Goal: Task Accomplishment & Management: Manage account settings

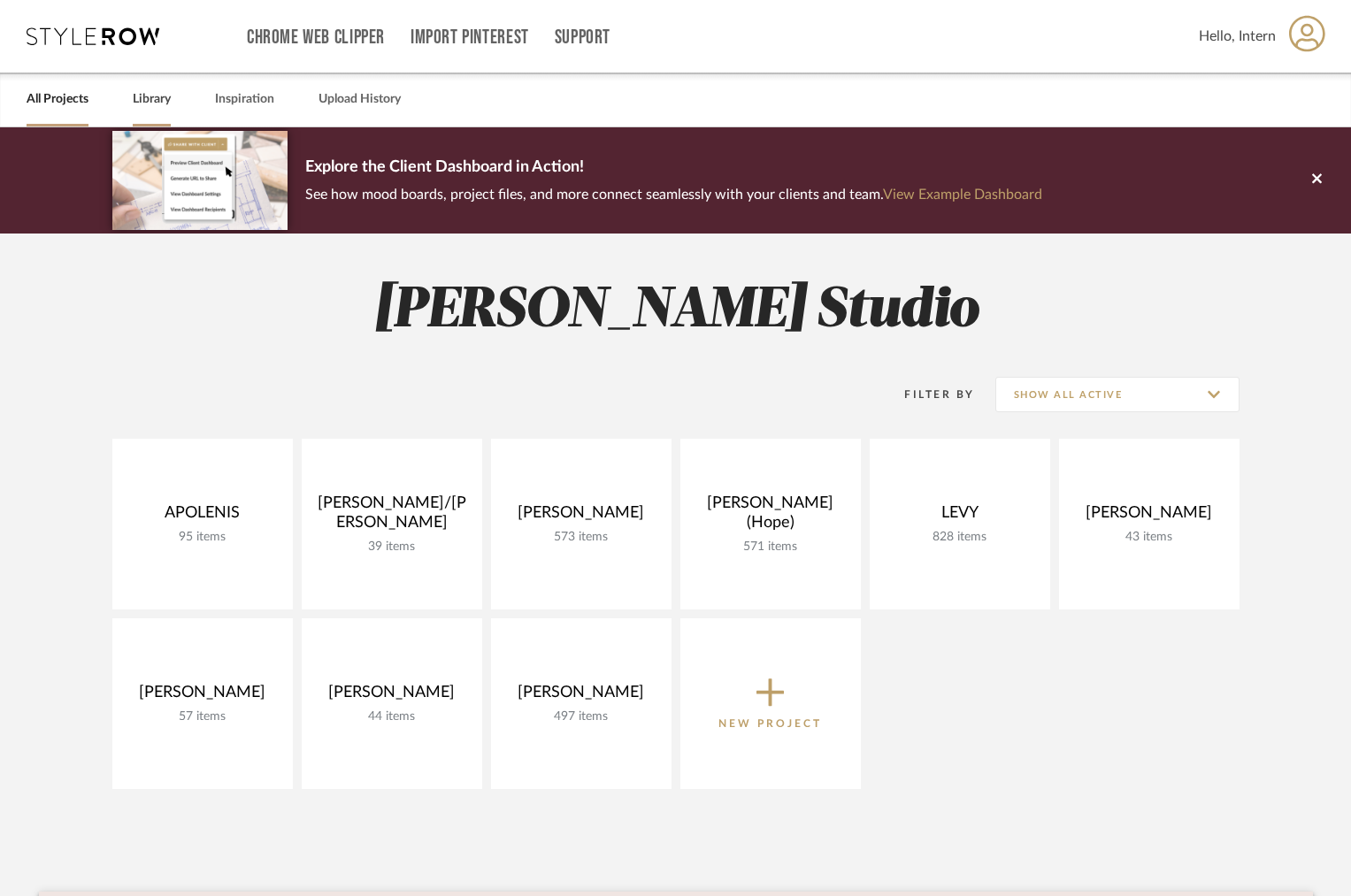
click at [169, 91] on link "Library" at bounding box center [152, 99] width 39 height 24
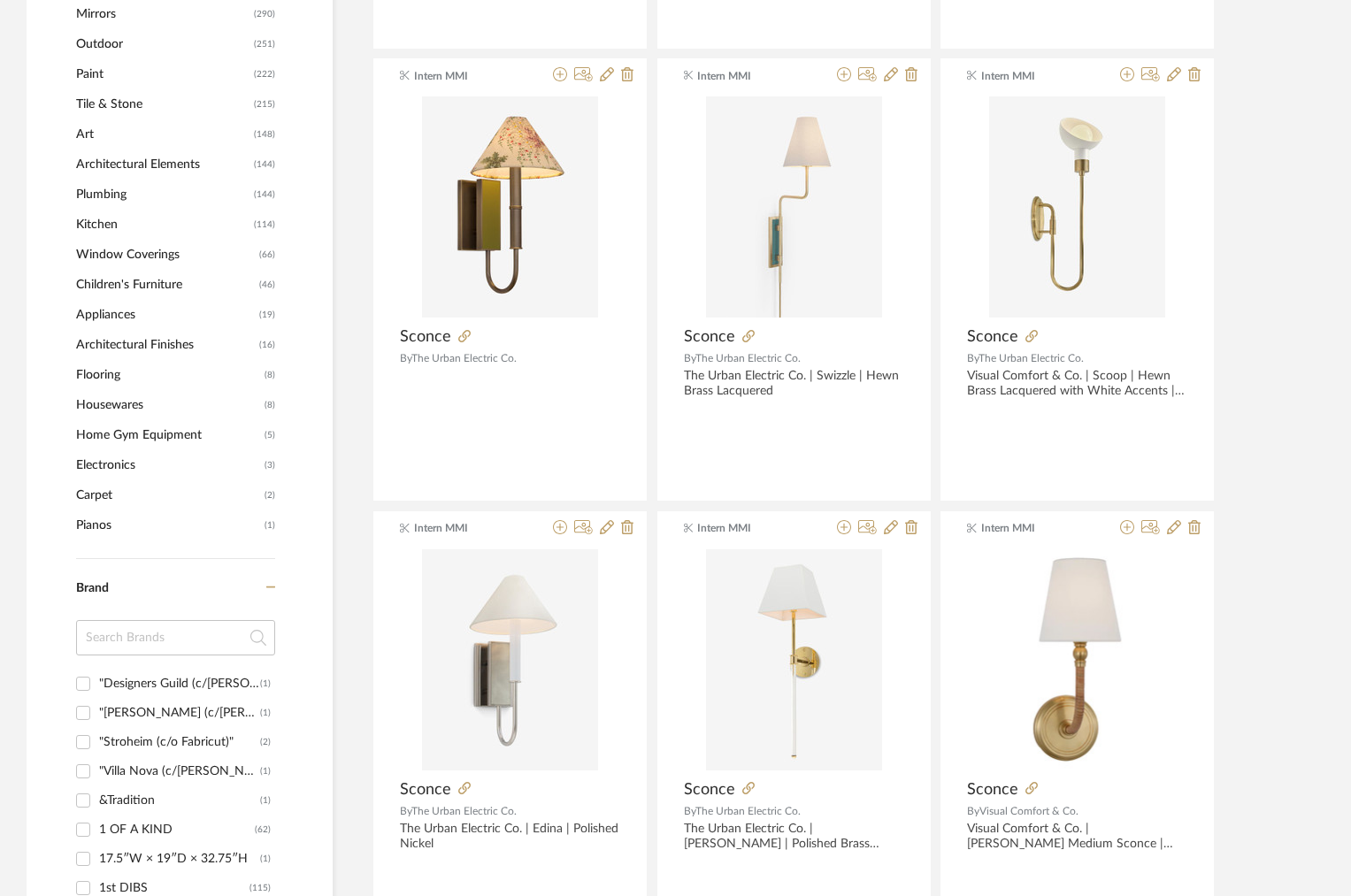
scroll to position [1199, 0]
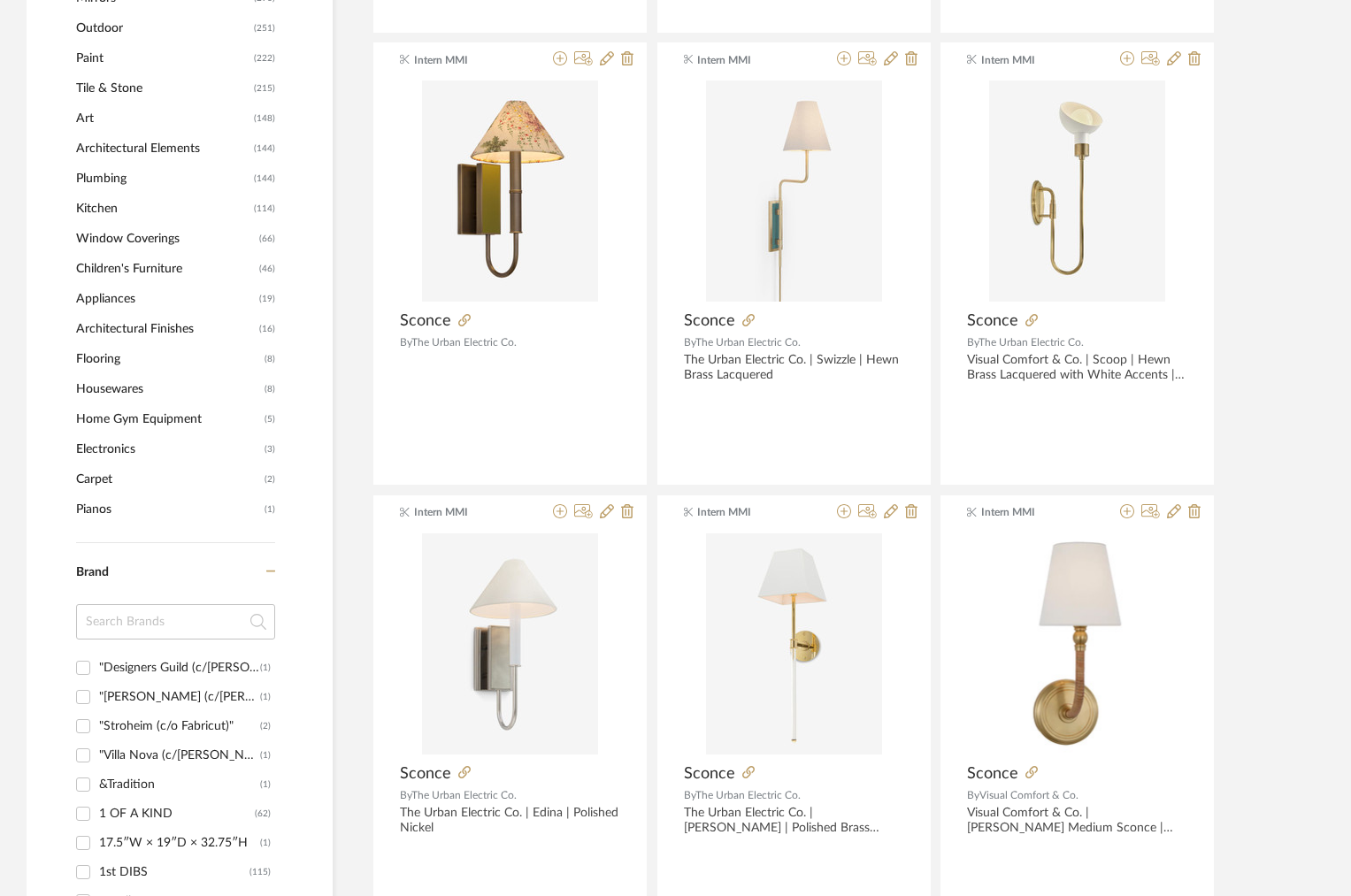
click at [118, 624] on input at bounding box center [175, 621] width 199 height 36
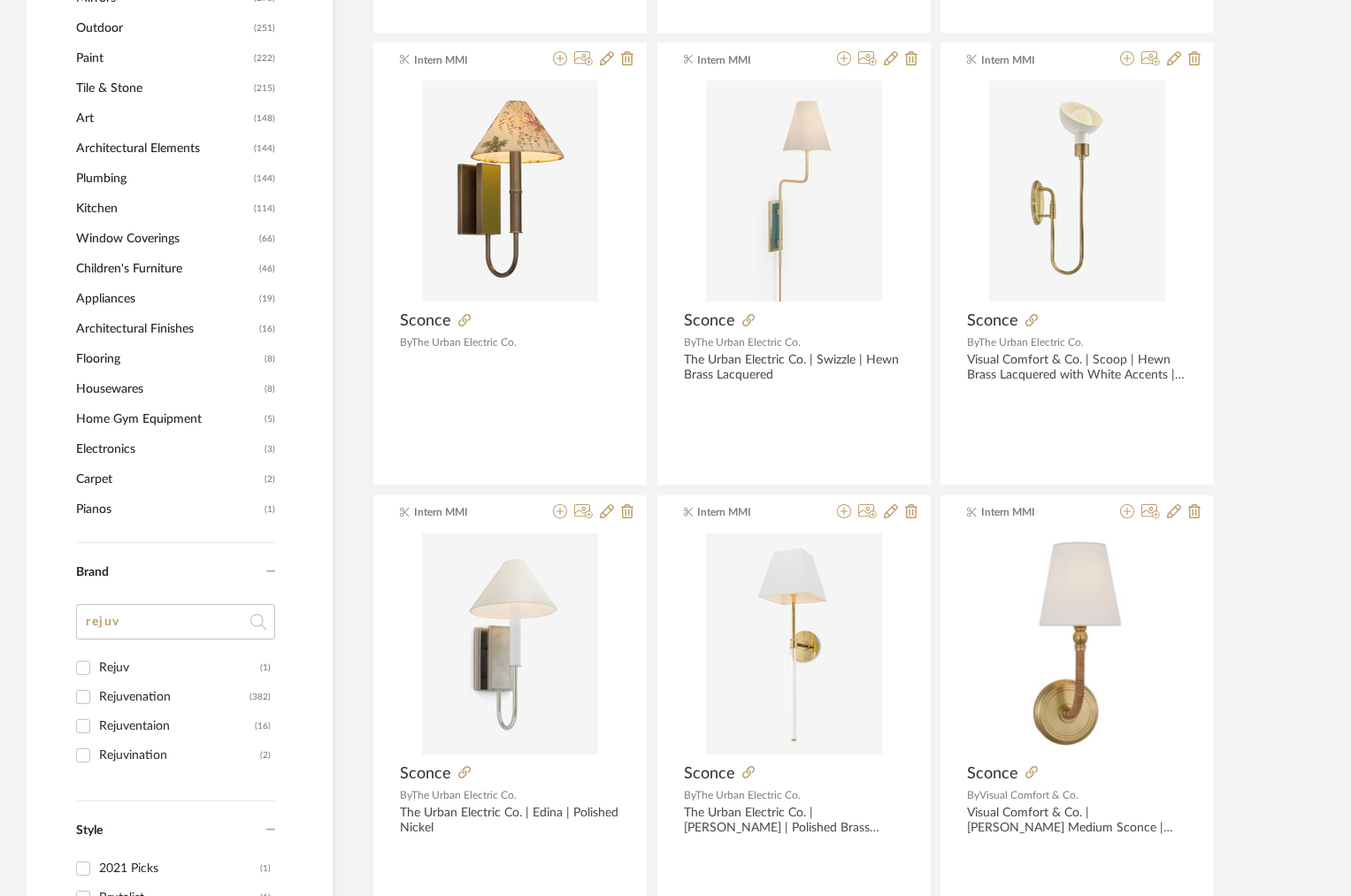
type input "rejuv"
click at [148, 694] on div "Rejuvenation" at bounding box center [174, 696] width 150 height 28
click at [97, 694] on input "Rejuvenation (382)" at bounding box center [83, 696] width 28 height 28
checkbox input "true"
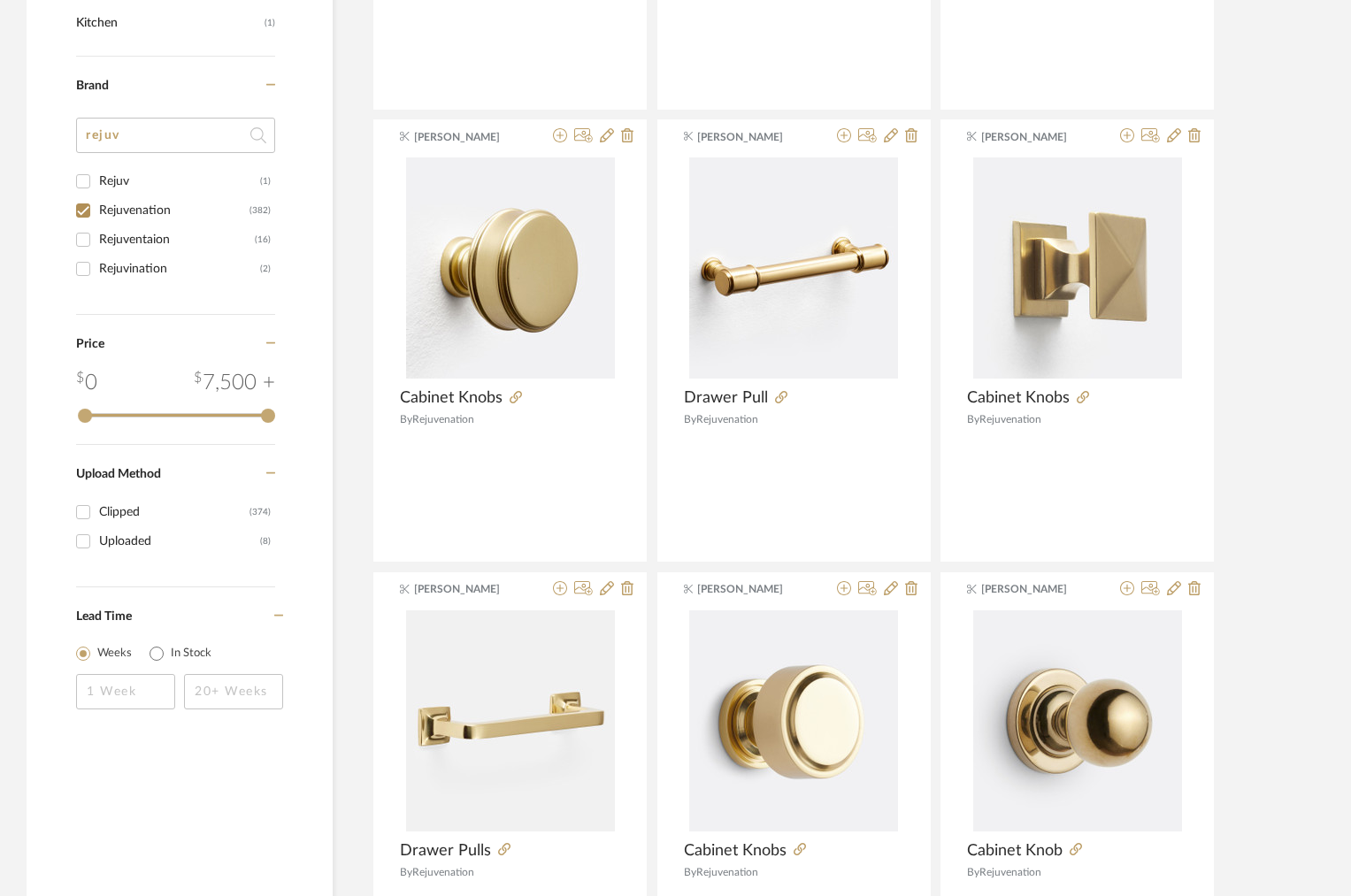
scroll to position [1186, 0]
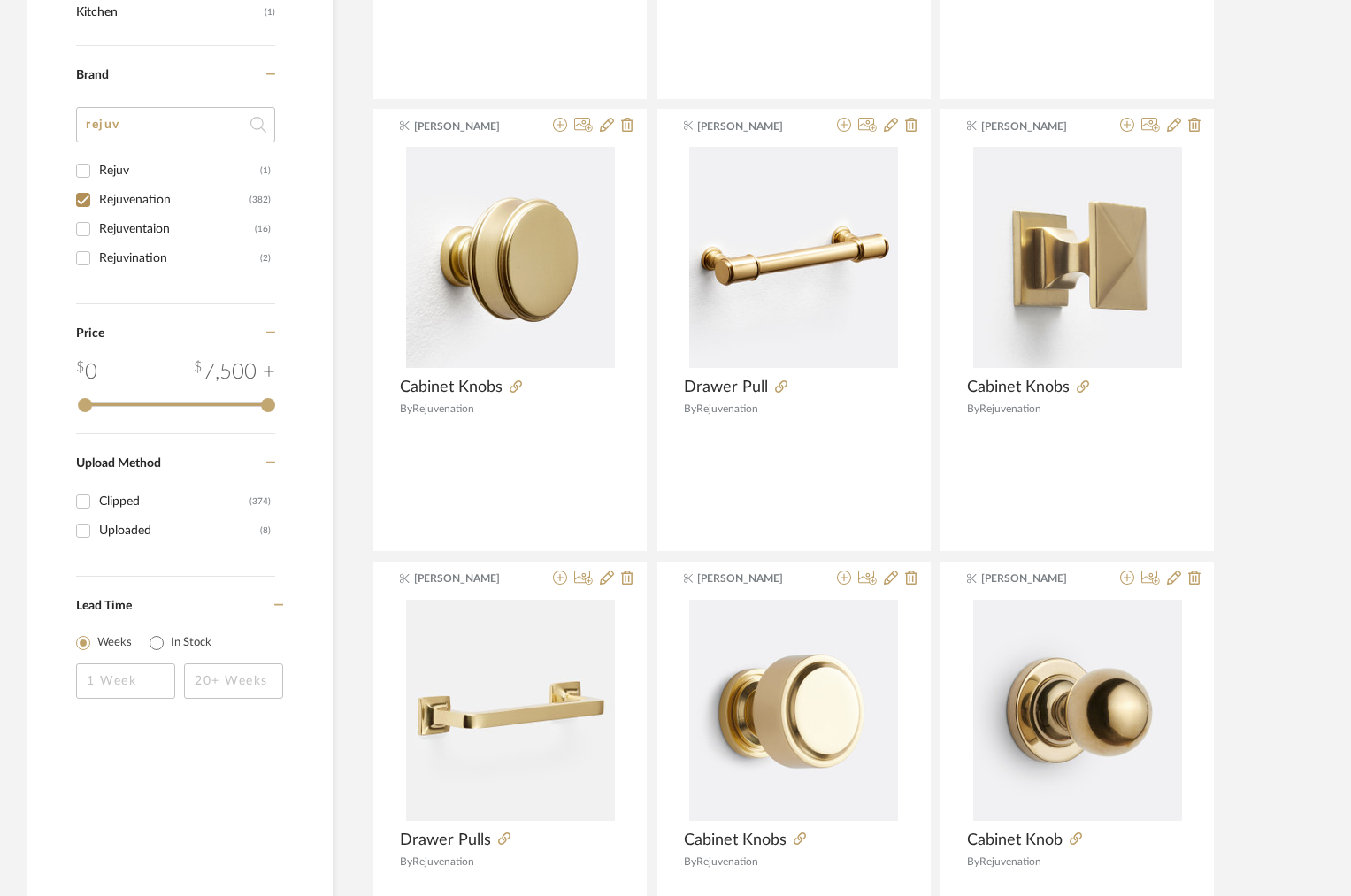
click at [108, 235] on div "Rejuventaion" at bounding box center [177, 228] width 156 height 28
click at [97, 235] on input "Rejuventaion (16)" at bounding box center [83, 228] width 28 height 28
checkbox input "true"
click at [125, 249] on div "Rejuvination" at bounding box center [179, 258] width 161 height 28
click at [97, 249] on input "Rejuvination (2)" at bounding box center [83, 258] width 28 height 28
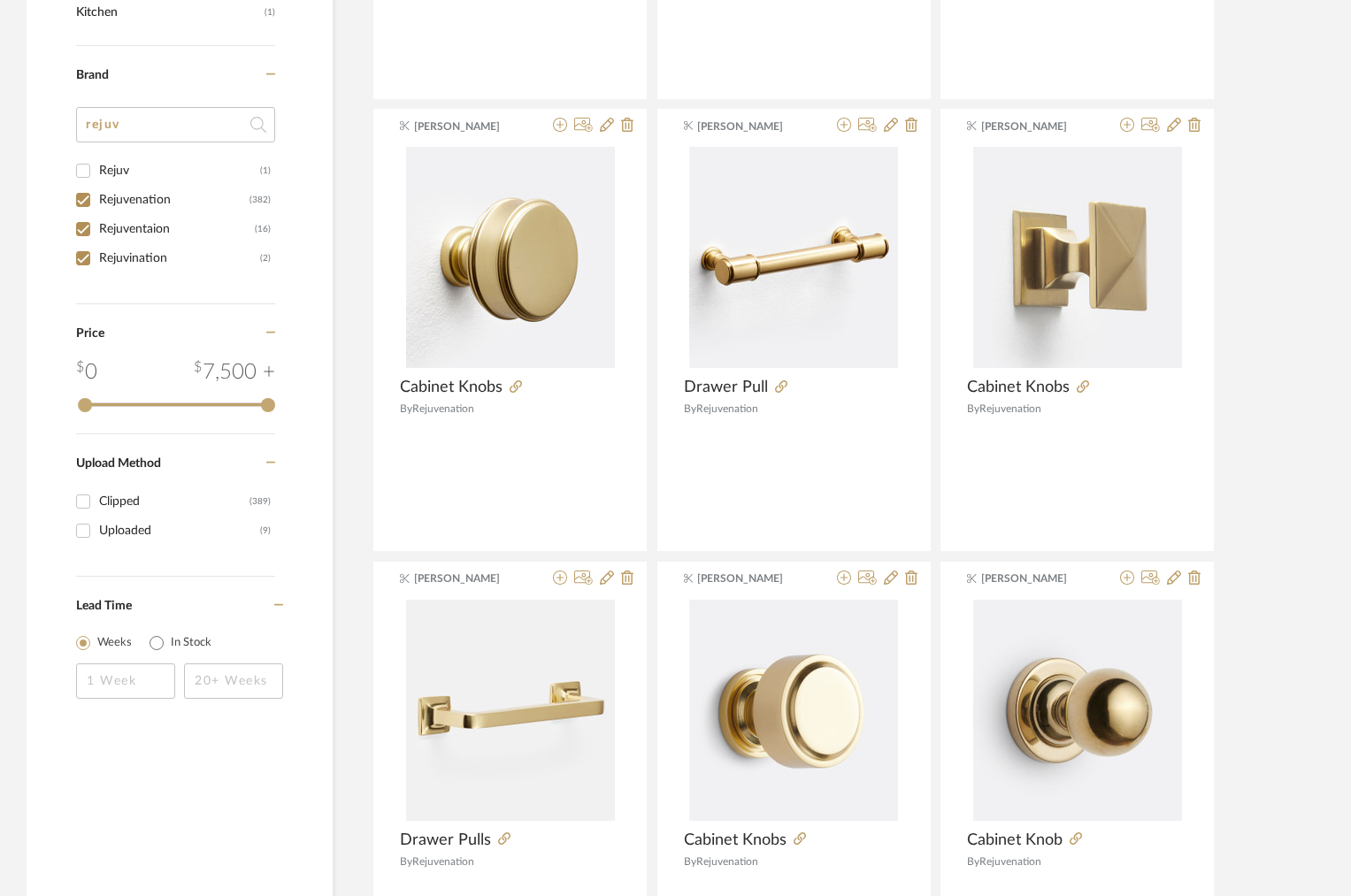
checkbox input "true"
click at [109, 180] on div "Rejuv" at bounding box center [179, 170] width 161 height 28
click at [97, 180] on input "Rejuv (1)" at bounding box center [83, 170] width 28 height 28
checkbox input "true"
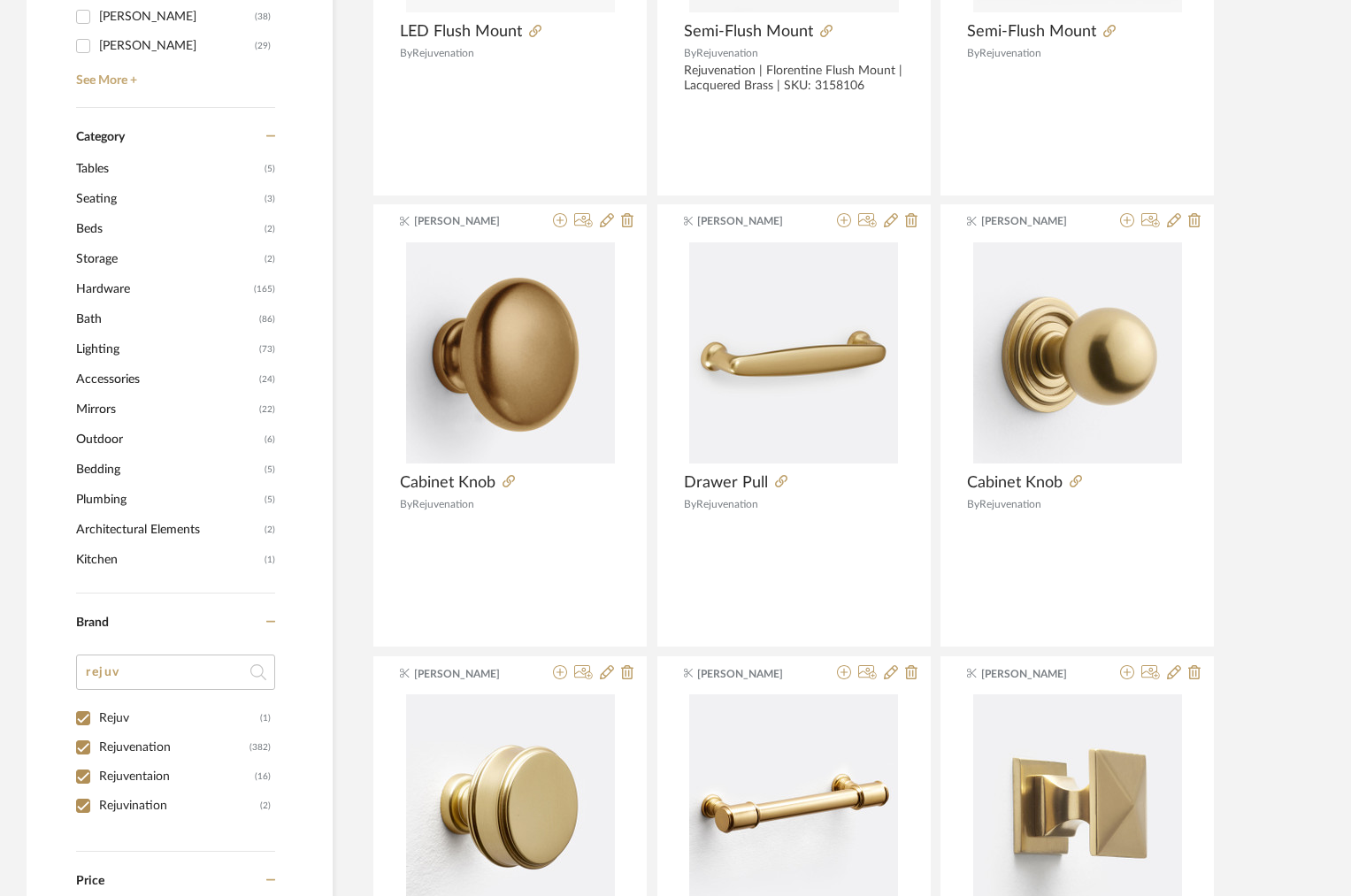
click at [112, 406] on span "Mirrors" at bounding box center [166, 409] width 179 height 30
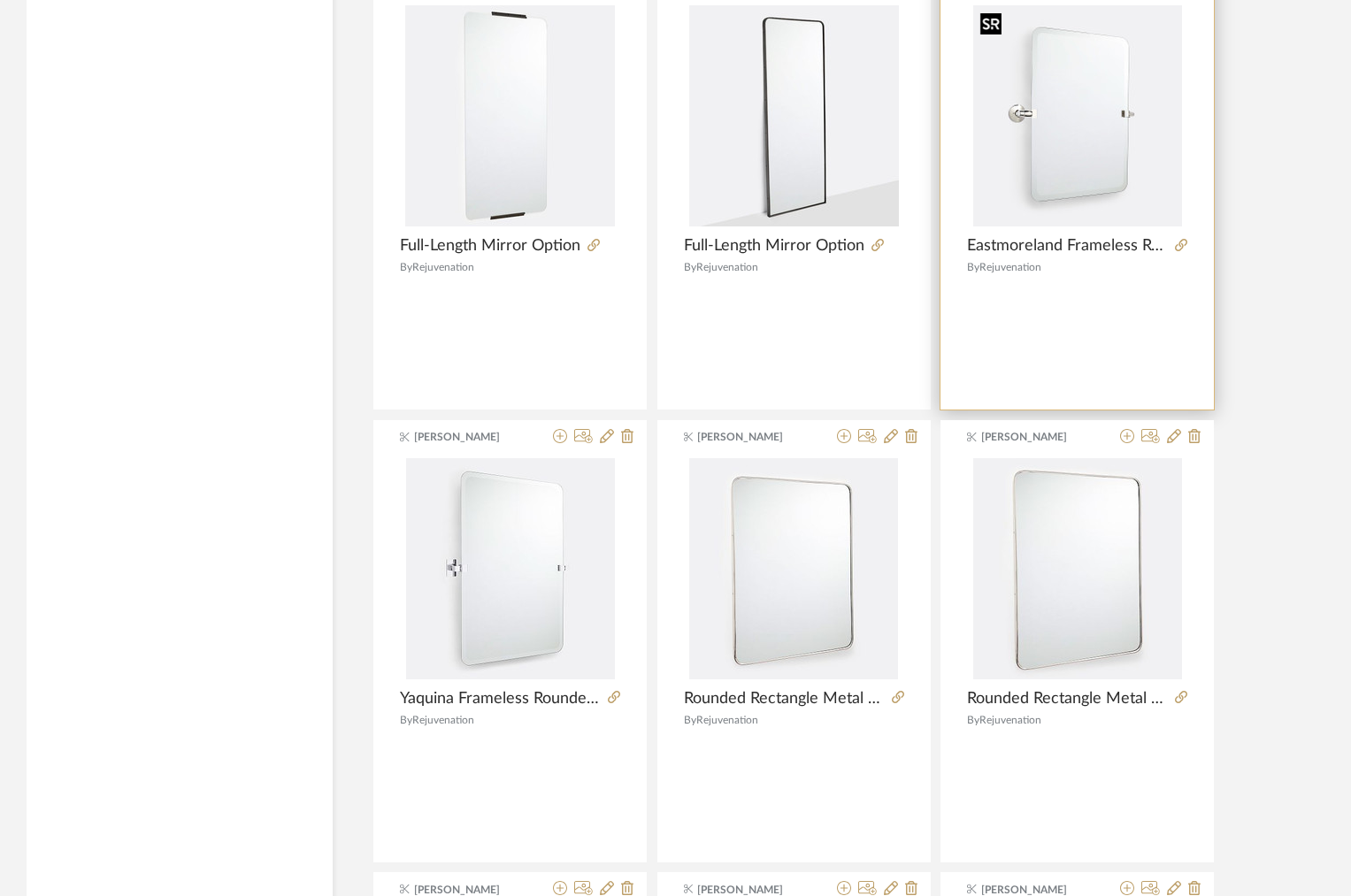
scroll to position [2375, 0]
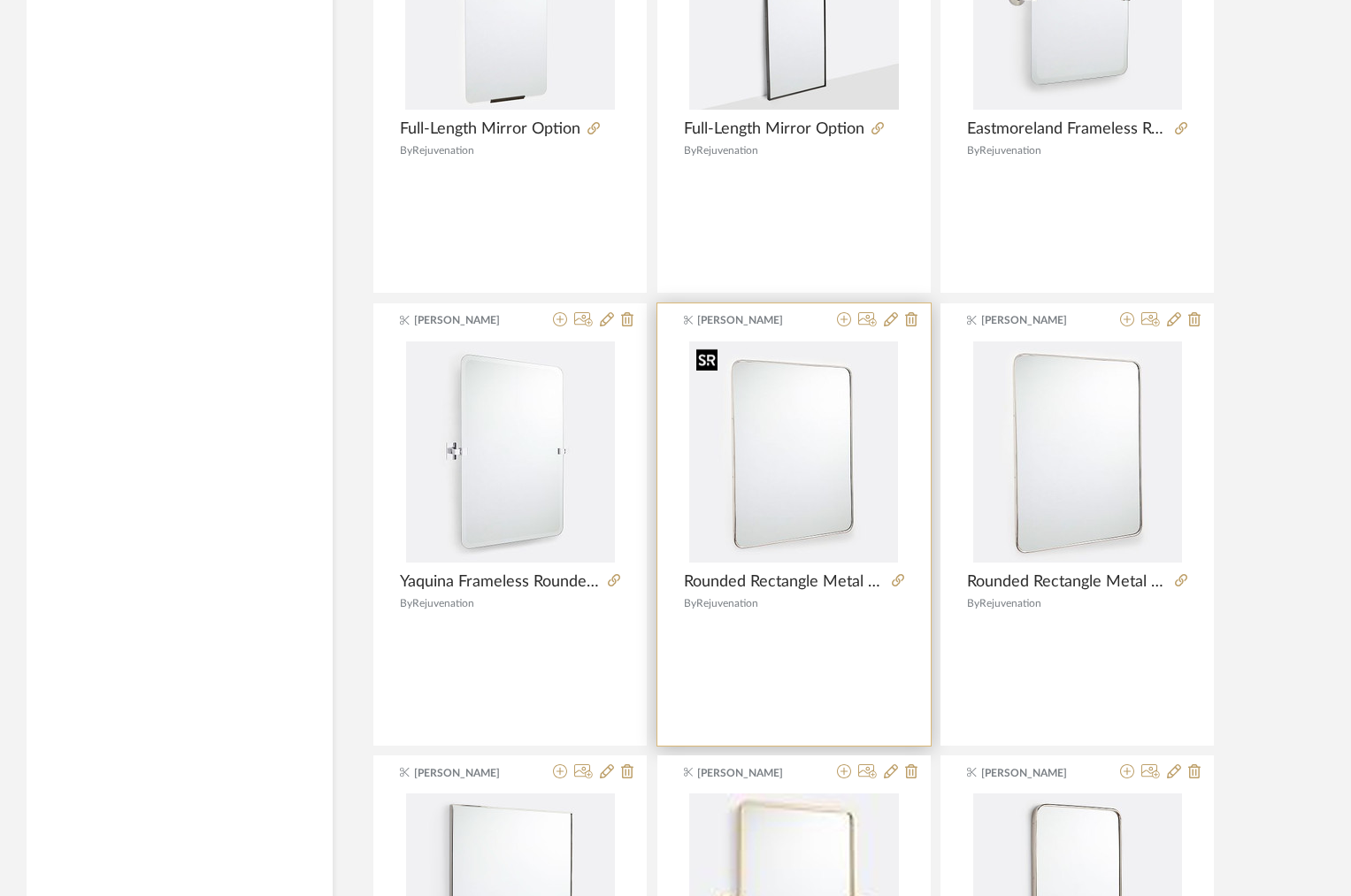
click at [0, 0] on img at bounding box center [0, 0] width 0 height 0
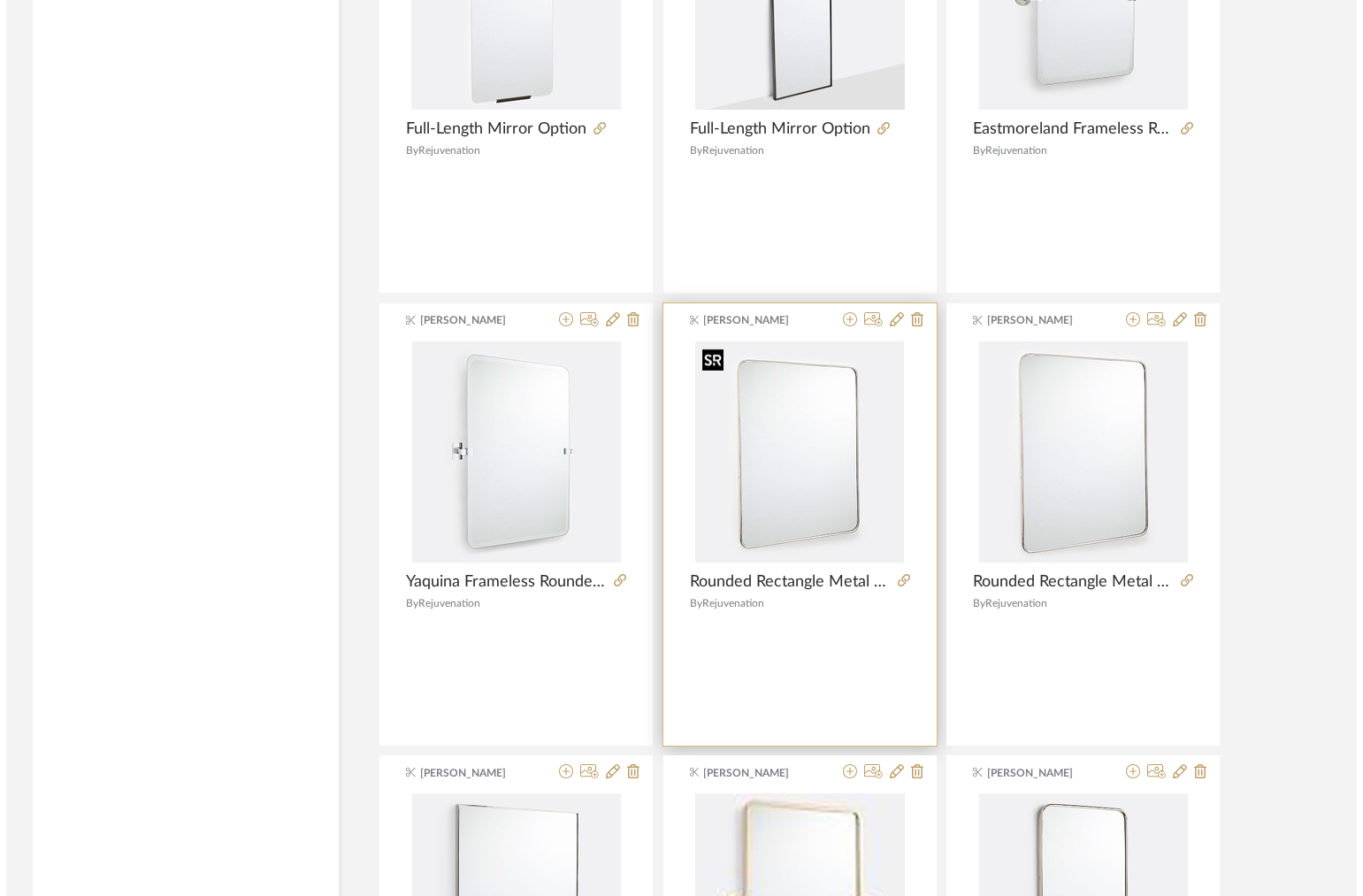
scroll to position [0, 0]
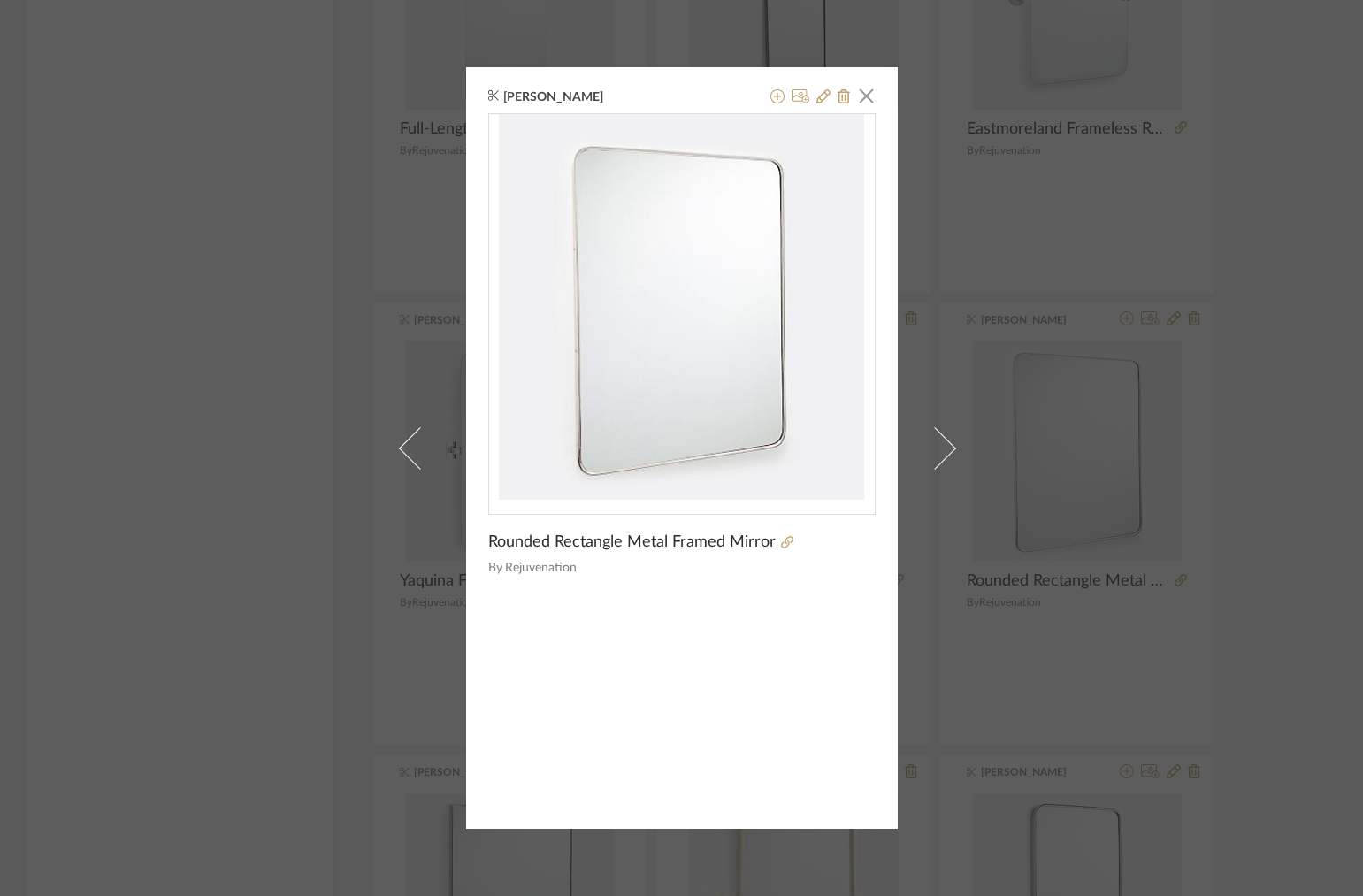
click at [716, 540] on span "Rounded Rectangle Metal Framed Mirror" at bounding box center [631, 542] width 288 height 19
click at [1019, 295] on div "Allison Kappler × Rounded Rectangle Metal Framed Mirror By Rejuvenation" at bounding box center [682, 448] width 1363 height 896
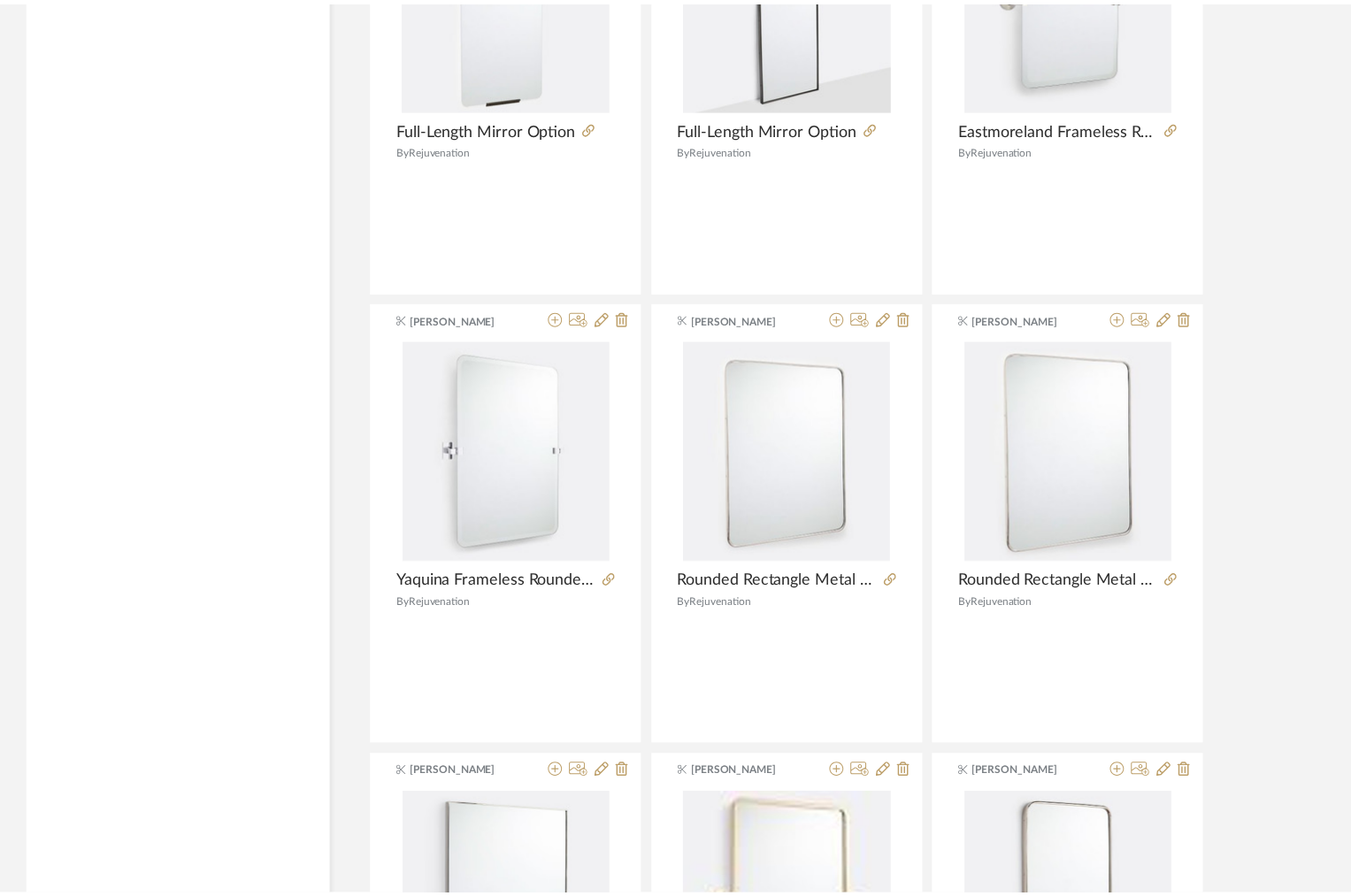
scroll to position [2375, 0]
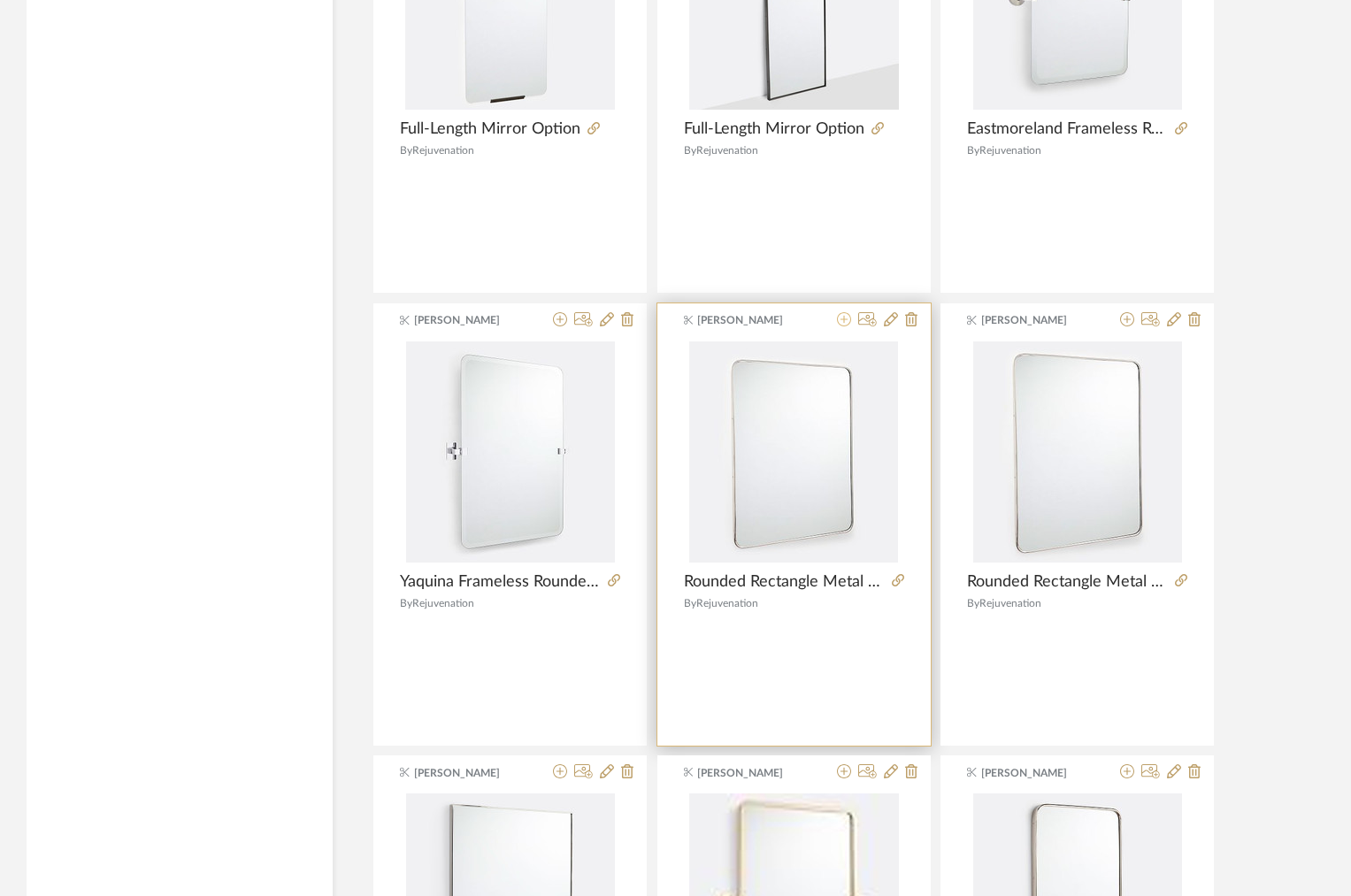
click at [840, 319] on icon at bounding box center [844, 319] width 14 height 14
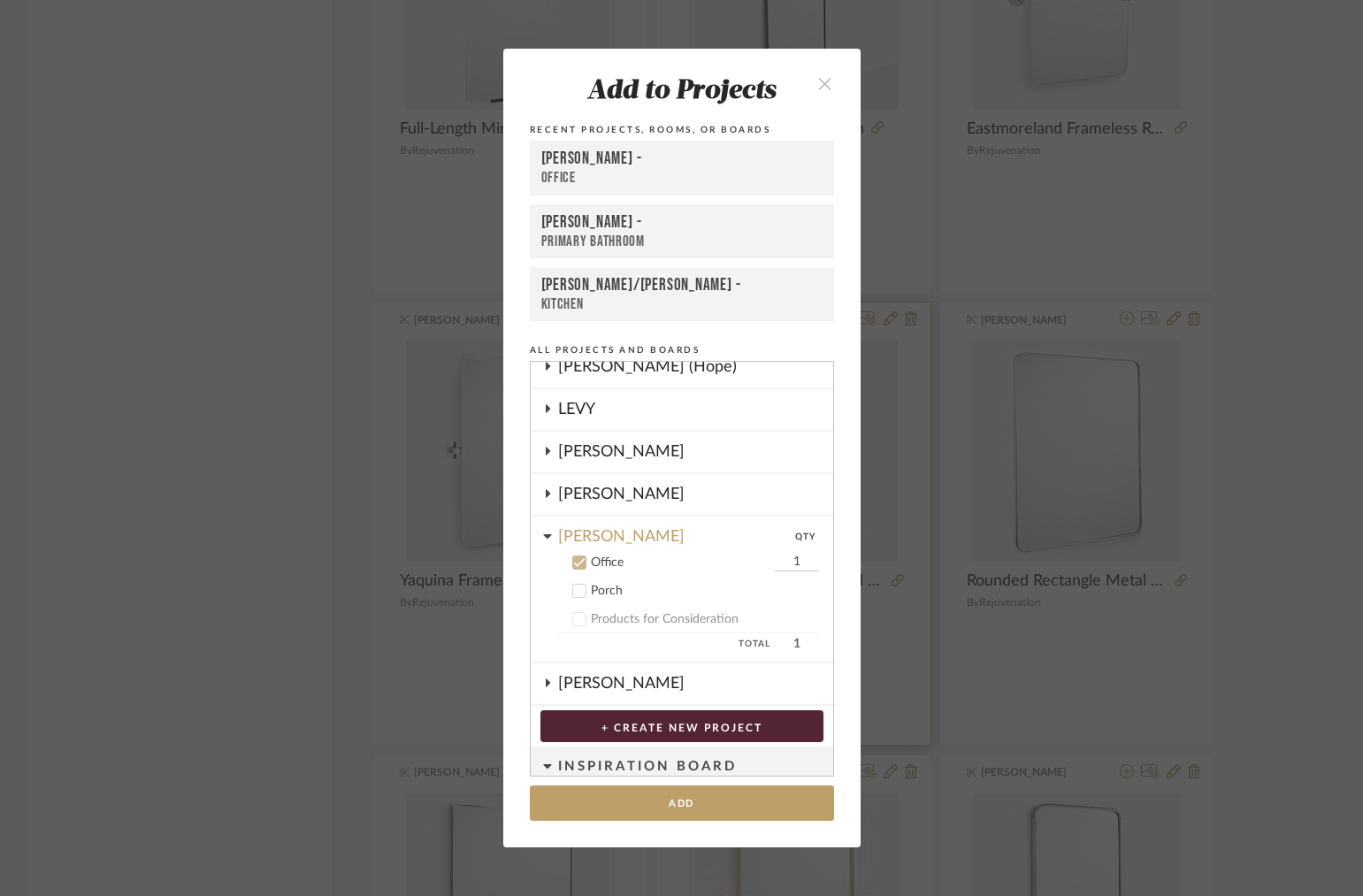
scroll to position [265, 0]
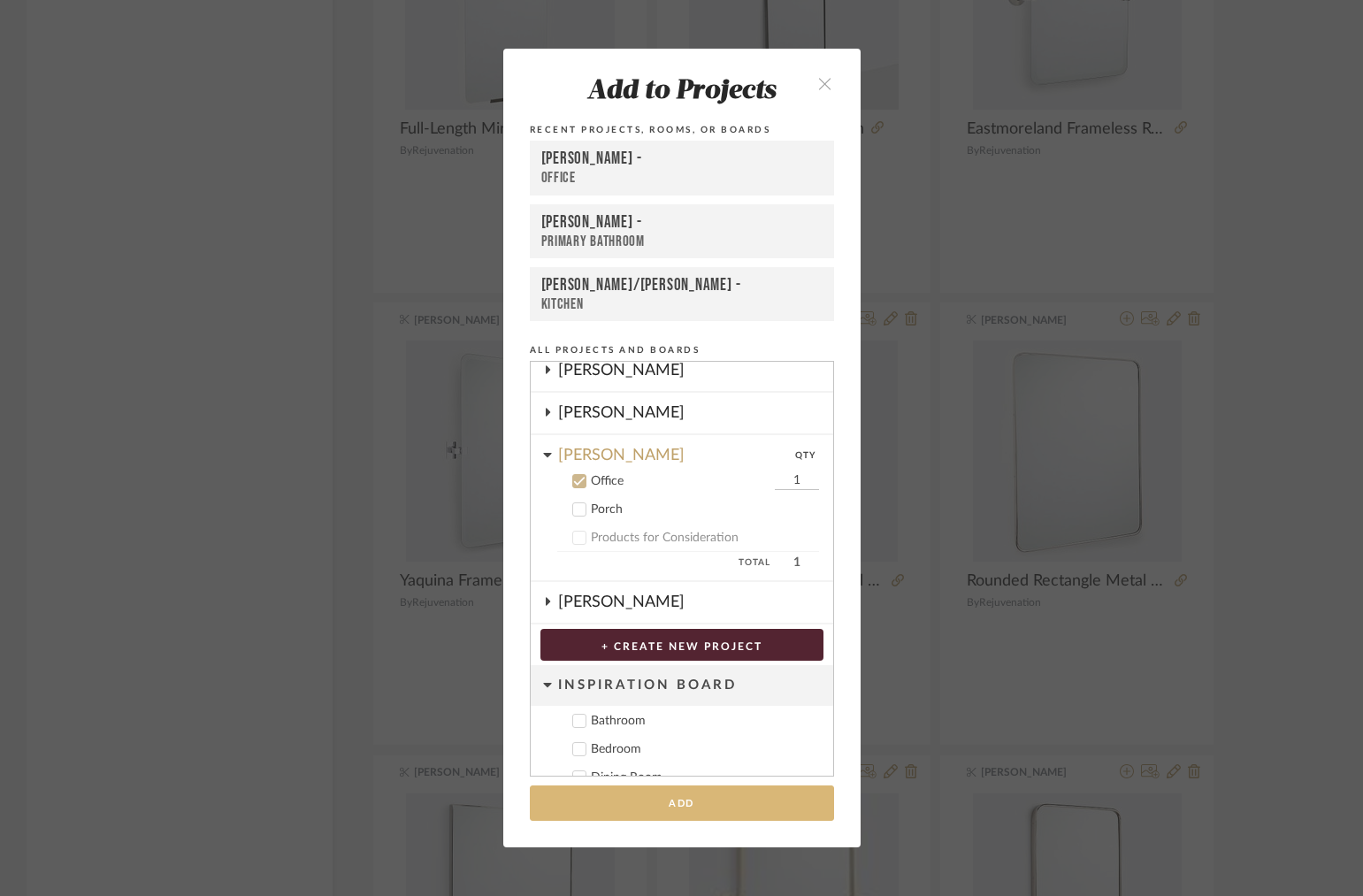
click at [620, 804] on button "Add" at bounding box center [682, 804] width 304 height 37
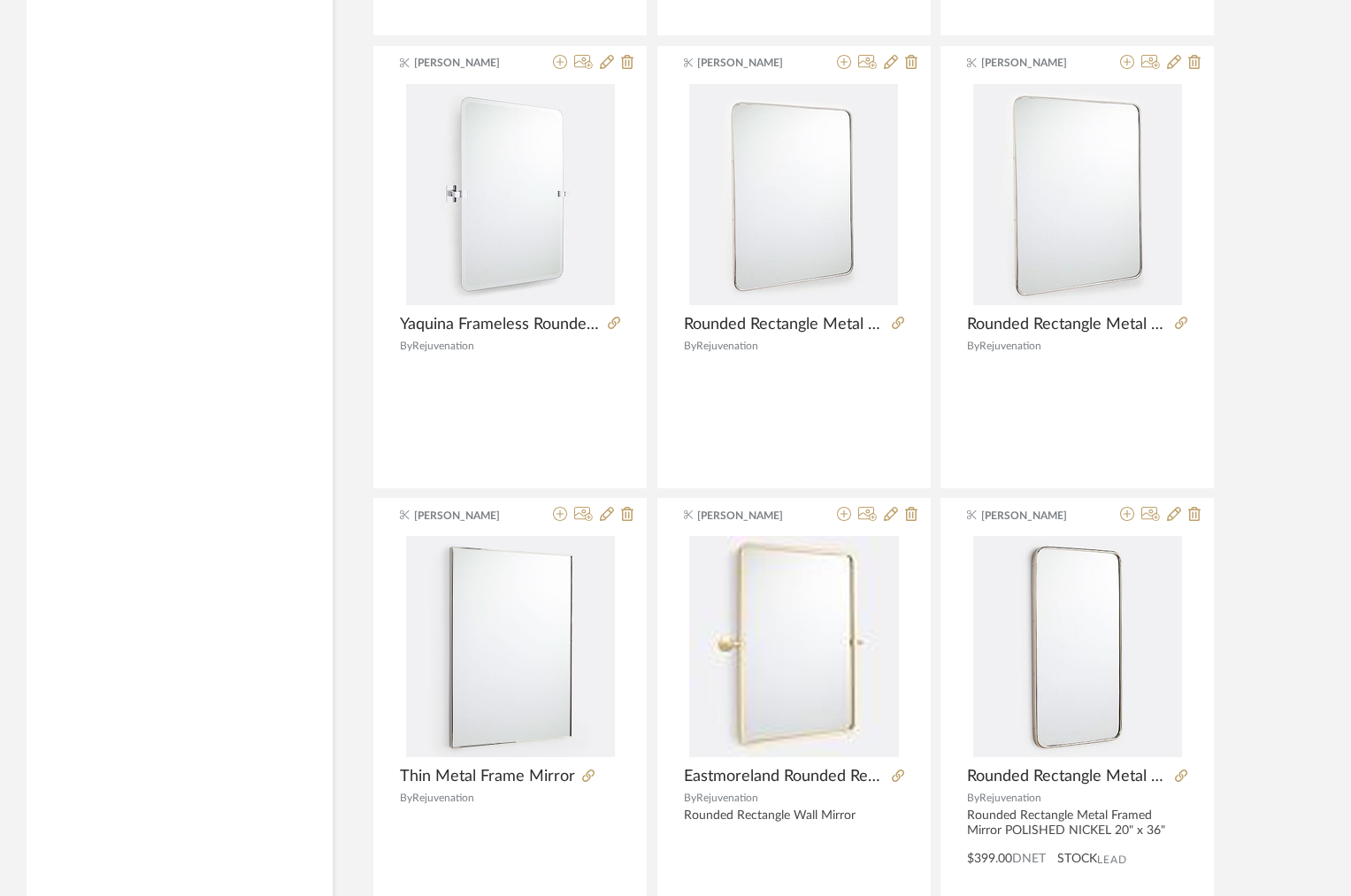
scroll to position [2505, 0]
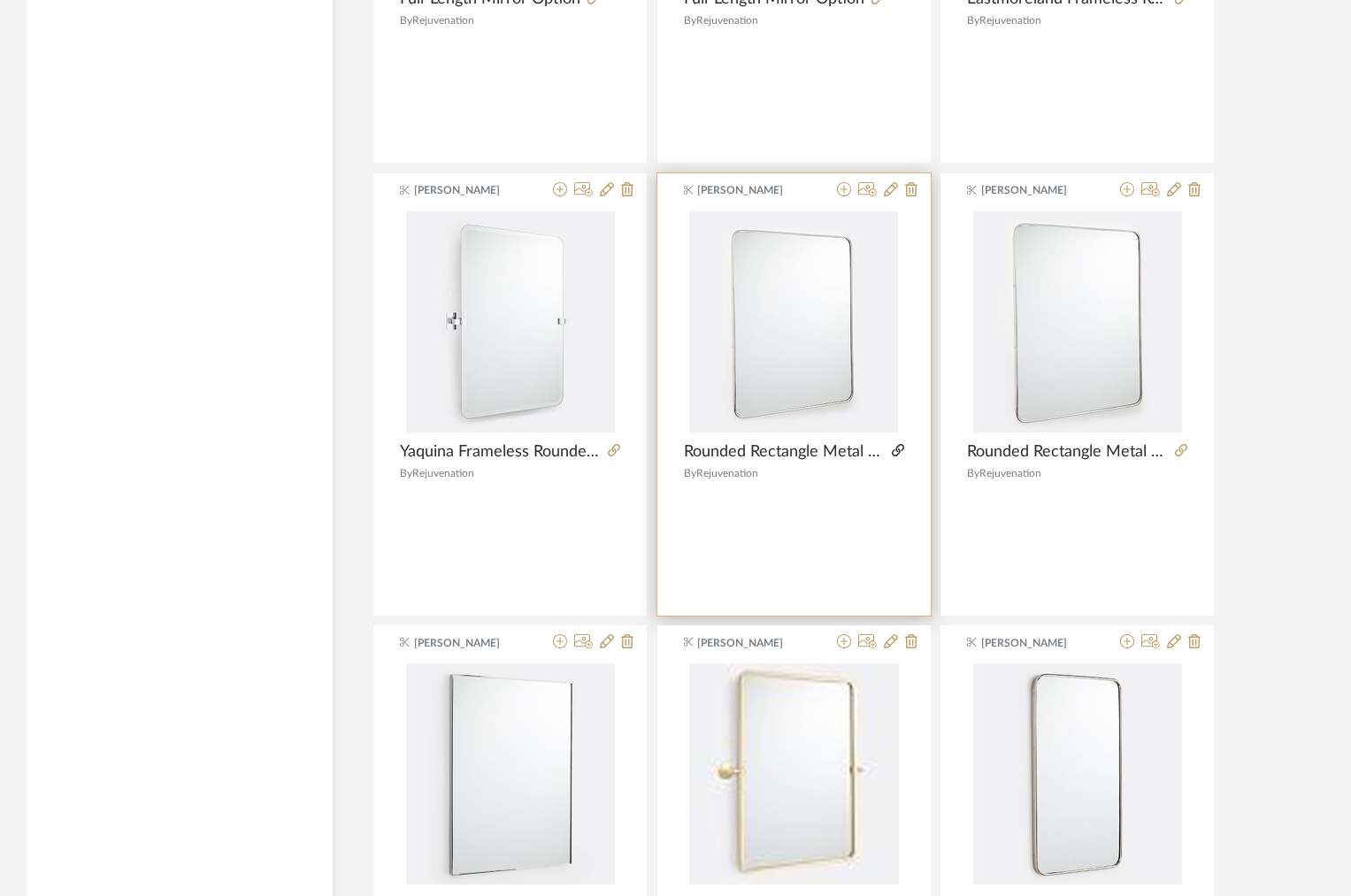
click at [896, 454] on icon at bounding box center [897, 449] width 13 height 13
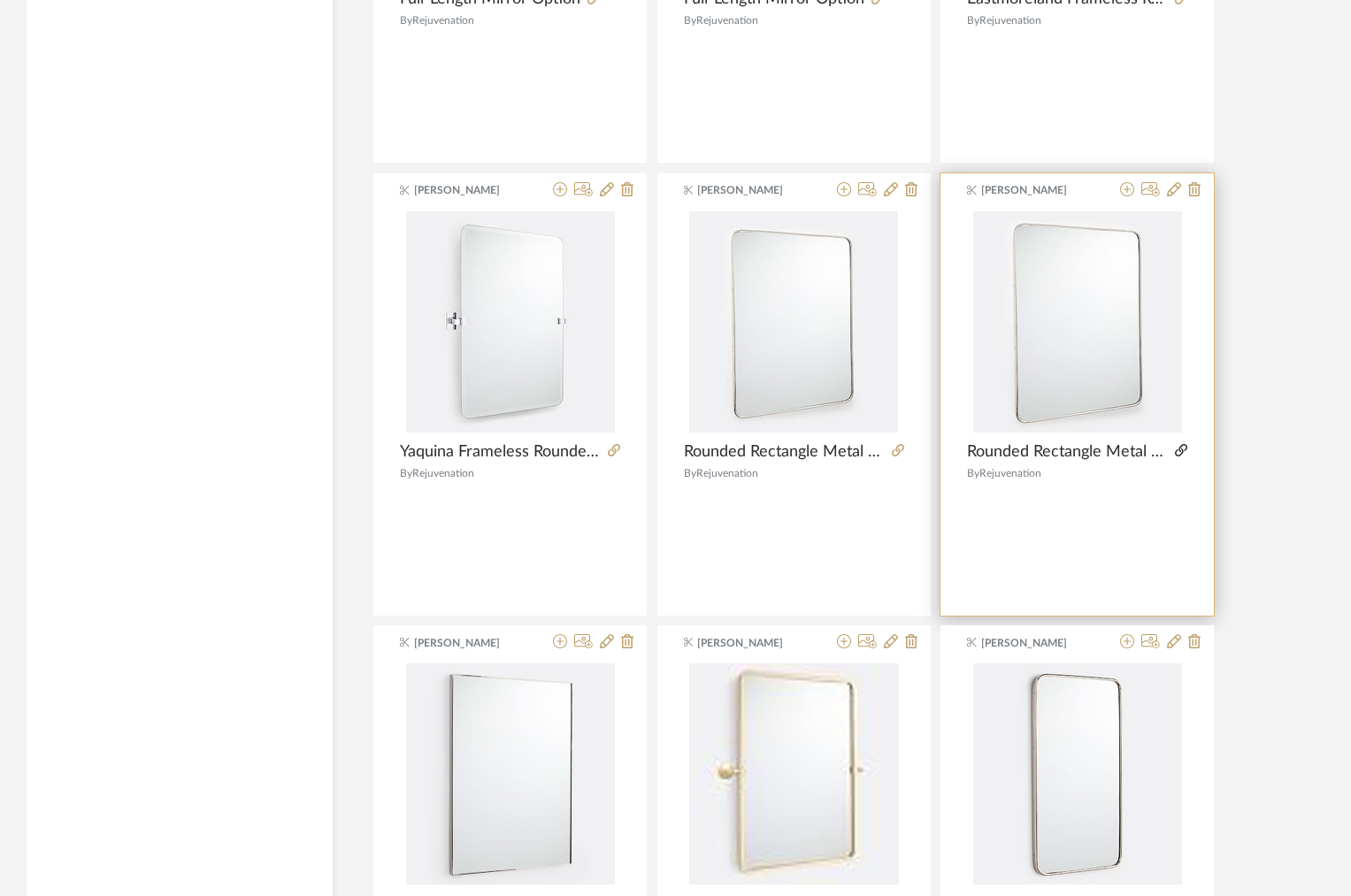
click at [1181, 452] on icon at bounding box center [1181, 449] width 13 height 13
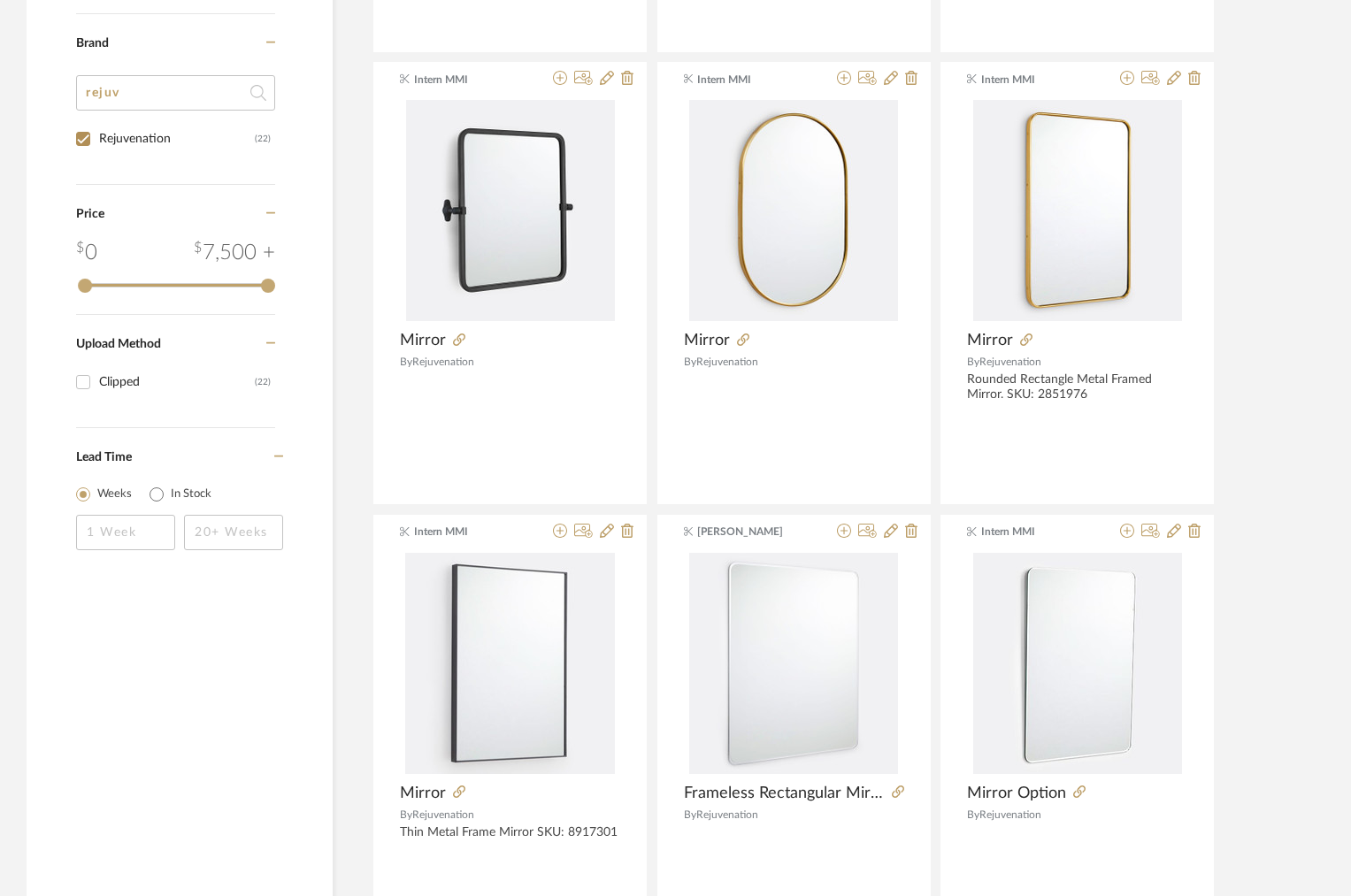
scroll to position [1077, 0]
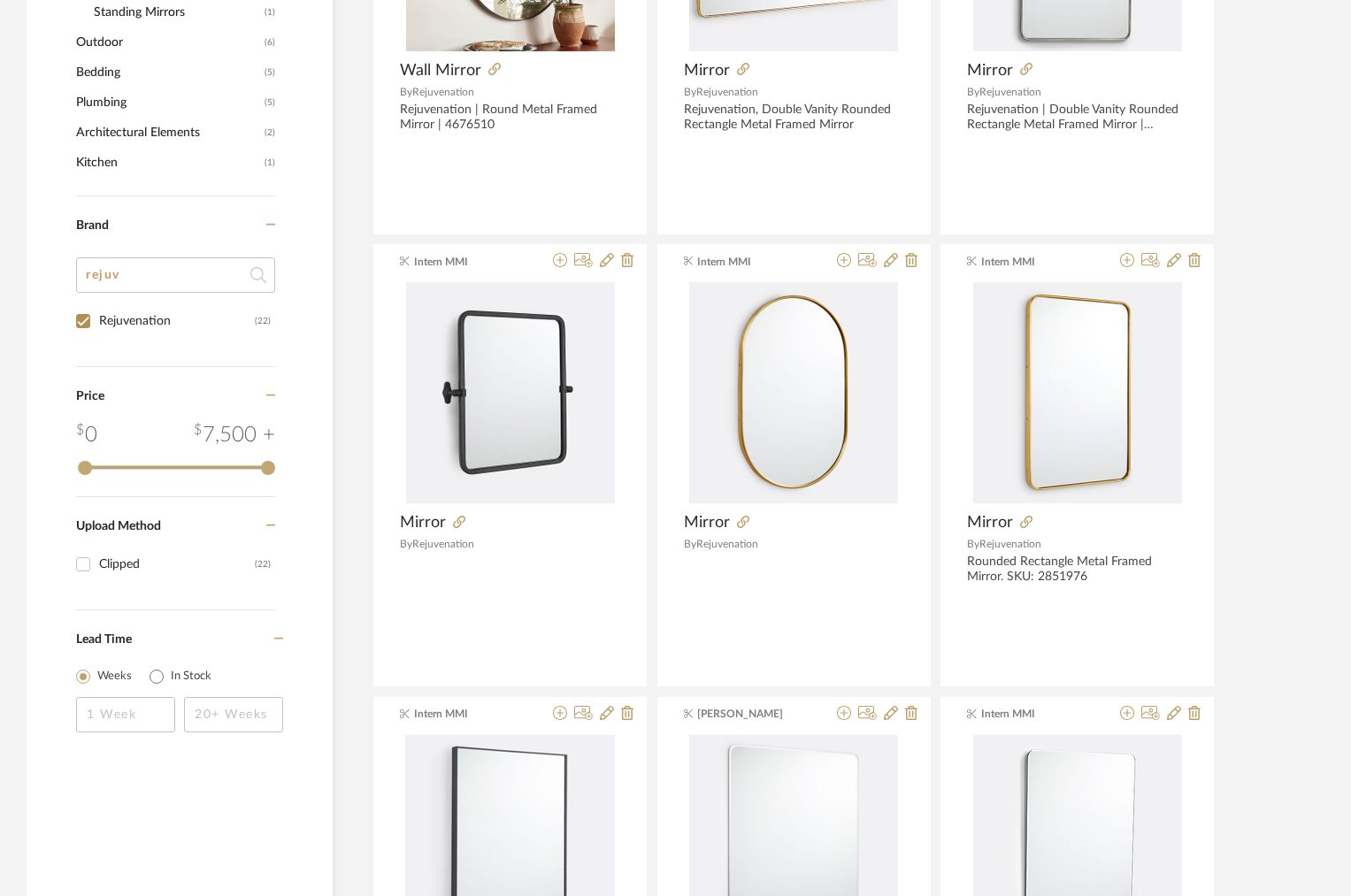
click at [117, 336] on div "Rejuvenation (22)" at bounding box center [175, 327] width 199 height 42
click at [108, 322] on div "Rejuvenation" at bounding box center [177, 320] width 156 height 28
click at [97, 322] on input "Rejuvenation (22)" at bounding box center [83, 320] width 28 height 28
checkbox input "false"
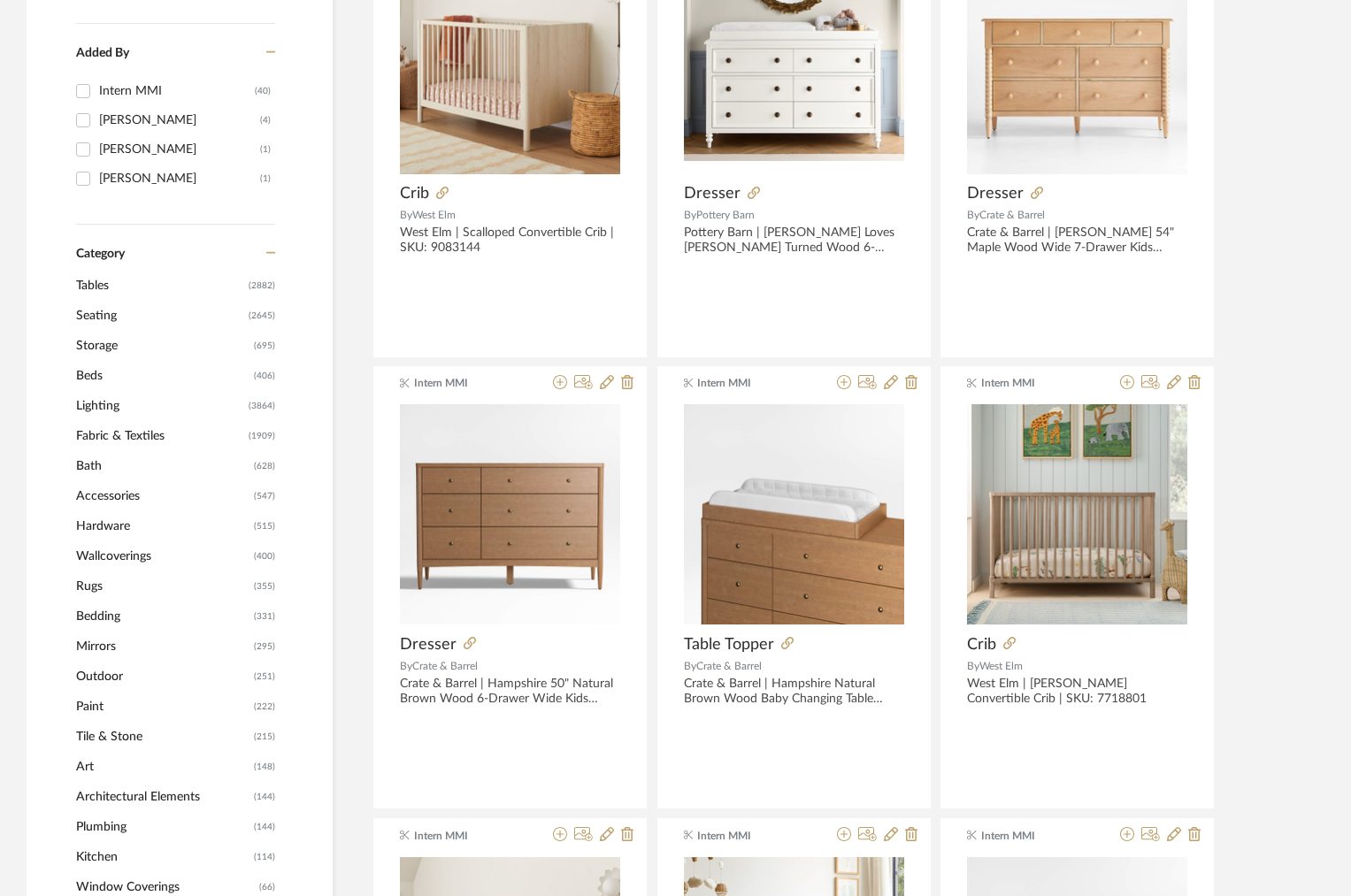
scroll to position [487, 0]
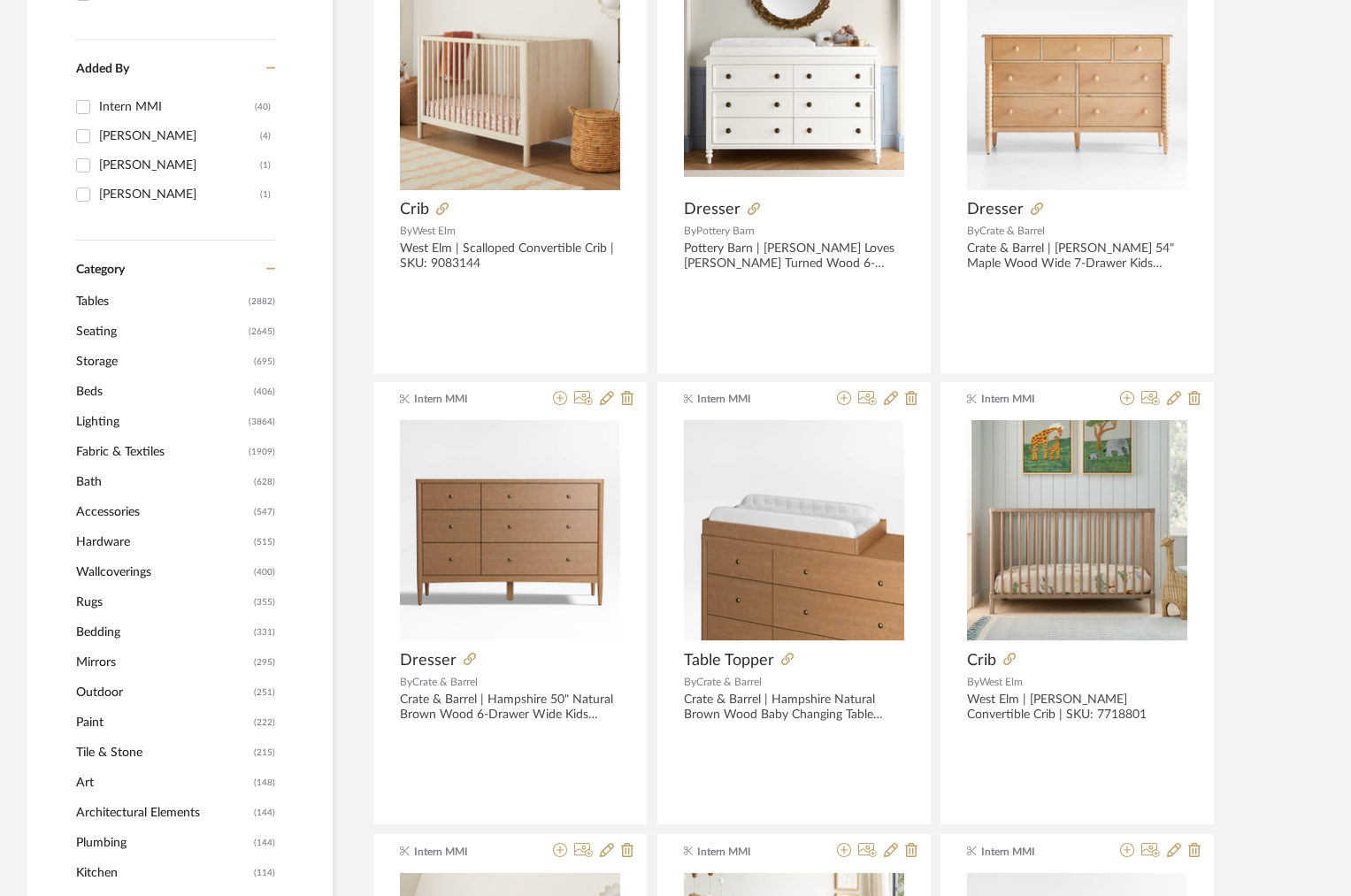
click at [112, 411] on span "Lighting" at bounding box center [160, 422] width 169 height 30
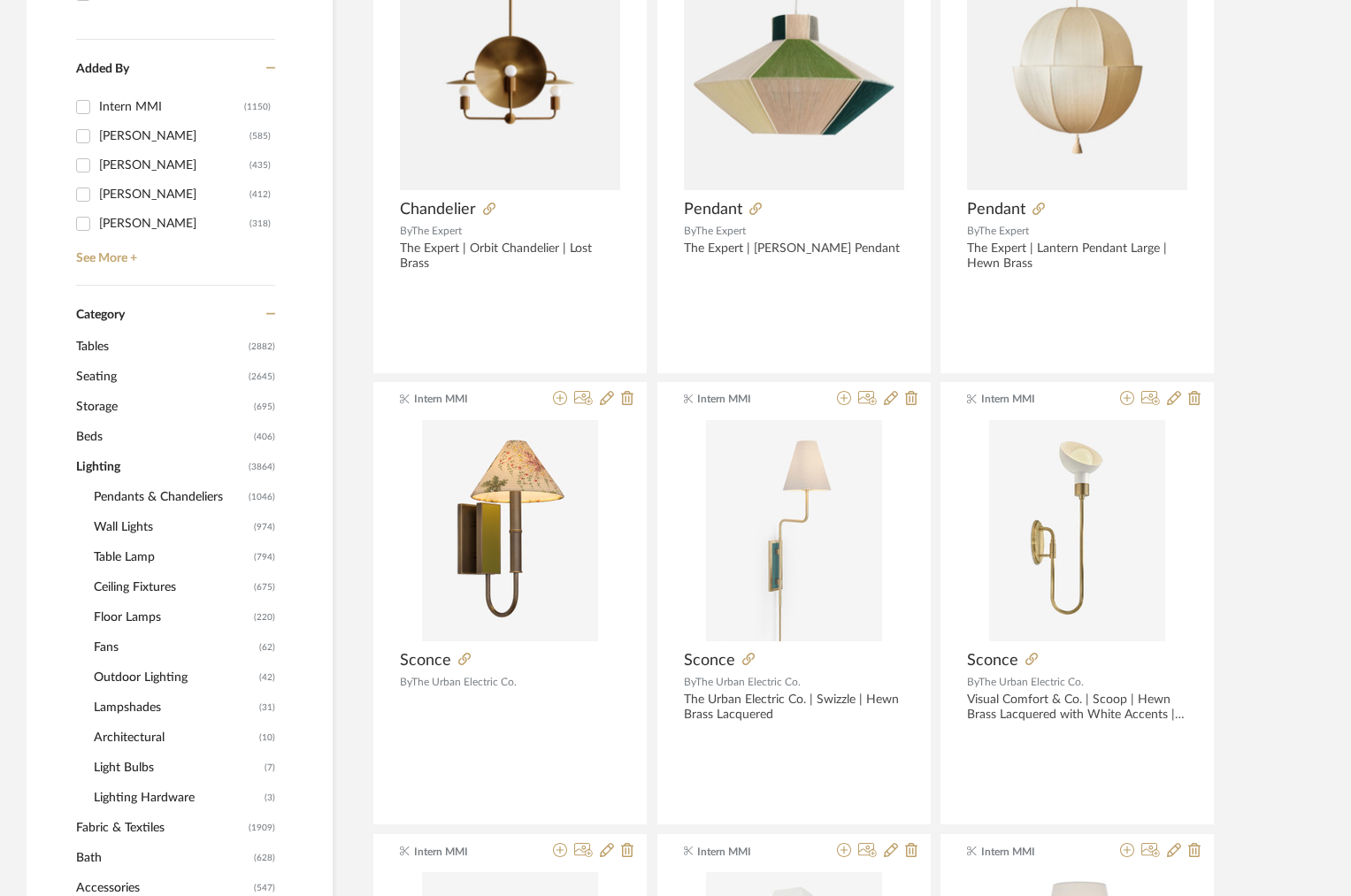
click at [129, 594] on span "Ceiling Fixtures" at bounding box center [171, 586] width 156 height 30
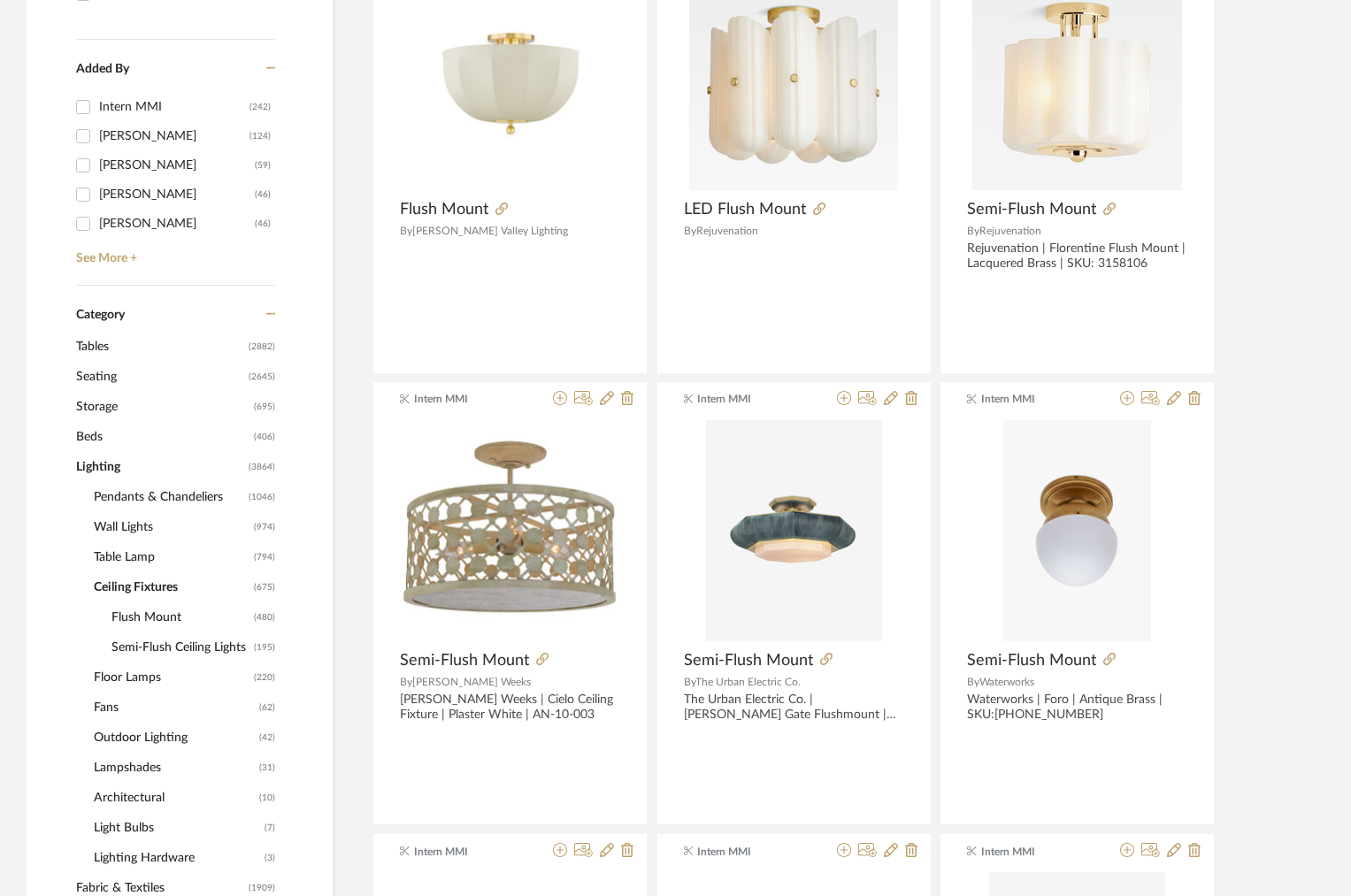
click at [130, 618] on span "Flush Mount" at bounding box center [180, 617] width 138 height 30
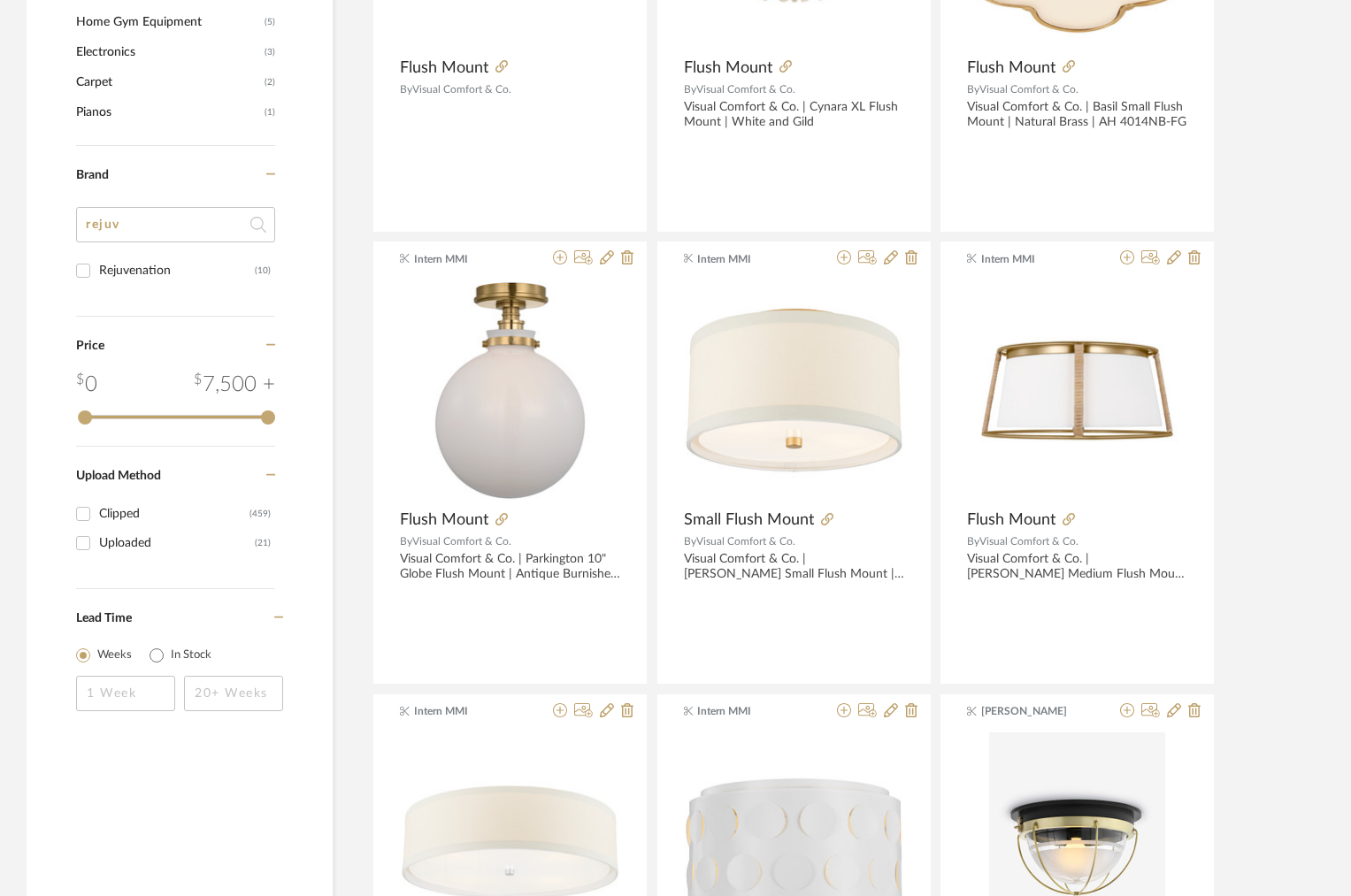
scroll to position [1732, 0]
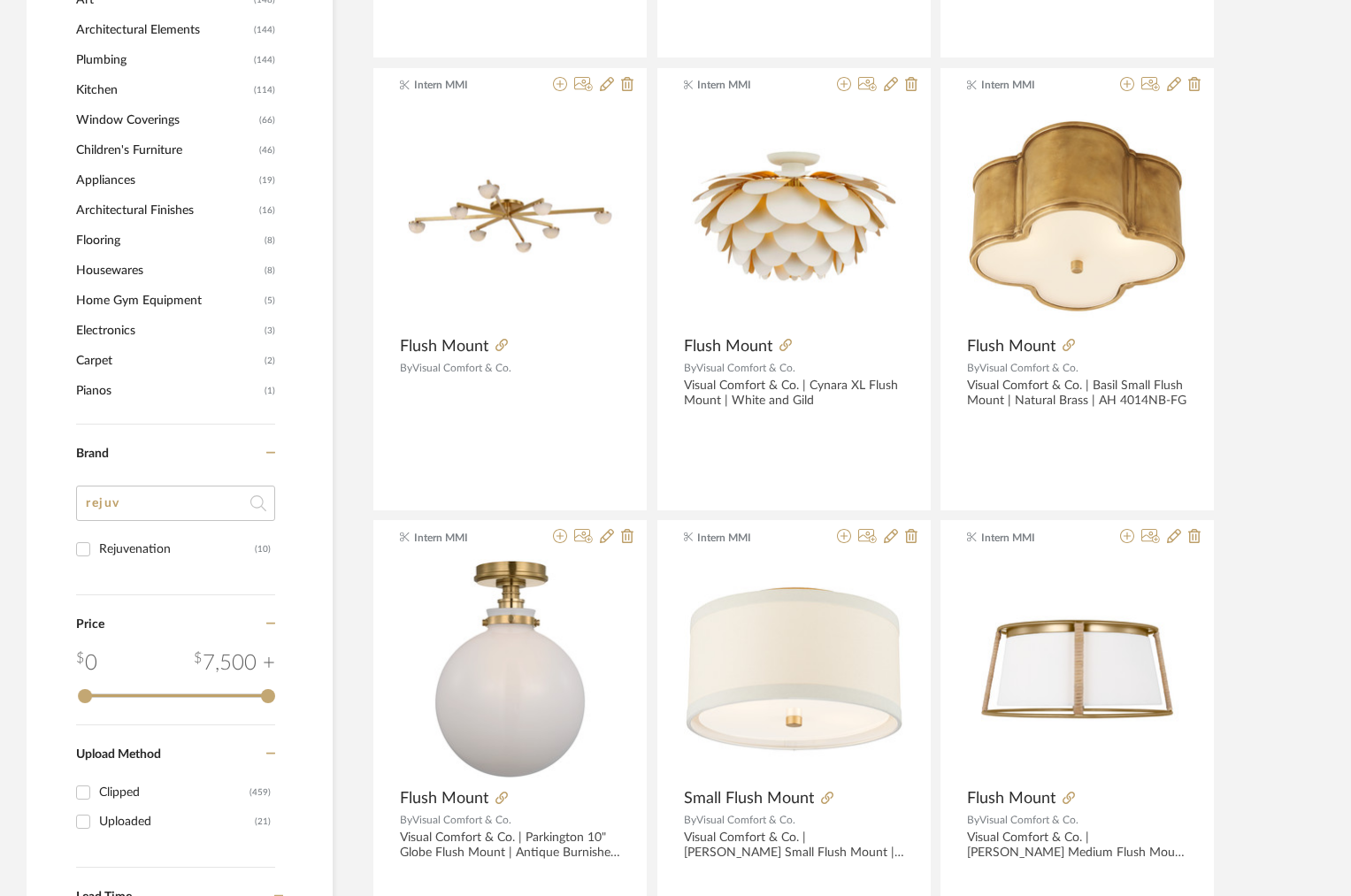
drag, startPoint x: 158, startPoint y: 517, endPoint x: 39, endPoint y: 485, distance: 123.2
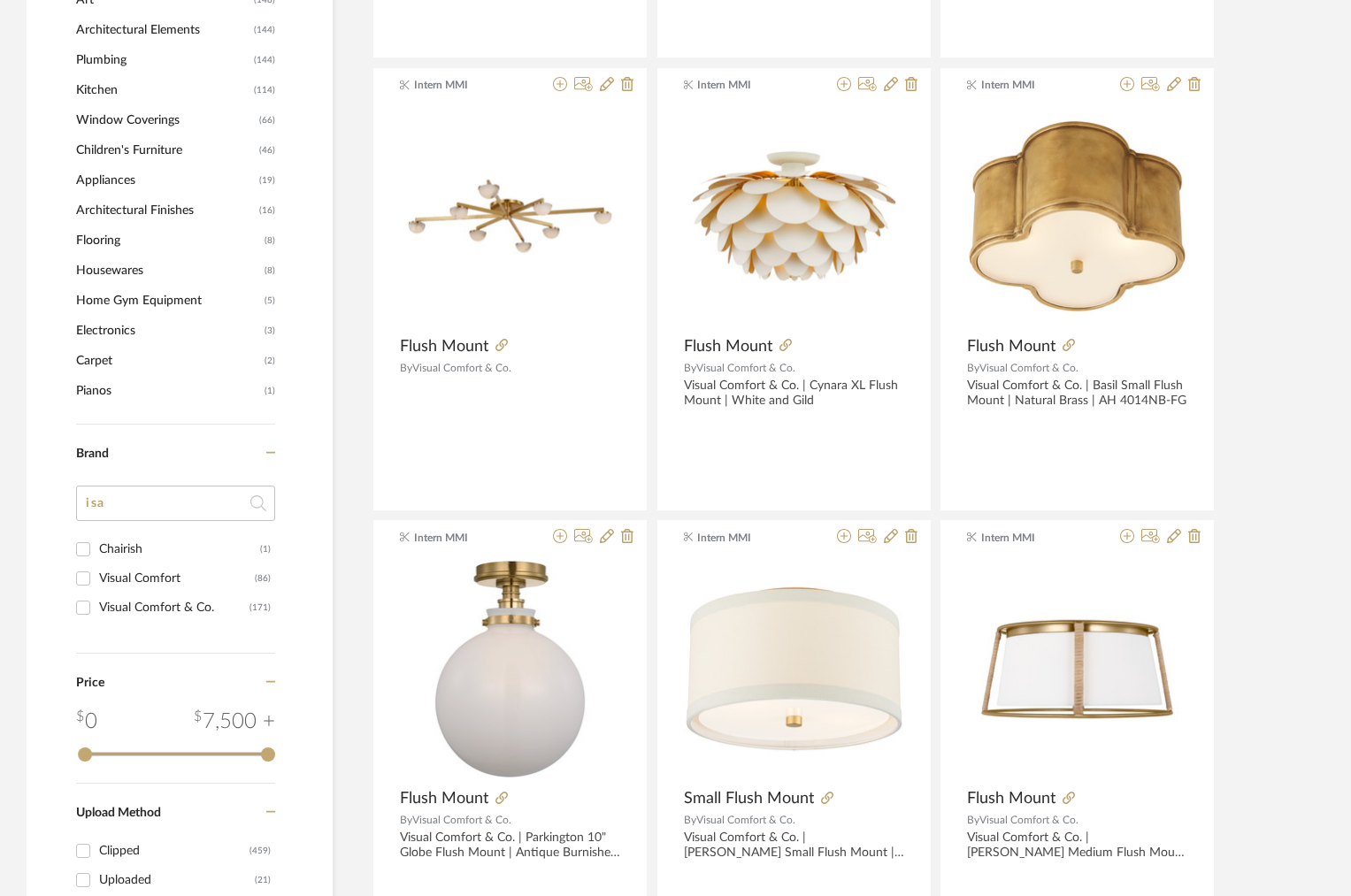
type input "is"
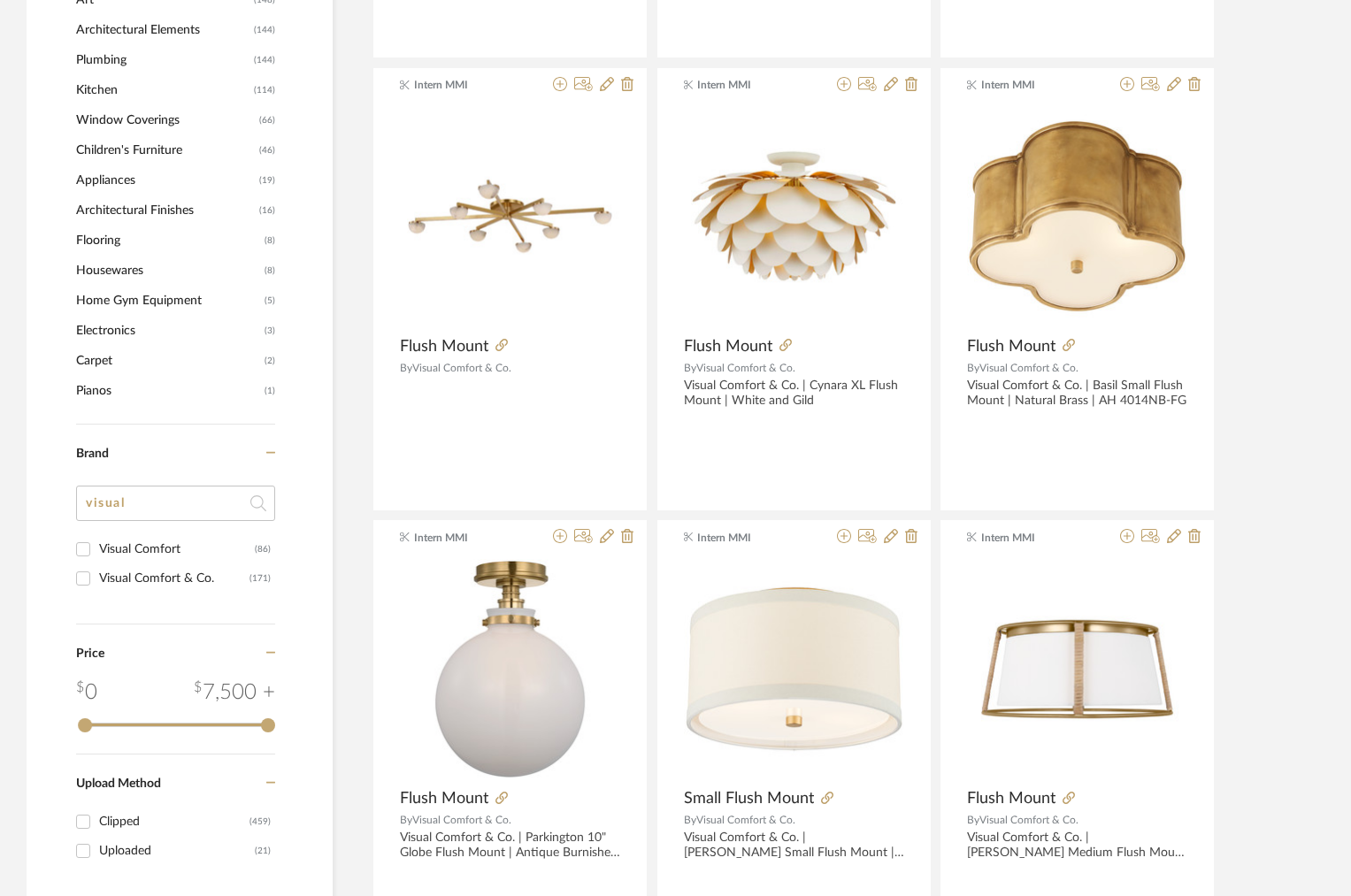
type input "visual"
click at [153, 574] on div "Visual Comfort & Co." at bounding box center [174, 577] width 150 height 28
click at [97, 574] on input "Visual Comfort & Co. (171)" at bounding box center [83, 577] width 28 height 28
checkbox input "true"
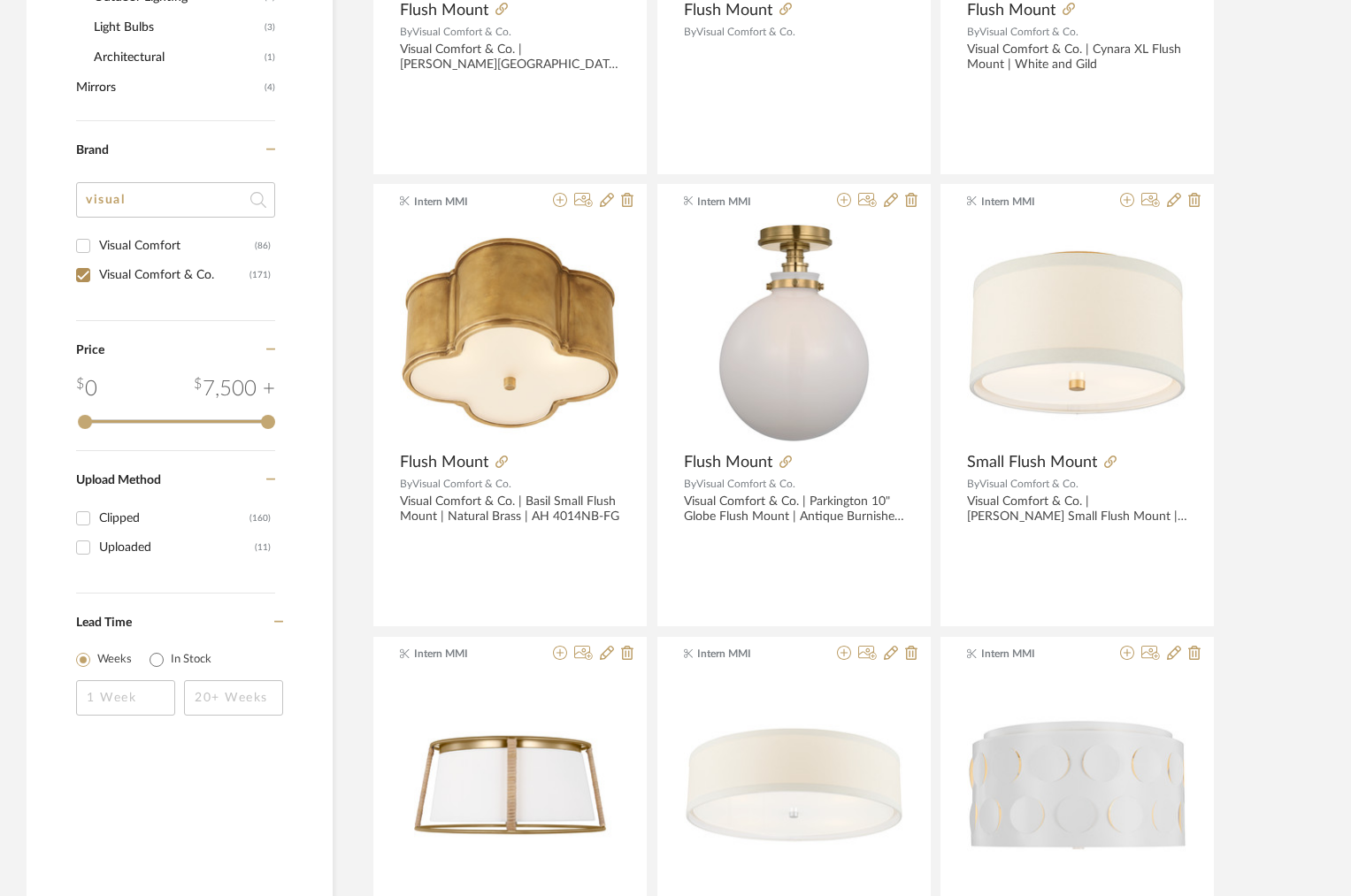
scroll to position [1079, 0]
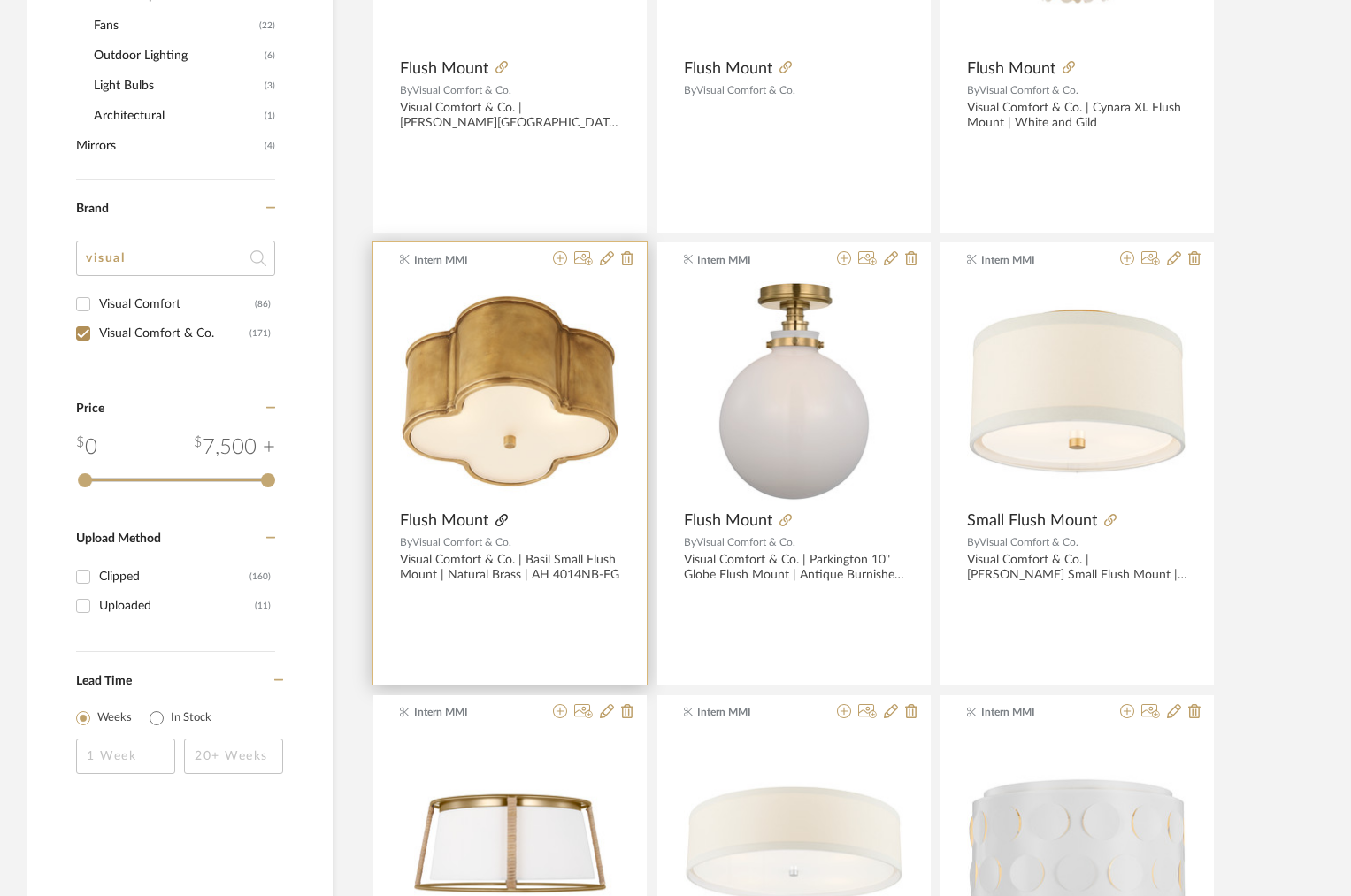
click at [498, 522] on icon at bounding box center [501, 520] width 13 height 13
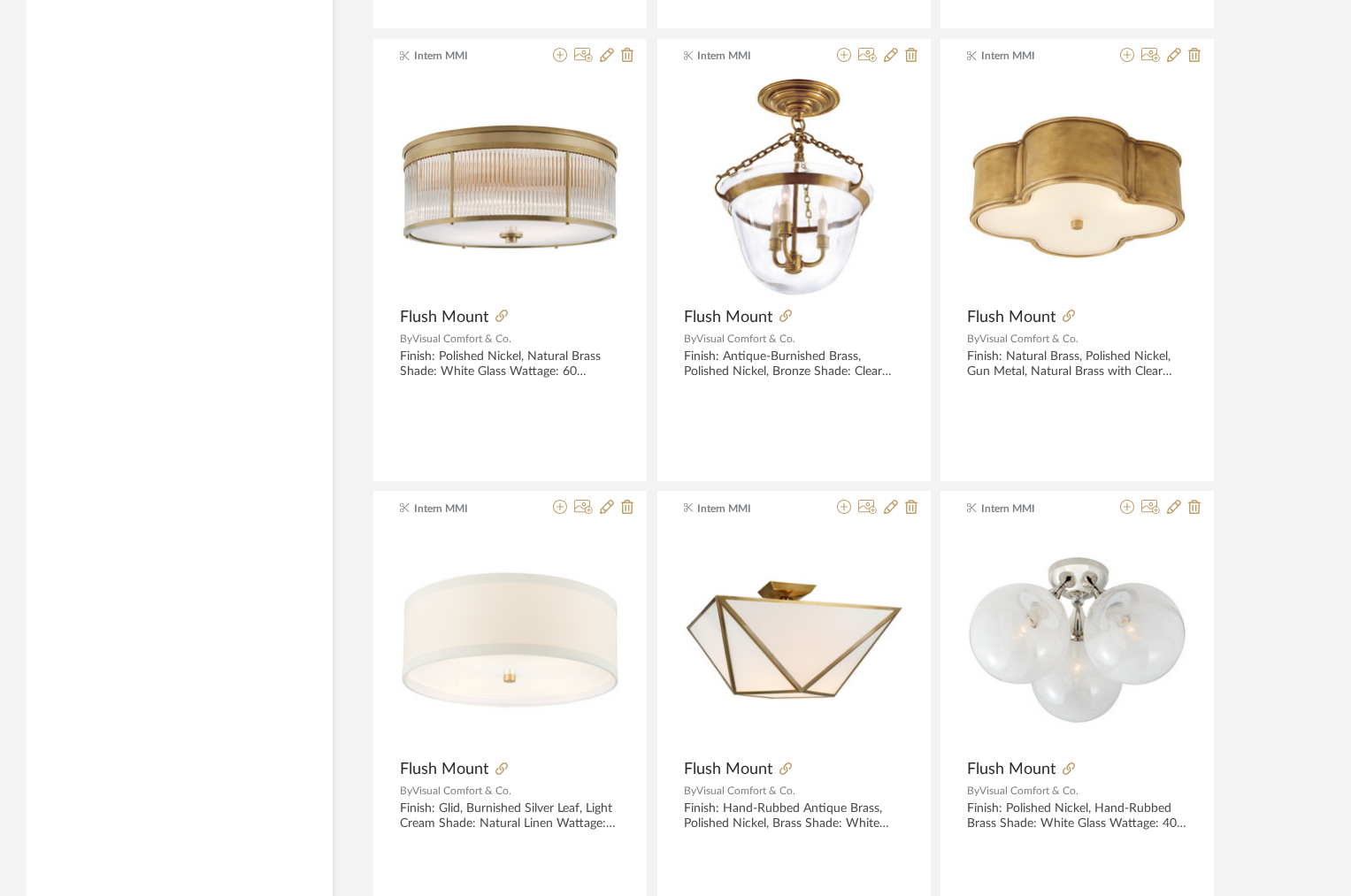
scroll to position [2643, 0]
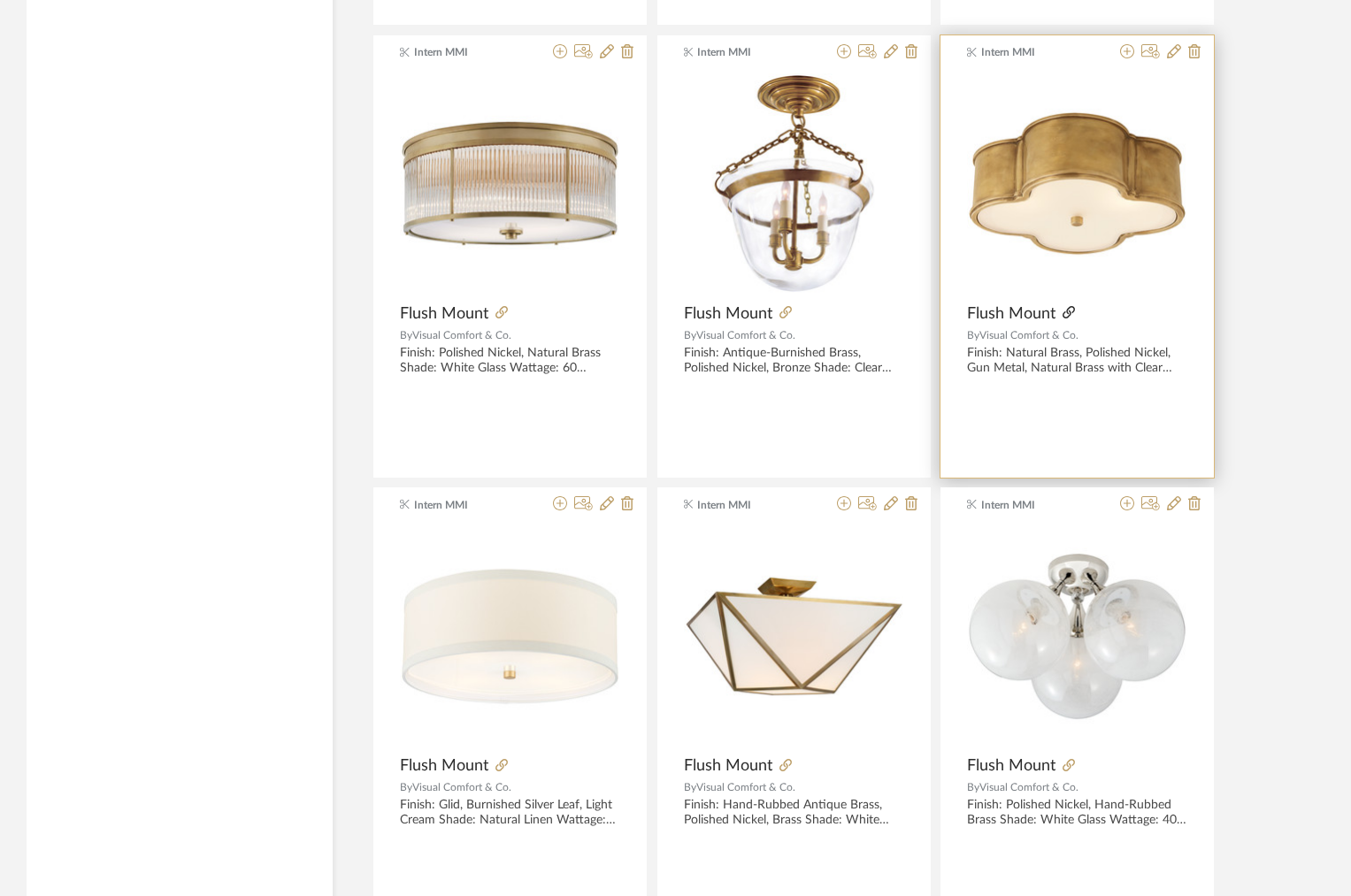
click at [1071, 311] on icon at bounding box center [1068, 312] width 13 height 13
click at [1173, 54] on icon at bounding box center [1174, 51] width 14 height 14
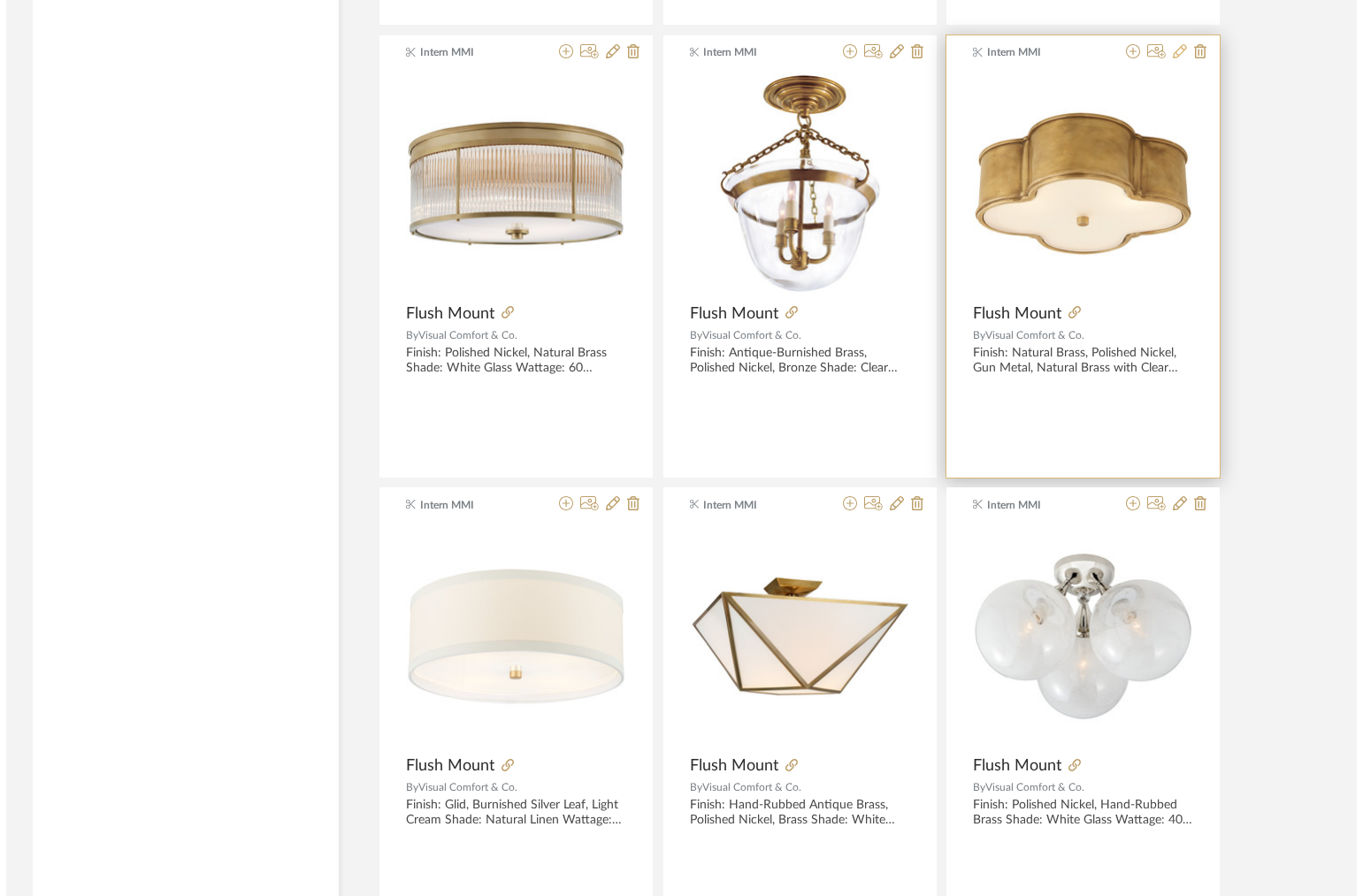
scroll to position [0, 0]
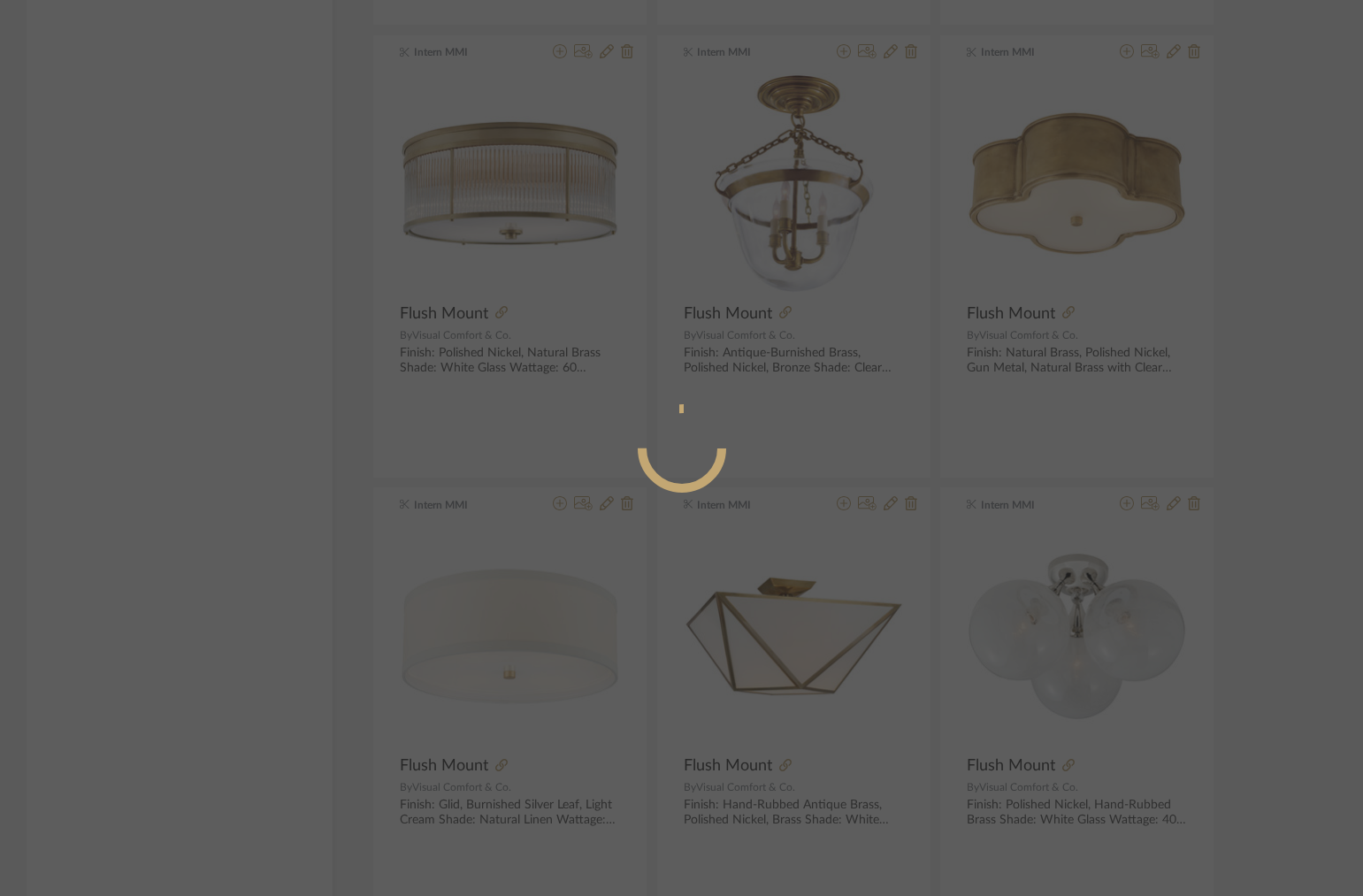
radio input "true"
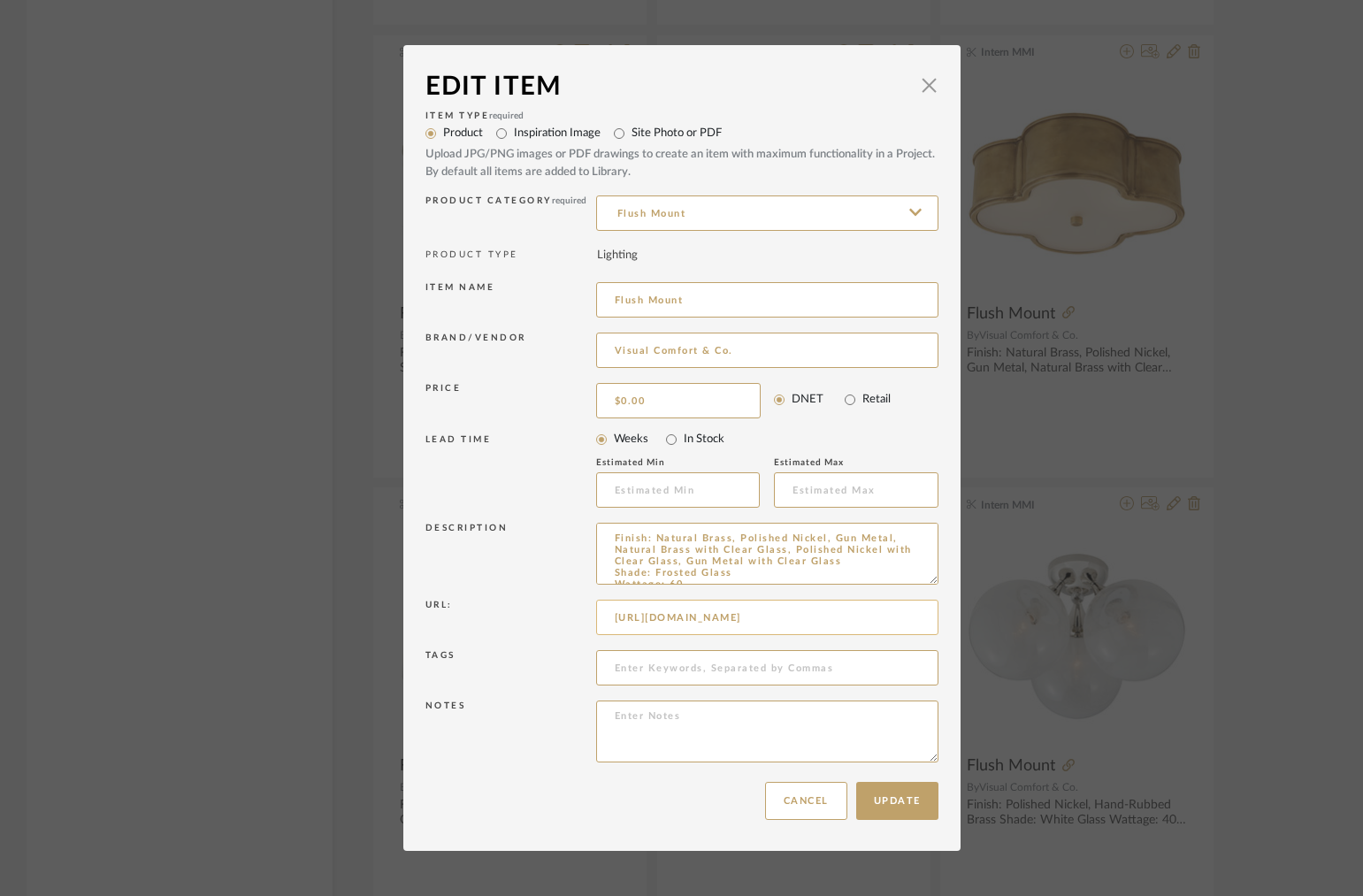
click at [669, 615] on input "https://www.visualcomfort.com/basil-17-flush-mount-ah4015/?selected_product=AH%…" at bounding box center [767, 617] width 343 height 36
paste input "NB-FG#1651=8291&2461=36081&utm_source=stylerow_lead&utm_medium=stylerow_outboun…"
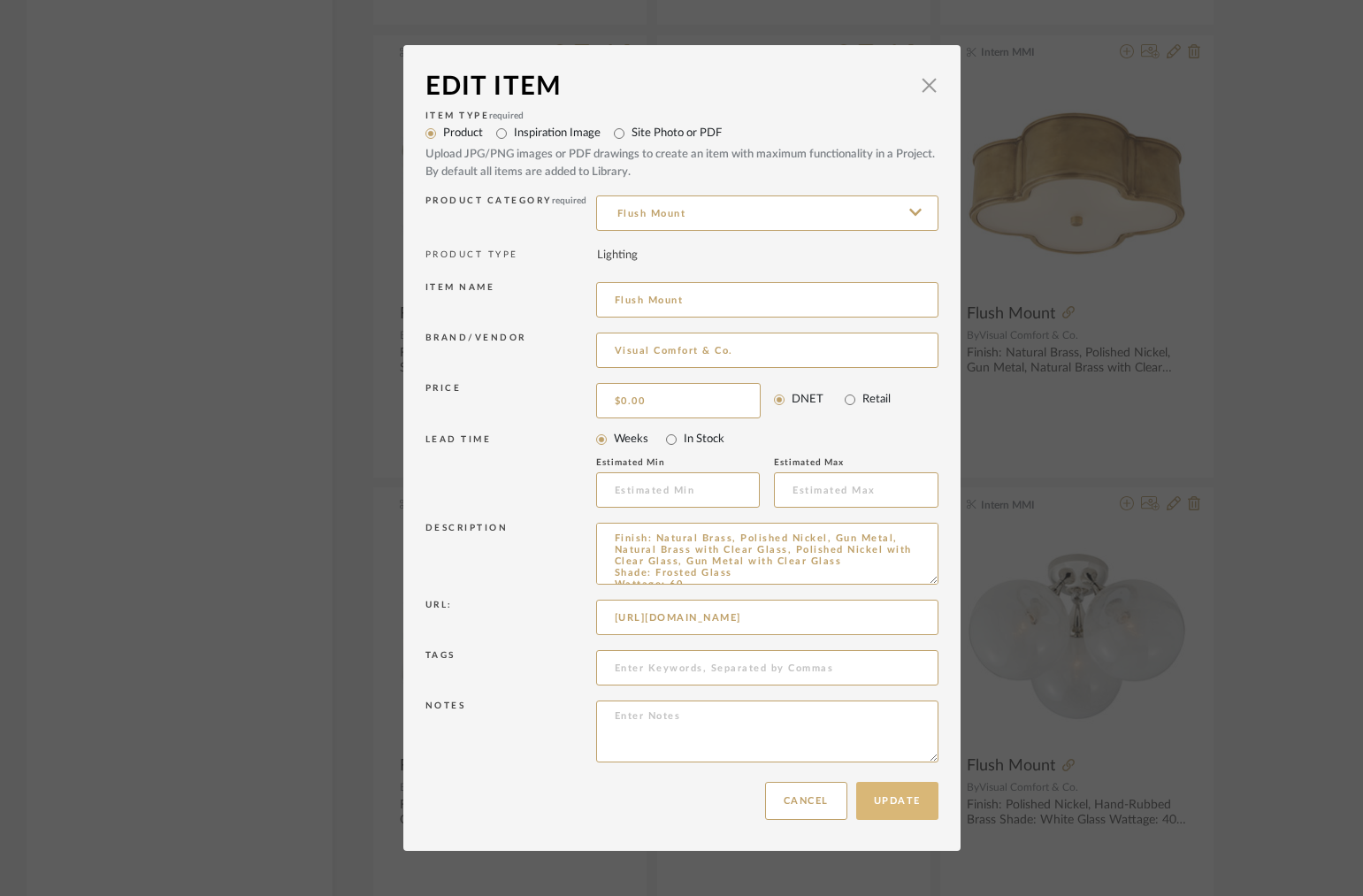
type input "https://www.visualcomfort.com/basil-17-flush-mount-ah4015/?selected_product=AH%…"
click at [895, 791] on button "Update" at bounding box center [896, 801] width 82 height 38
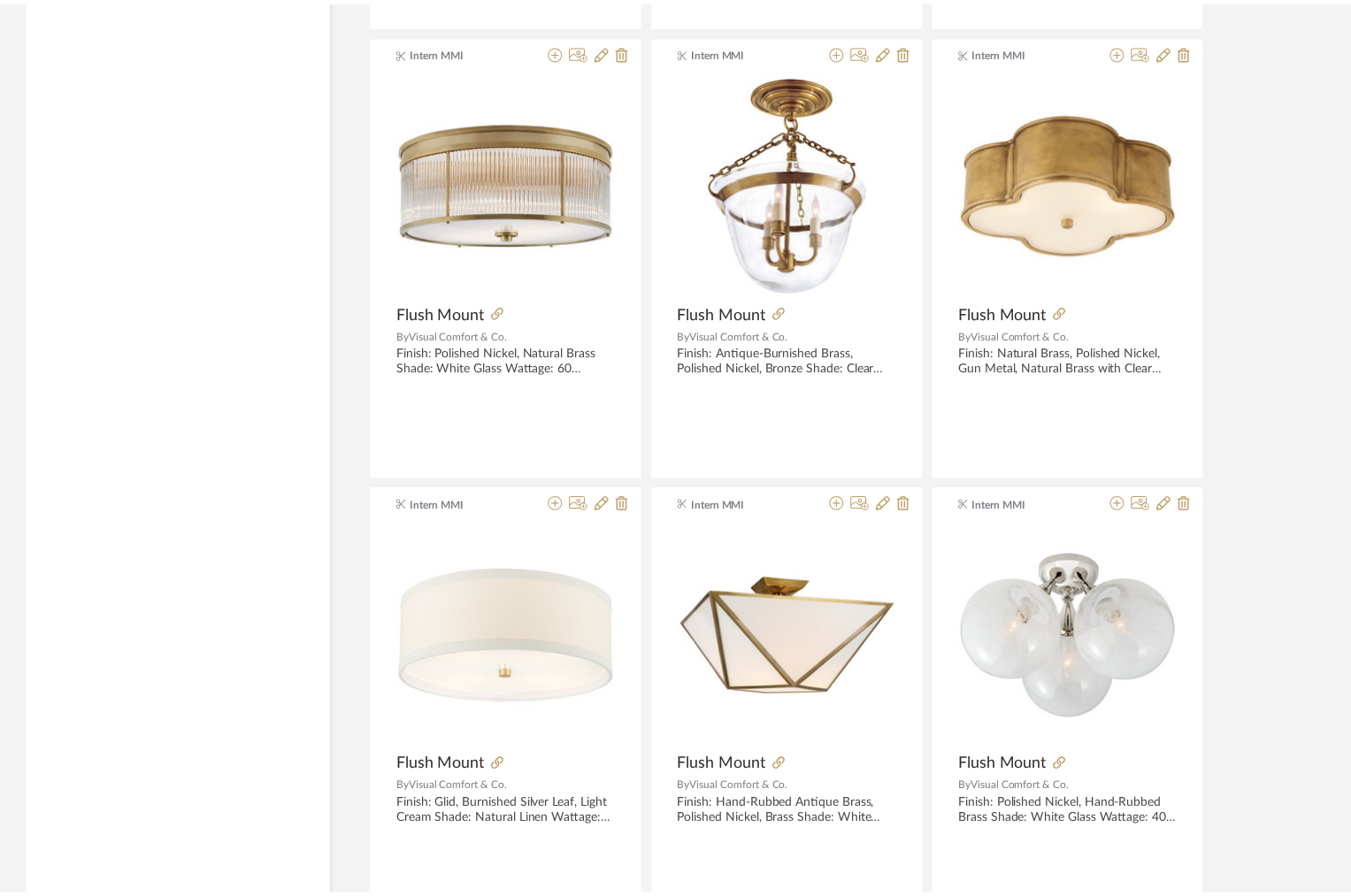
scroll to position [2643, 0]
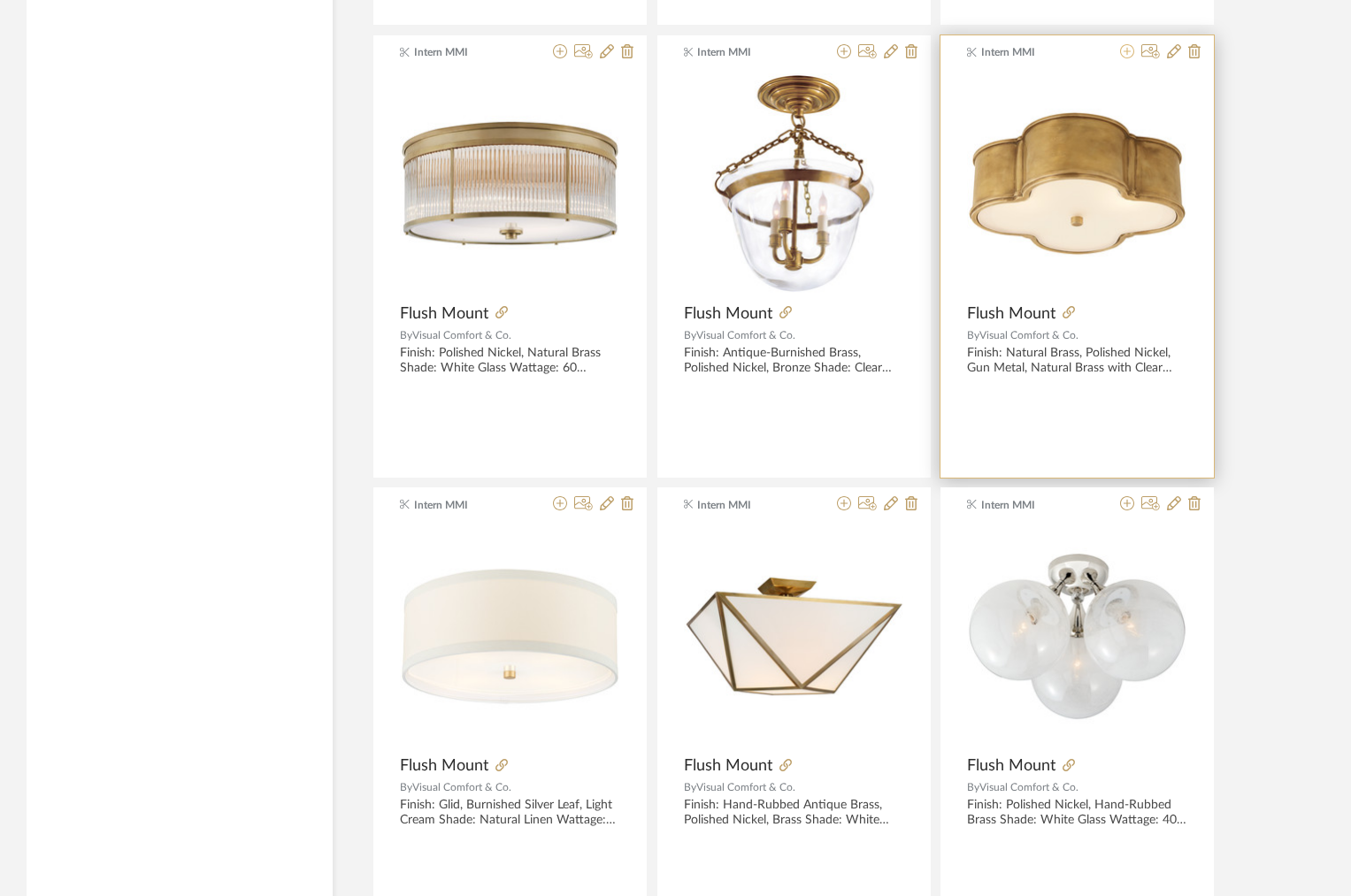
click at [1127, 51] on icon at bounding box center [1127, 51] width 14 height 14
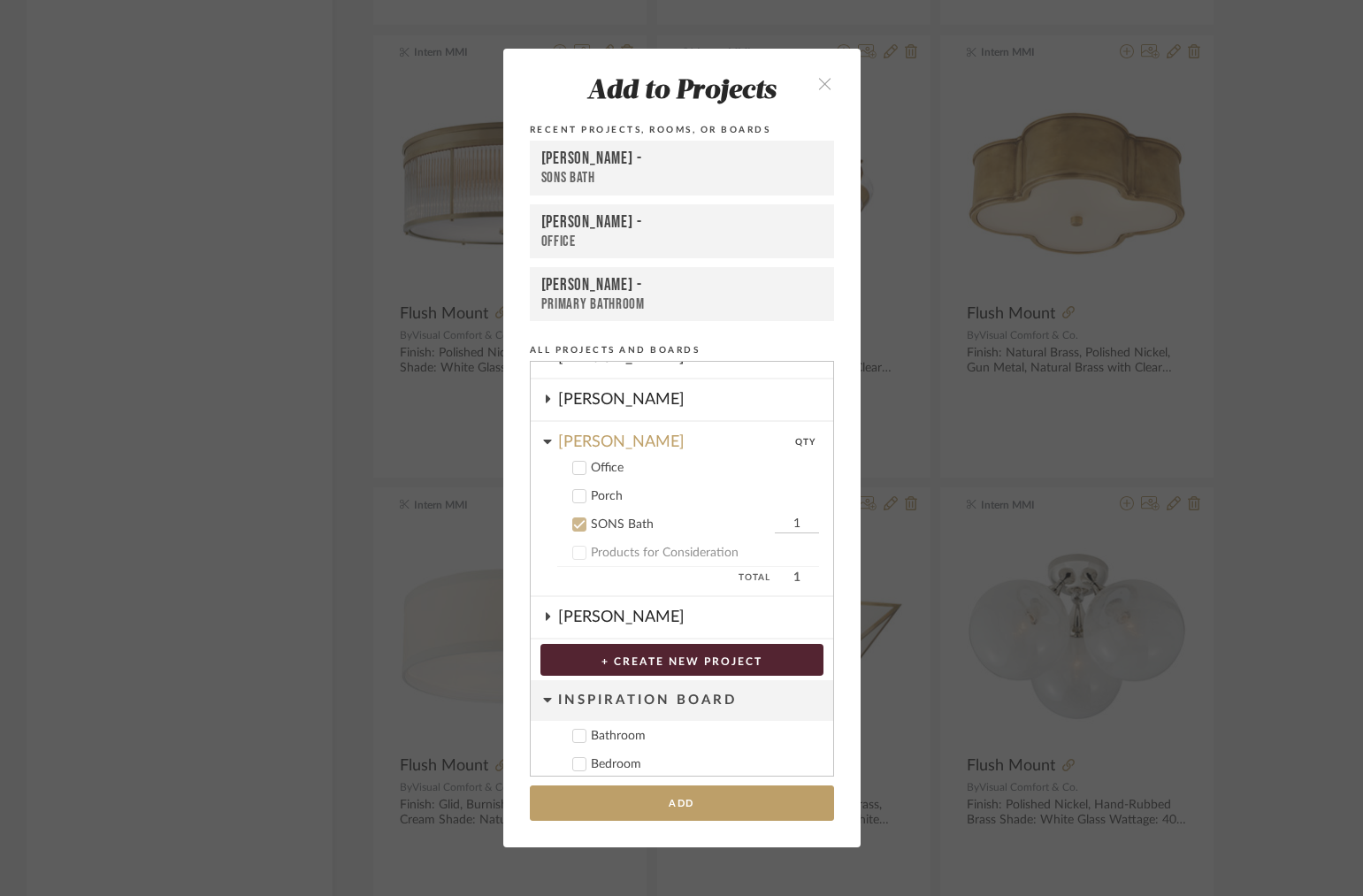
scroll to position [320, 0]
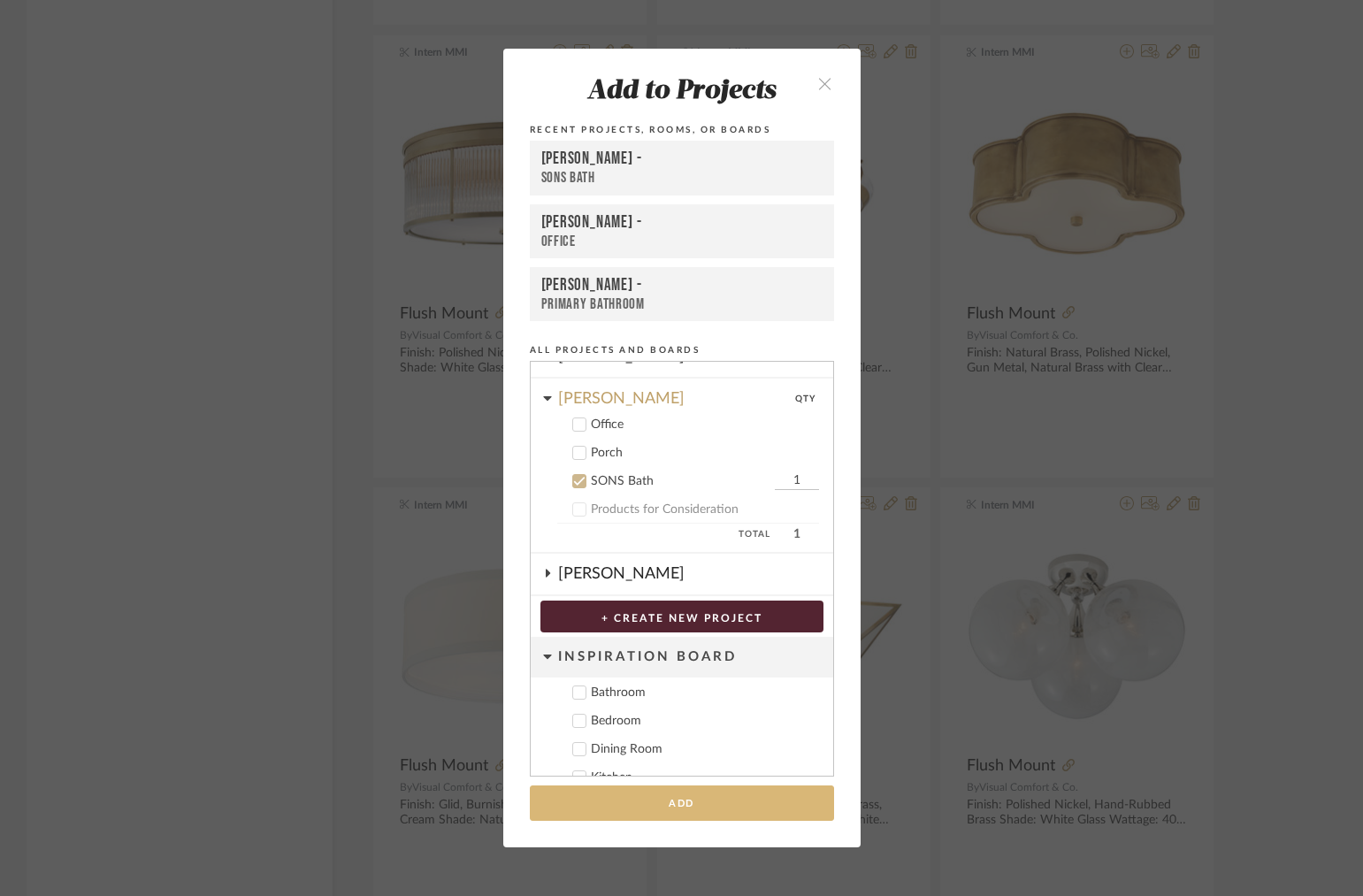
click at [711, 794] on button "Add" at bounding box center [682, 804] width 304 height 37
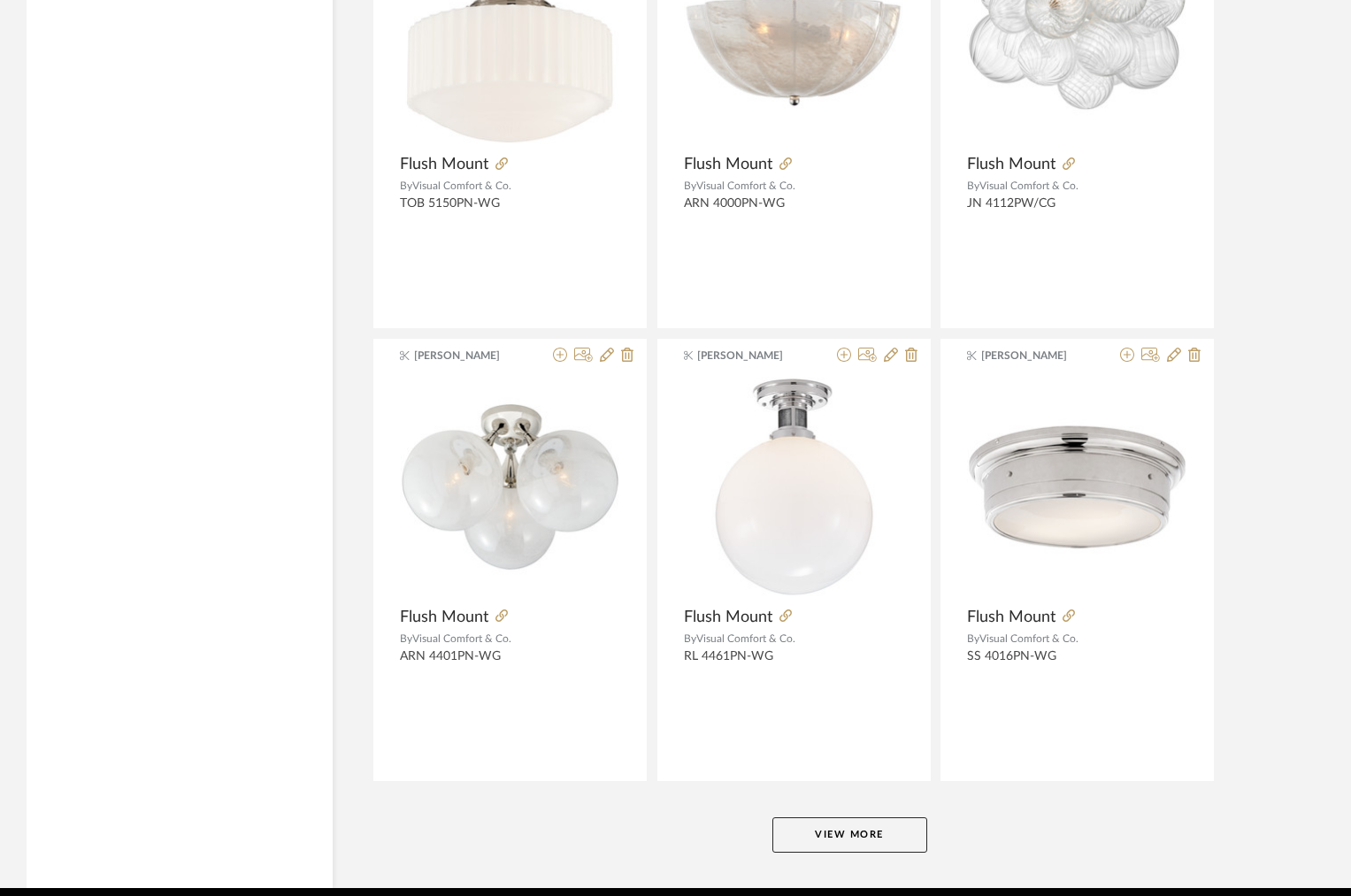
scroll to position [5126, 0]
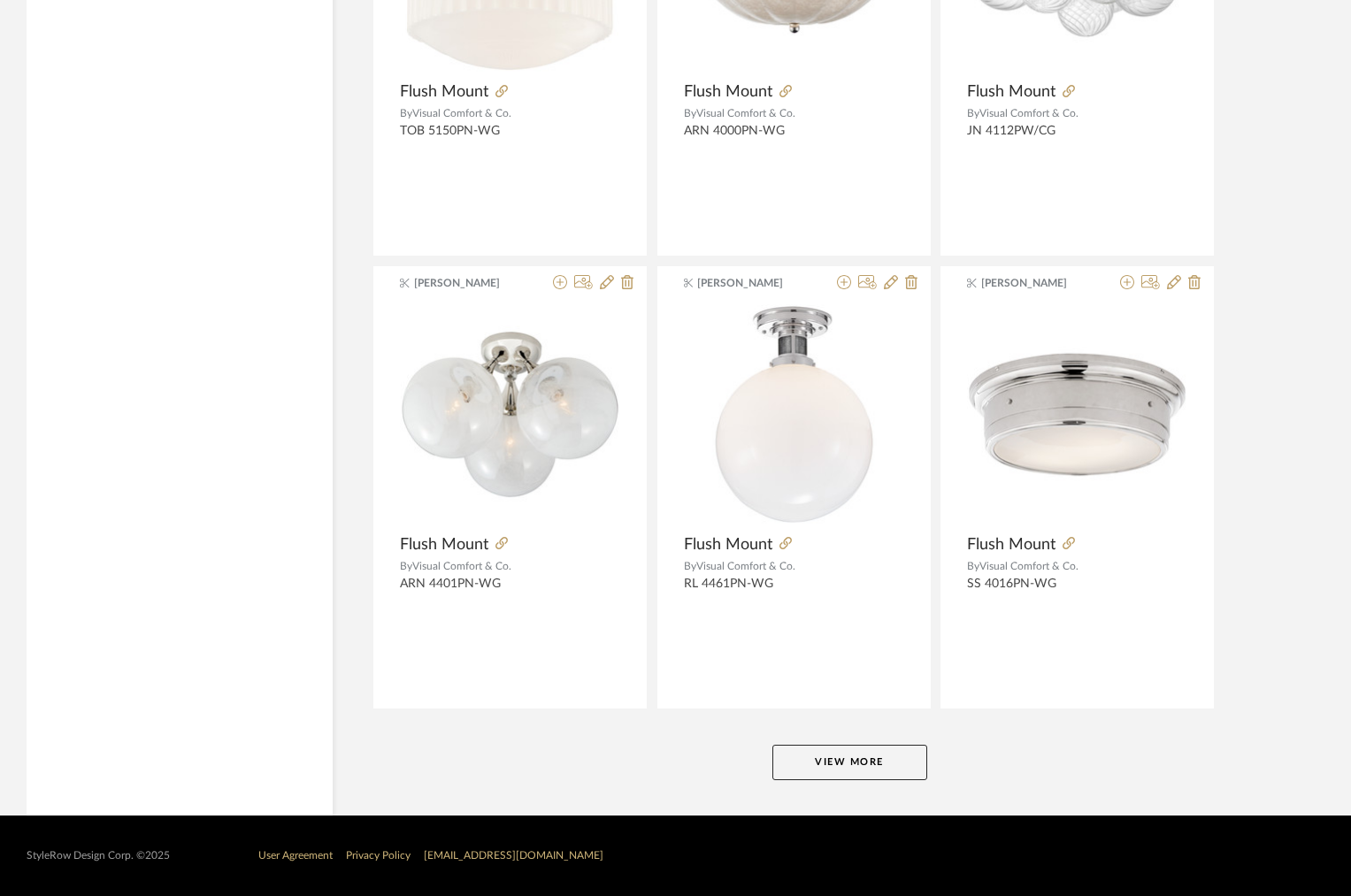
click at [899, 745] on button "View More" at bounding box center [849, 762] width 155 height 36
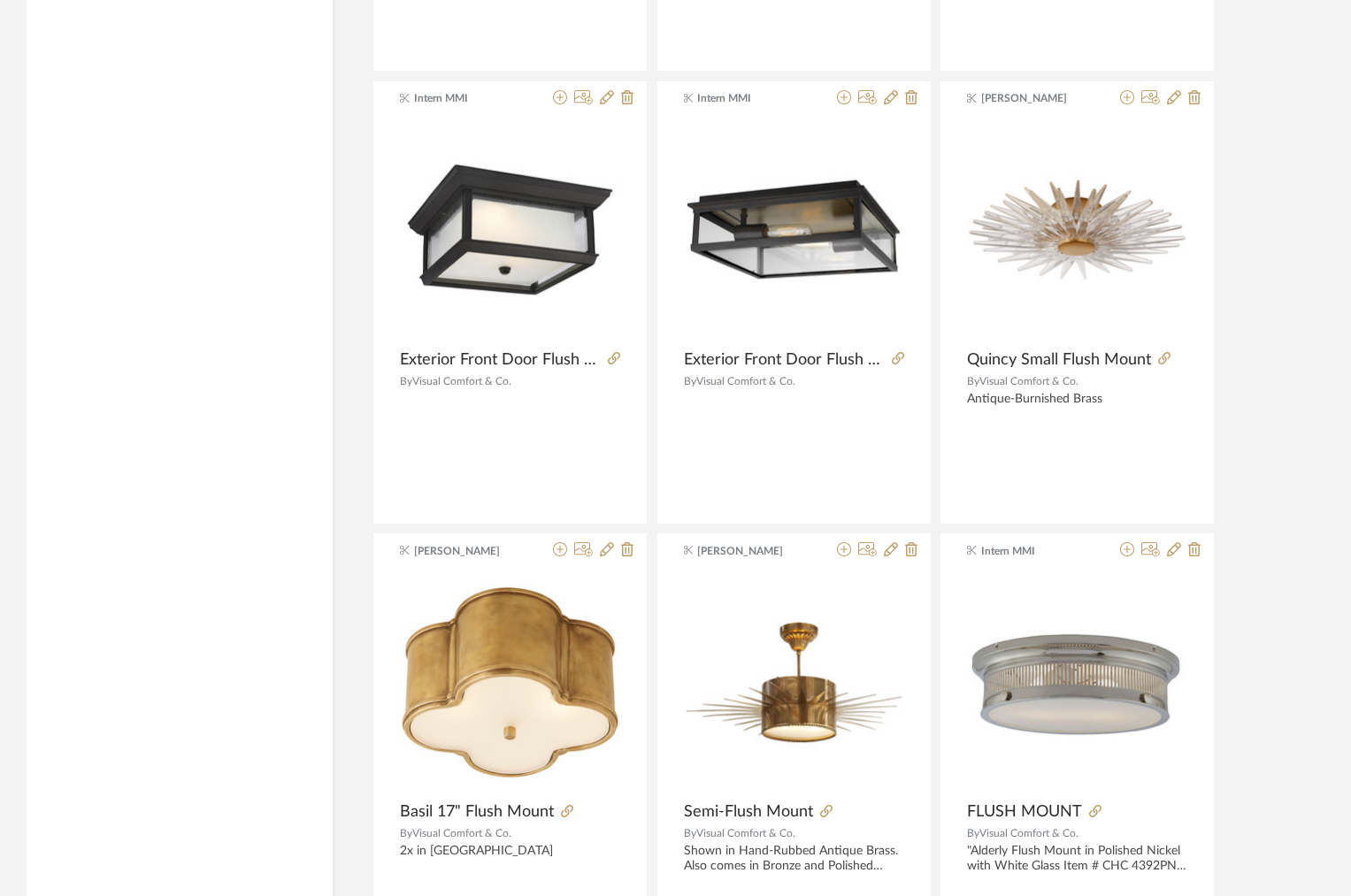
scroll to position [10553, 0]
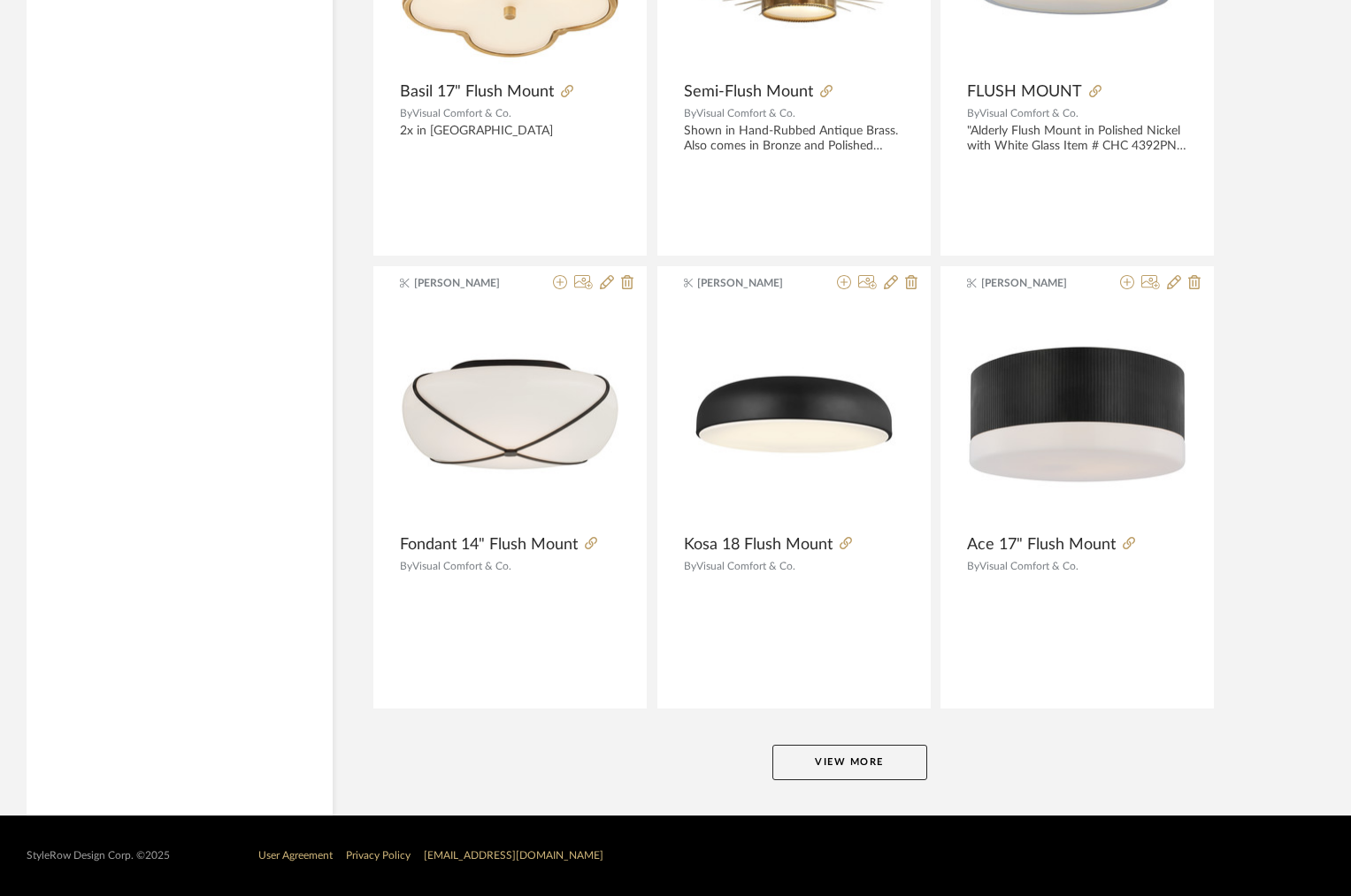
click at [868, 760] on button "View More" at bounding box center [849, 762] width 155 height 36
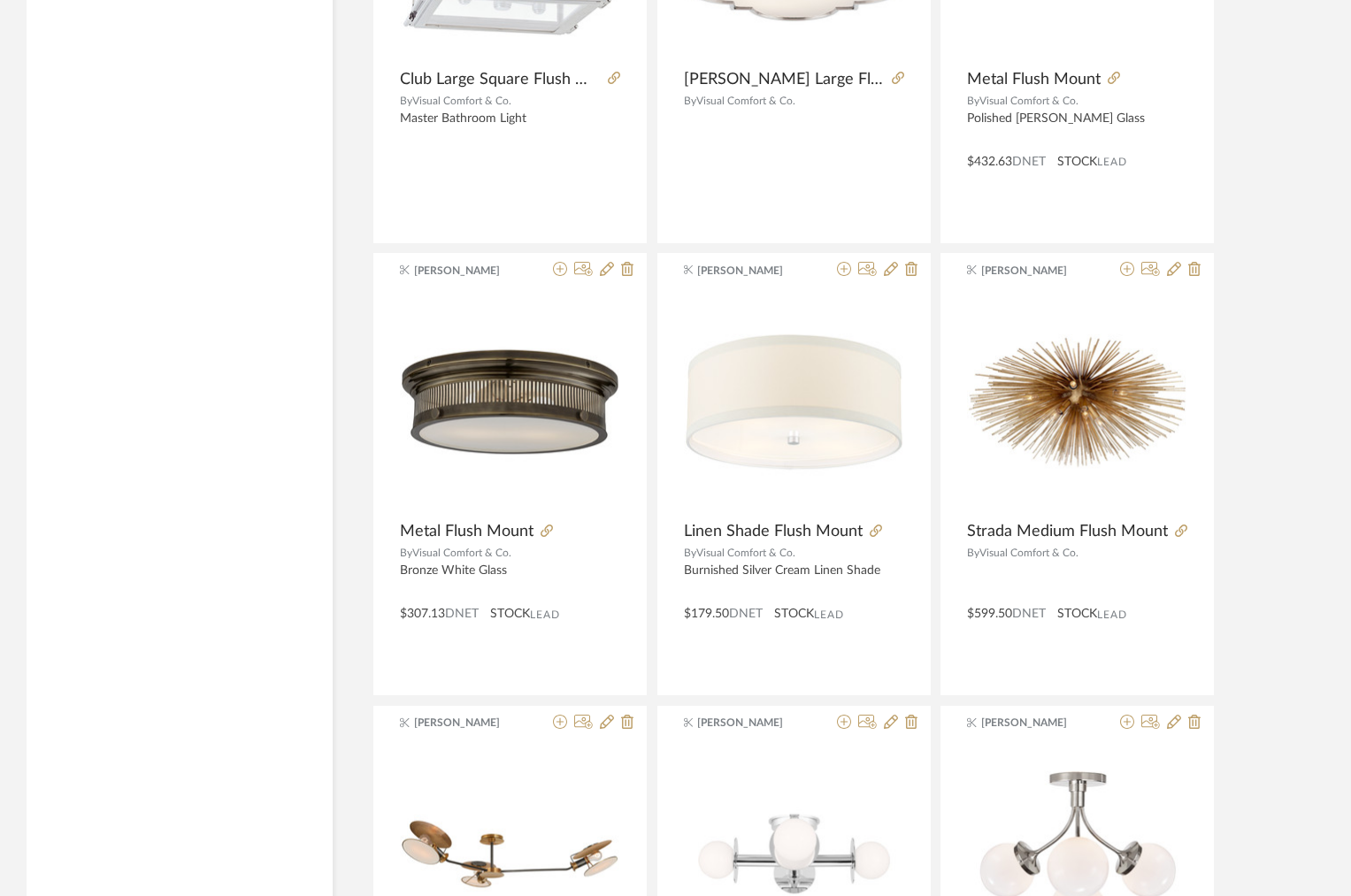
scroll to position [15980, 0]
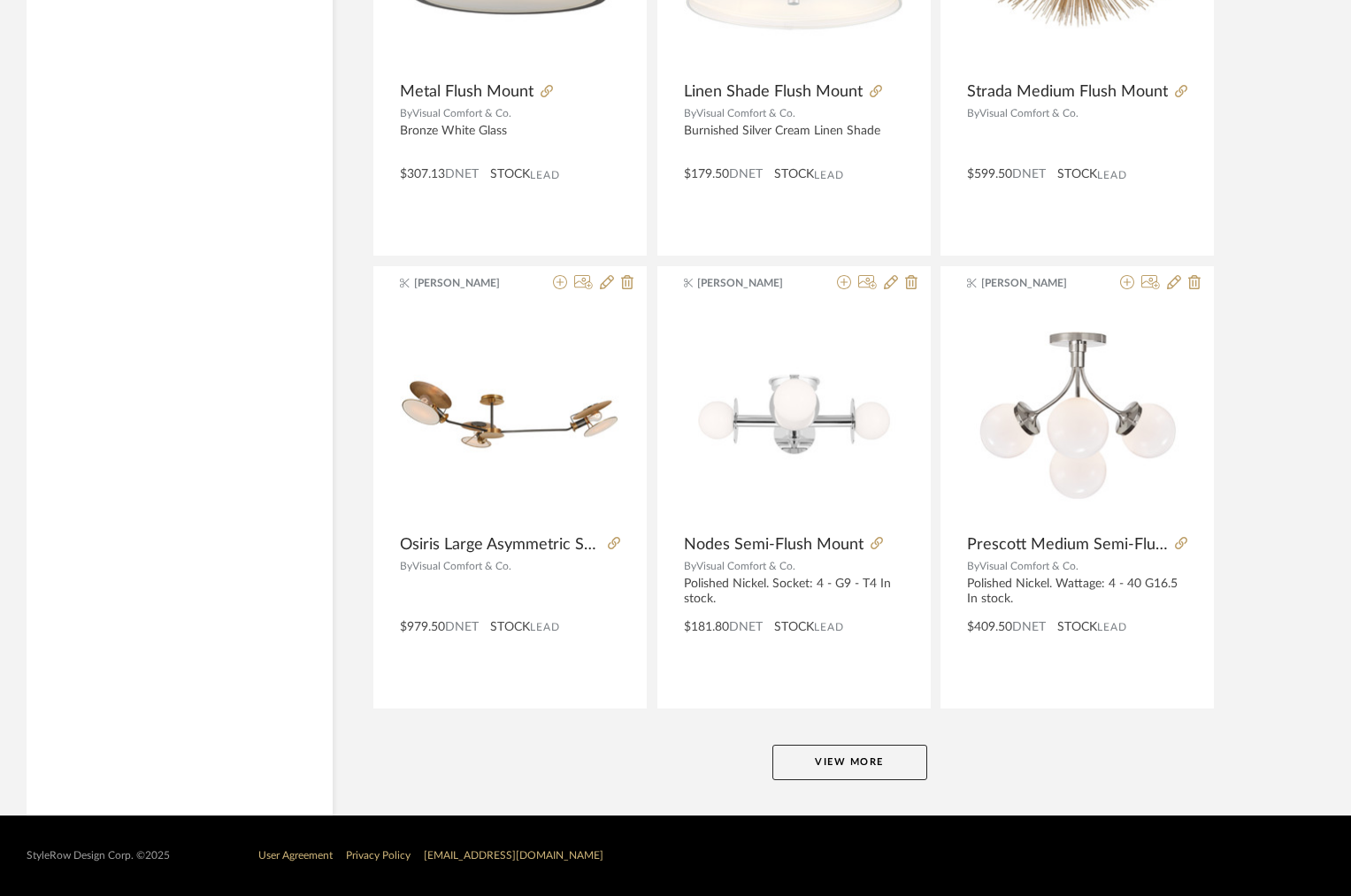
click at [868, 760] on button "View More" at bounding box center [849, 762] width 155 height 36
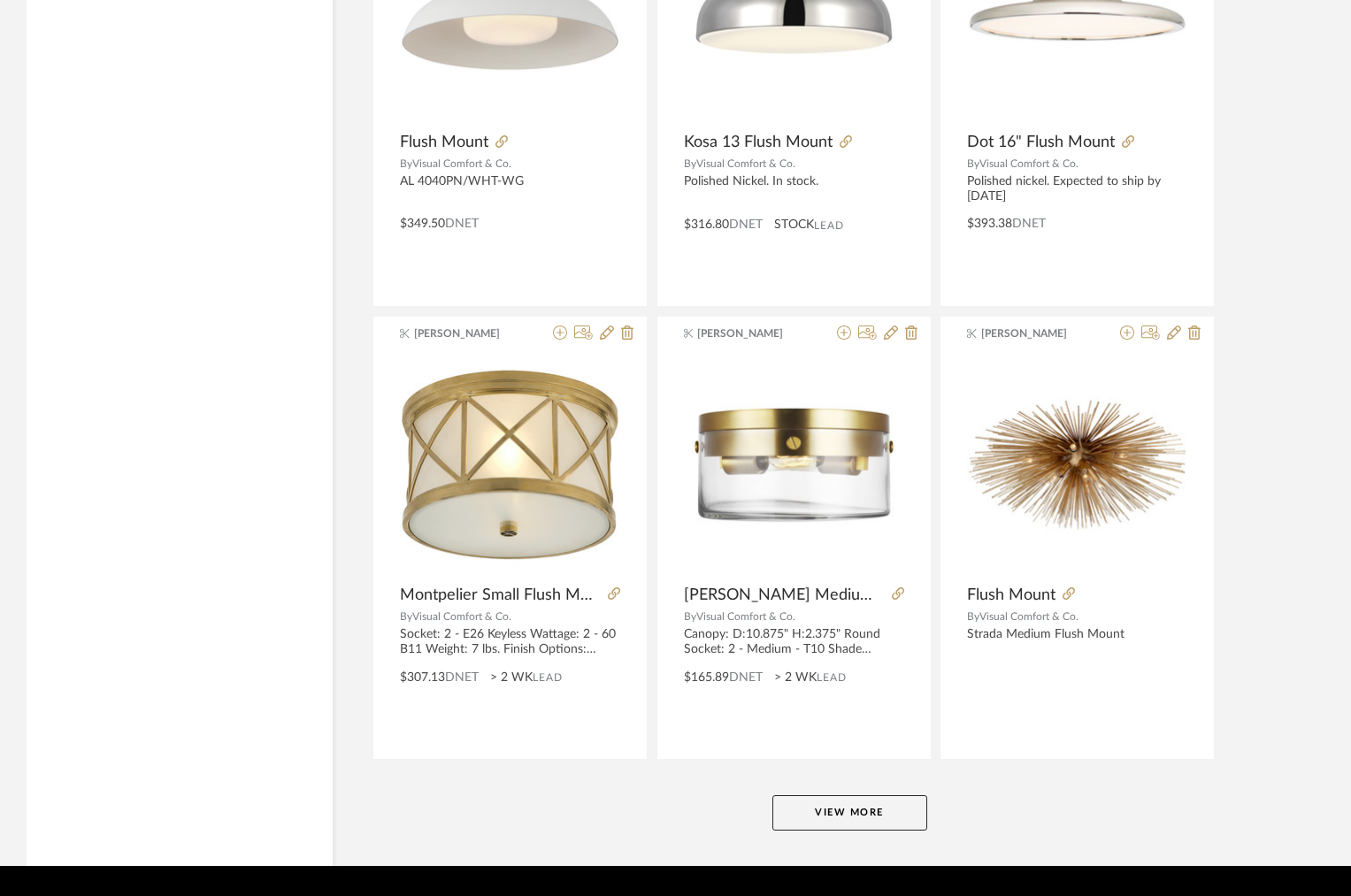
scroll to position [21407, 0]
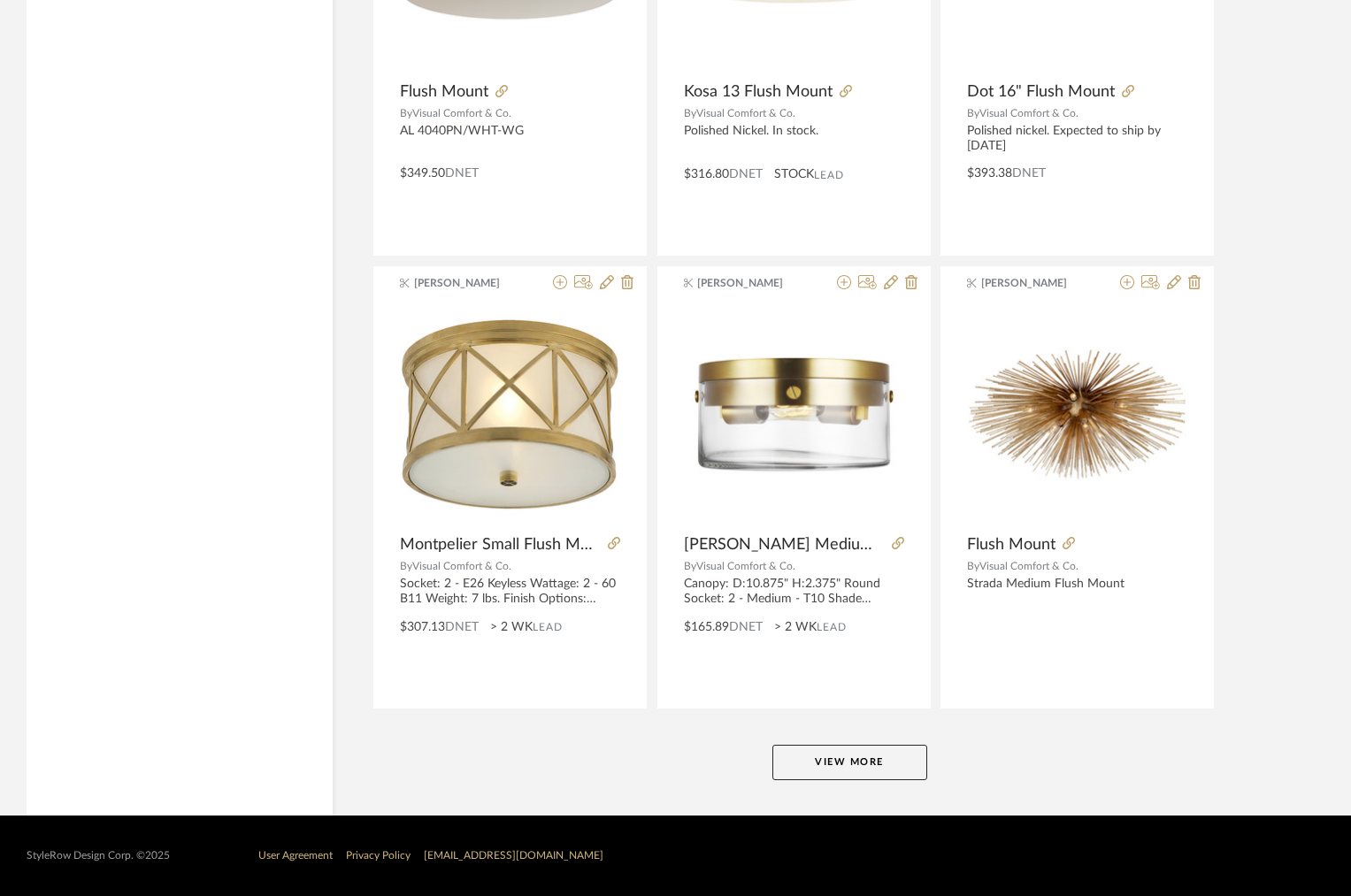
click at [868, 757] on button "View More" at bounding box center [849, 762] width 155 height 36
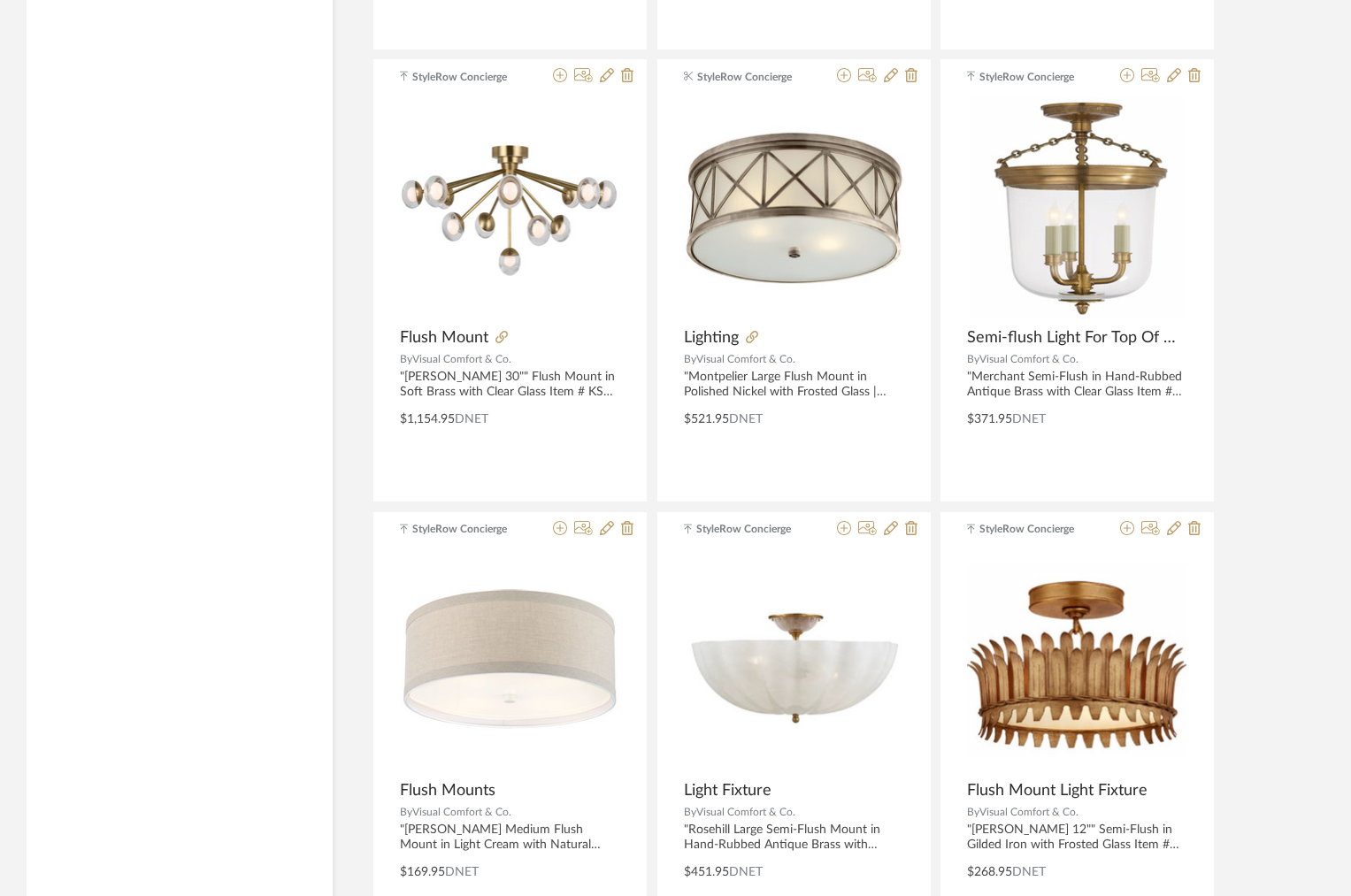
scroll to position [22844, 0]
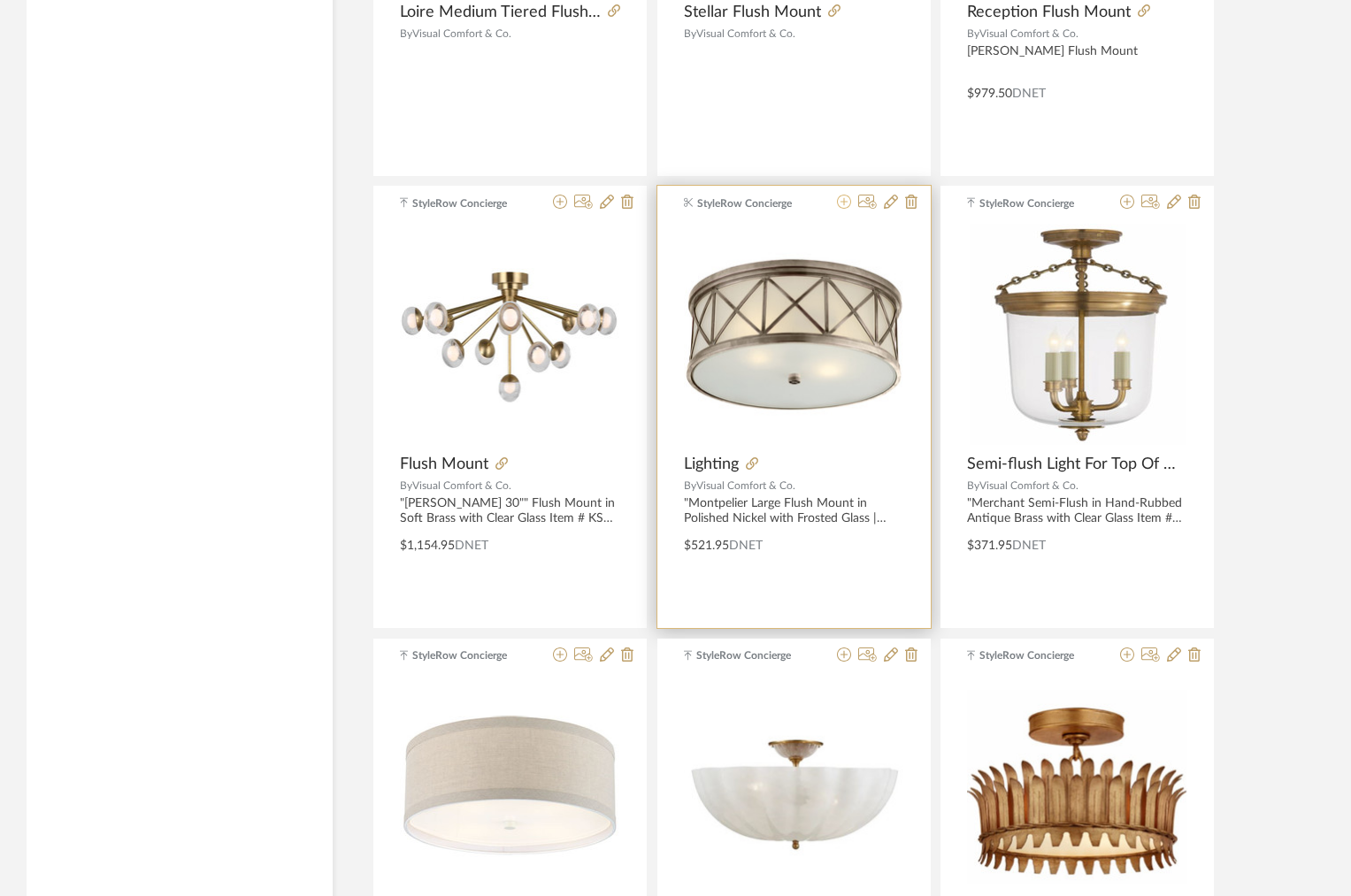
click at [844, 204] on icon at bounding box center [844, 201] width 14 height 14
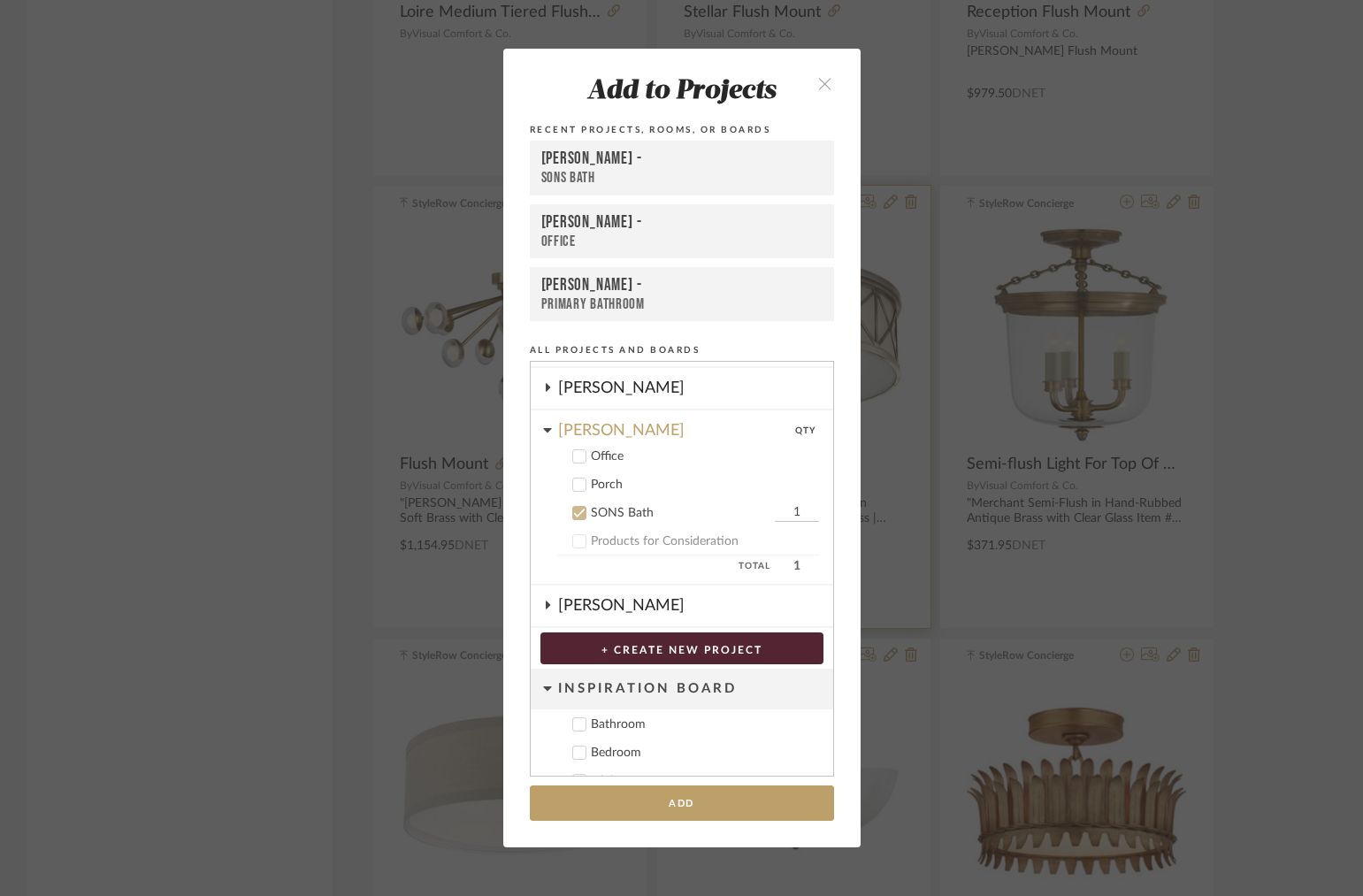
scroll to position [320, 0]
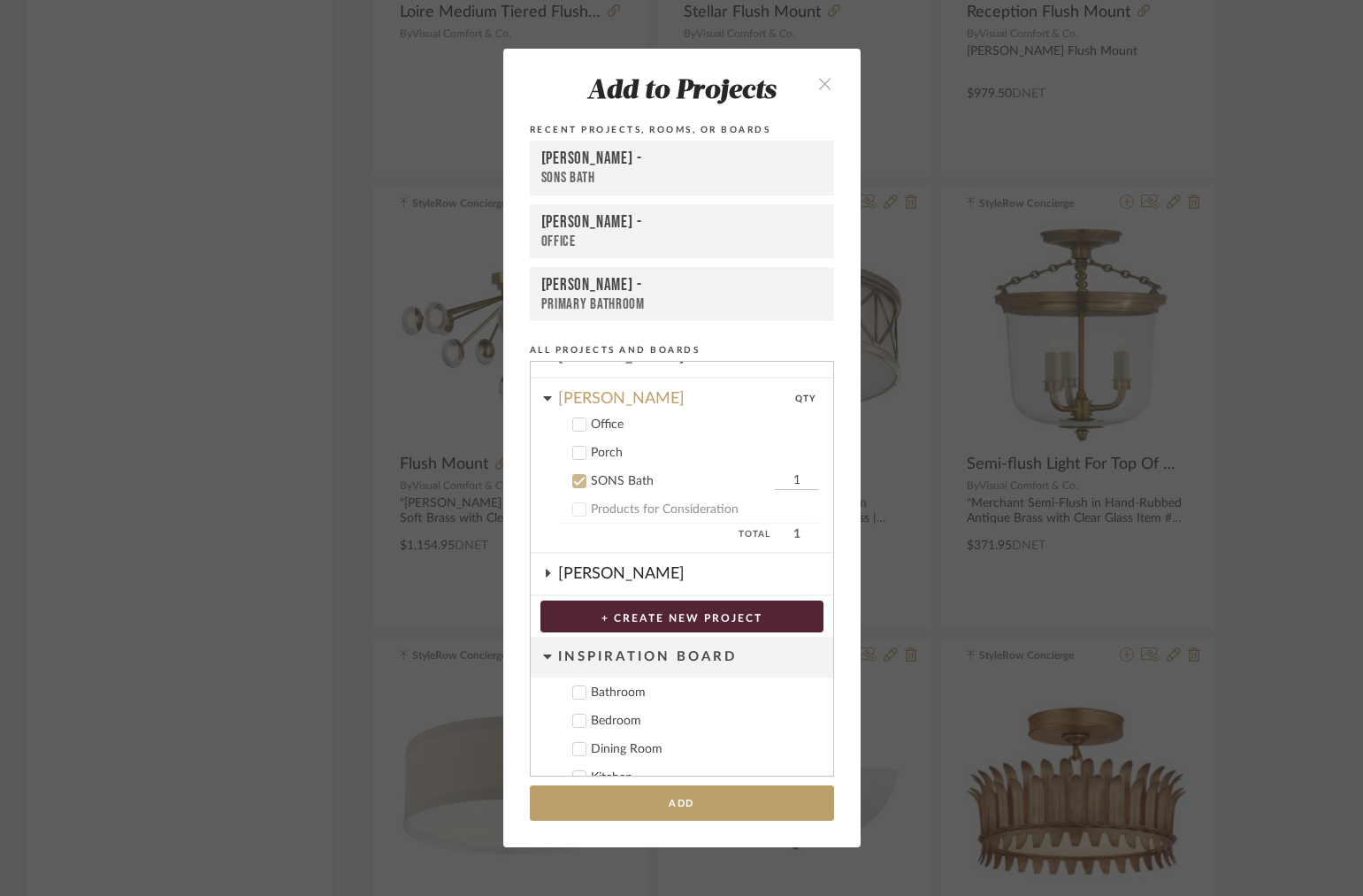
click at [707, 286] on div "FRITZ DC -" at bounding box center [682, 285] width 281 height 20
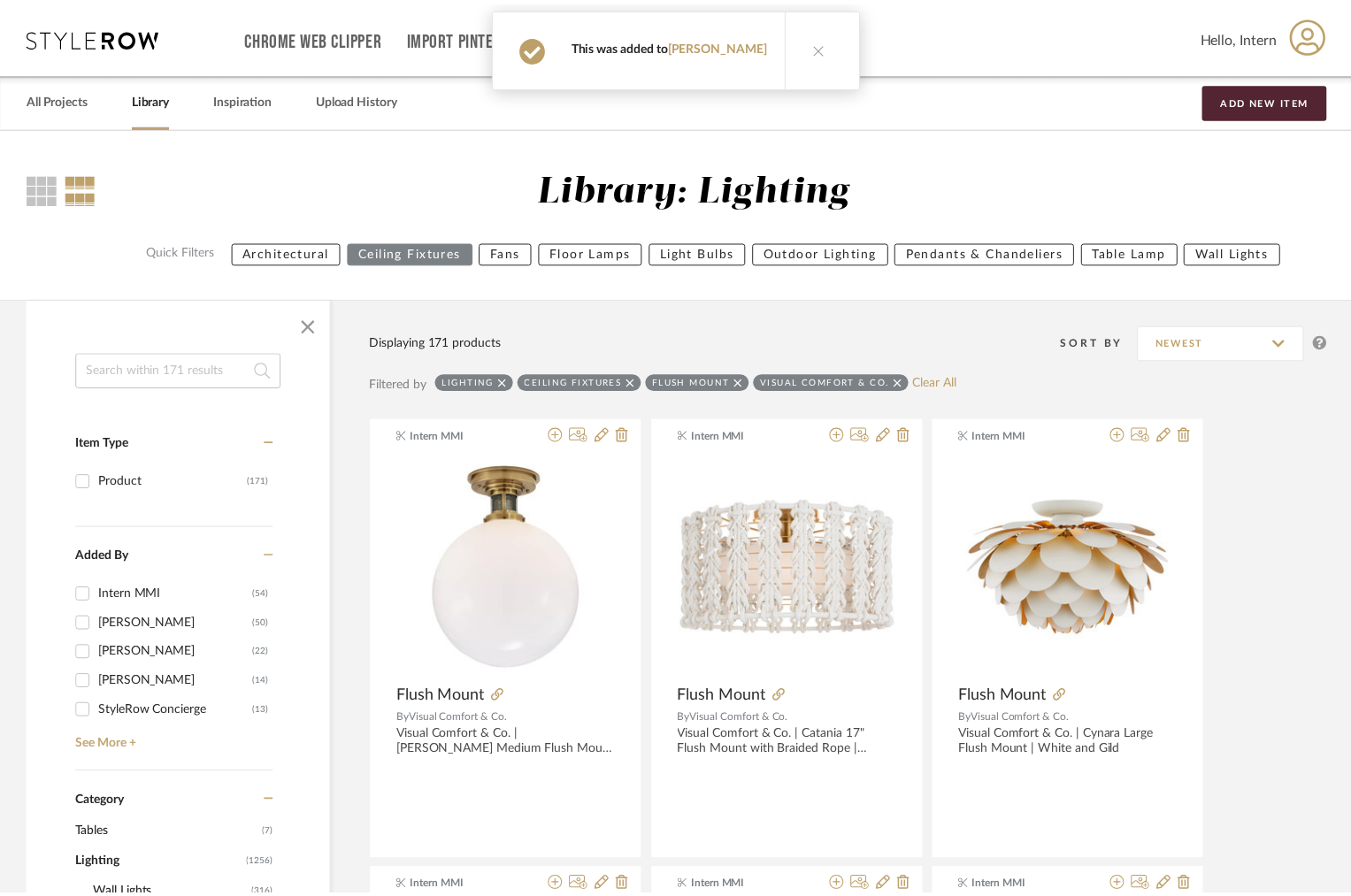
scroll to position [22844, 0]
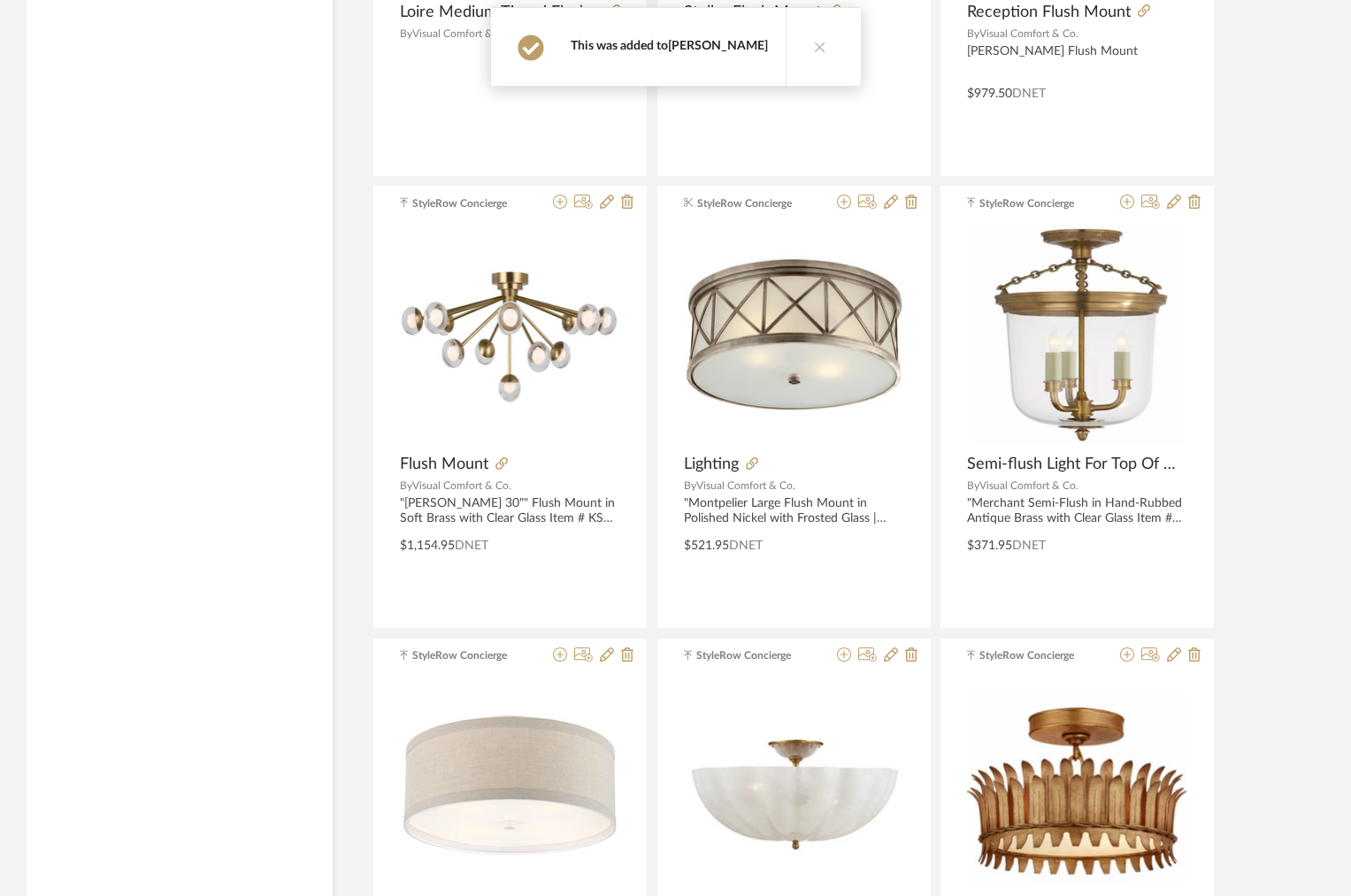
click at [716, 42] on link "[PERSON_NAME]" at bounding box center [718, 45] width 100 height 13
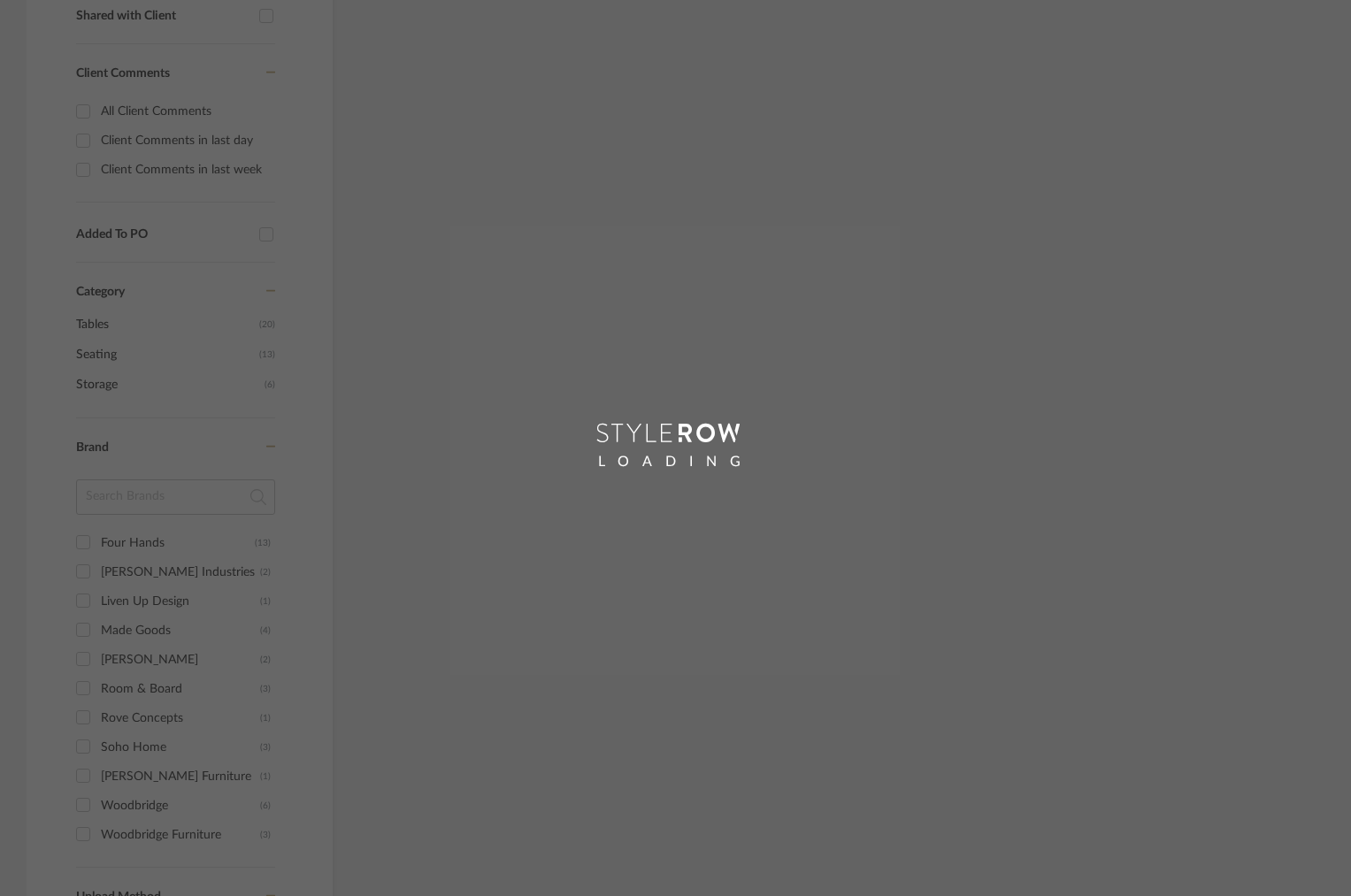
scroll to position [372, 0]
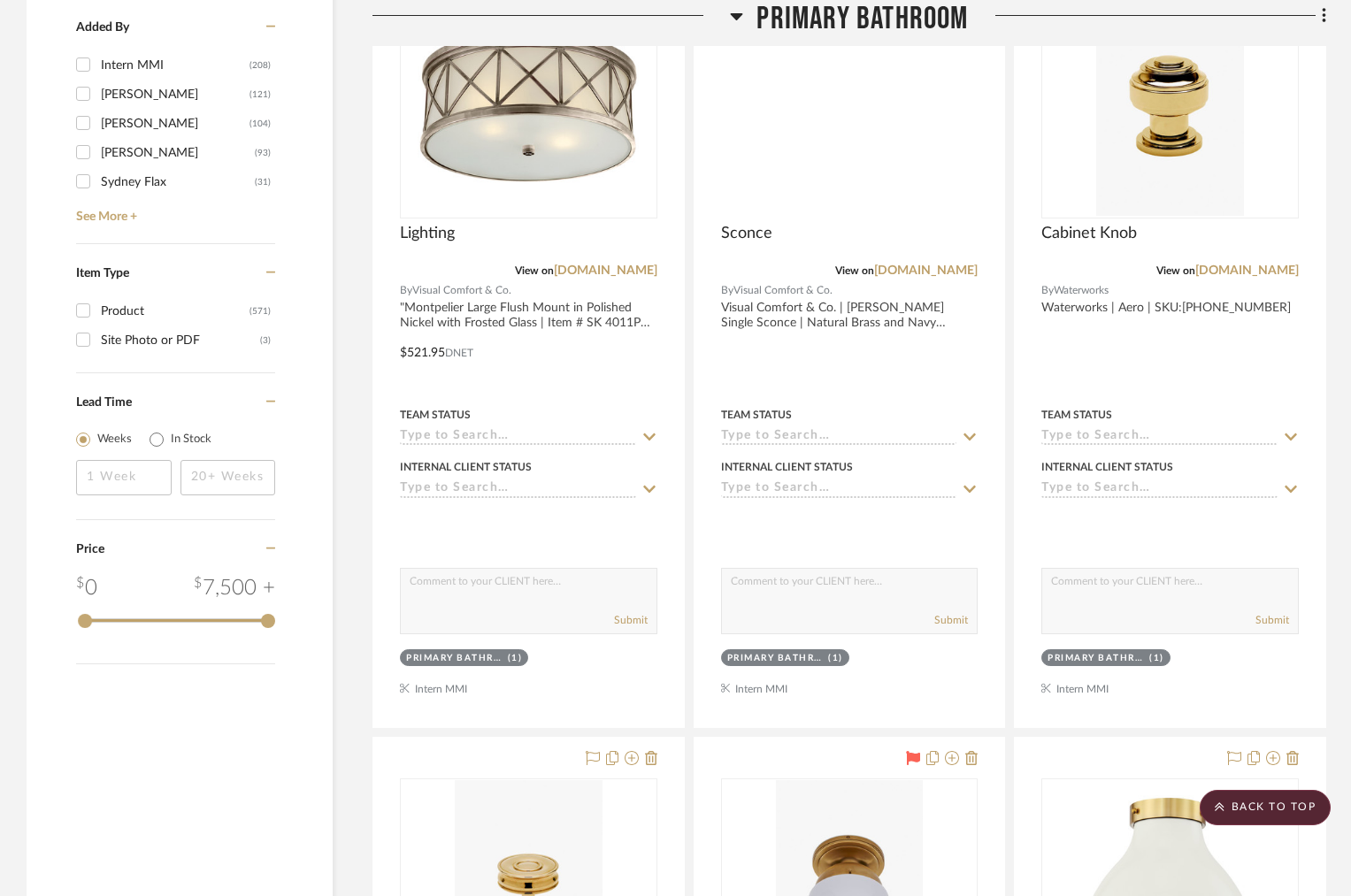
scroll to position [2275, 0]
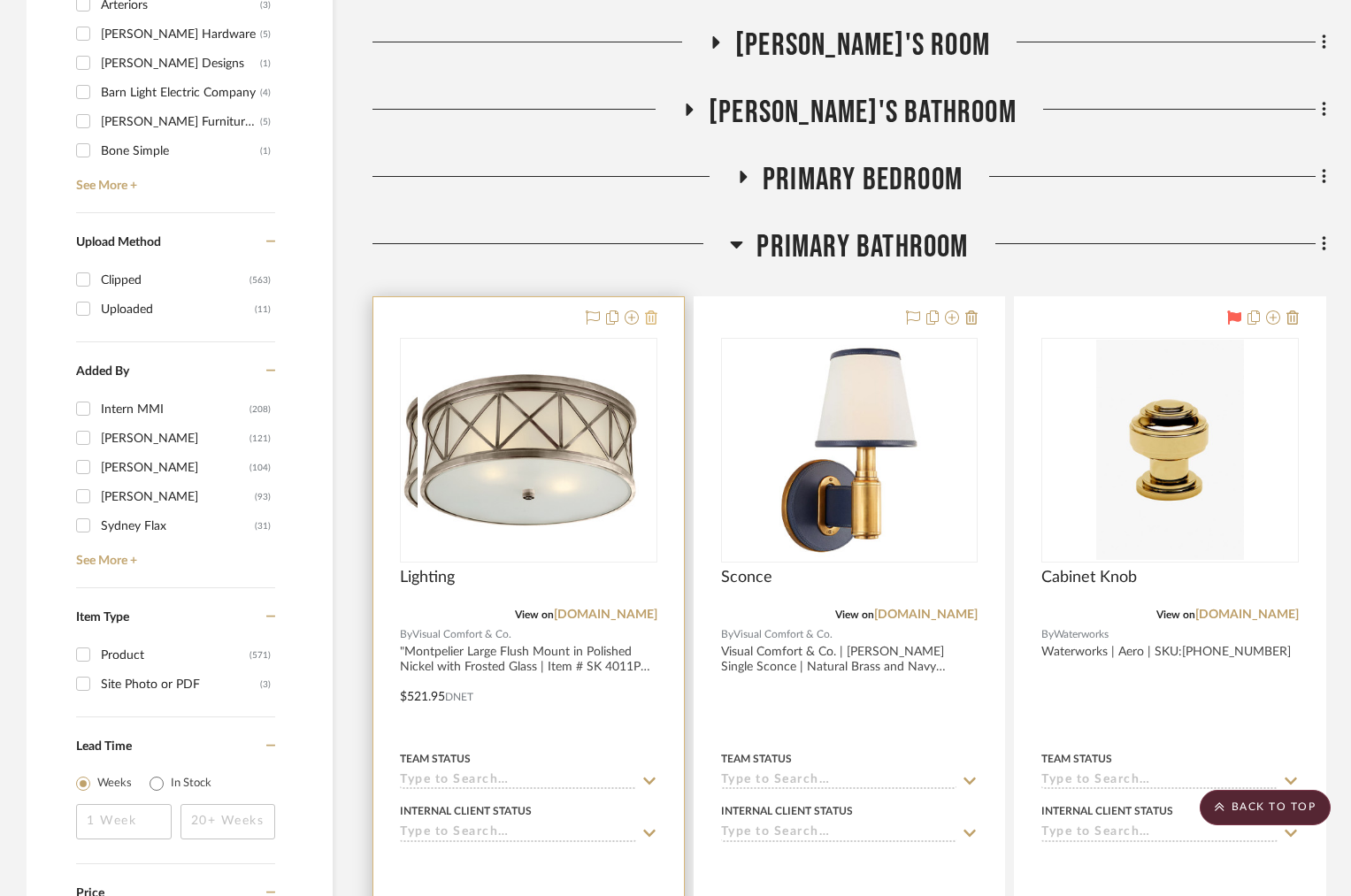
click at [652, 318] on icon at bounding box center [651, 317] width 13 height 14
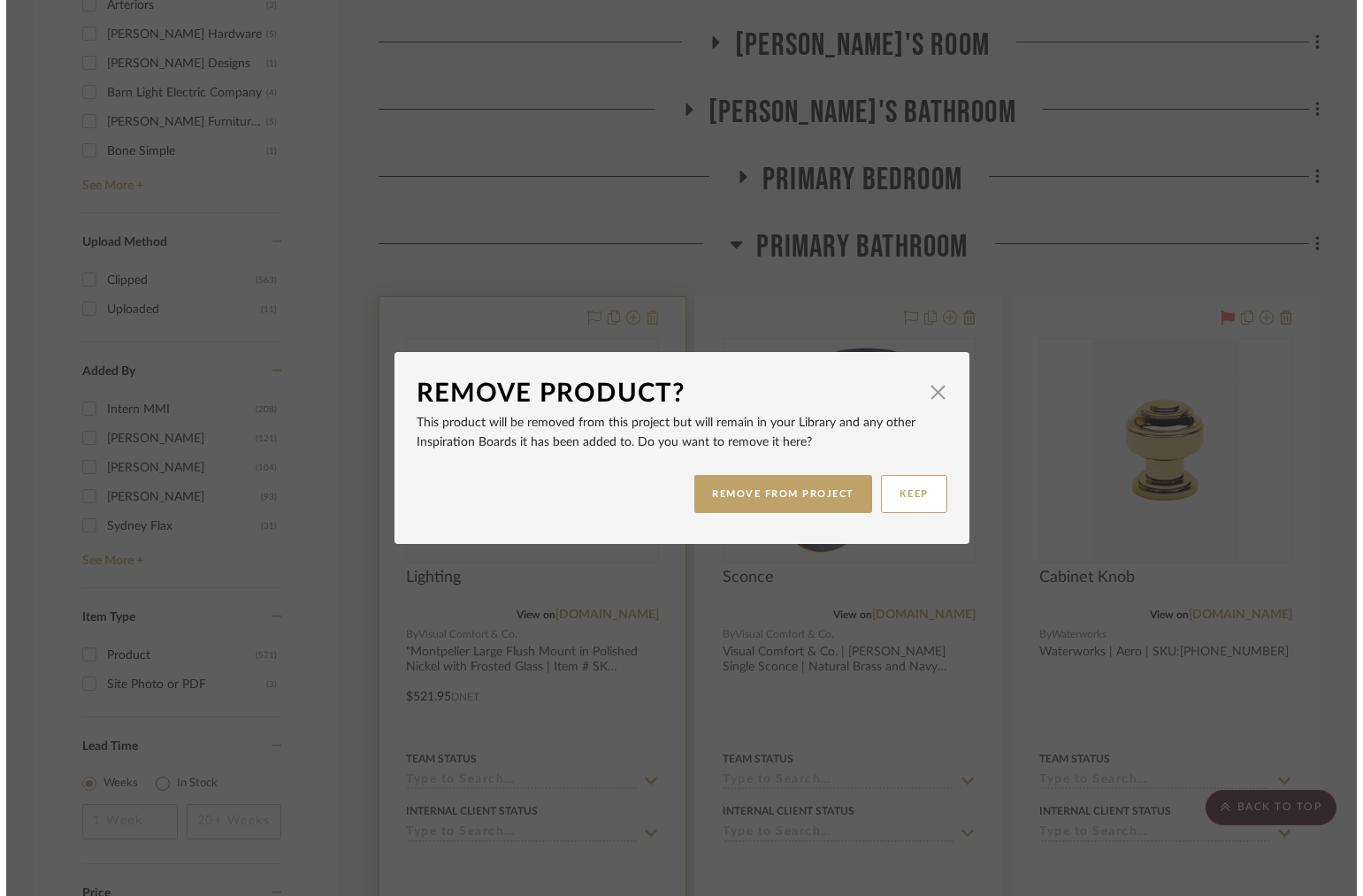
scroll to position [0, 0]
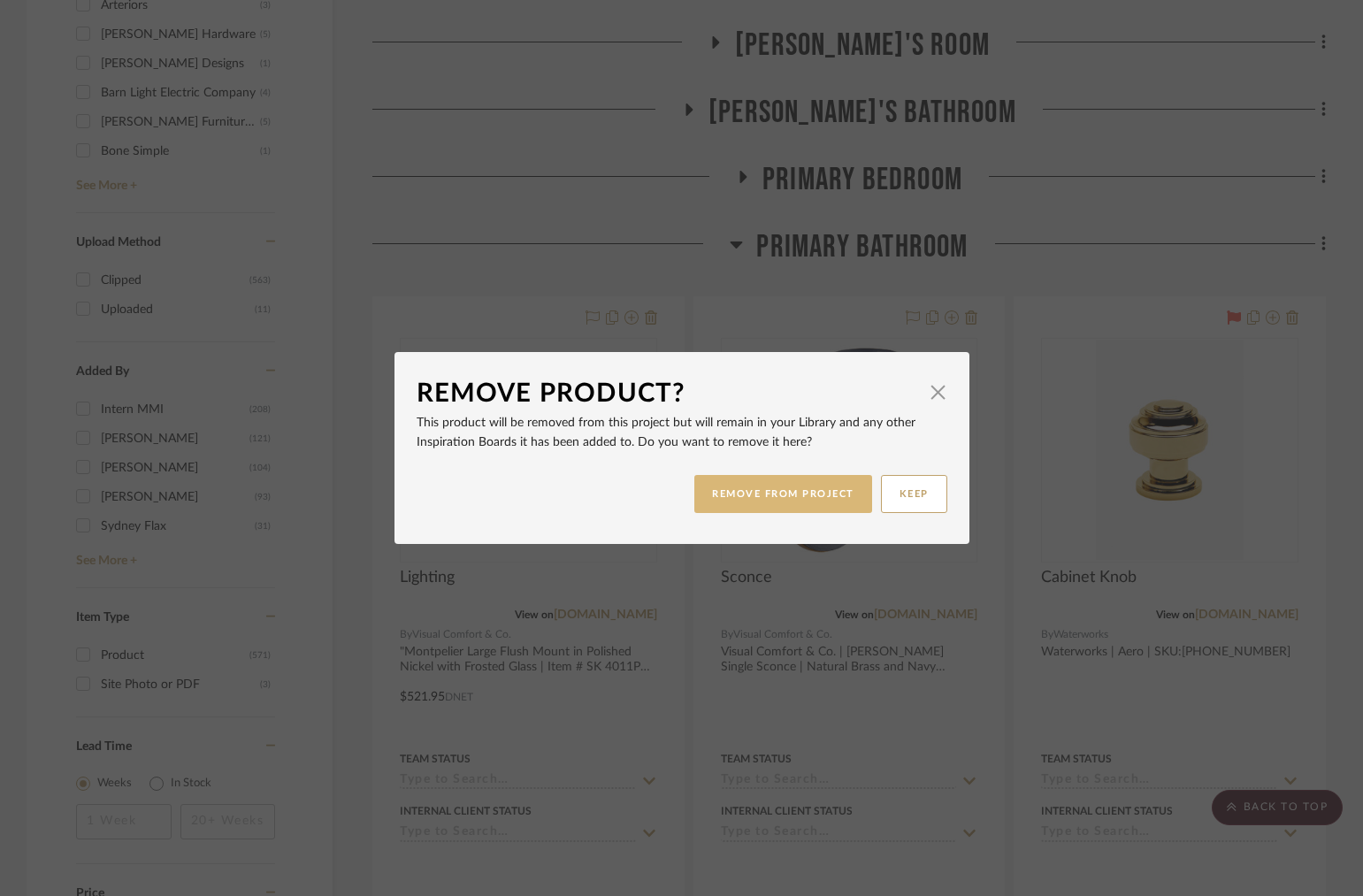
click at [800, 510] on button "REMOVE FROM PROJECT" at bounding box center [783, 494] width 178 height 38
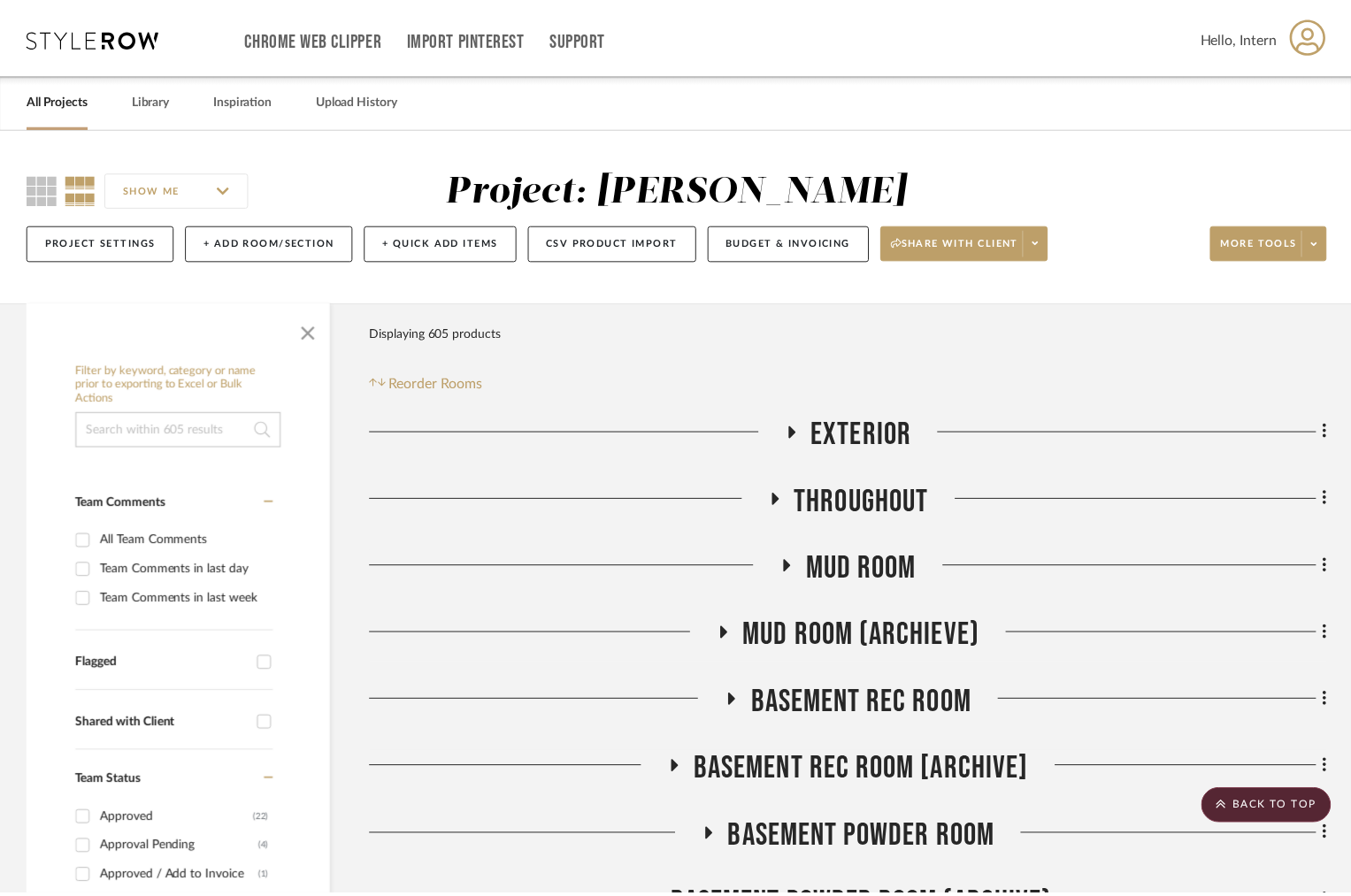
scroll to position [2275, 0]
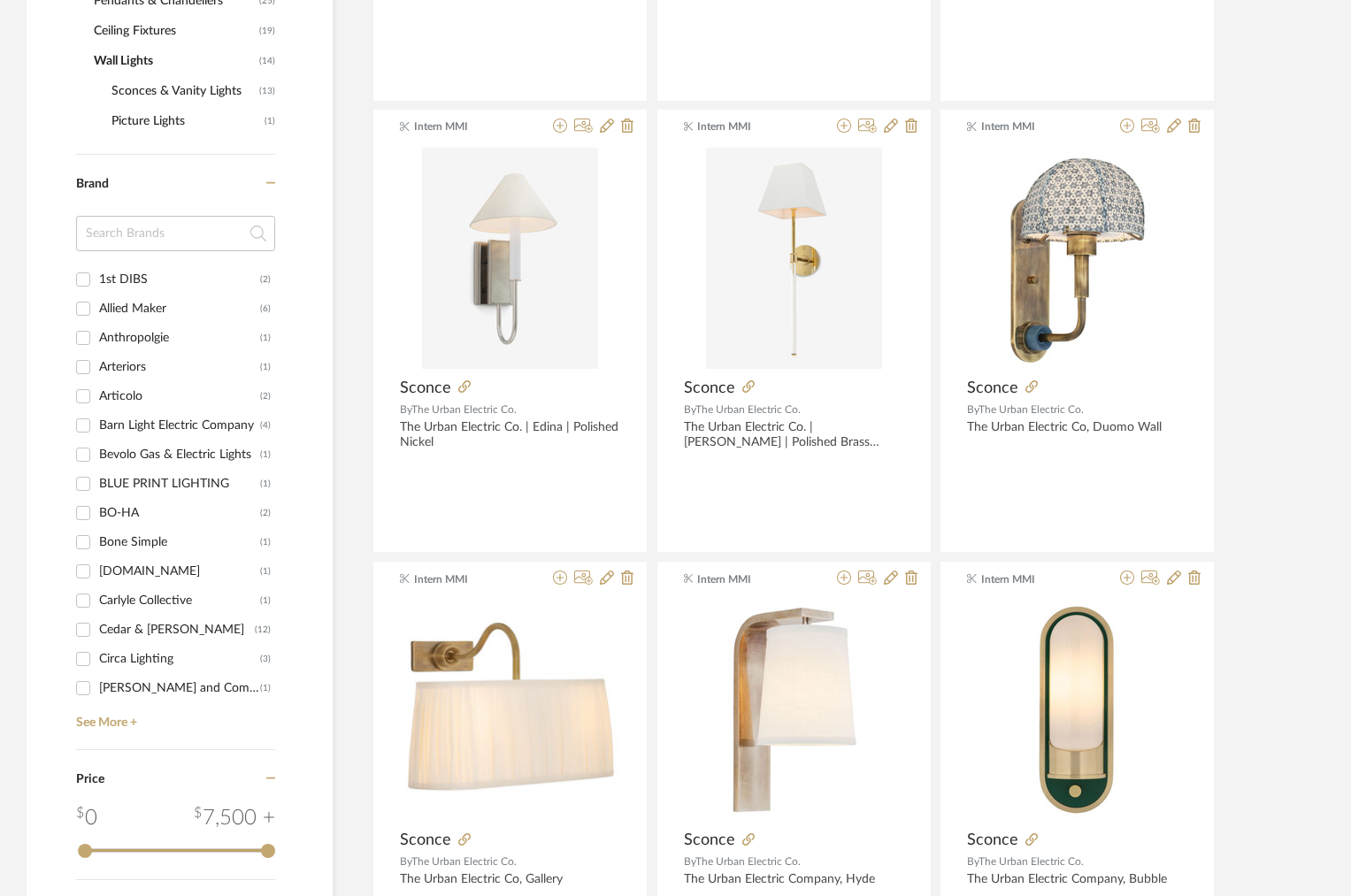
scroll to position [755, 0]
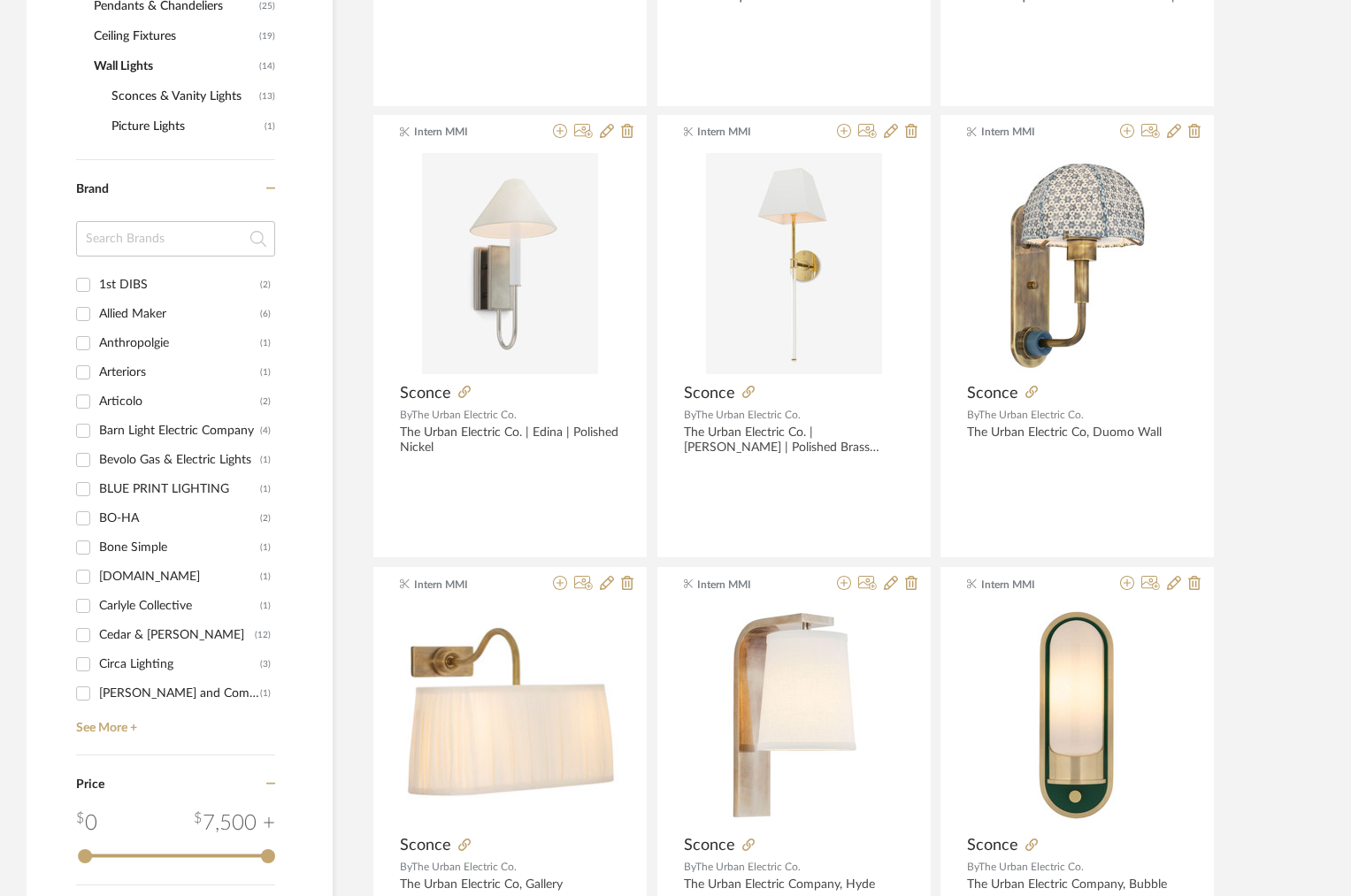
click at [156, 243] on input at bounding box center [175, 239] width 199 height 36
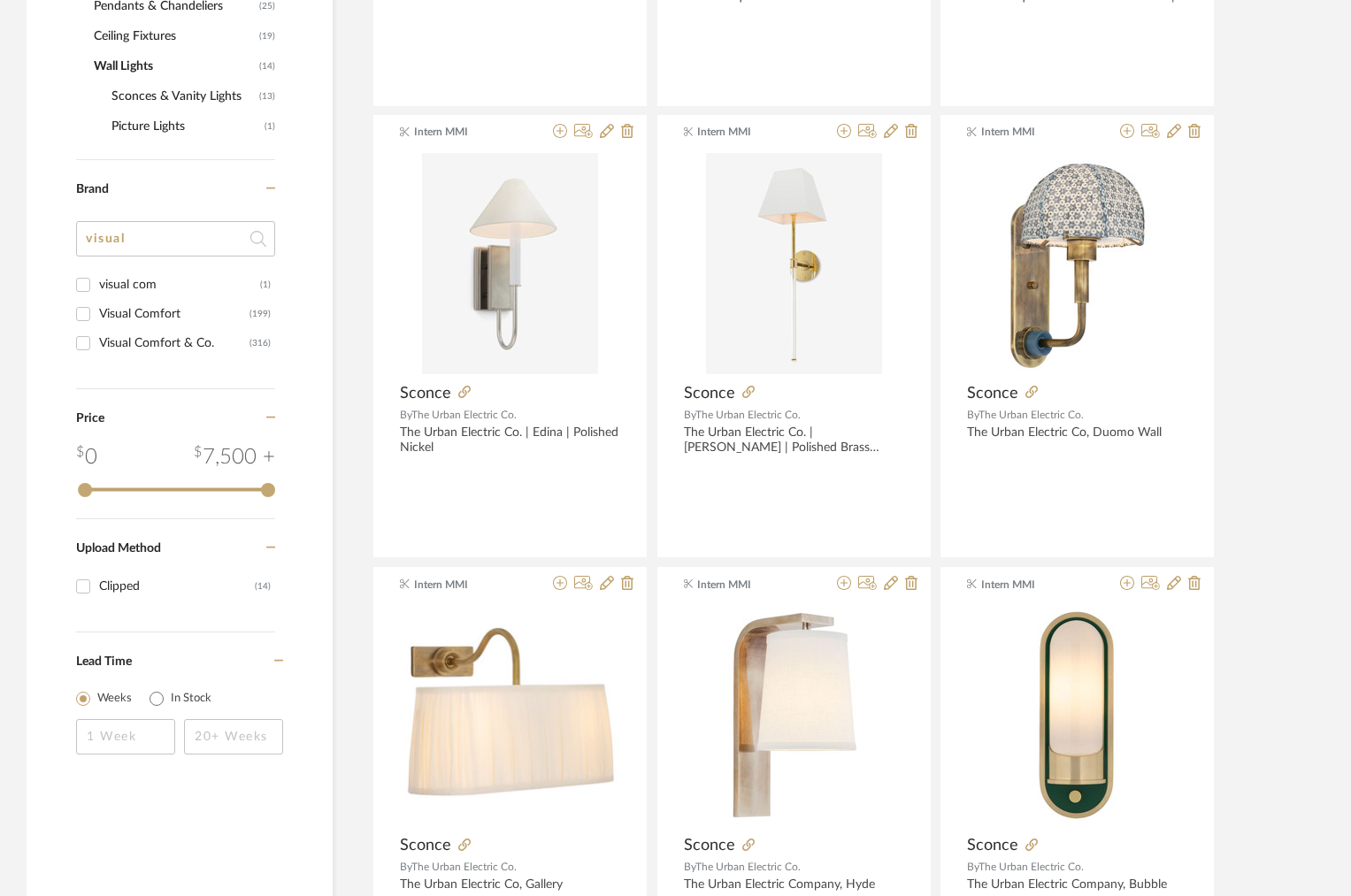
type input "visual"
click at [145, 313] on div "Visual Comfort" at bounding box center [174, 313] width 150 height 28
click at [97, 313] on input "Visual Comfort (199)" at bounding box center [83, 313] width 28 height 28
checkbox input "true"
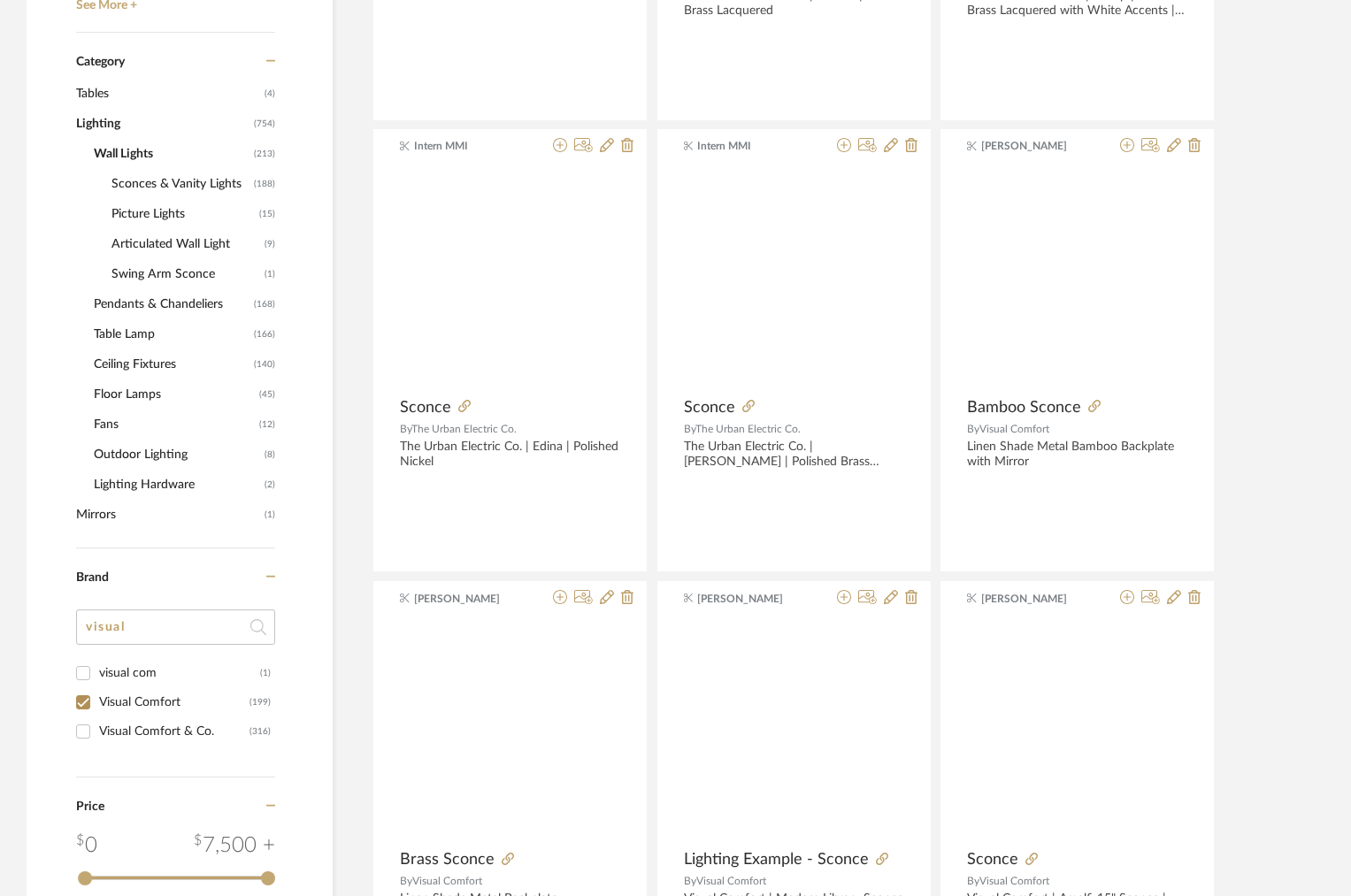
scroll to position [1038, 0]
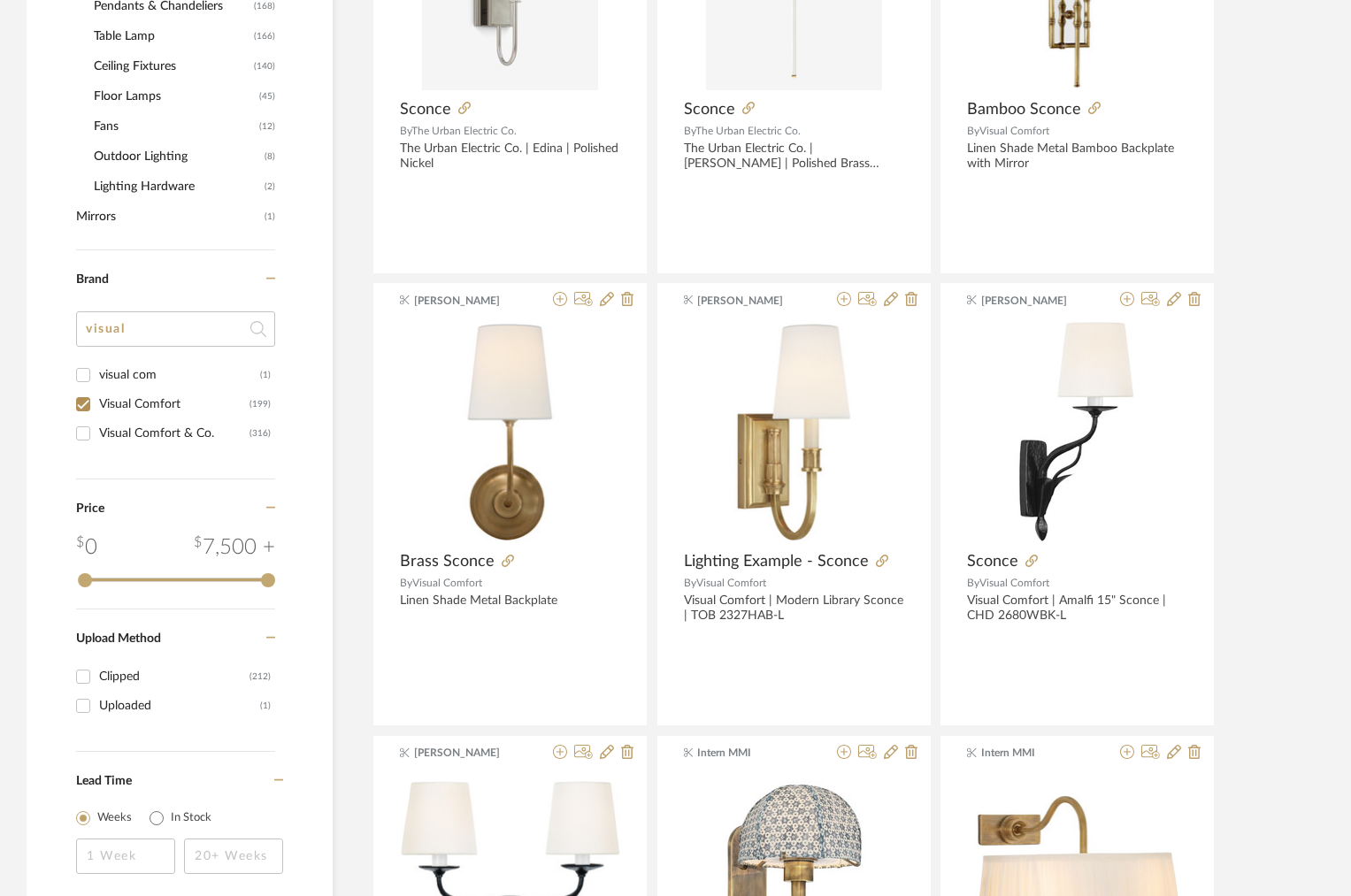
click at [154, 430] on div "Visual Comfort & Co." at bounding box center [174, 432] width 150 height 28
click at [97, 430] on input "Visual Comfort & Co. (316)" at bounding box center [83, 432] width 28 height 28
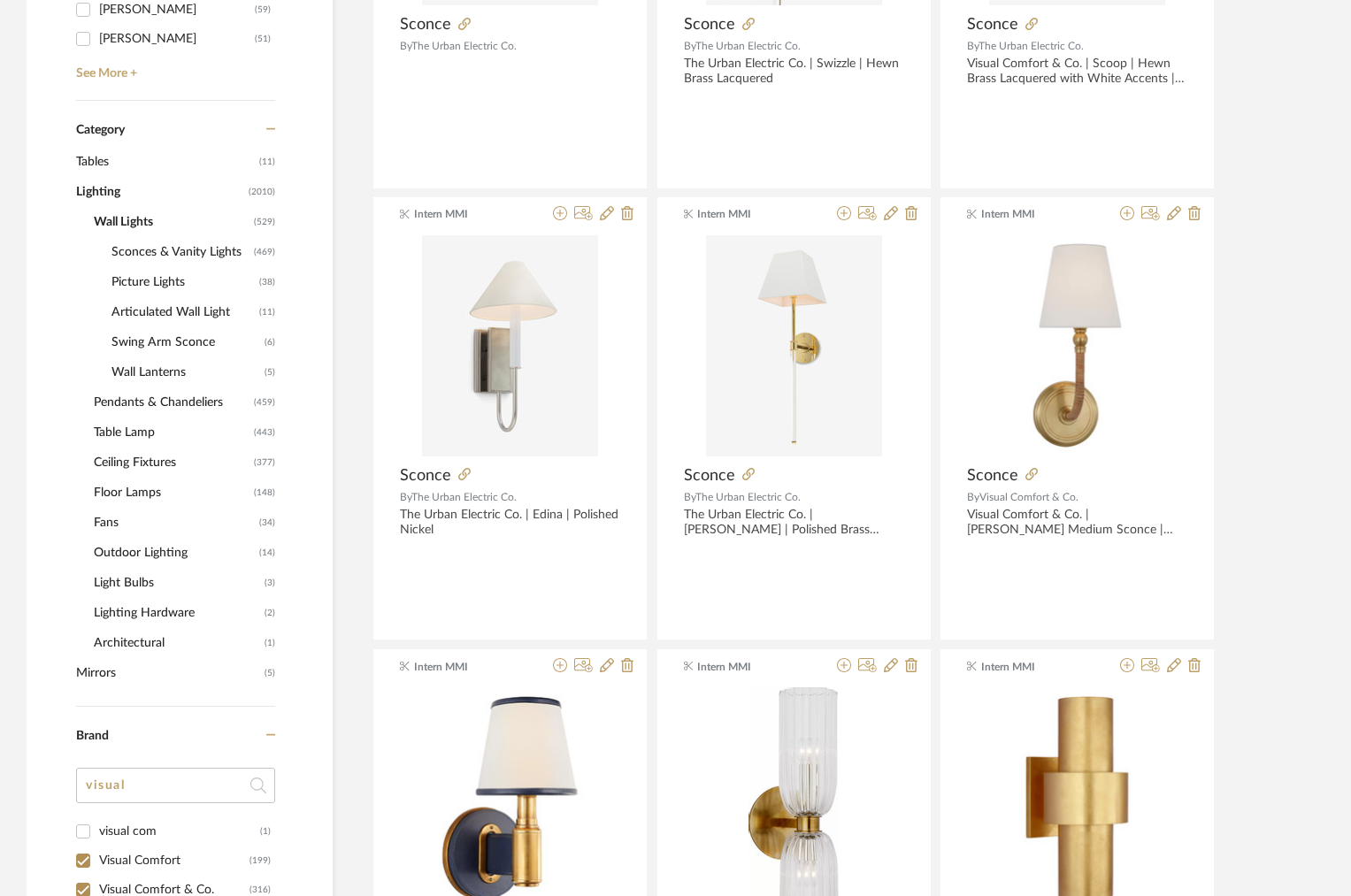
scroll to position [692, 0]
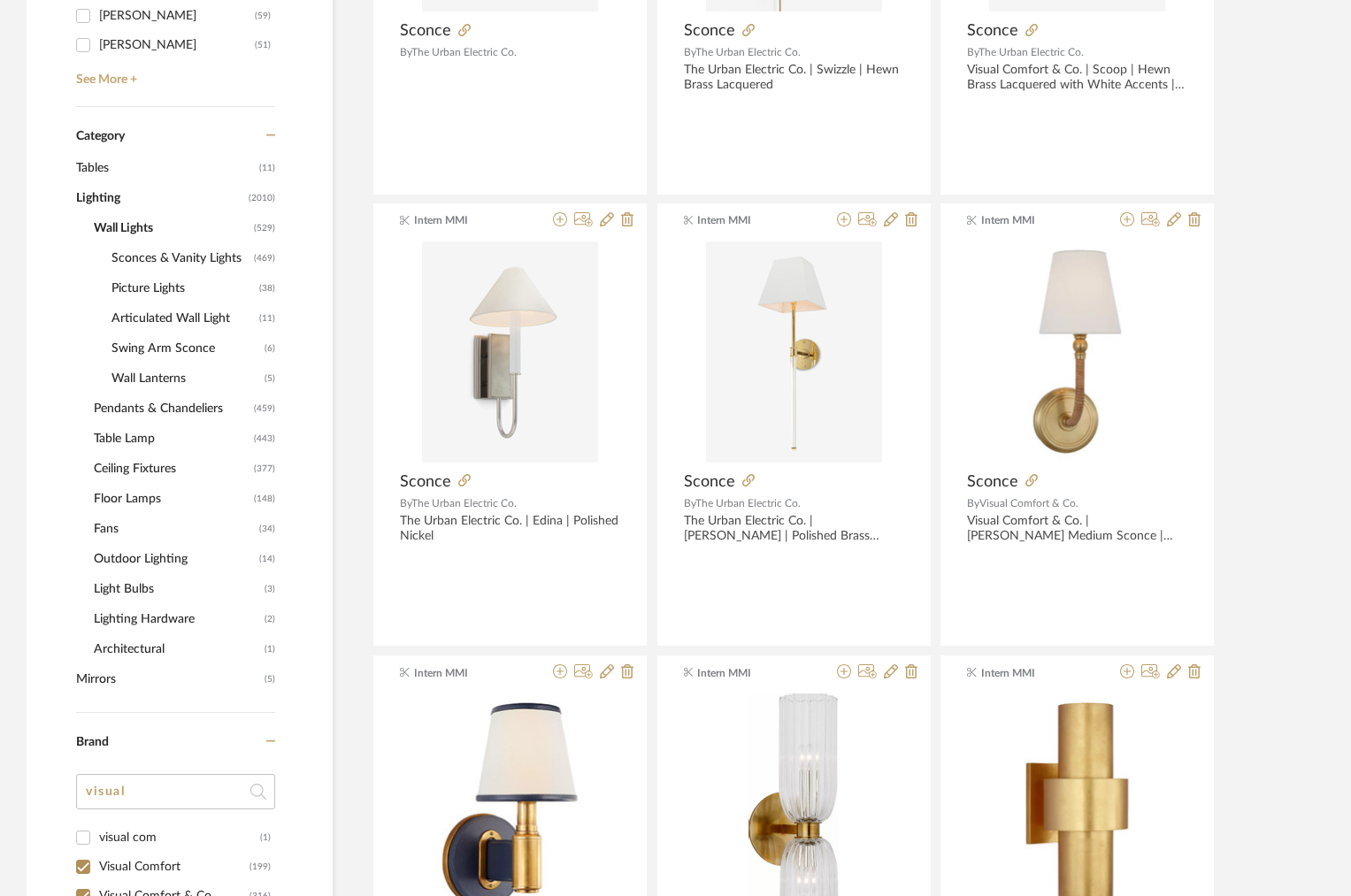
click at [102, 200] on span "Lighting" at bounding box center [160, 197] width 169 height 30
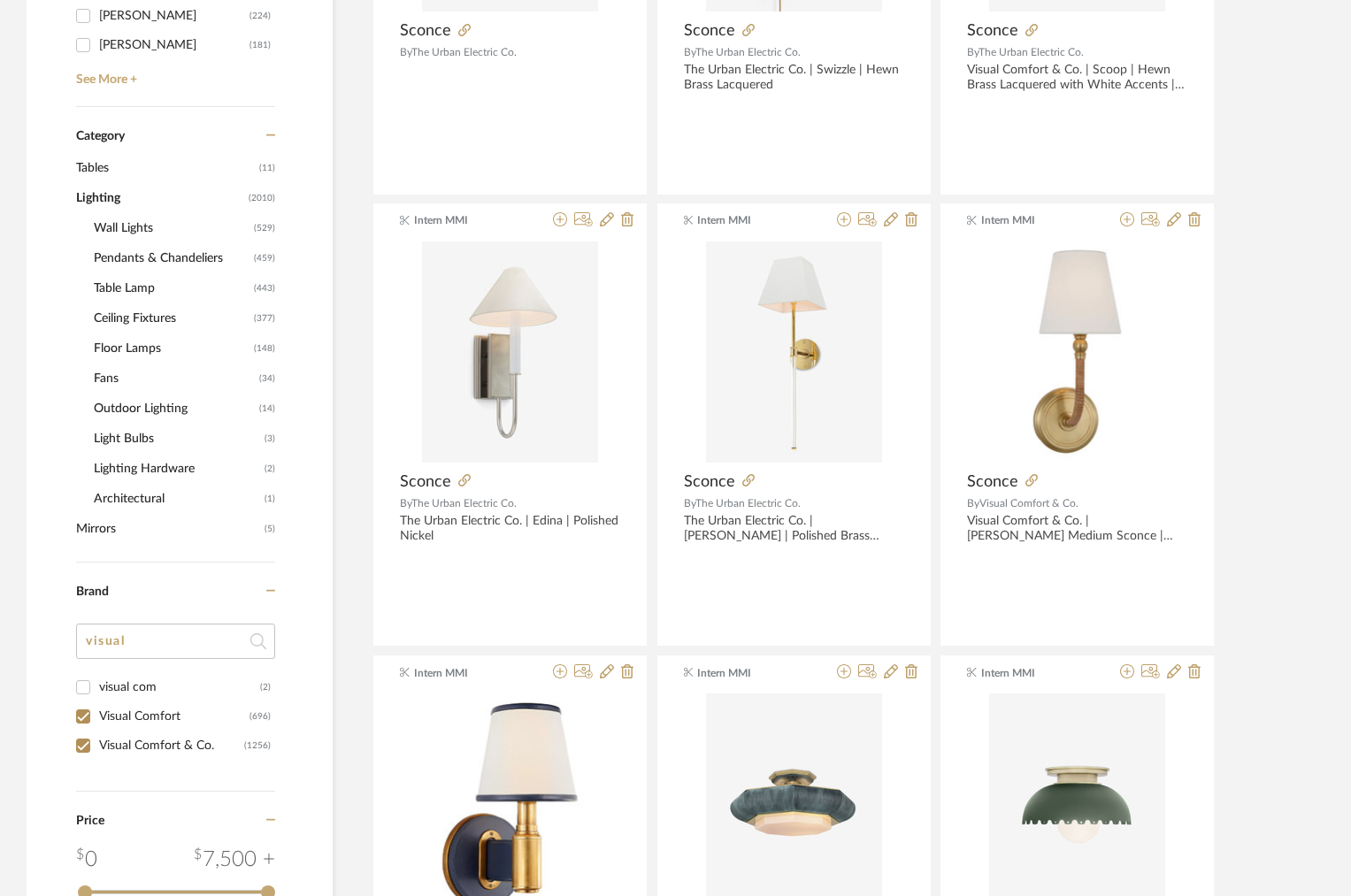
click at [146, 308] on span "Ceiling Fixtures" at bounding box center [171, 318] width 156 height 30
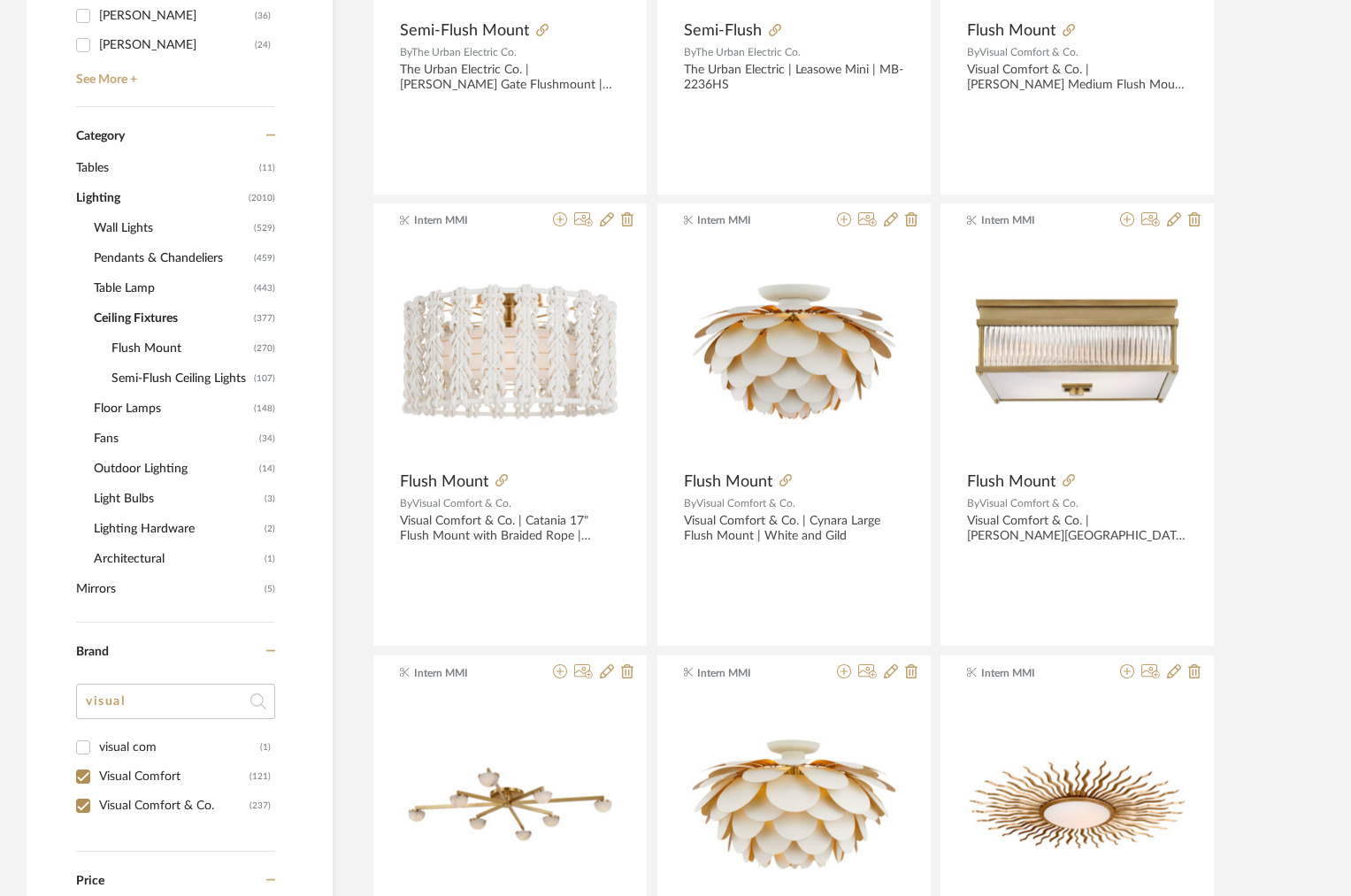
scroll to position [722, 0]
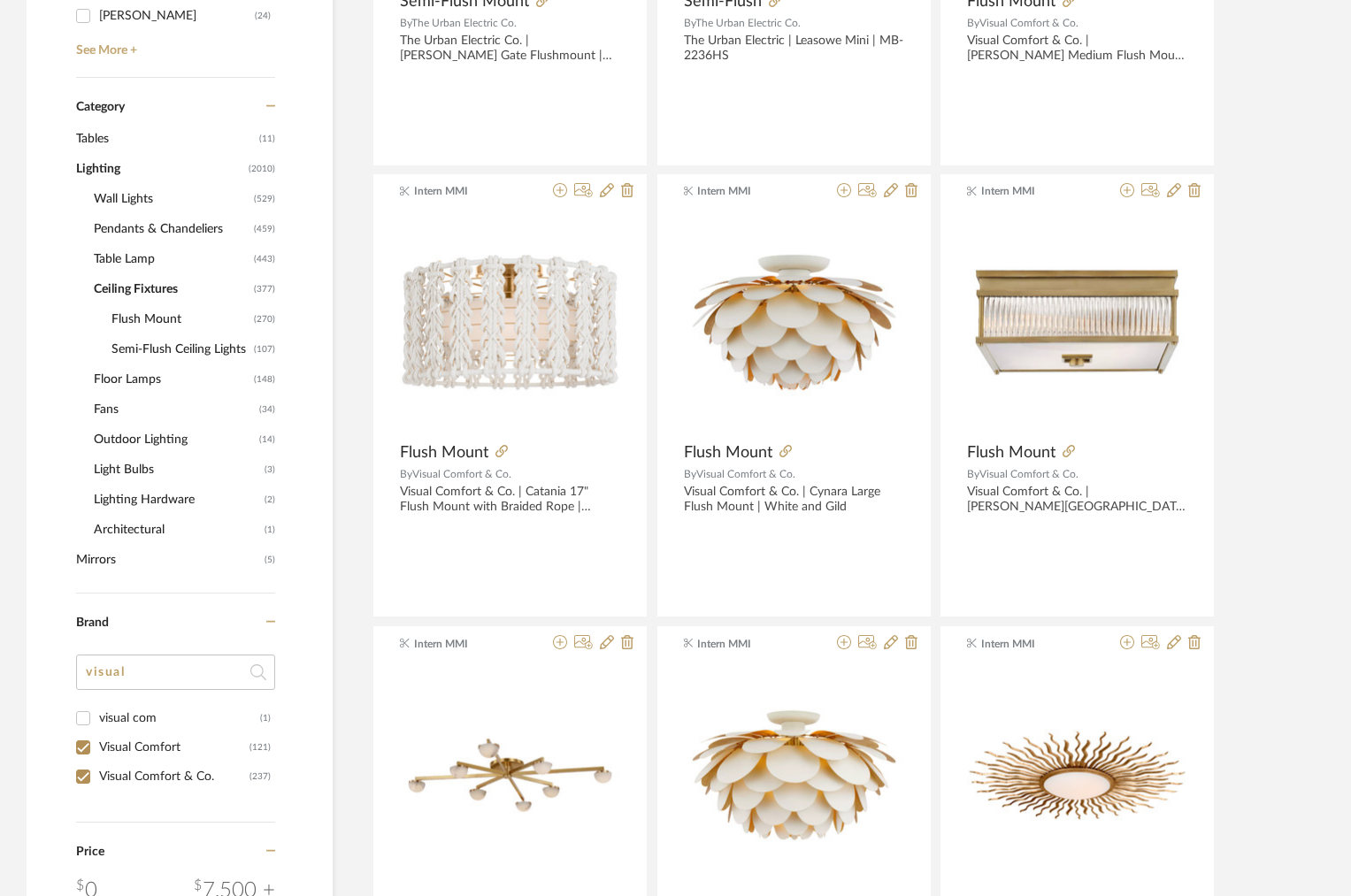
click at [157, 315] on span "Flush Mount" at bounding box center [180, 319] width 138 height 30
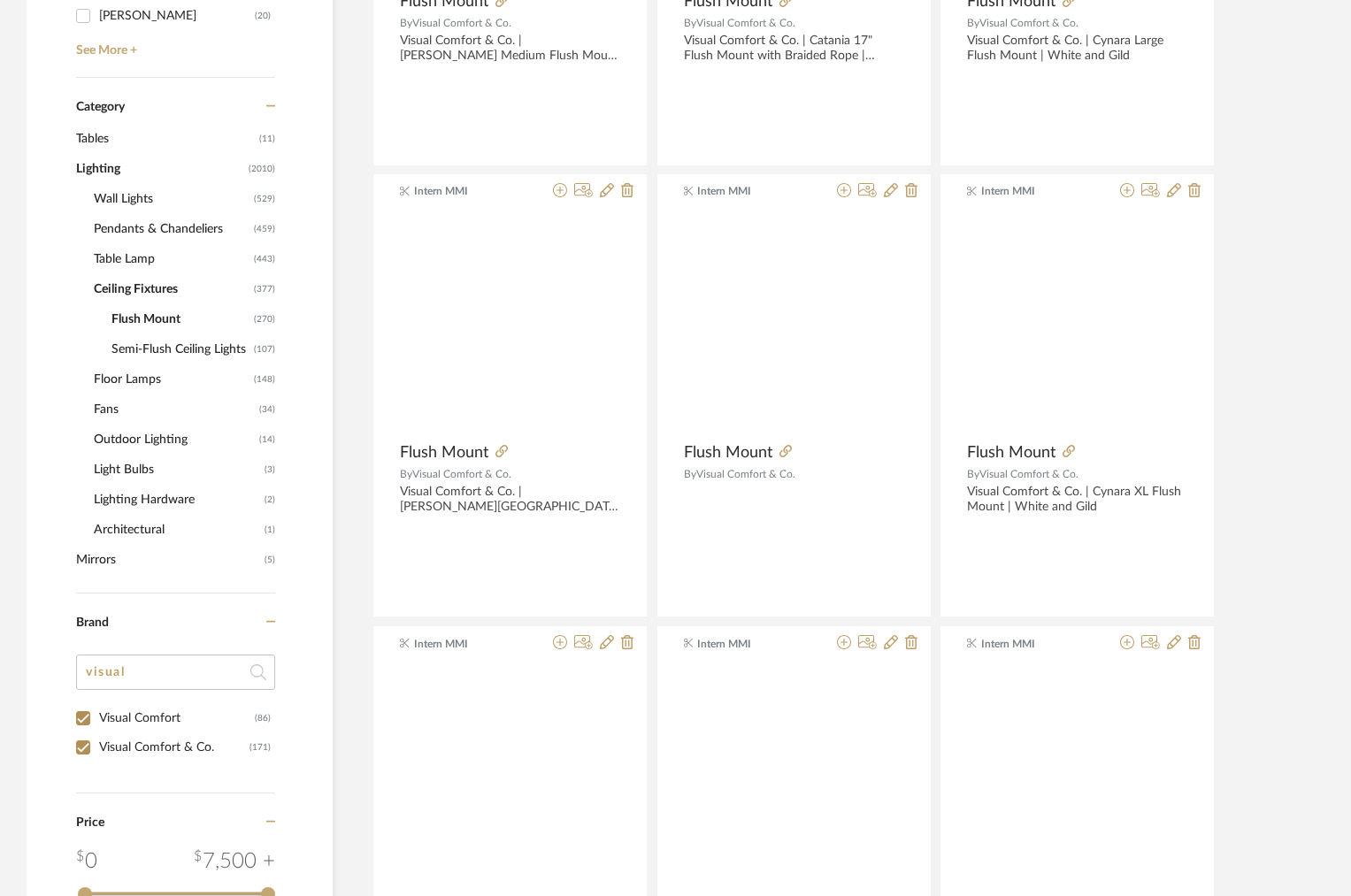
scroll to position [692, 0]
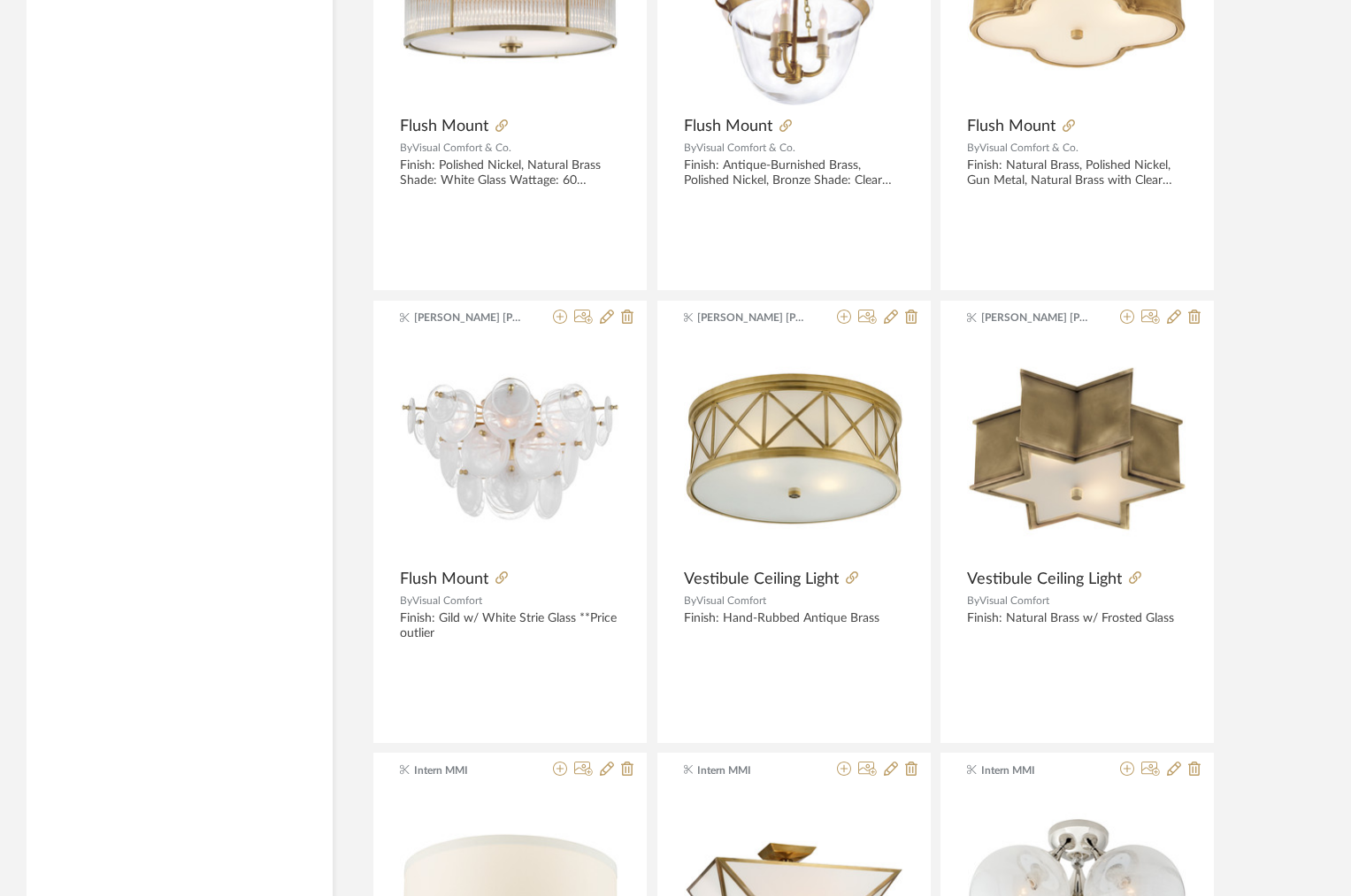
scroll to position [3230, 0]
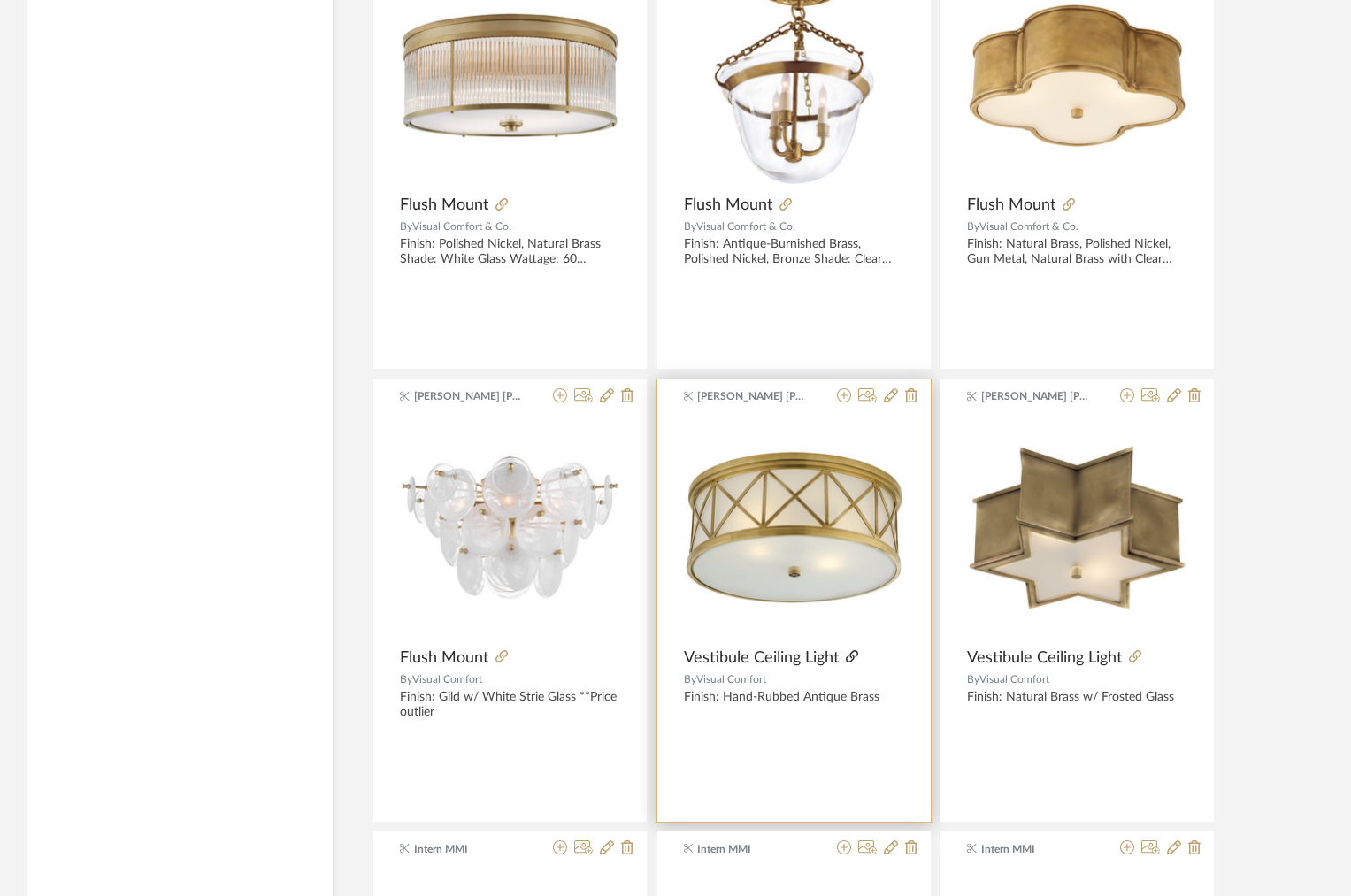
click at [853, 657] on icon at bounding box center [851, 655] width 13 height 13
click at [845, 397] on icon at bounding box center [844, 395] width 14 height 14
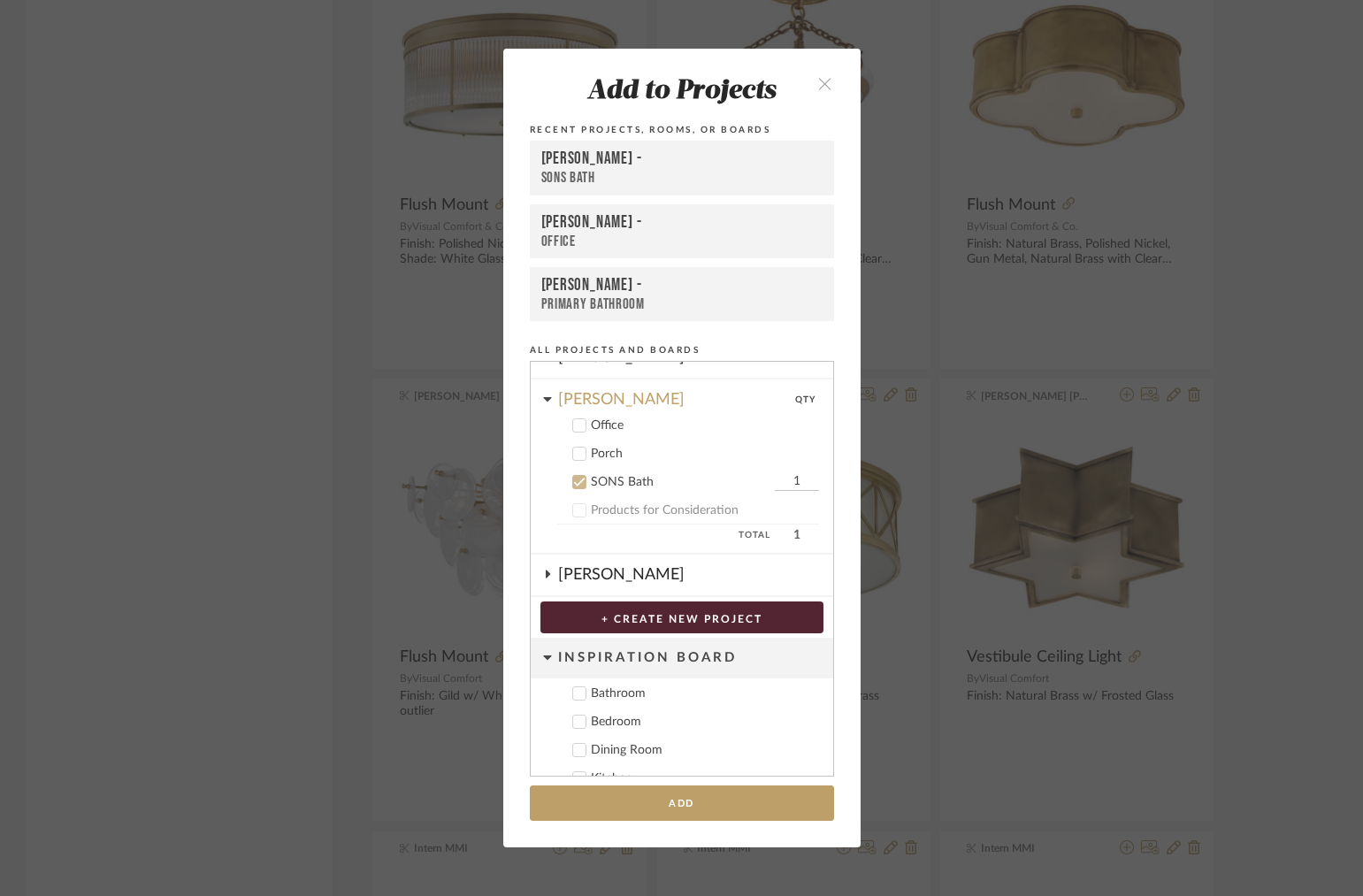
scroll to position [320, 0]
click at [595, 792] on button "Add" at bounding box center [682, 804] width 304 height 37
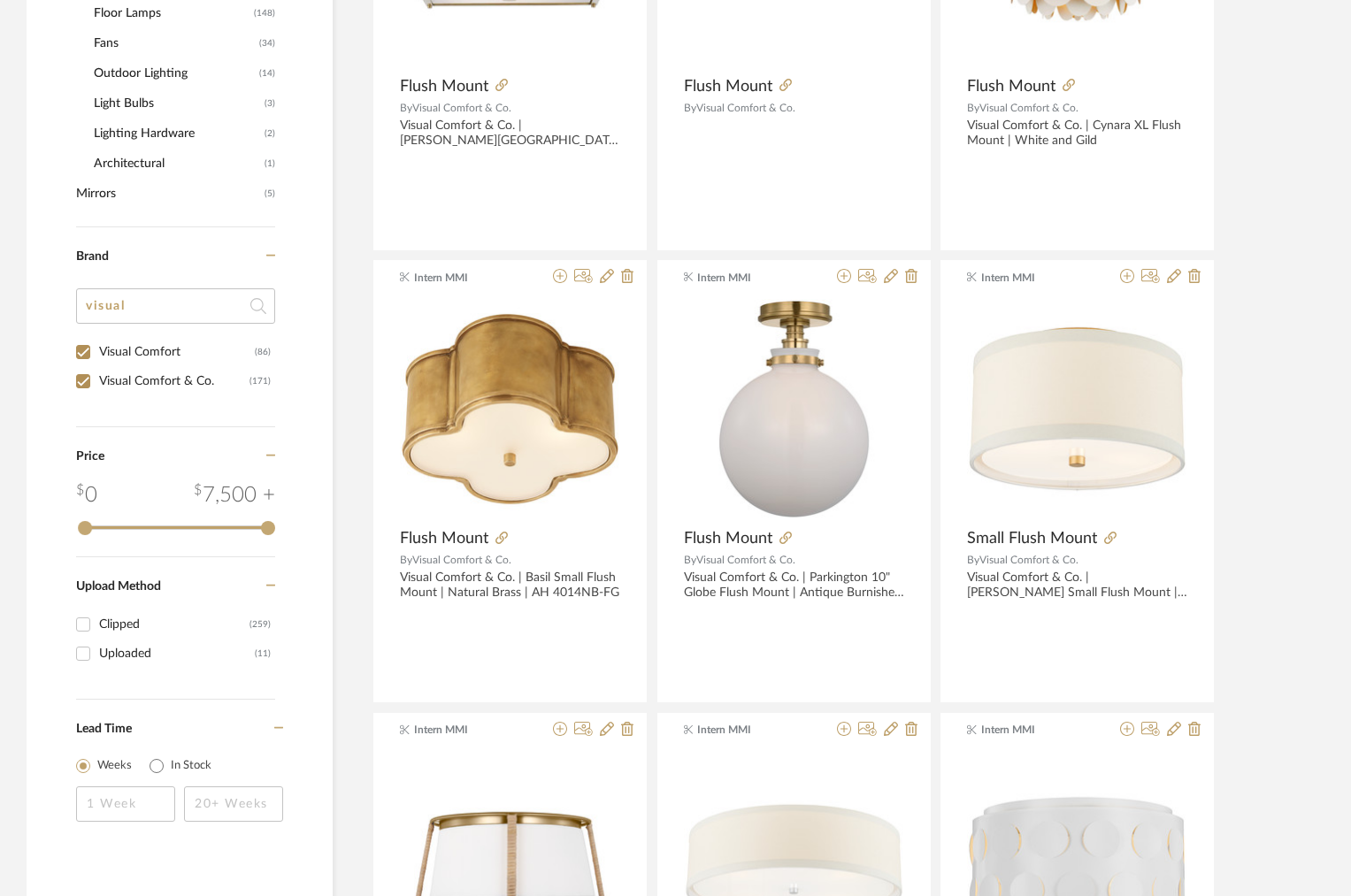
scroll to position [1020, 0]
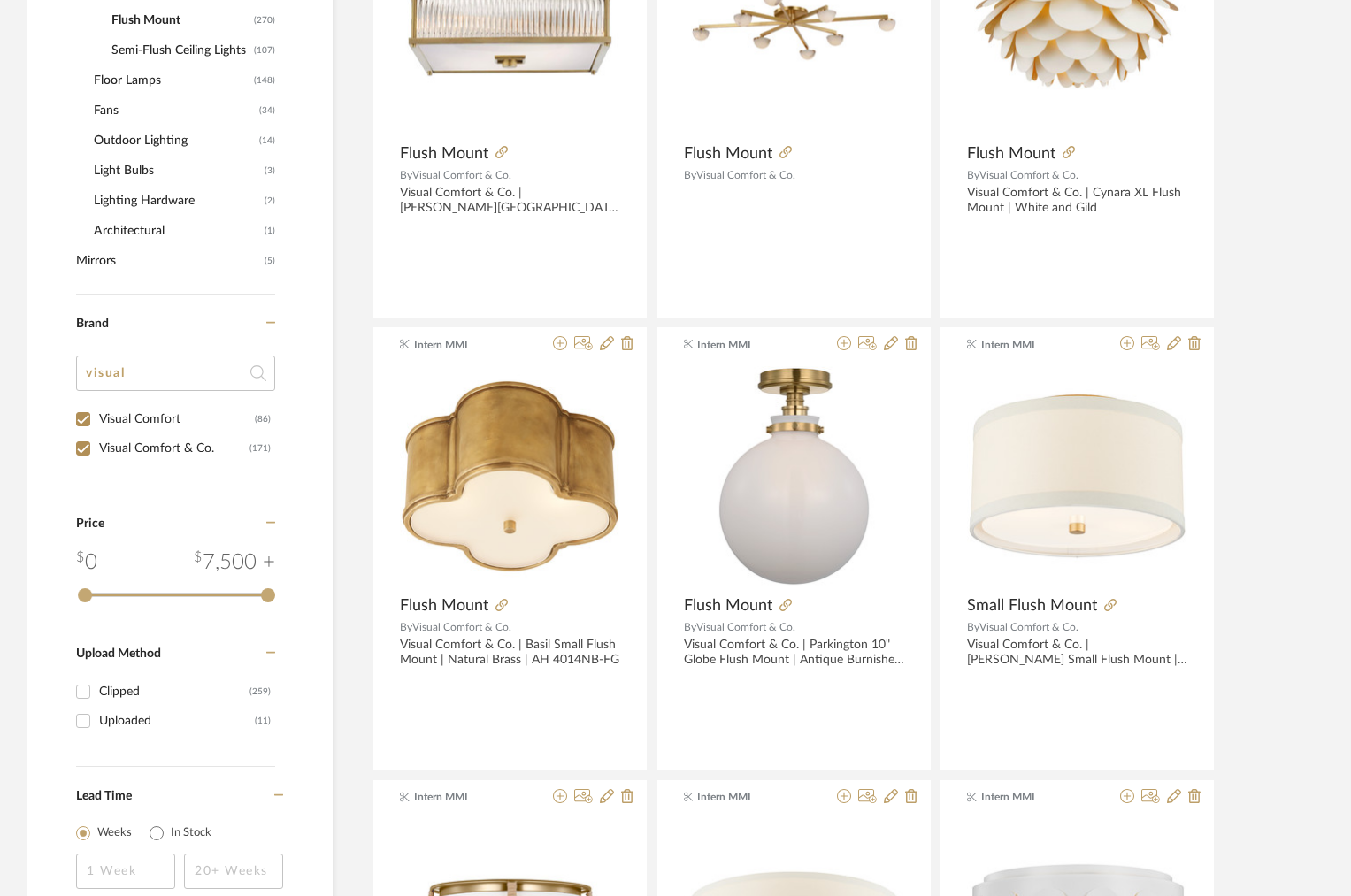
click at [110, 449] on div "Visual Comfort & Co." at bounding box center [174, 448] width 150 height 28
click at [97, 449] on input "Visual Comfort & Co. (171)" at bounding box center [83, 448] width 28 height 28
checkbox input "false"
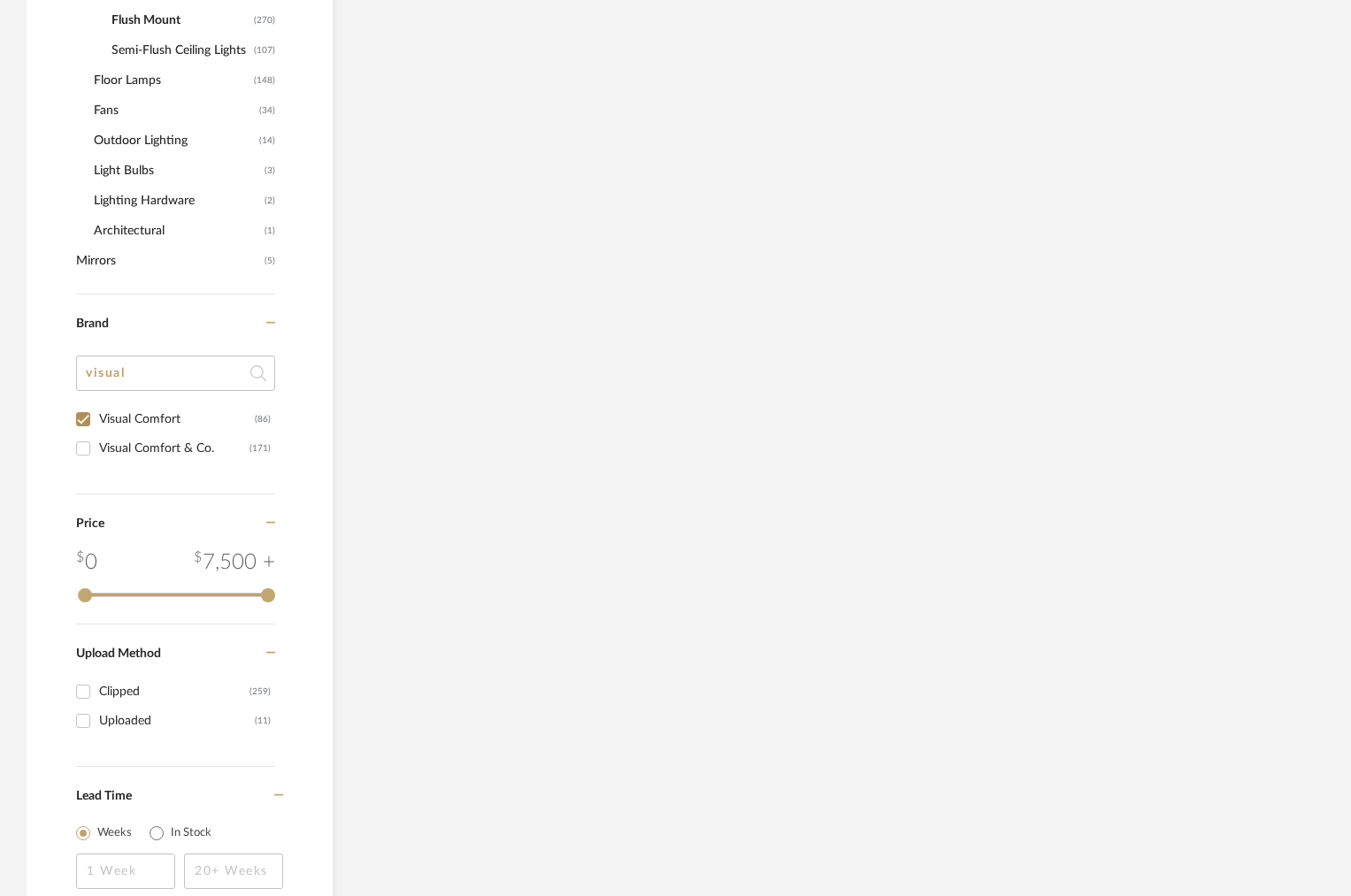
scroll to position [994, 0]
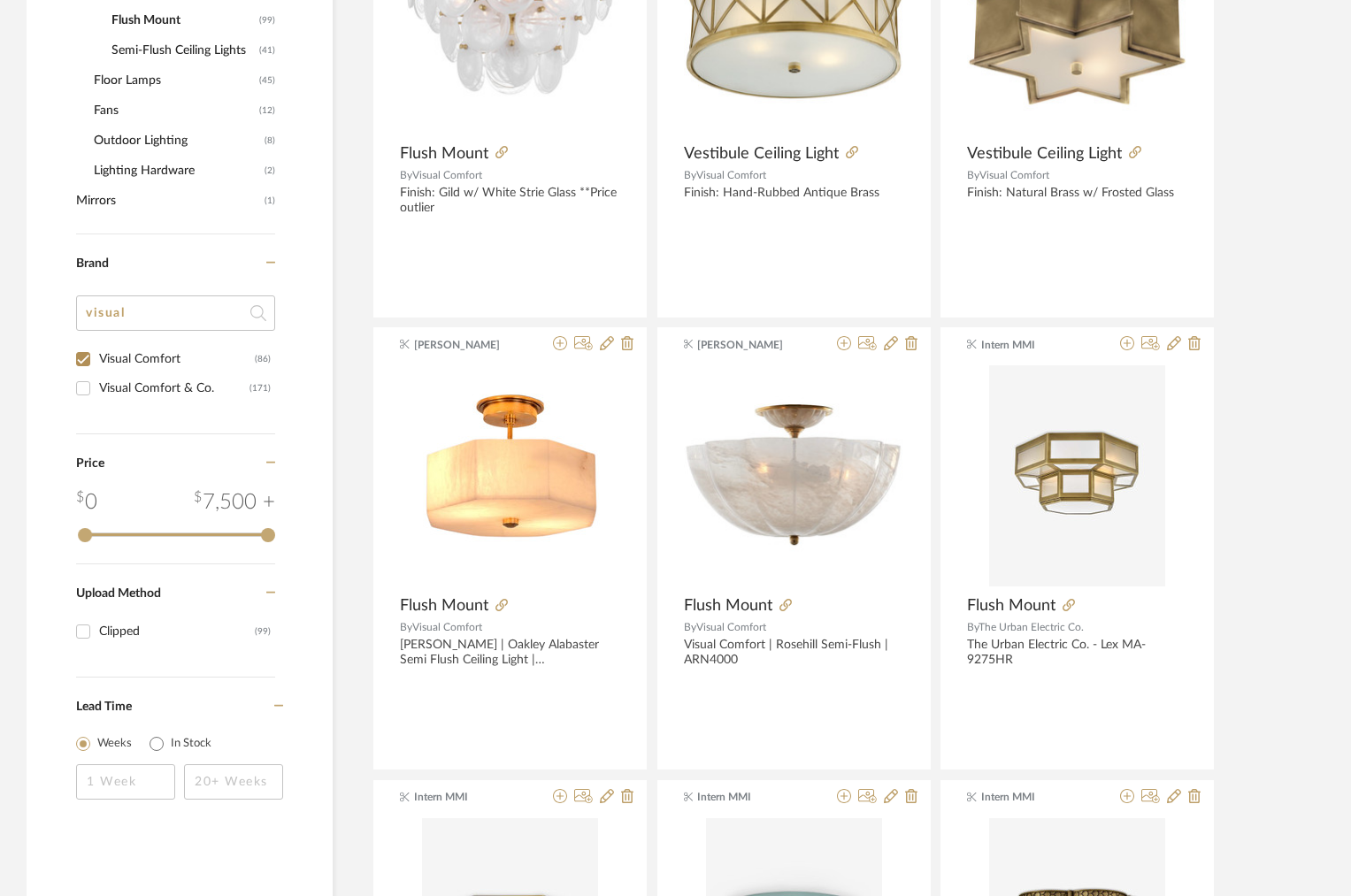
click at [120, 364] on div "Visual Comfort" at bounding box center [177, 358] width 156 height 28
click at [97, 364] on input "Visual Comfort (86)" at bounding box center [83, 358] width 28 height 28
checkbox input "false"
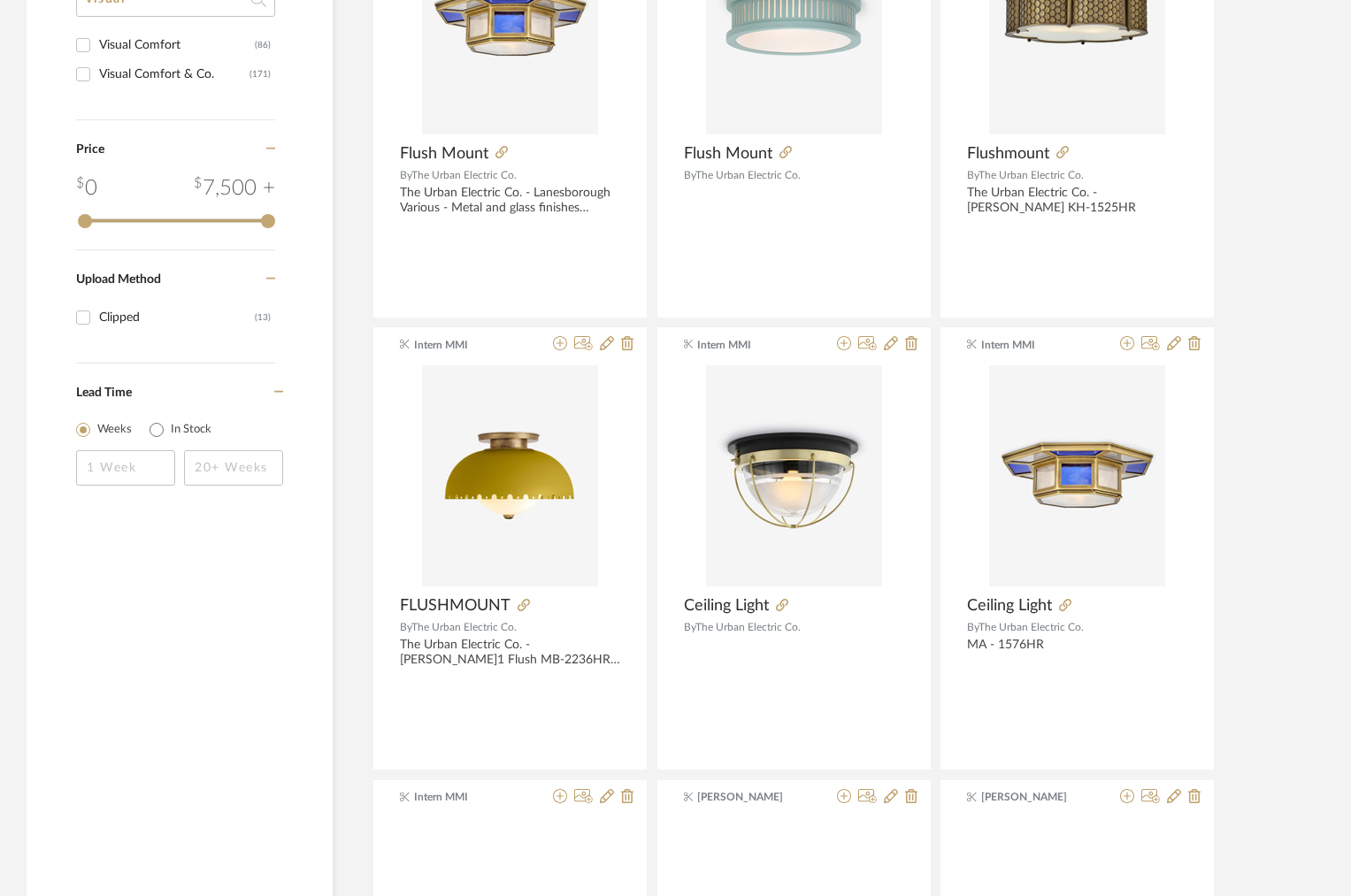
scroll to position [860, 0]
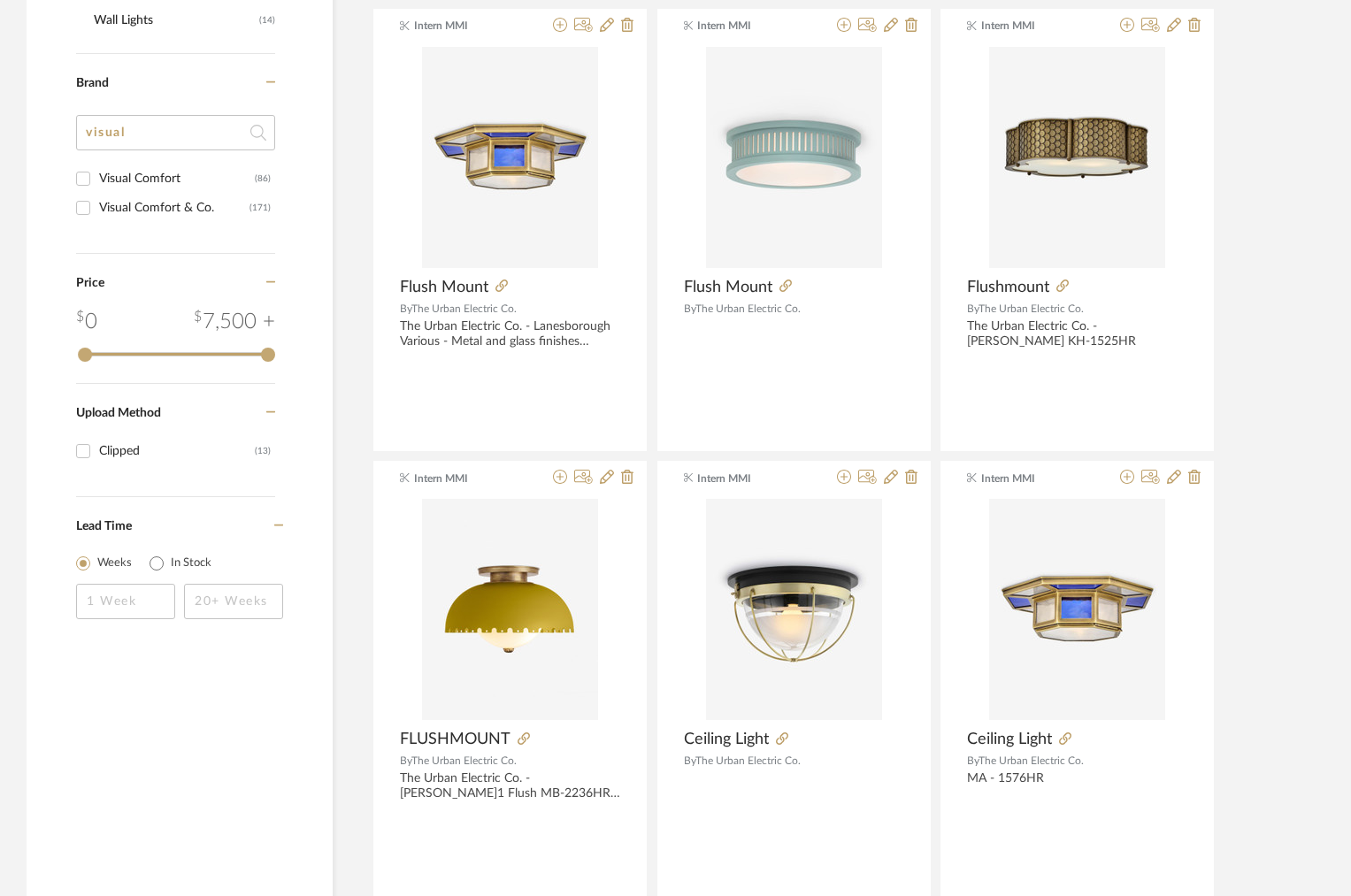
drag, startPoint x: 135, startPoint y: 137, endPoint x: 62, endPoint y: 137, distance: 73.0
click at [63, 137] on div "Item Type Product (13) Added By Intern MMI (11) Maddie Warlick (2) Category Lig…" at bounding box center [180, 78] width 306 height 1173
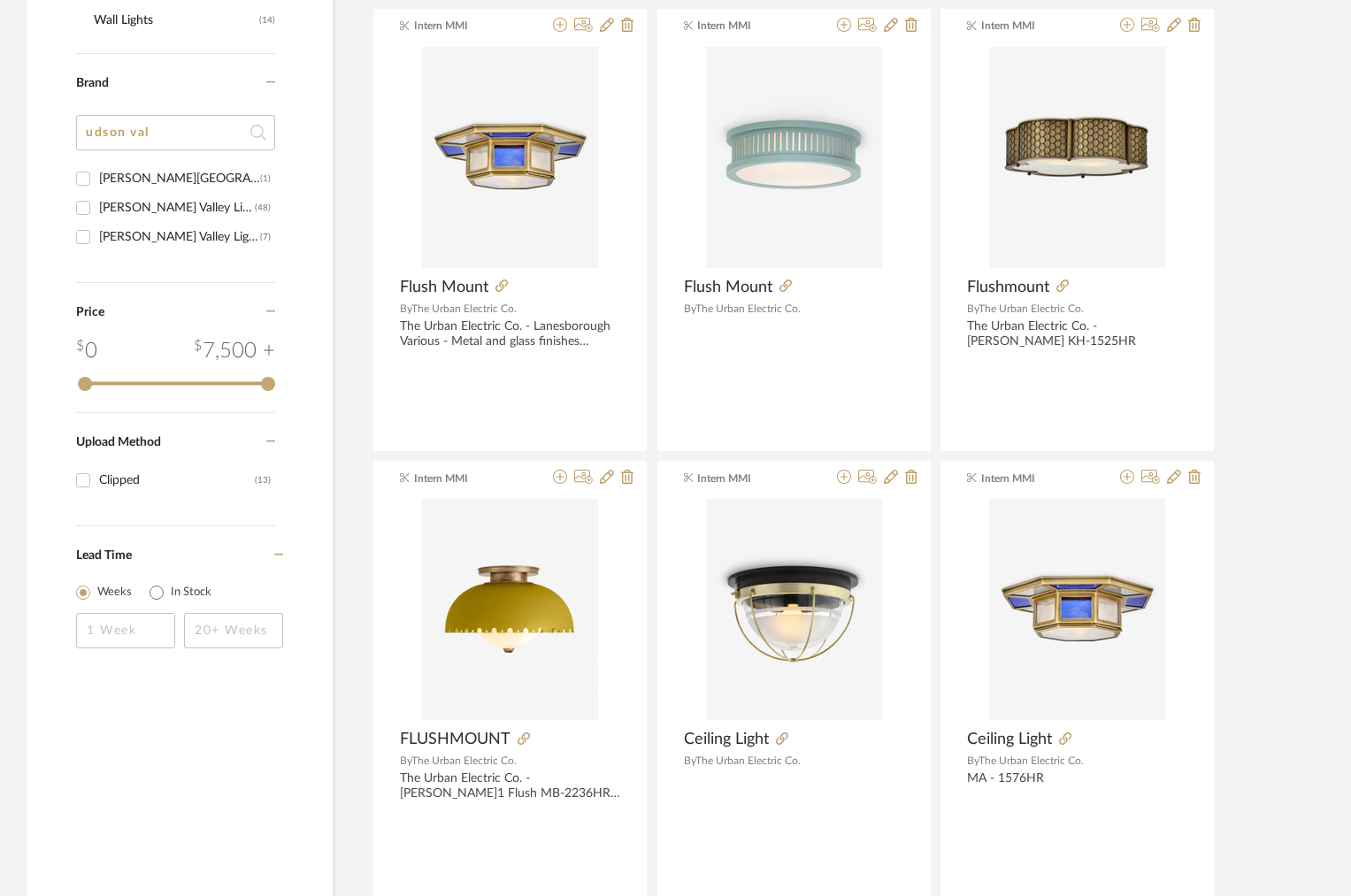
type input "udson val"
click at [135, 212] on div "Hudson Valley Lighting" at bounding box center [177, 207] width 156 height 28
click at [97, 212] on input "Hudson Valley Lighting (48)" at bounding box center [83, 207] width 28 height 28
checkbox input "true"
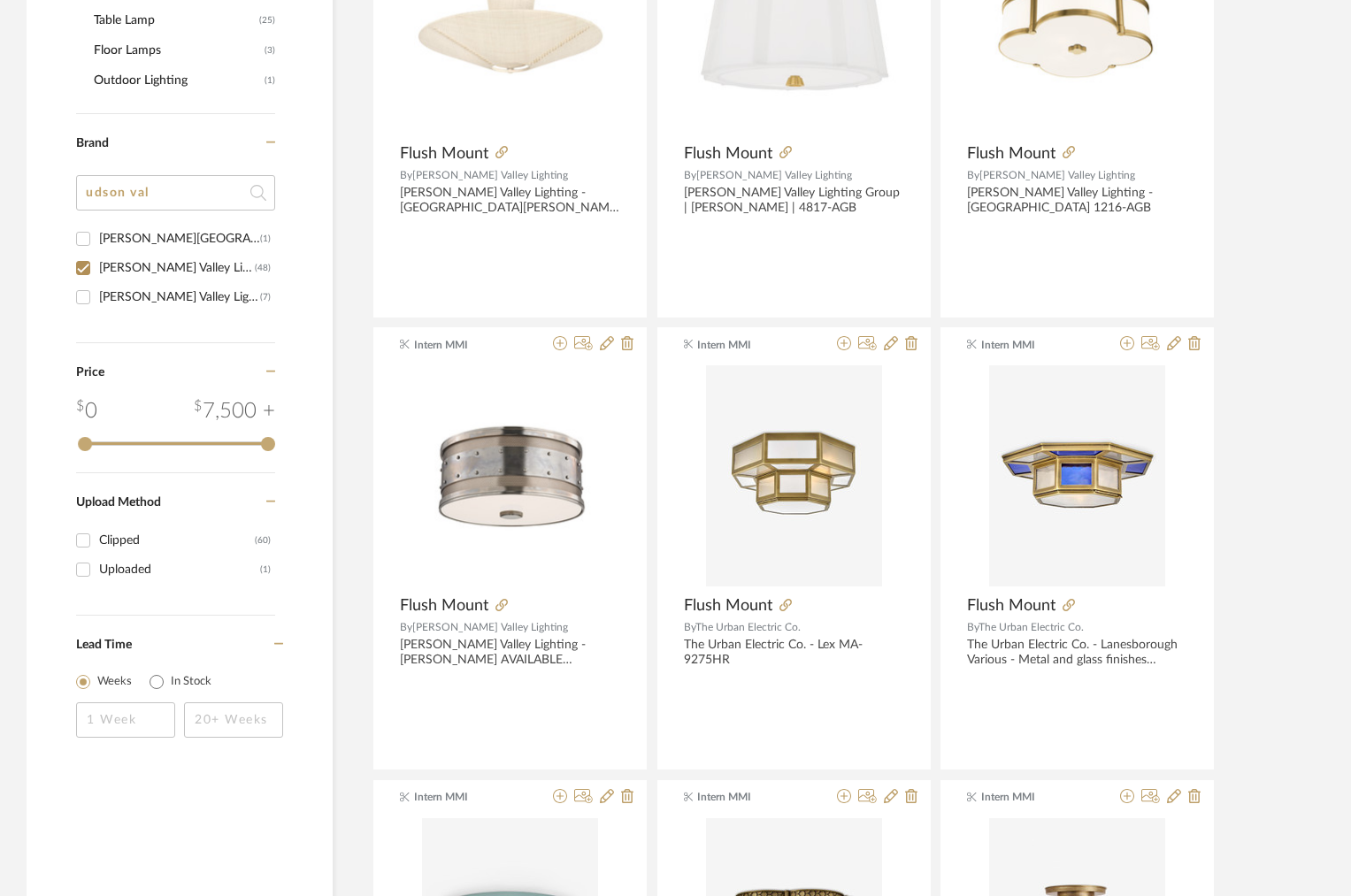
click at [154, 292] on div "Hudson Valley Lighting Group" at bounding box center [179, 296] width 161 height 28
click at [97, 292] on input "Hudson Valley Lighting Group (7)" at bounding box center [83, 296] width 28 height 28
checkbox input "true"
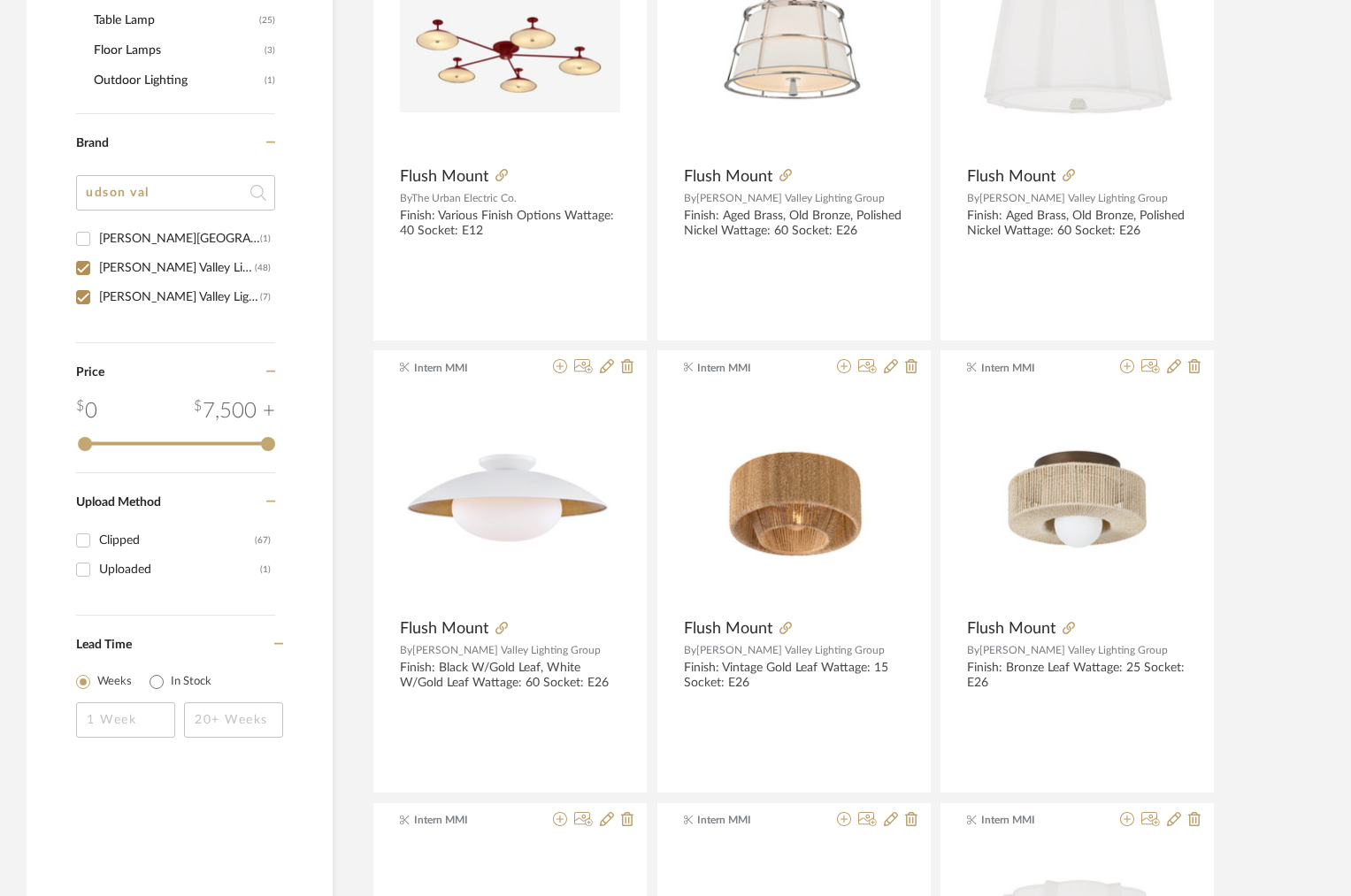
click at [145, 231] on div "Hudson Valley" at bounding box center [179, 238] width 161 height 28
click at [97, 231] on input "Hudson Valley (1)" at bounding box center [83, 238] width 28 height 28
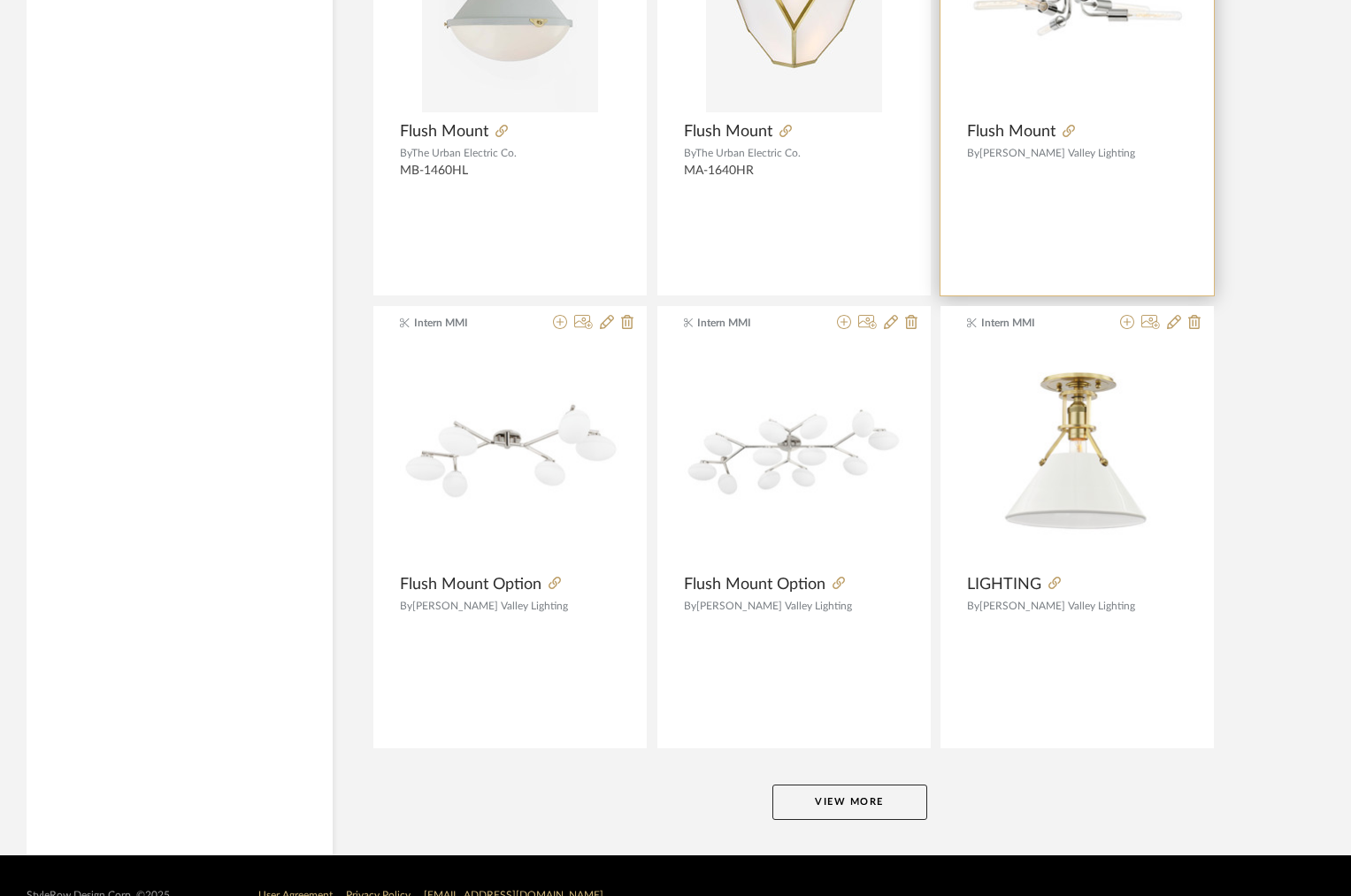
scroll to position [5149, 0]
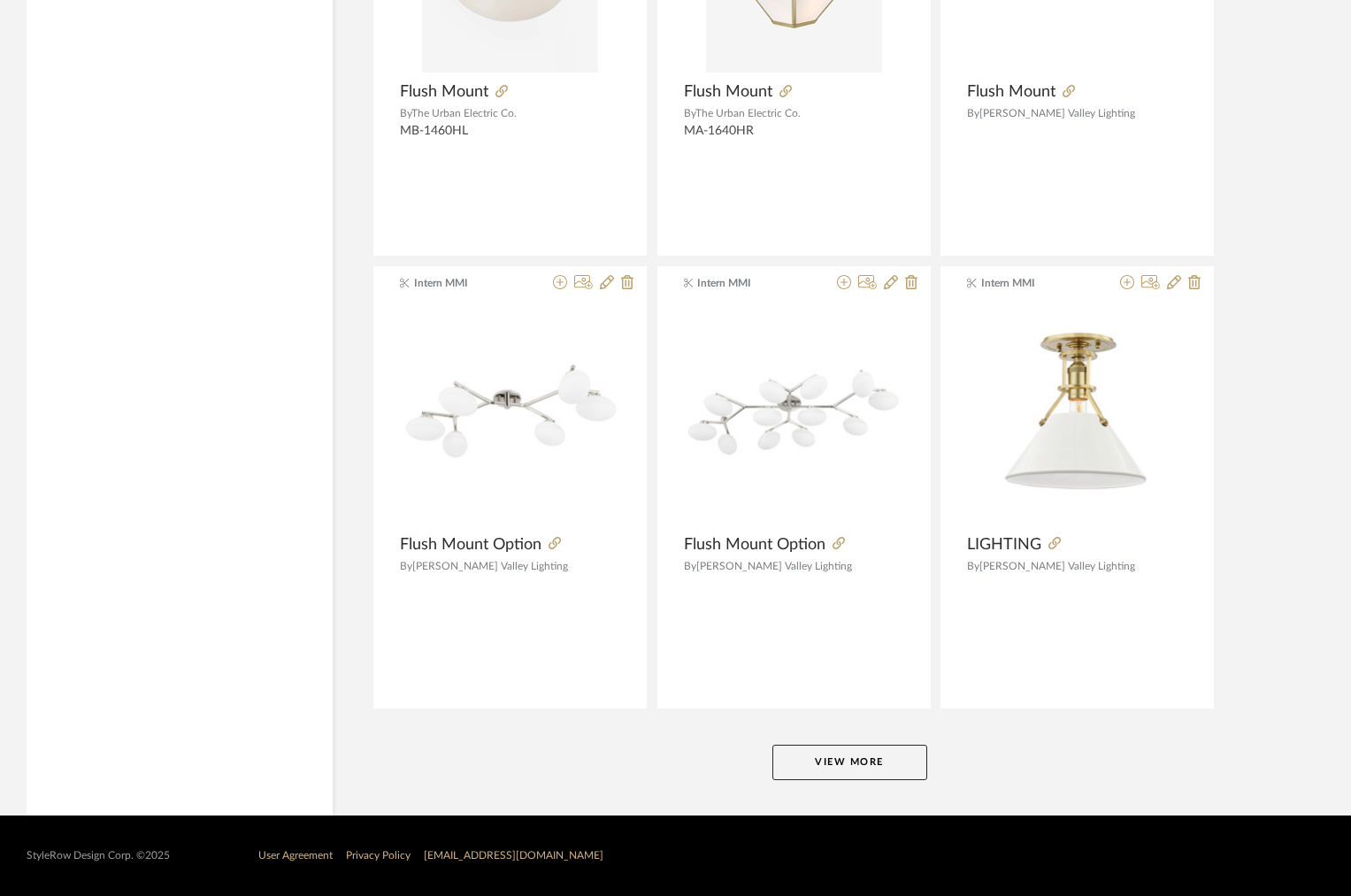
click at [810, 755] on button "View More" at bounding box center [849, 762] width 155 height 36
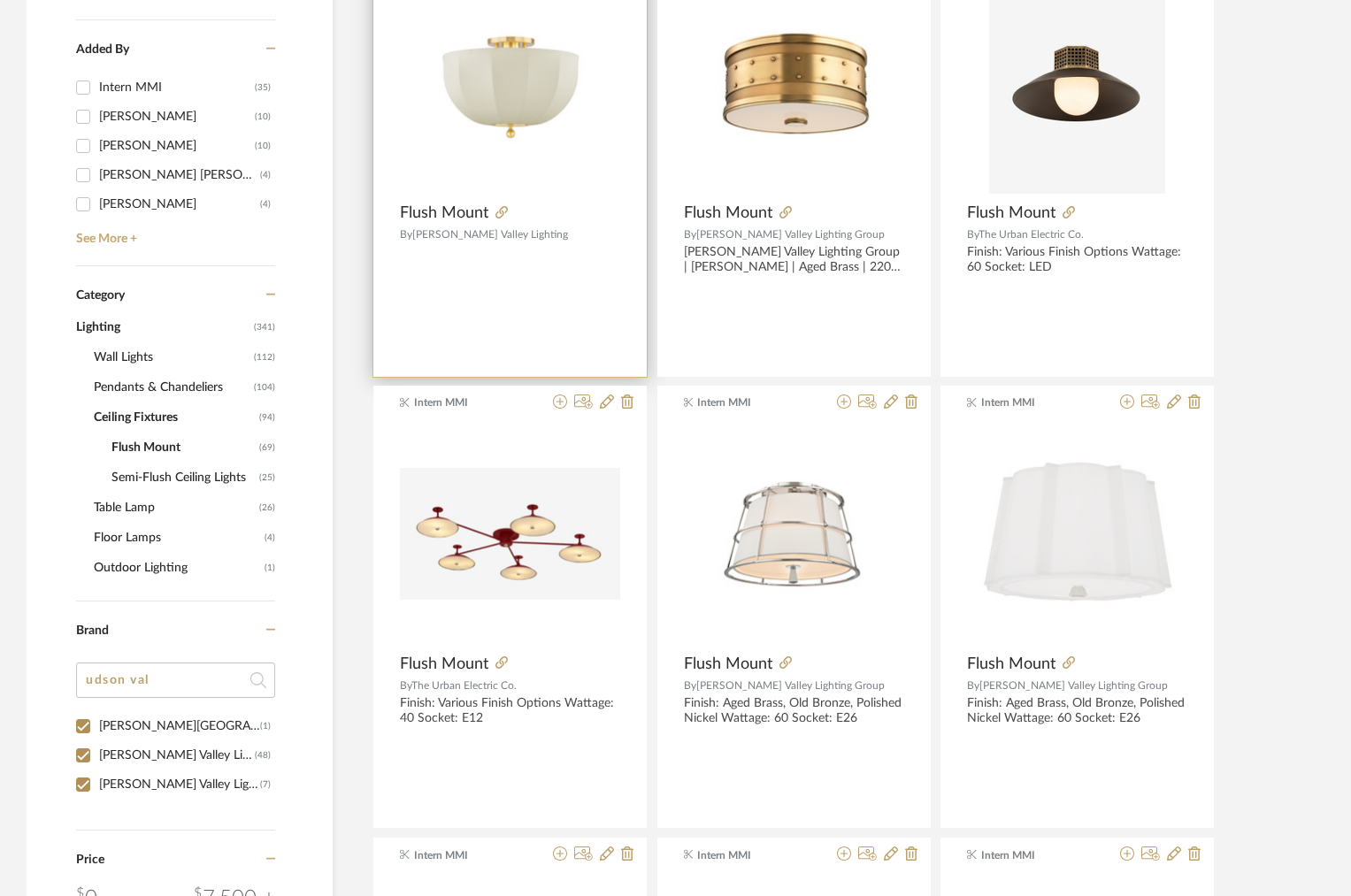
scroll to position [741, 0]
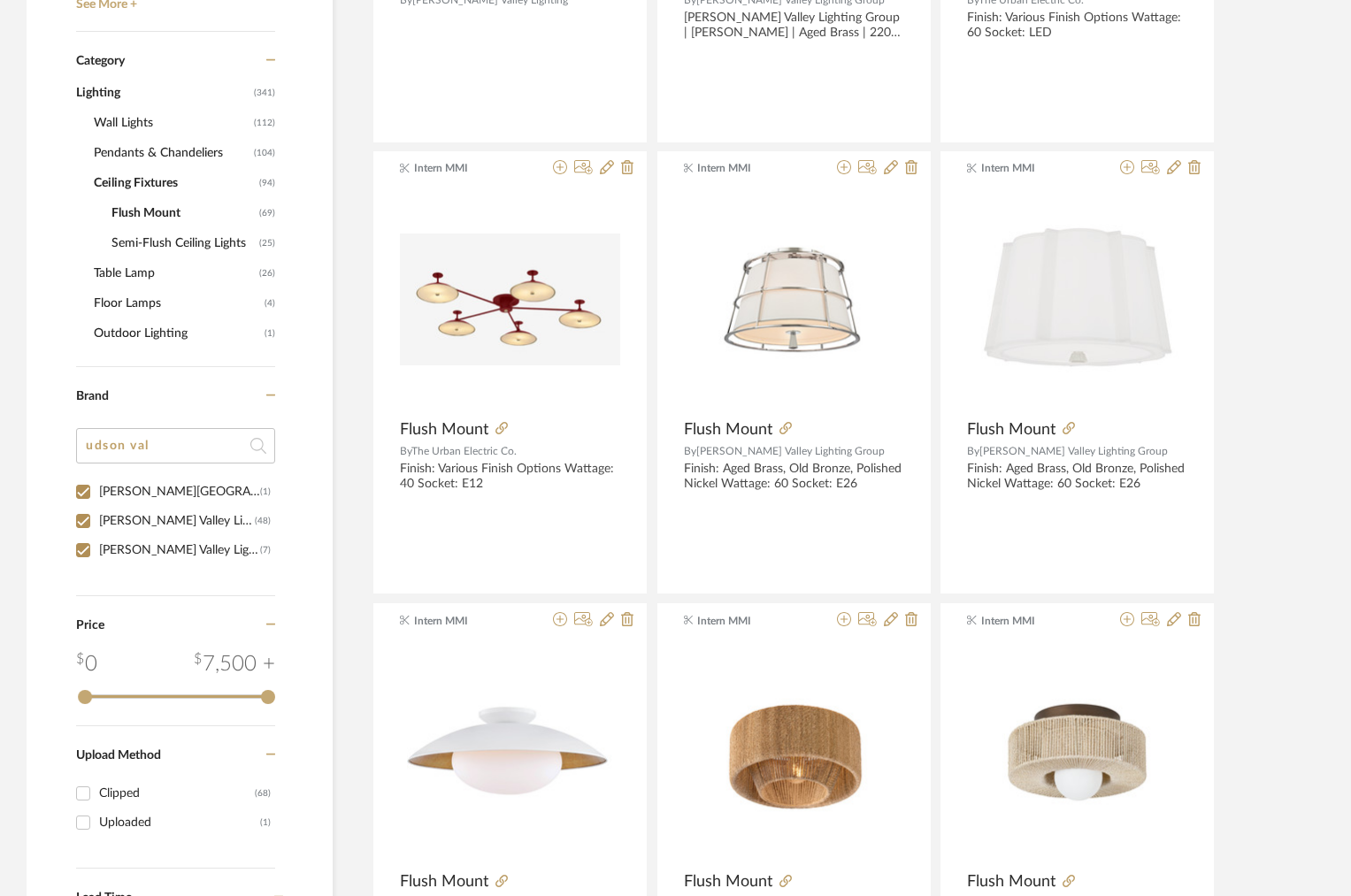
click at [147, 491] on div "Hudson Valley" at bounding box center [179, 491] width 161 height 28
click at [97, 491] on input "Hudson Valley (1)" at bounding box center [83, 491] width 28 height 28
checkbox input "false"
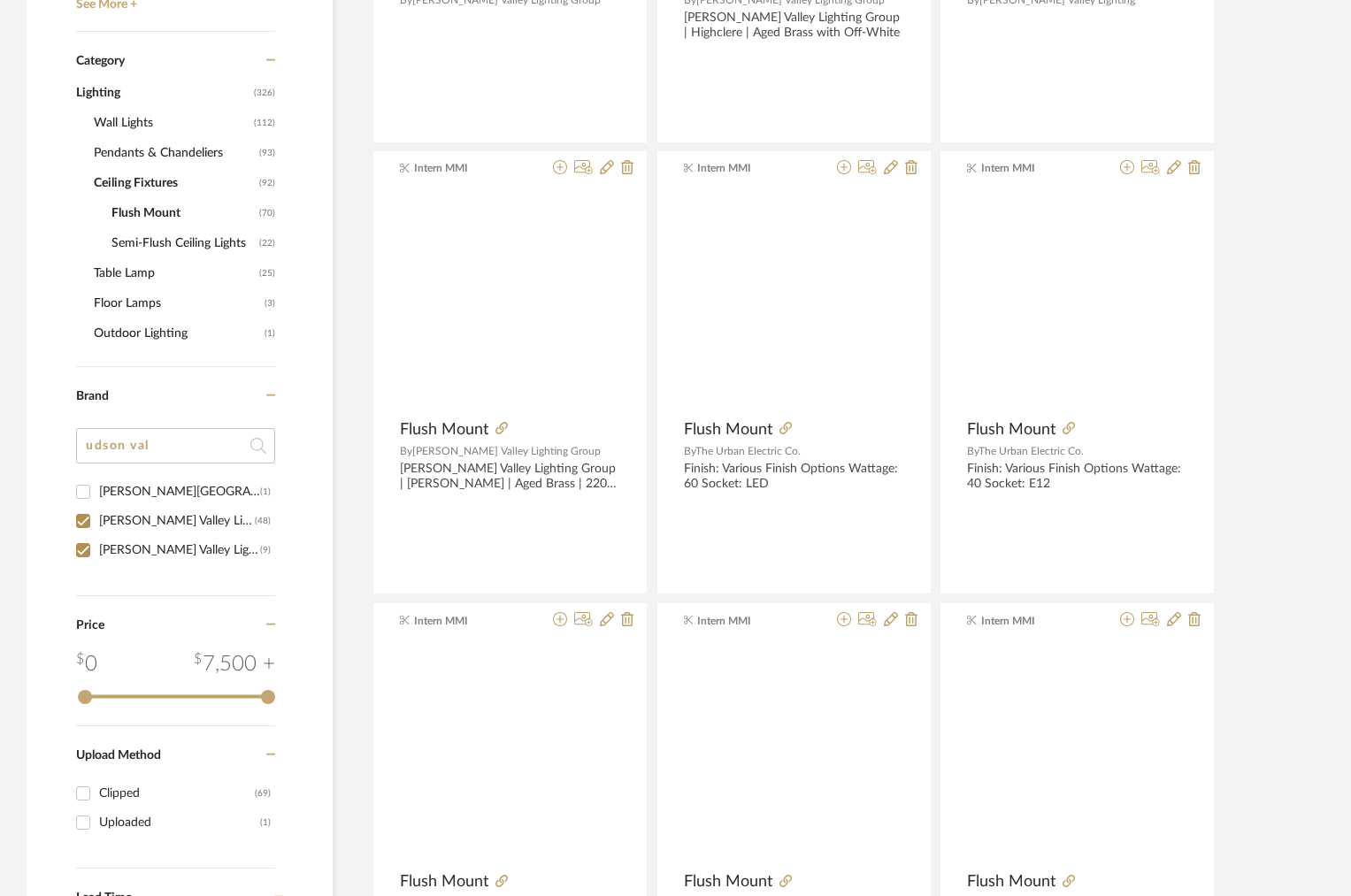
click at [132, 520] on div "Hudson Valley Lighting" at bounding box center [177, 520] width 156 height 28
click at [97, 520] on input "Hudson Valley Lighting (48)" at bounding box center [83, 520] width 28 height 28
checkbox input "false"
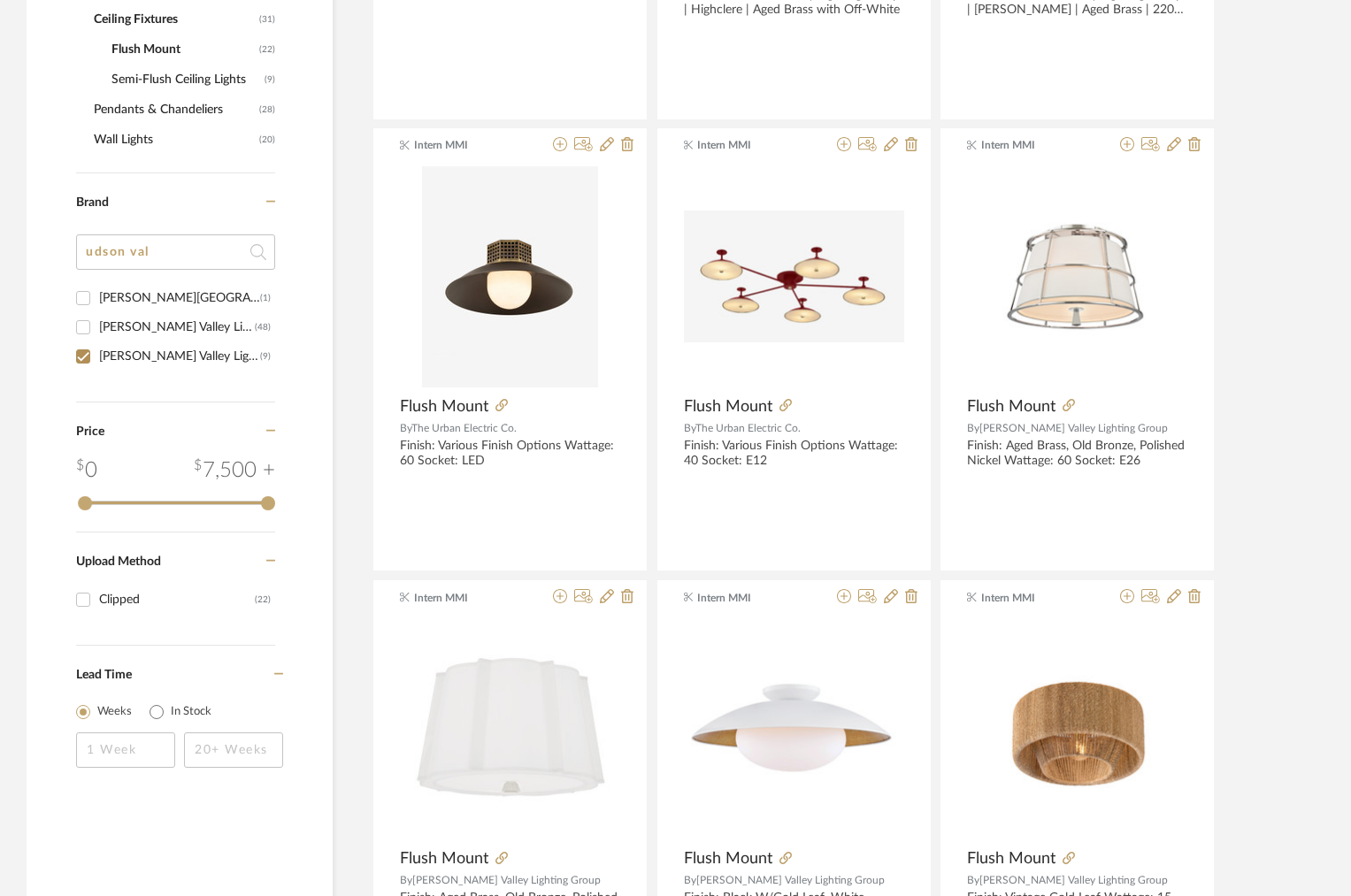
click at [136, 348] on div "Hudson Valley Lighting Group" at bounding box center [179, 356] width 161 height 28
click at [97, 348] on input "Hudson Valley Lighting Group (9)" at bounding box center [83, 356] width 28 height 28
checkbox input "false"
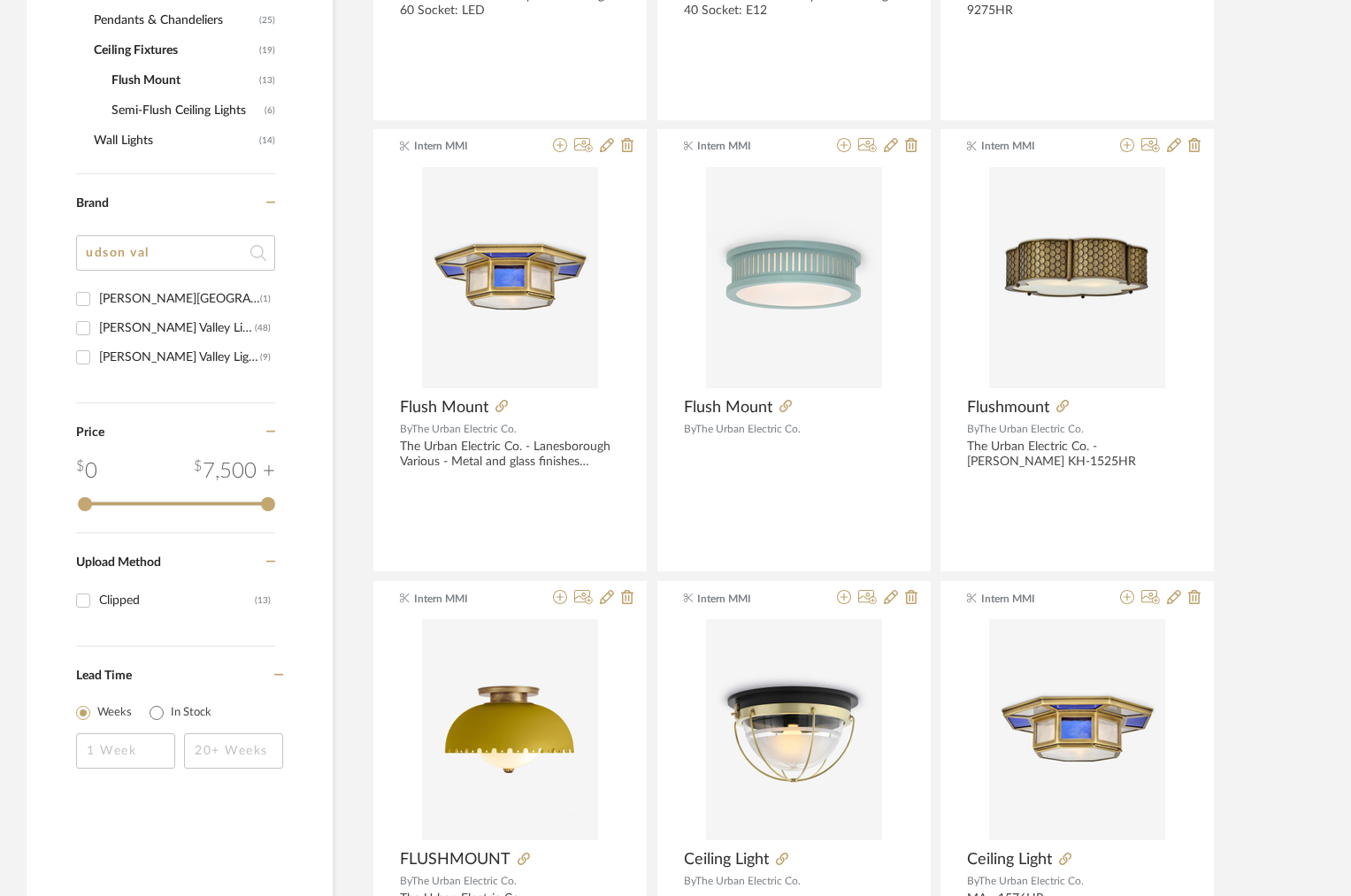
scroll to position [741, 0]
drag, startPoint x: 169, startPoint y: 265, endPoint x: 0, endPoint y: 253, distance: 169.4
click at [0, 255] on div "Item Type Product (13) Added By Intern MMI (11) Maddie Warlick (2) Category Lig…" at bounding box center [675, 760] width 1351 height 2406
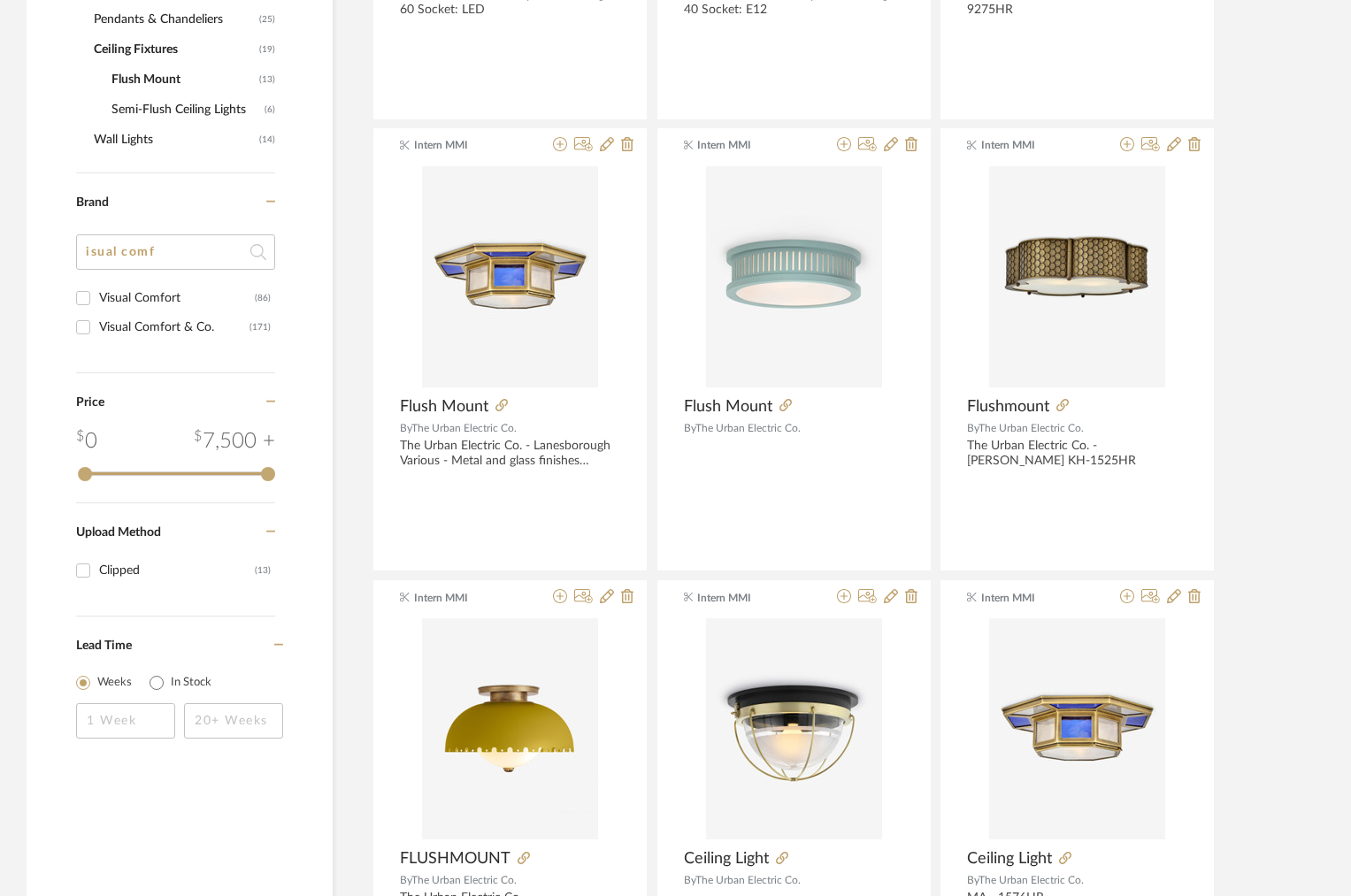
type input "isual comf"
click at [169, 311] on div "Visual Comfort" at bounding box center [177, 297] width 156 height 28
click at [97, 311] on input "Visual Comfort (86)" at bounding box center [83, 297] width 28 height 28
checkbox input "true"
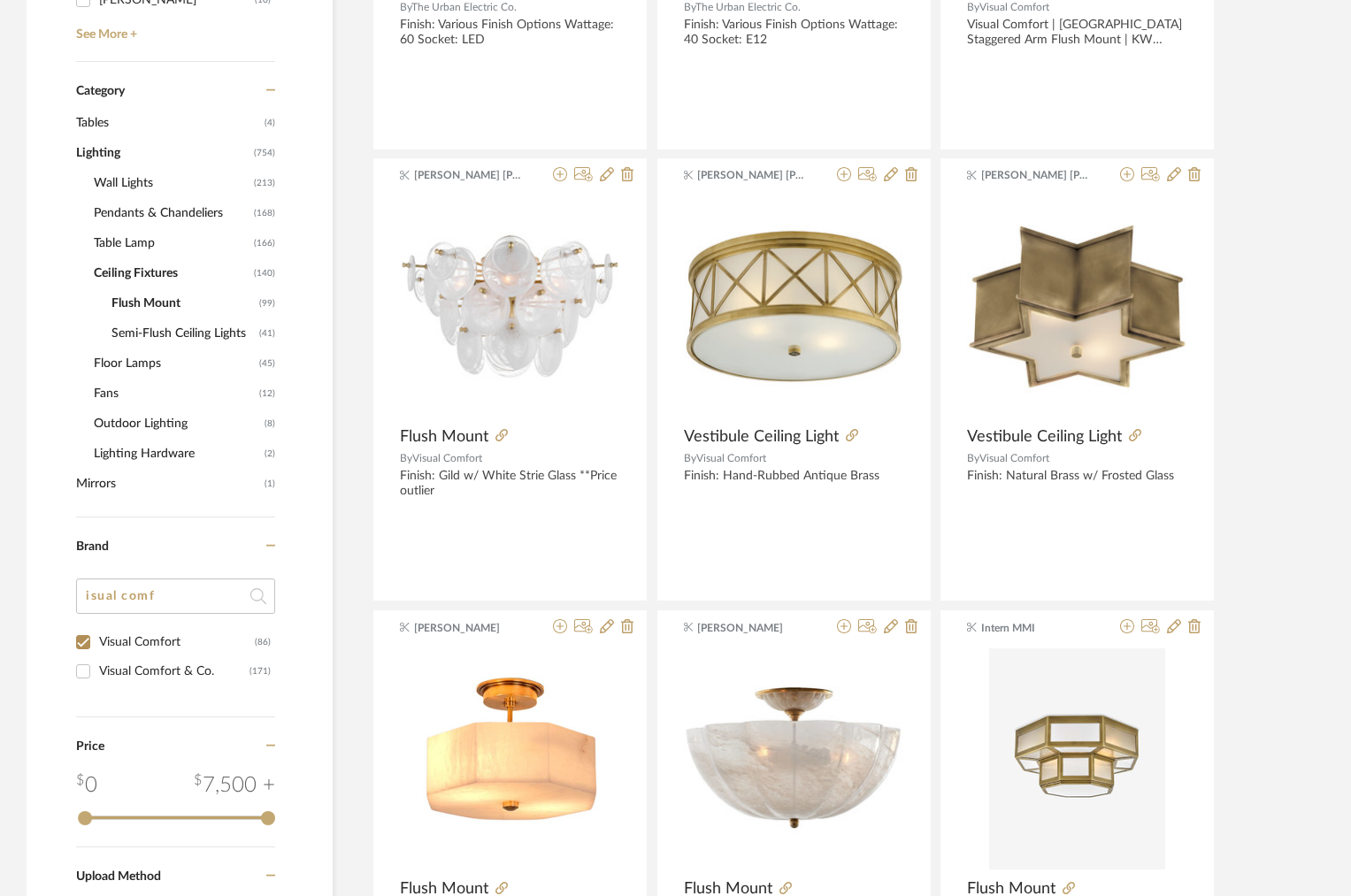
scroll to position [875, 0]
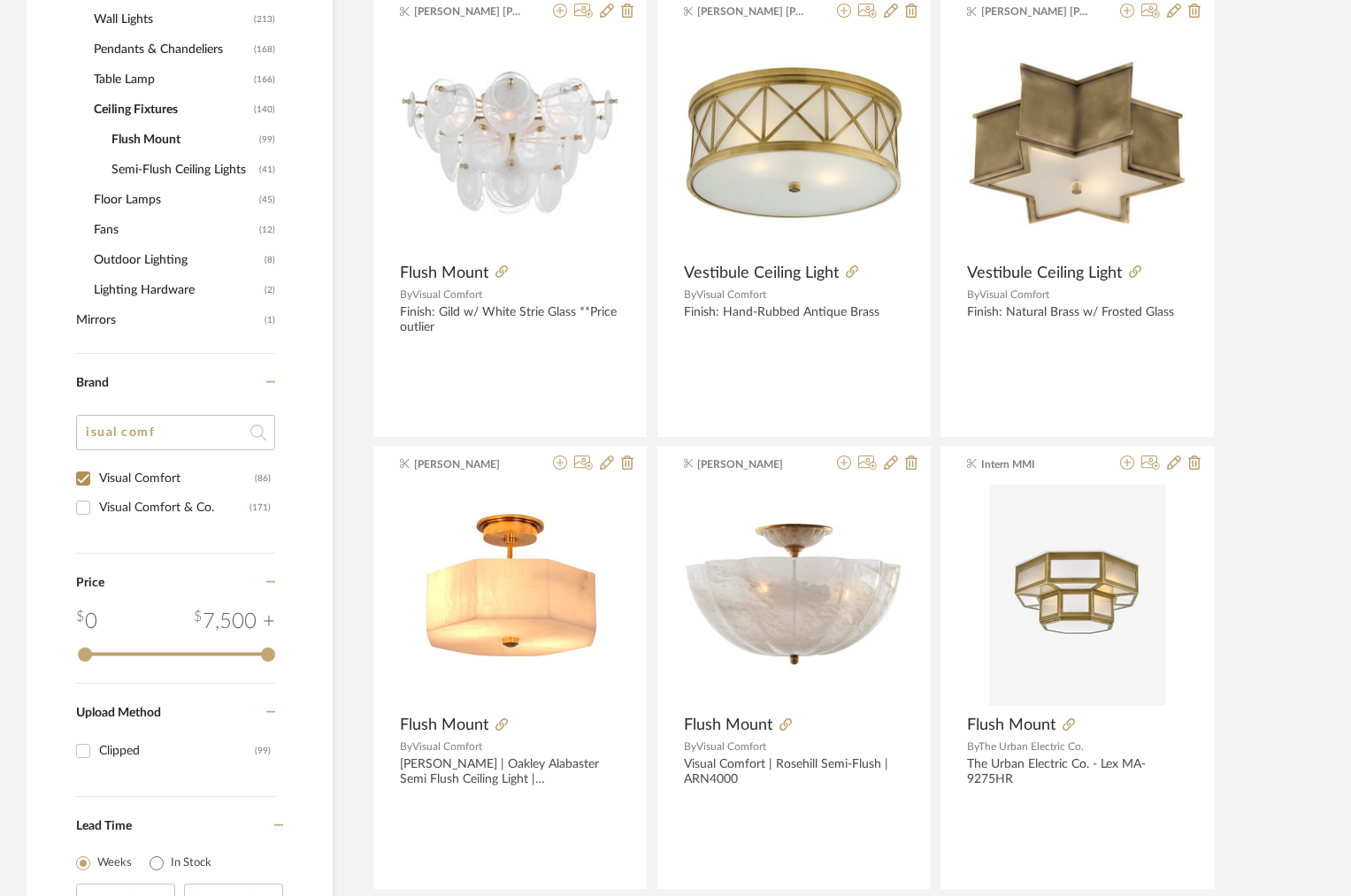
click at [121, 515] on div "Visual Comfort & Co." at bounding box center [174, 507] width 150 height 28
click at [97, 515] on input "Visual Comfort & Co. (171)" at bounding box center [83, 507] width 28 height 28
checkbox input "true"
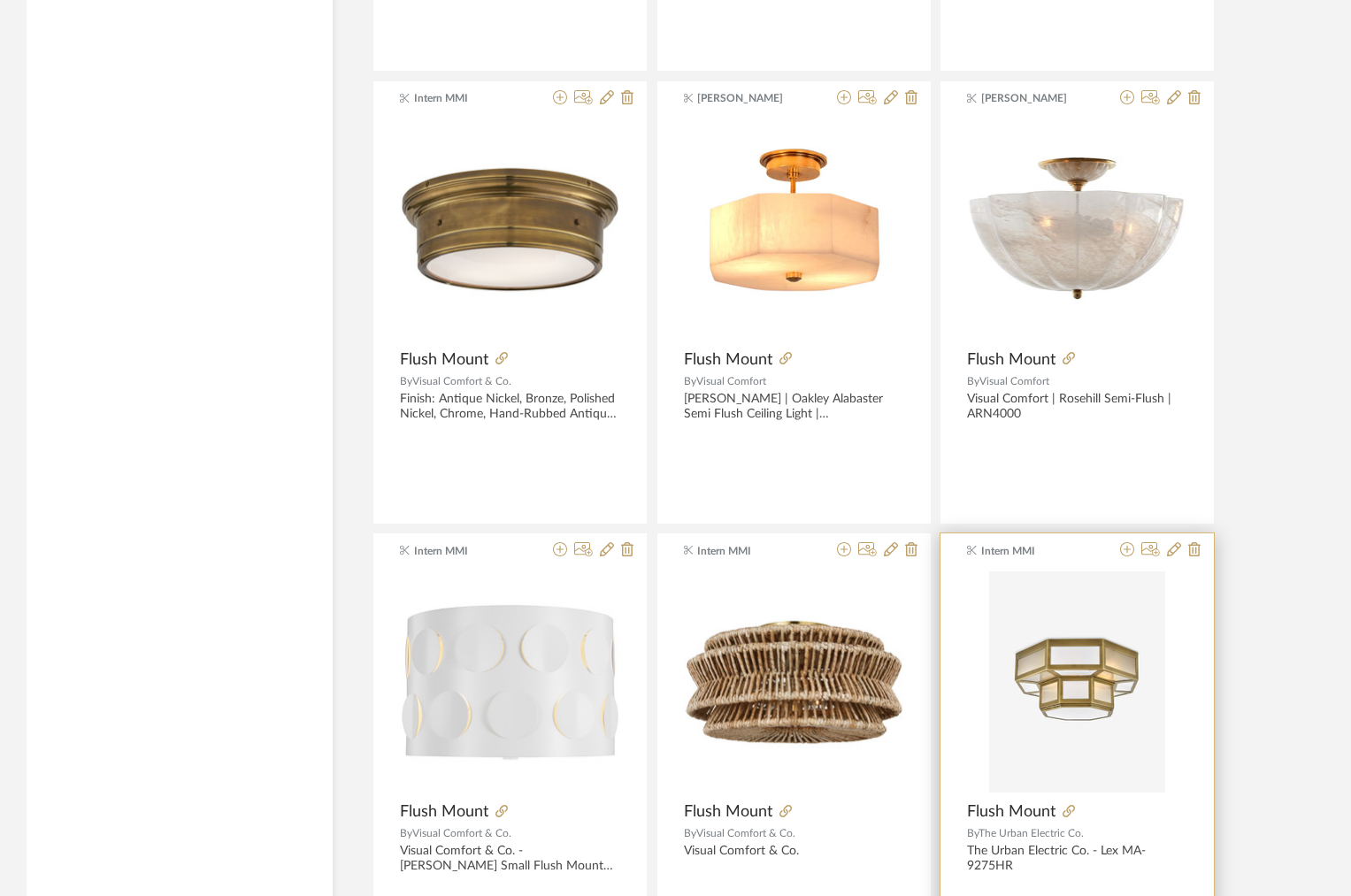
scroll to position [5152, 0]
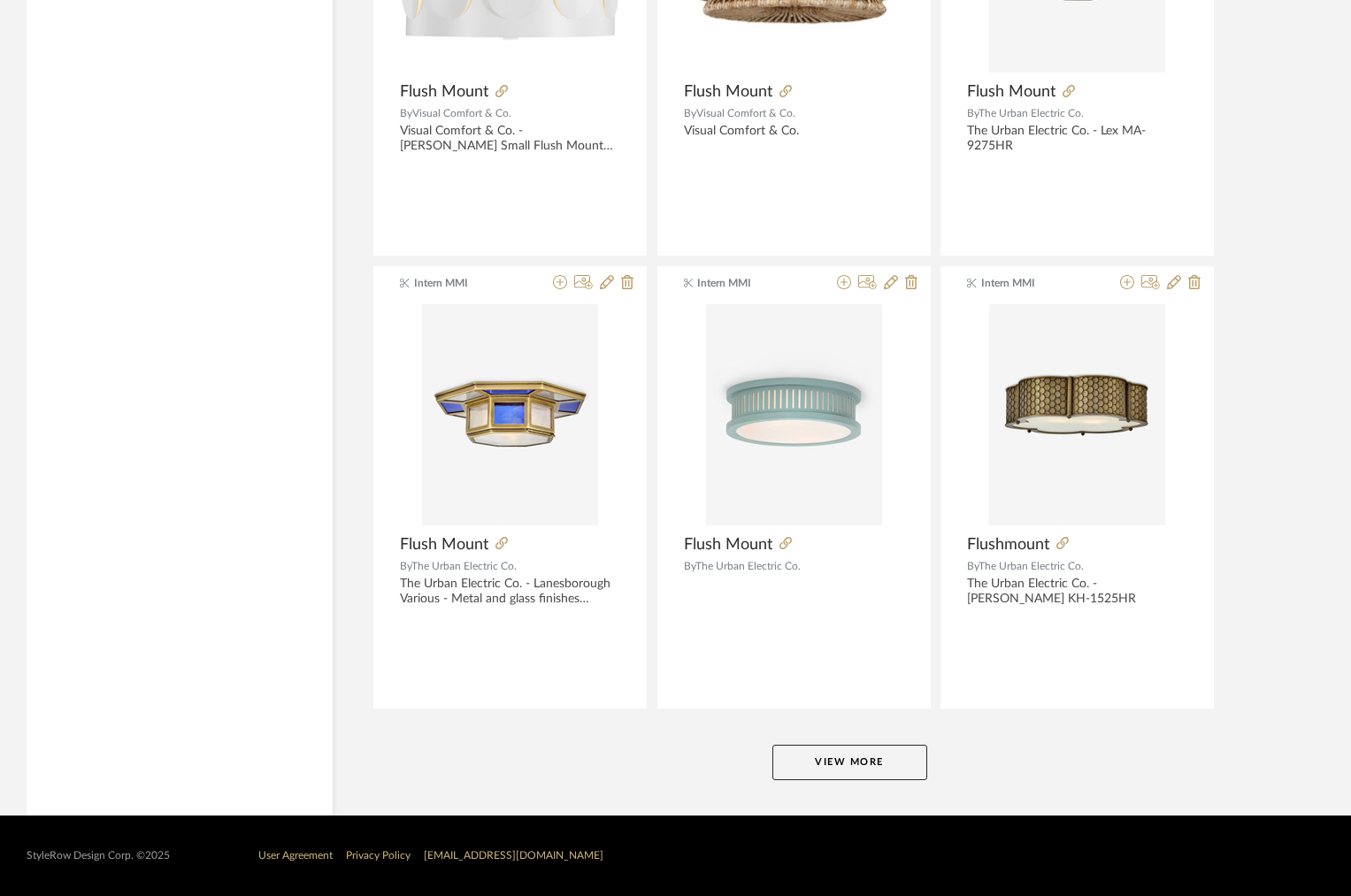
click at [831, 759] on button "View More" at bounding box center [849, 762] width 155 height 36
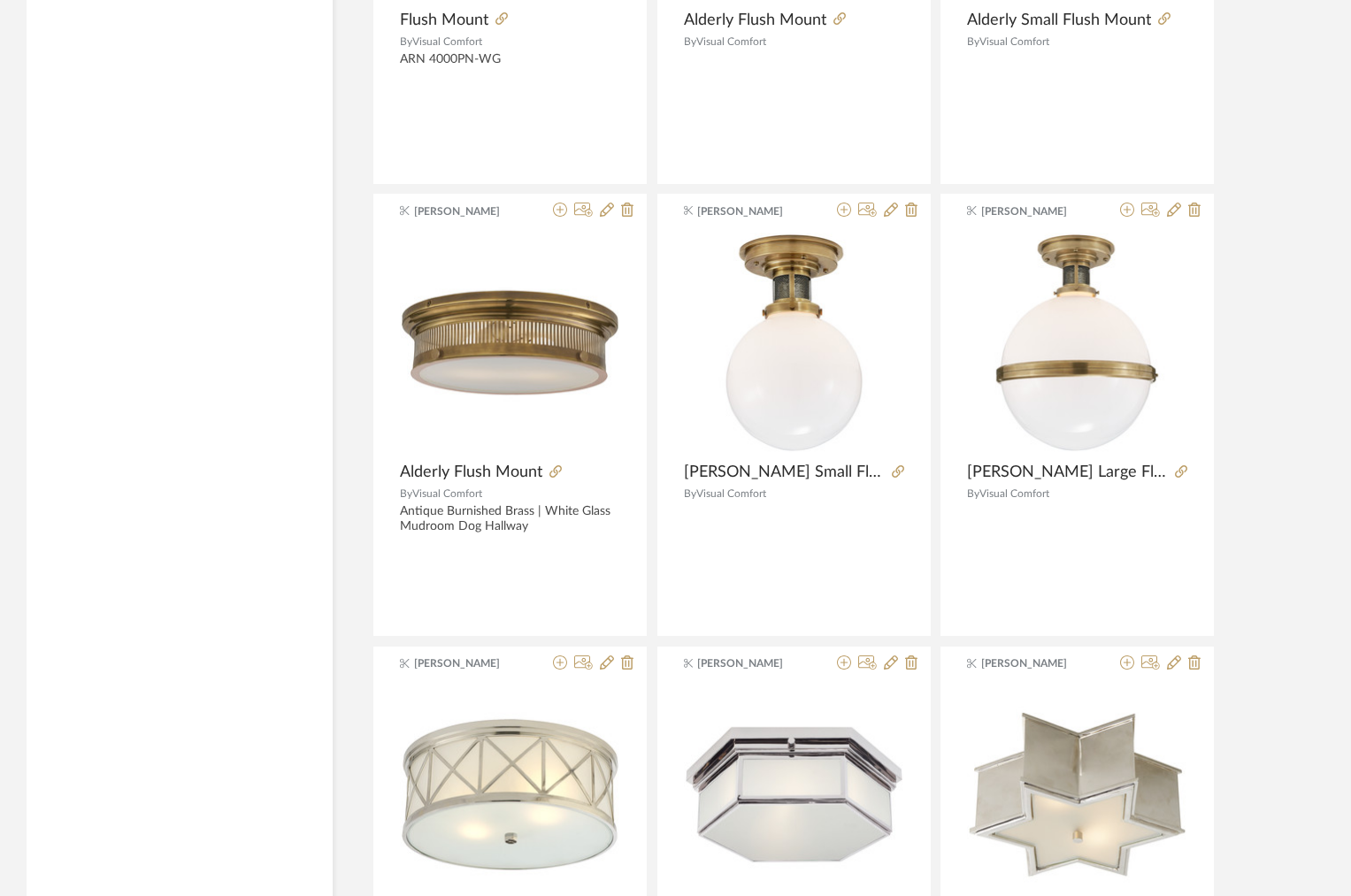
scroll to position [10580, 0]
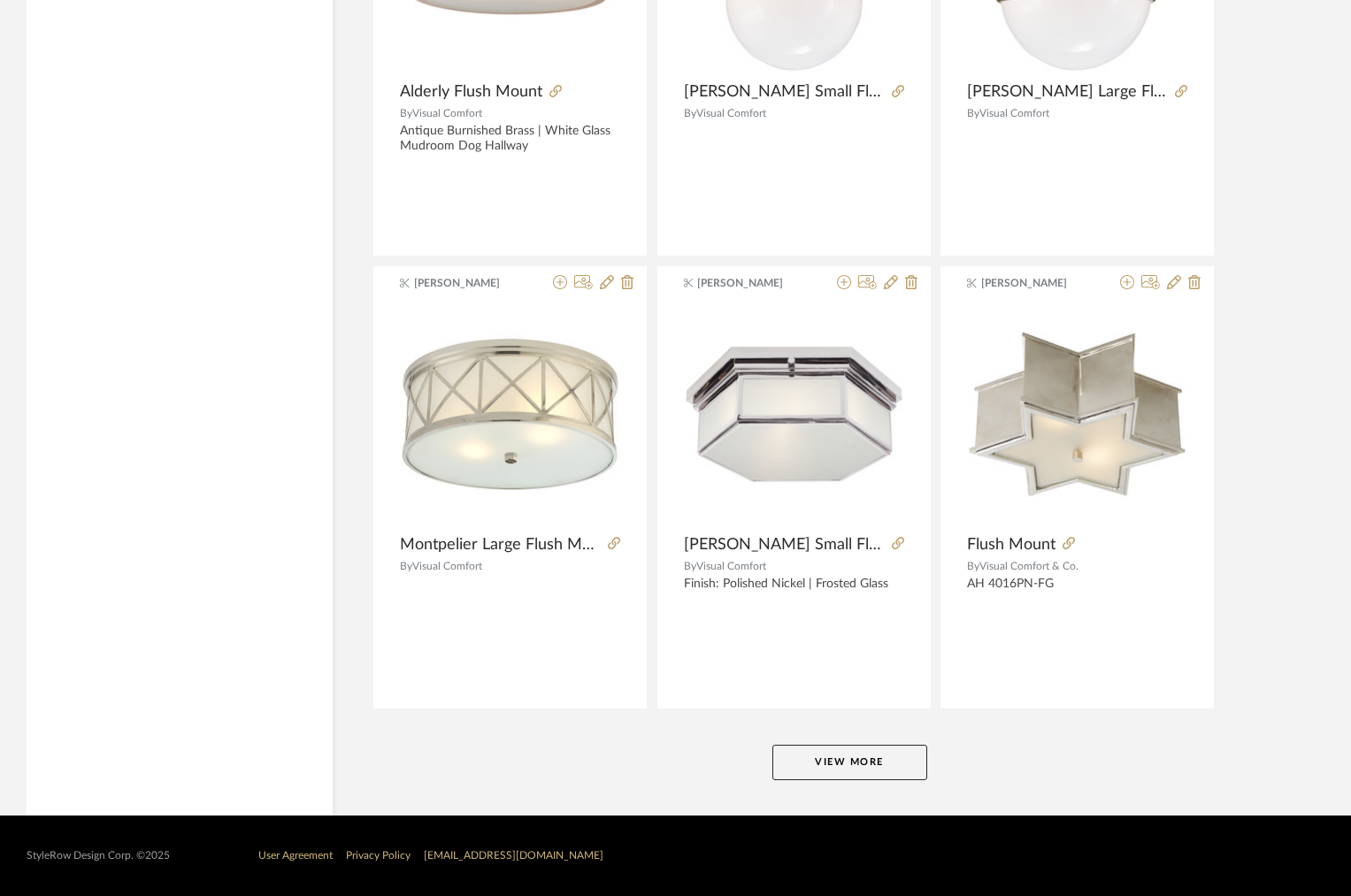
click at [823, 774] on button "View More" at bounding box center [849, 762] width 155 height 36
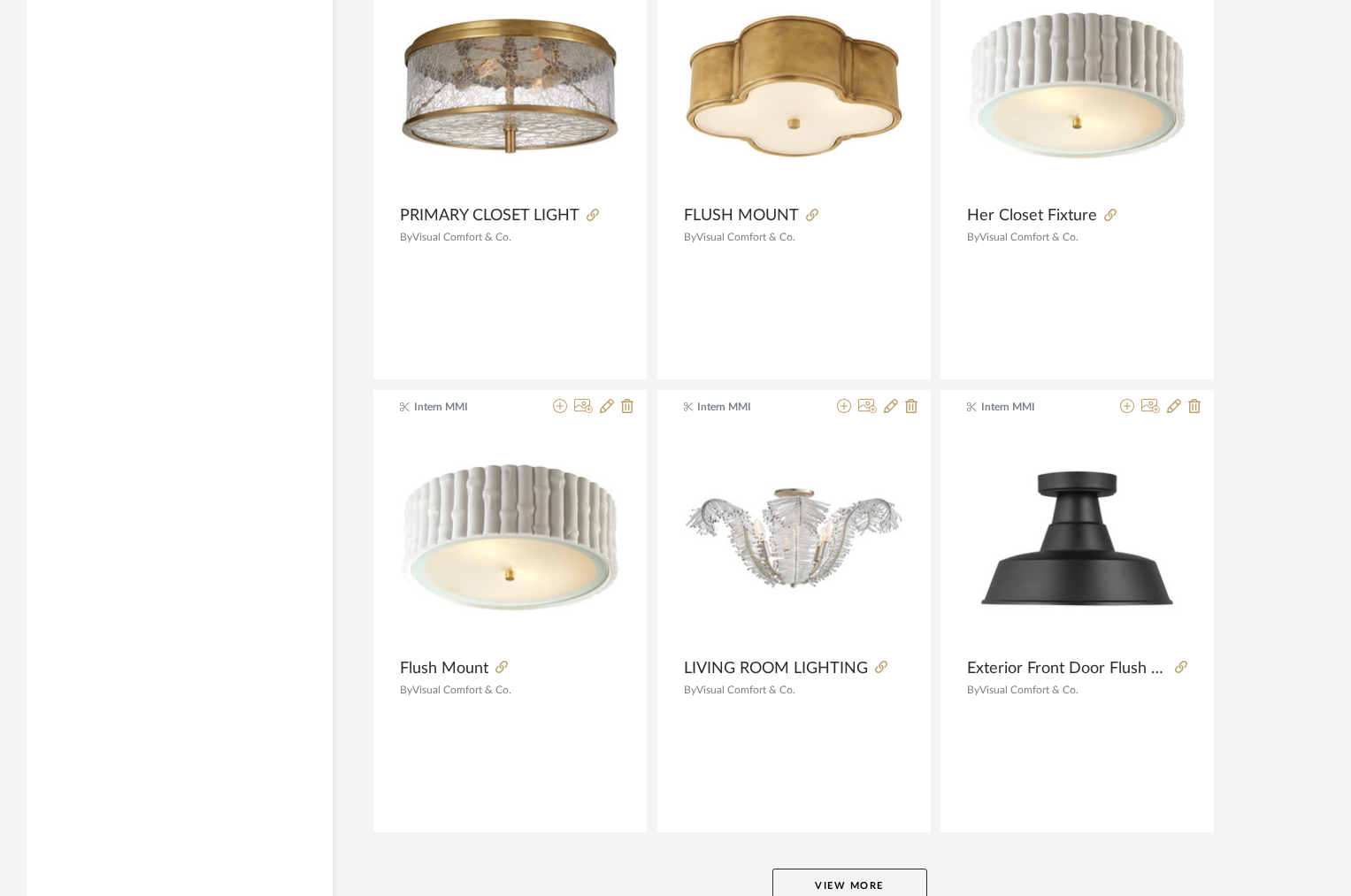
scroll to position [16007, 0]
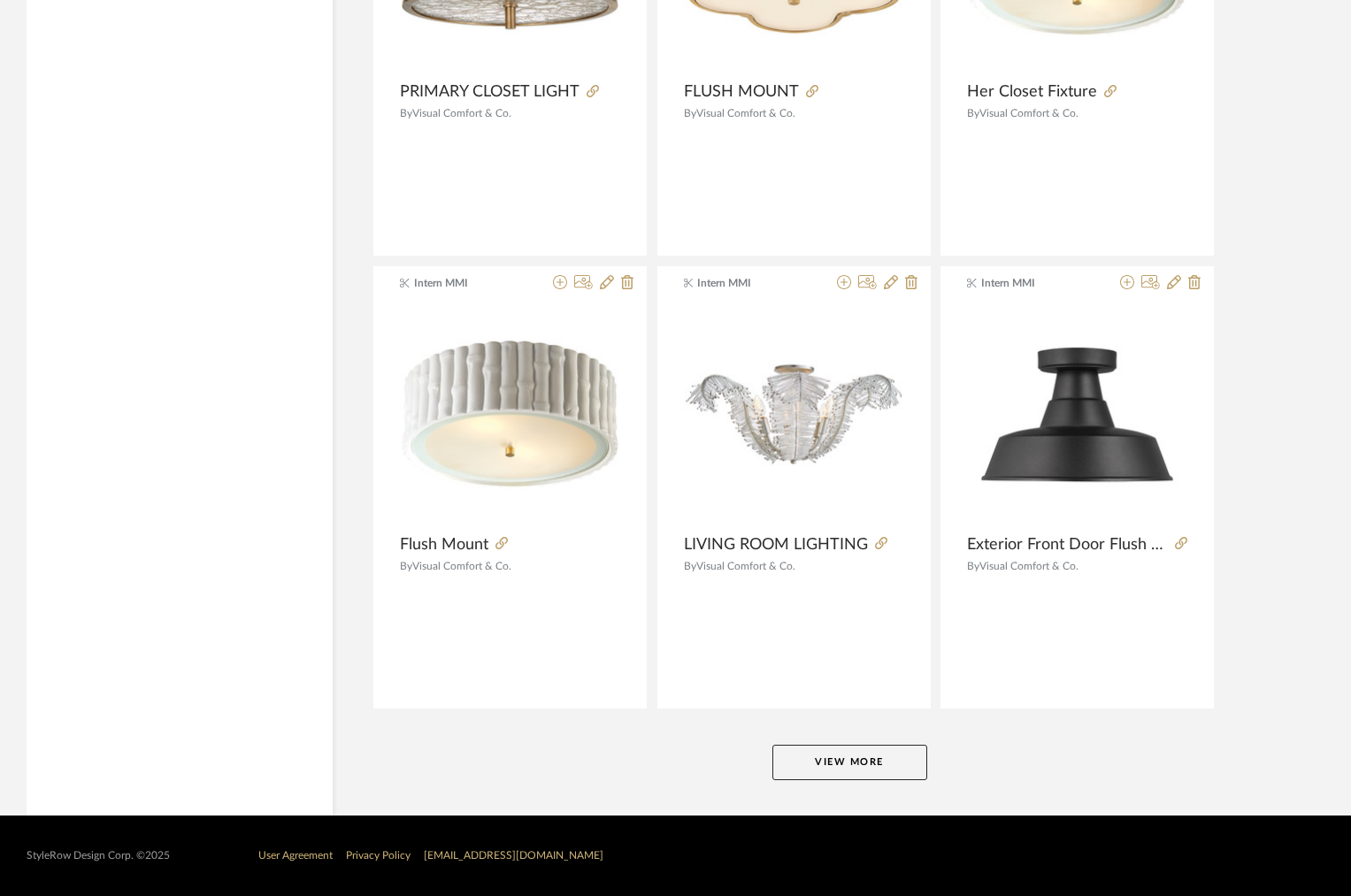
click at [825, 766] on button "View More" at bounding box center [849, 762] width 155 height 36
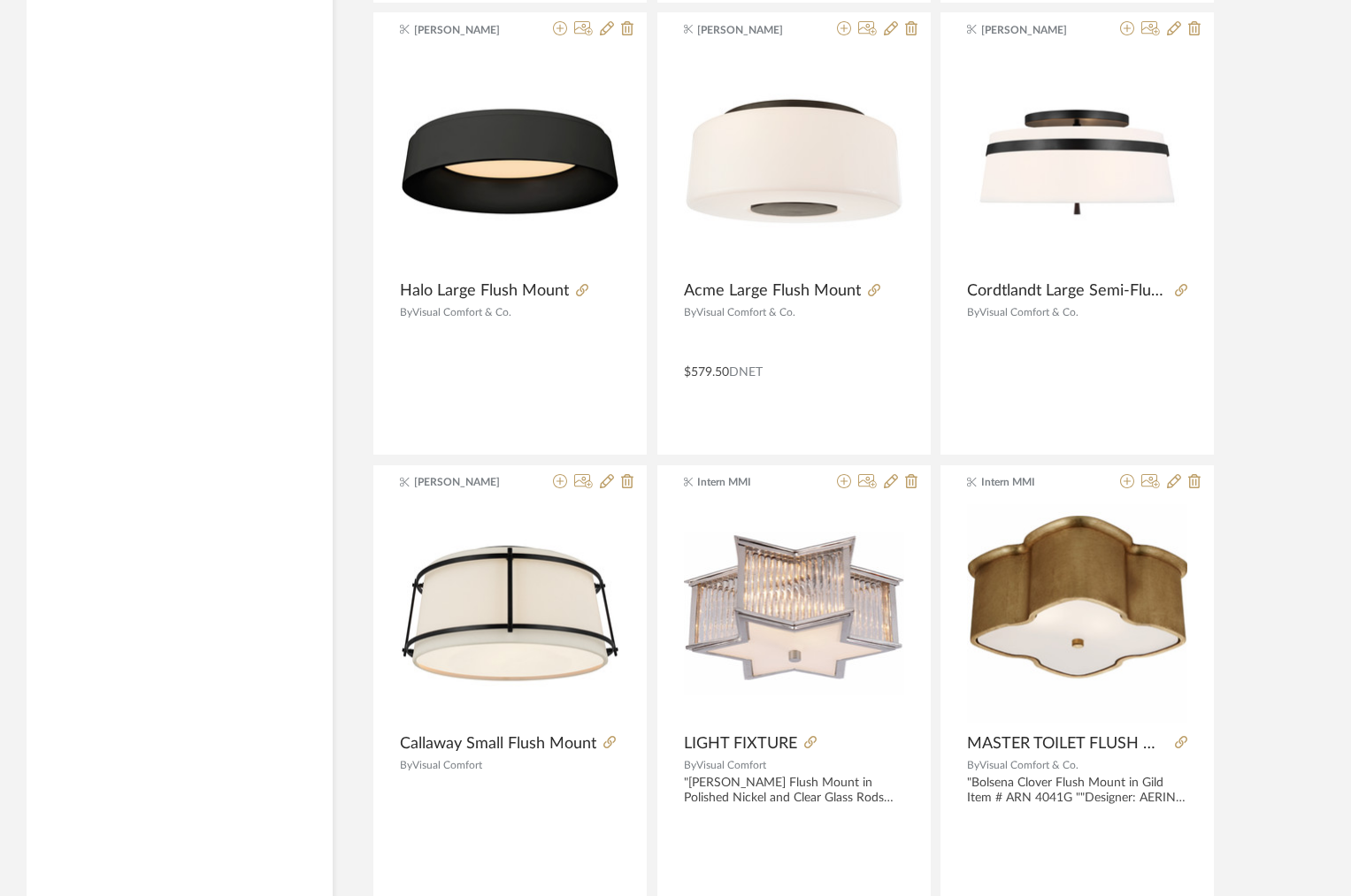
scroll to position [21434, 0]
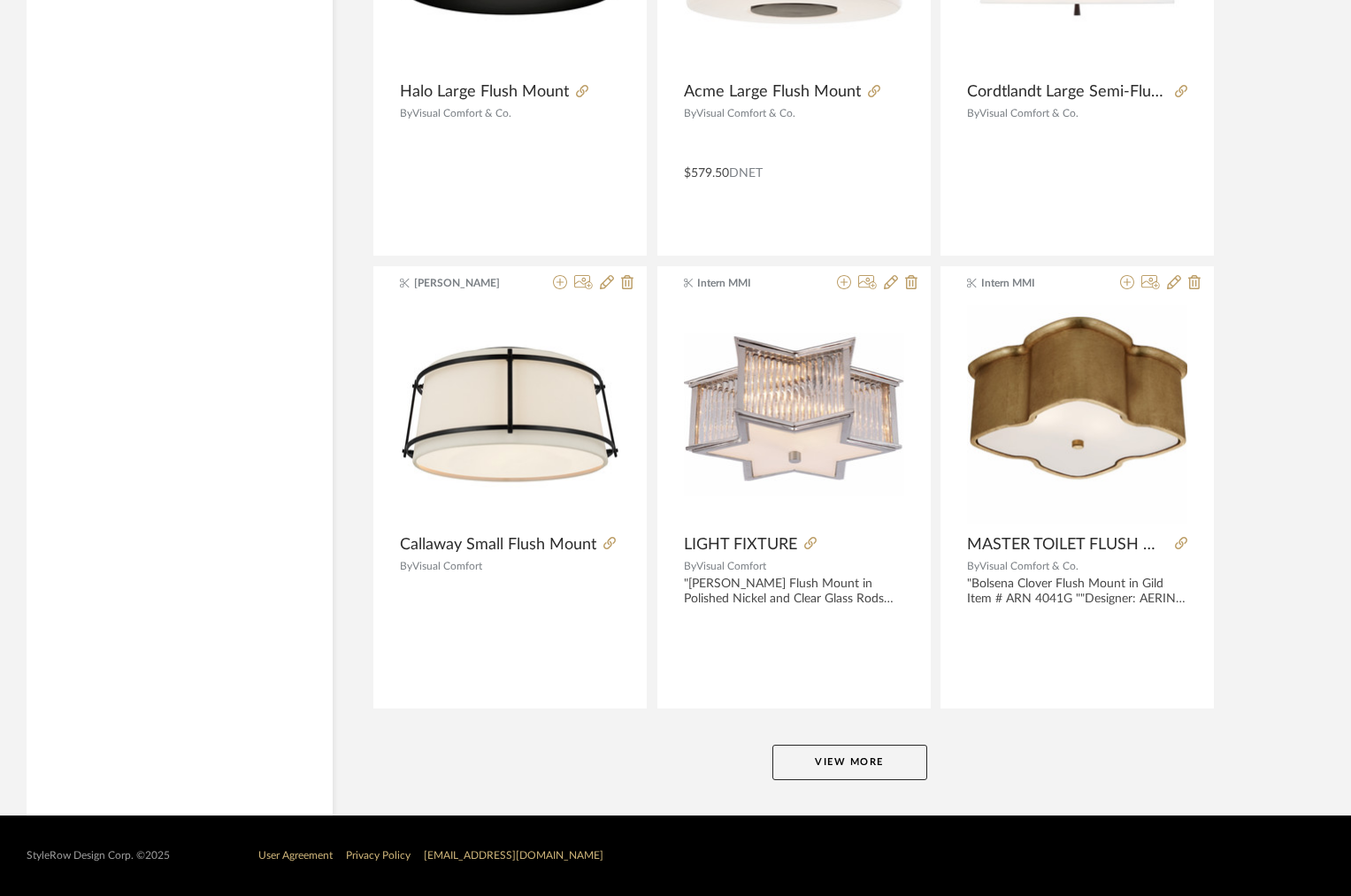
click at [825, 765] on button "View More" at bounding box center [849, 762] width 155 height 36
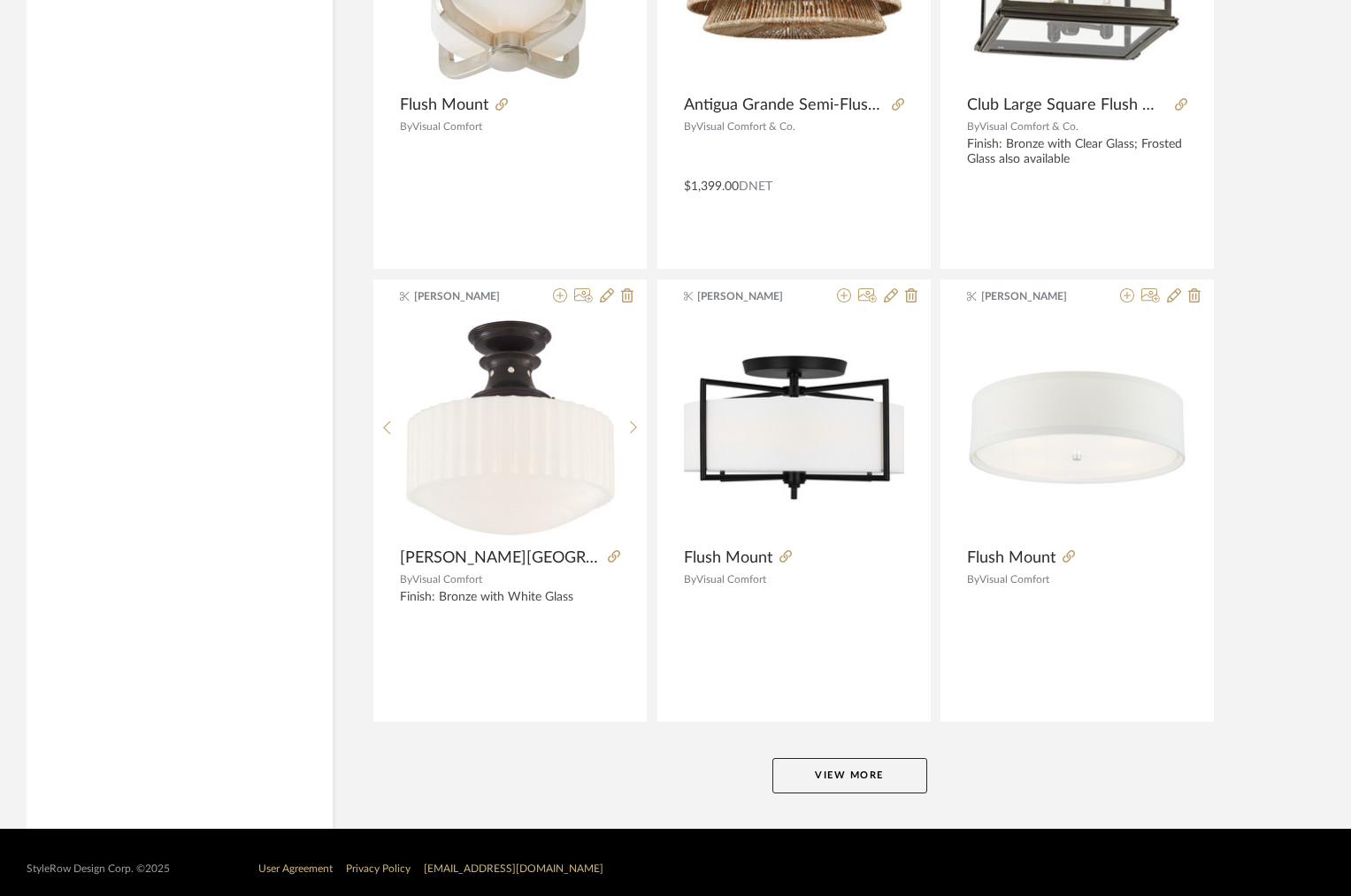
scroll to position [26861, 0]
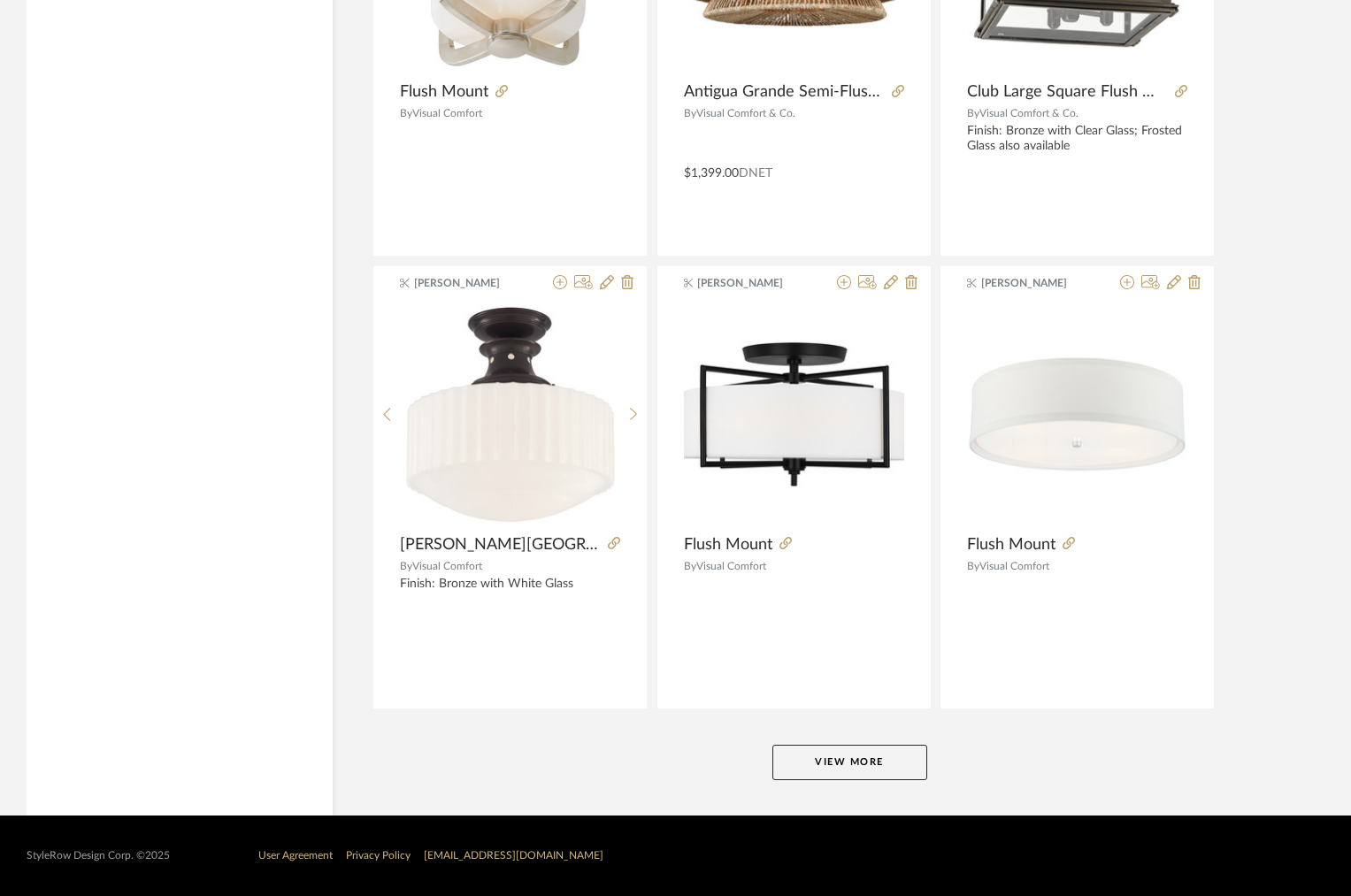
click at [825, 766] on button "View More" at bounding box center [849, 762] width 155 height 36
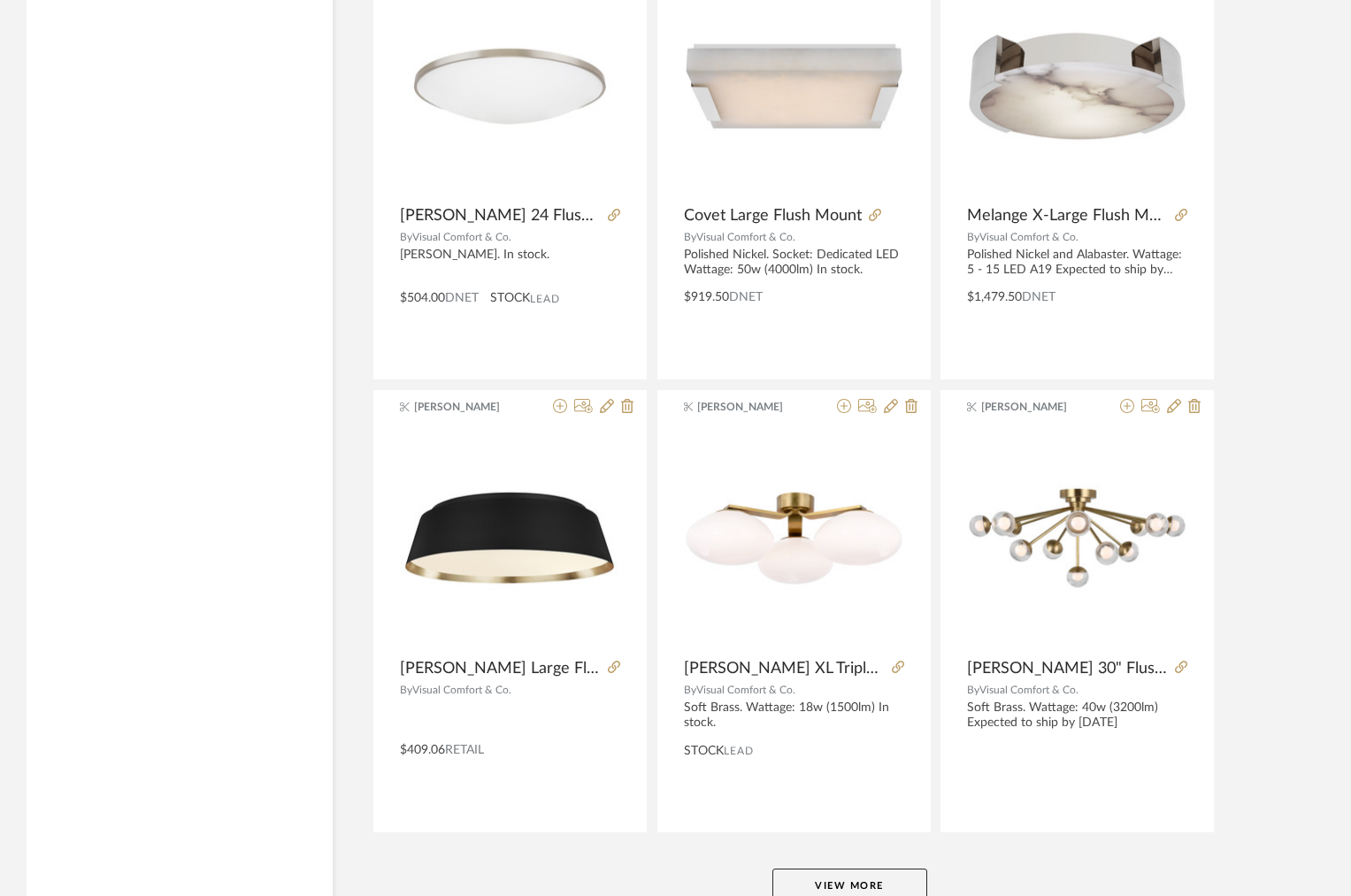
scroll to position [32288, 0]
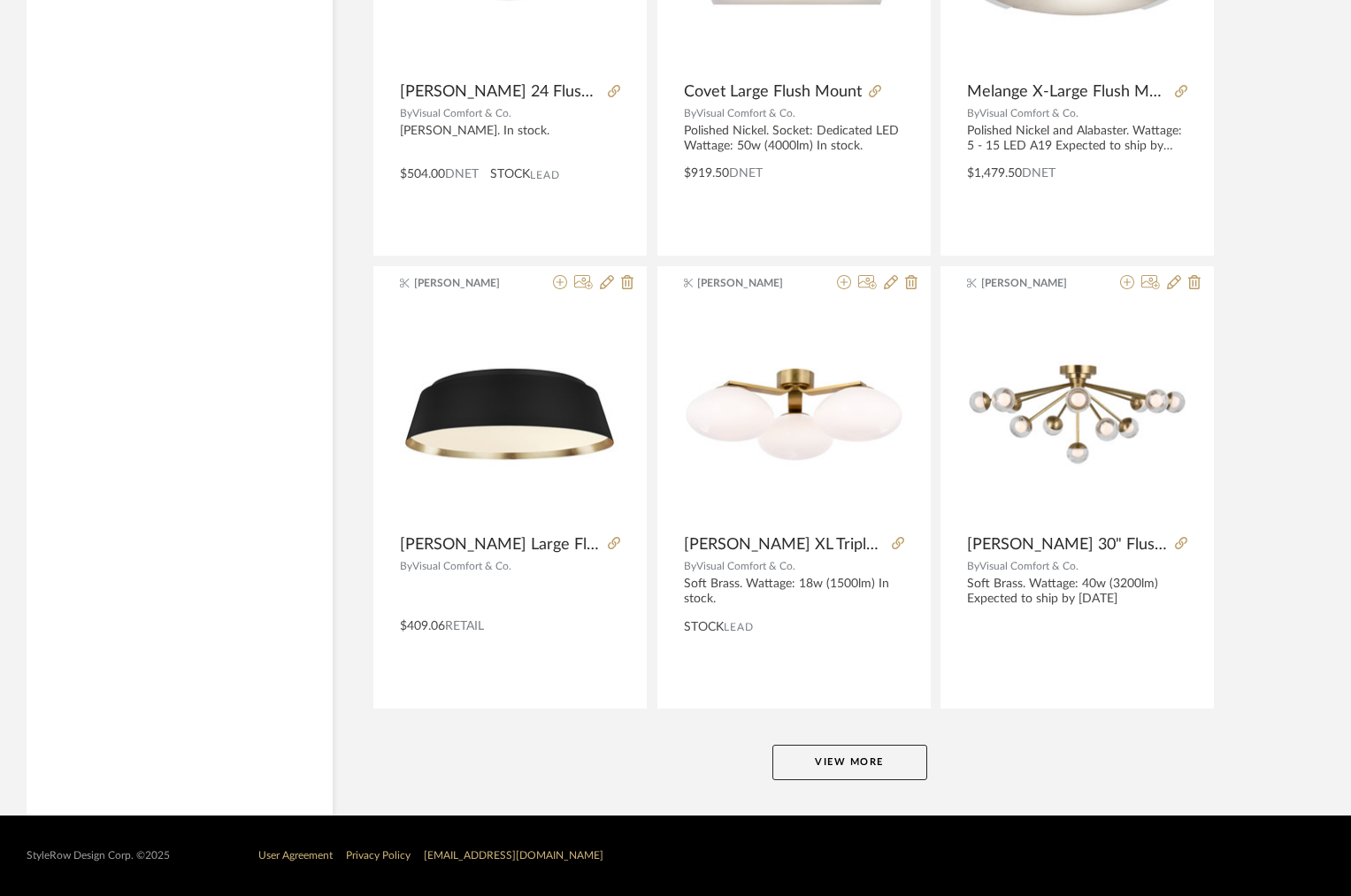
click at [825, 765] on button "View More" at bounding box center [849, 762] width 155 height 36
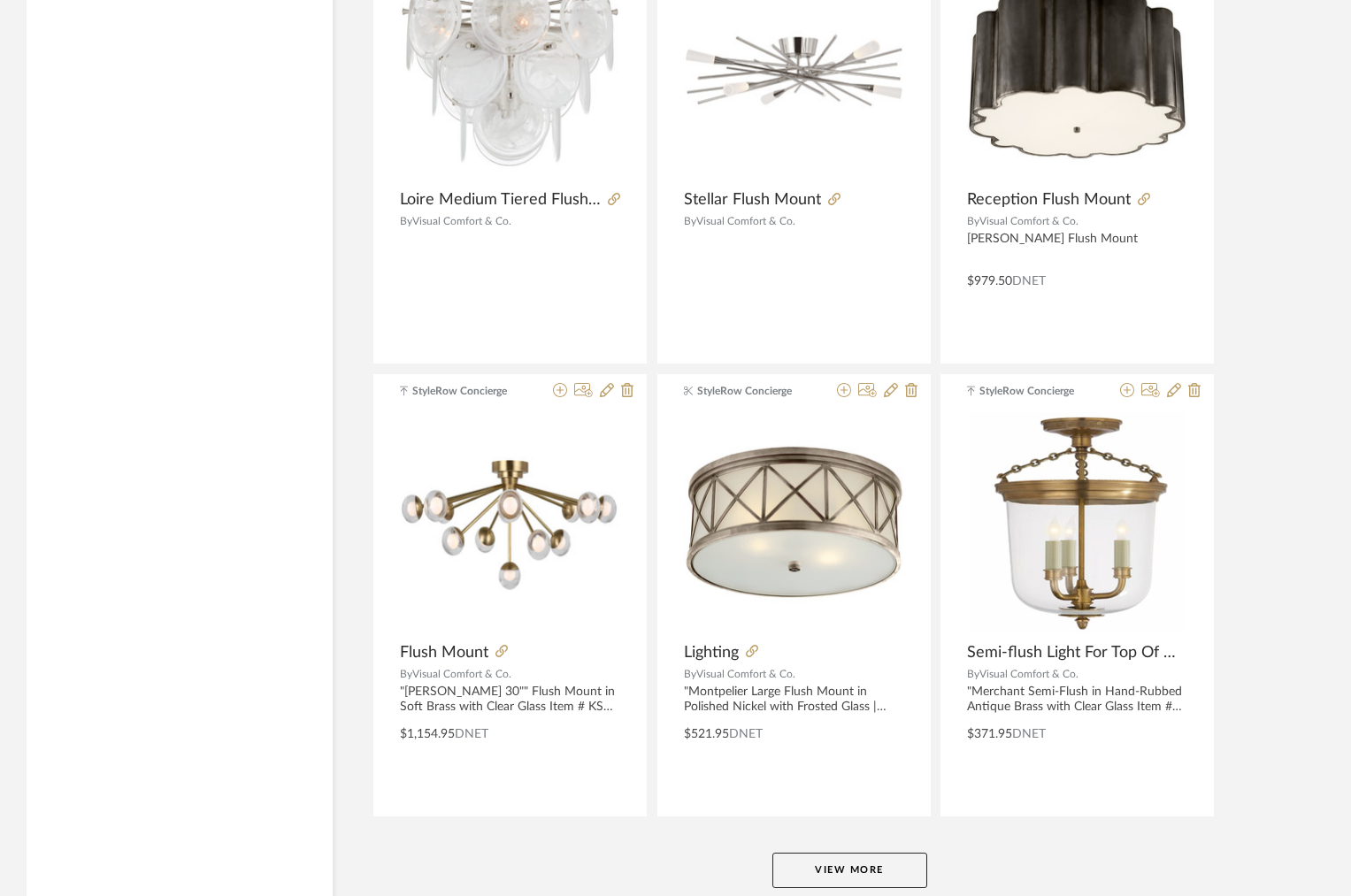
scroll to position [37715, 0]
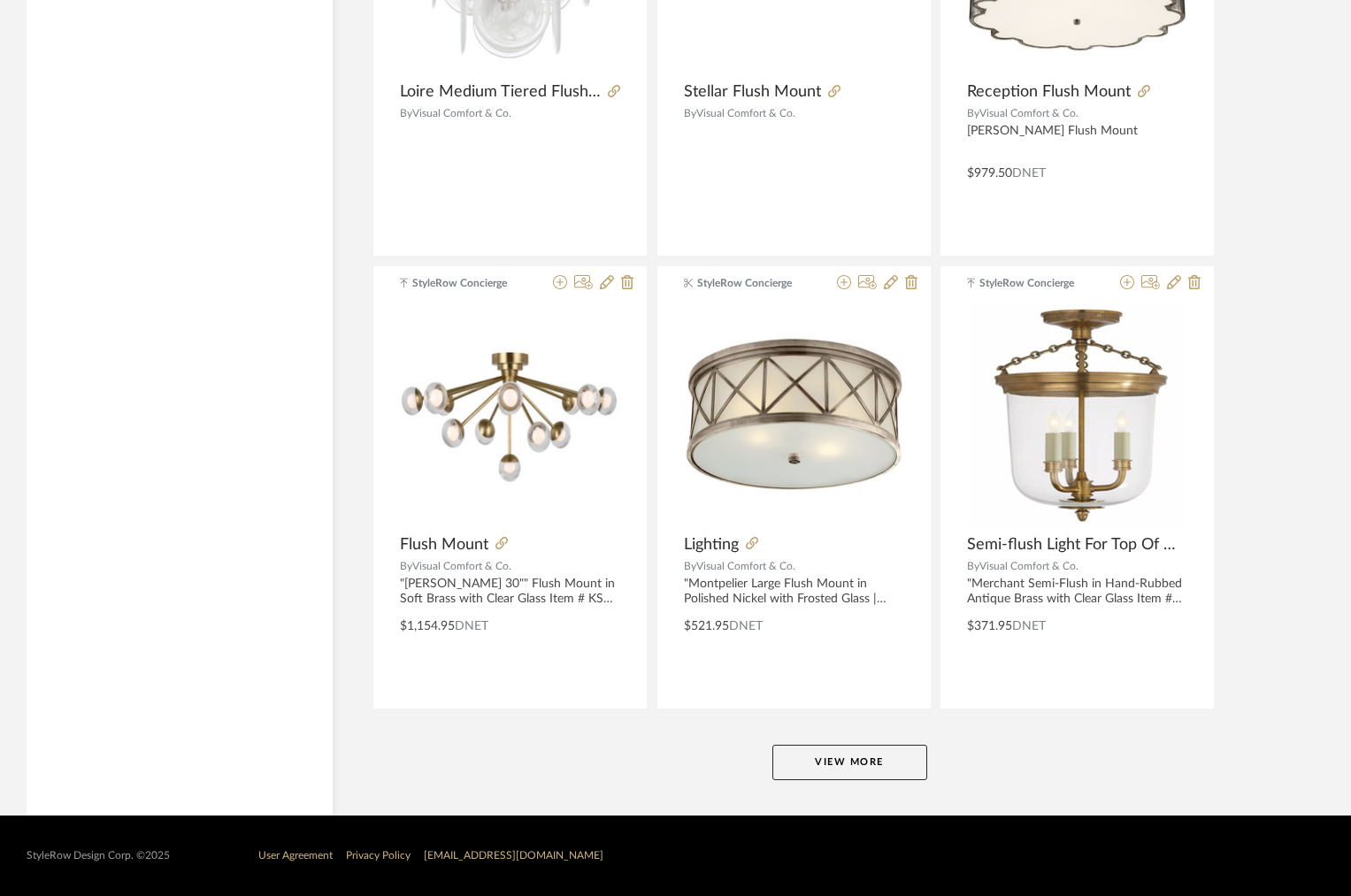
click at [825, 765] on button "View More" at bounding box center [849, 762] width 155 height 36
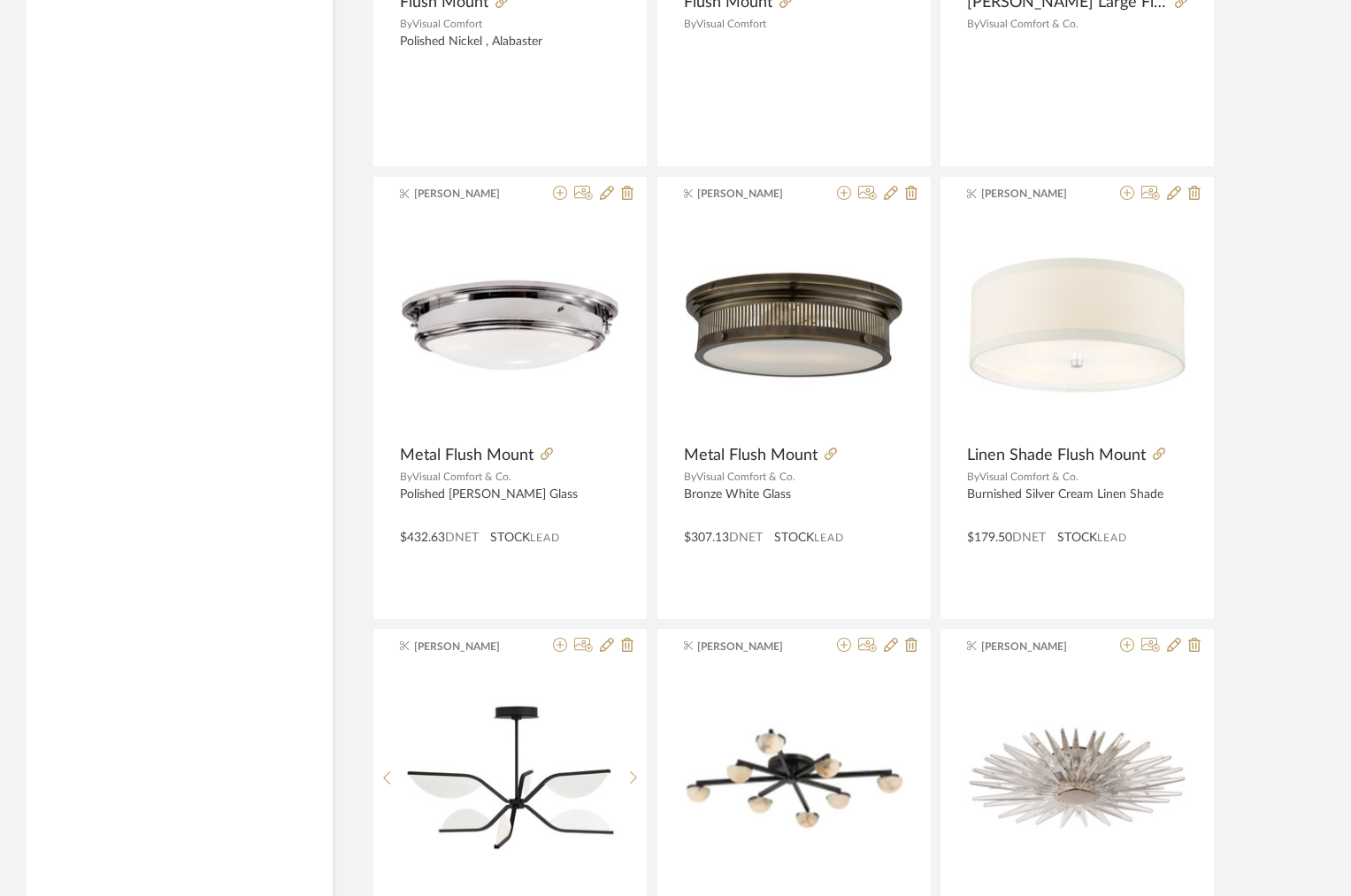
scroll to position [28942, 0]
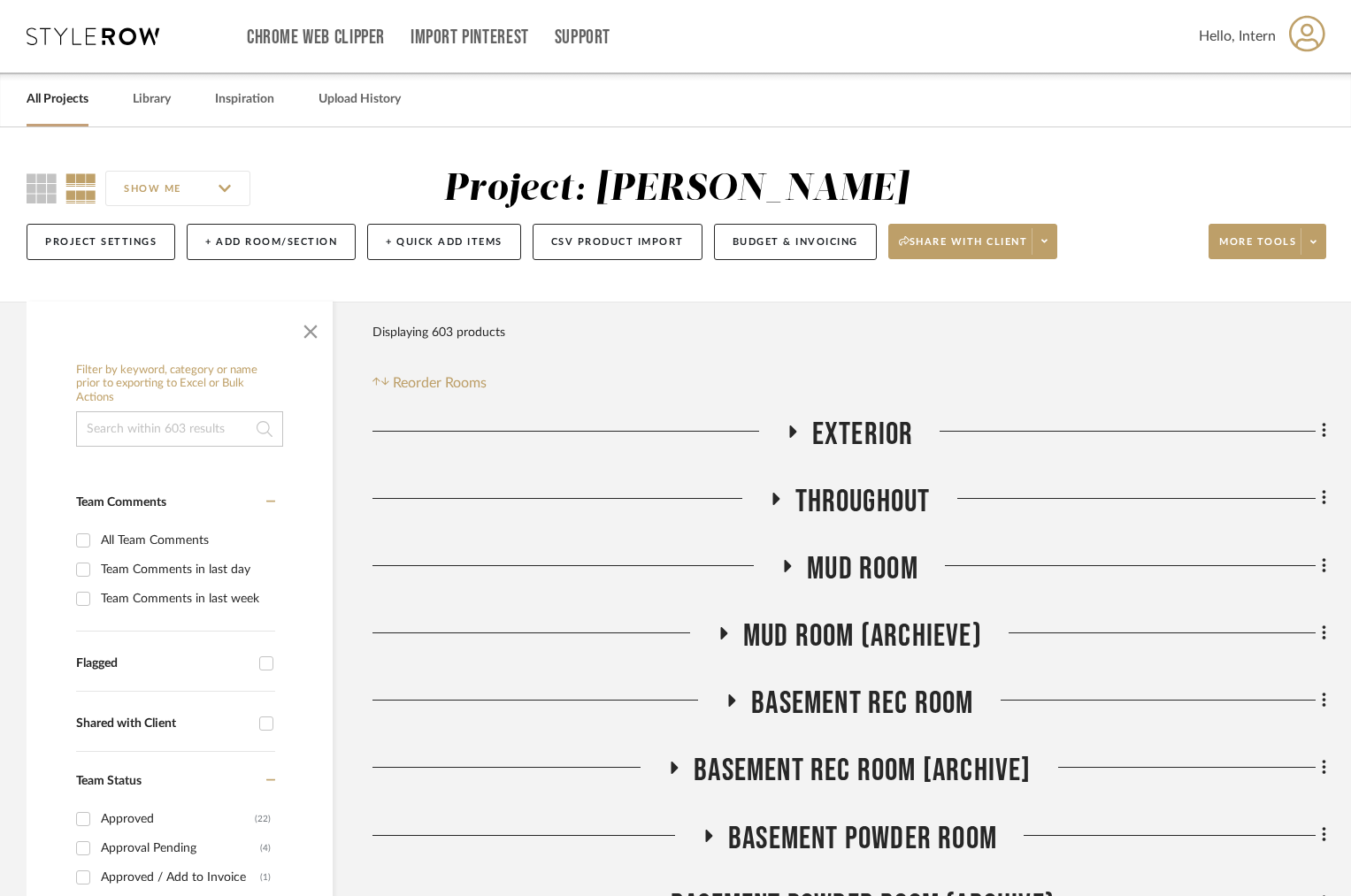
click at [77, 102] on link "All Projects" at bounding box center [58, 99] width 62 height 24
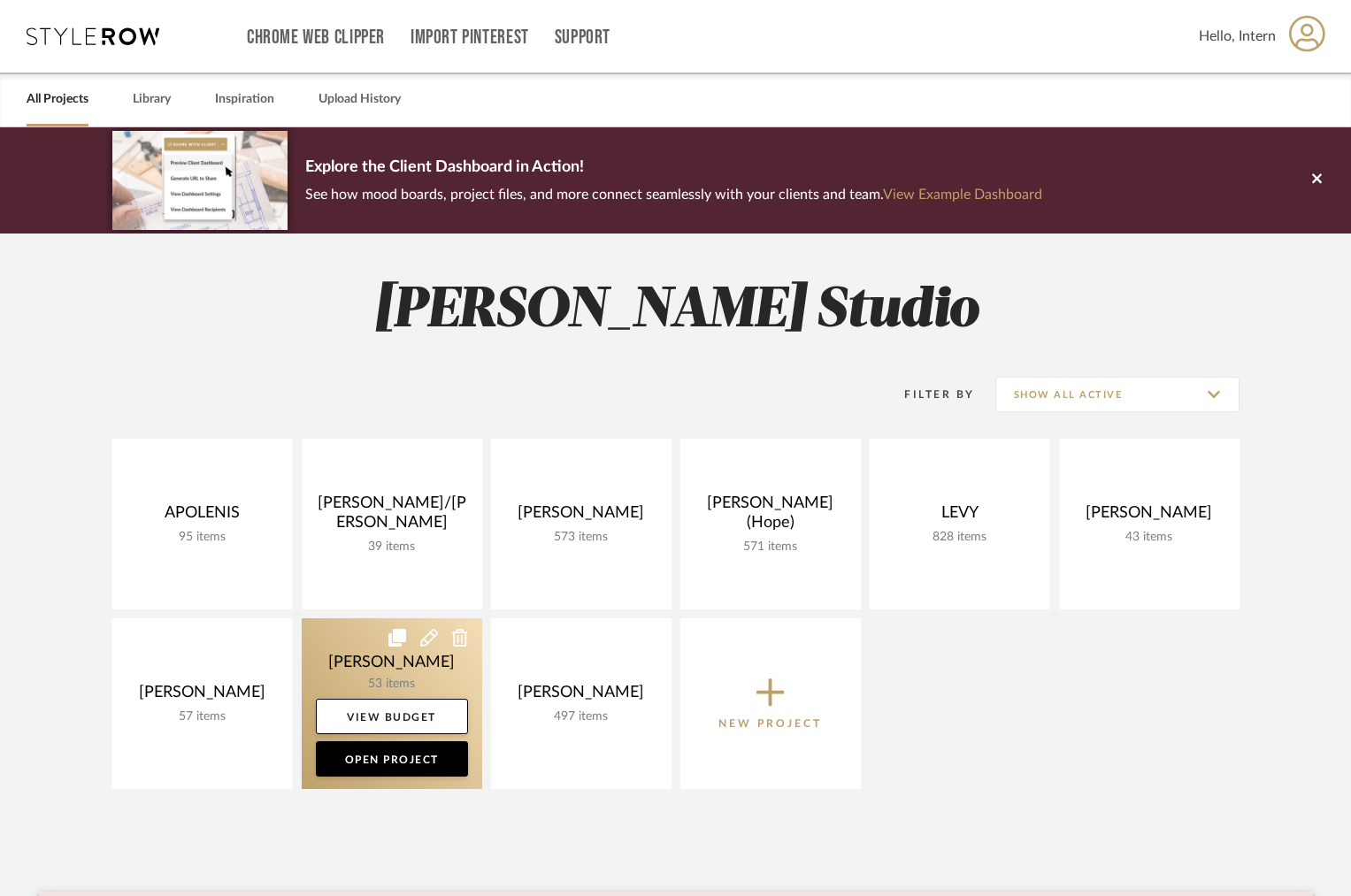
click at [434, 671] on link at bounding box center [391, 703] width 180 height 170
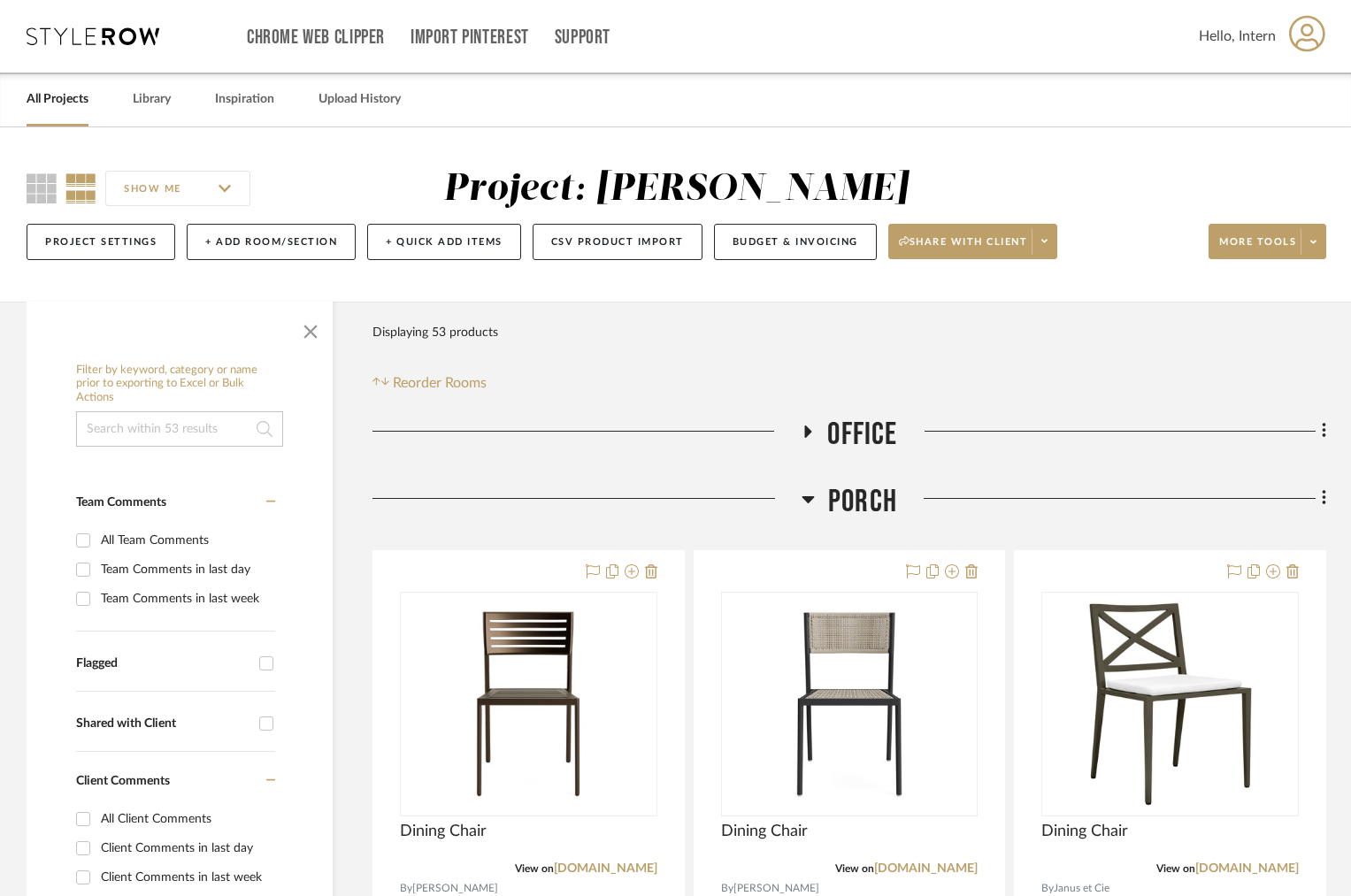
click at [824, 489] on h3 "Porch" at bounding box center [848, 502] width 95 height 38
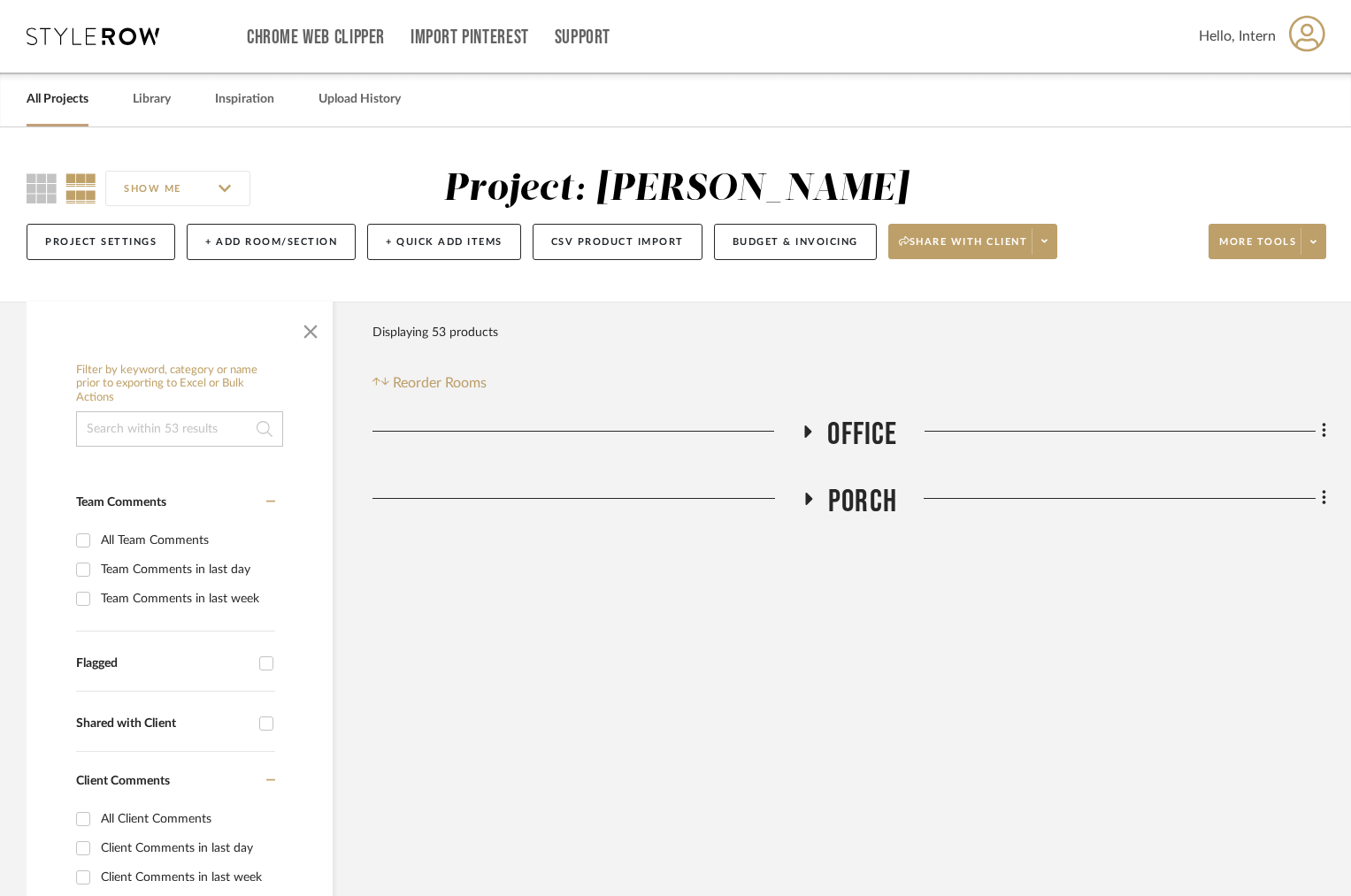
click at [821, 429] on h3 "Office" at bounding box center [848, 435] width 96 height 38
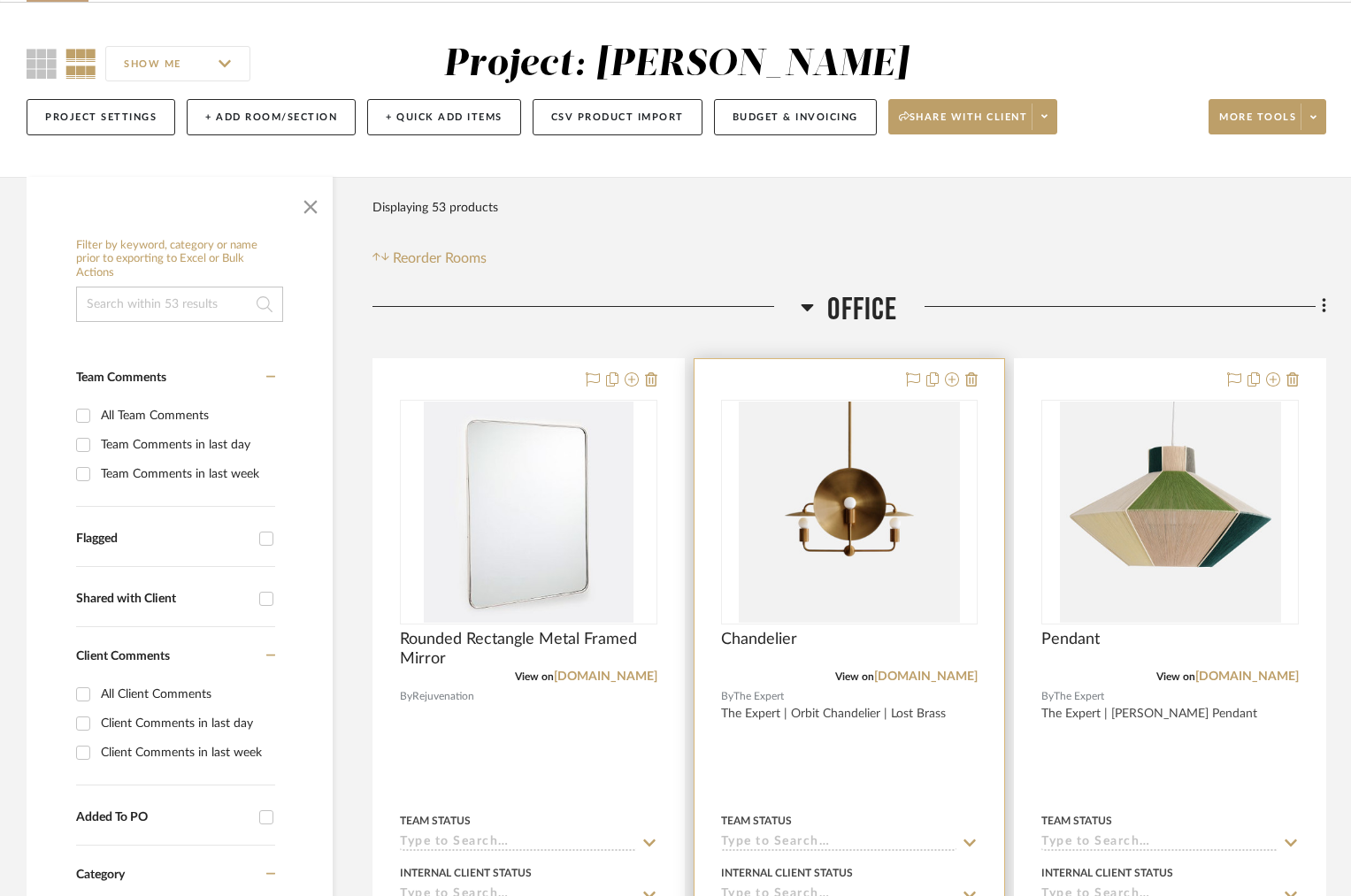
scroll to position [204, 0]
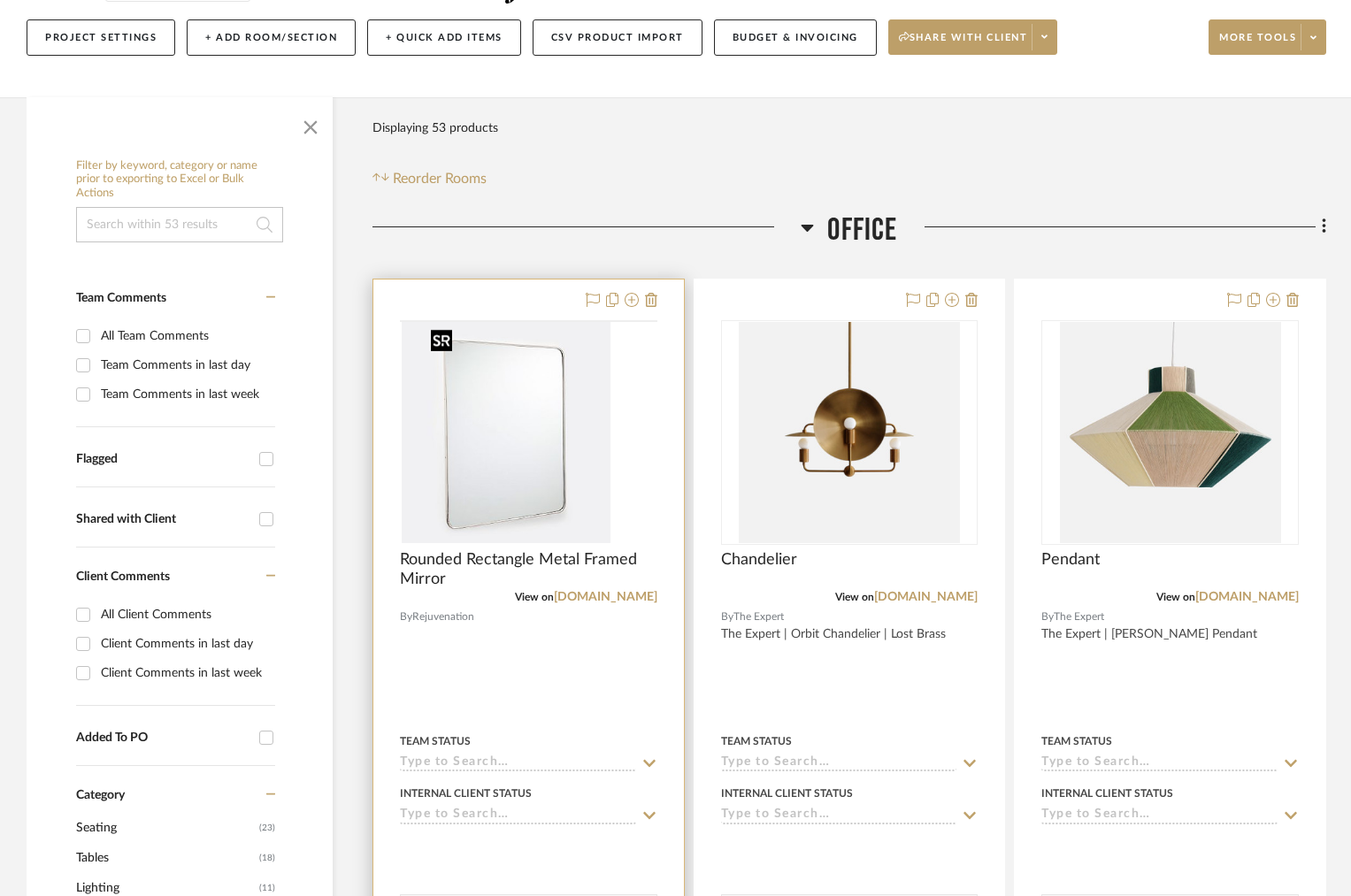
click at [0, 0] on img at bounding box center [0, 0] width 0 height 0
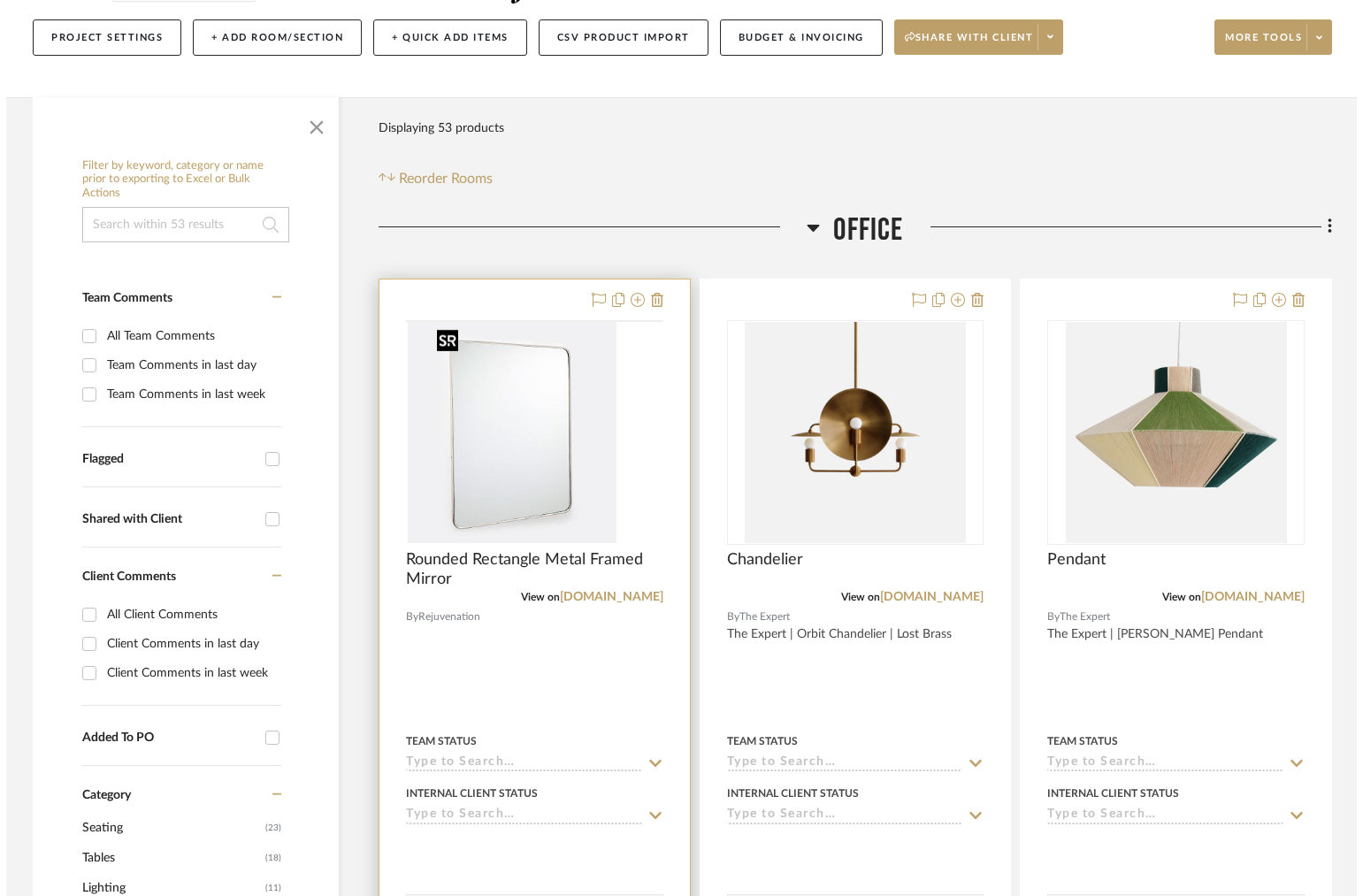
scroll to position [0, 0]
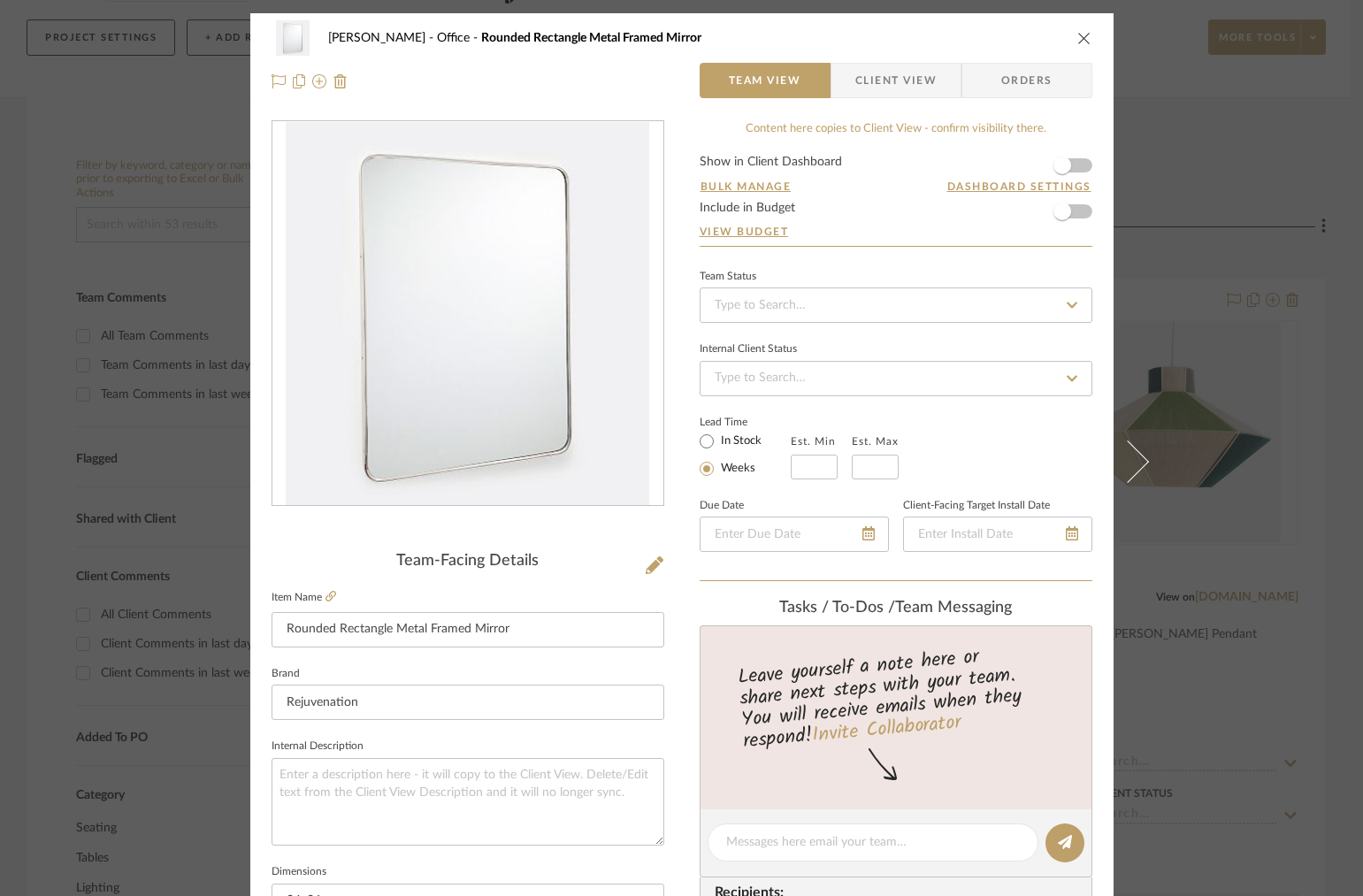
click at [903, 73] on span "Client View" at bounding box center [895, 80] width 82 height 36
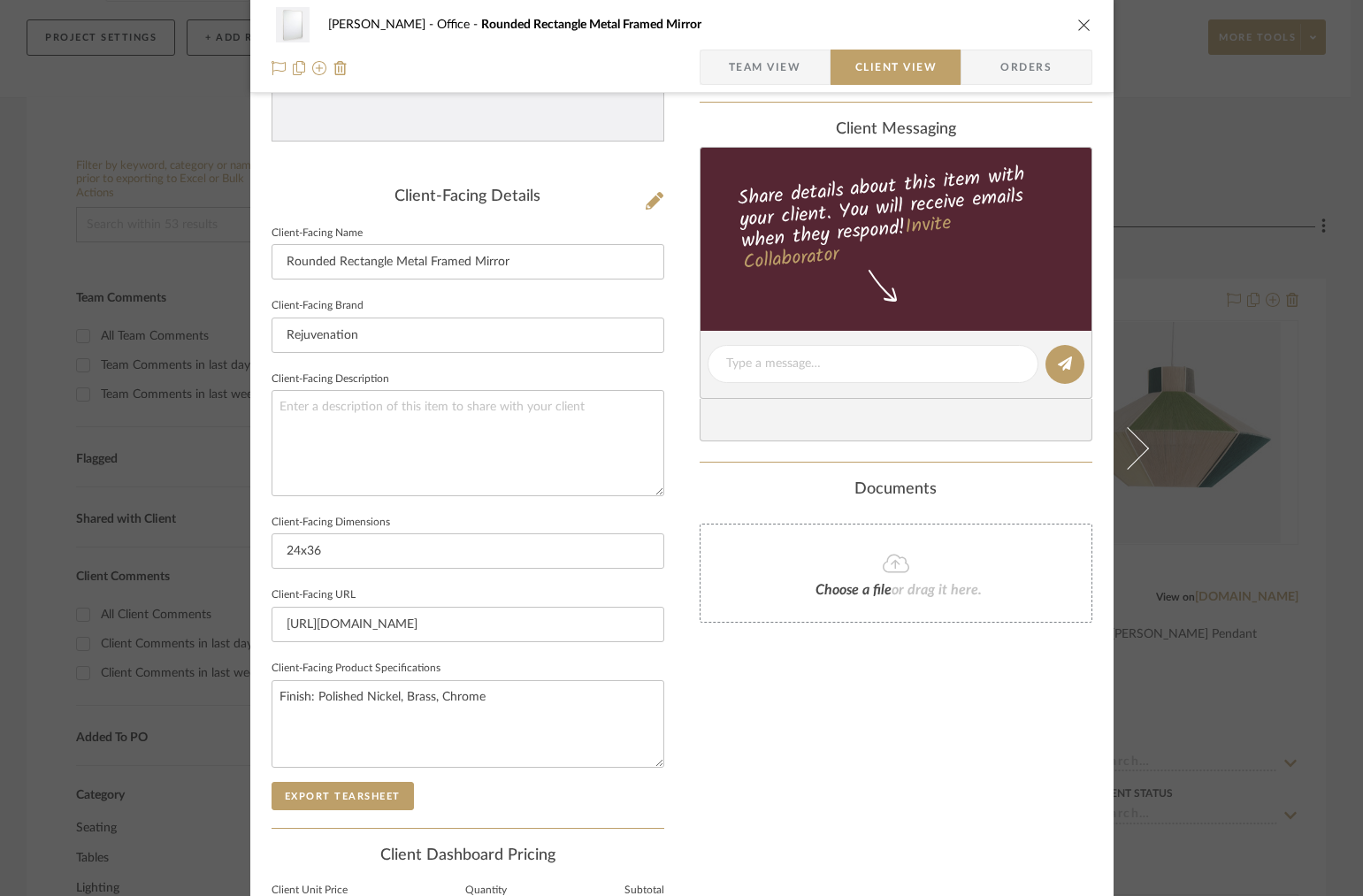
scroll to position [472, 0]
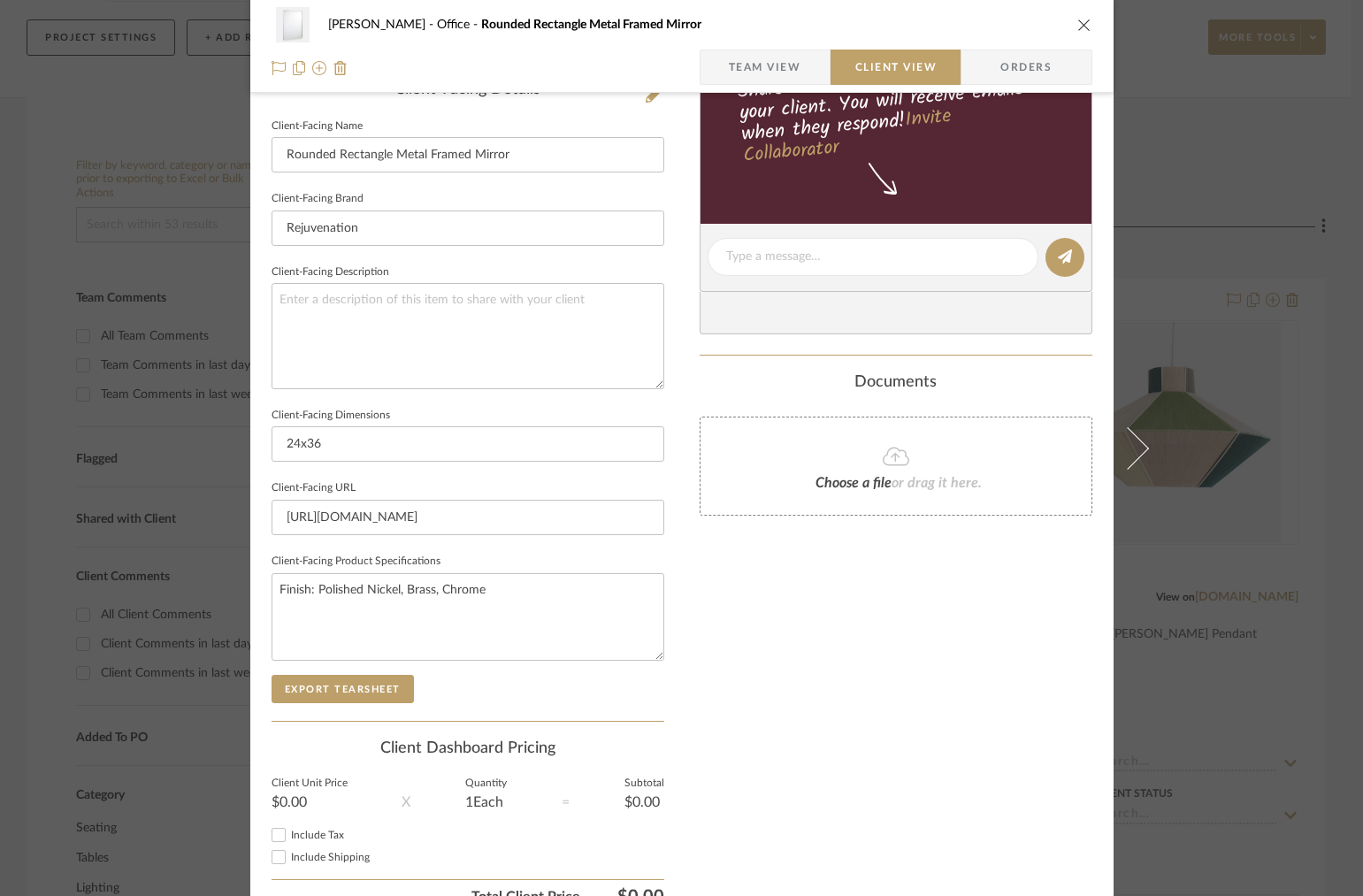
click at [729, 60] on span "Team View" at bounding box center [764, 66] width 72 height 36
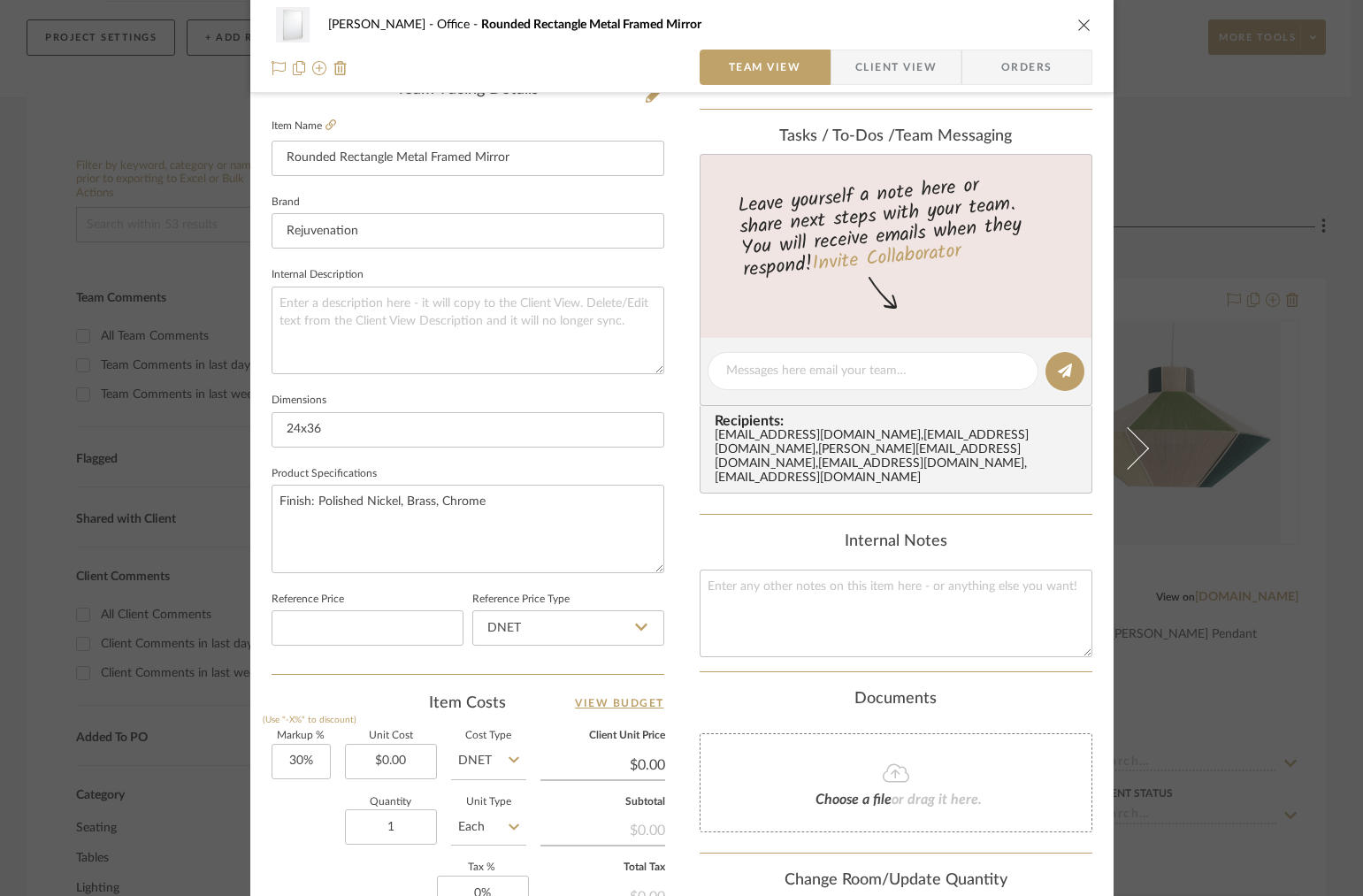
click at [1077, 27] on icon "close" at bounding box center [1084, 24] width 14 height 14
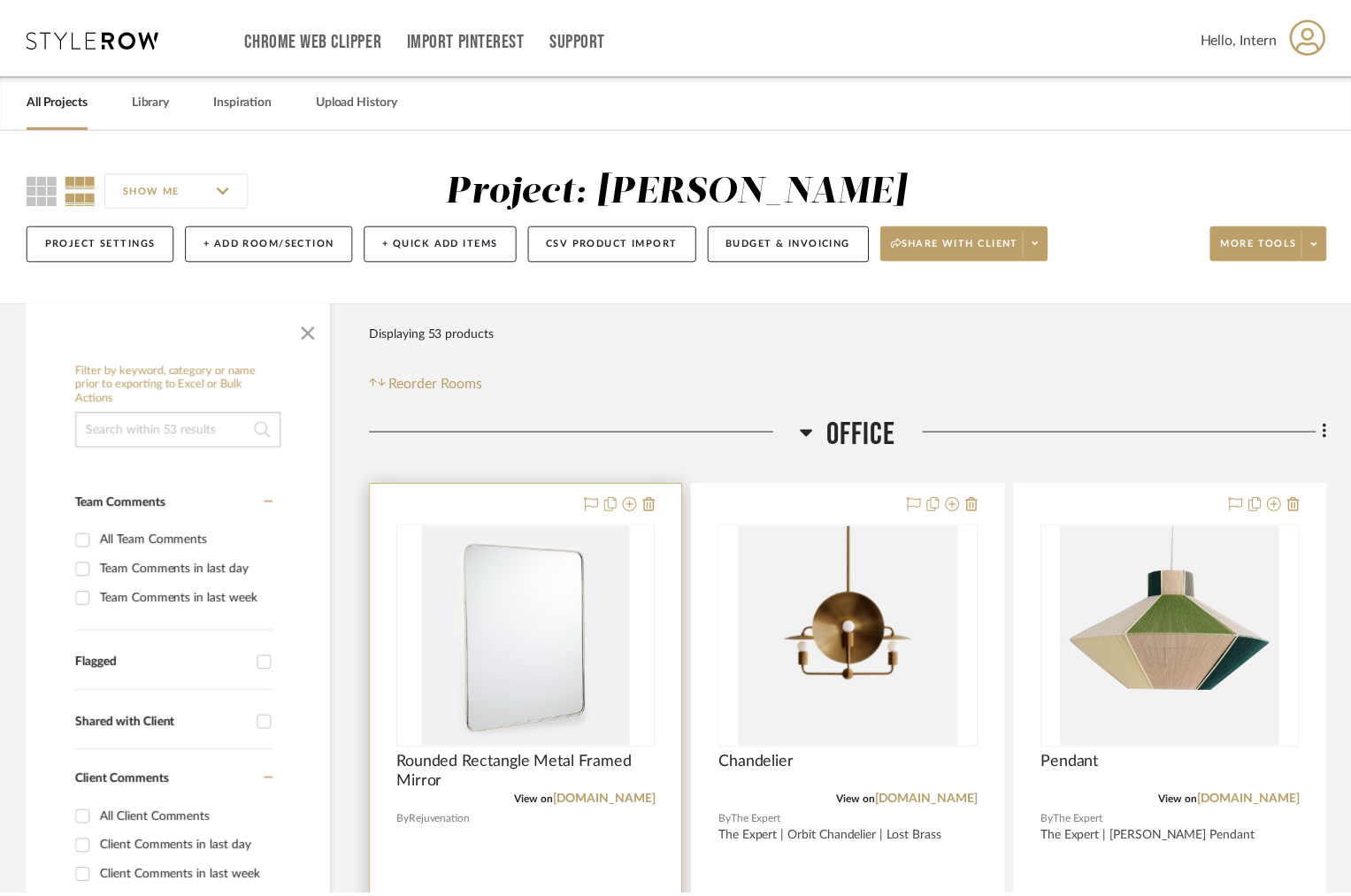
scroll to position [204, 0]
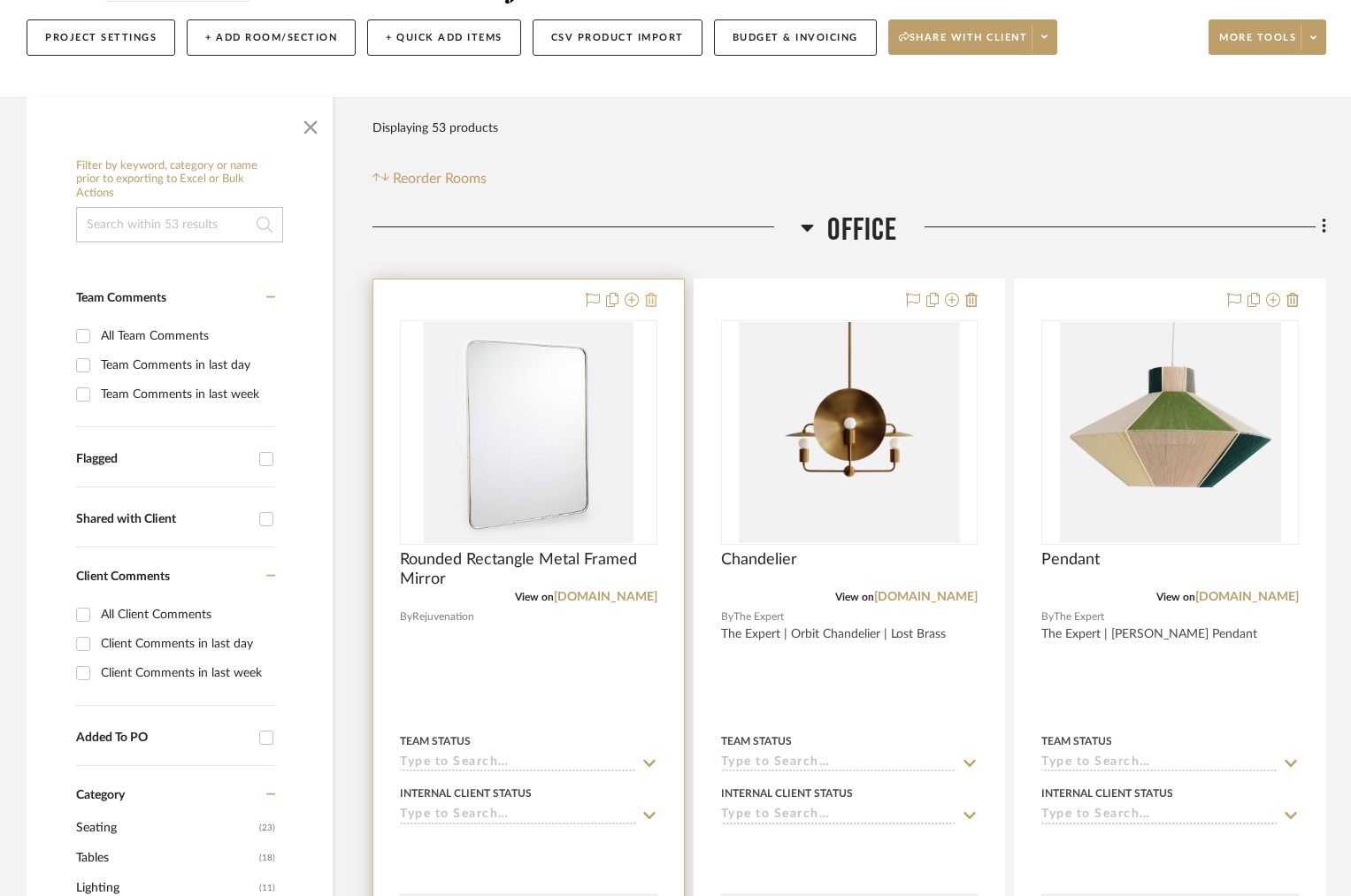
click at [650, 301] on icon at bounding box center [651, 299] width 13 height 14
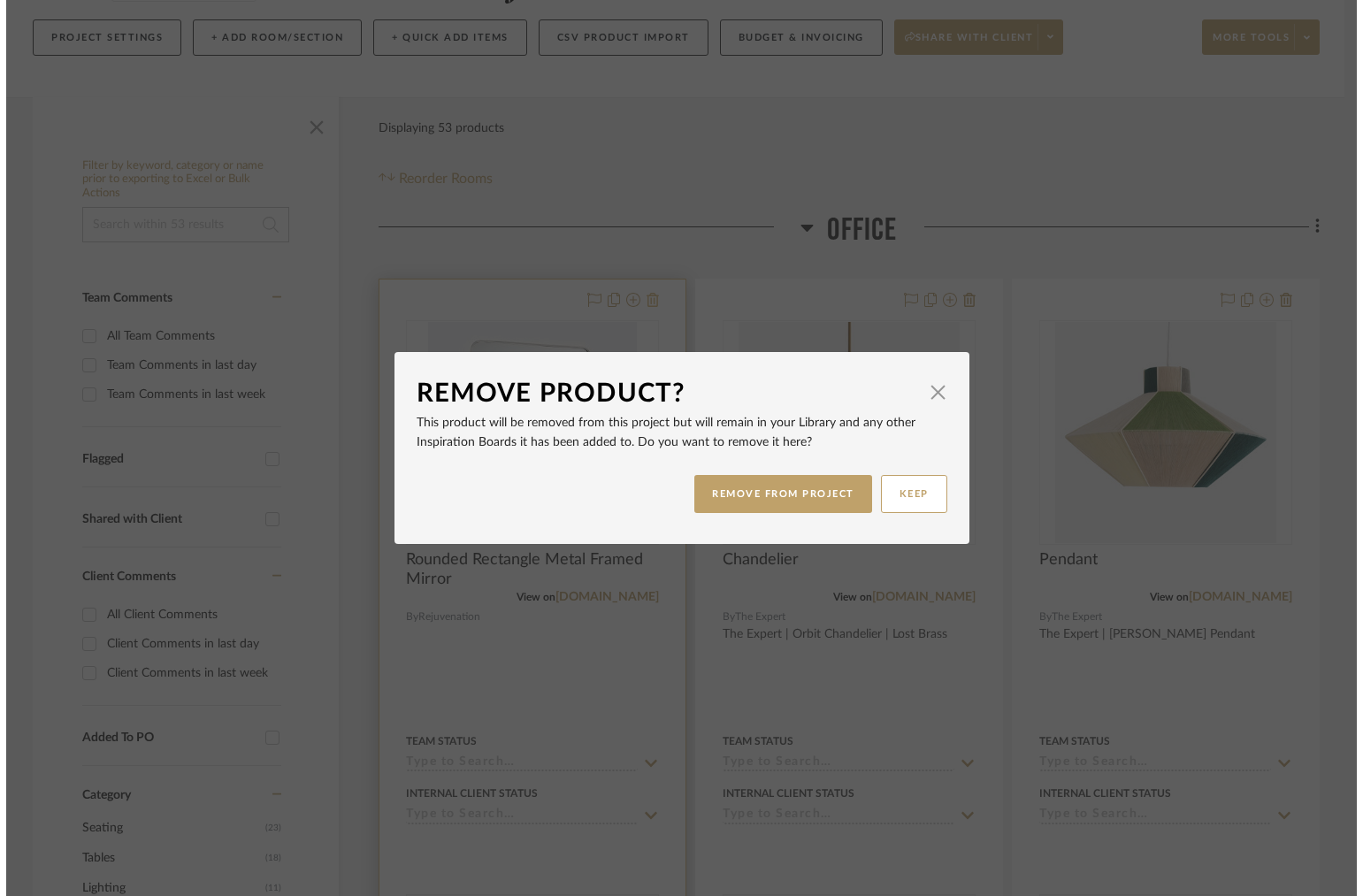
scroll to position [0, 0]
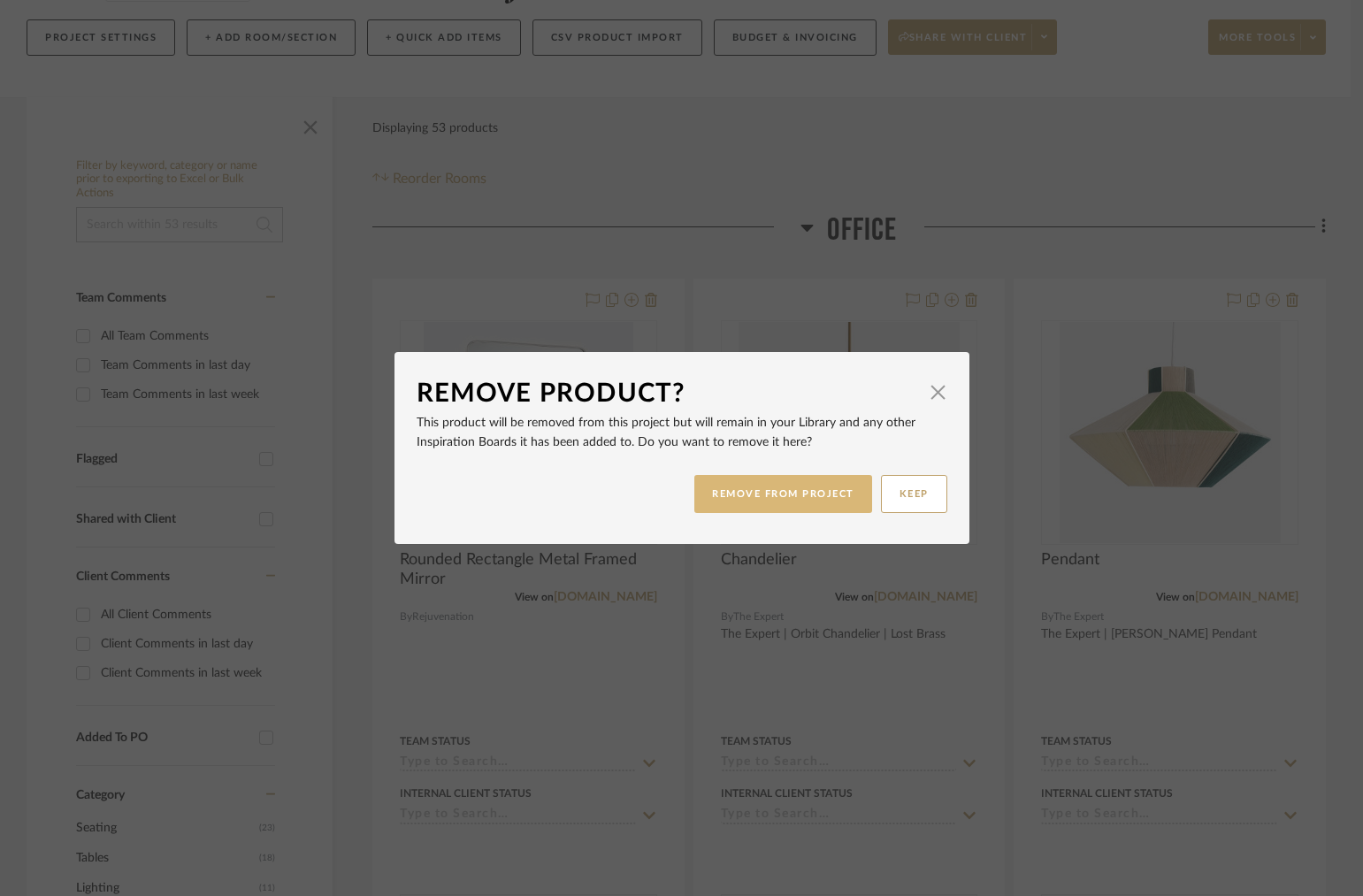
click at [789, 512] on button "REMOVE FROM PROJECT" at bounding box center [783, 494] width 178 height 38
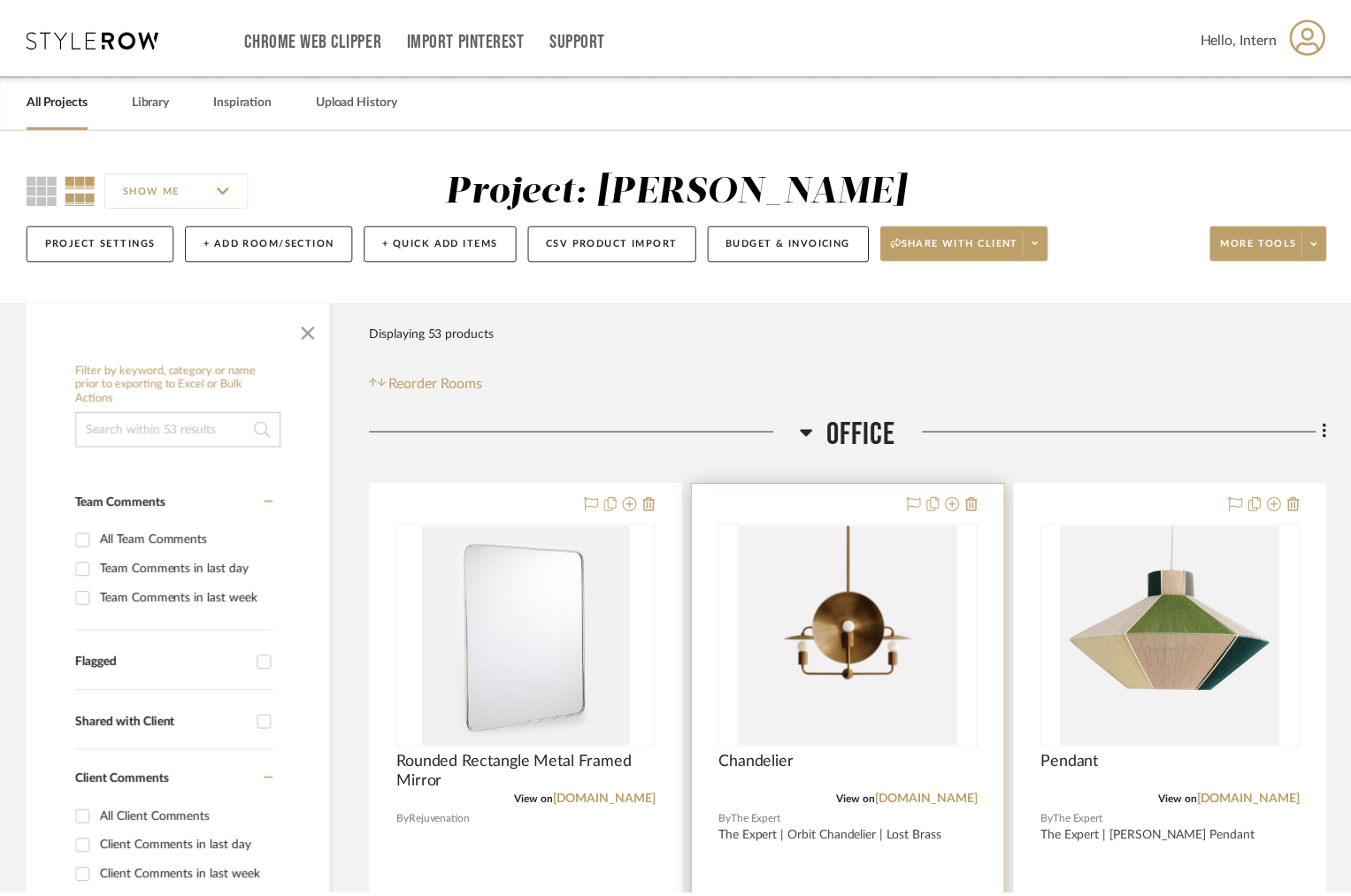
scroll to position [204, 0]
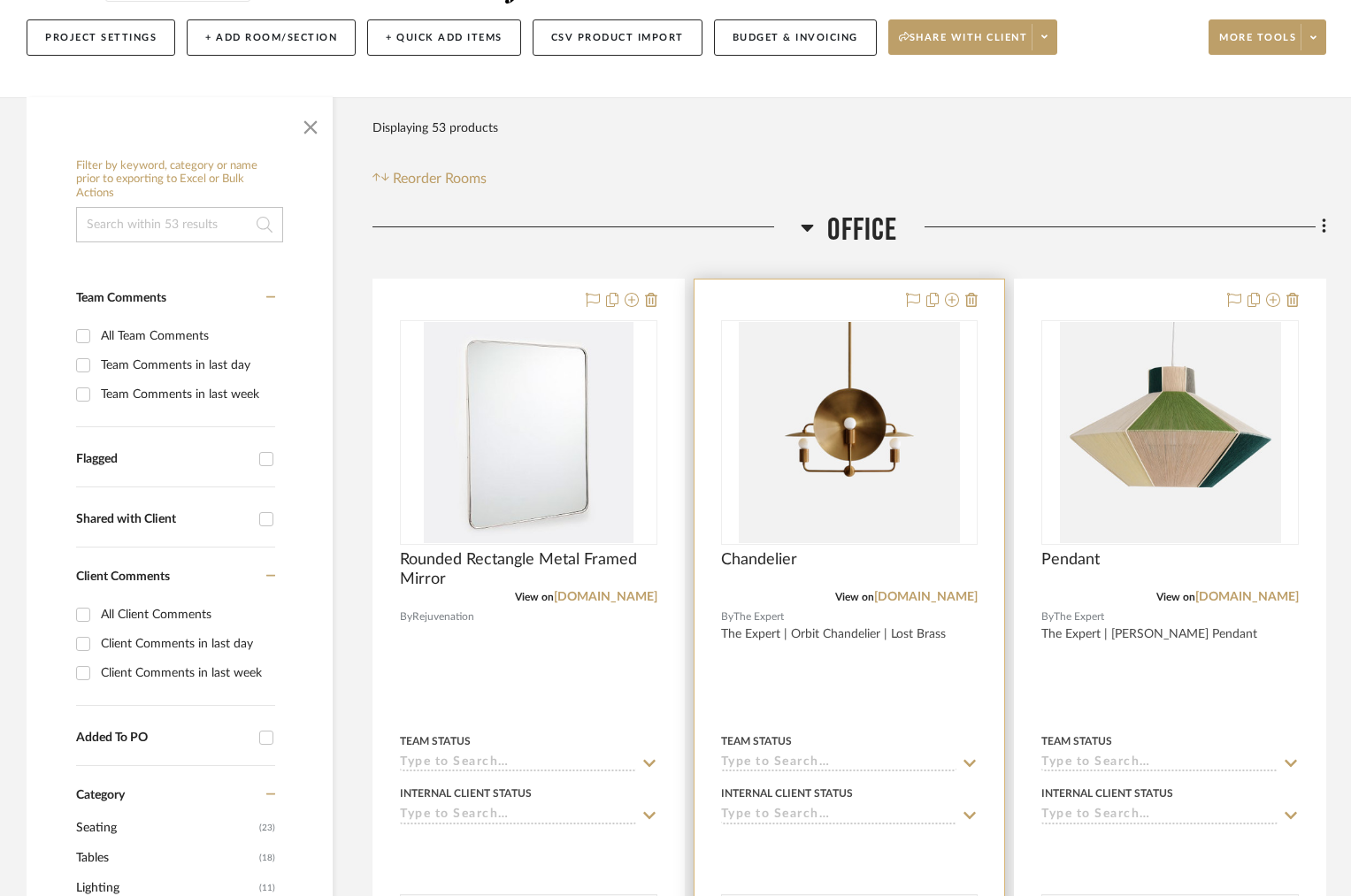
click at [785, 503] on img "0" at bounding box center [849, 432] width 221 height 221
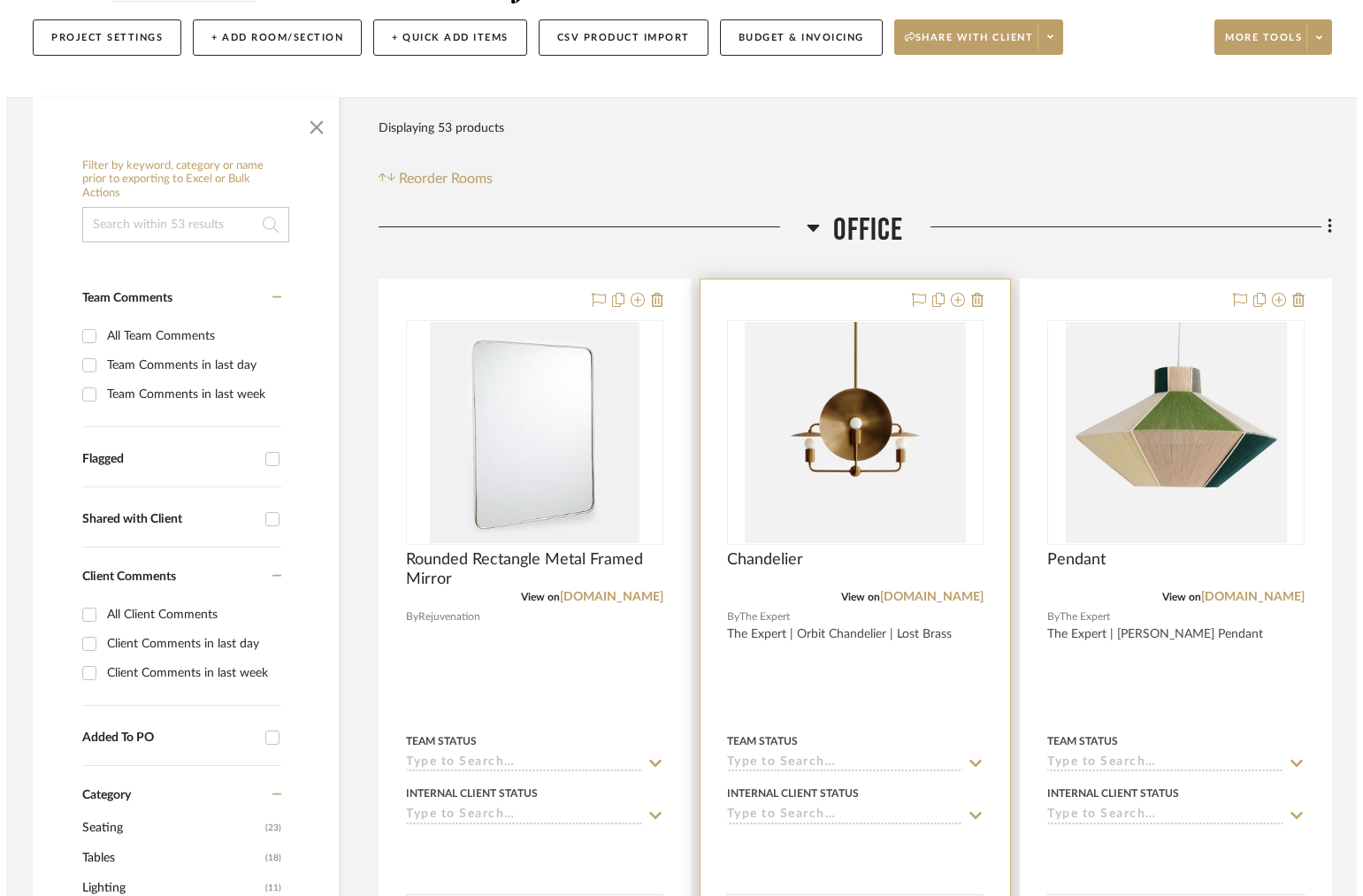
scroll to position [0, 0]
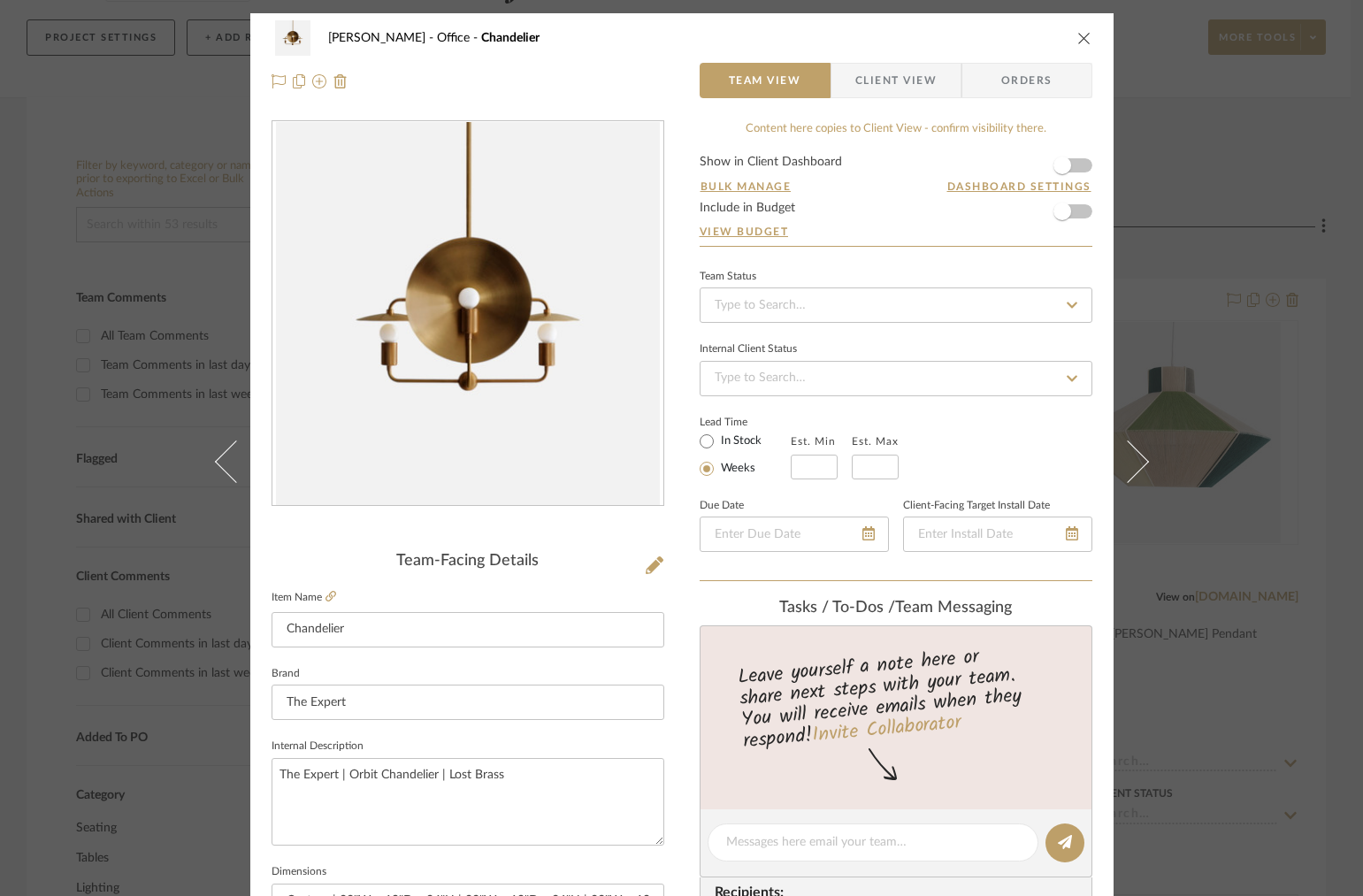
click at [1216, 418] on div "OYER Office Chandelier Team View Client View Orders Team-Facing Details Item Na…" at bounding box center [682, 448] width 1363 height 896
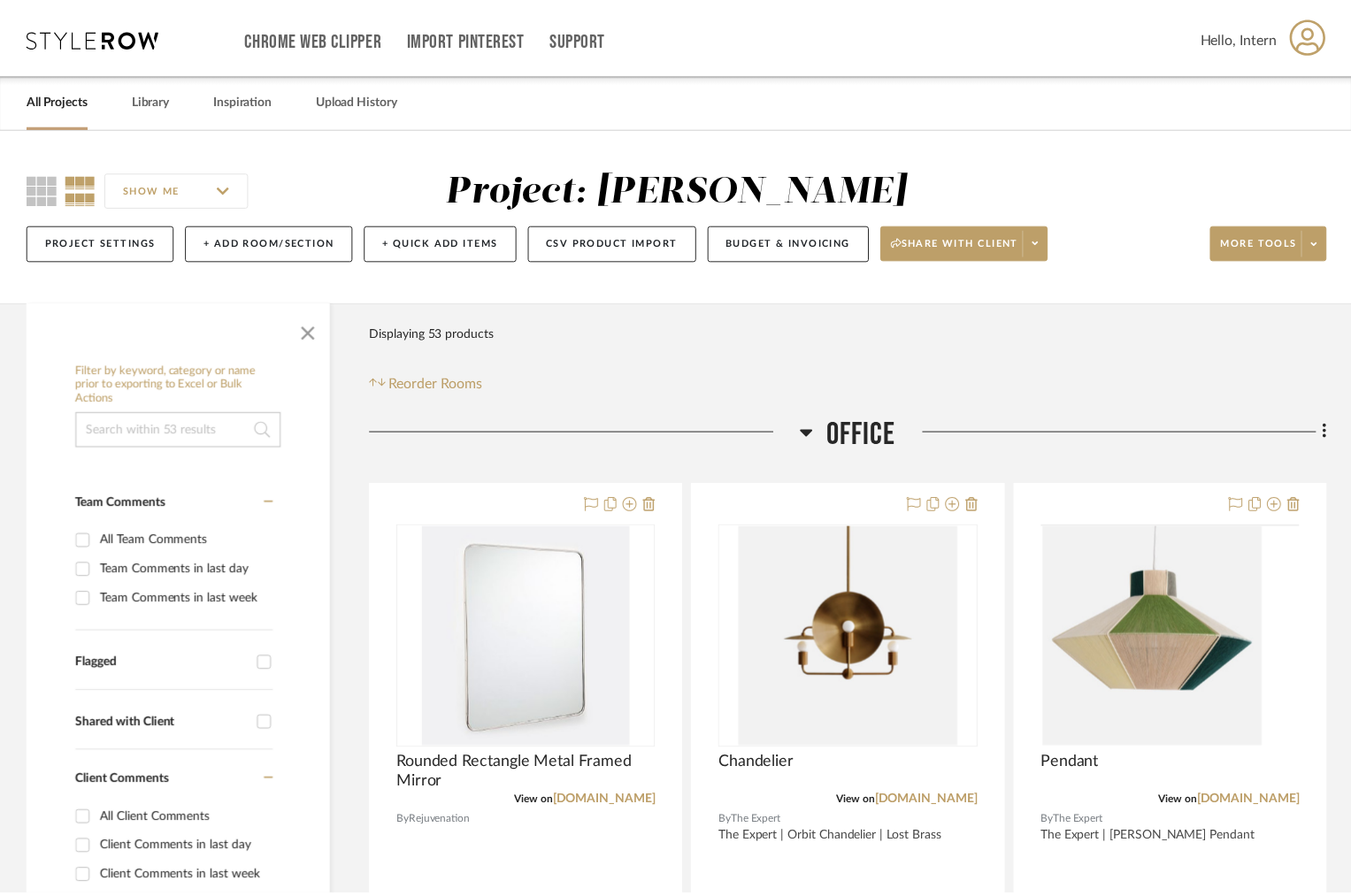
scroll to position [204, 0]
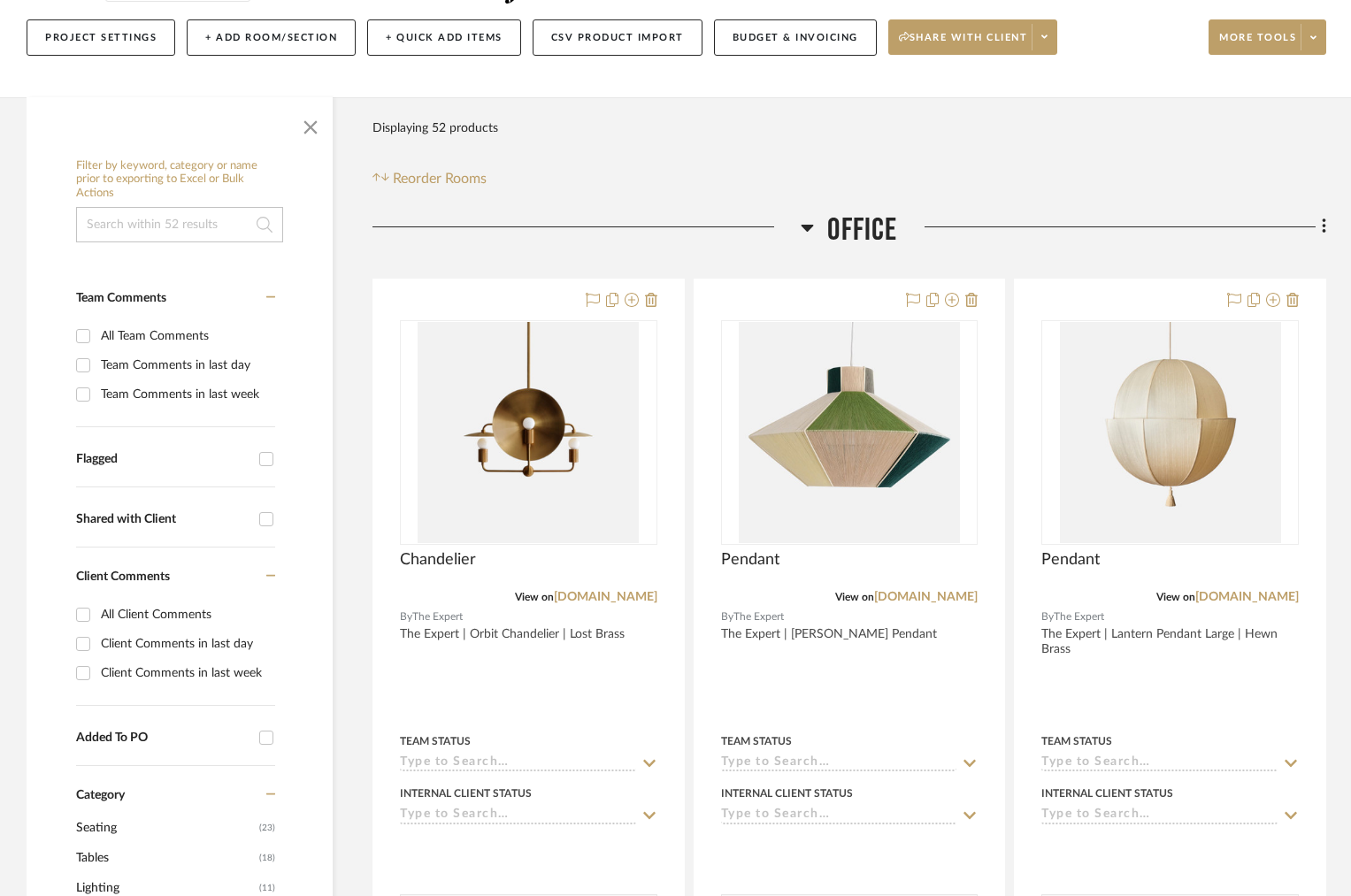
click at [821, 229] on h3 "Office" at bounding box center [848, 231] width 96 height 38
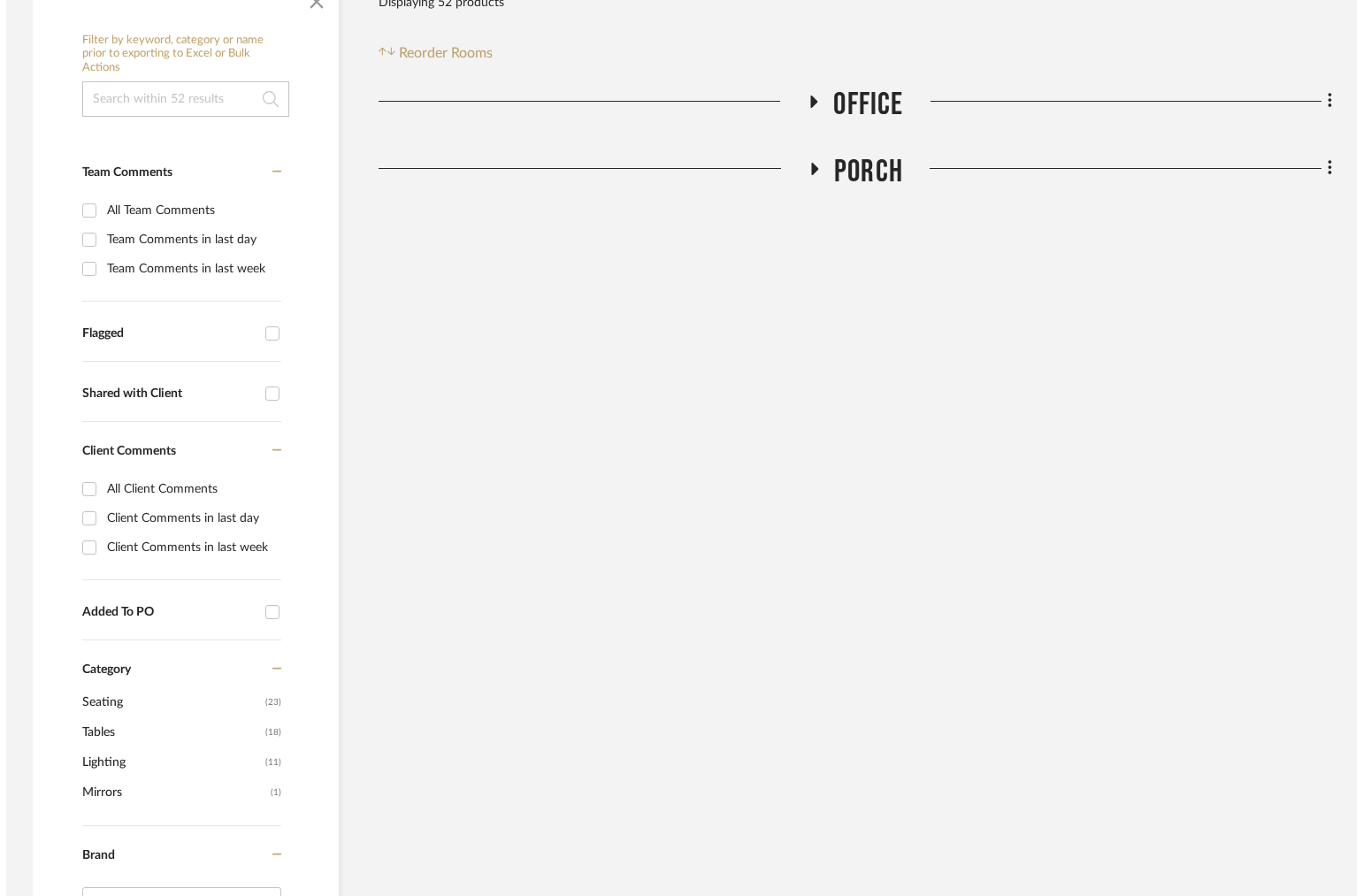
scroll to position [0, 0]
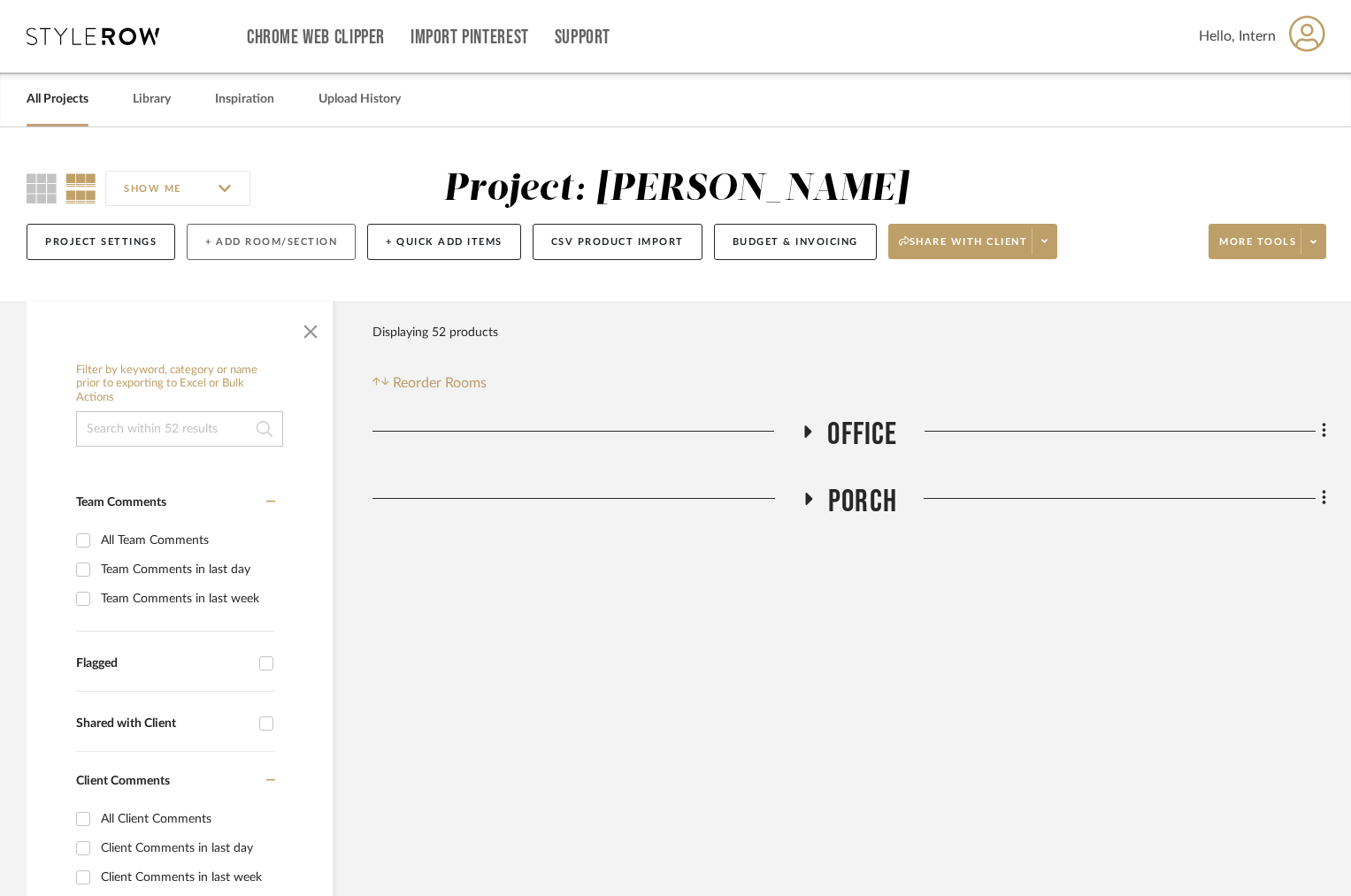
click at [227, 250] on button "+ Add Room/Section" at bounding box center [271, 242] width 169 height 37
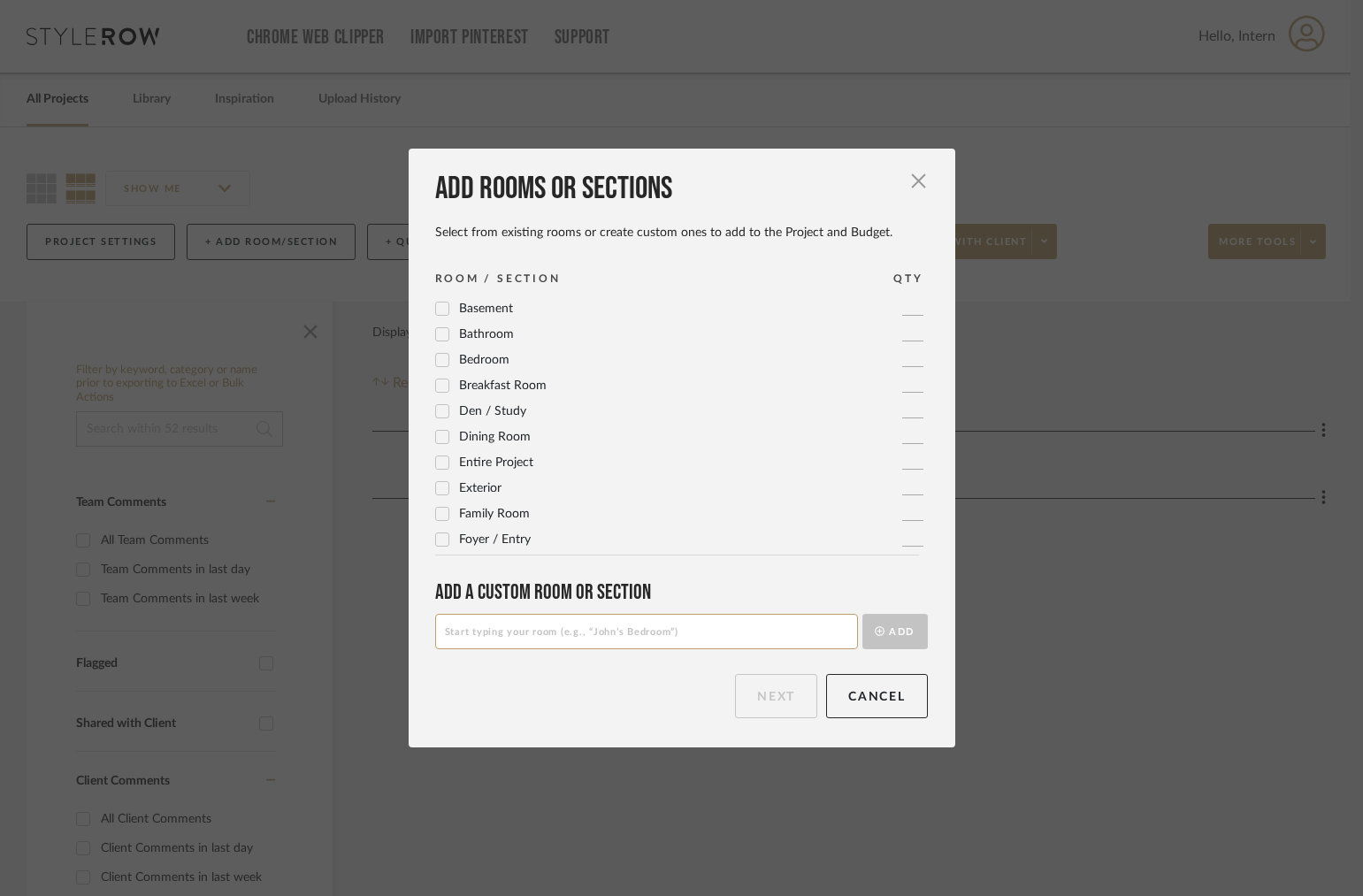
click at [560, 626] on input at bounding box center [646, 631] width 423 height 36
type input "Sons Bath"
click at [436, 335] on icon at bounding box center [442, 334] width 12 height 9
click at [780, 703] on button "Next" at bounding box center [775, 696] width 82 height 44
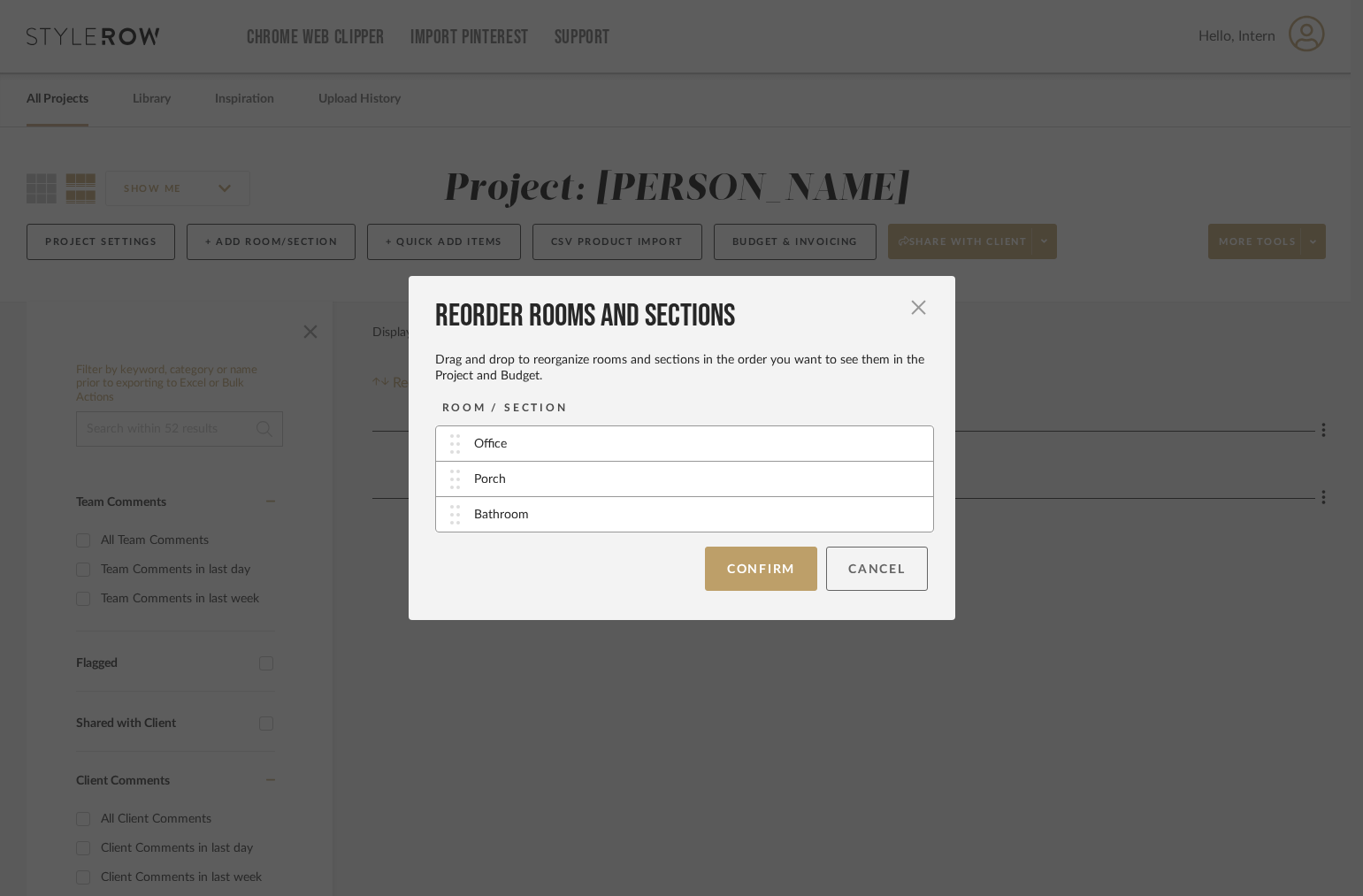
click at [869, 561] on button "Cancel" at bounding box center [877, 569] width 102 height 44
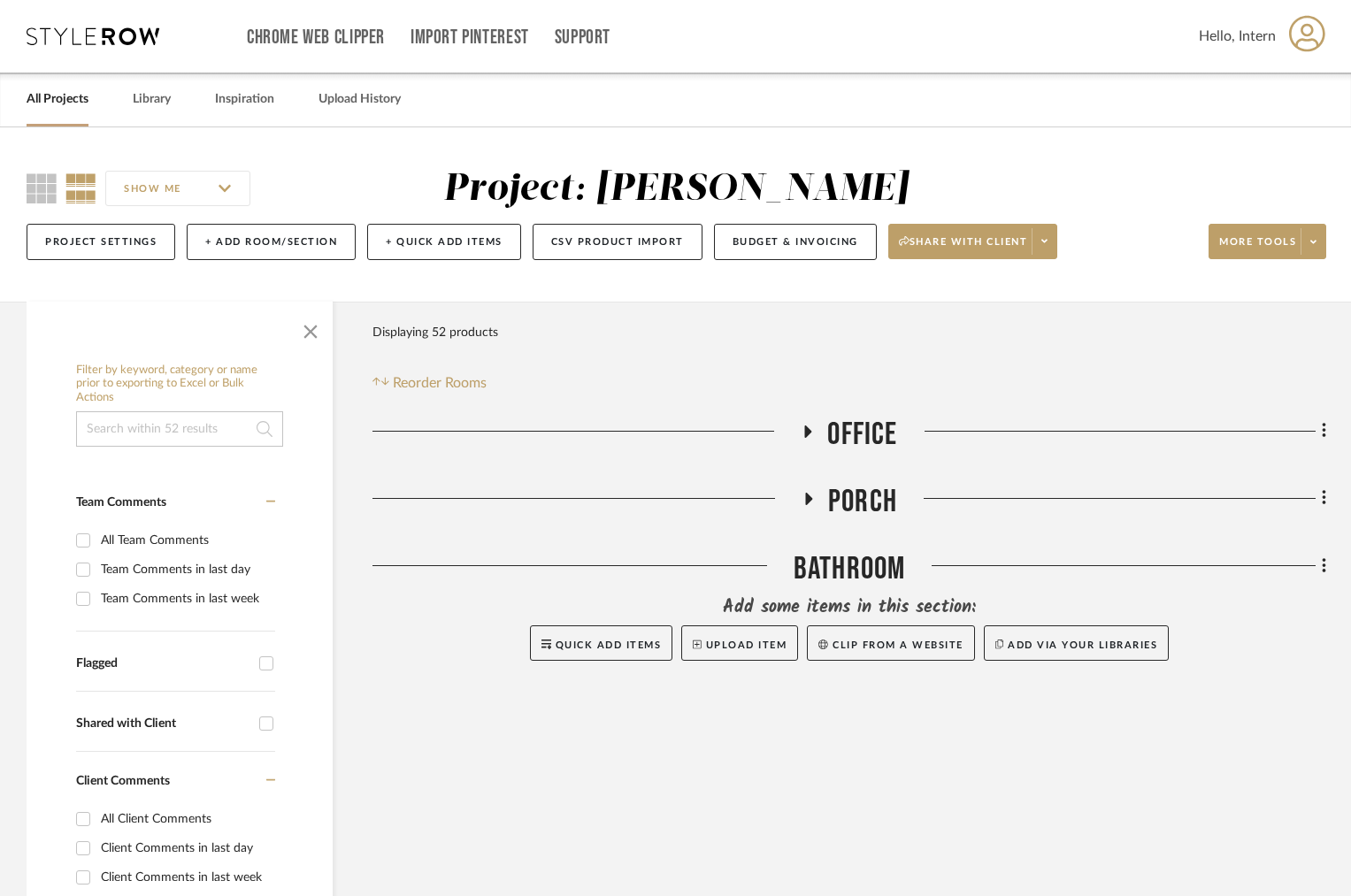
click at [852, 578] on div "Bathroom" at bounding box center [849, 572] width 953 height 45
click at [1322, 565] on icon at bounding box center [1325, 566] width 6 height 19
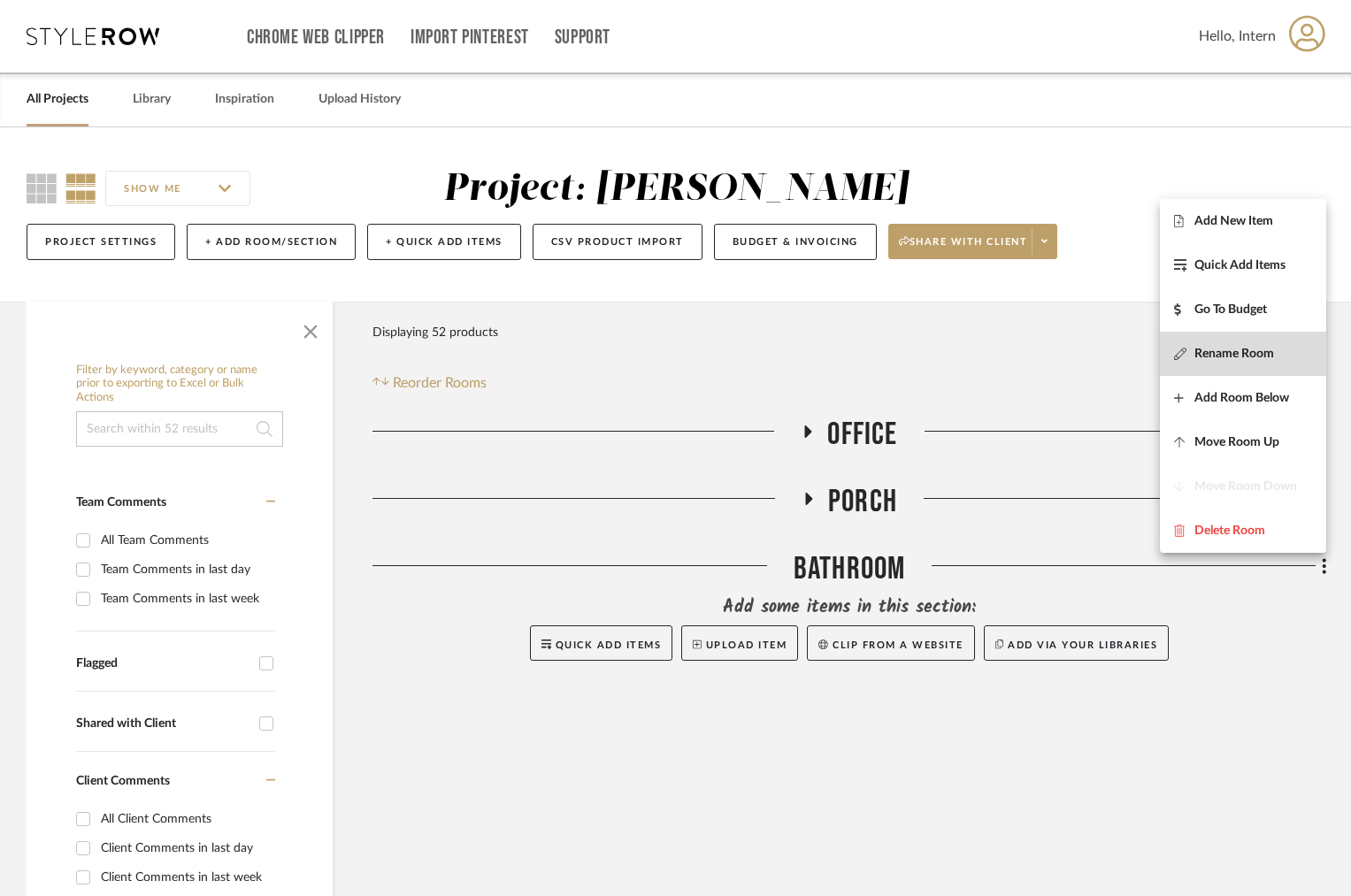
click at [1242, 354] on span "Rename Room" at bounding box center [1234, 353] width 80 height 15
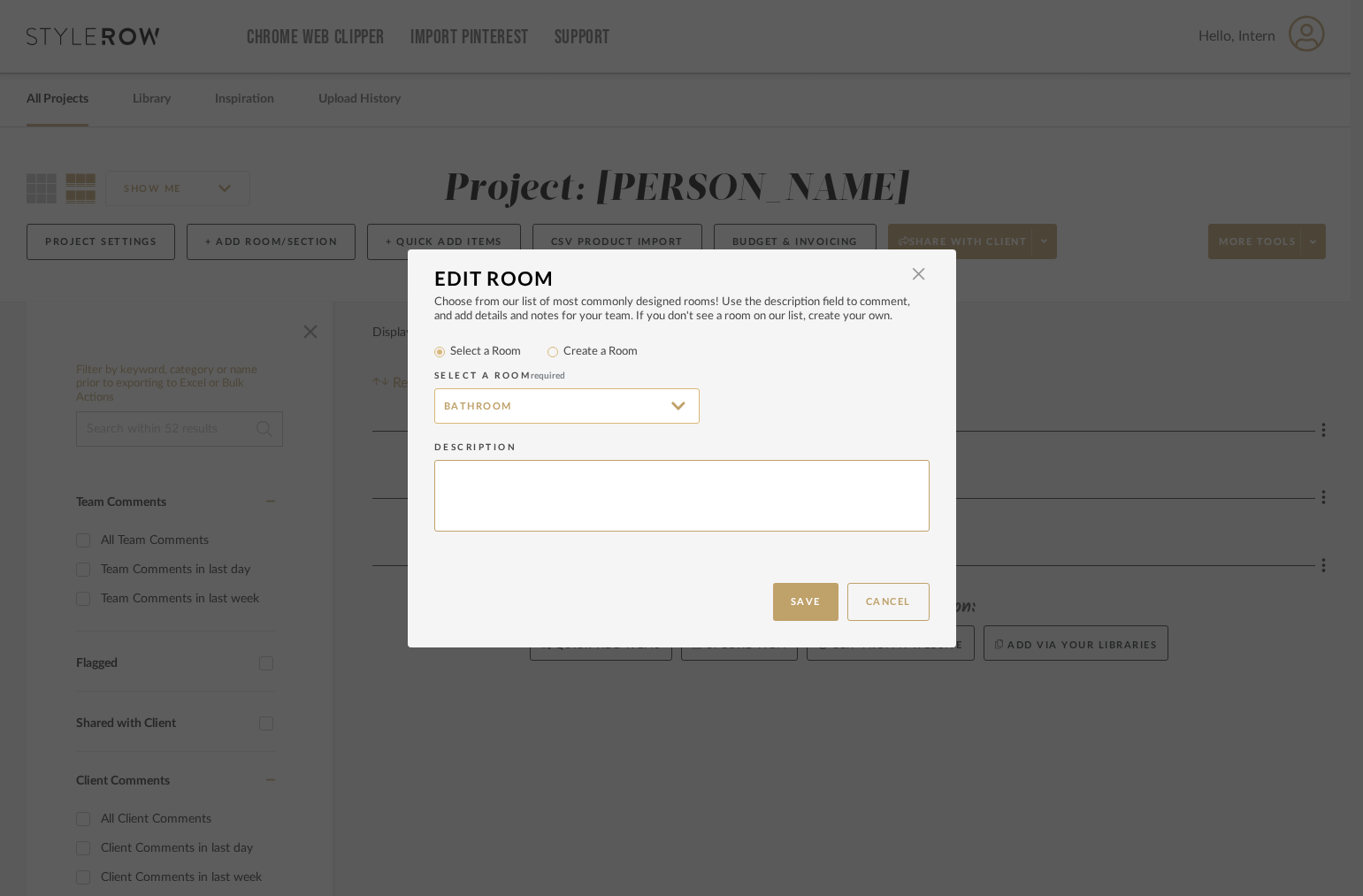
click at [523, 420] on input "Bathroom" at bounding box center [567, 405] width 266 height 36
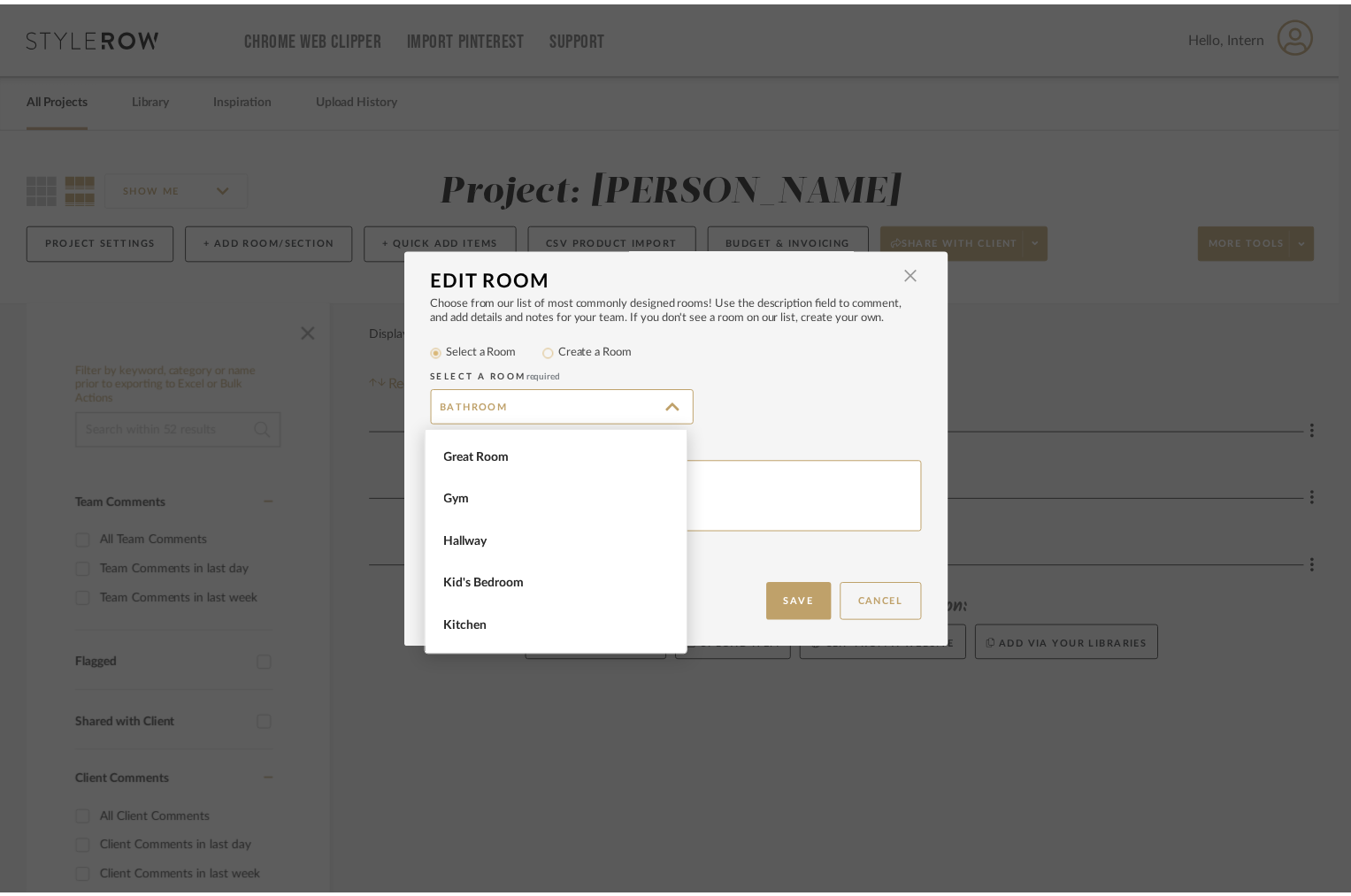
scroll to position [1176, 0]
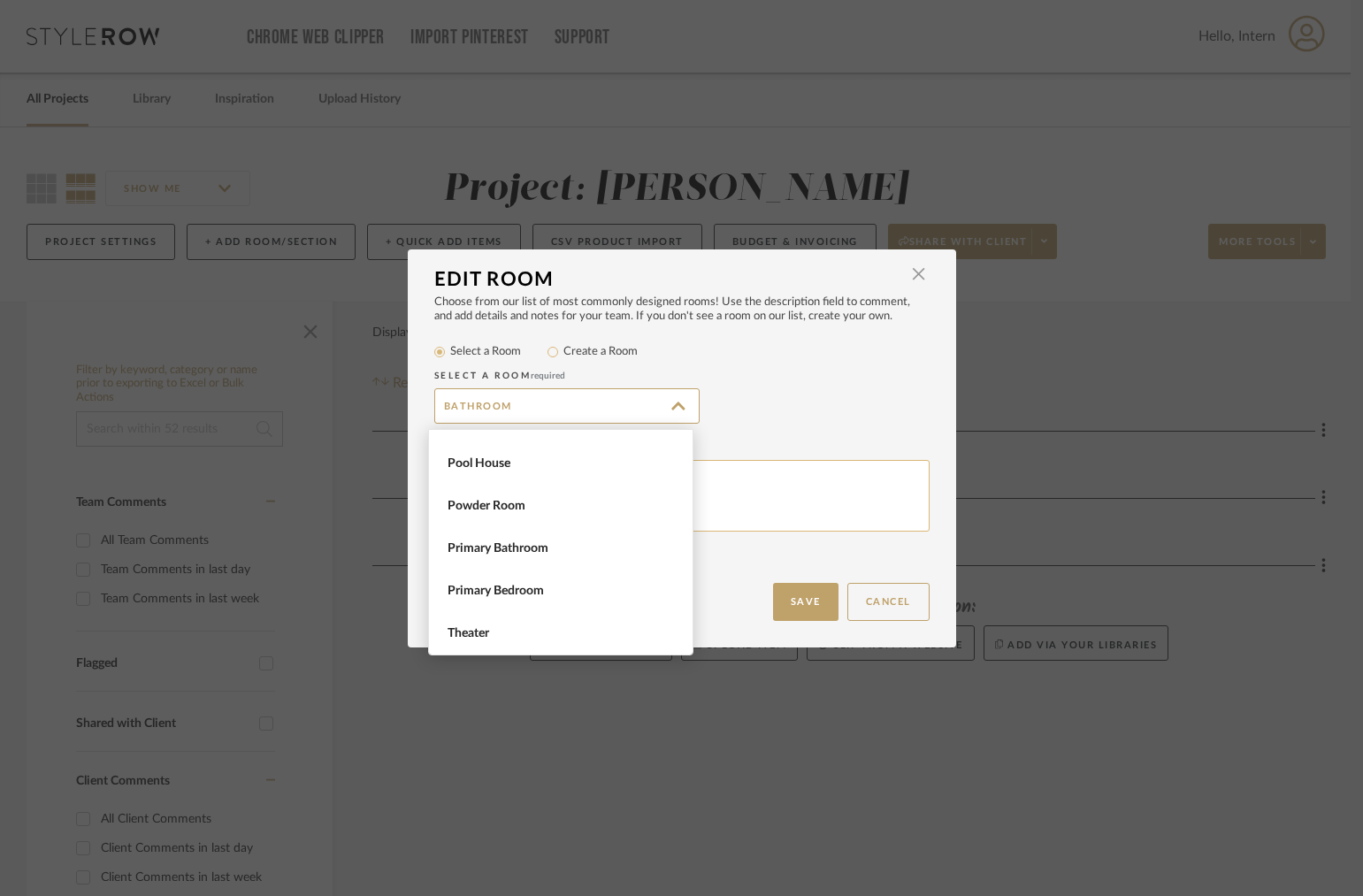
click at [835, 516] on textarea at bounding box center [682, 496] width 495 height 71
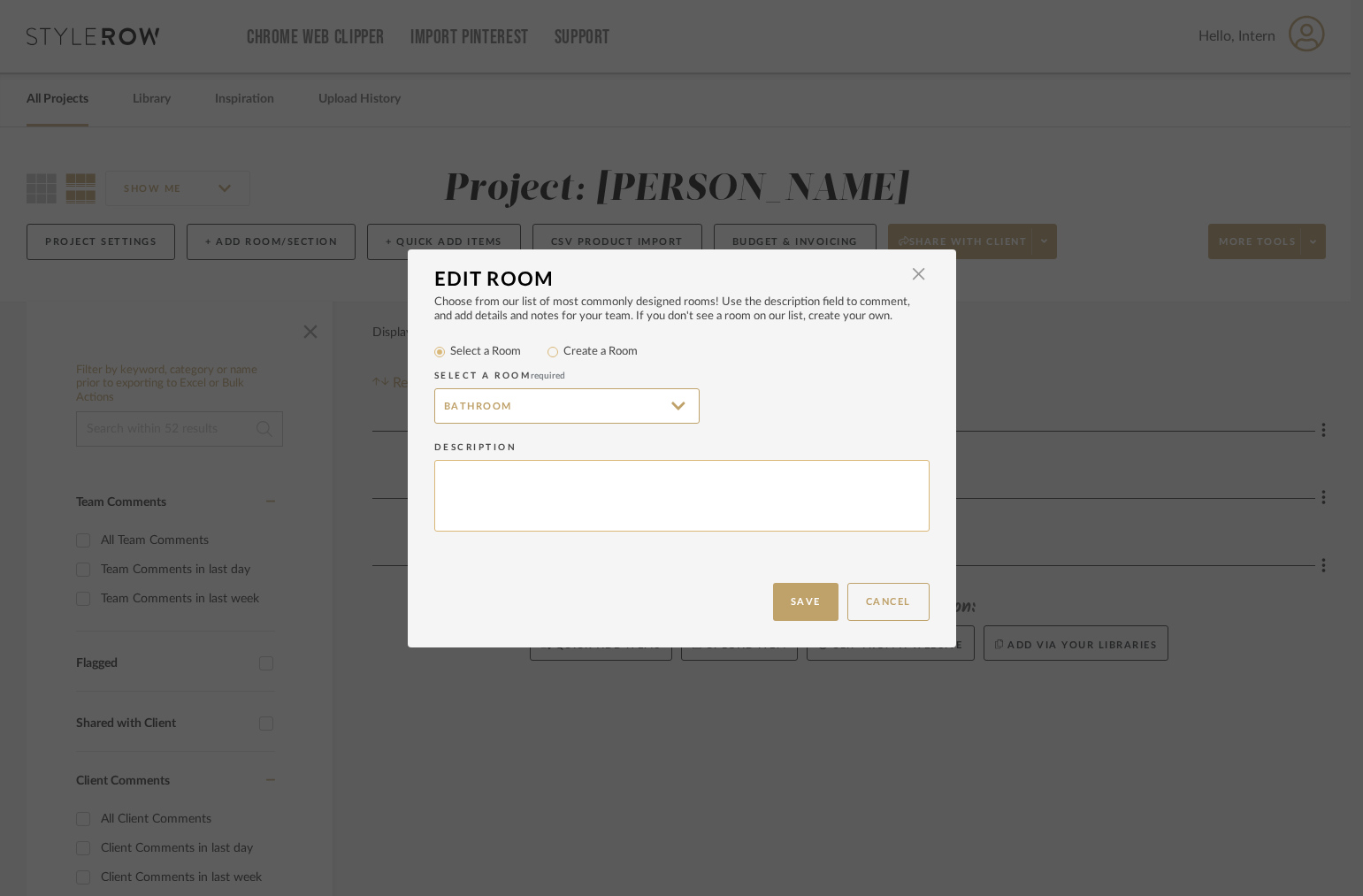
click at [820, 514] on textarea at bounding box center [682, 496] width 495 height 71
click at [875, 592] on button "Cancel" at bounding box center [887, 602] width 82 height 38
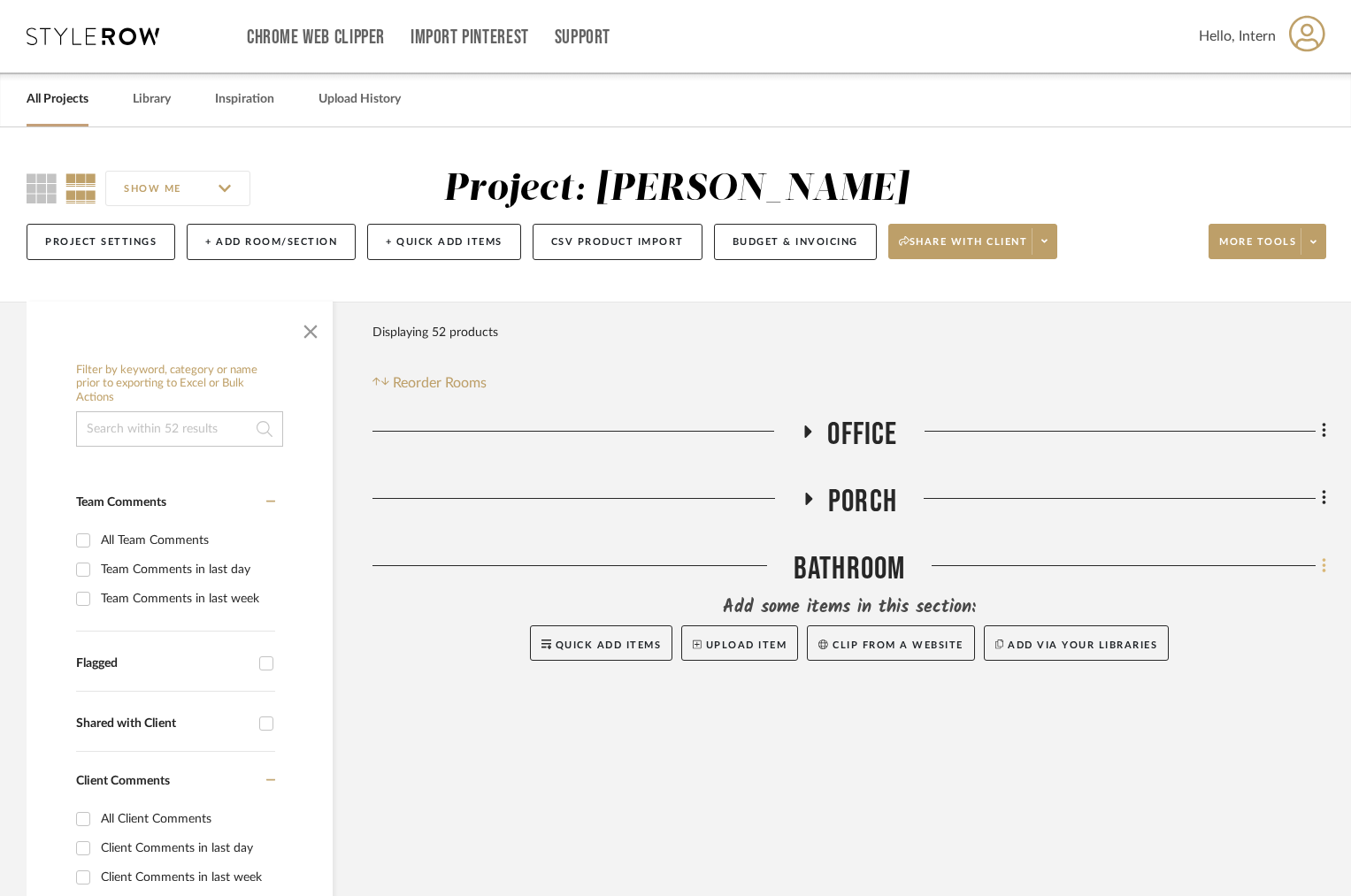
click at [1322, 563] on icon at bounding box center [1325, 566] width 6 height 19
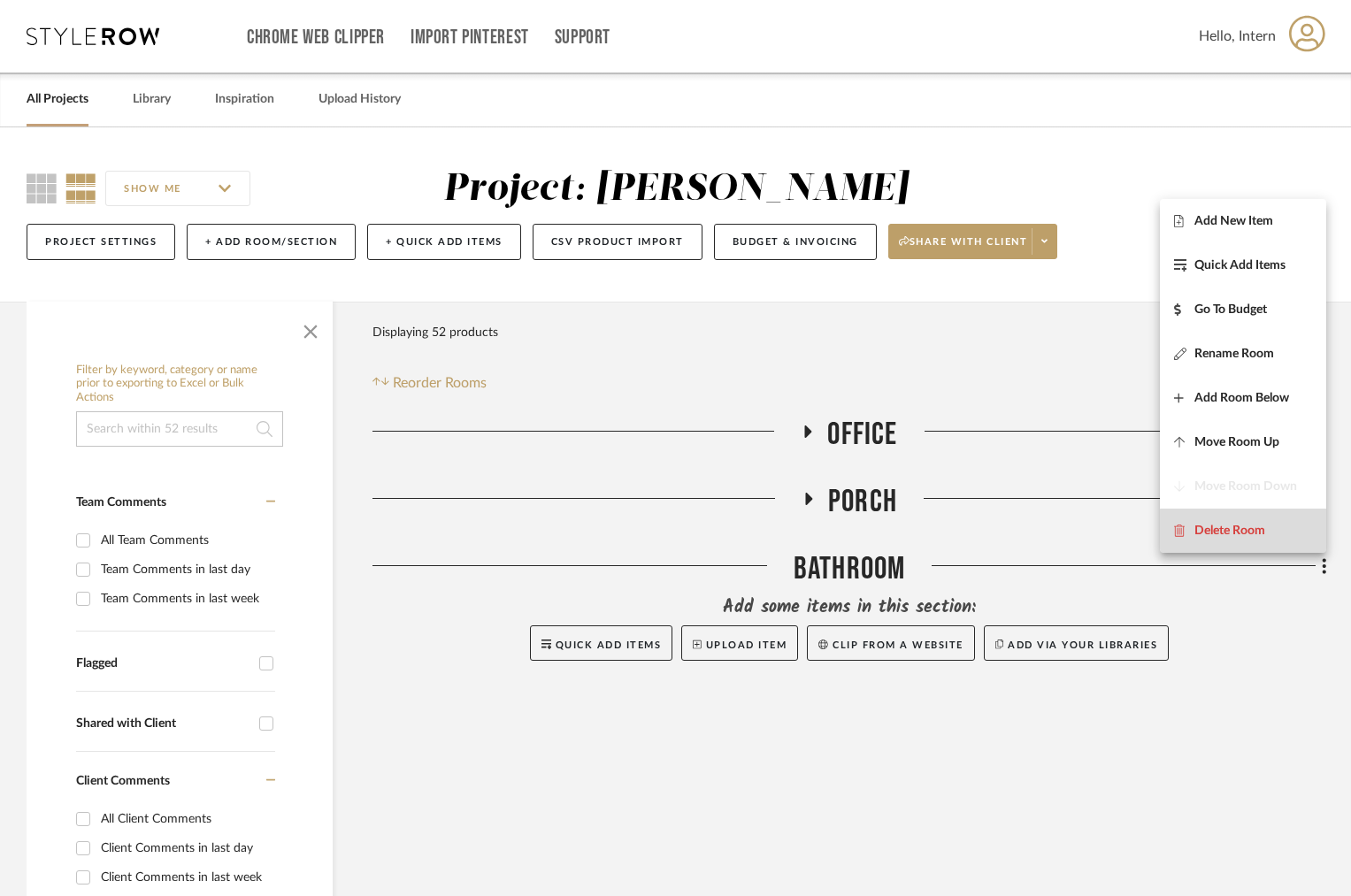
click at [1279, 538] on span "Delete Room" at bounding box center [1242, 530] width 138 height 15
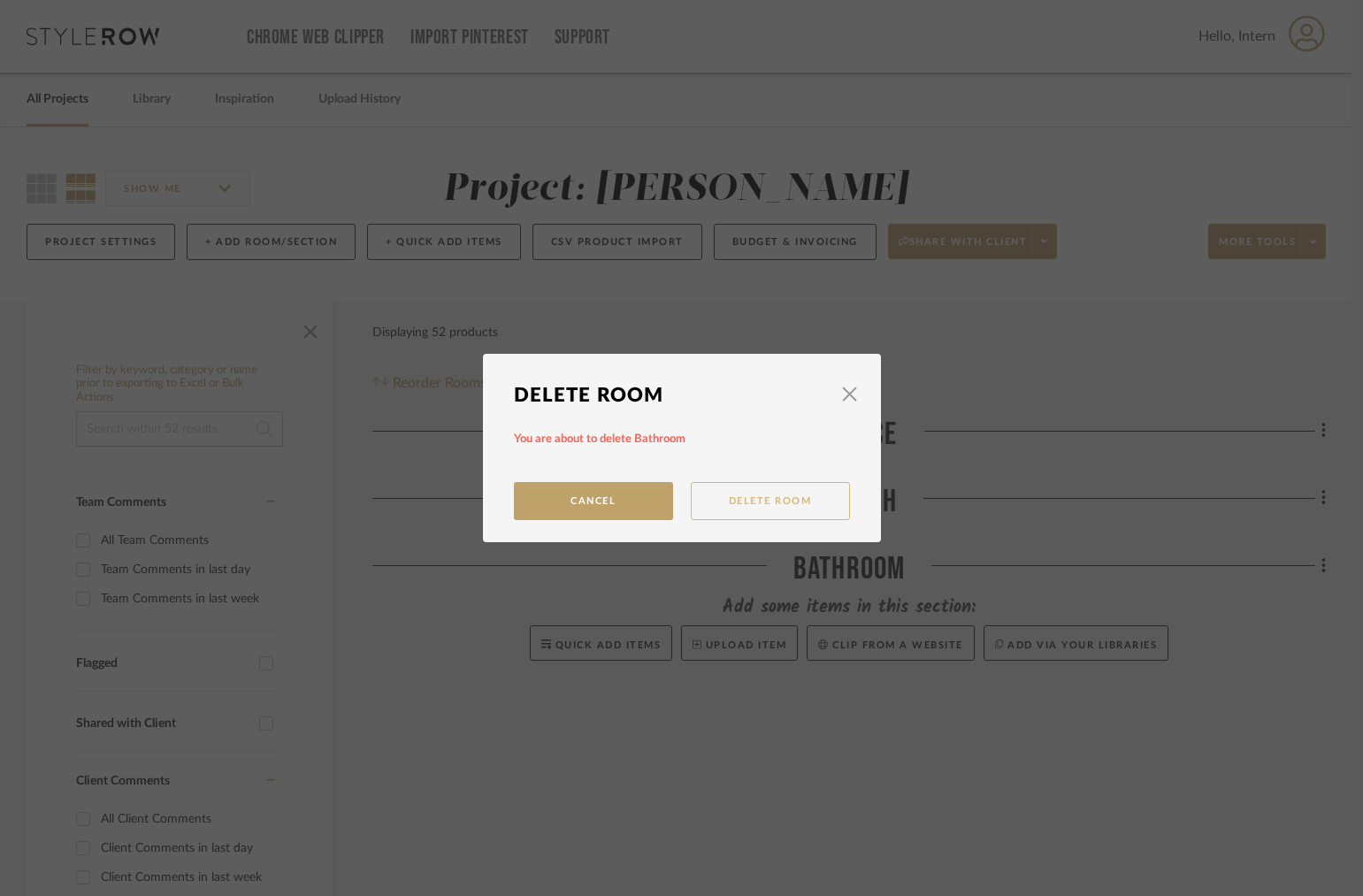
click at [749, 499] on button "Delete Room" at bounding box center [770, 501] width 159 height 38
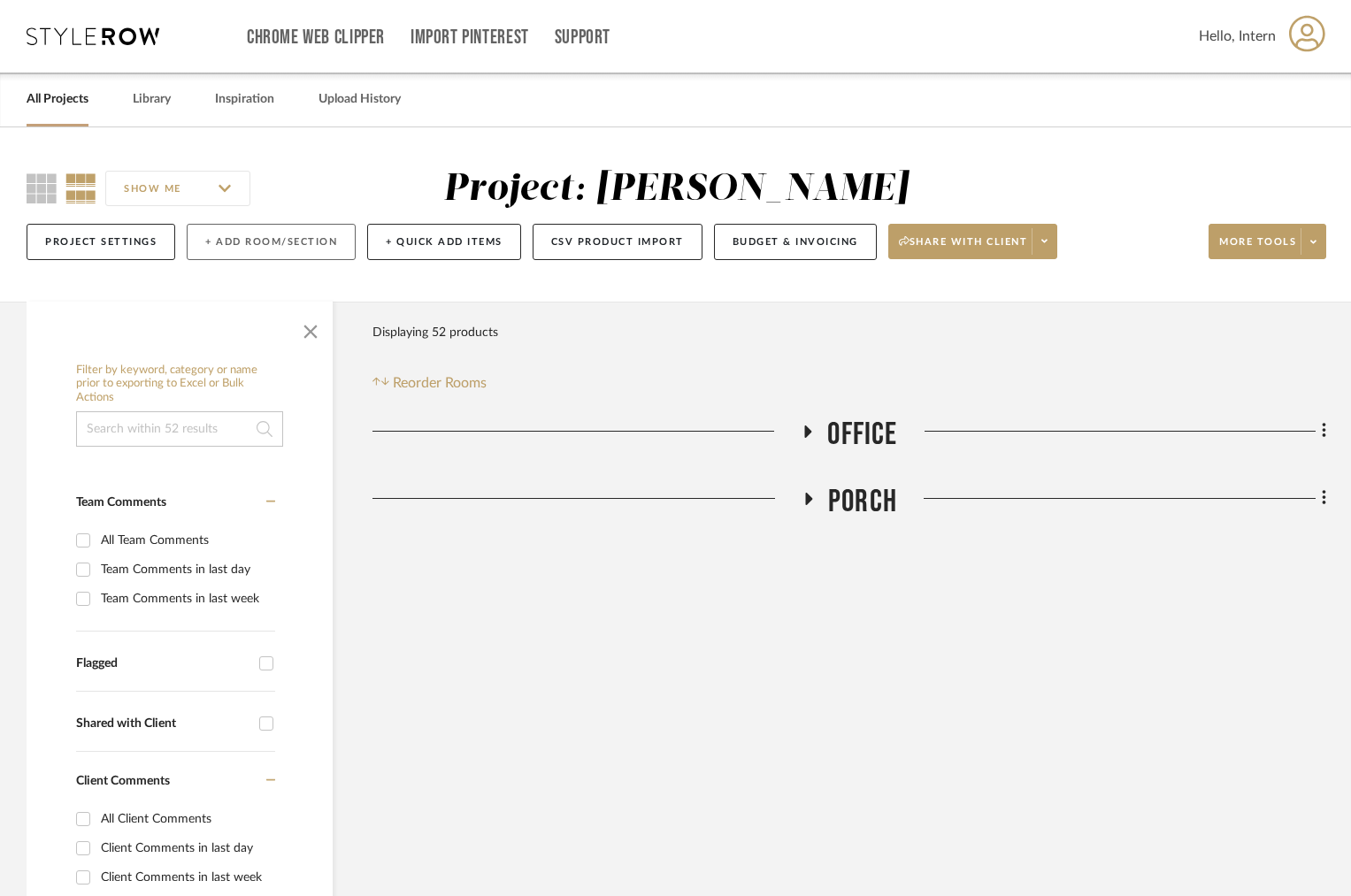
click at [325, 239] on button "+ Add Room/Section" at bounding box center [271, 242] width 169 height 37
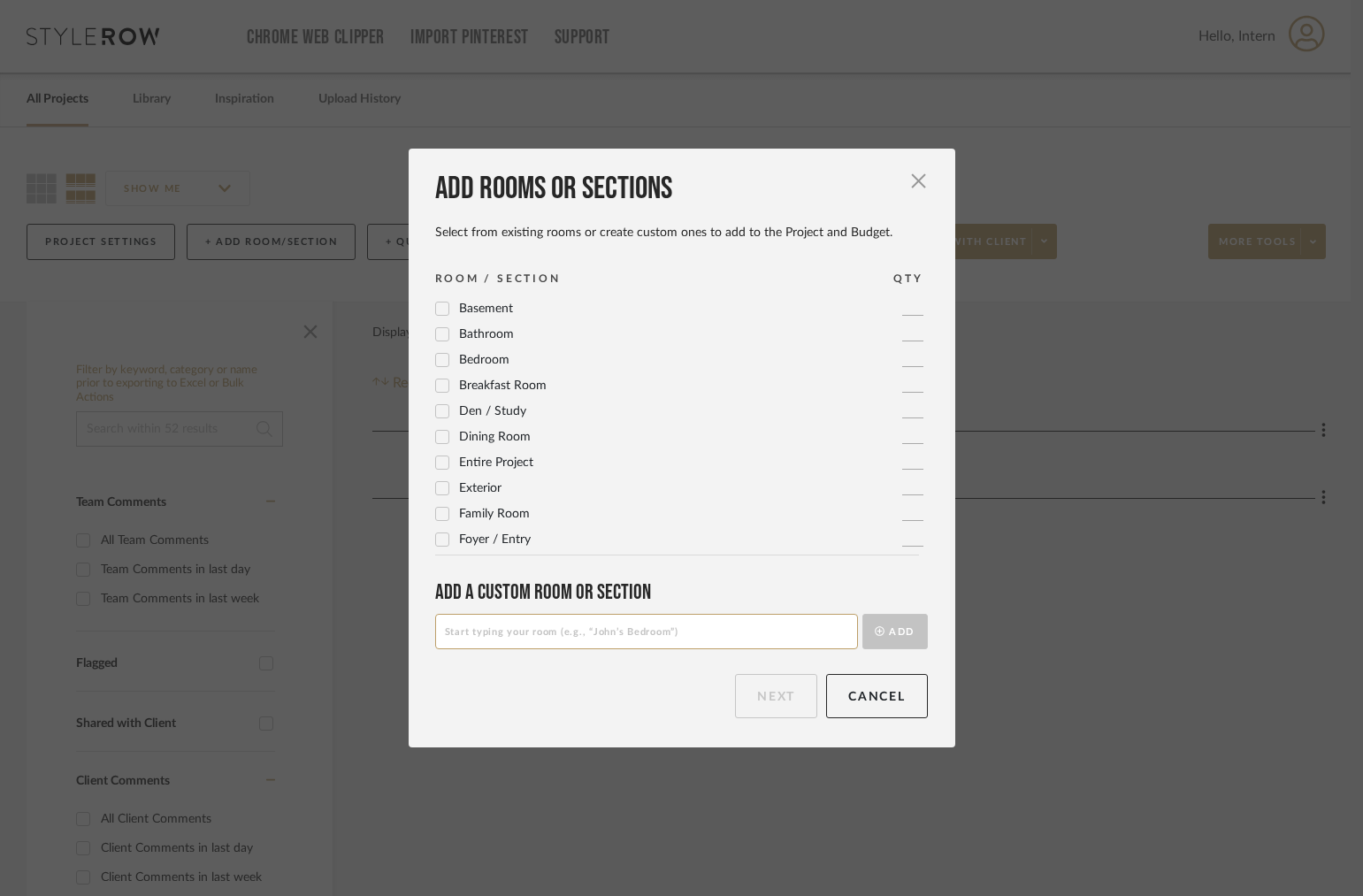
click at [513, 648] on input at bounding box center [646, 631] width 423 height 36
type input "Sons Bath"
click at [872, 638] on button "Add" at bounding box center [895, 631] width 65 height 36
click at [848, 688] on button "Cancel" at bounding box center [877, 696] width 102 height 44
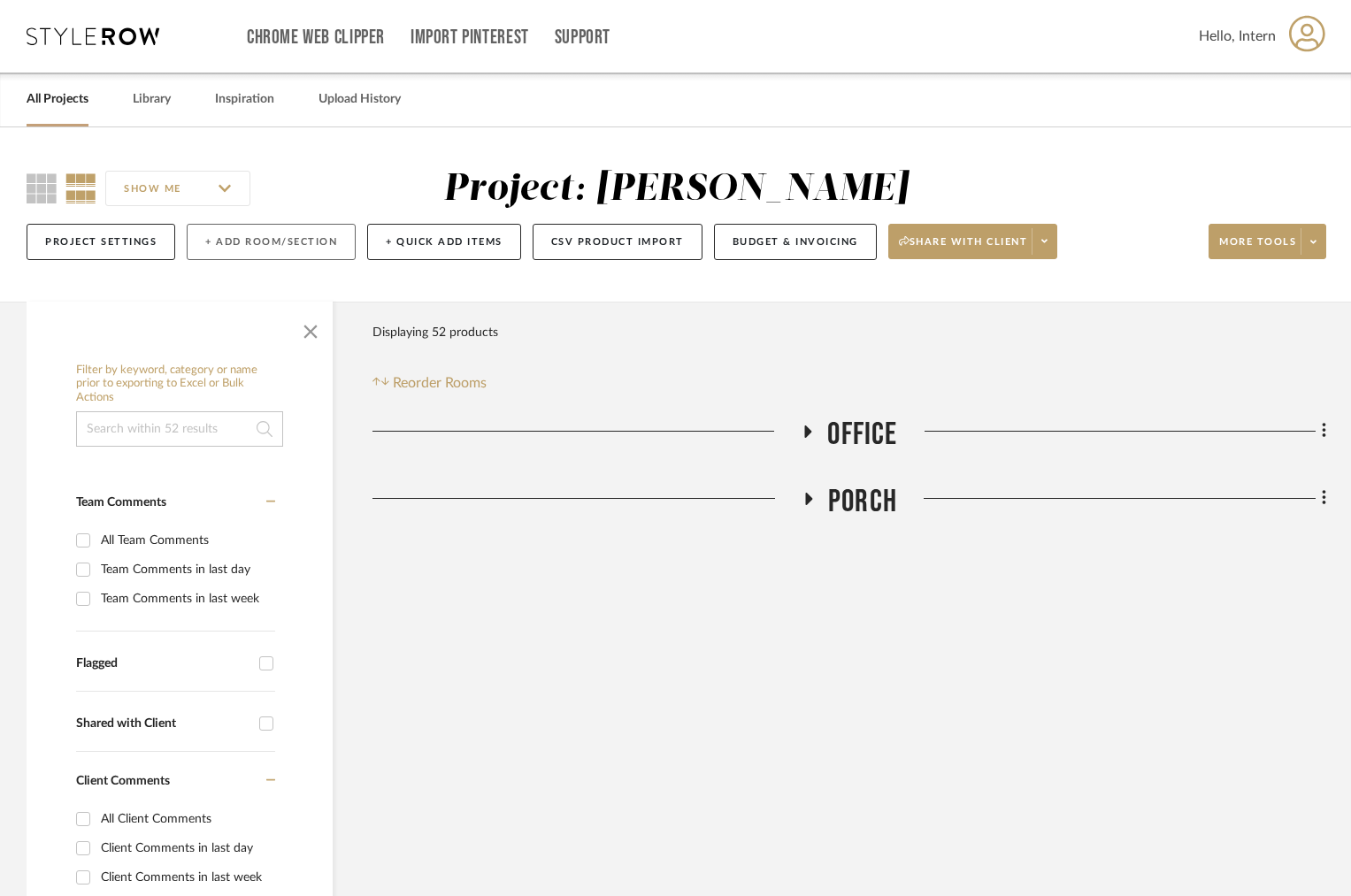
click at [275, 244] on button "+ Add Room/Section" at bounding box center [271, 242] width 169 height 37
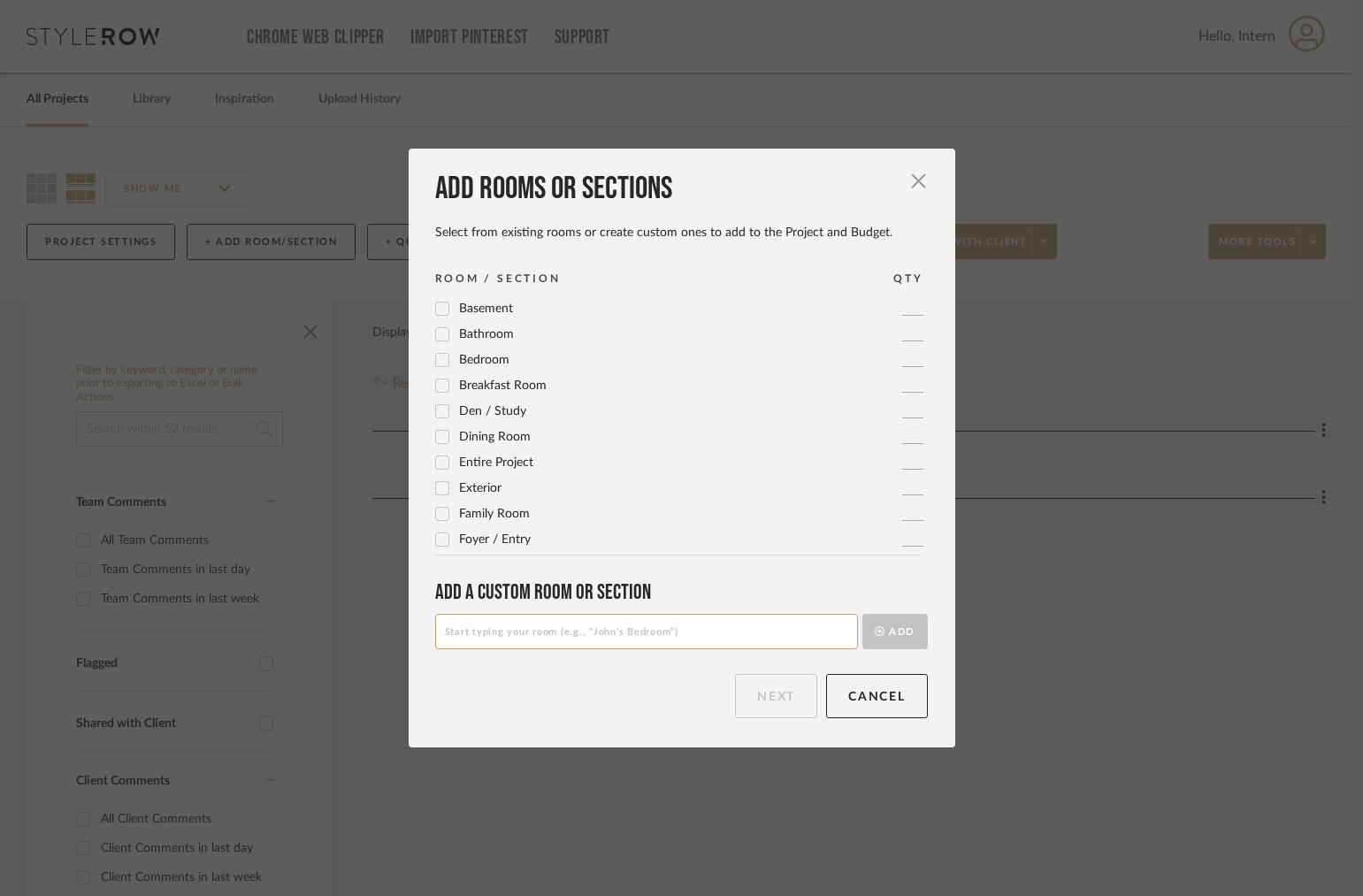
click at [470, 604] on div "Add a Custom room or Section" at bounding box center [682, 592] width 493 height 26
click at [463, 628] on input at bounding box center [646, 631] width 423 height 36
type input "SONS Bath"
click at [910, 636] on button "Add" at bounding box center [895, 631] width 65 height 36
click at [781, 694] on button "Next" at bounding box center [775, 696] width 82 height 44
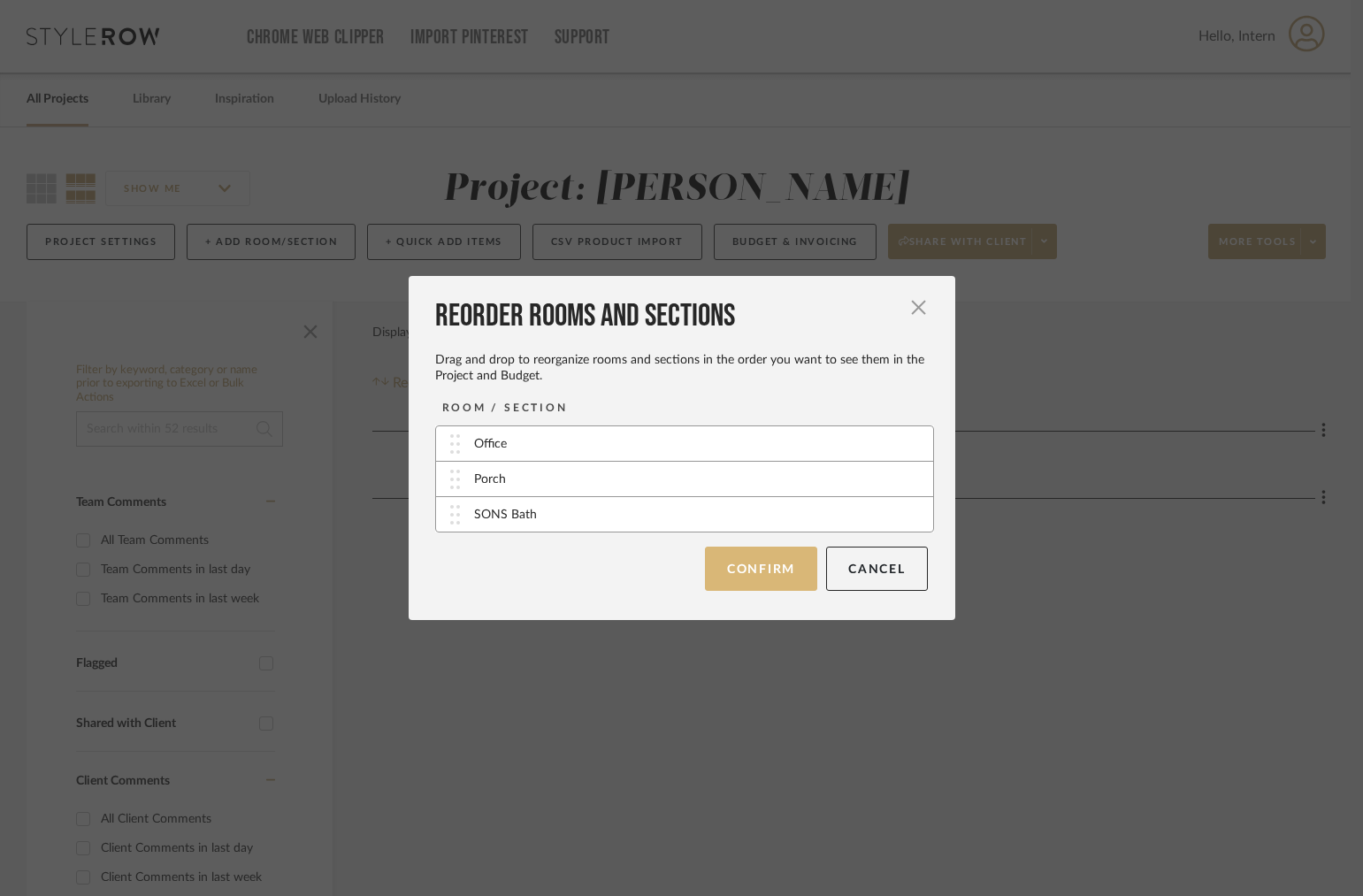
click at [769, 563] on button "Confirm" at bounding box center [760, 569] width 113 height 44
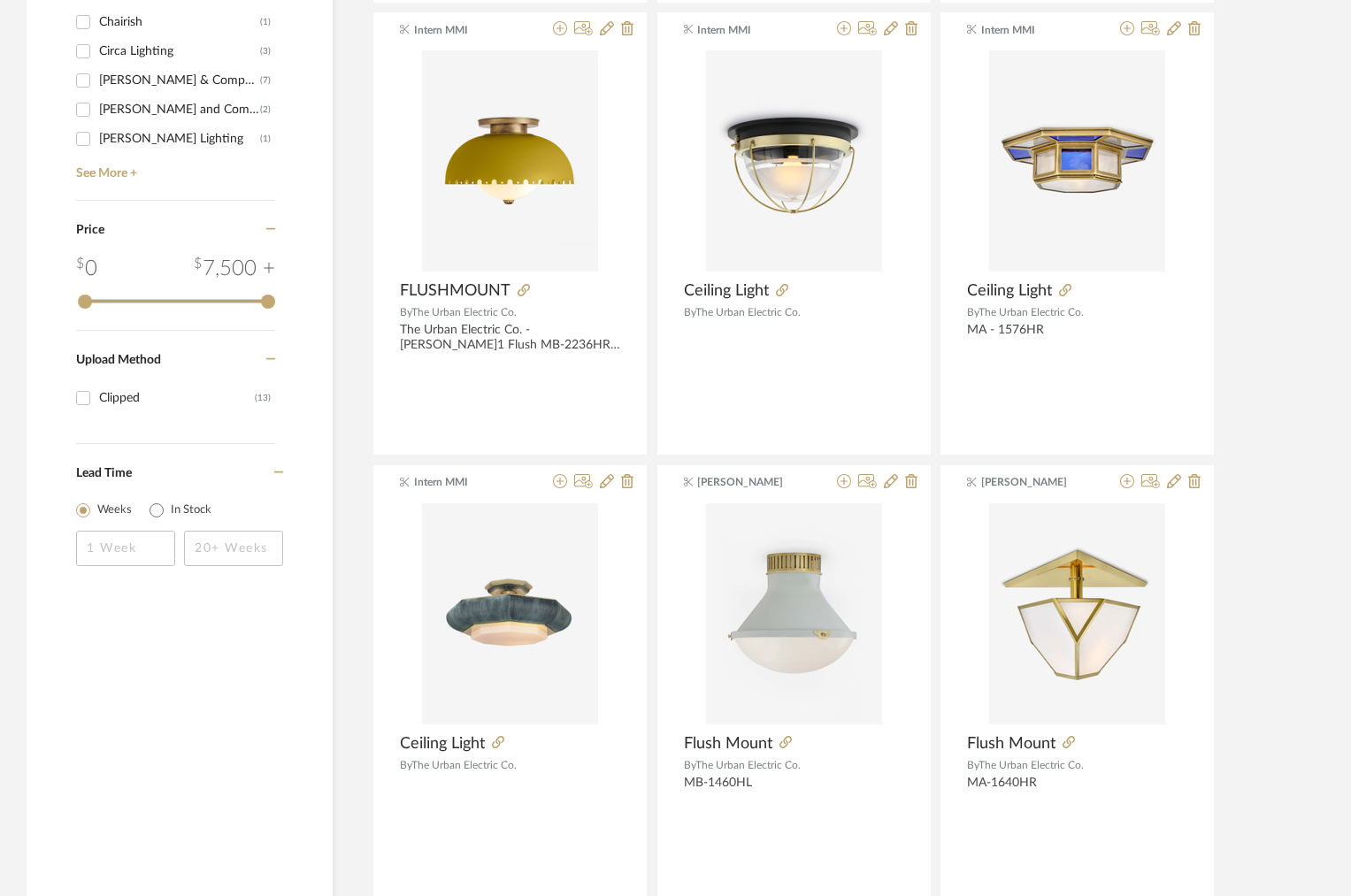
scroll to position [686, 0]
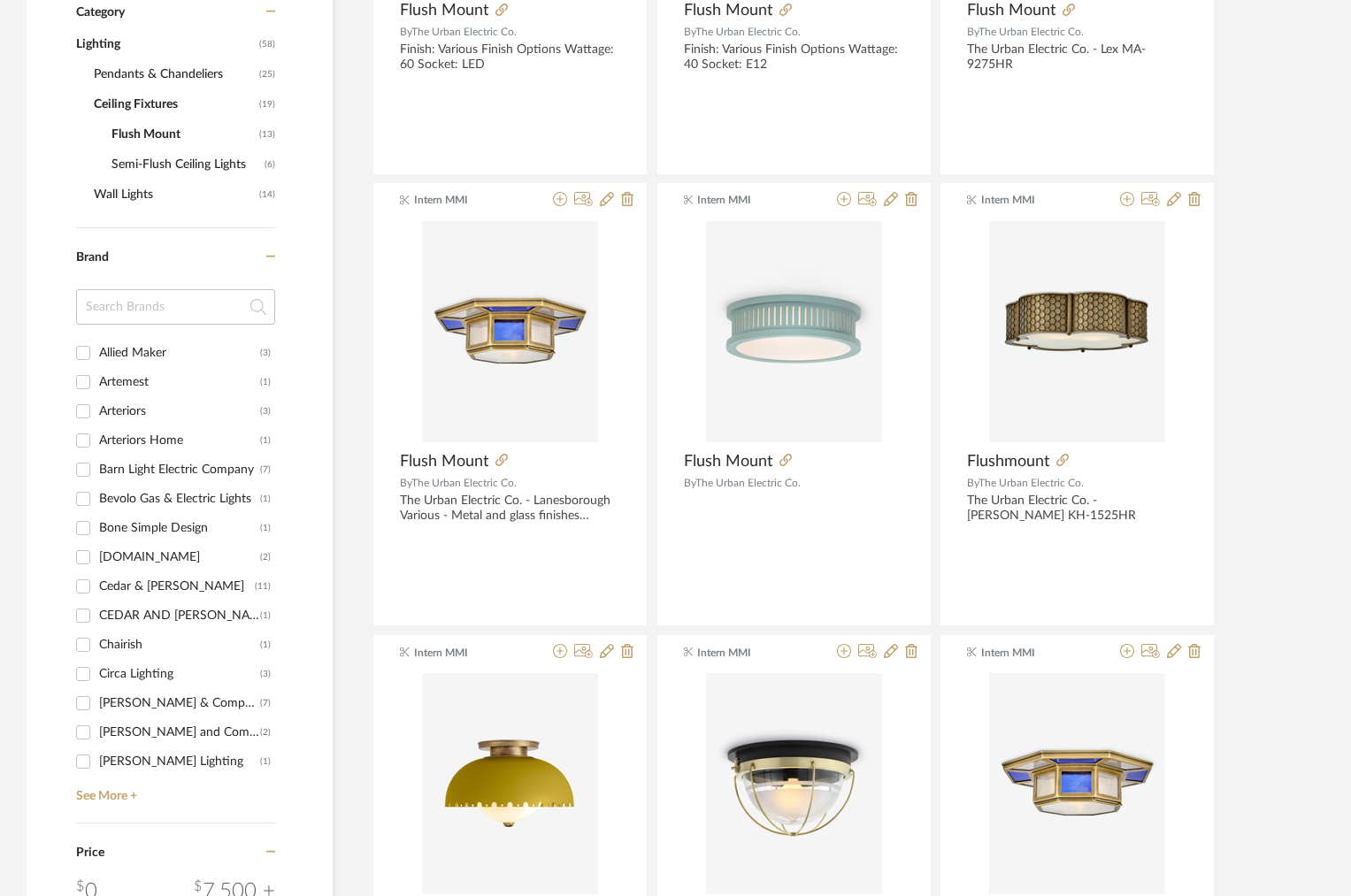
click at [155, 300] on input at bounding box center [175, 306] width 199 height 36
type input "bi"
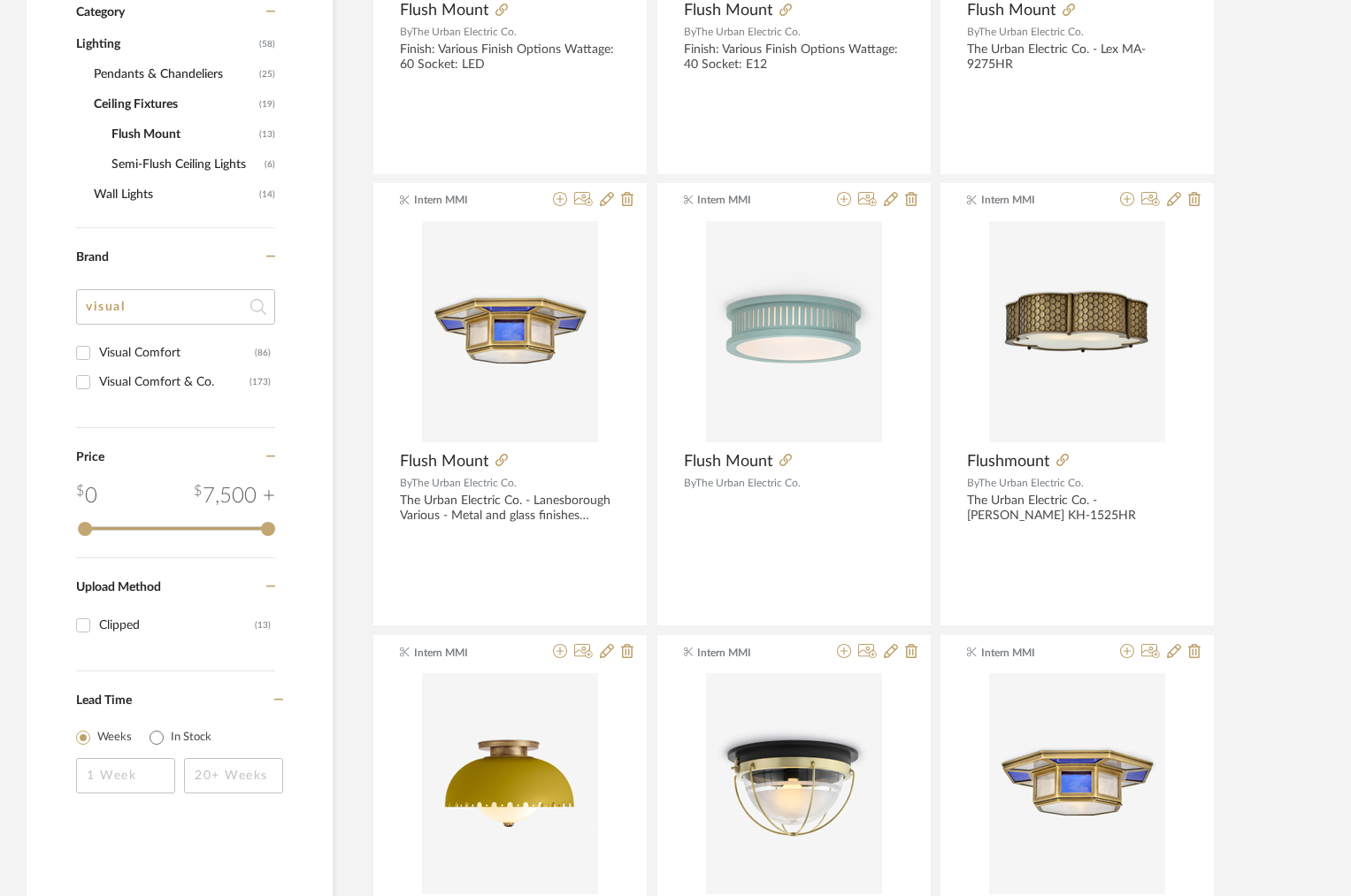
type input "visual"
click at [140, 333] on div "visual" at bounding box center [175, 313] width 199 height 49
click at [114, 363] on div "Visual Comfort" at bounding box center [177, 352] width 156 height 28
click at [97, 363] on input "Visual Comfort (86)" at bounding box center [83, 352] width 28 height 28
checkbox input "true"
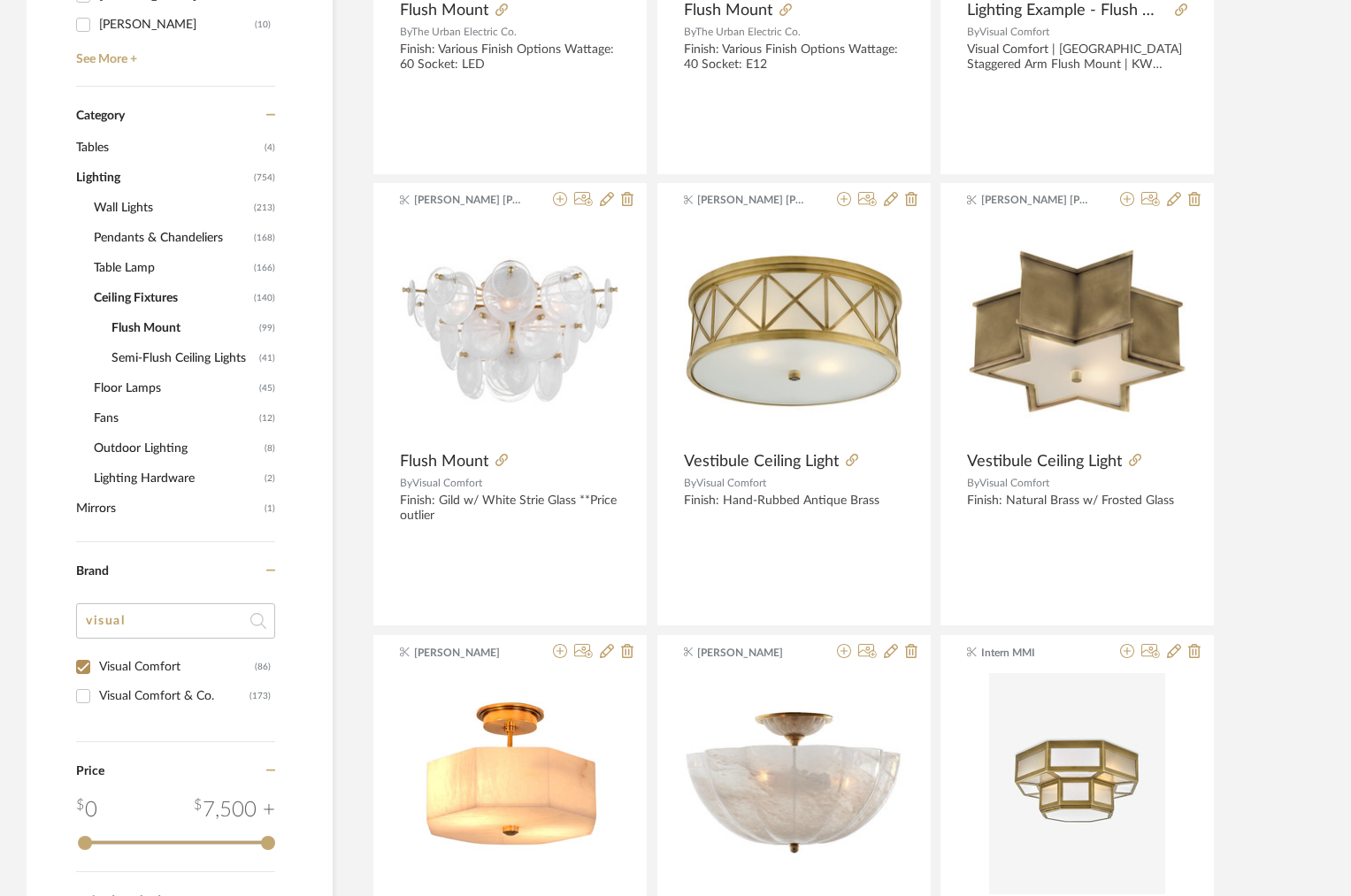
scroll to position [789, 0]
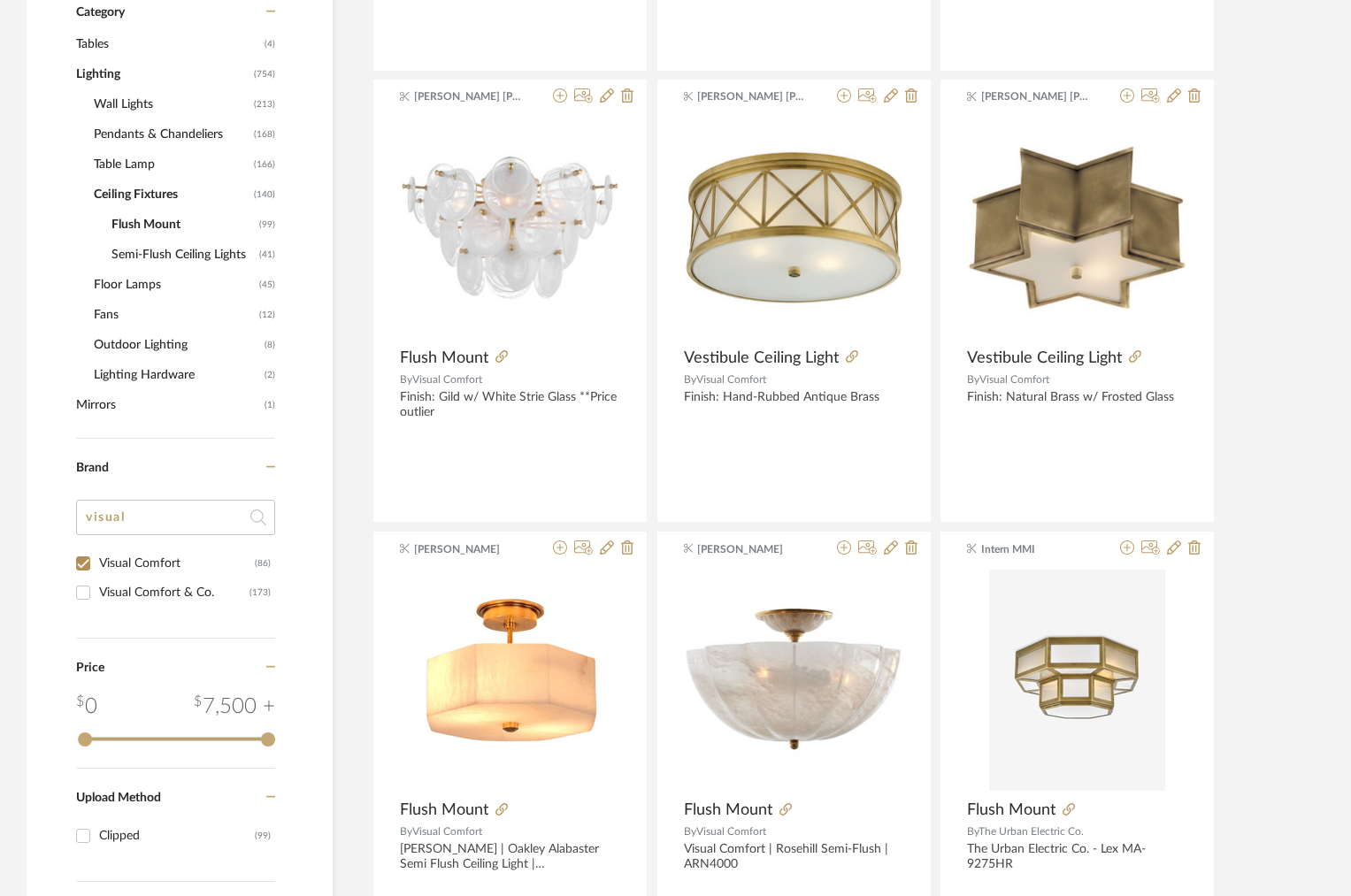
click at [133, 593] on div "Visual Comfort & Co." at bounding box center [174, 592] width 150 height 28
click at [97, 593] on input "Visual Comfort & Co. (173)" at bounding box center [83, 592] width 28 height 28
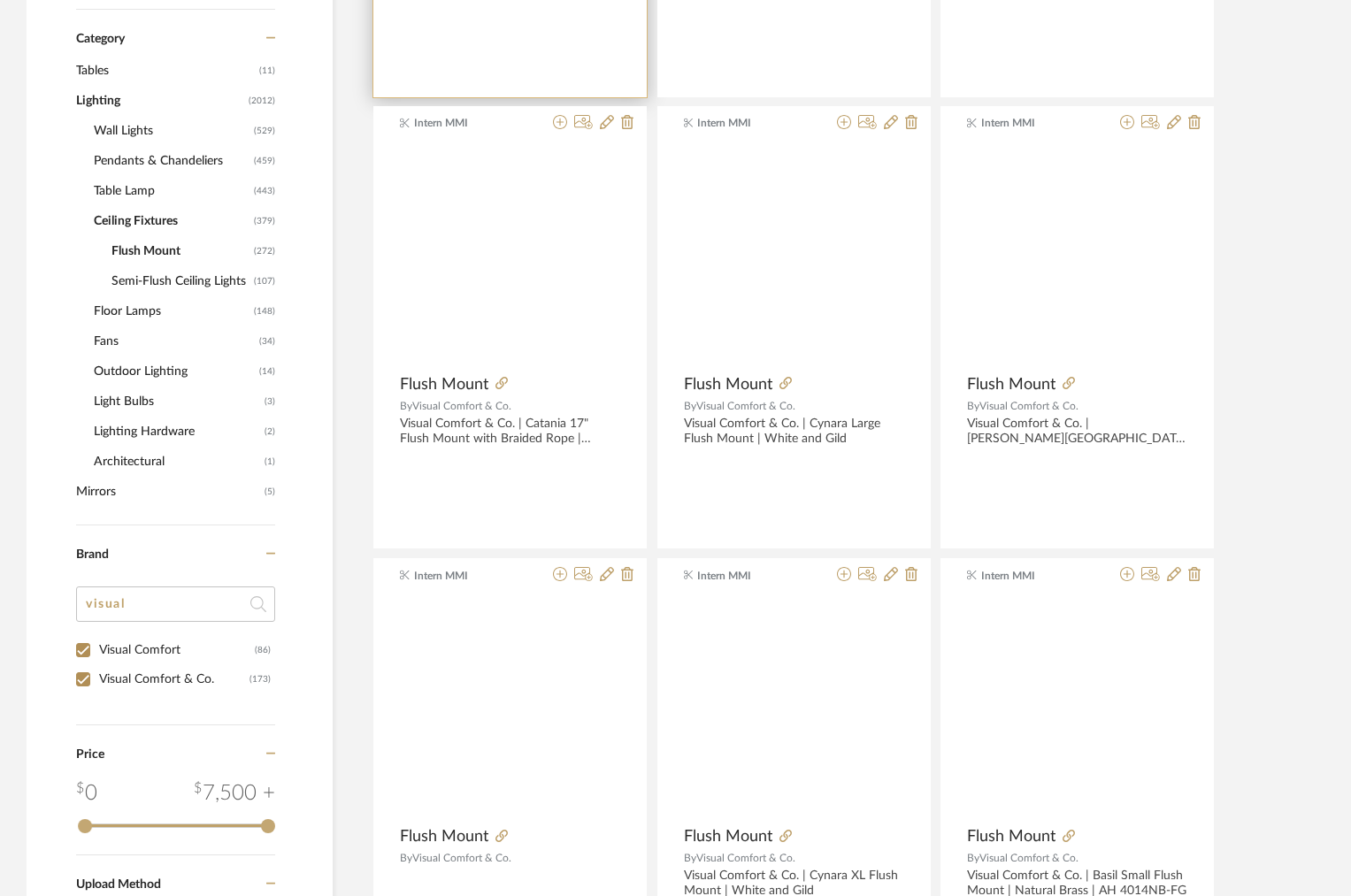
scroll to position [816, 0]
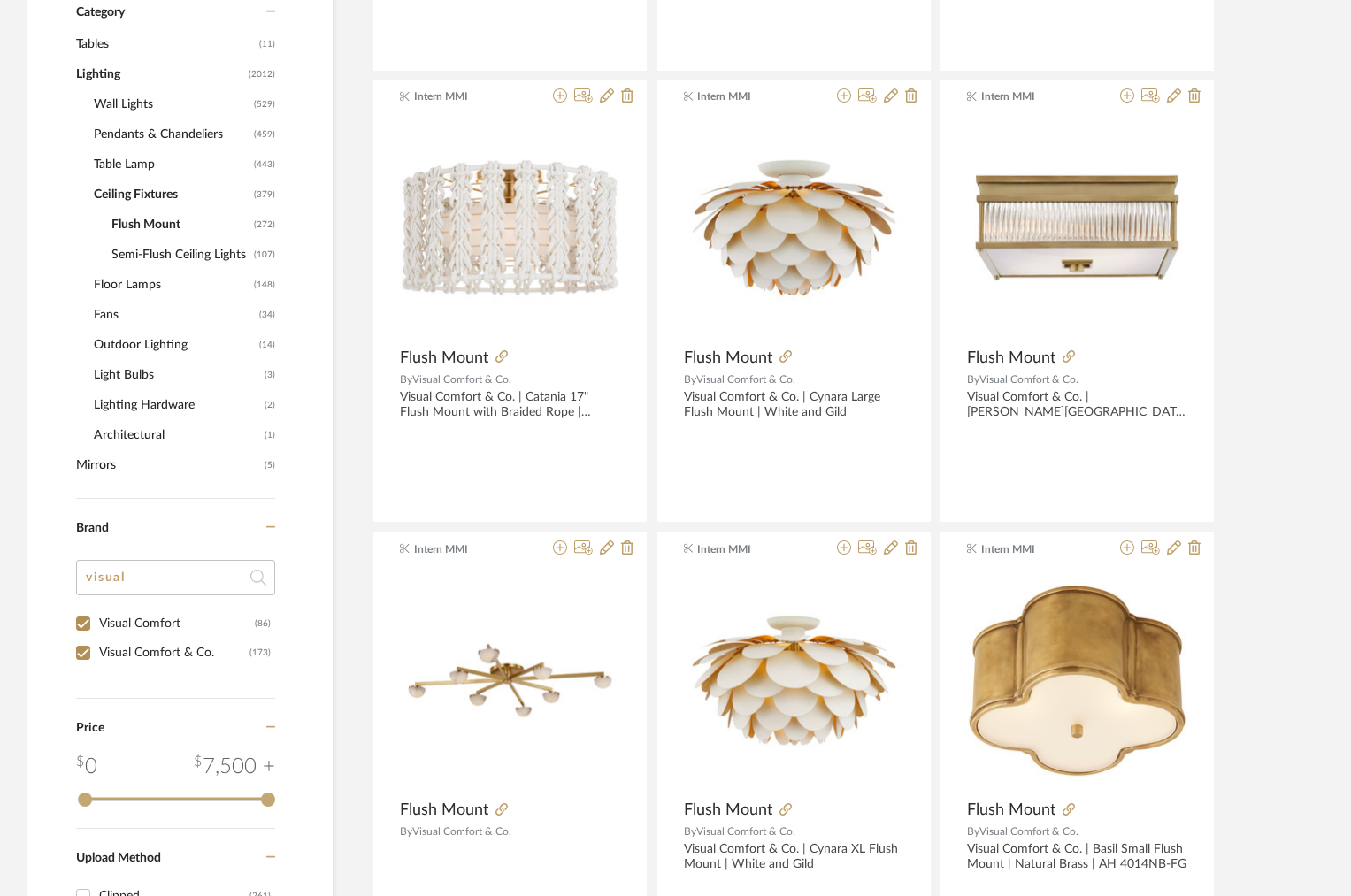
click at [160, 255] on span "Semi-Flush Ceiling Lights" at bounding box center [180, 254] width 138 height 30
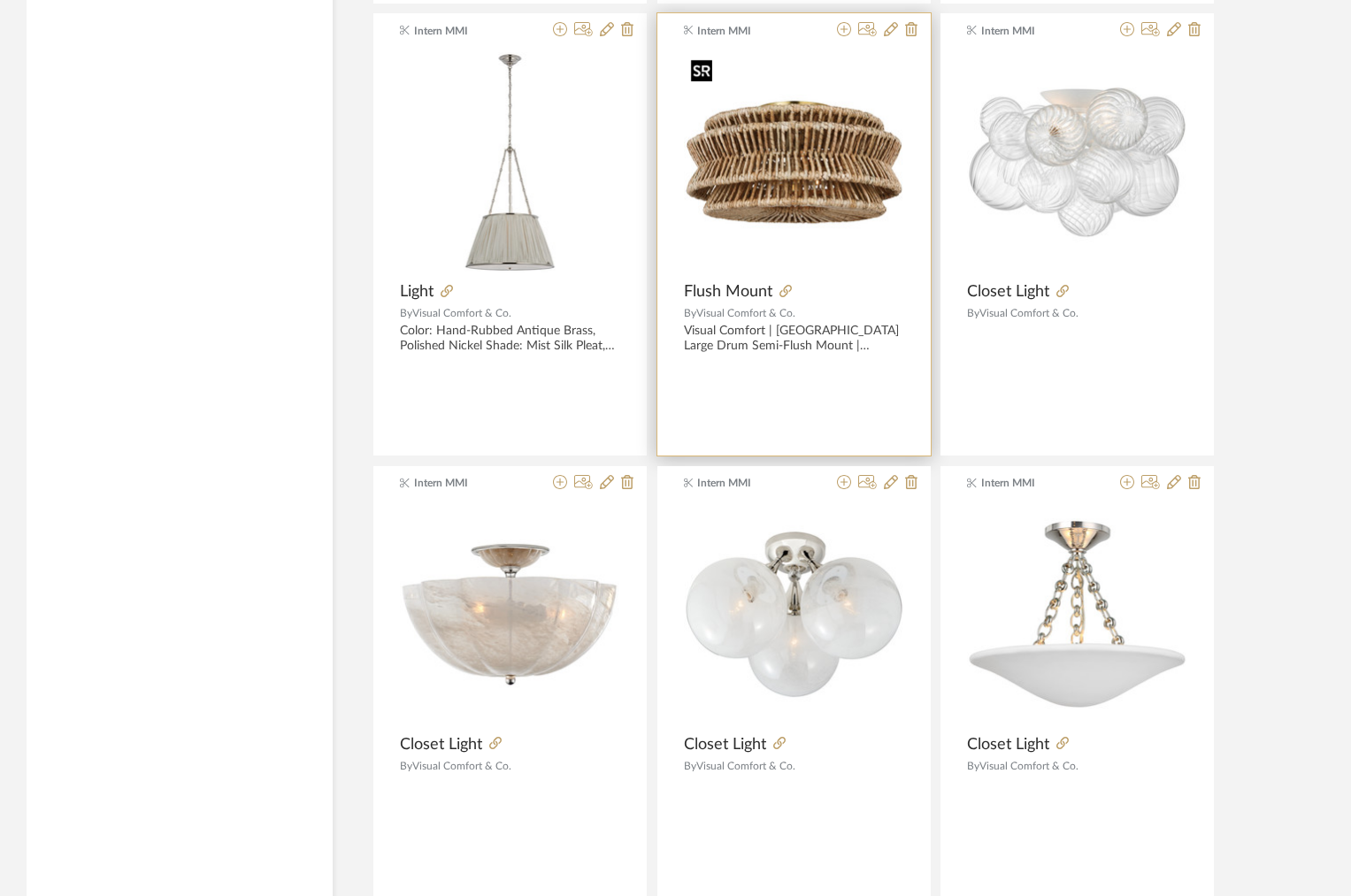
scroll to position [5154, 0]
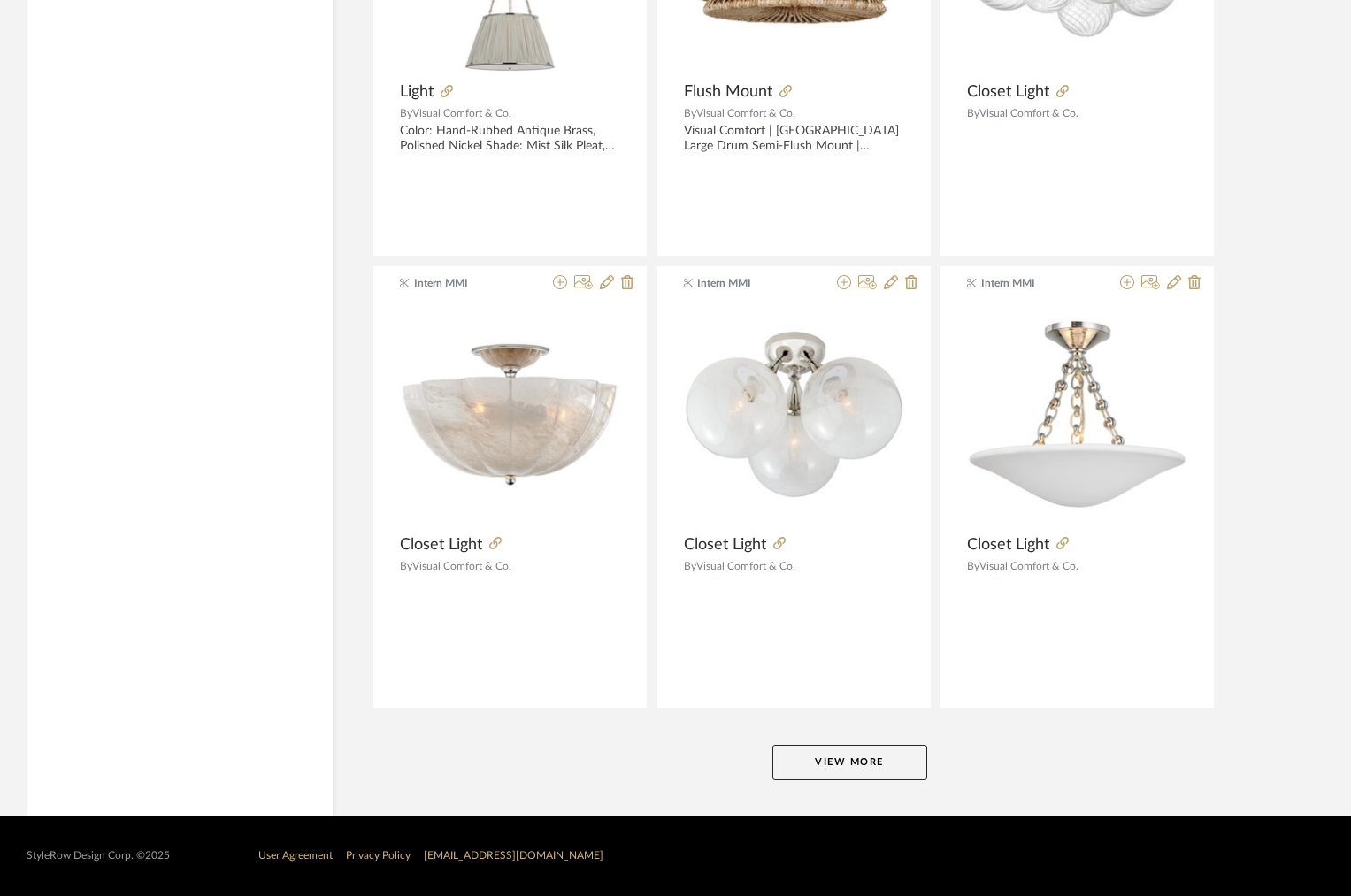
click at [836, 757] on button "View More" at bounding box center [849, 762] width 155 height 36
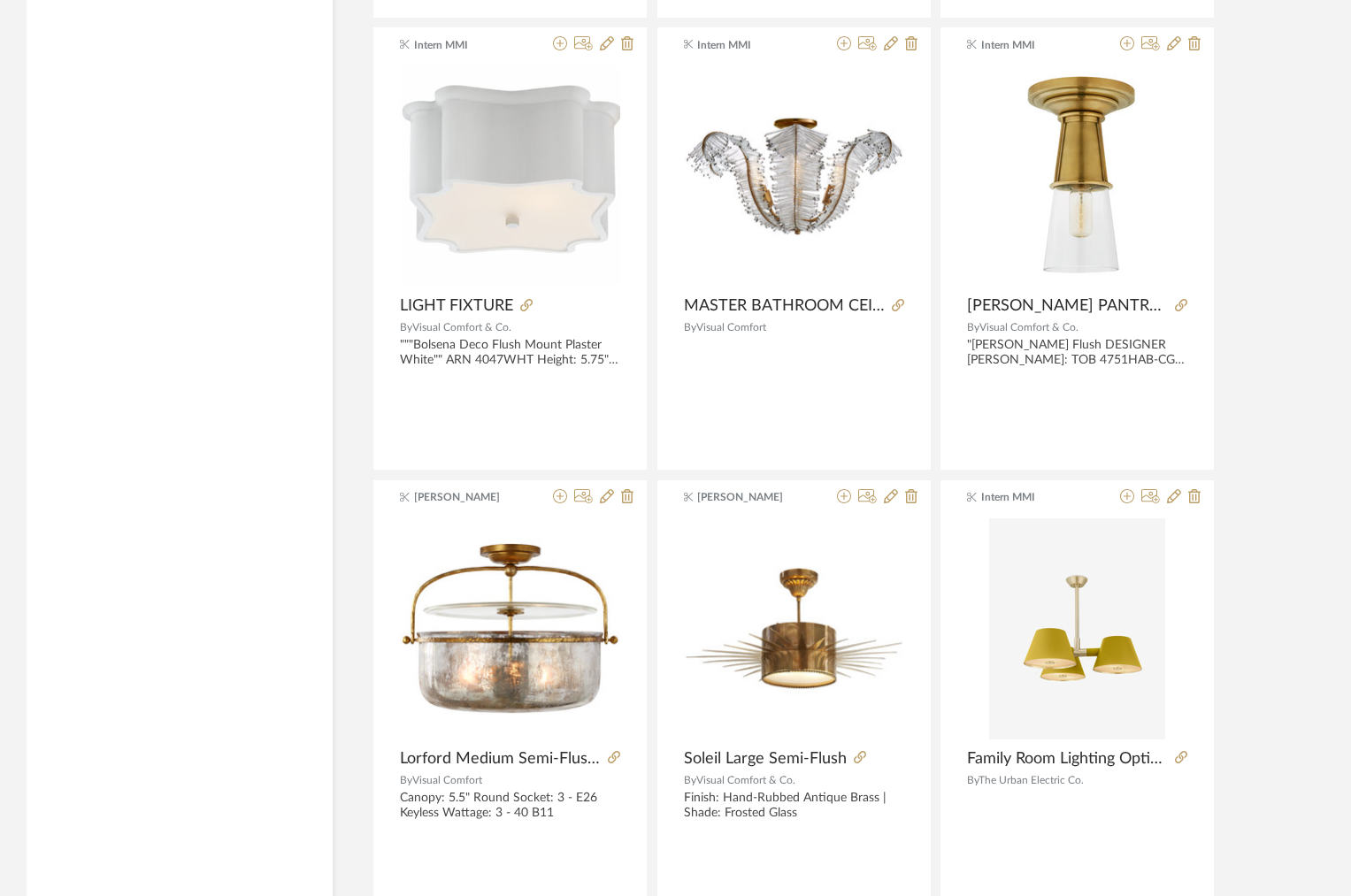
scroll to position [10581, 0]
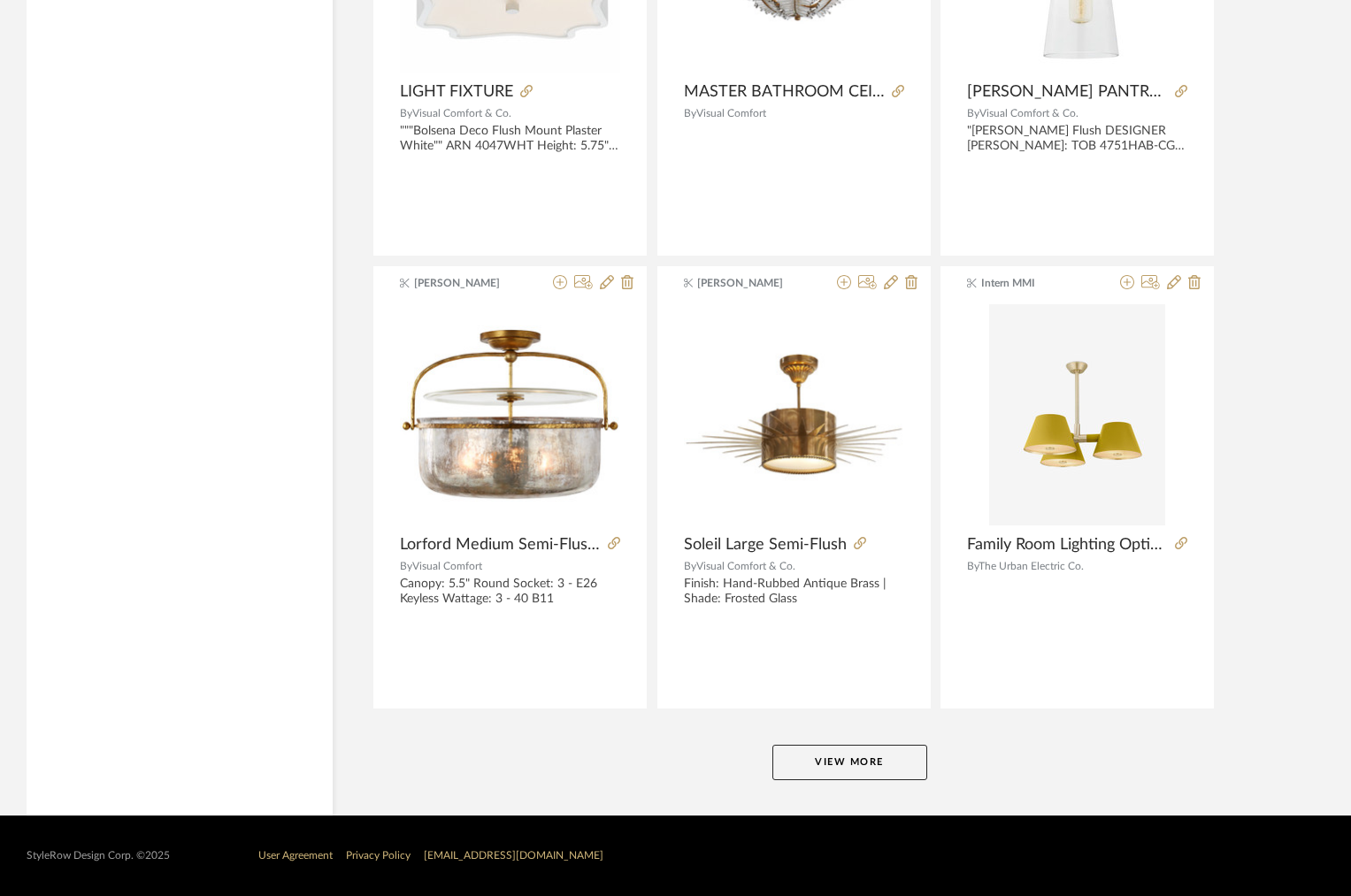
click at [896, 756] on button "View More" at bounding box center [849, 762] width 155 height 36
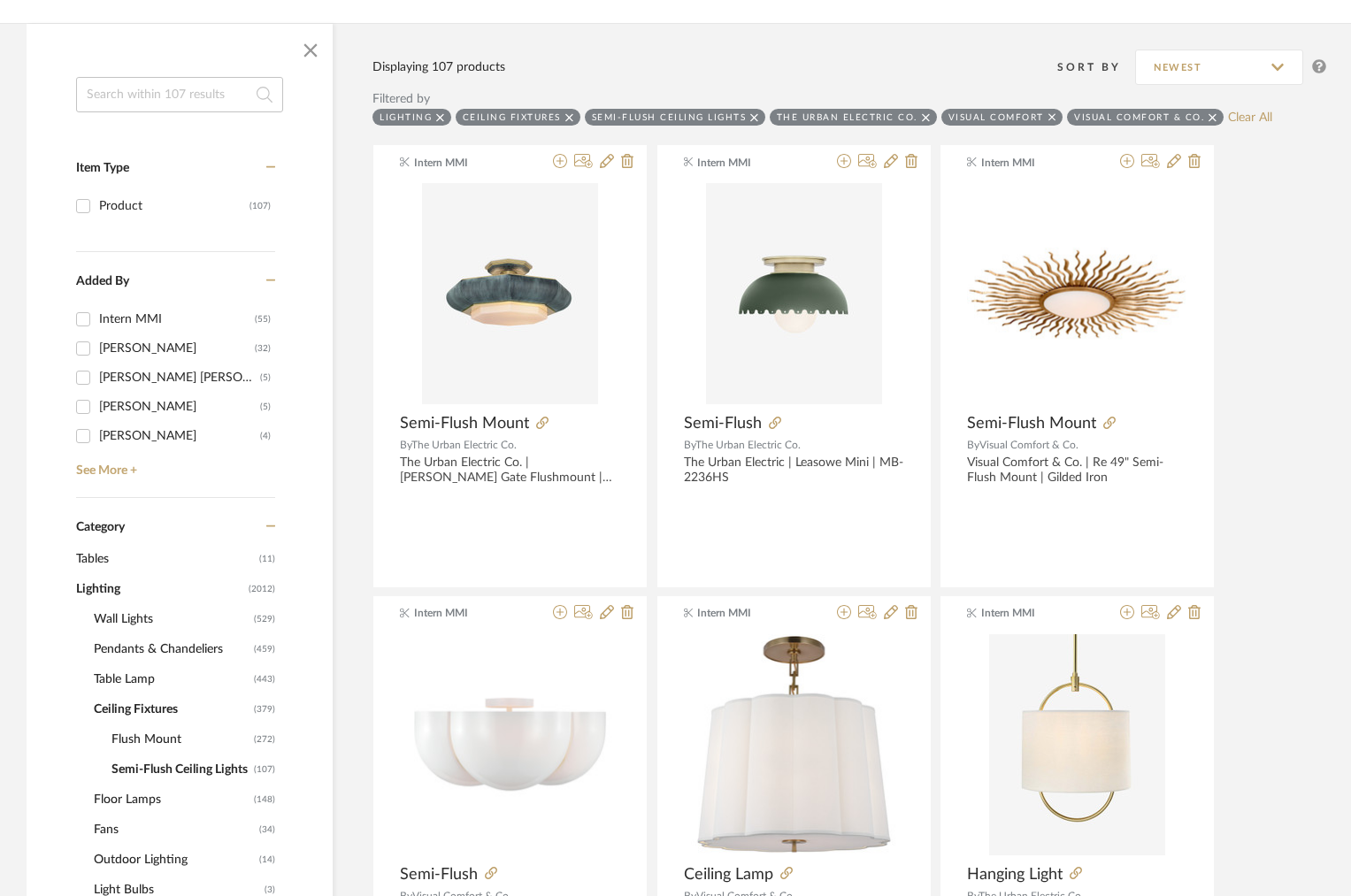
scroll to position [320, 0]
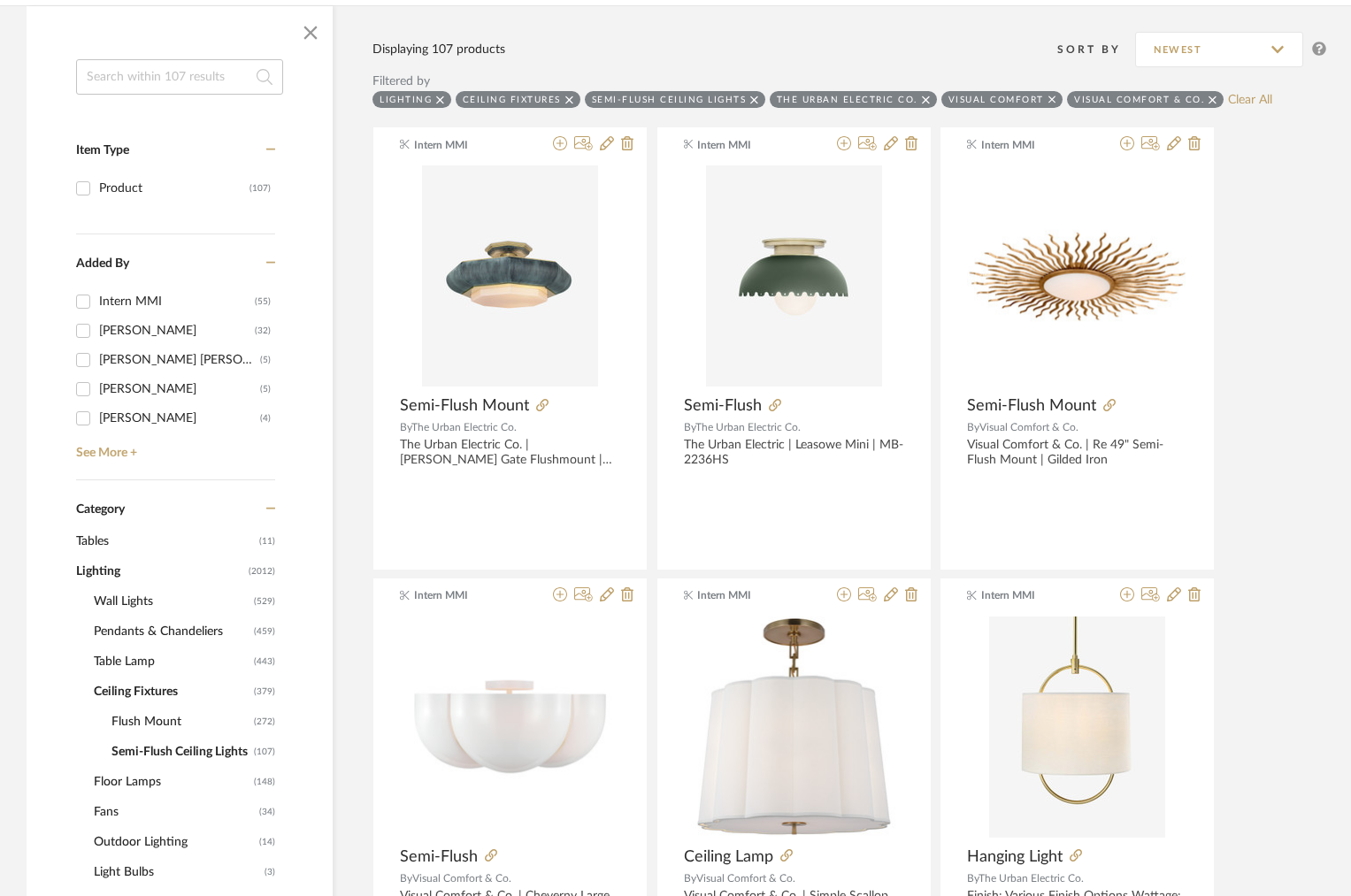
click at [154, 718] on span "Flush Mount" at bounding box center [180, 721] width 138 height 30
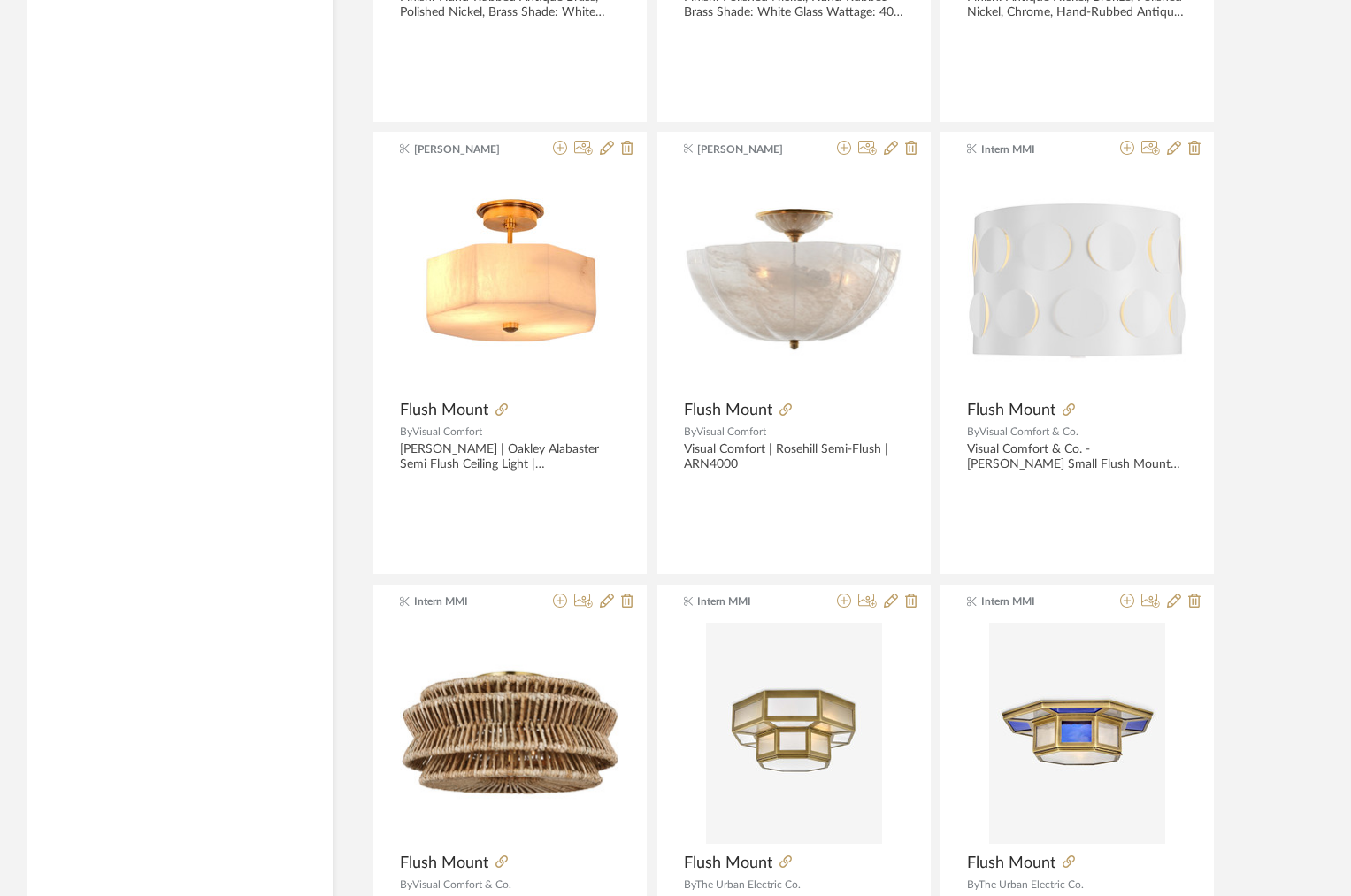
scroll to position [5152, 0]
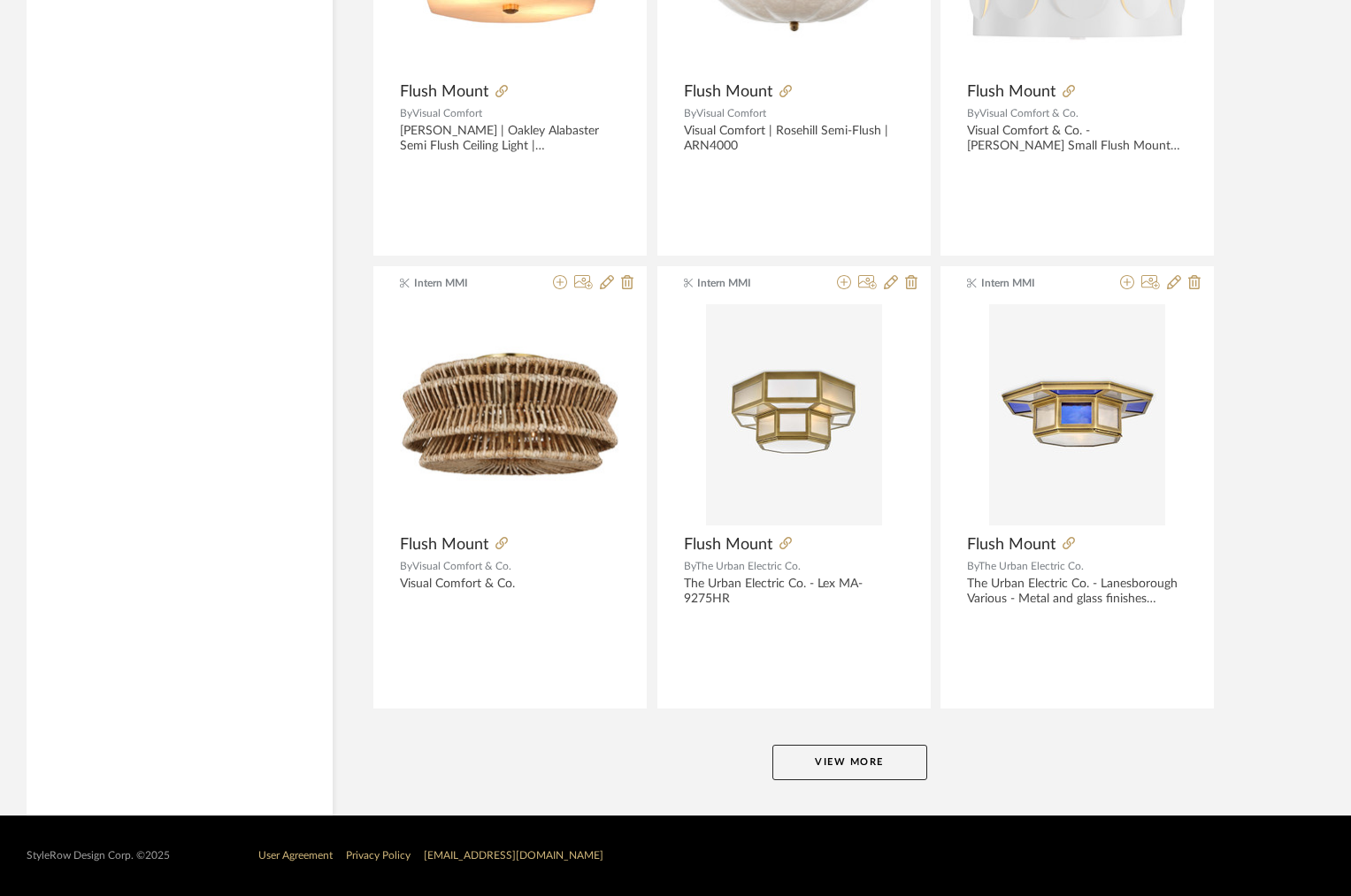
click at [844, 769] on button "View More" at bounding box center [849, 762] width 155 height 36
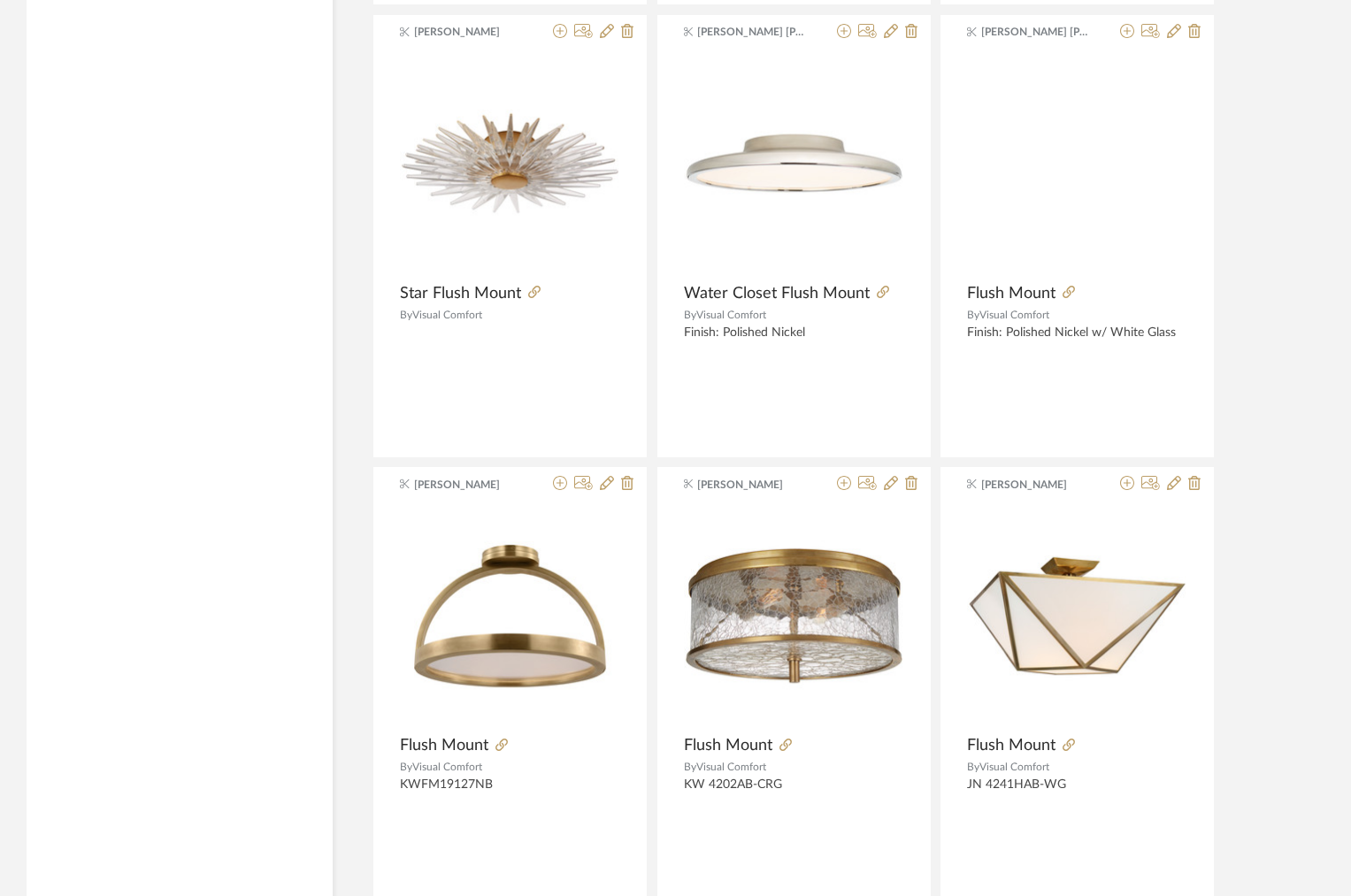
scroll to position [7989, 0]
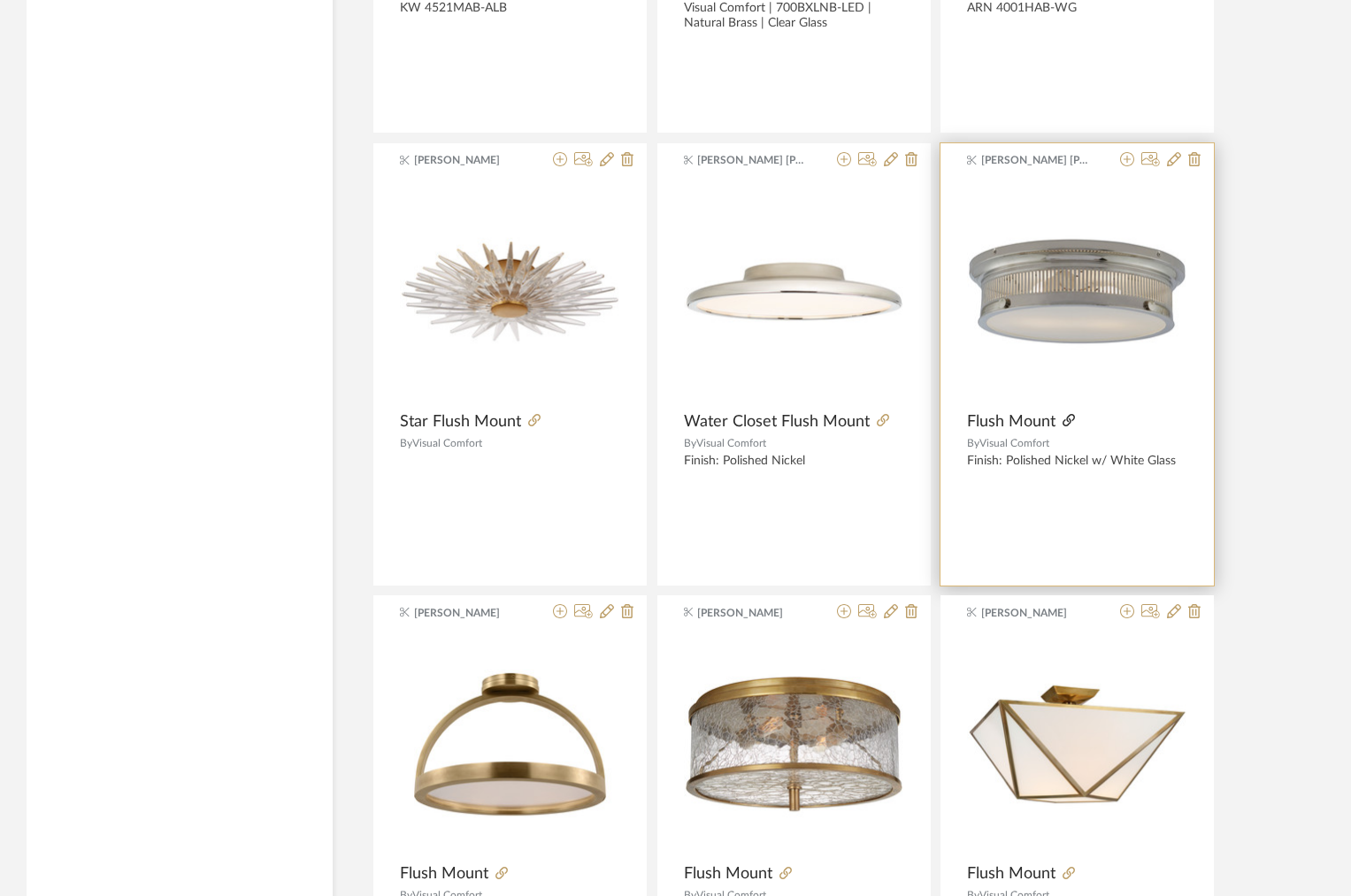
click at [1068, 416] on fa-icon at bounding box center [1068, 422] width 13 height 13
click at [1129, 157] on icon at bounding box center [1127, 159] width 14 height 14
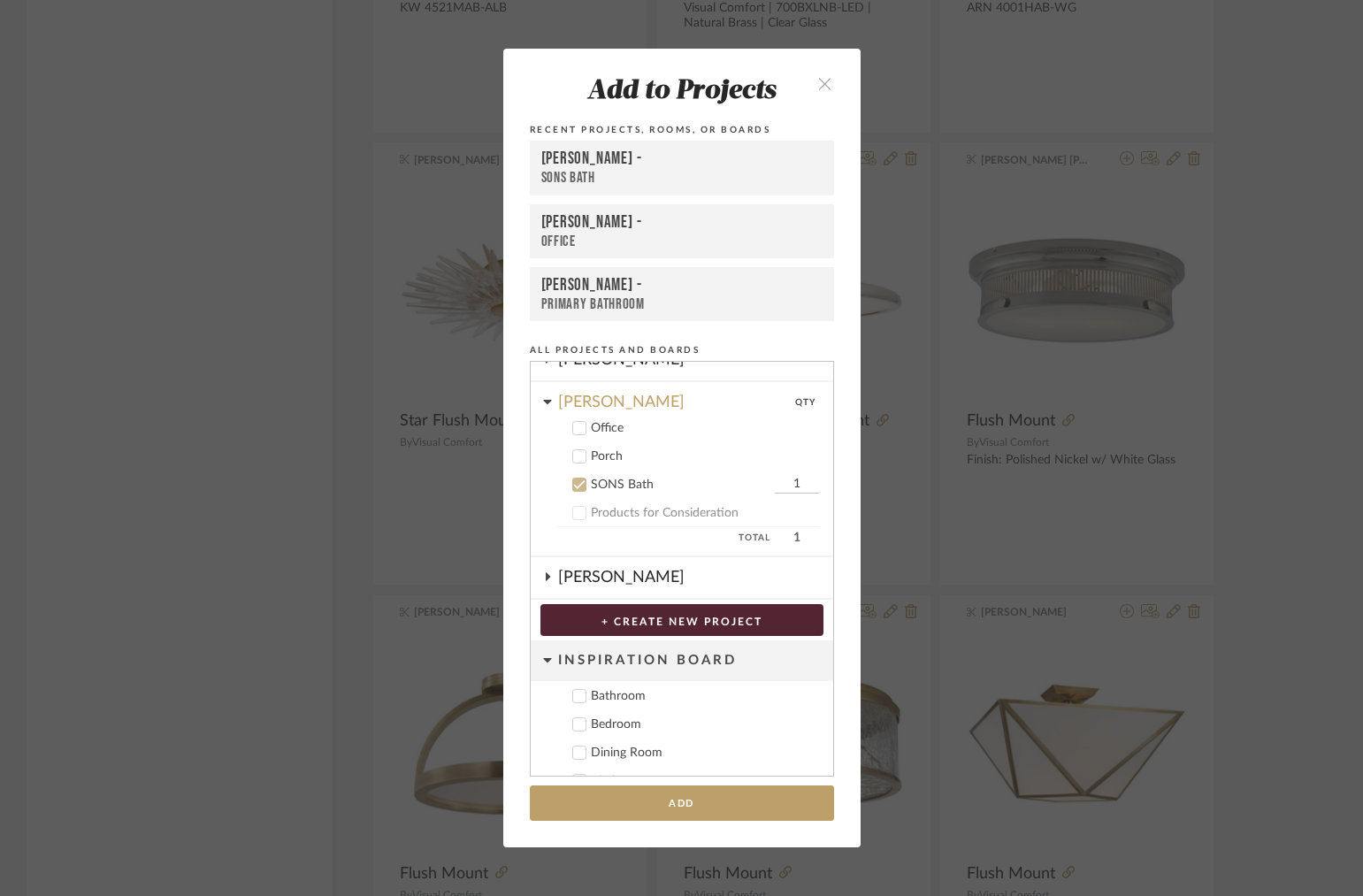
scroll to position [320, 0]
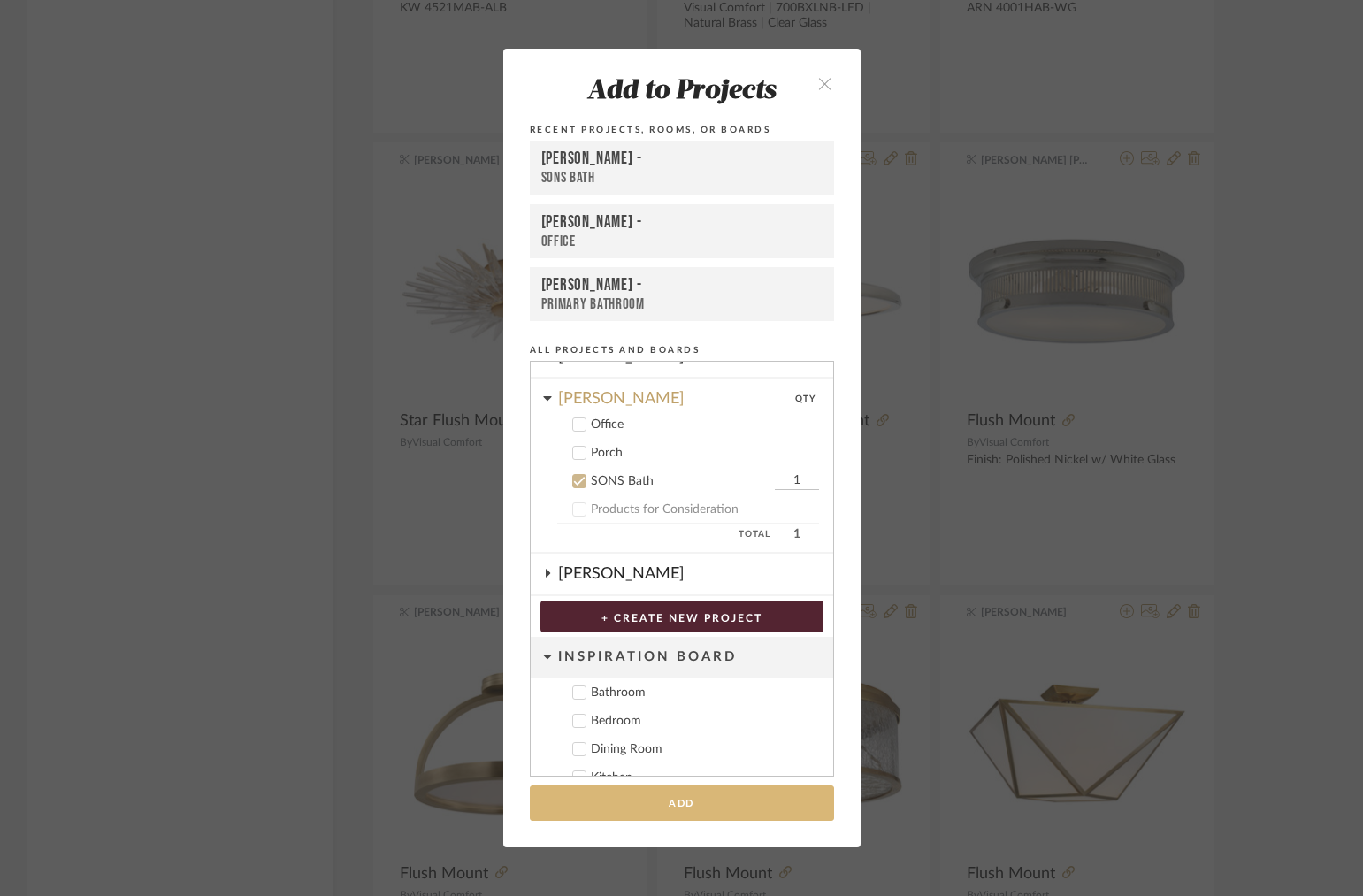
click at [650, 801] on button "Add" at bounding box center [682, 804] width 304 height 37
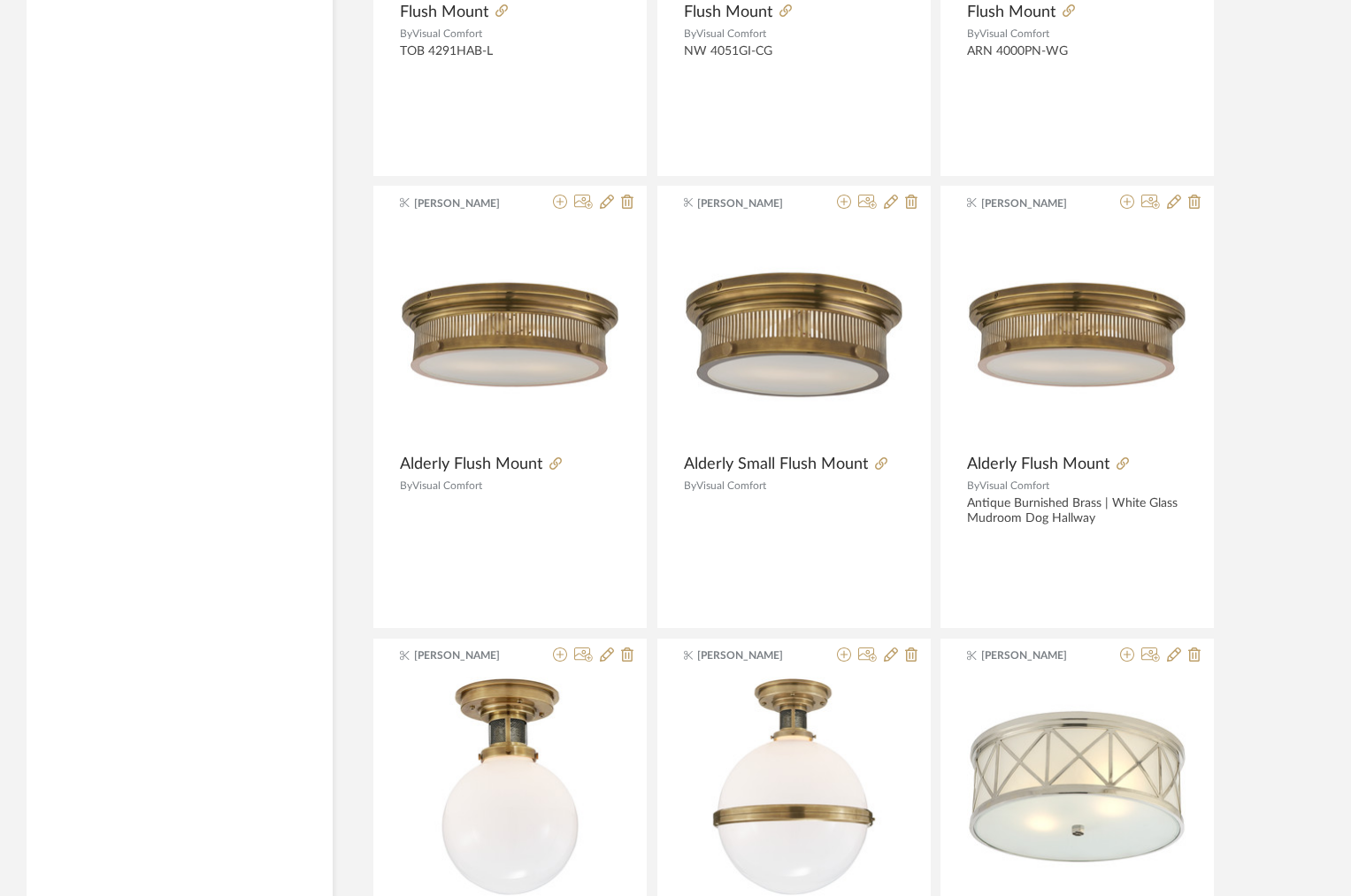
scroll to position [10580, 0]
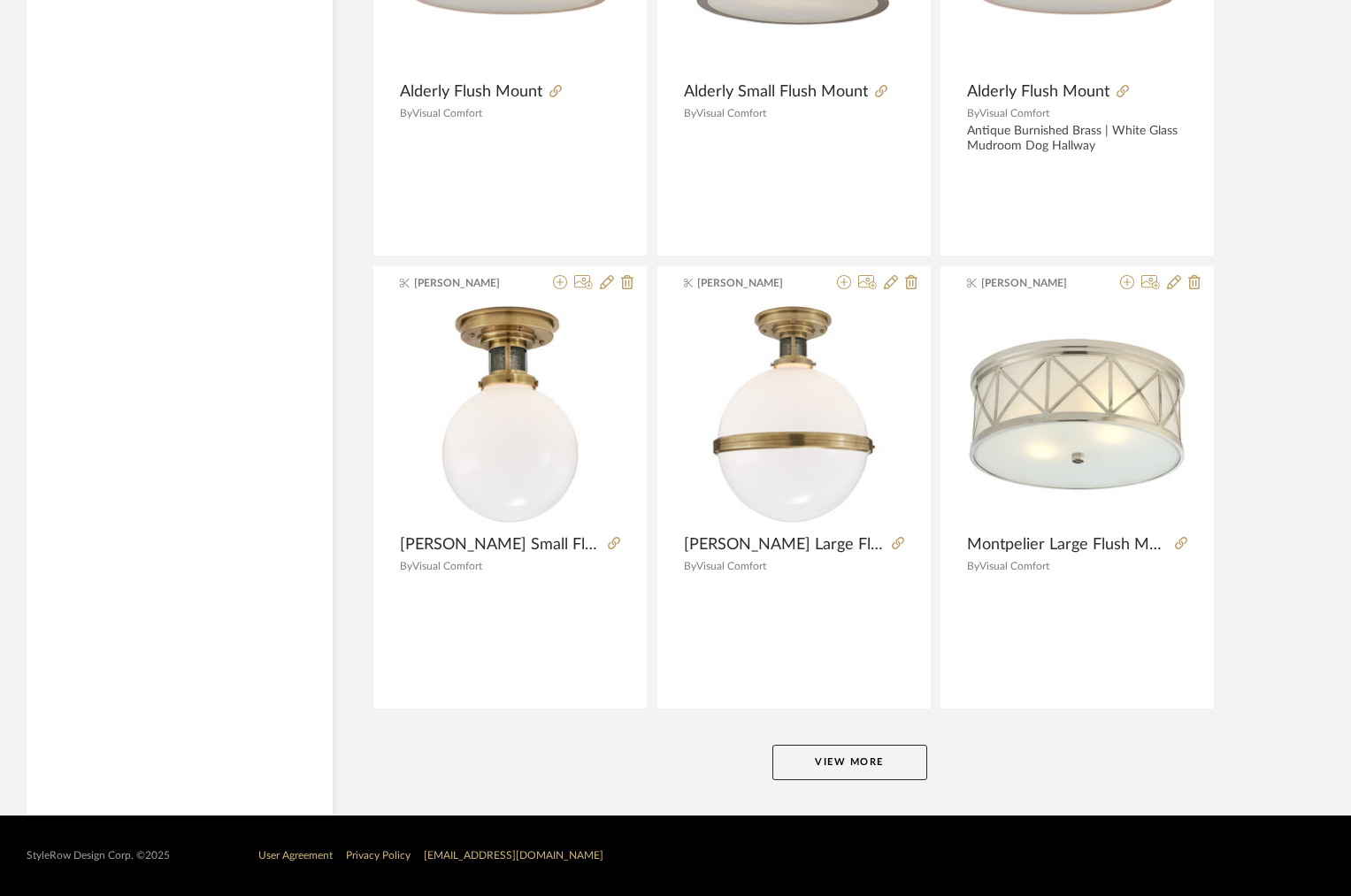
click at [909, 745] on button "View More" at bounding box center [849, 762] width 155 height 36
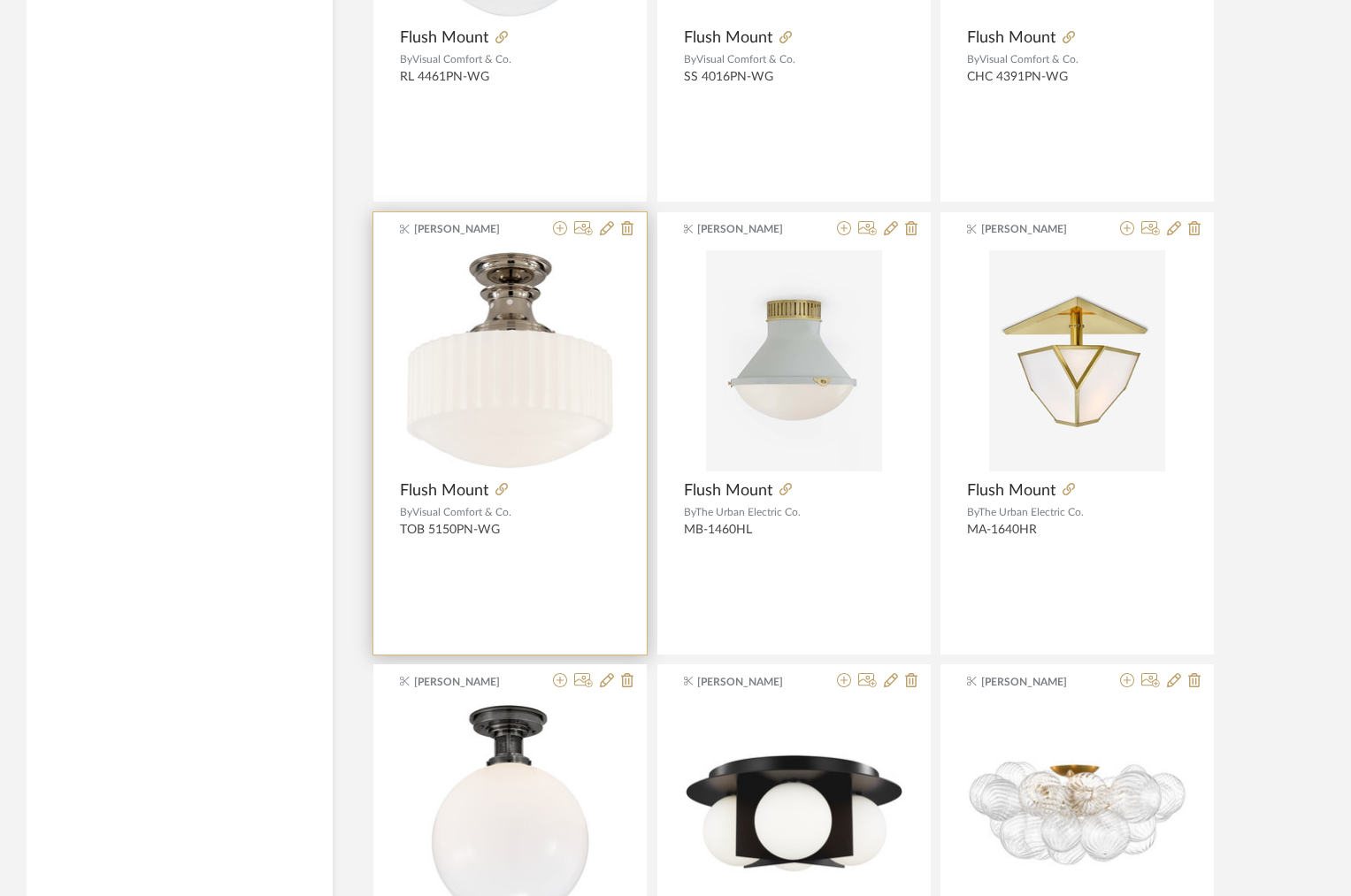
scroll to position [12441, 0]
click at [510, 326] on img "0" at bounding box center [509, 361] width 221 height 220
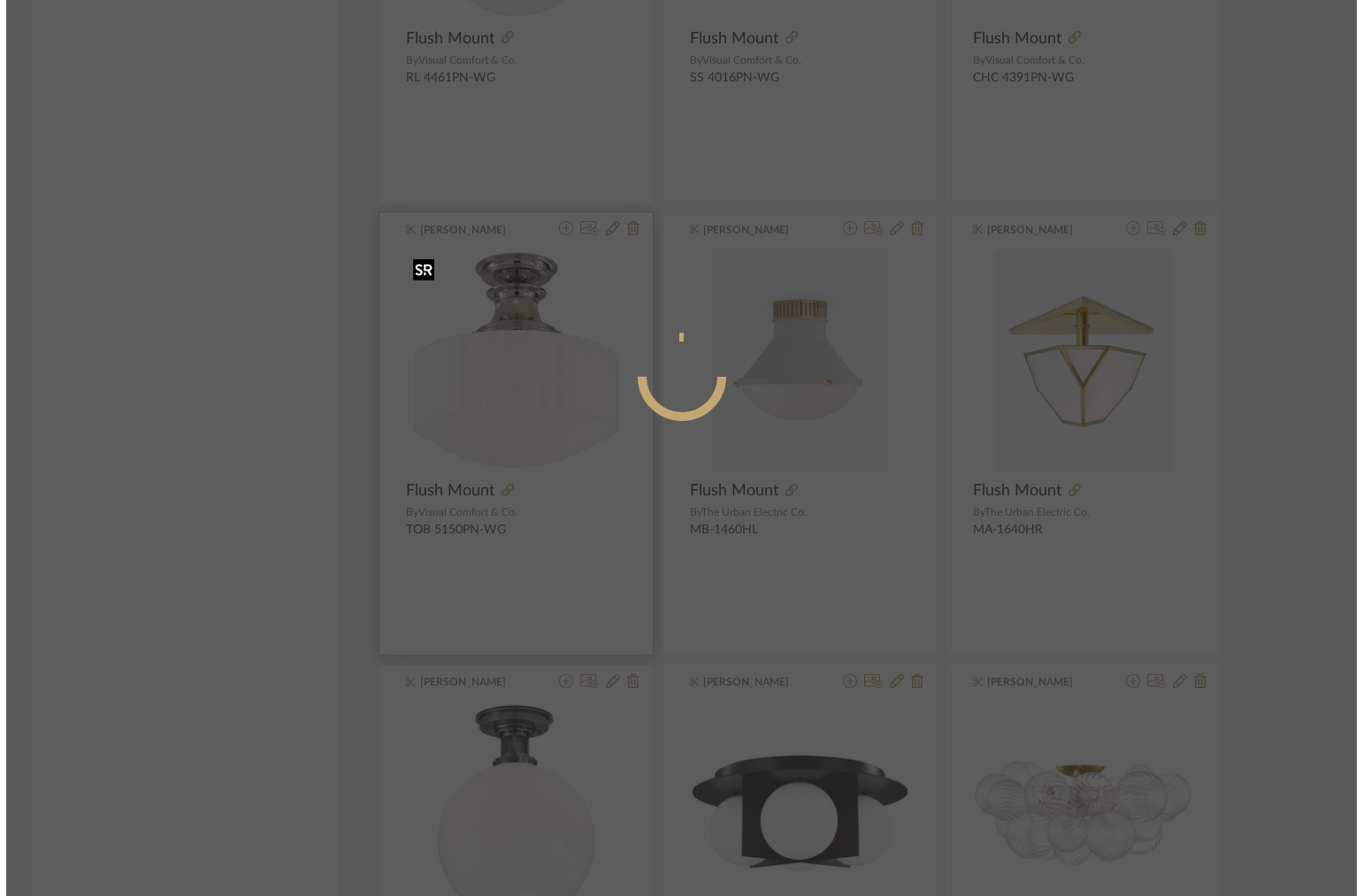
scroll to position [0, 0]
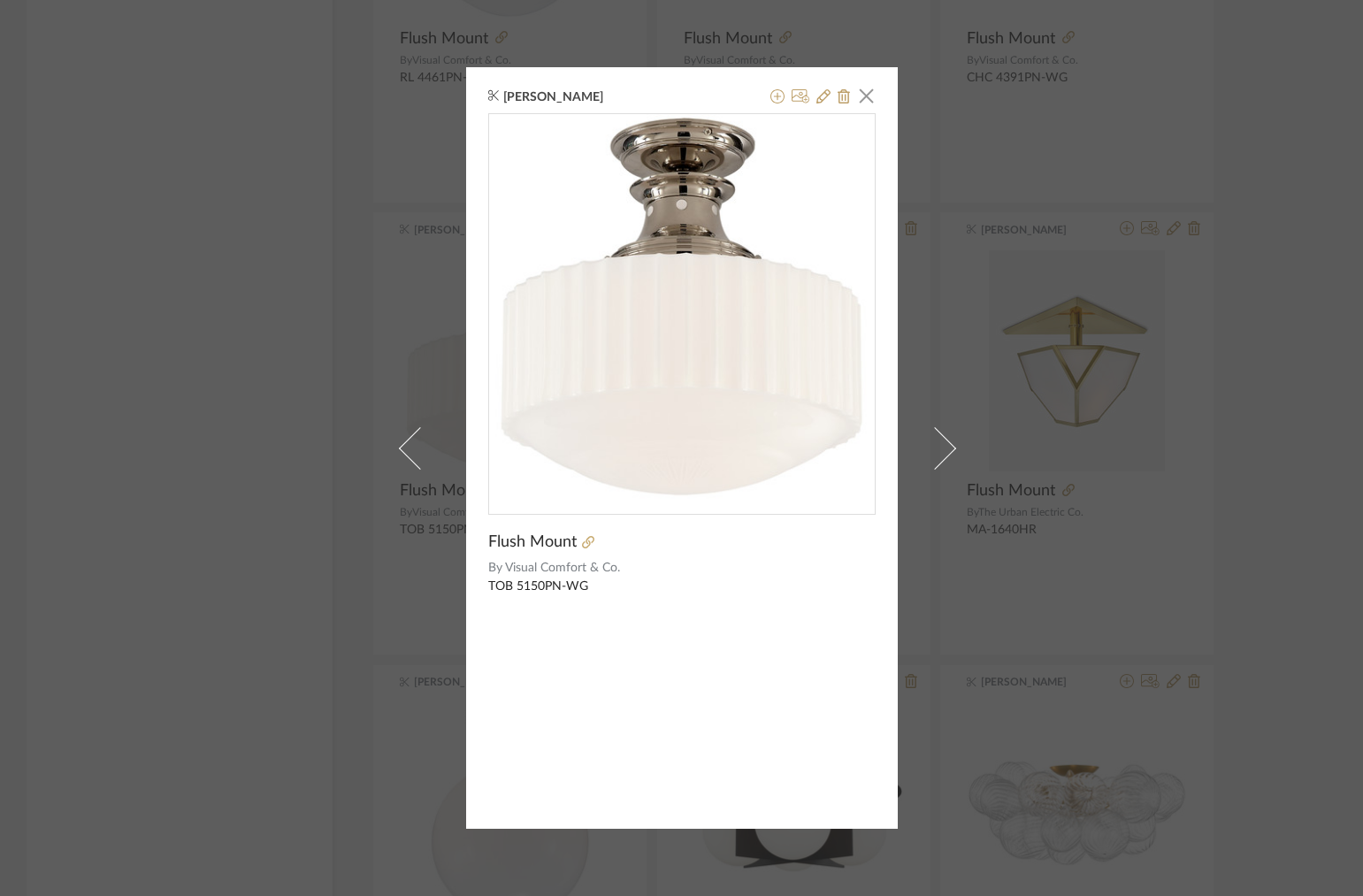
click at [1045, 147] on div "Maddie Warlick × Flush Mount By Visual Comfort & Co. TOB 5150PN-WG" at bounding box center [682, 448] width 1363 height 896
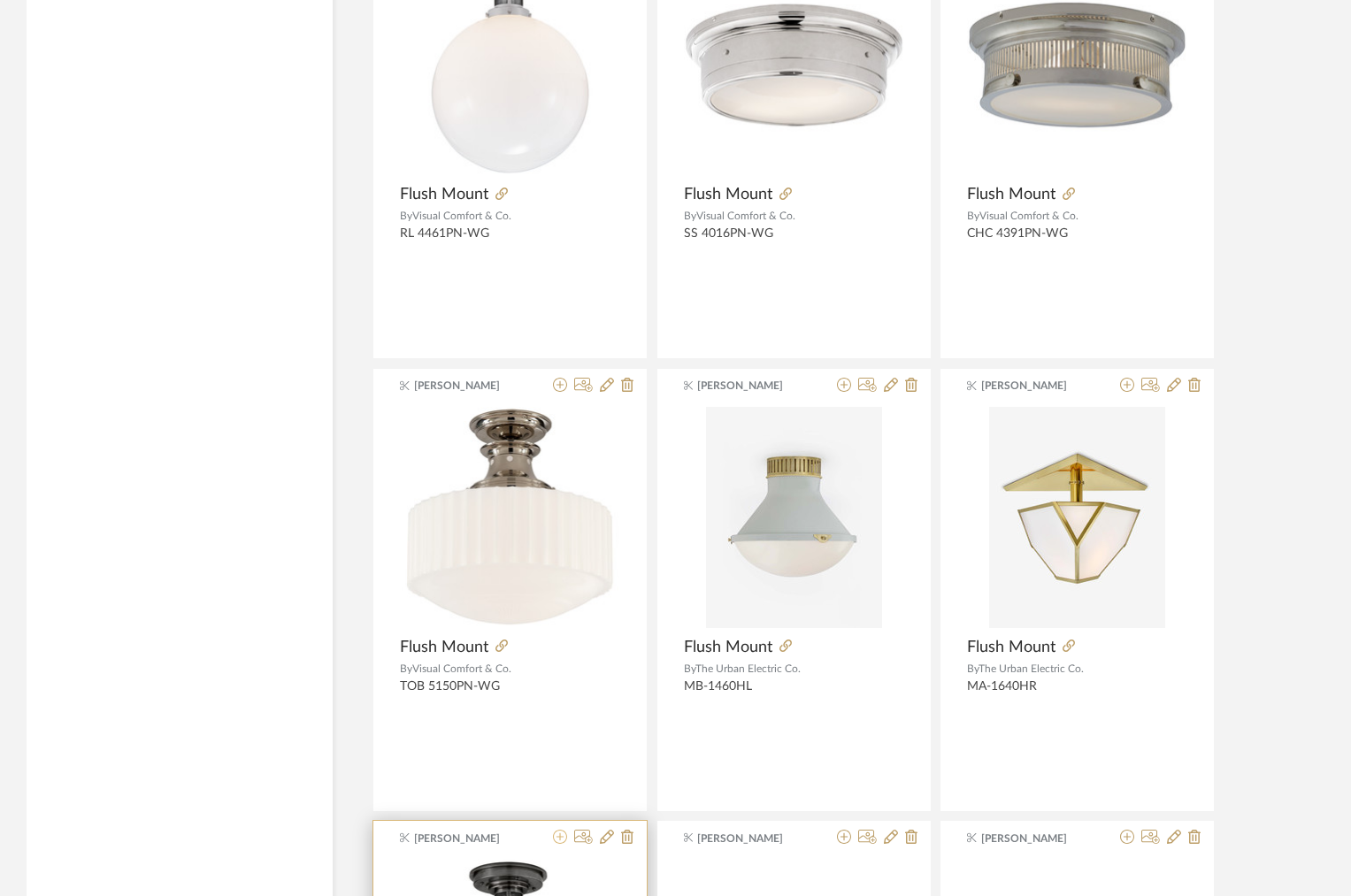
scroll to position [12242, 0]
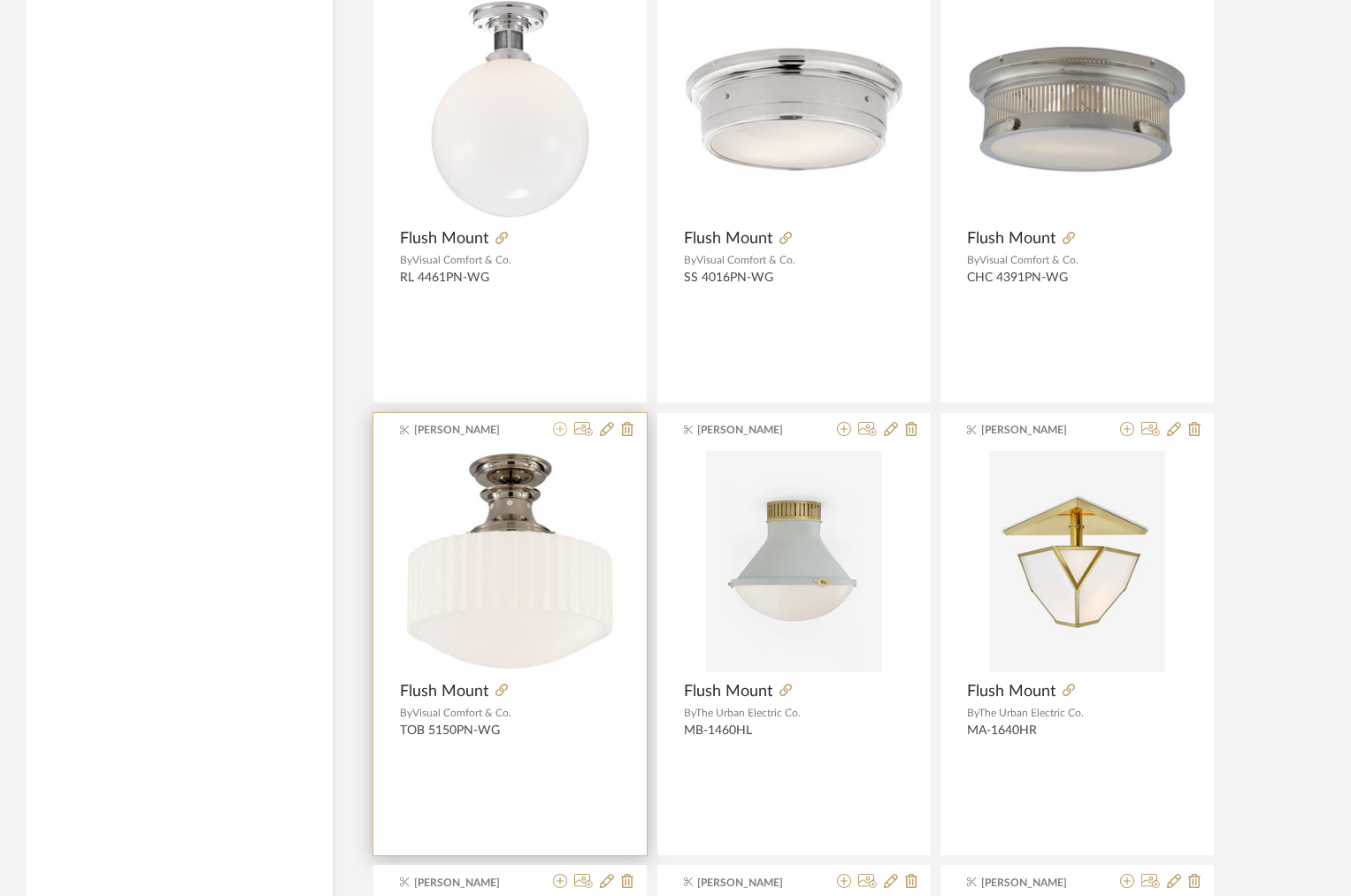
click at [561, 424] on icon at bounding box center [559, 428] width 14 height 14
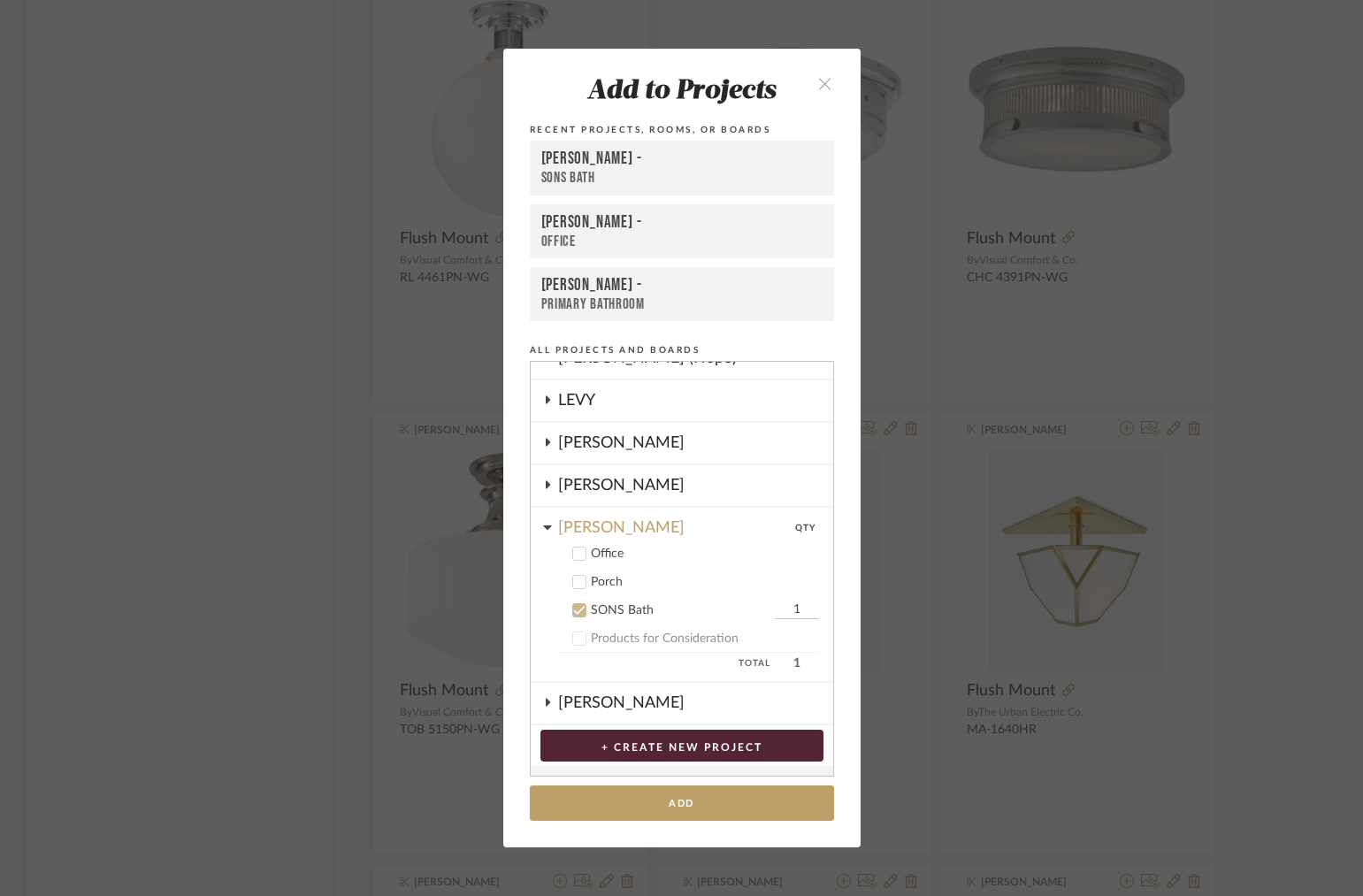
scroll to position [320, 0]
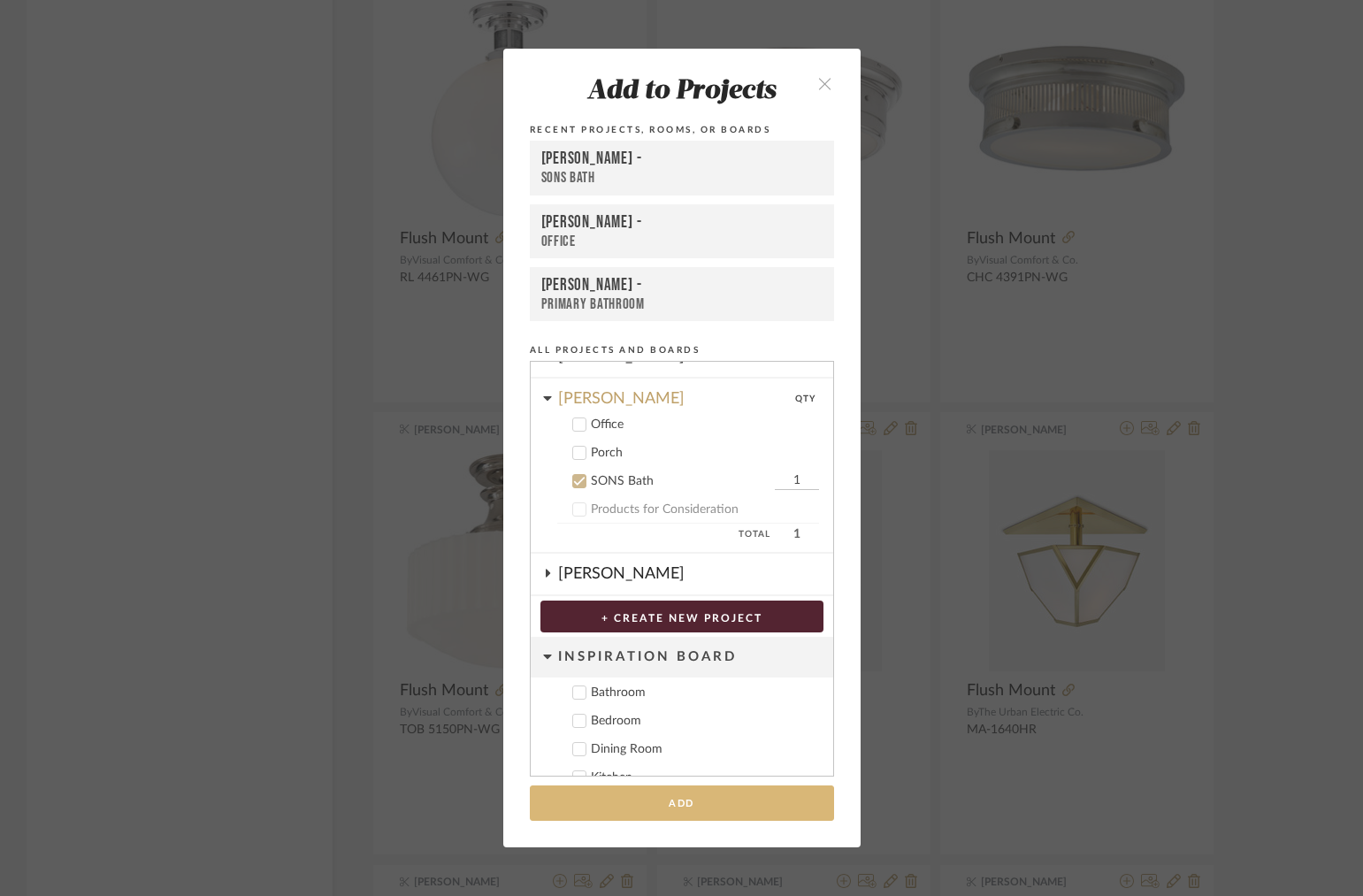
click at [667, 800] on button "Add" at bounding box center [682, 804] width 304 height 37
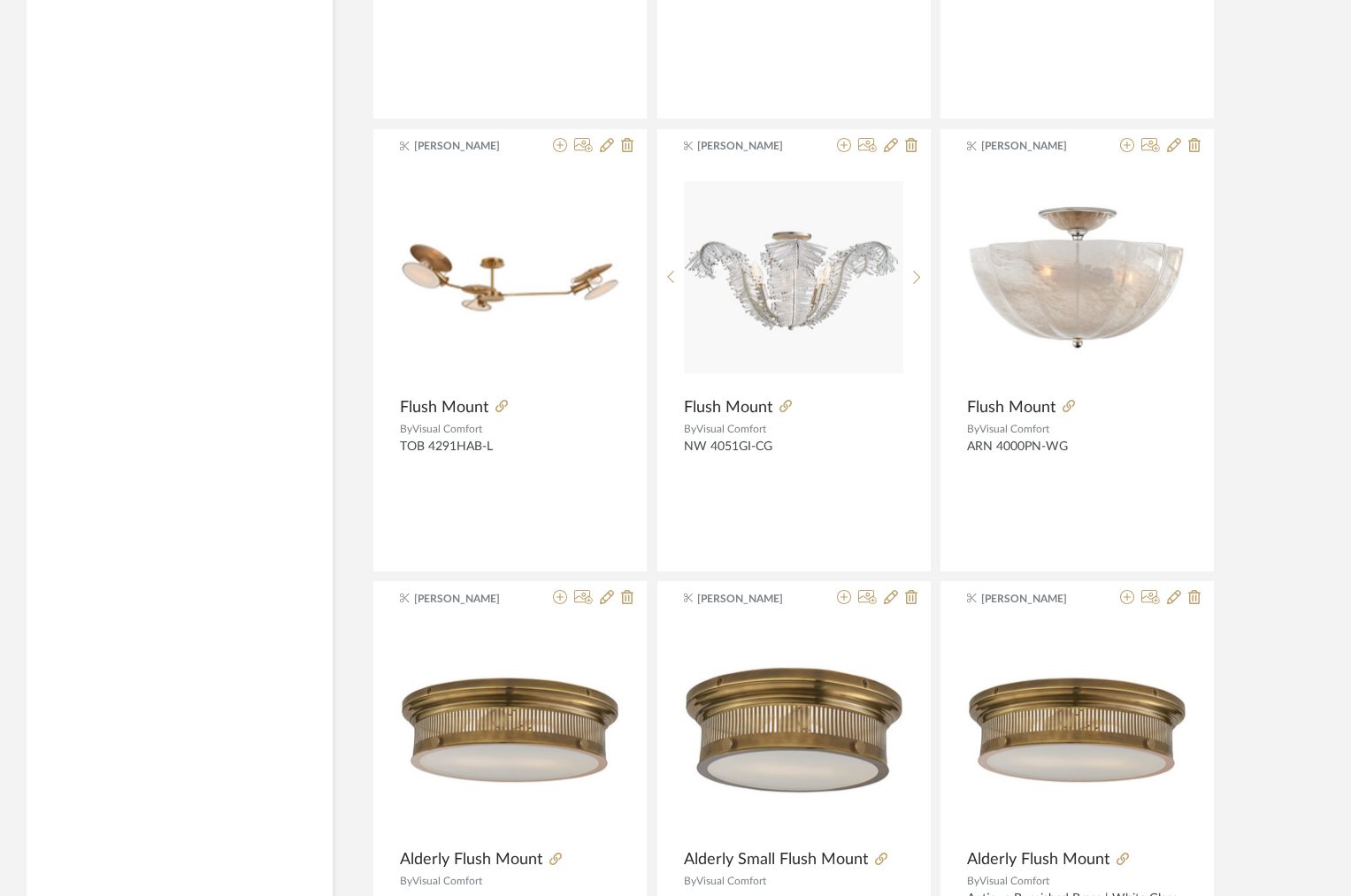
scroll to position [9940, 0]
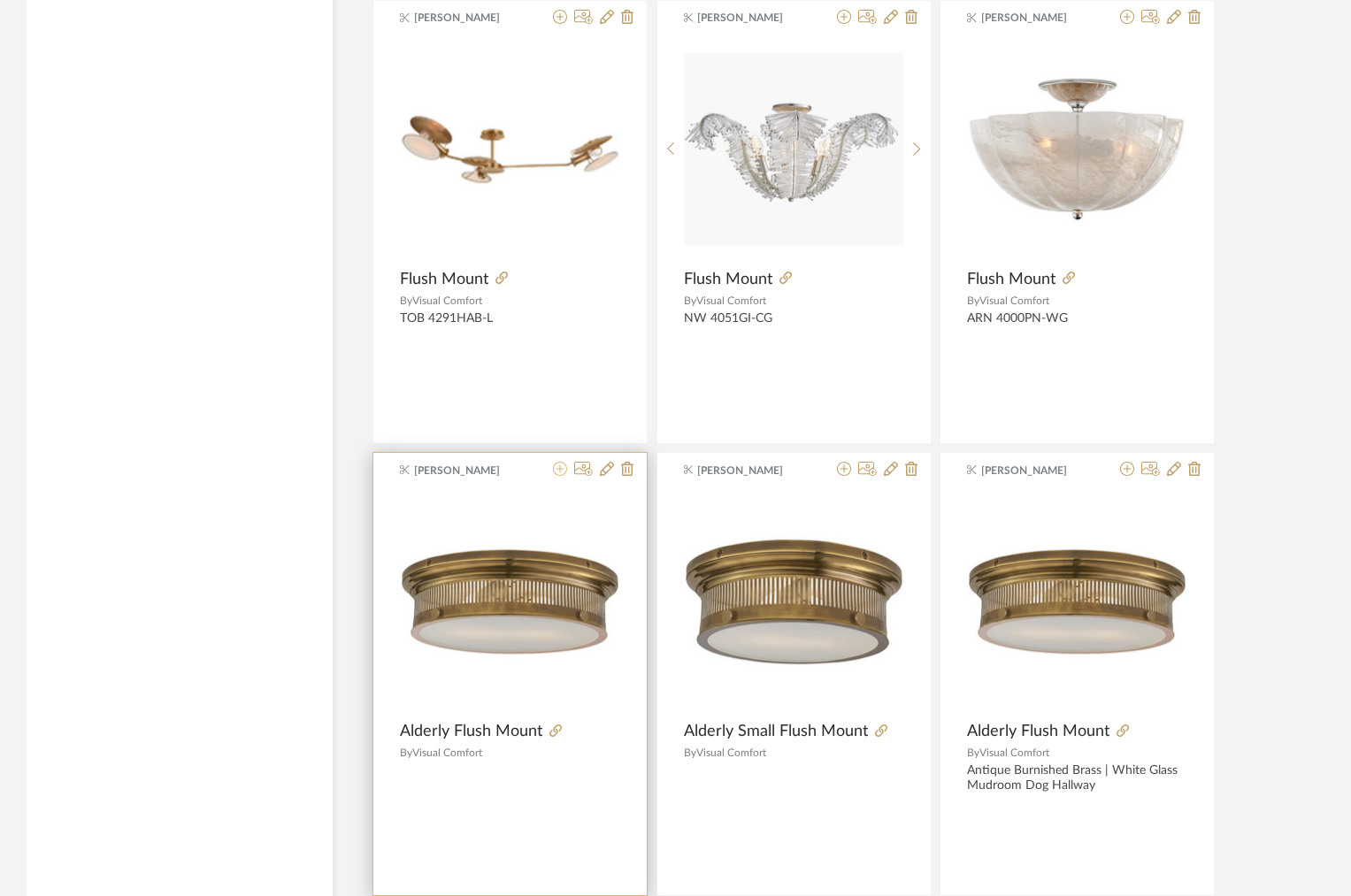
click at [559, 471] on icon at bounding box center [559, 469] width 14 height 14
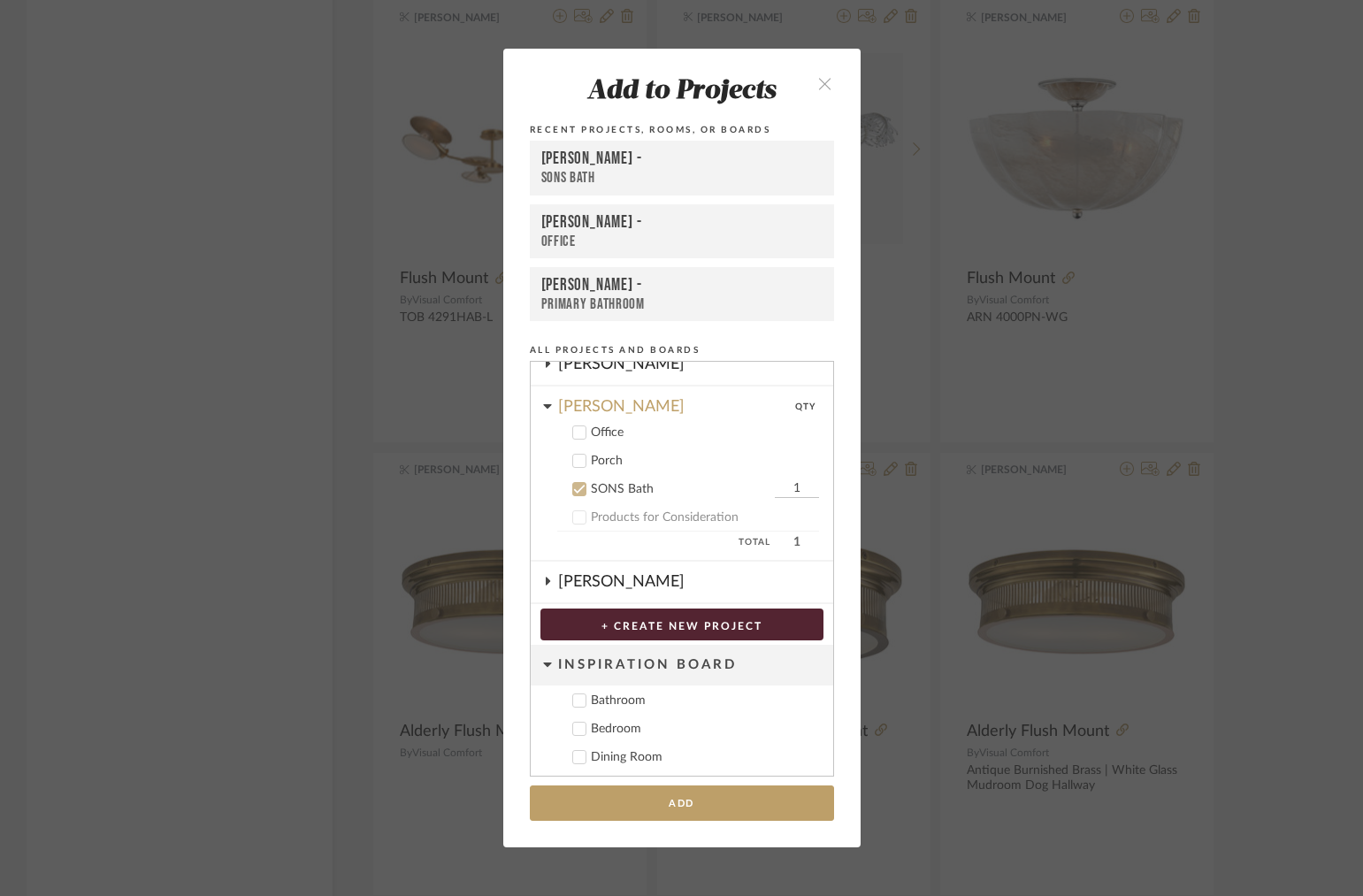
scroll to position [320, 0]
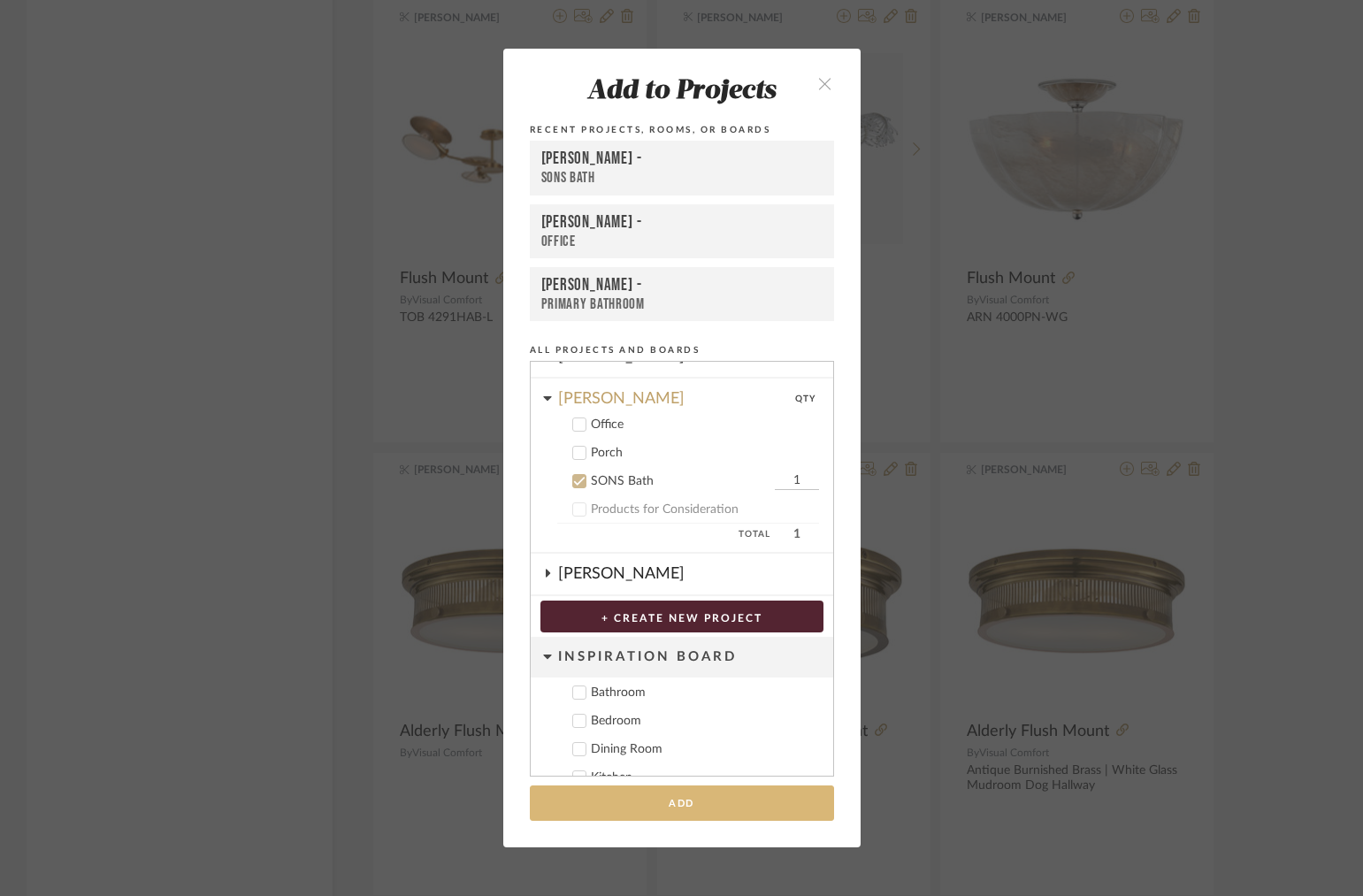
click at [635, 810] on button "Add" at bounding box center [682, 804] width 304 height 37
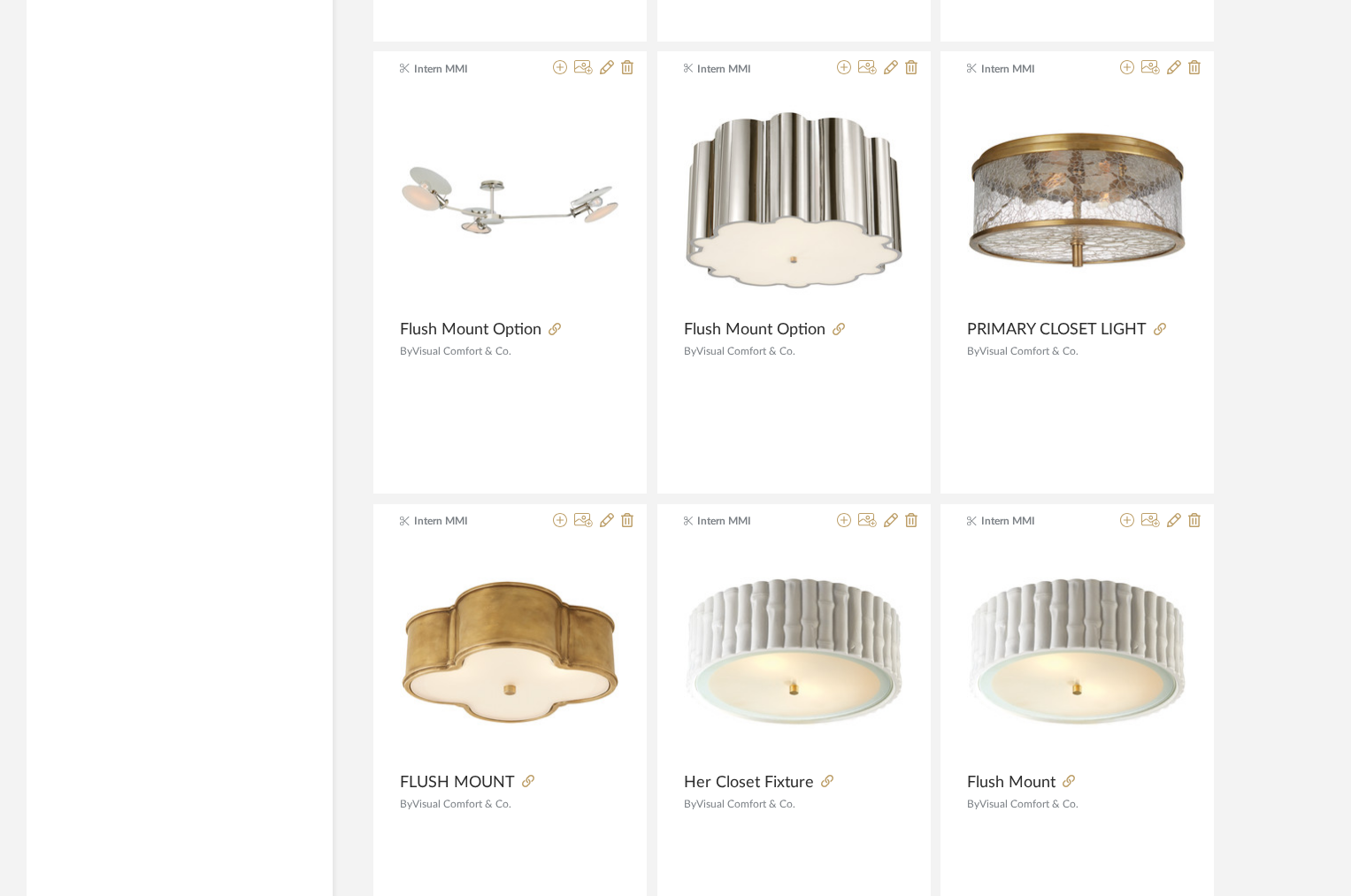
scroll to position [16007, 0]
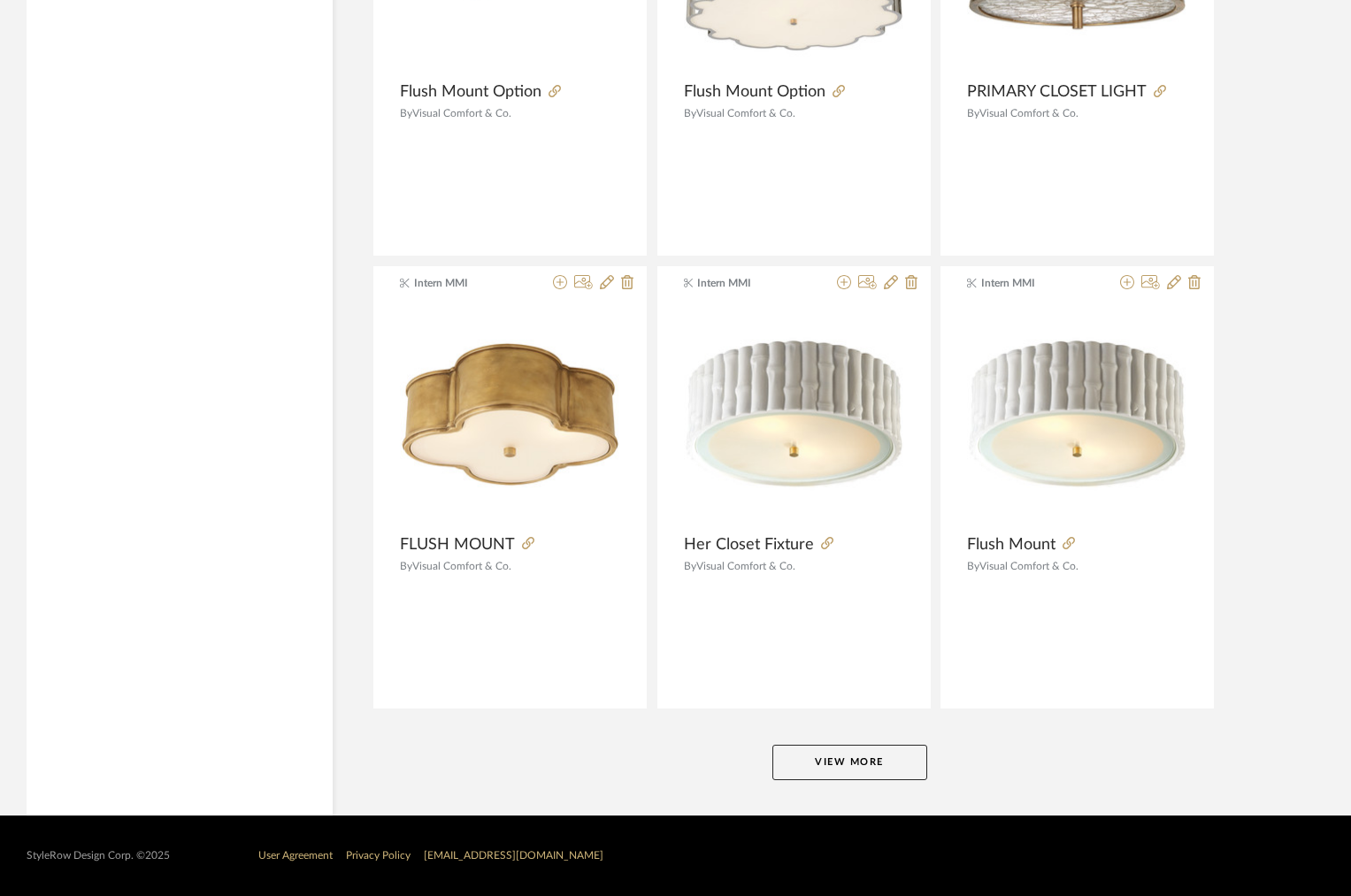
click at [857, 750] on button "View More" at bounding box center [849, 762] width 155 height 36
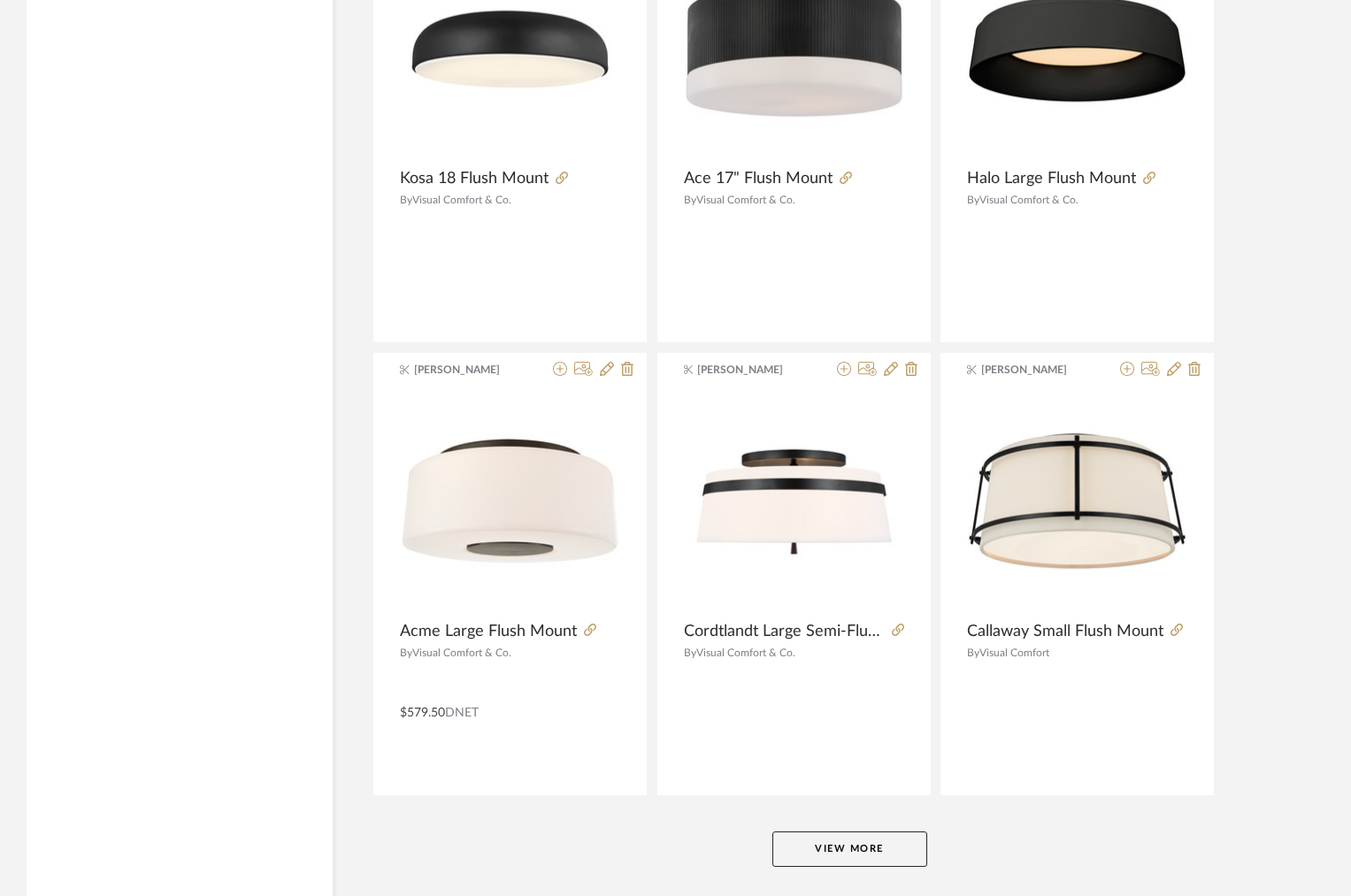
scroll to position [21434, 0]
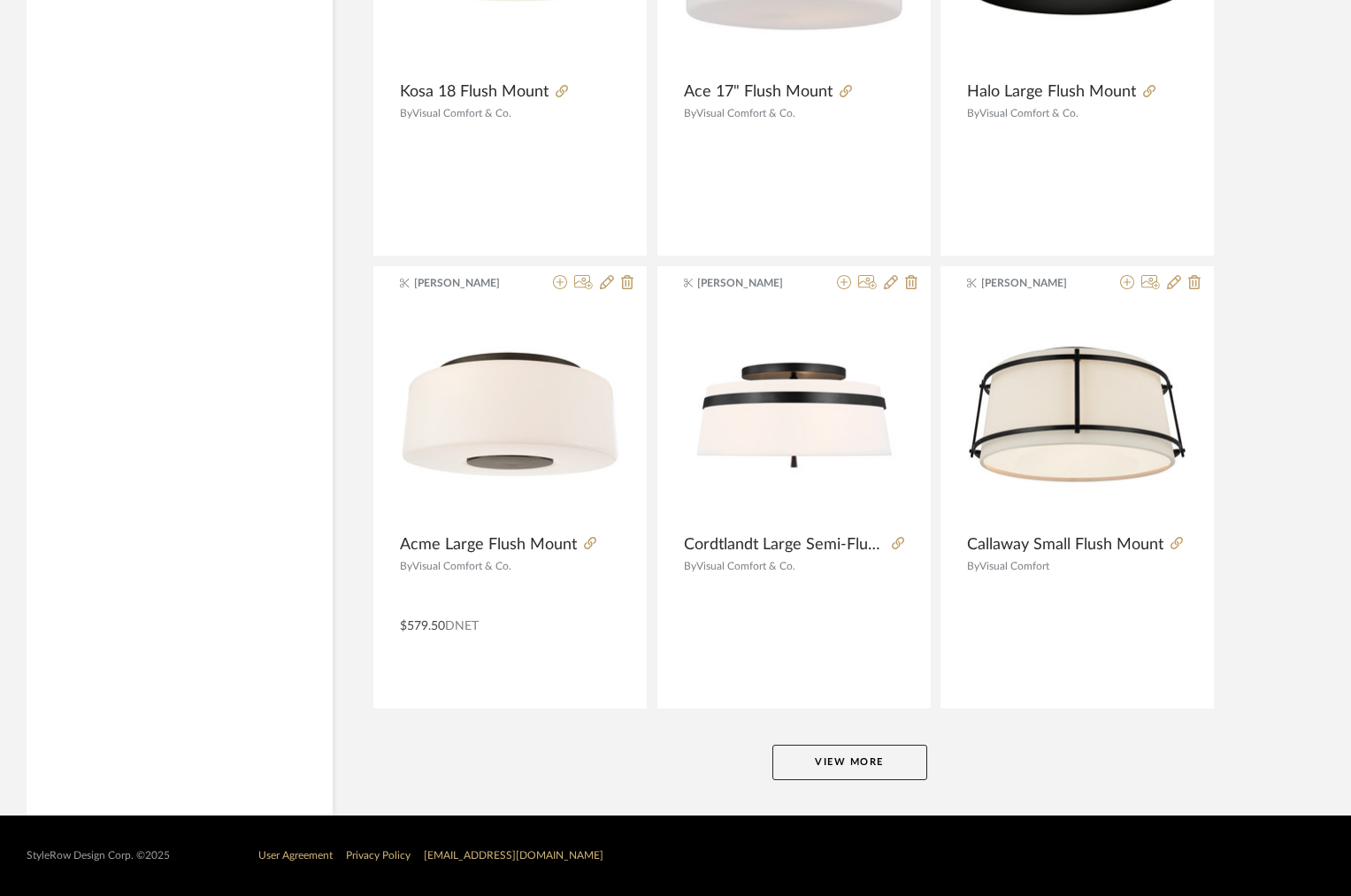
click at [861, 778] on button "View More" at bounding box center [849, 762] width 155 height 36
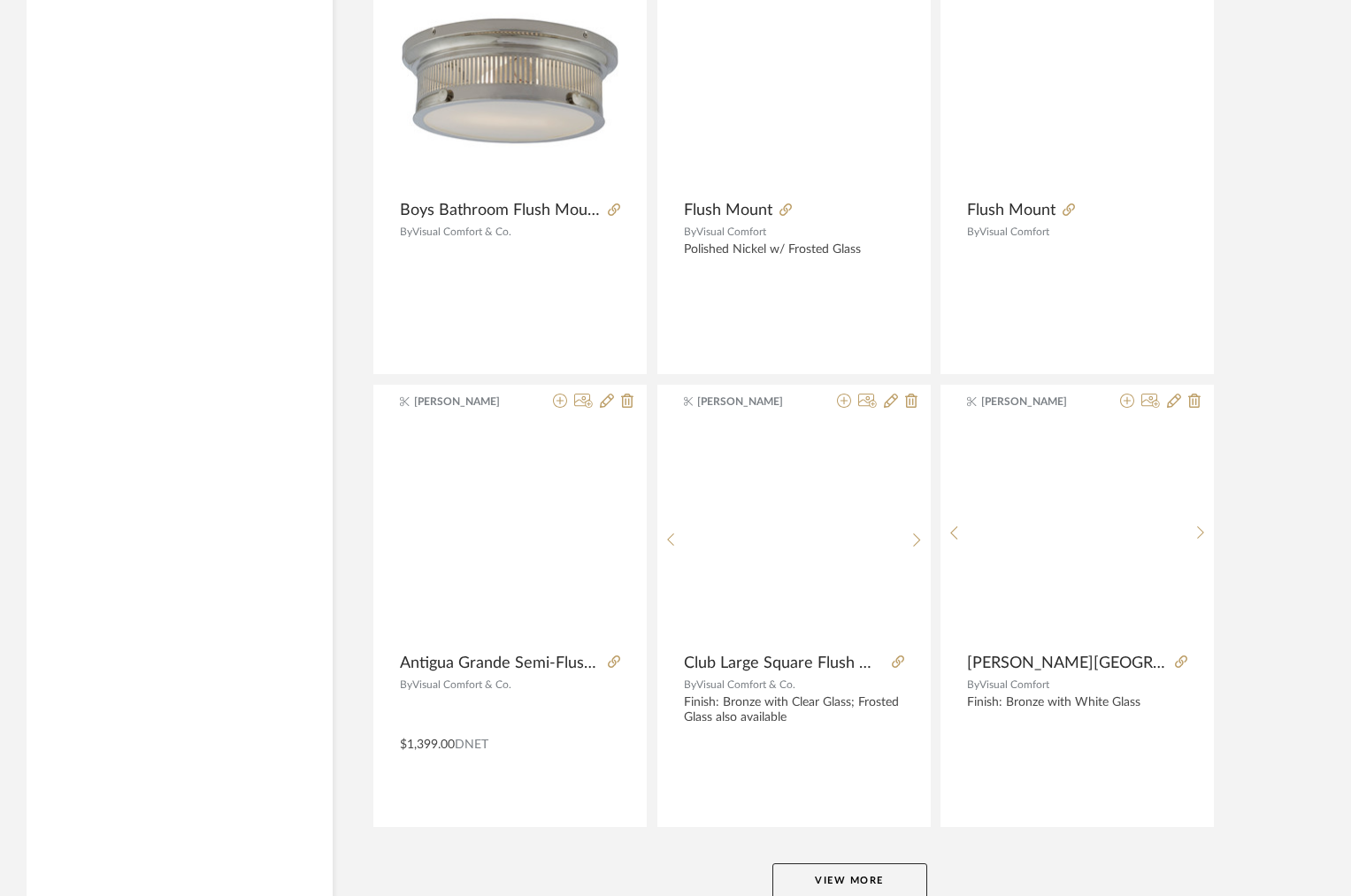
scroll to position [26861, 0]
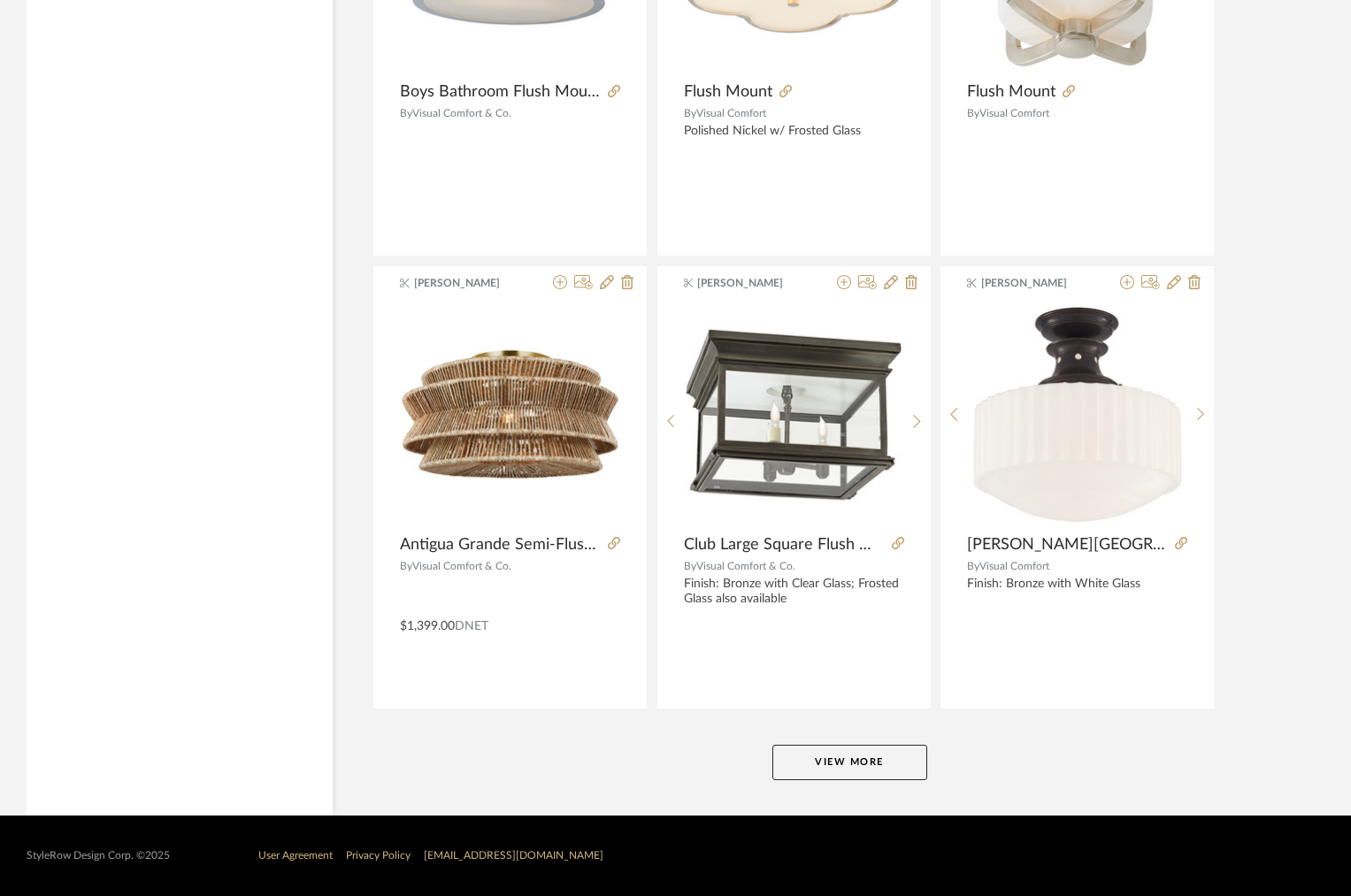
click at [855, 756] on button "View More" at bounding box center [849, 762] width 155 height 36
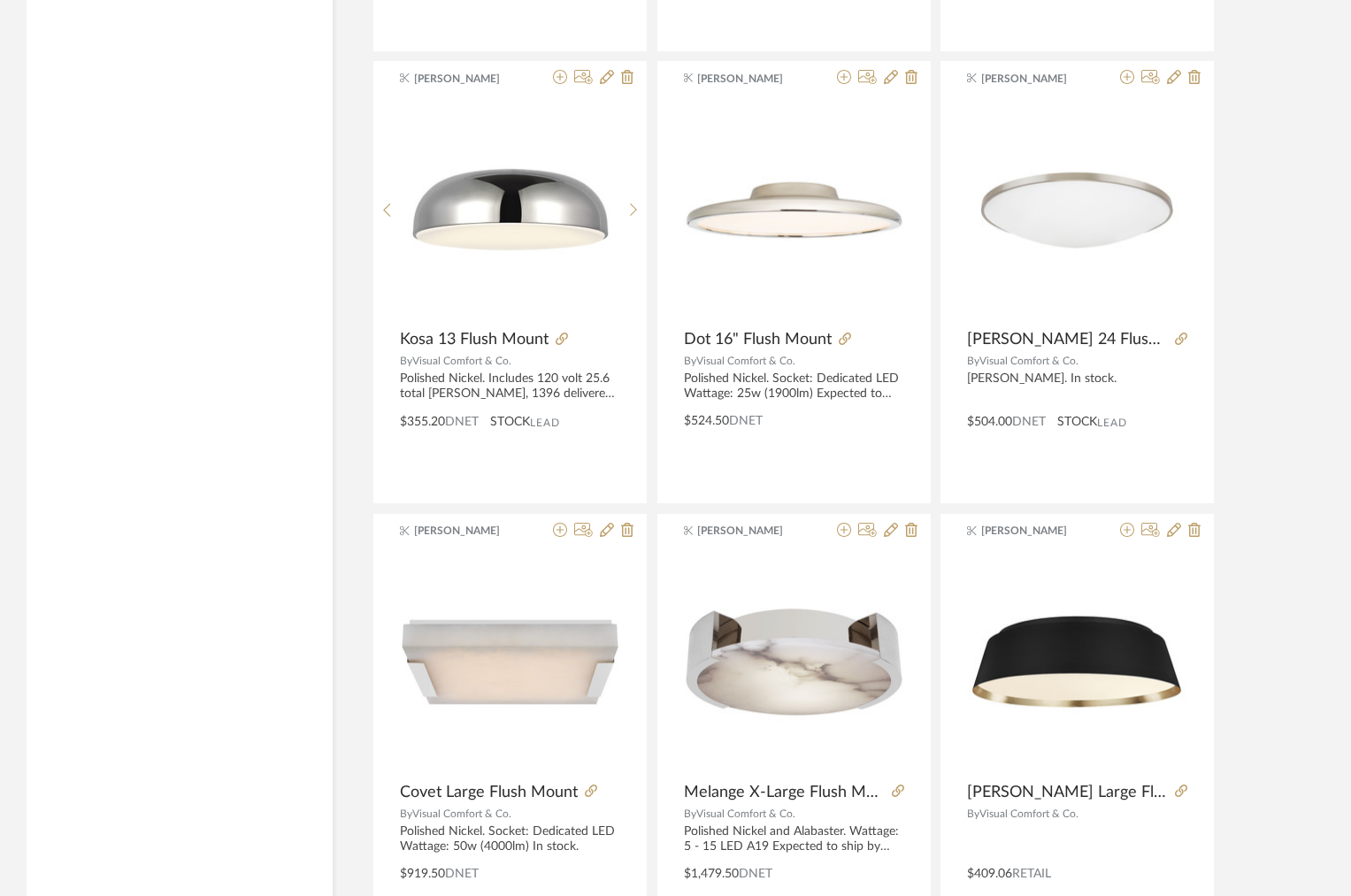
scroll to position [32288, 0]
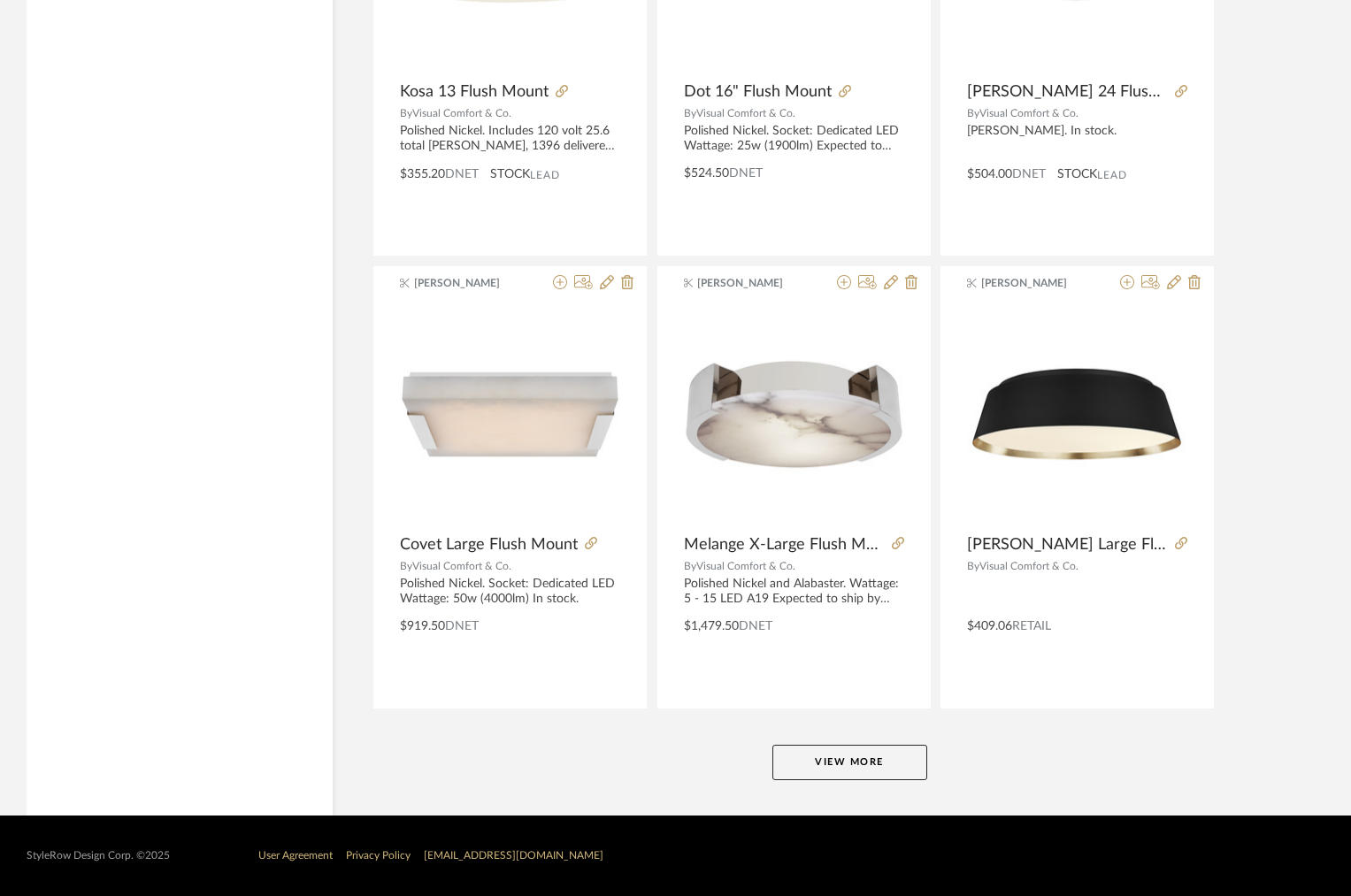
click at [855, 756] on button "View More" at bounding box center [849, 762] width 155 height 36
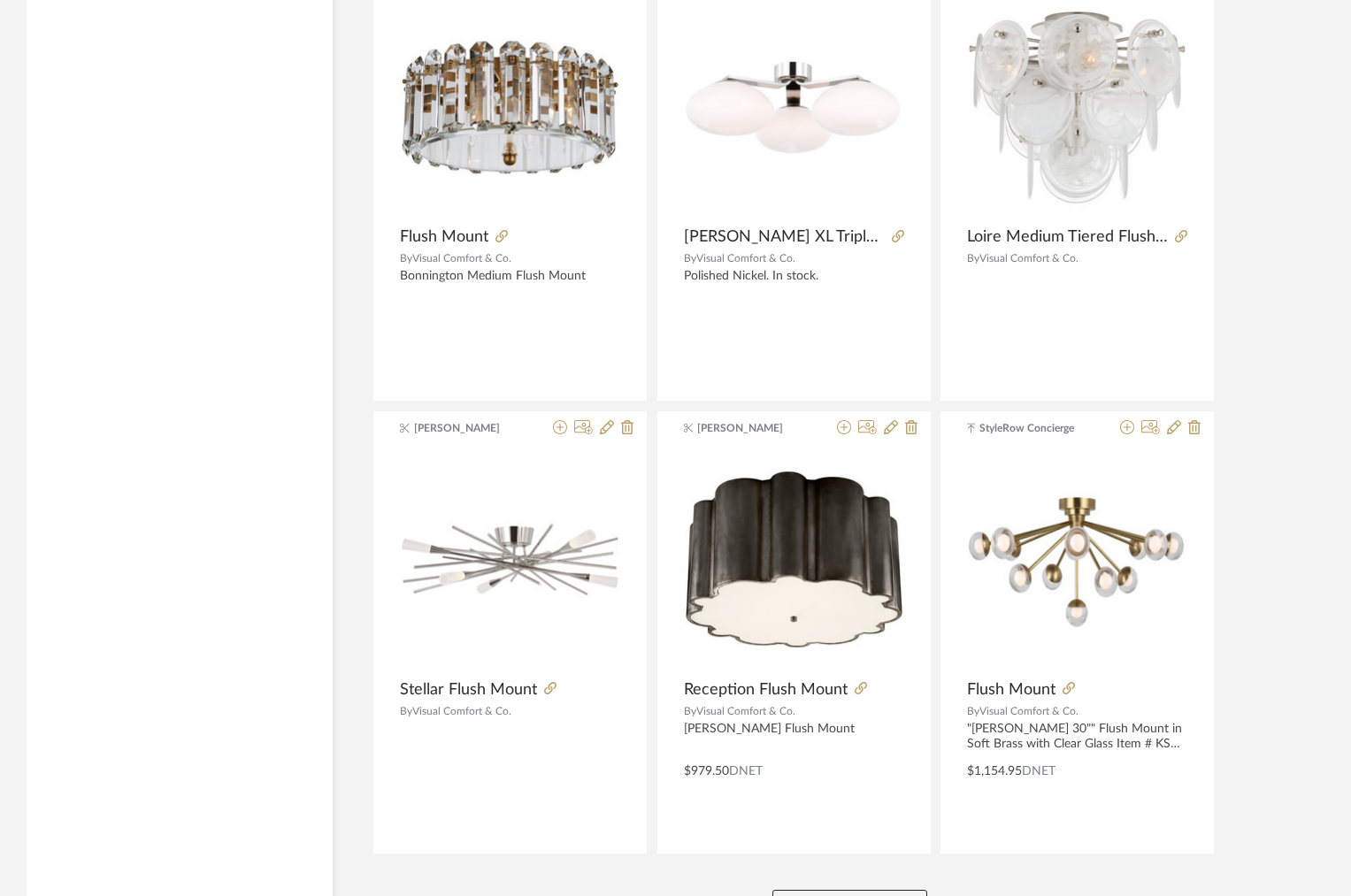
scroll to position [37715, 0]
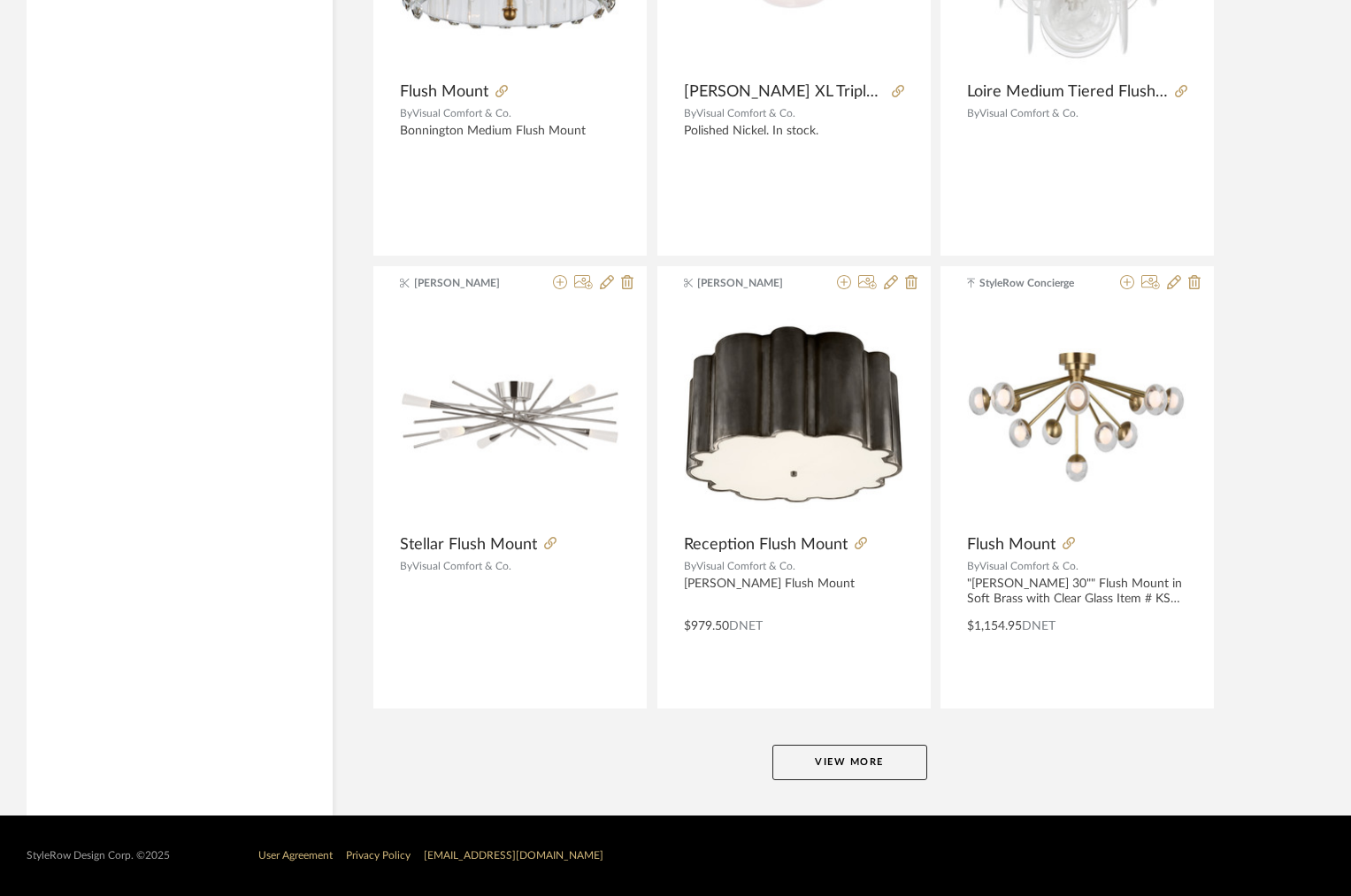
click at [846, 756] on button "View More" at bounding box center [849, 762] width 155 height 36
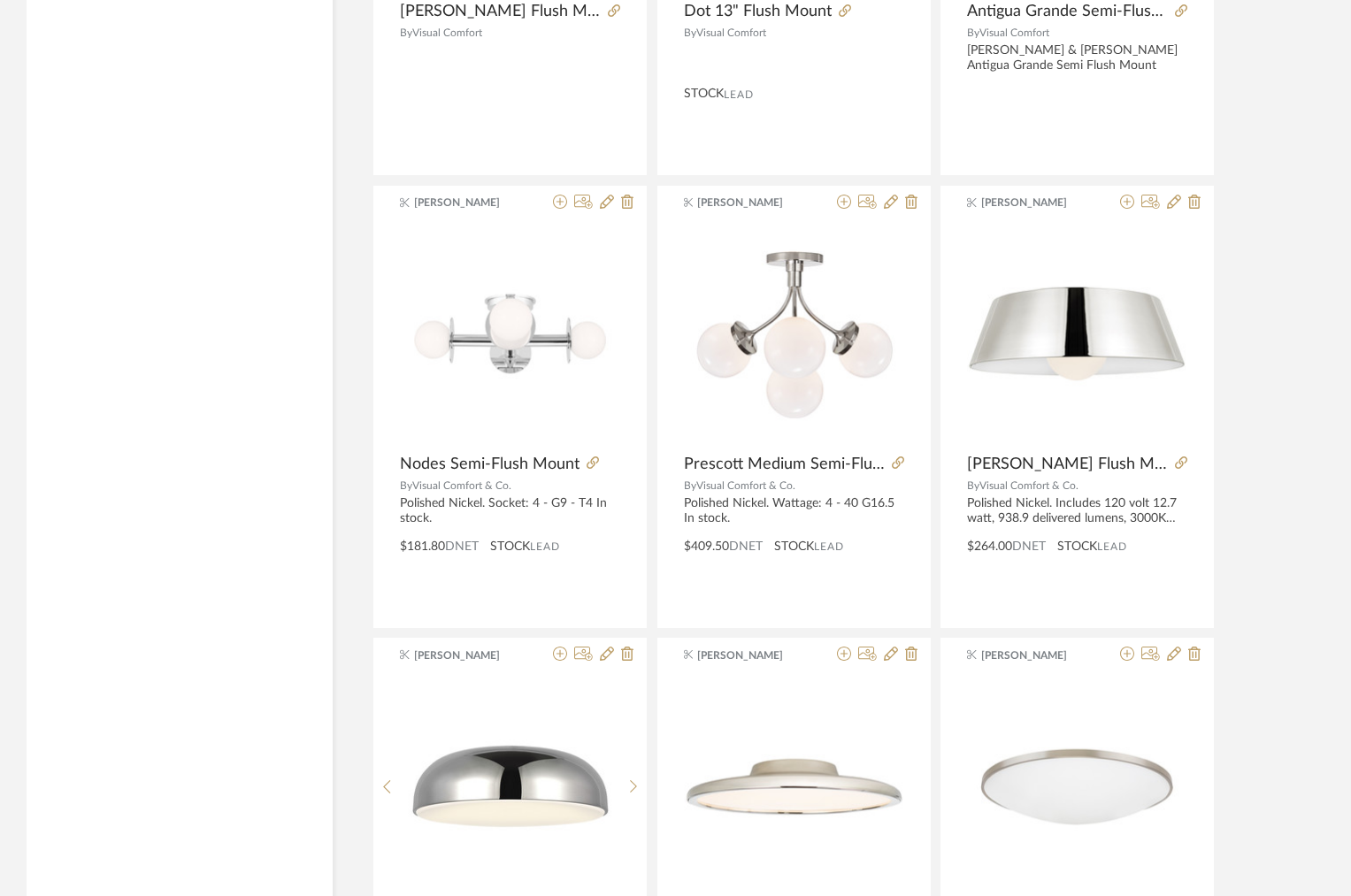
scroll to position [31434, 0]
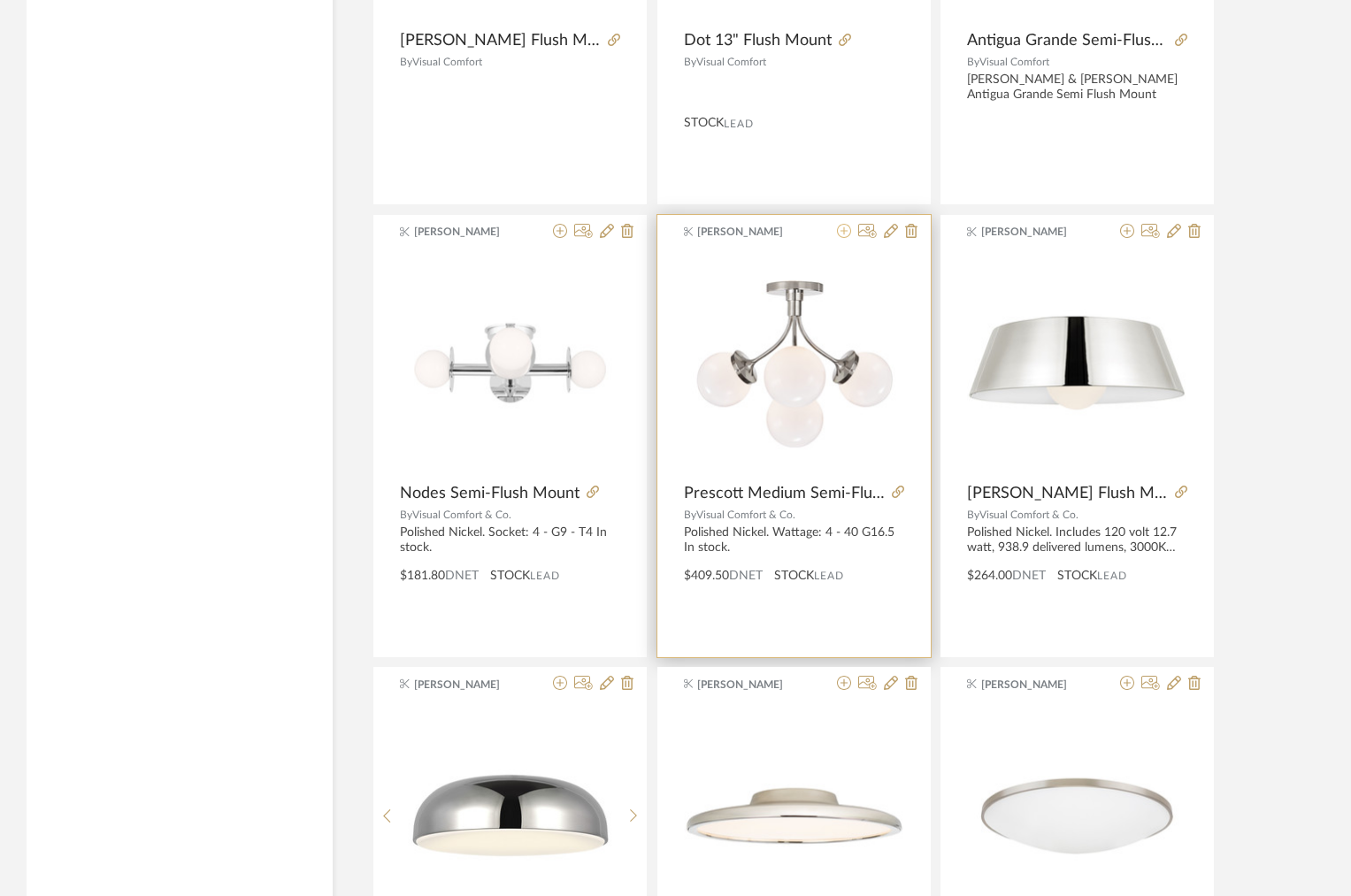
click at [842, 231] on icon at bounding box center [844, 230] width 14 height 14
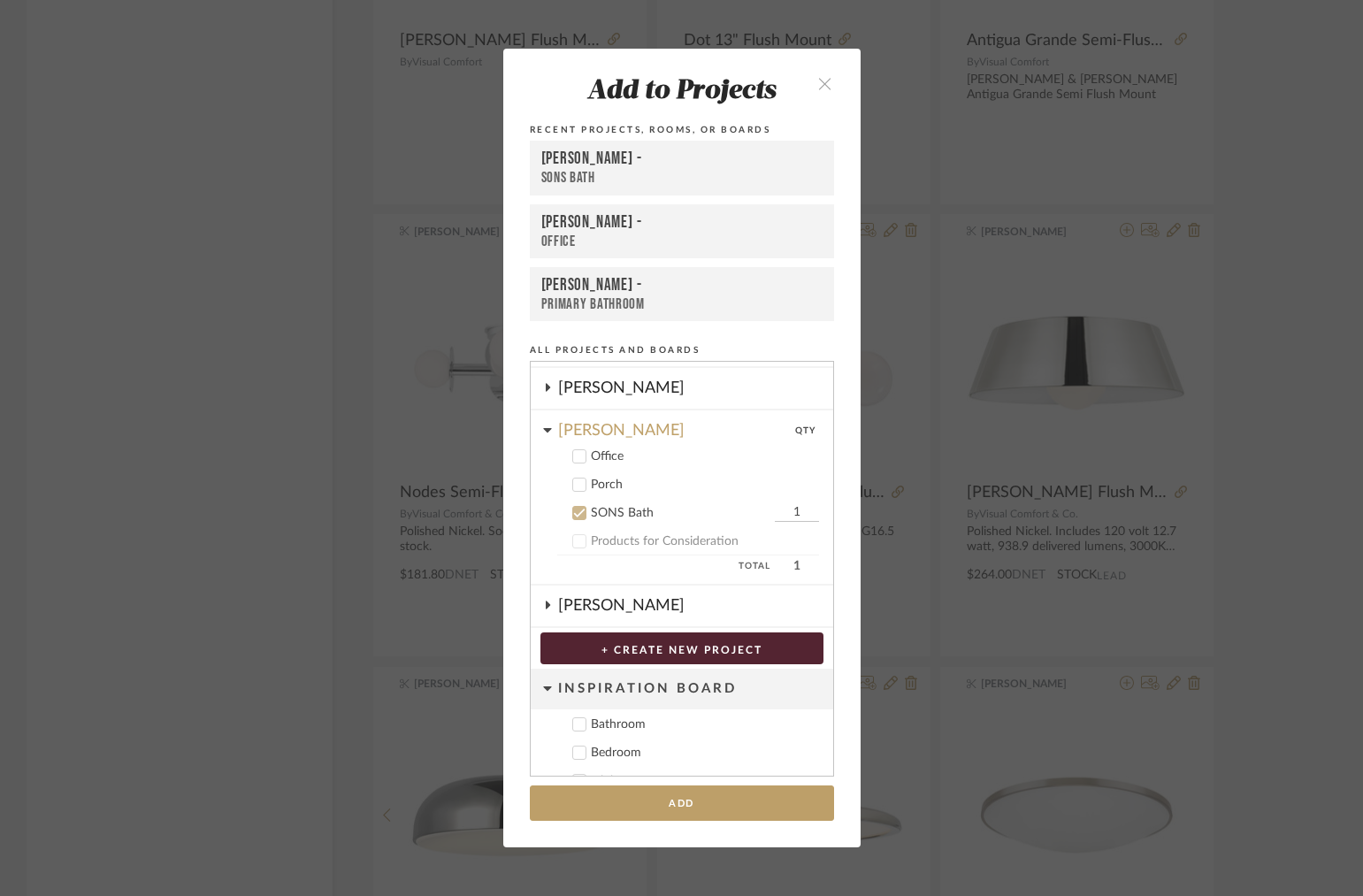
scroll to position [320, 0]
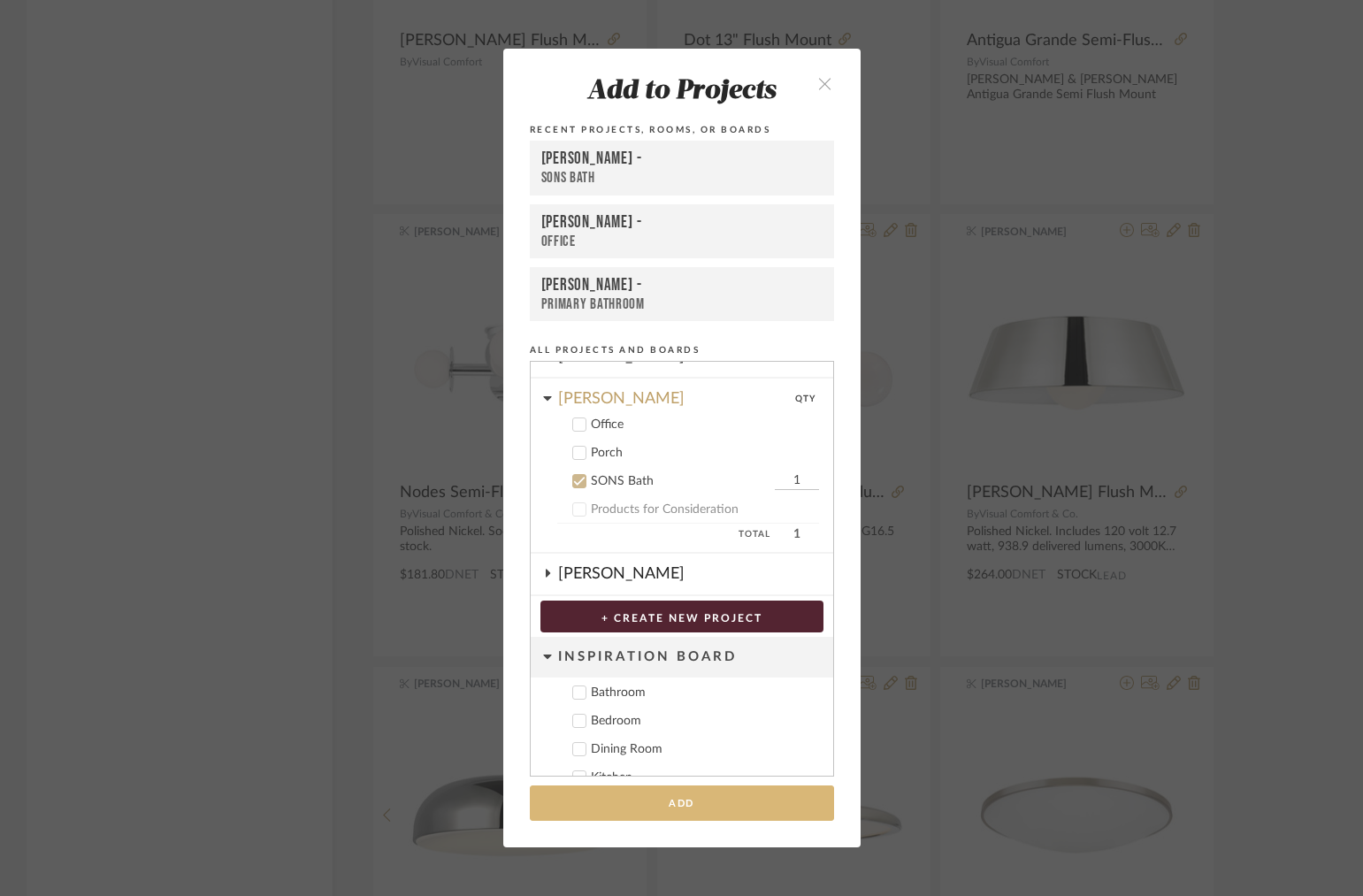
click at [671, 798] on button "Add" at bounding box center [682, 804] width 304 height 37
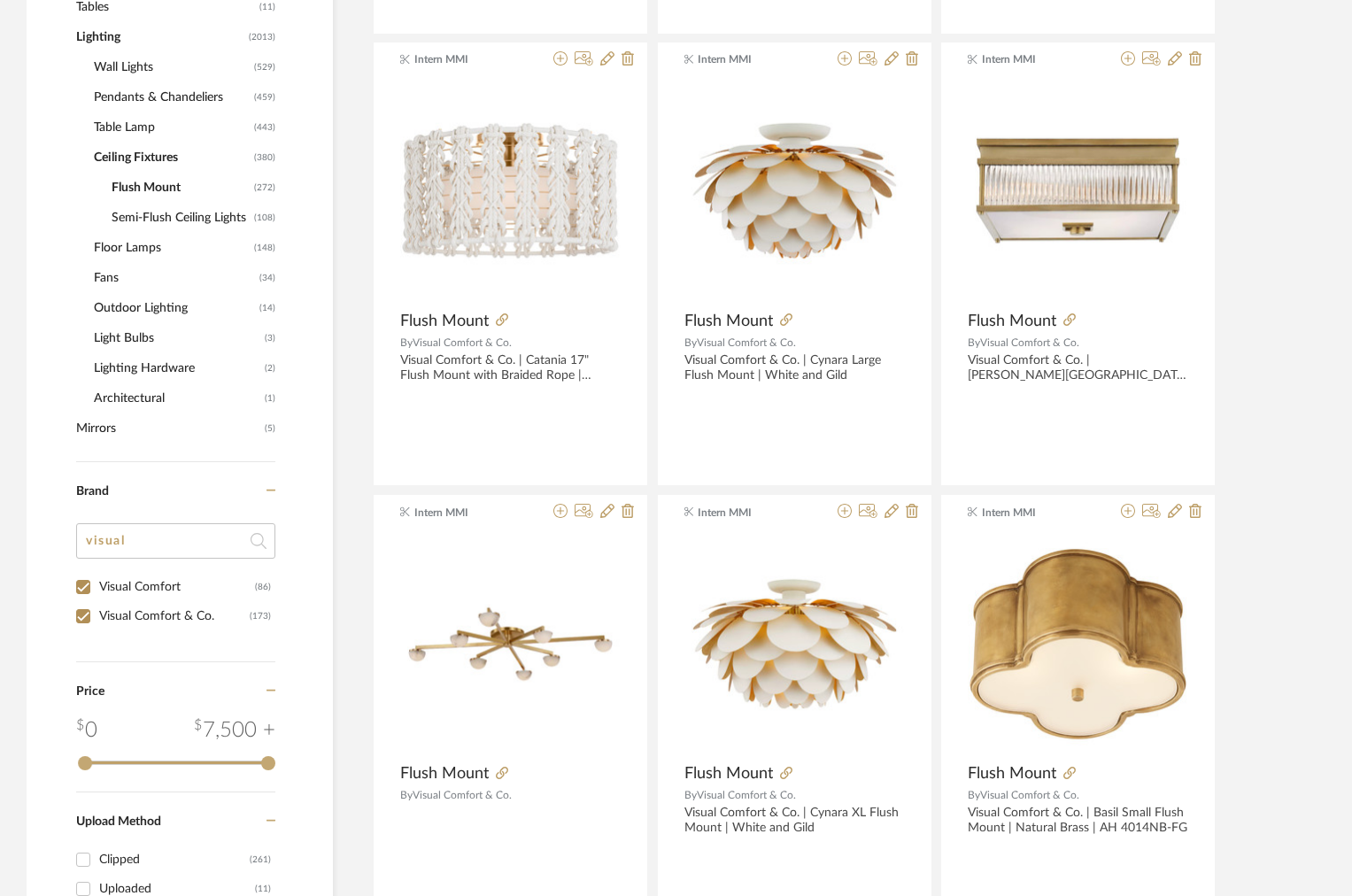
scroll to position [1108, 0]
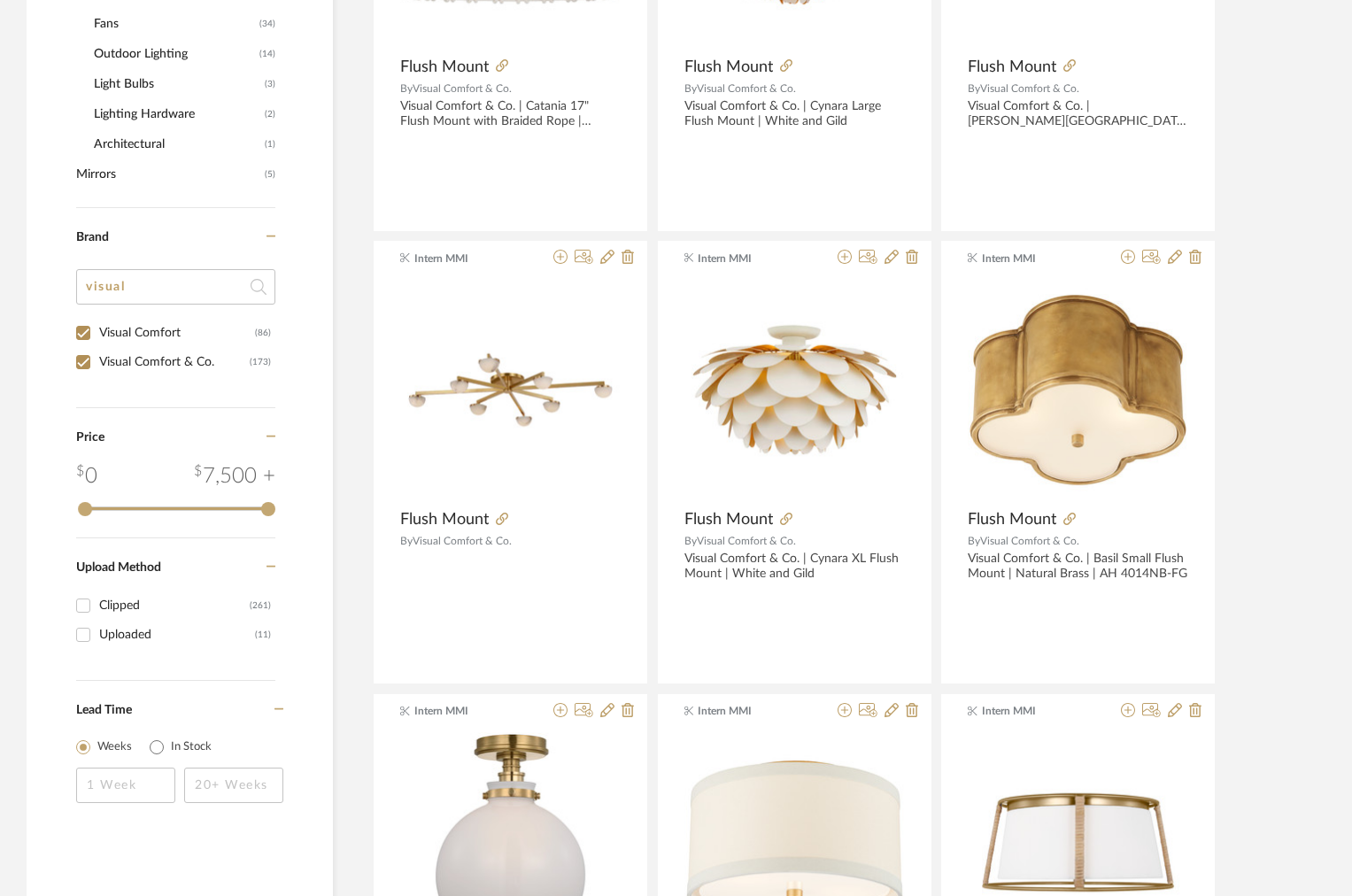
click at [167, 369] on div "Visual Comfort & Co." at bounding box center [174, 361] width 150 height 28
click at [97, 369] on input "Visual Comfort & Co. (173)" at bounding box center [83, 361] width 28 height 28
checkbox input "false"
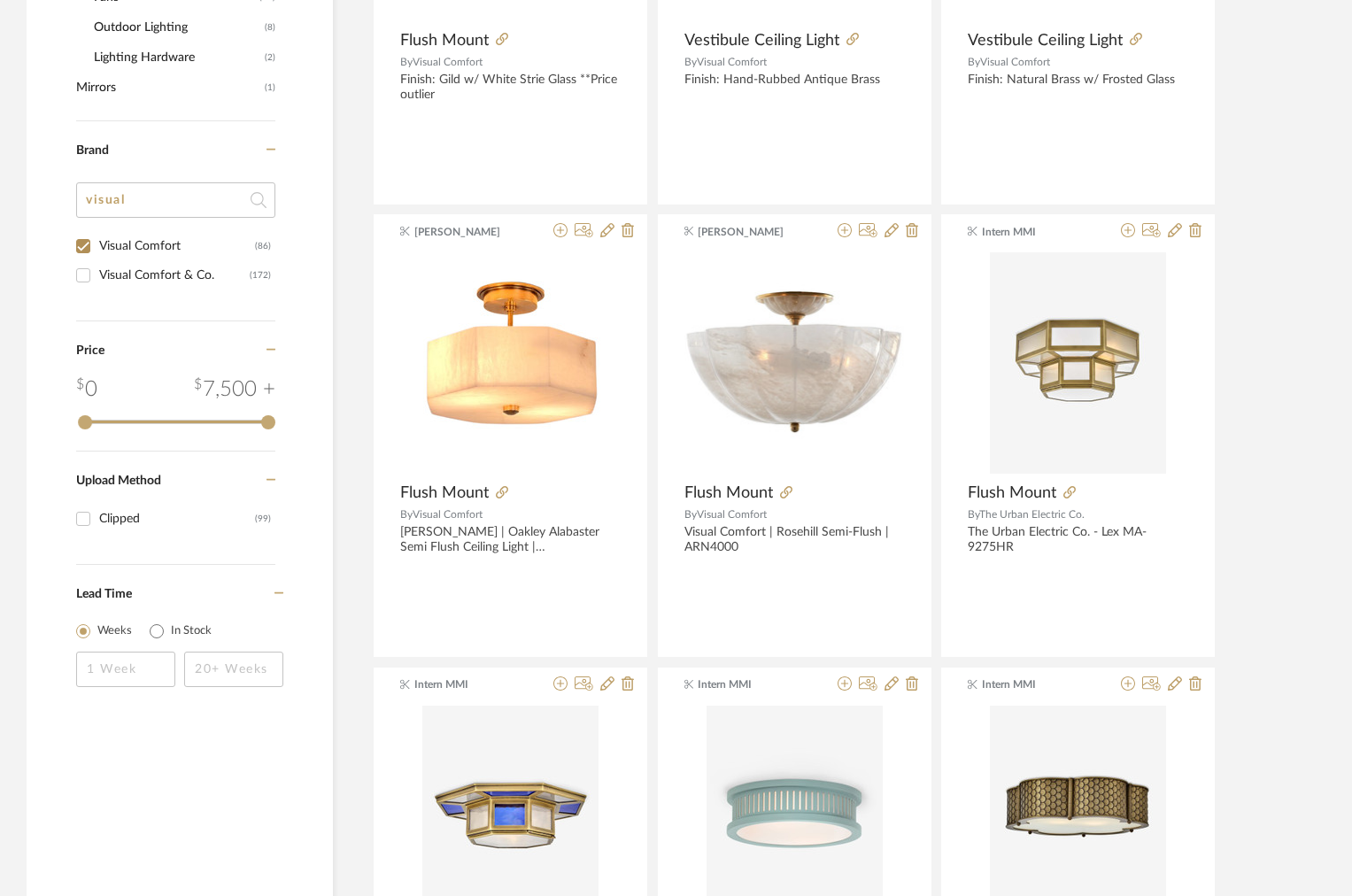
click at [149, 321] on div "Brand visual Visual Comfort (86) Visual Comfort & Co. (172)" at bounding box center [175, 222] width 199 height 200
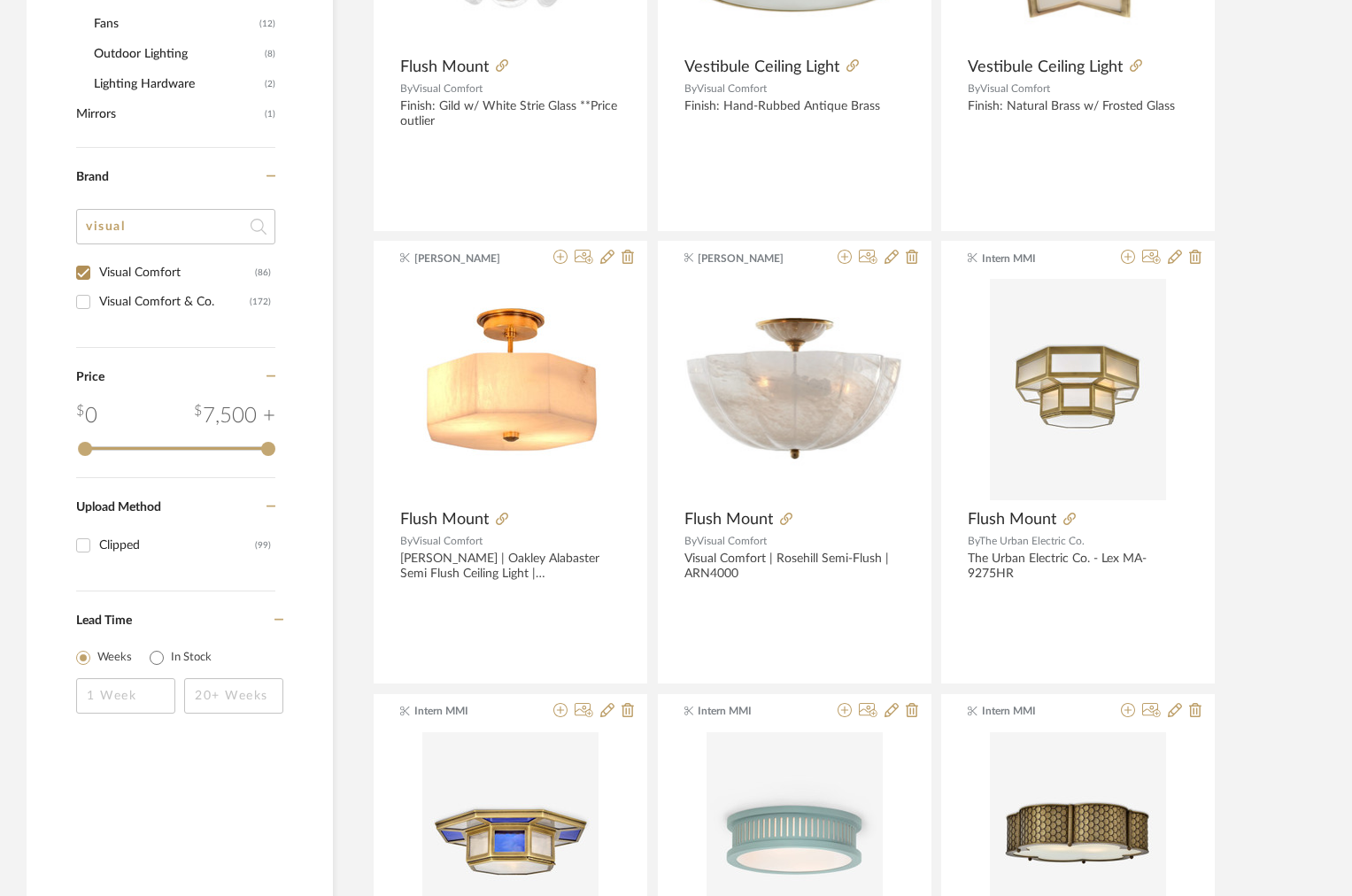
click at [147, 270] on div "Visual Comfort" at bounding box center [177, 272] width 156 height 28
click at [97, 270] on input "Visual Comfort (86)" at bounding box center [83, 272] width 28 height 28
checkbox input "false"
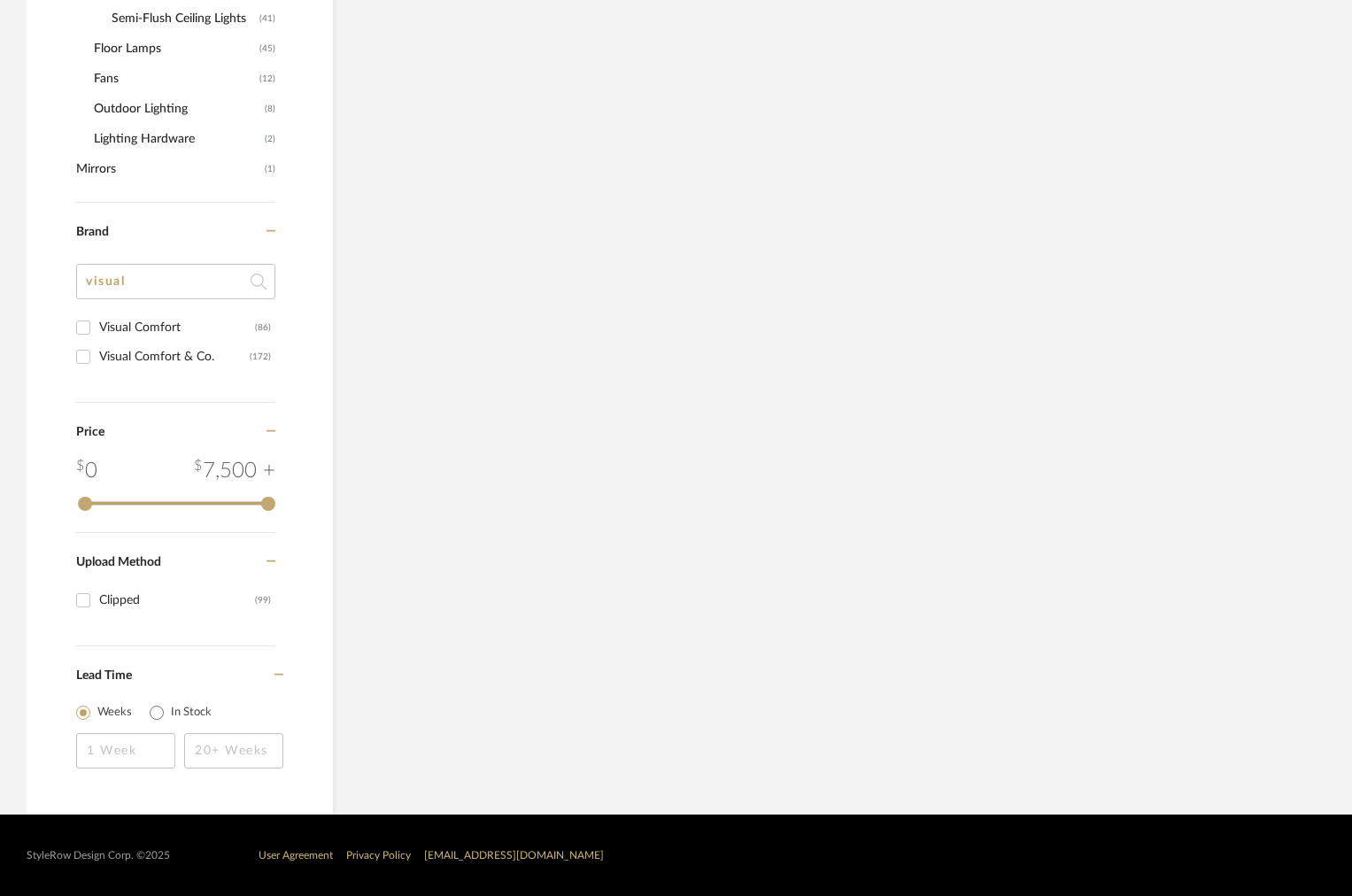
scroll to position [893, 0]
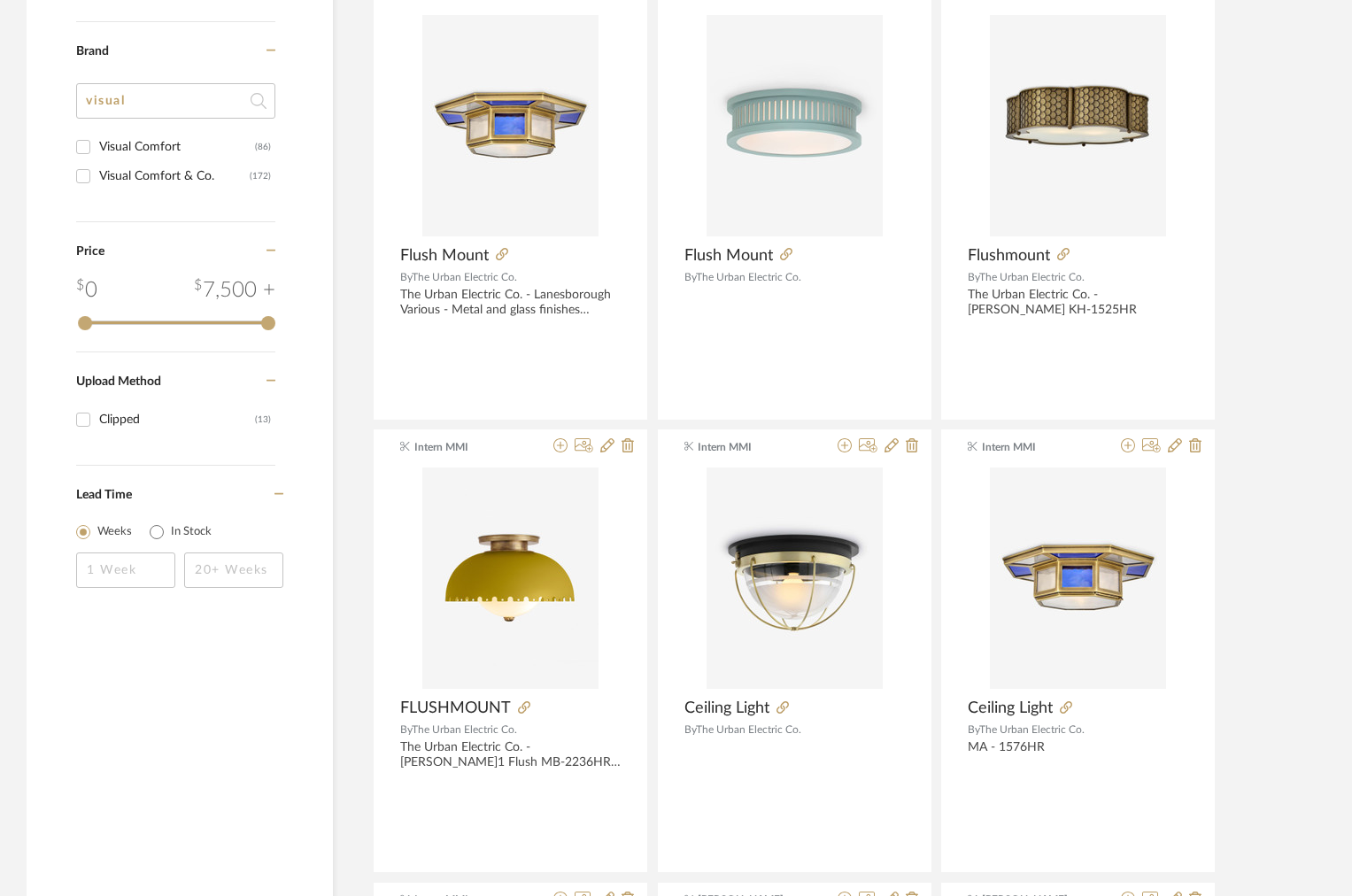
click at [168, 84] on input "visual" at bounding box center [175, 100] width 199 height 36
drag, startPoint x: 142, startPoint y: 105, endPoint x: 19, endPoint y: 86, distance: 124.5
click at [24, 94] on div "Item Type Product (13) Added By Intern MMI (11) Maddie Warlick (2) Category Lig…" at bounding box center [676, 610] width 1352 height 2409
type input "u"
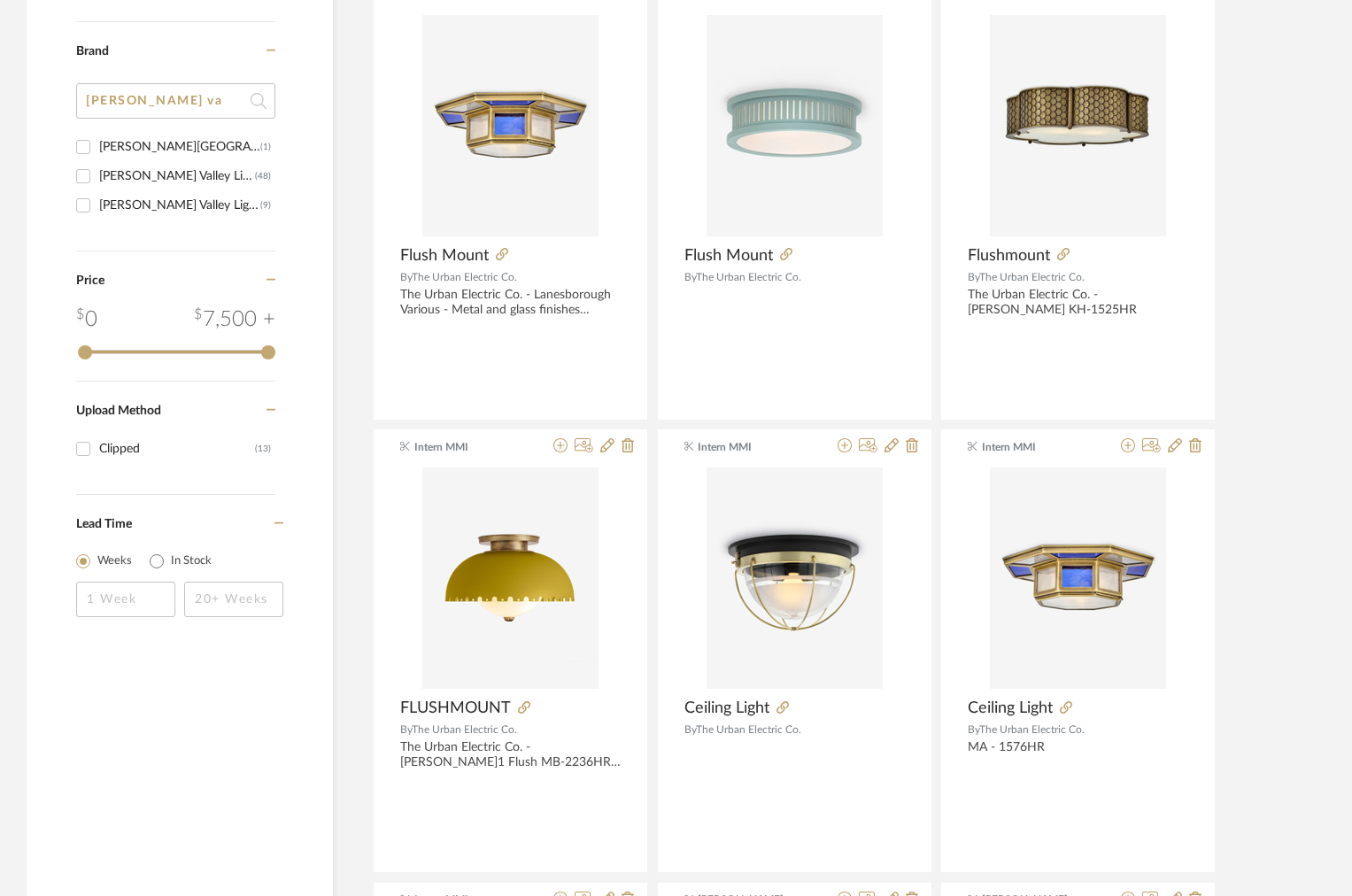
type input "hudson va"
click at [126, 155] on div "Hudson Valley" at bounding box center [179, 146] width 161 height 28
click at [97, 155] on input "Hudson Valley (1)" at bounding box center [83, 146] width 28 height 28
checkbox input "true"
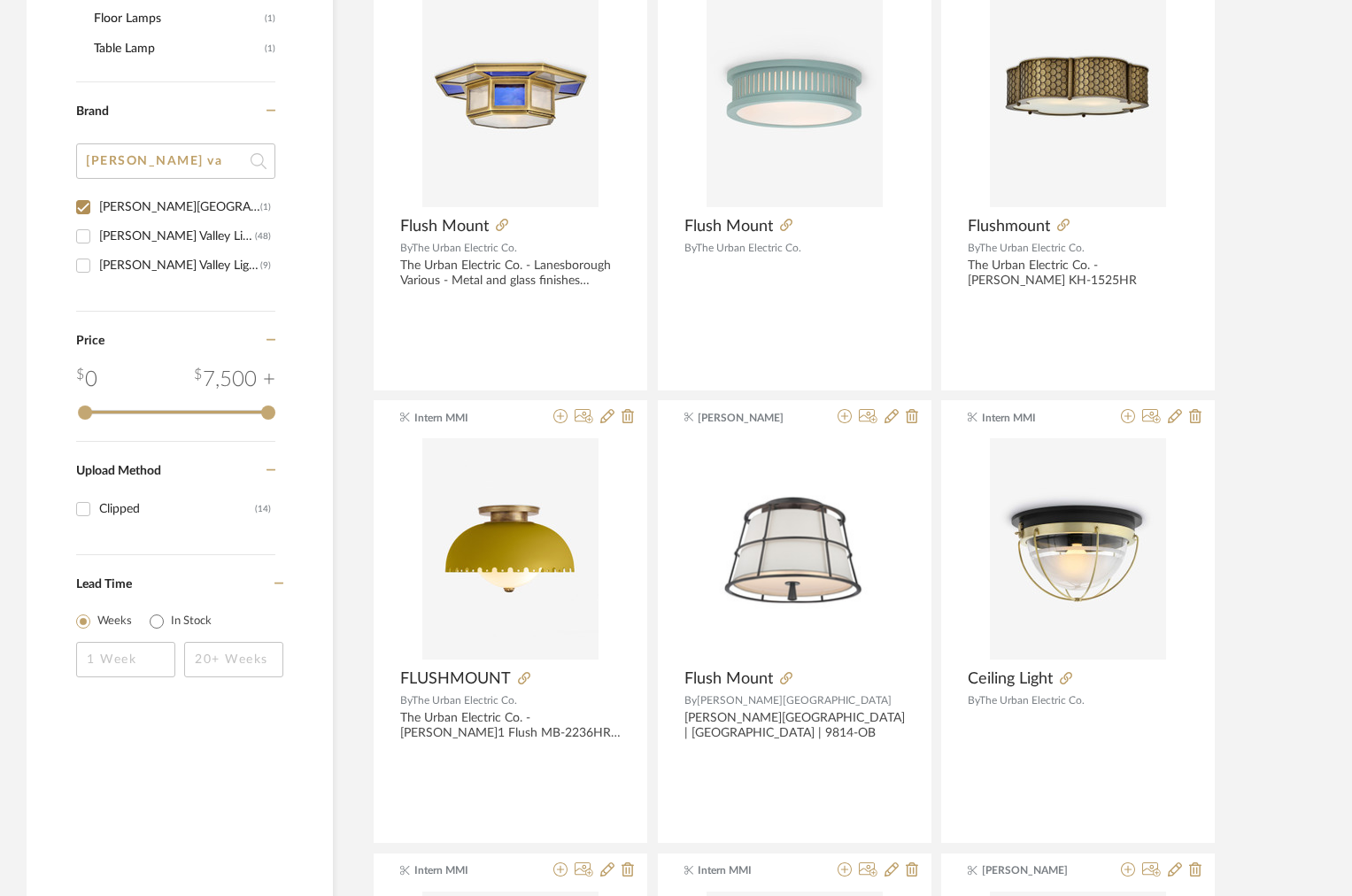
click at [118, 232] on div "Hudson Valley Lighting" at bounding box center [177, 236] width 156 height 28
click at [97, 232] on input "Hudson Valley Lighting (48)" at bounding box center [83, 236] width 28 height 28
checkbox input "true"
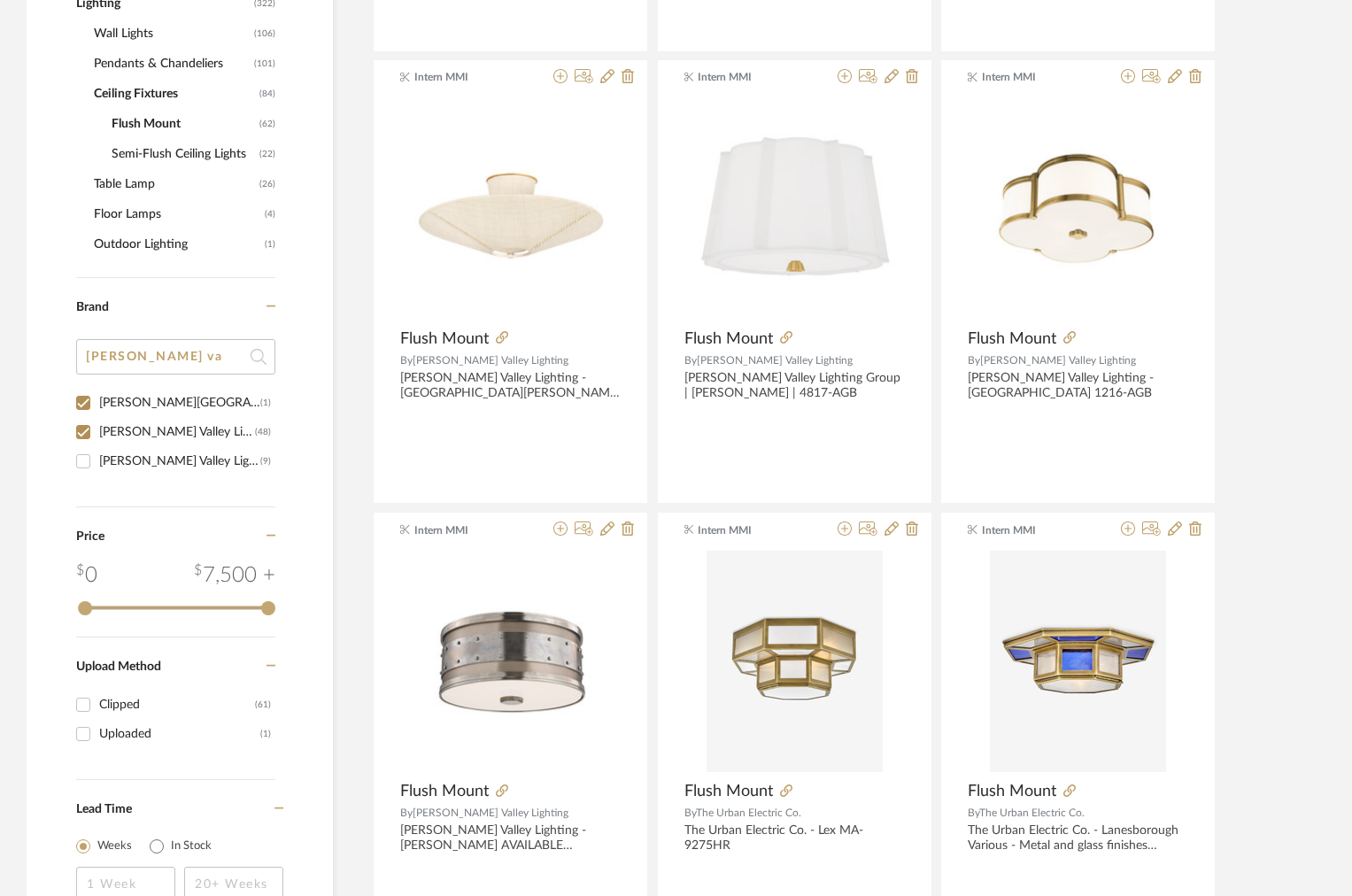
scroll to position [936, 0]
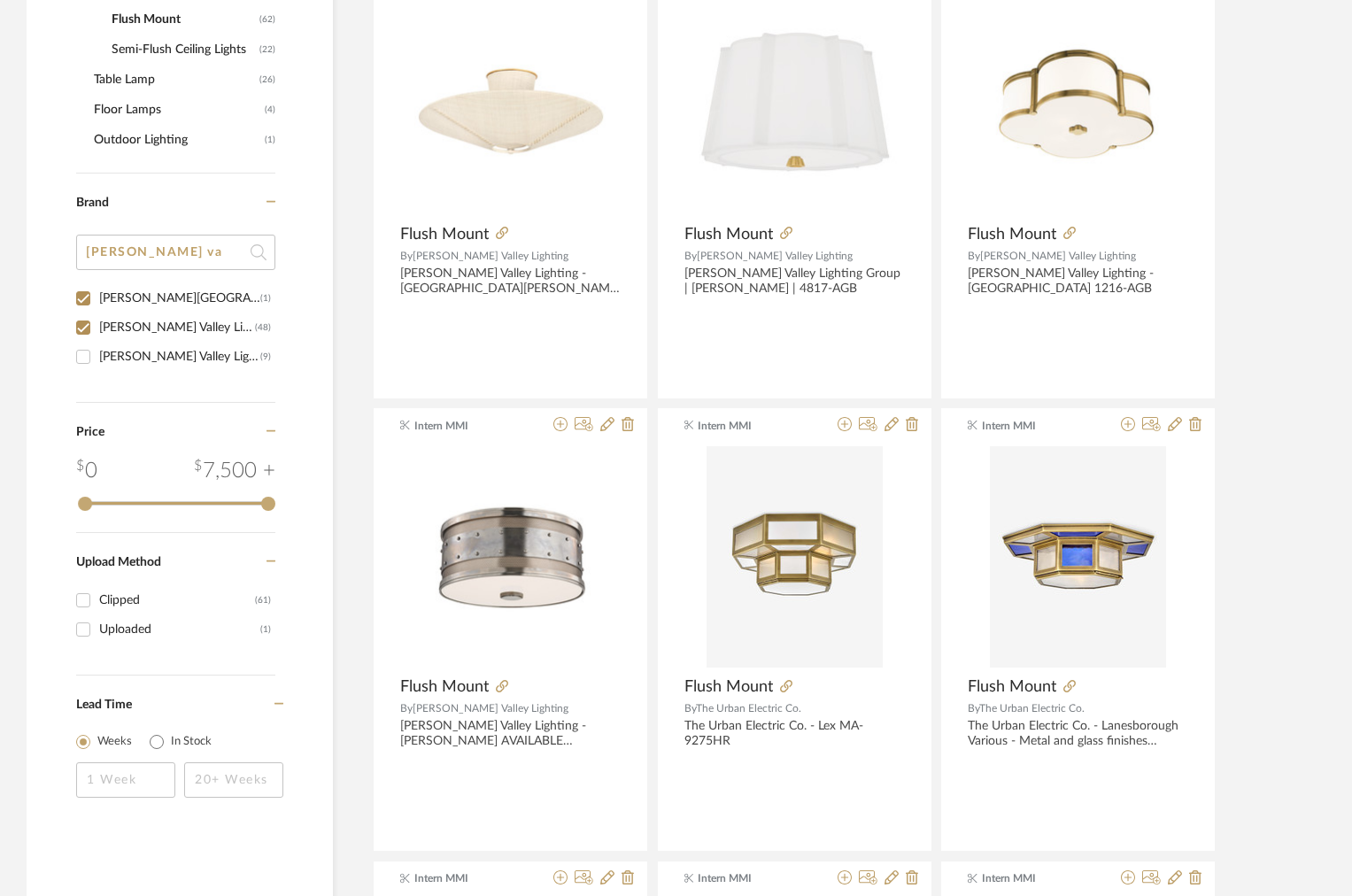
click at [120, 346] on div "Hudson Valley Lighting Group" at bounding box center [179, 356] width 161 height 28
click at [97, 346] on input "Hudson Valley Lighting Group (9)" at bounding box center [83, 356] width 28 height 28
checkbox input "true"
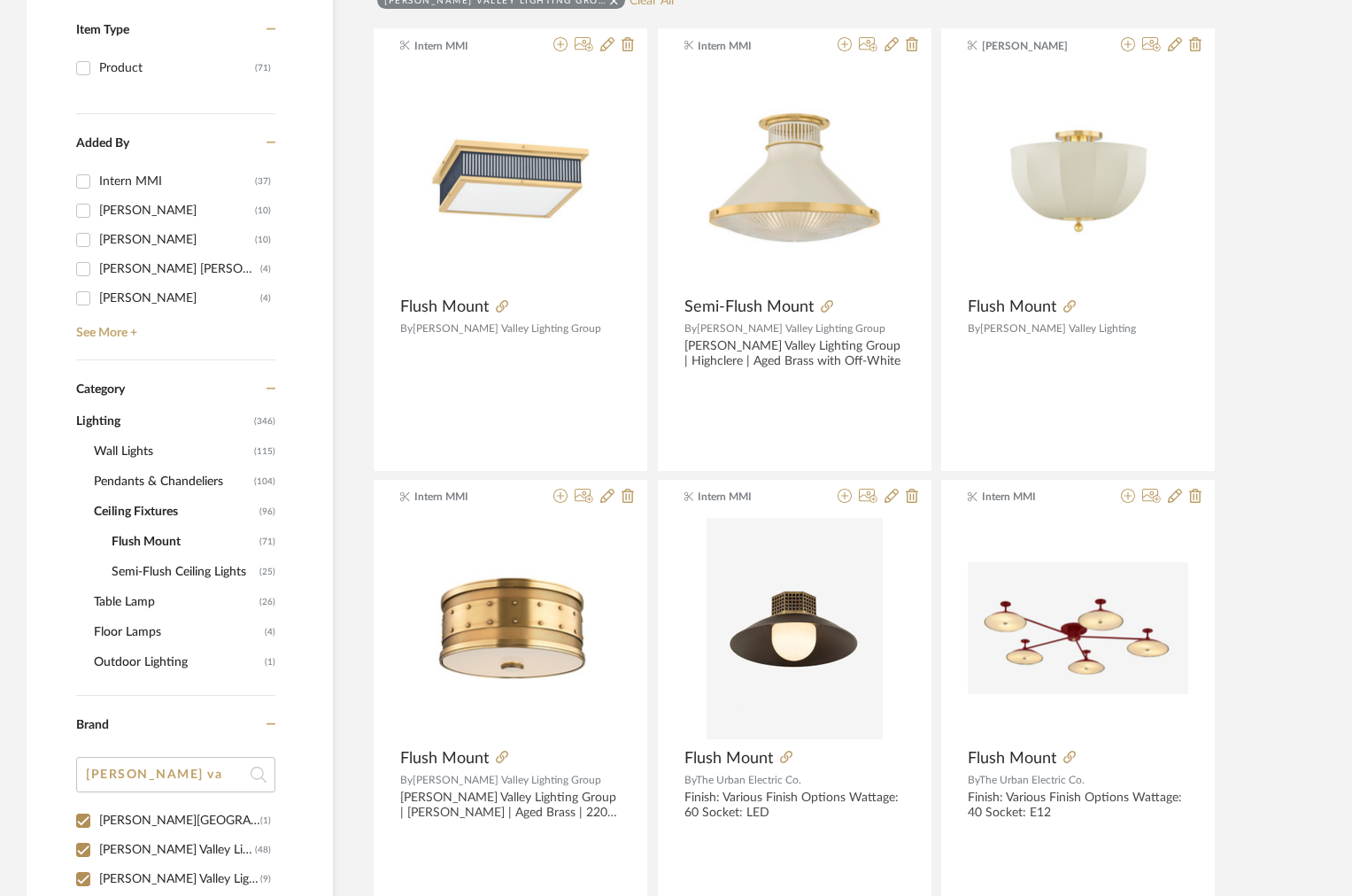
scroll to position [512, 0]
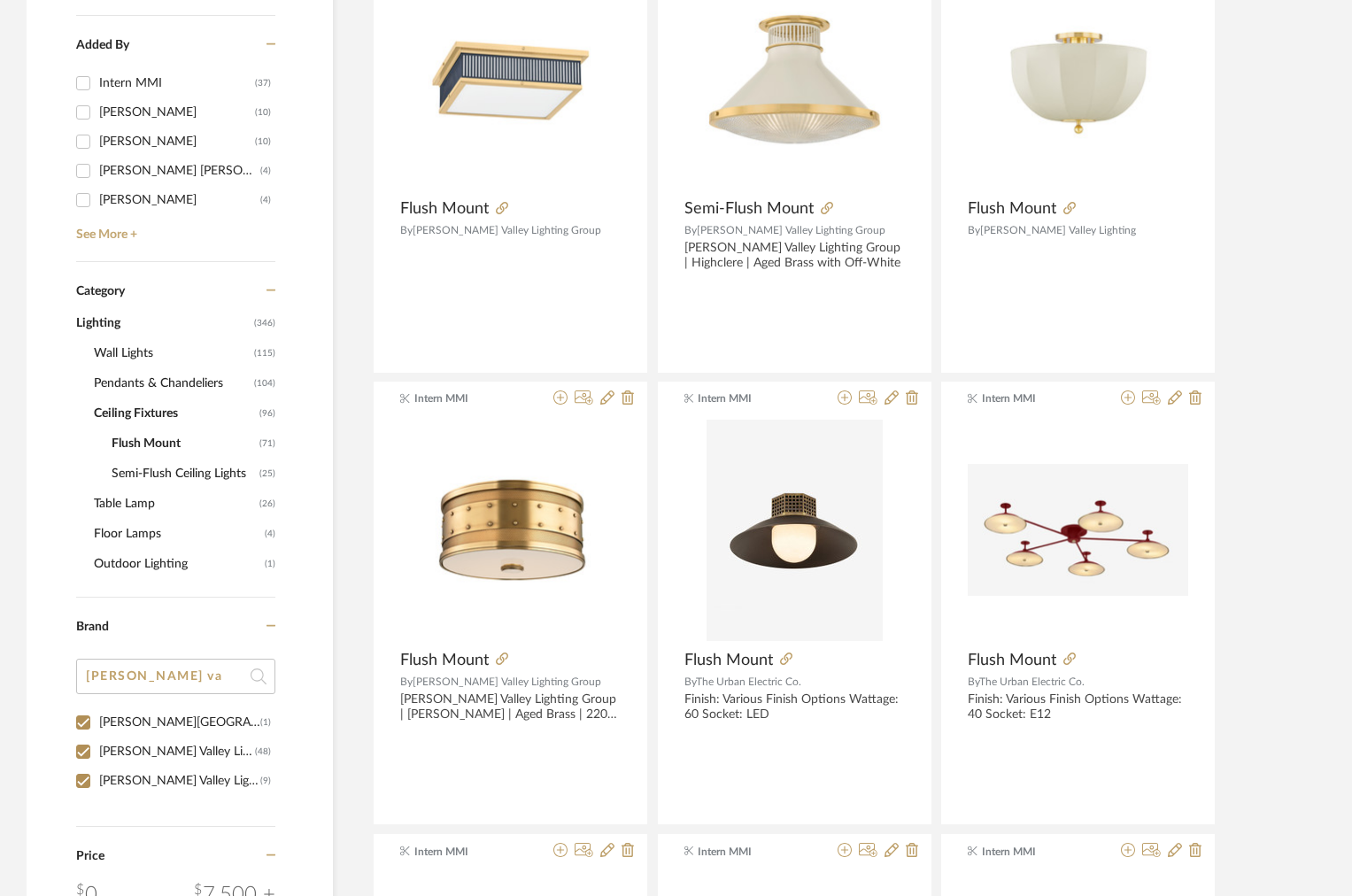
click at [147, 419] on span "Ceiling Fixtures" at bounding box center [173, 412] width 161 height 30
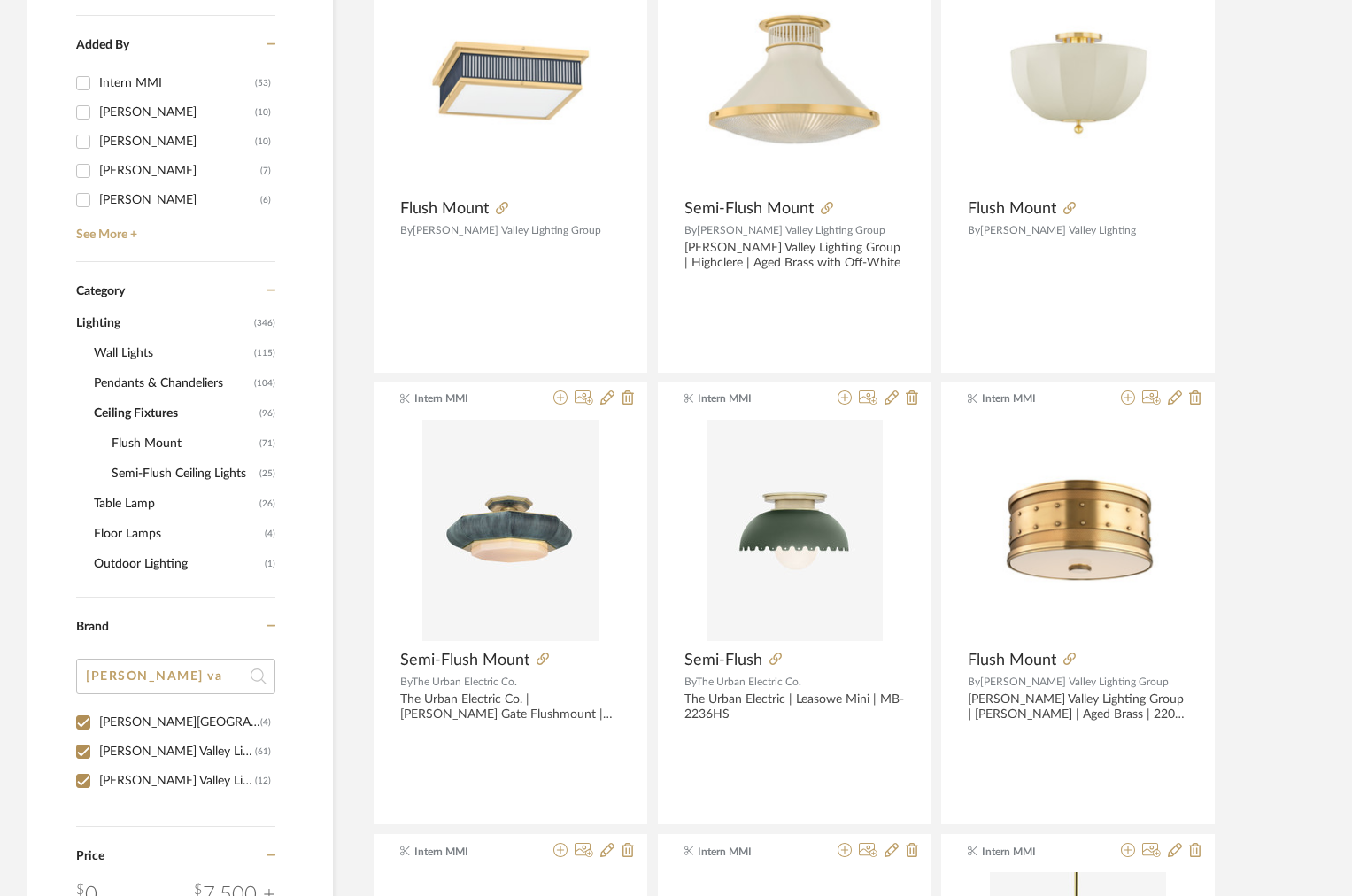
click at [120, 356] on span "Wall Lights" at bounding box center [172, 353] width 156 height 30
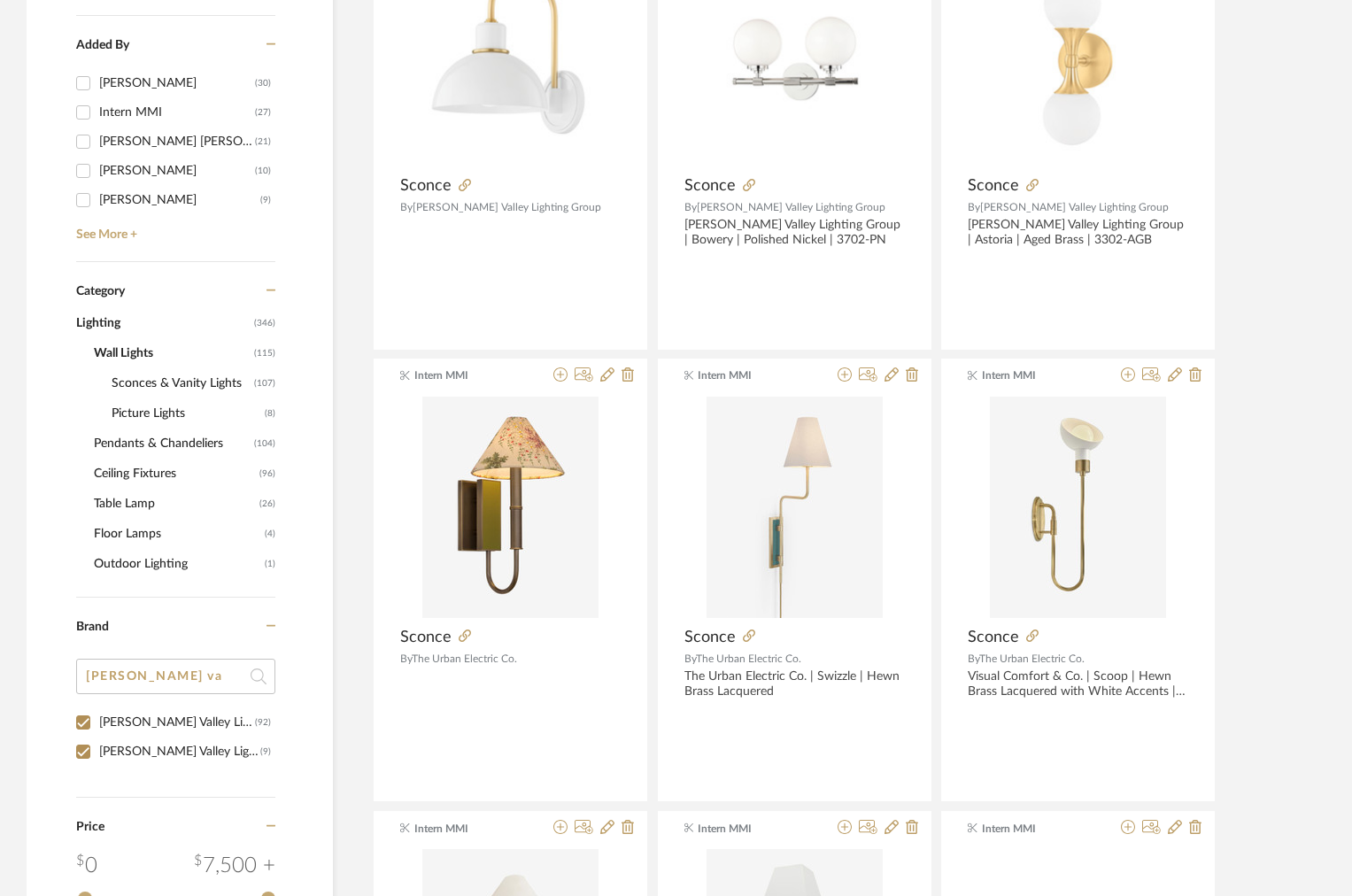
click at [144, 384] on span "Sconces & Vanity Lights" at bounding box center [180, 382] width 138 height 30
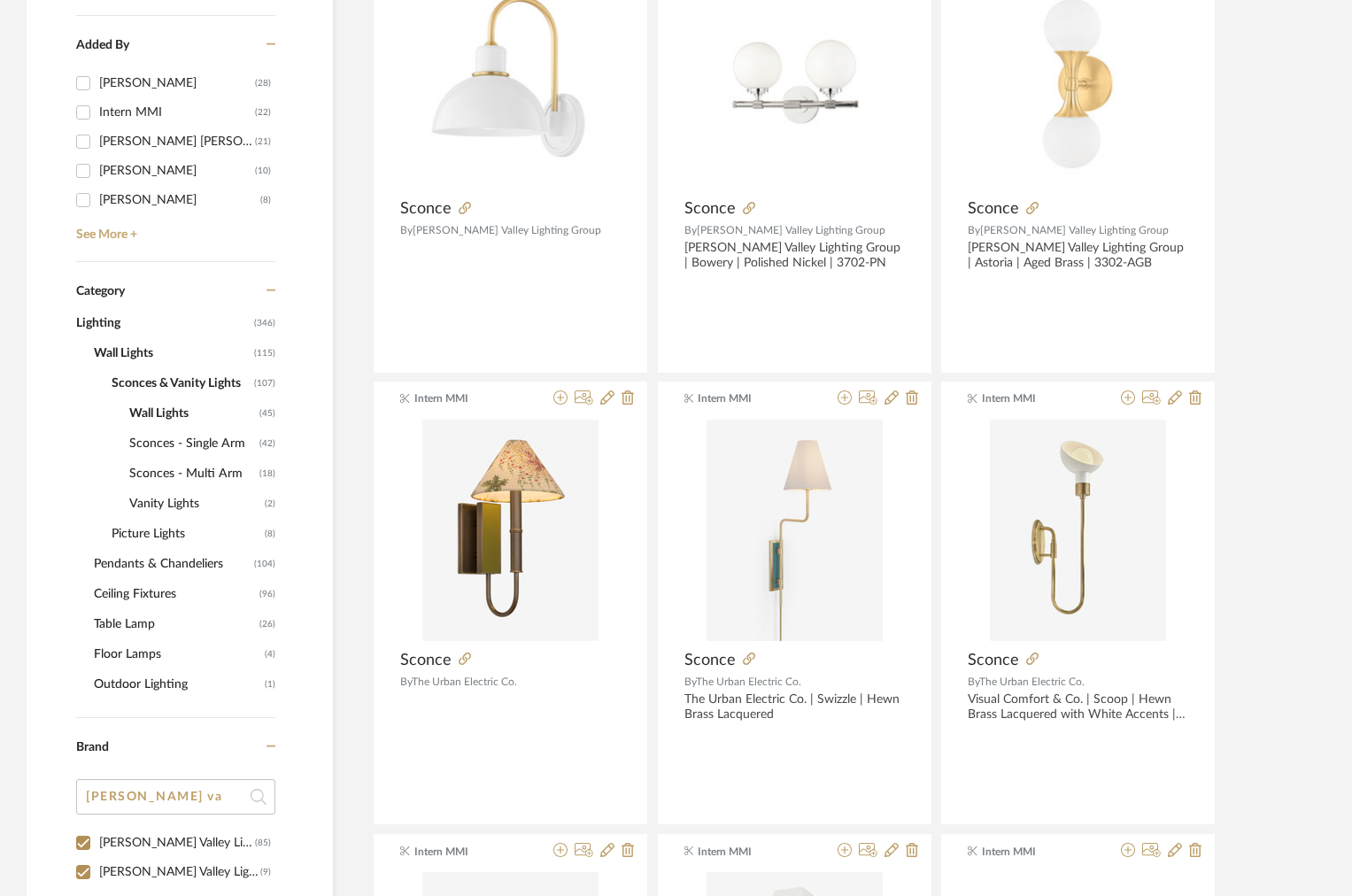
click at [185, 462] on span "Sconces - Multi Arm" at bounding box center [192, 473] width 125 height 30
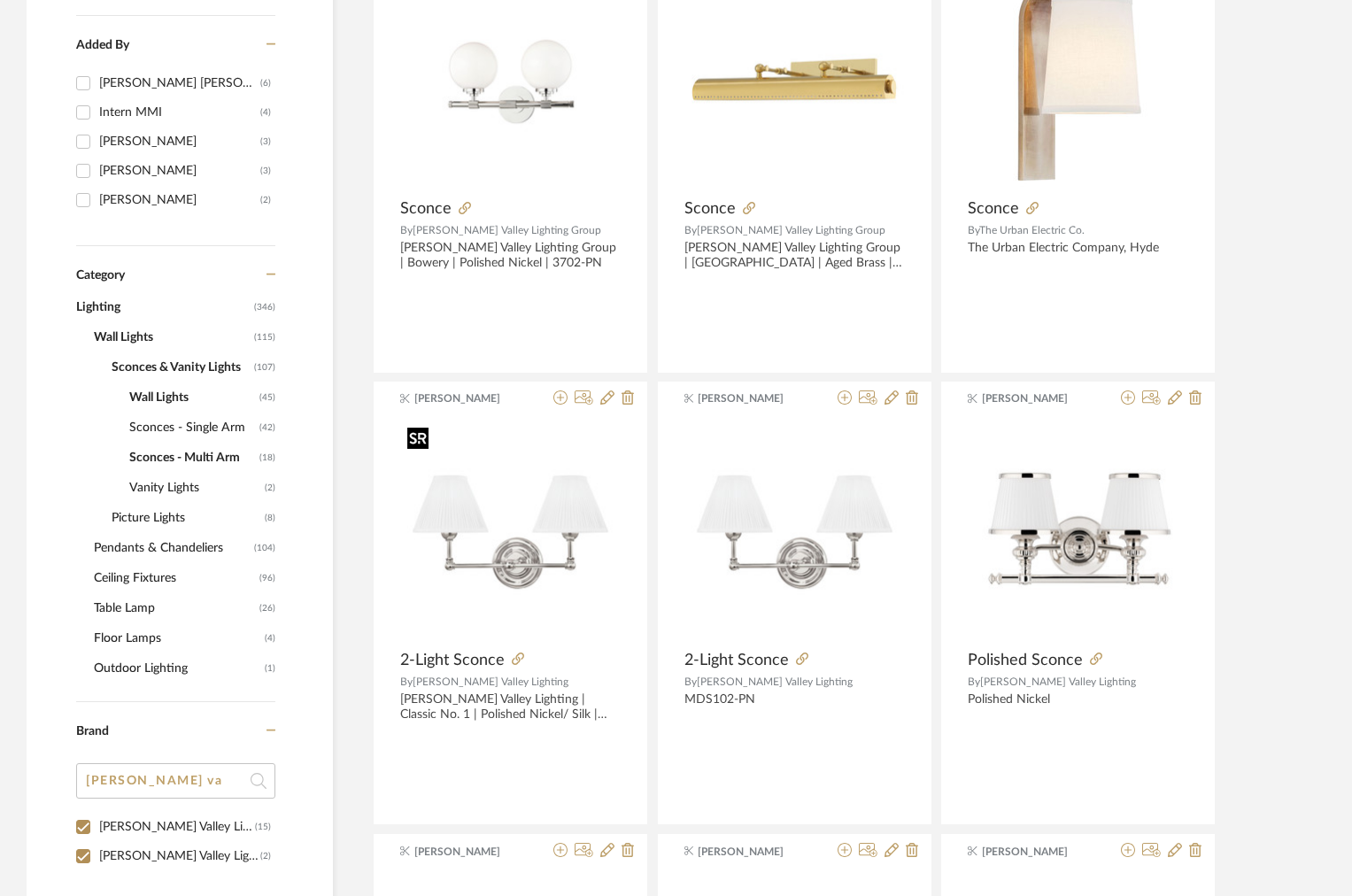
click at [422, 435] on div at bounding box center [418, 438] width 21 height 22
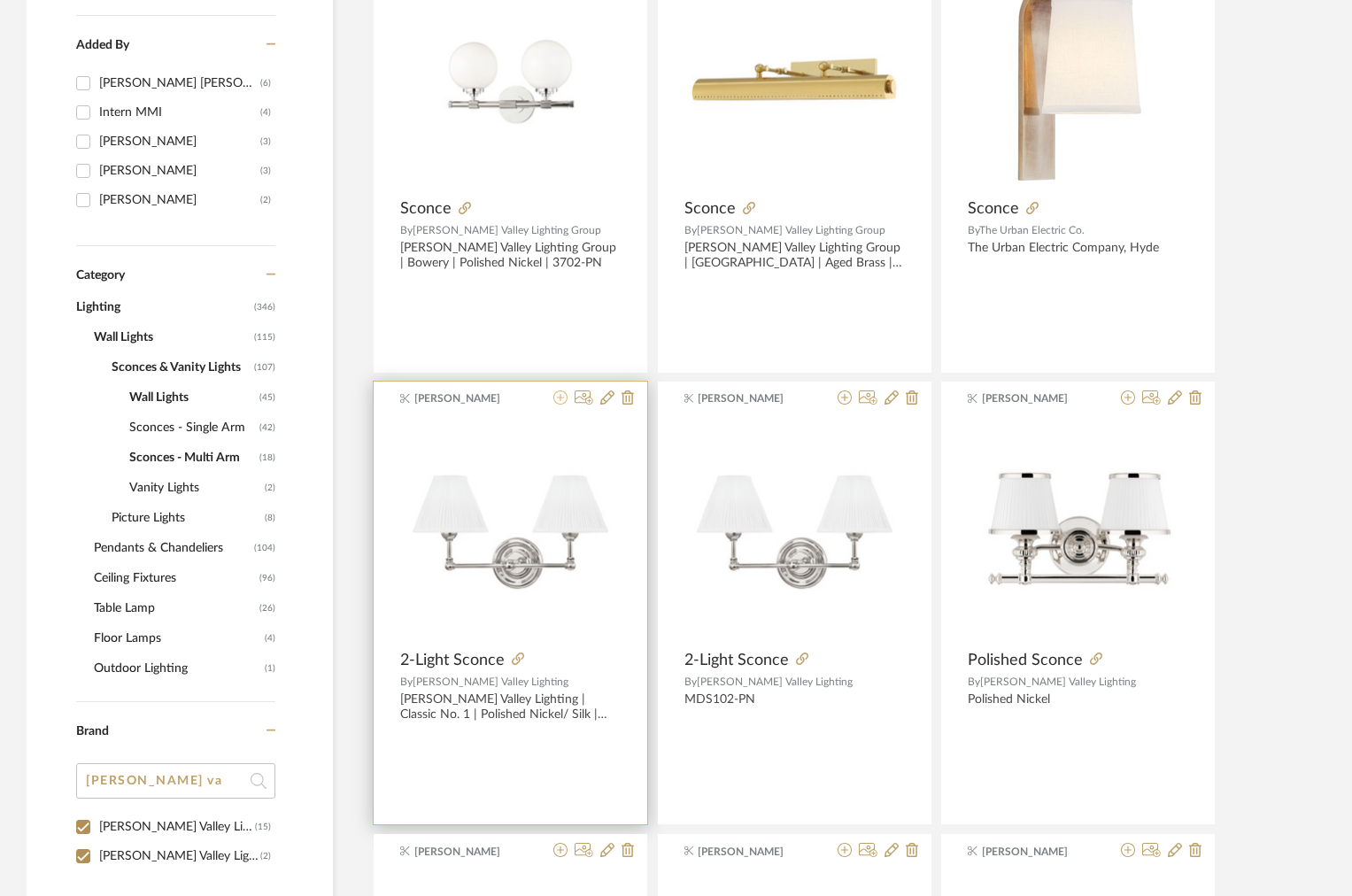
click at [563, 403] on icon at bounding box center [560, 397] width 14 height 14
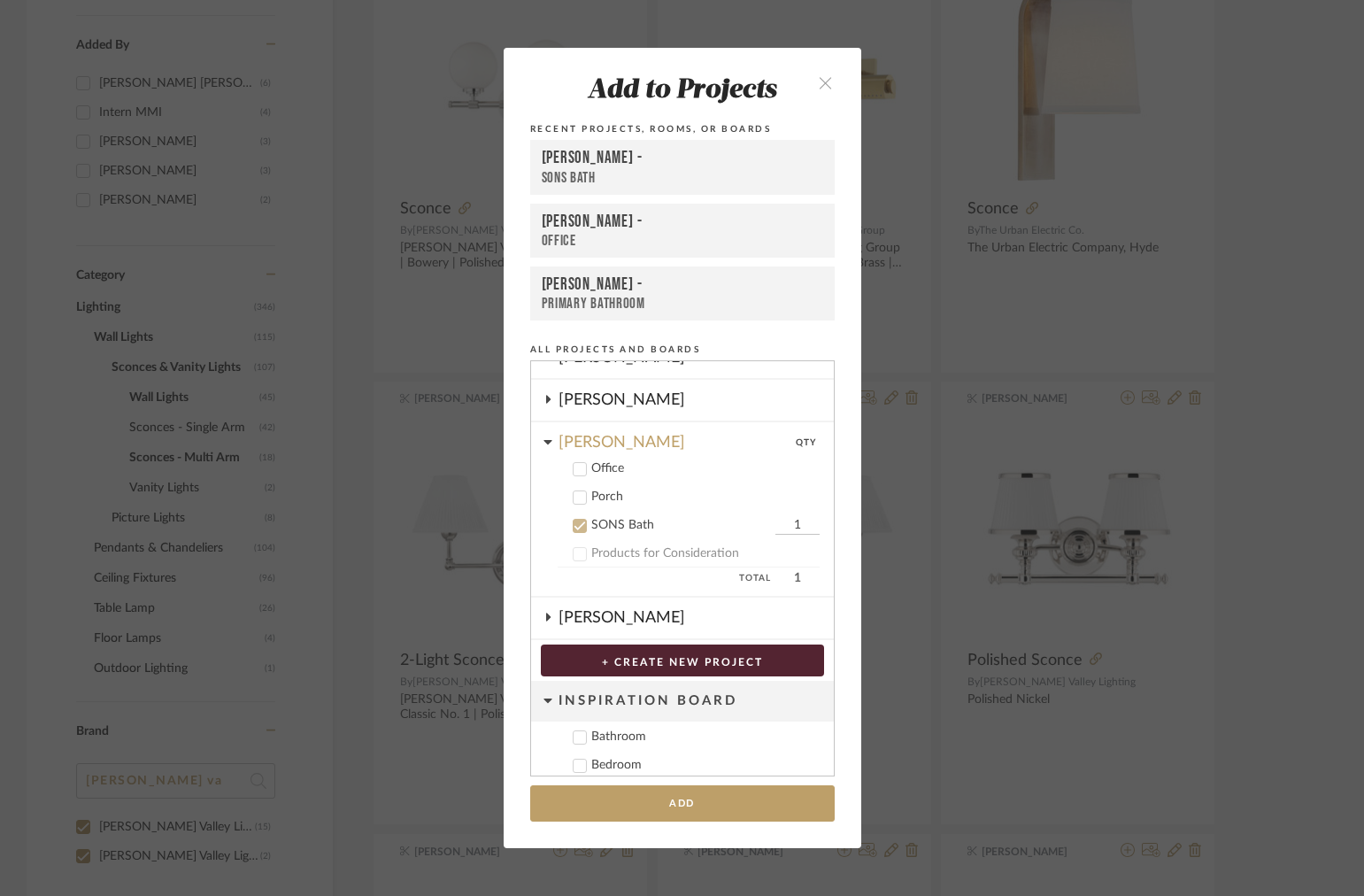
scroll to position [321, 0]
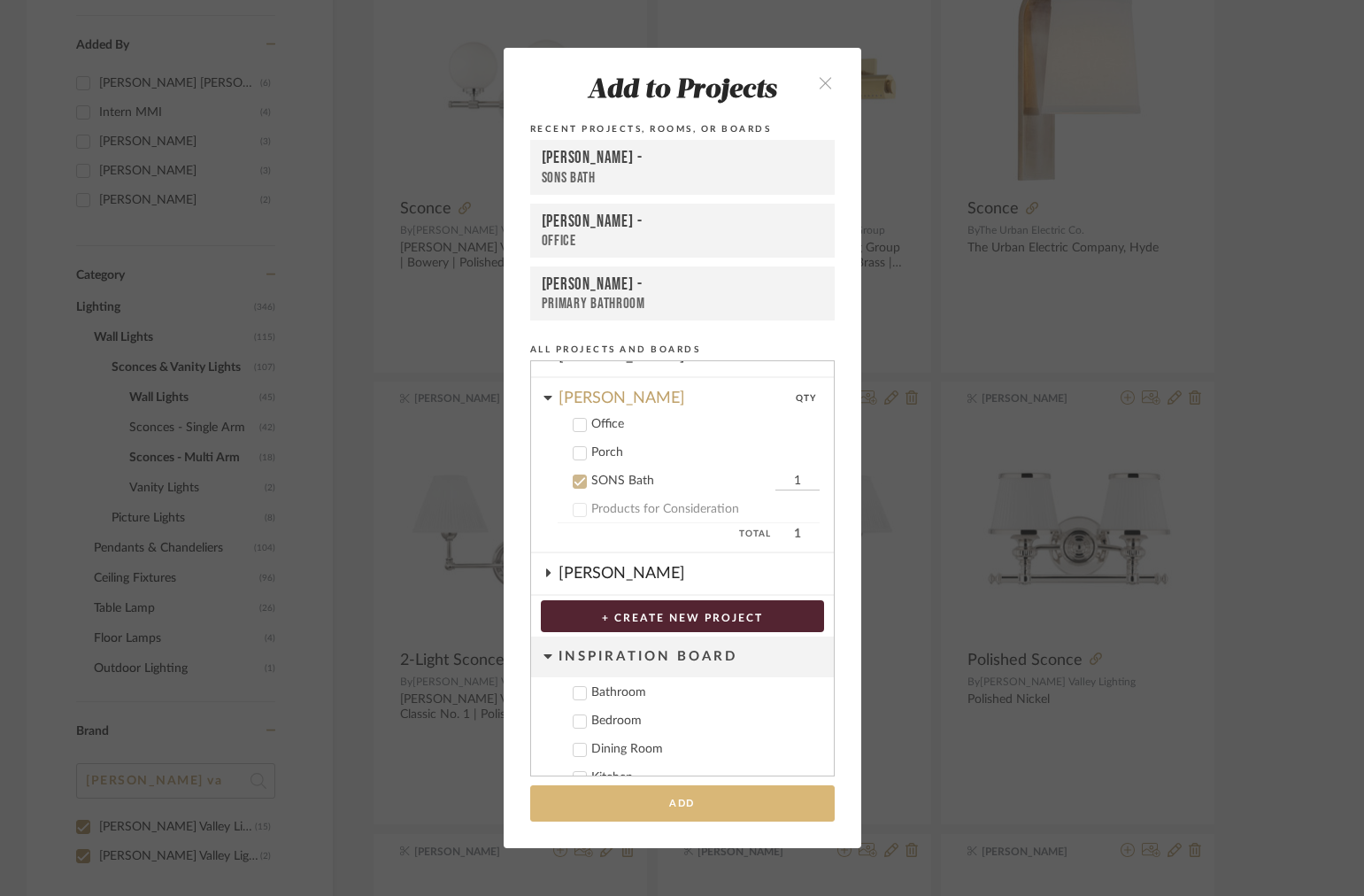
click at [652, 803] on button "Add" at bounding box center [682, 804] width 304 height 37
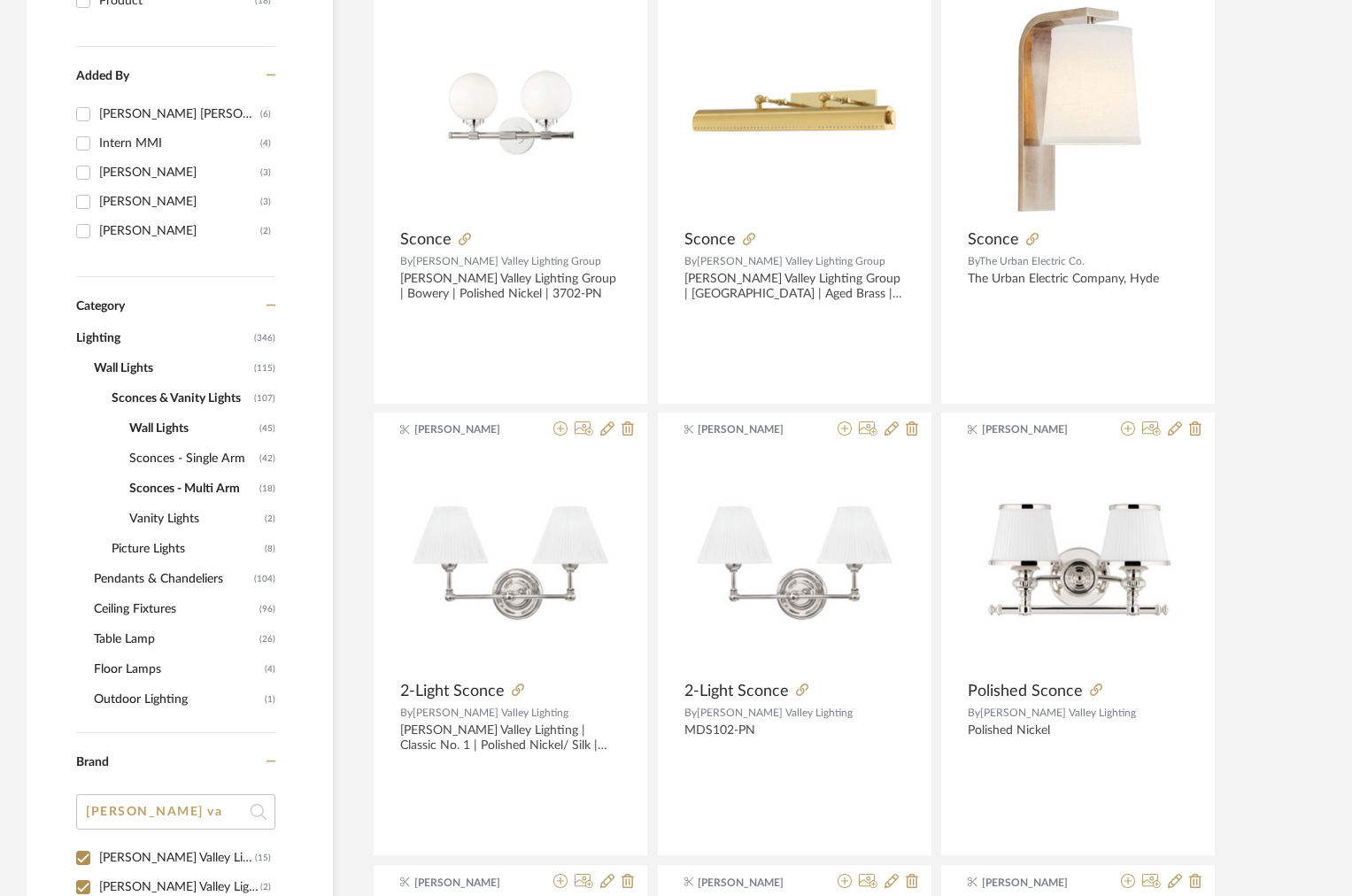
scroll to position [586, 0]
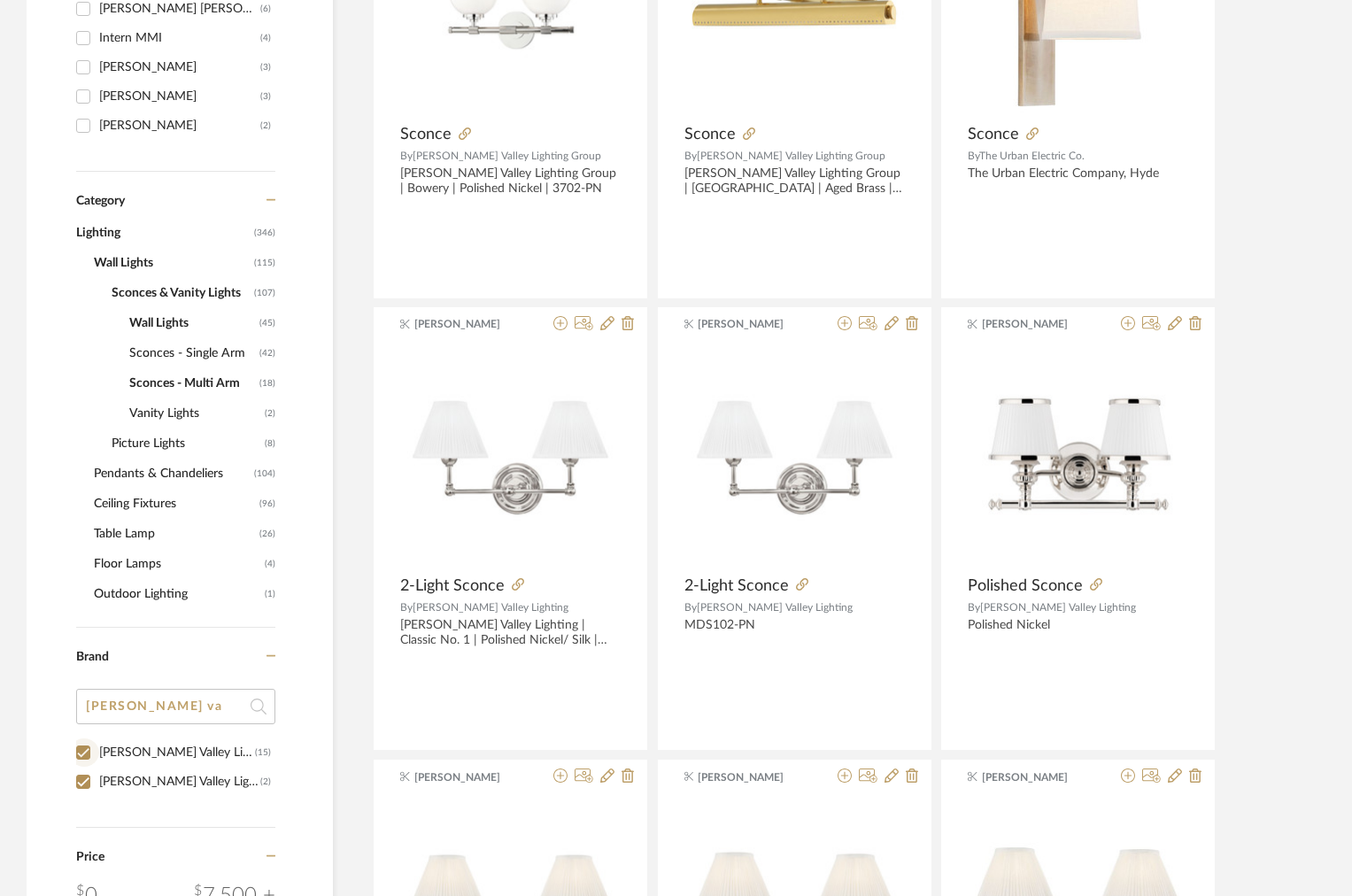
click at [78, 751] on input "Hudson Valley Lighting (15)" at bounding box center [83, 751] width 28 height 28
checkbox input "false"
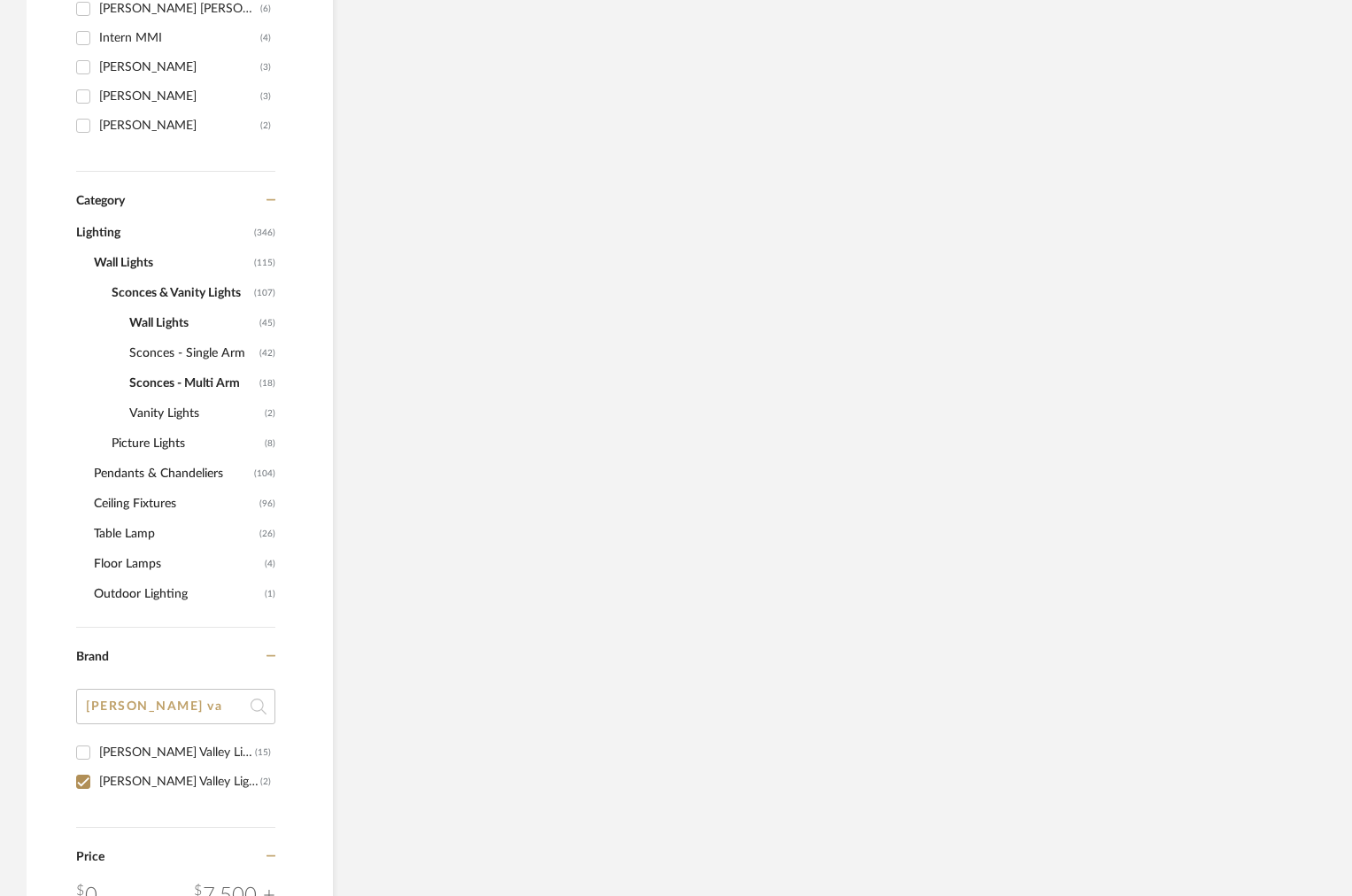
scroll to position [557, 0]
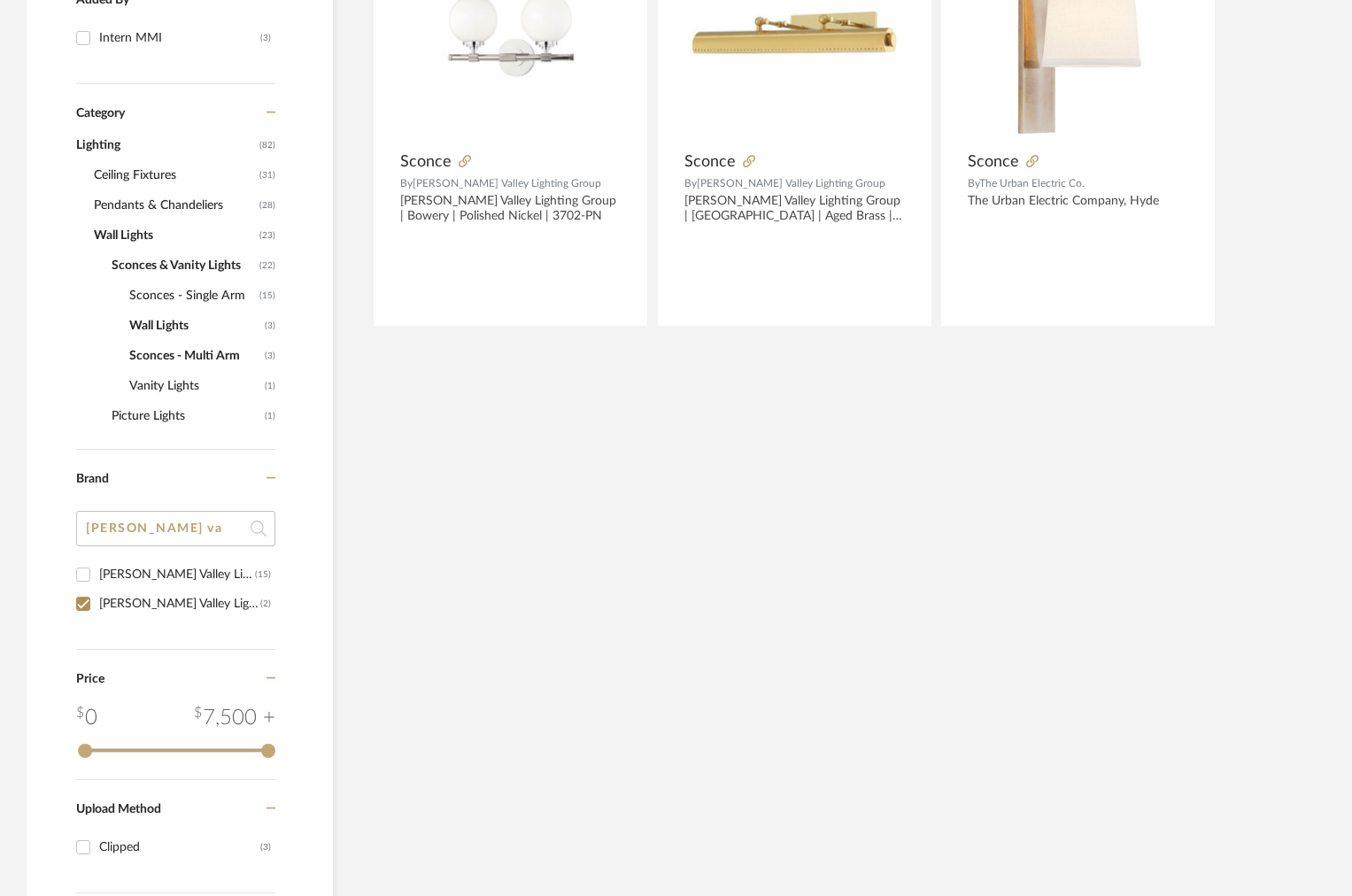
click at [92, 598] on input "Hudson Valley Lighting Group (2)" at bounding box center [83, 603] width 28 height 28
checkbox input "false"
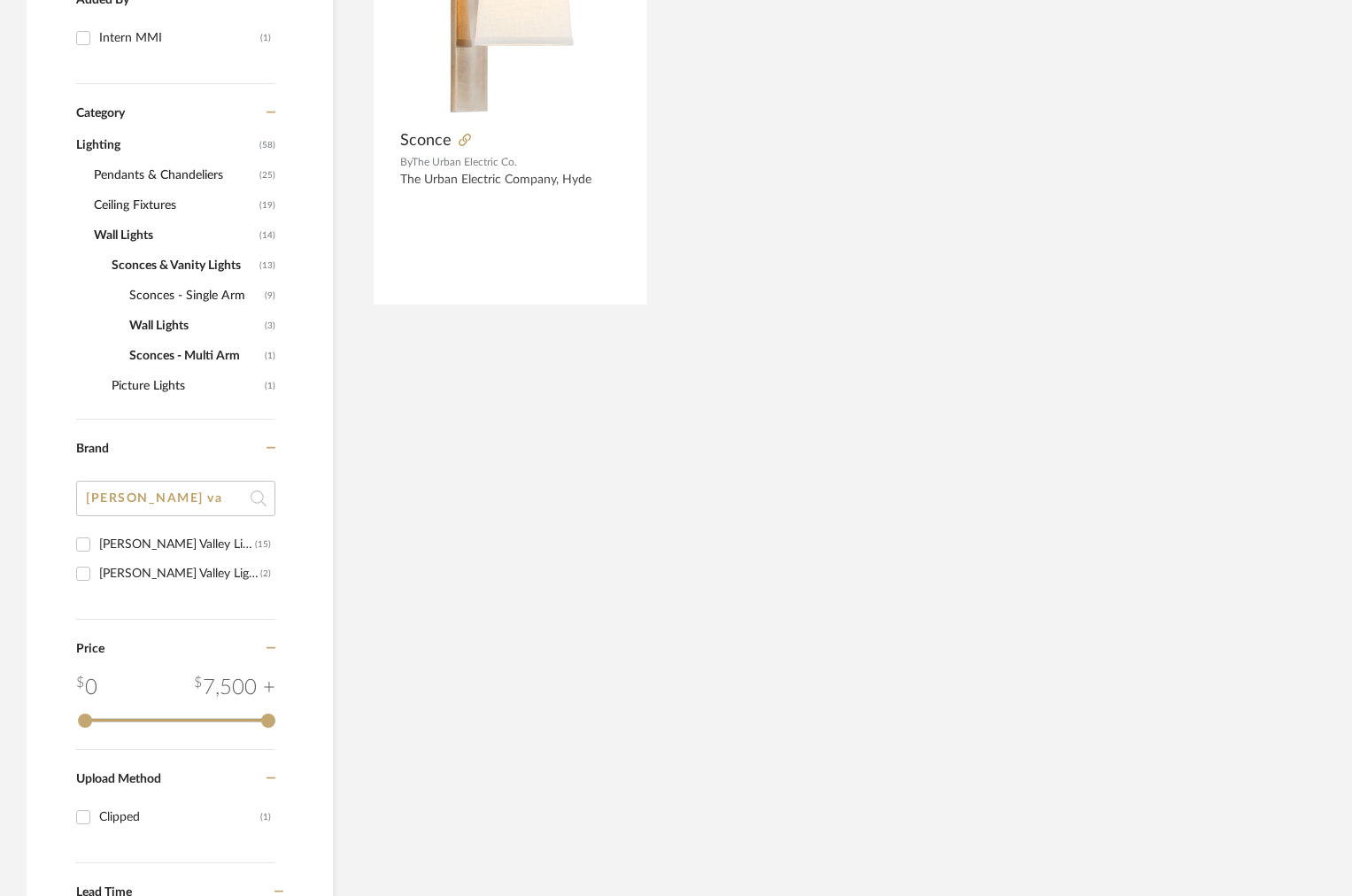
drag, startPoint x: 175, startPoint y: 507, endPoint x: 0, endPoint y: 487, distance: 176.1
click at [0, 487] on div "Item Type Product (1) Added By Intern MMI (1) Category Lighting (58) Pendants &…" at bounding box center [676, 386] width 1352 height 1290
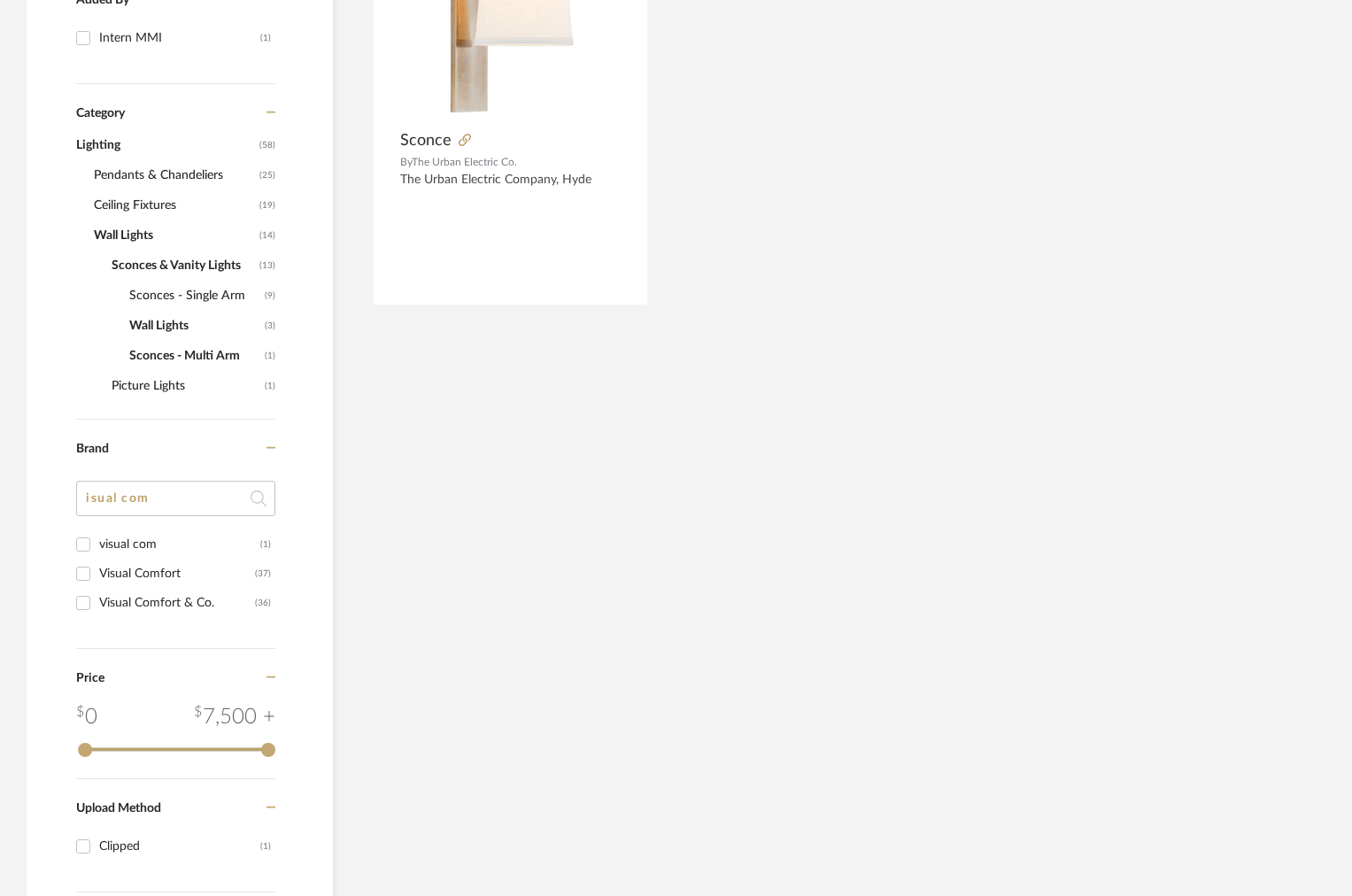
type input "isual com"
click at [142, 547] on div "visual com" at bounding box center [179, 543] width 161 height 28
click at [97, 547] on input "visual com (1)" at bounding box center [83, 543] width 28 height 28
checkbox input "true"
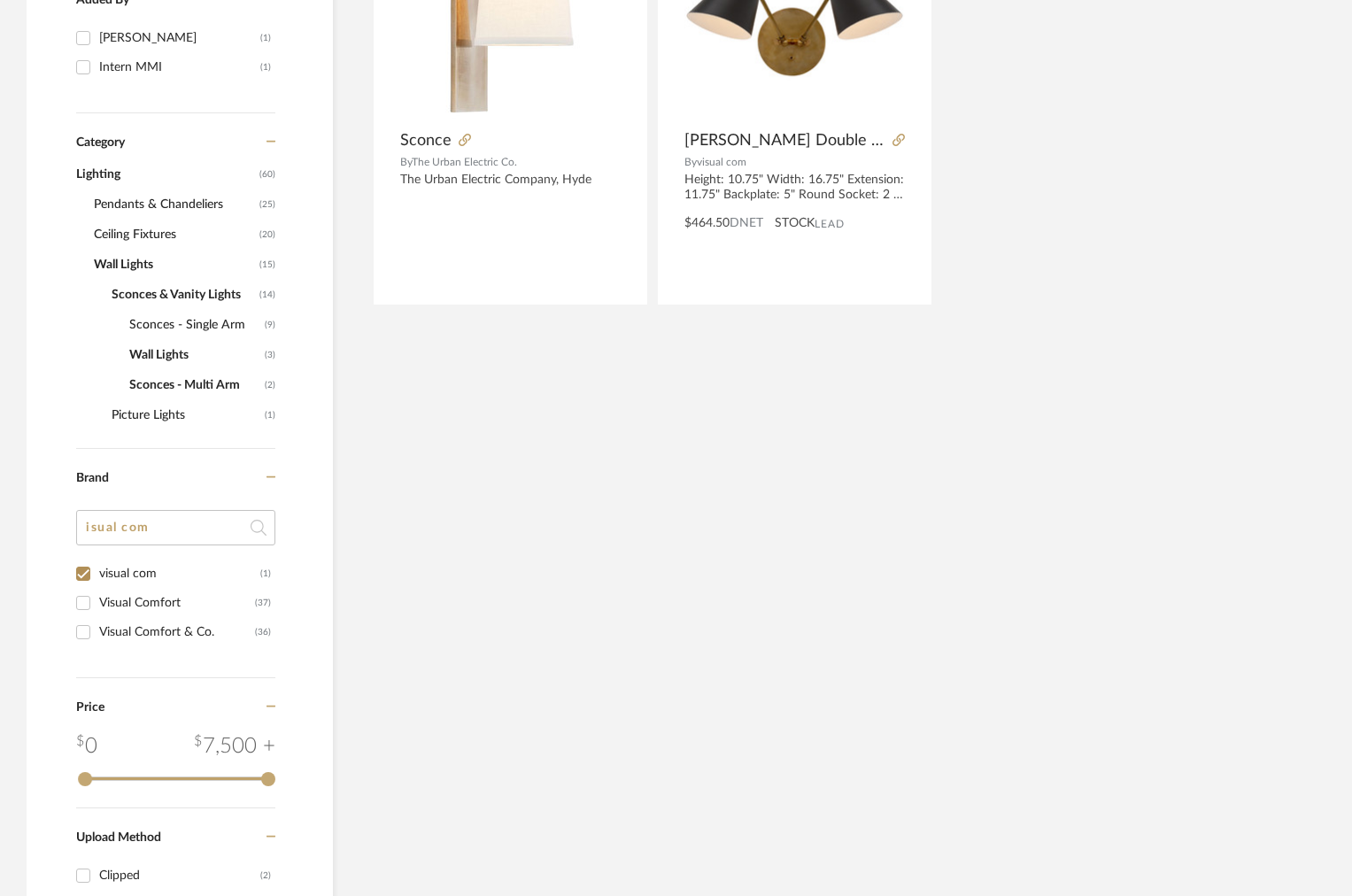
click at [122, 597] on div "Visual Comfort" at bounding box center [177, 602] width 156 height 28
click at [97, 597] on input "Visual Comfort (37)" at bounding box center [83, 602] width 28 height 28
checkbox input "true"
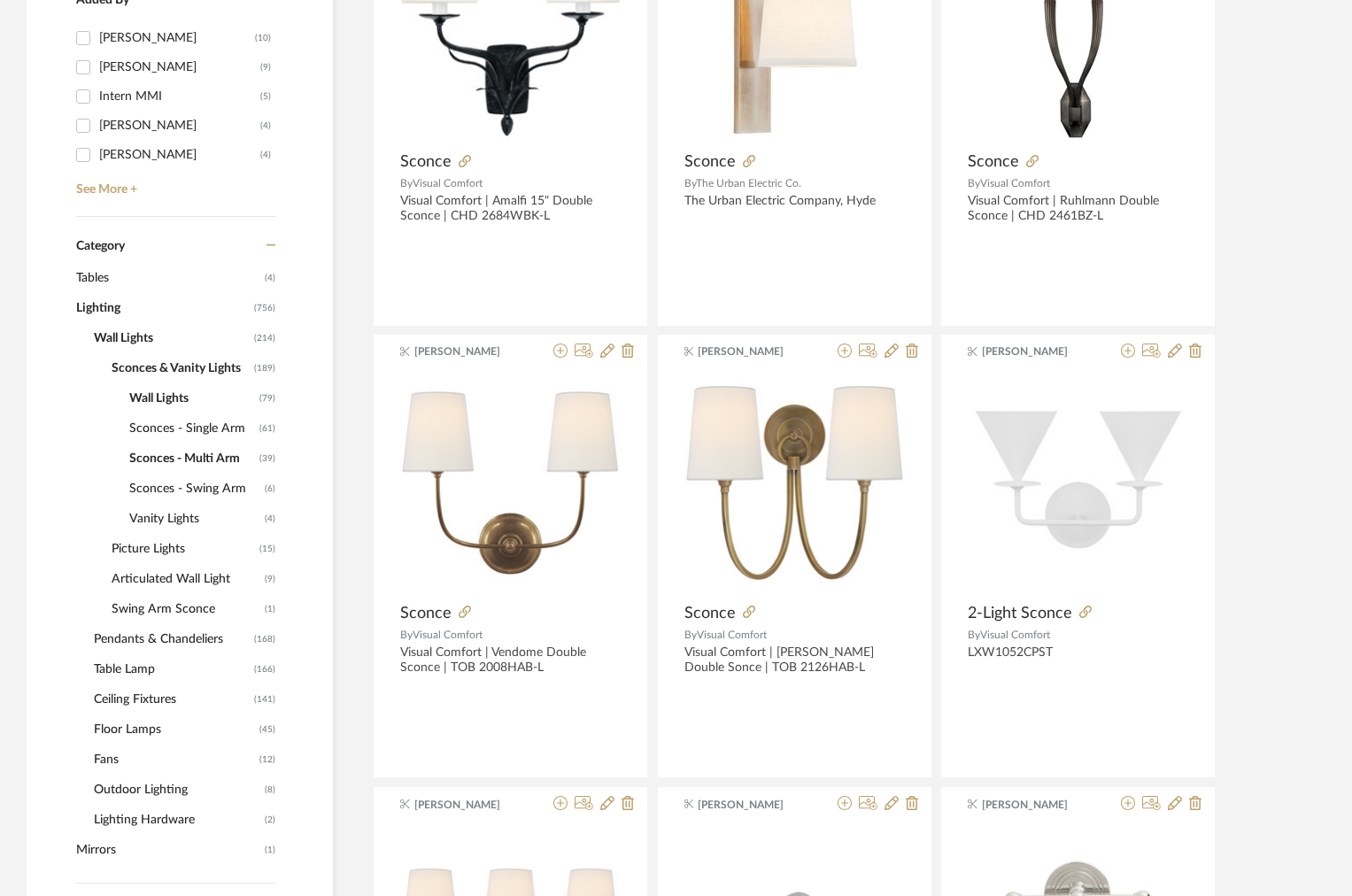
click at [127, 636] on span "Pendants & Chandeliers" at bounding box center [172, 639] width 156 height 30
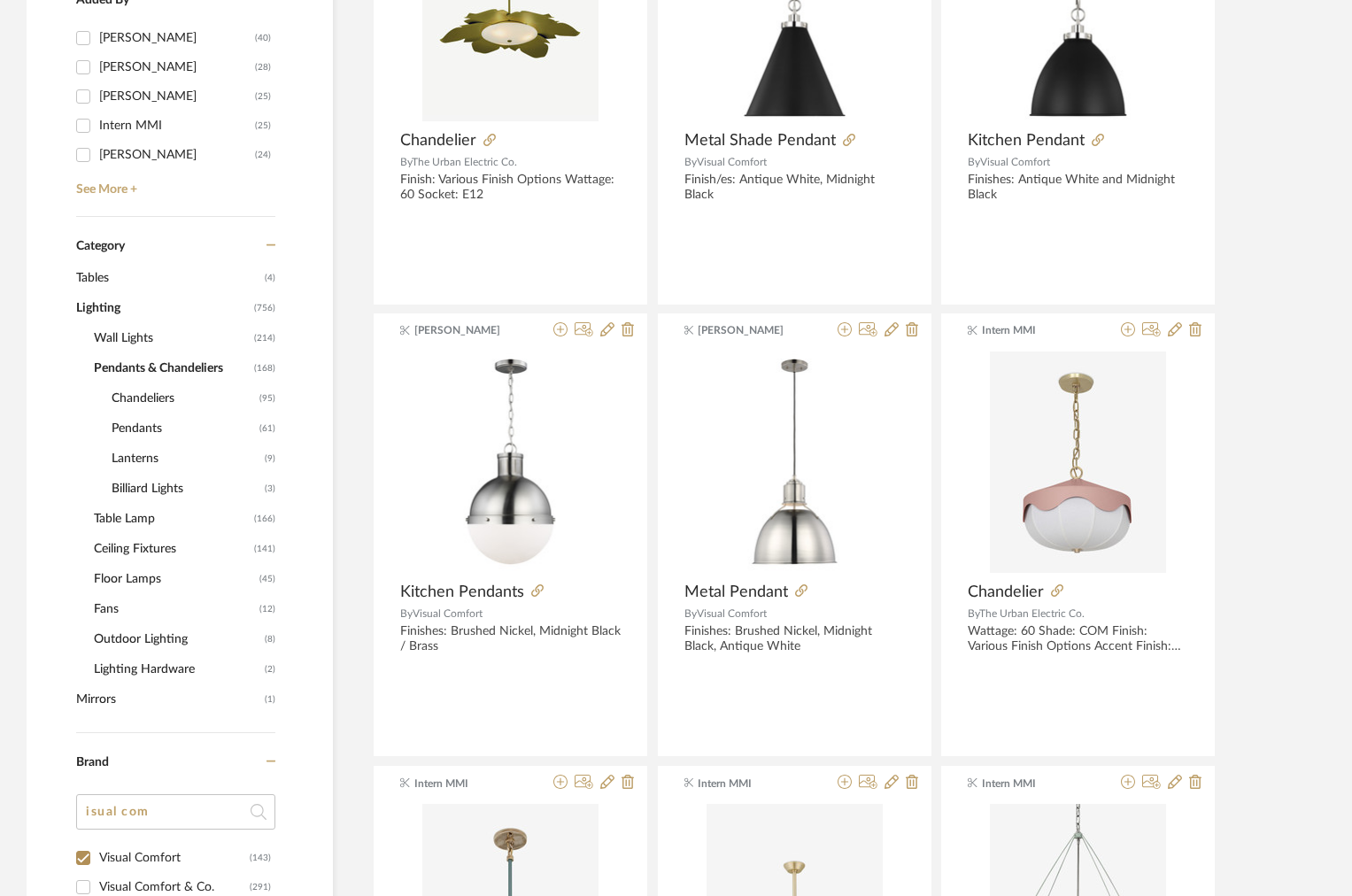
click at [107, 316] on span "Lighting" at bounding box center [163, 307] width 173 height 30
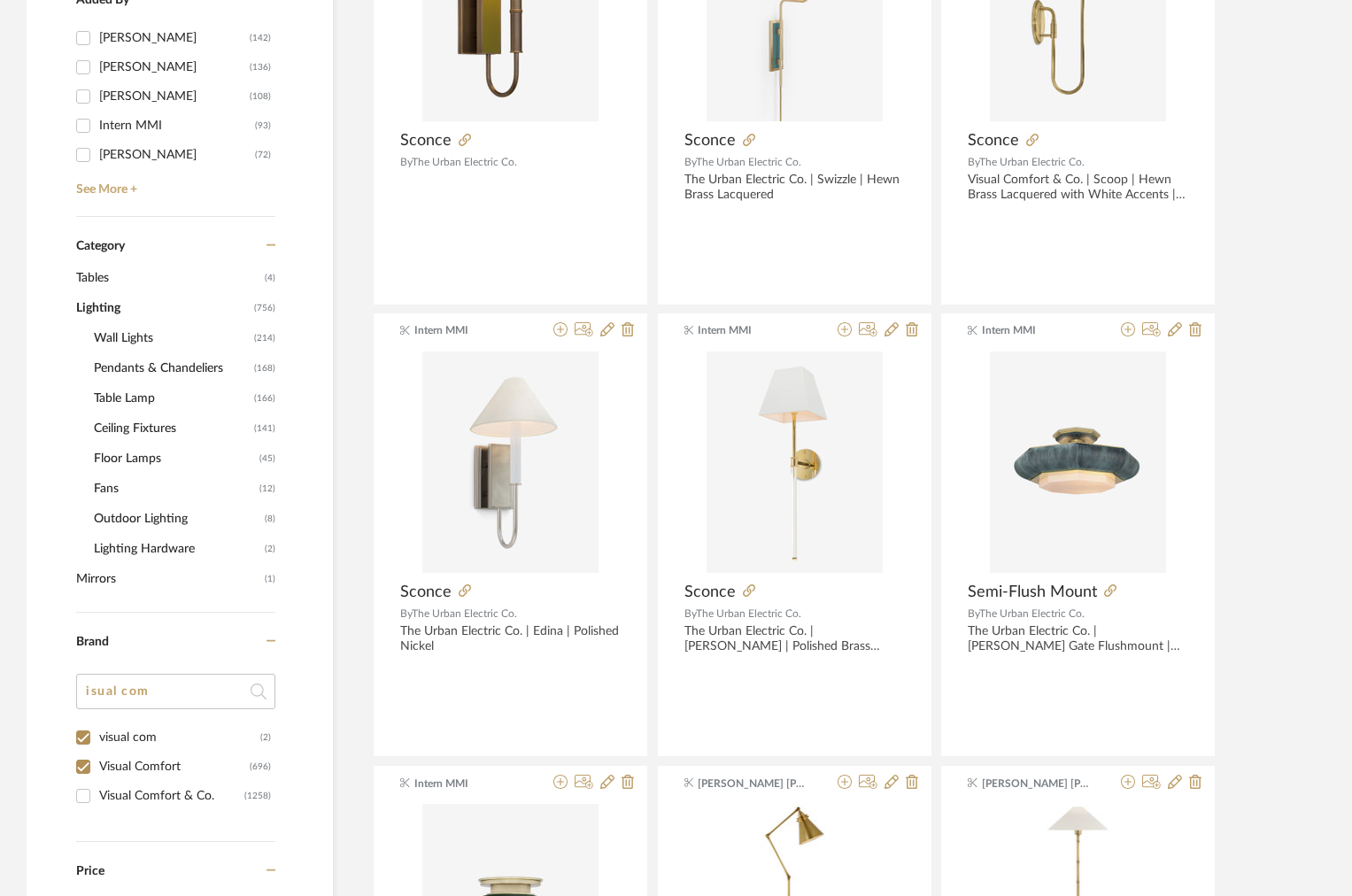
click at [115, 339] on span "Wall Lights" at bounding box center [172, 337] width 156 height 30
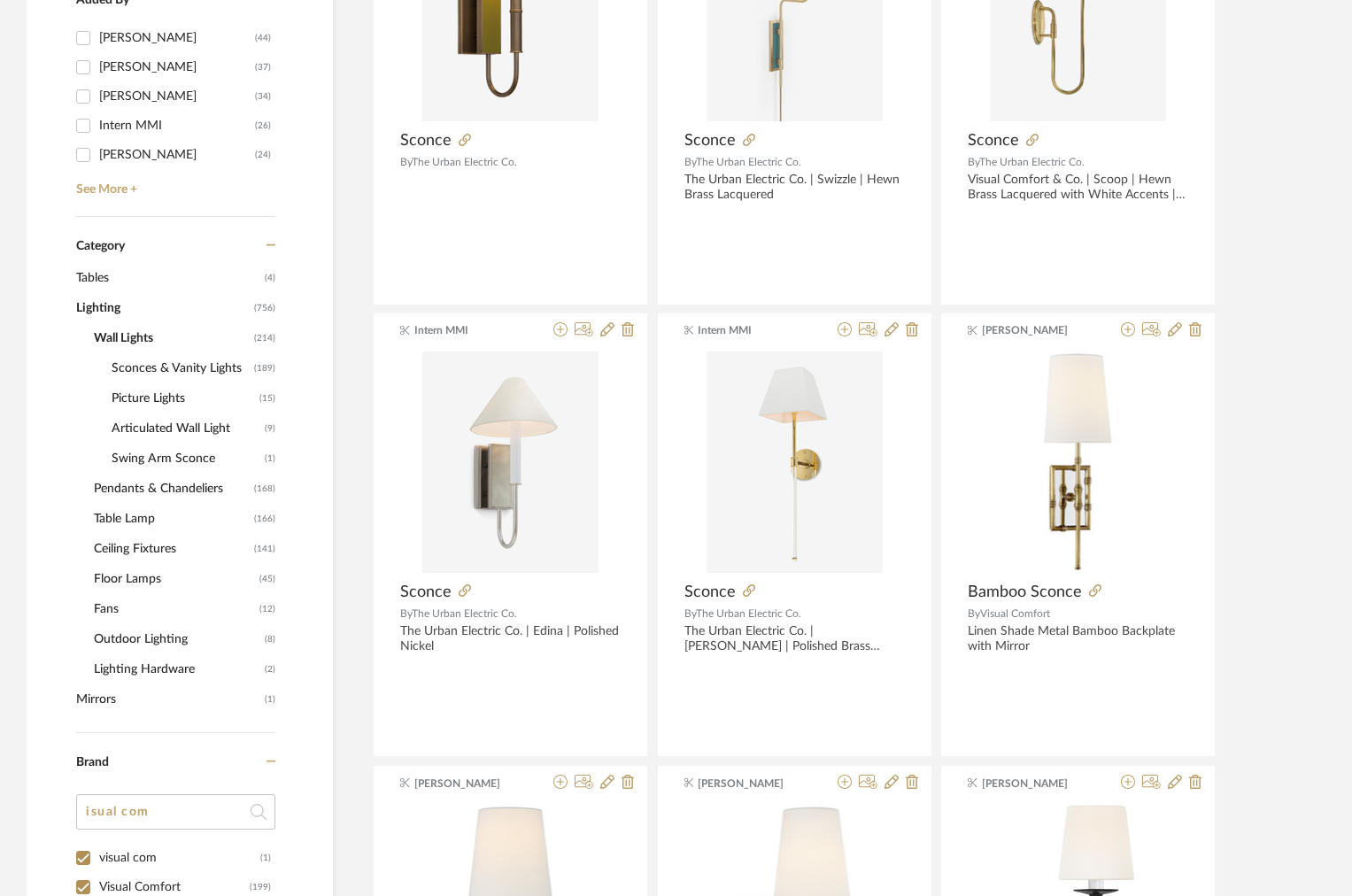
click at [134, 369] on span "Sconces & Vanity Lights" at bounding box center [180, 368] width 138 height 30
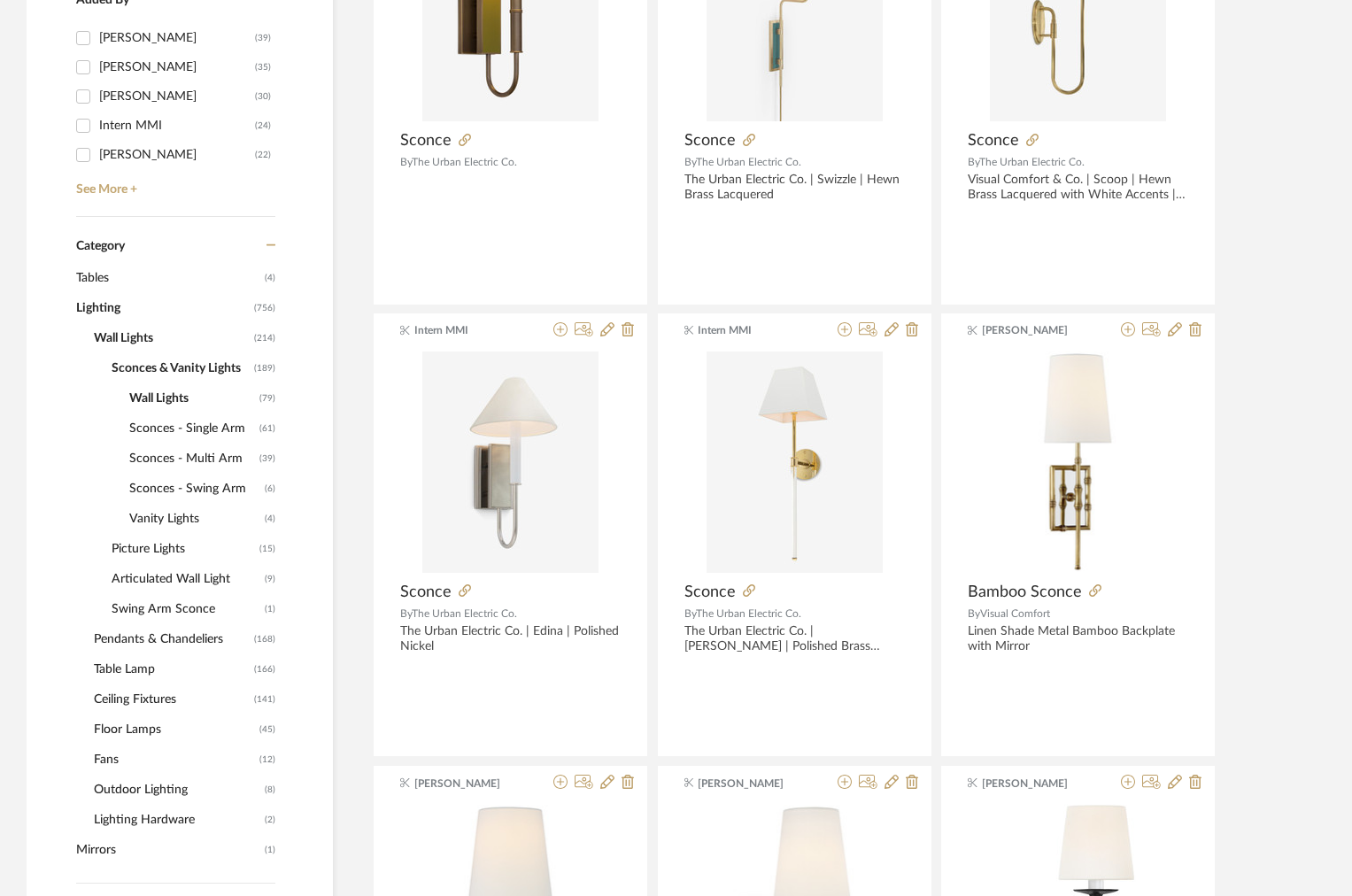
click at [150, 460] on span "Sconces - Multi Arm" at bounding box center [192, 458] width 125 height 30
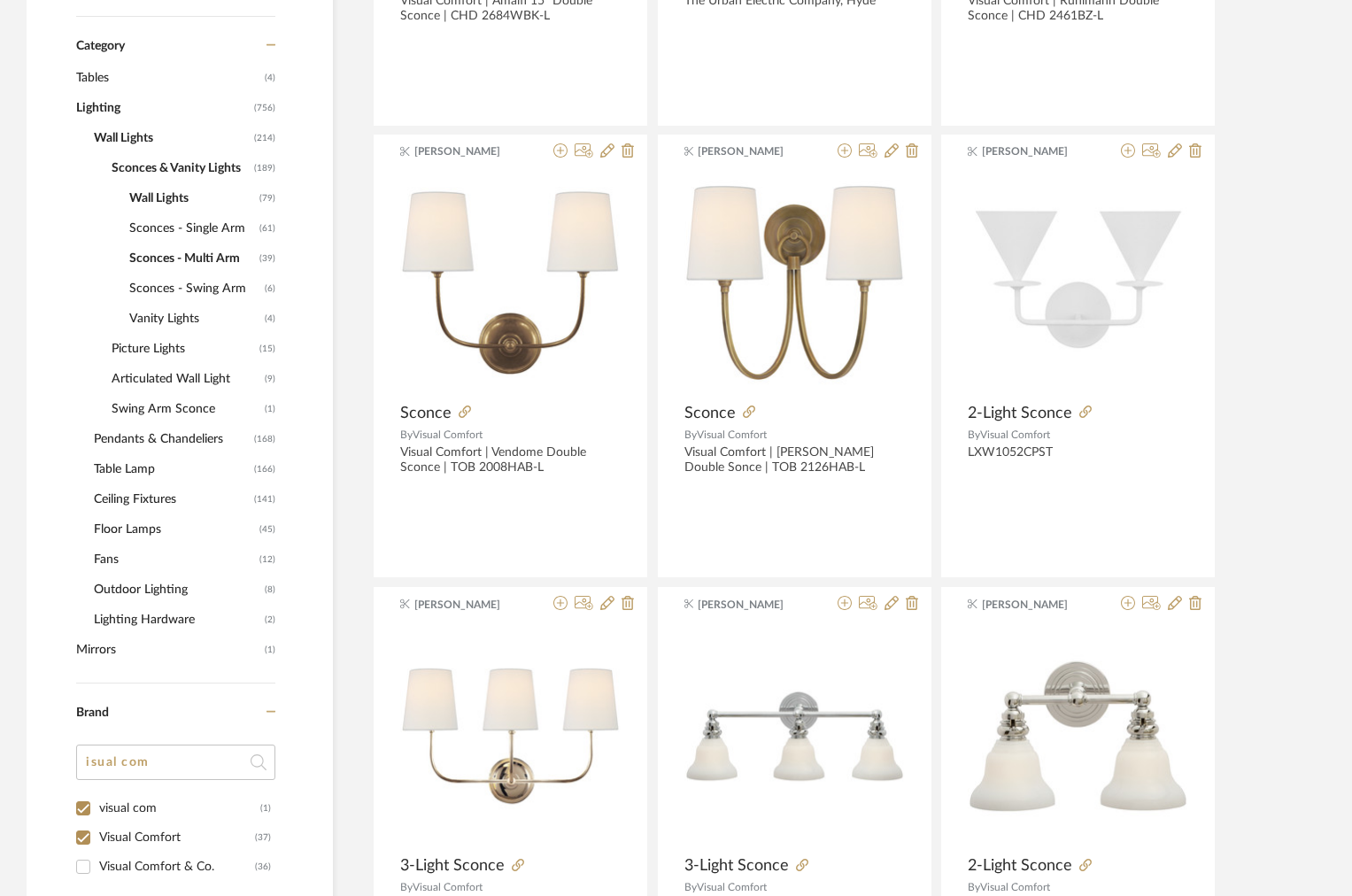
scroll to position [951, 0]
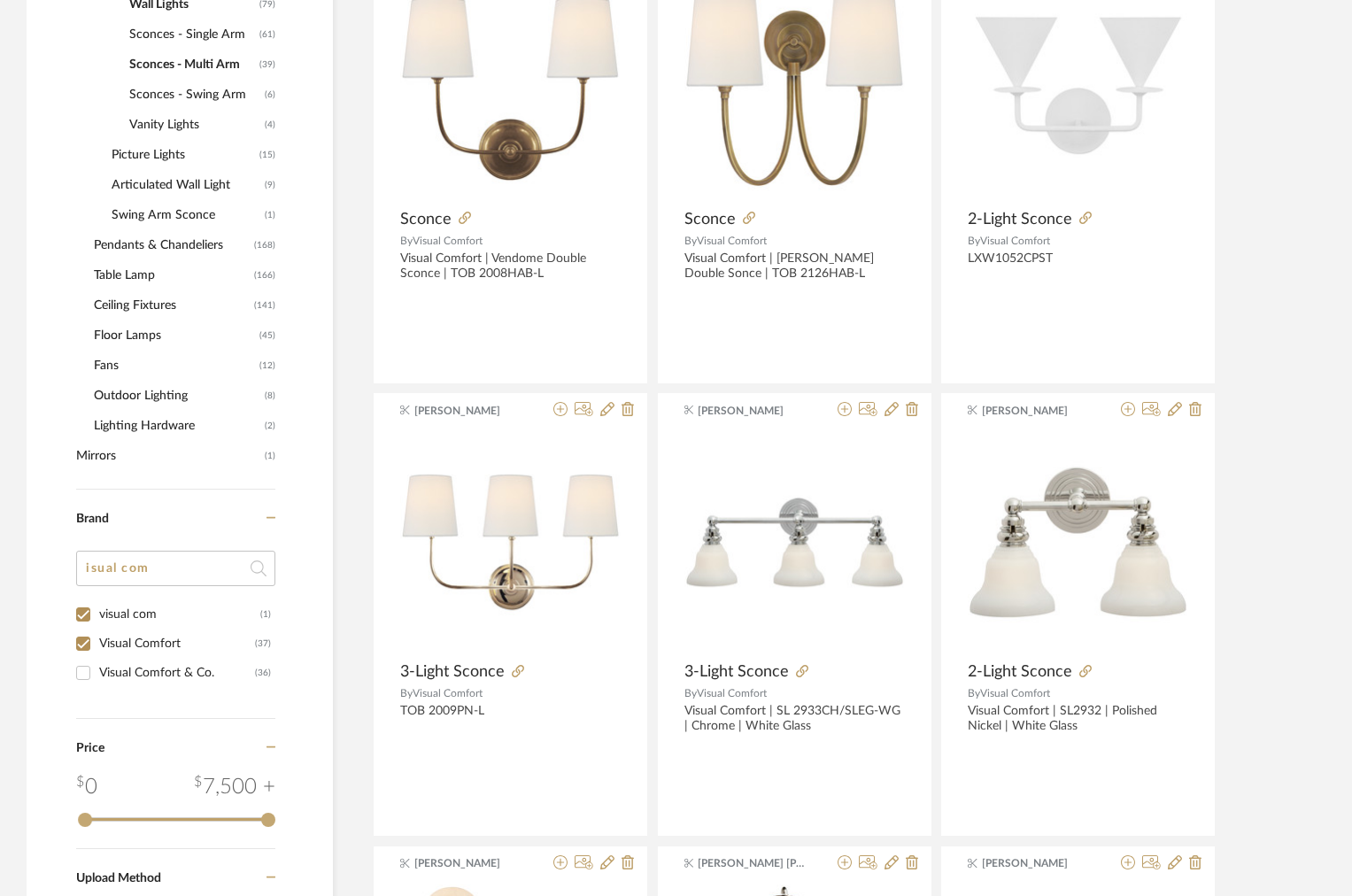
click at [111, 671] on div "Visual Comfort & Co." at bounding box center [177, 672] width 156 height 28
click at [97, 671] on input "Visual Comfort & Co. (36)" at bounding box center [83, 672] width 28 height 28
checkbox input "true"
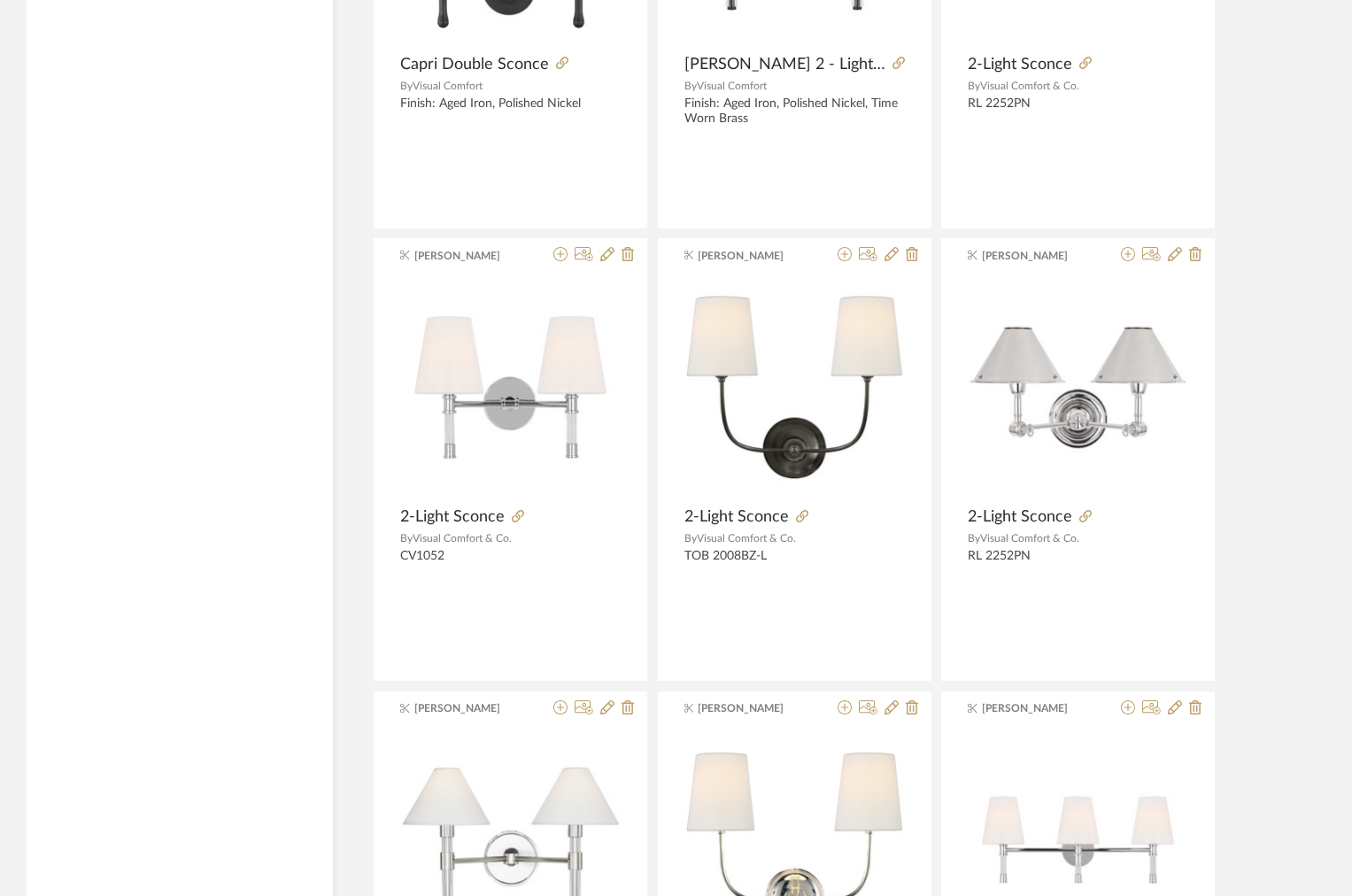
scroll to position [5181, 0]
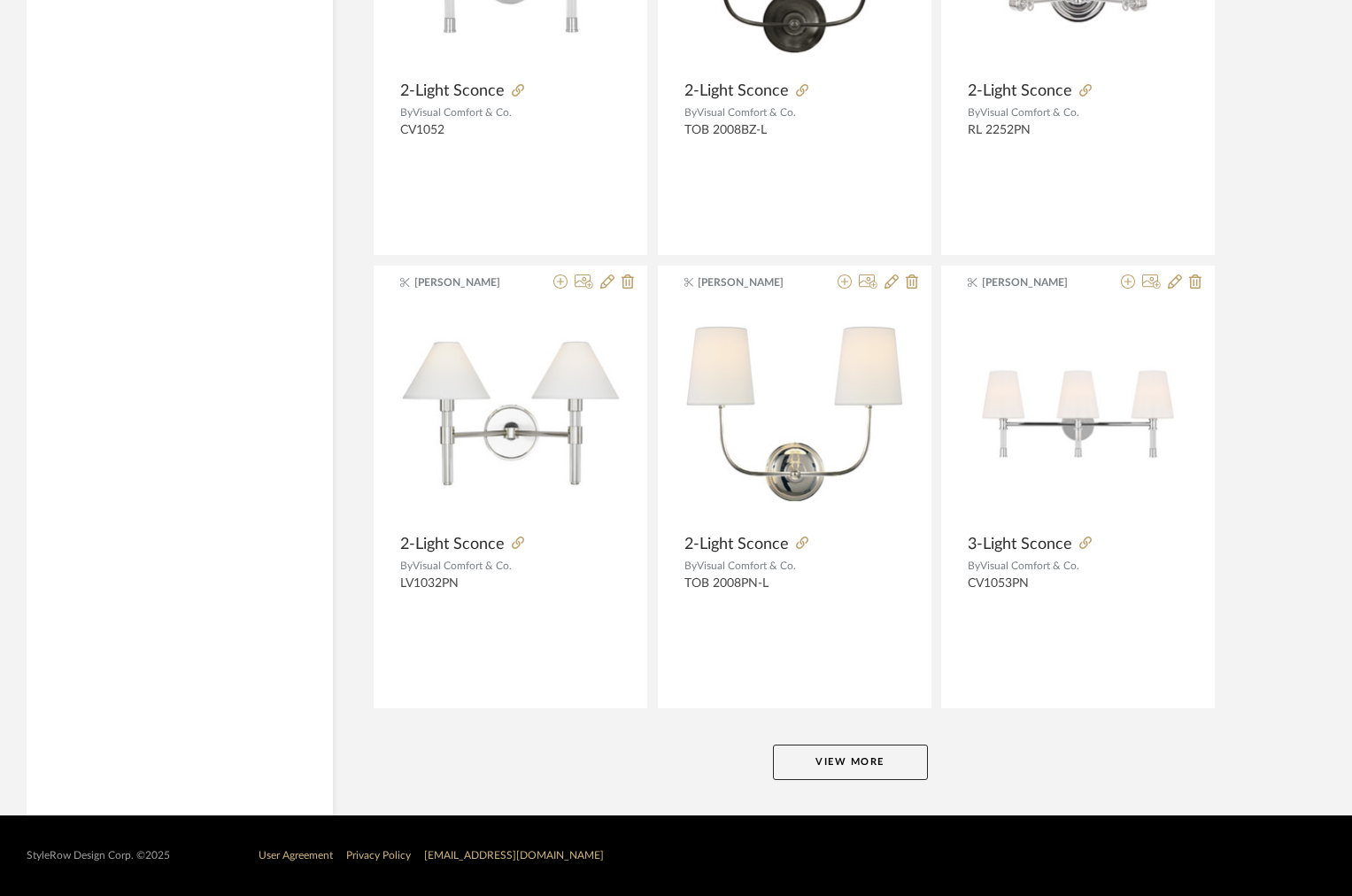
click at [798, 762] on button "View More" at bounding box center [850, 762] width 155 height 36
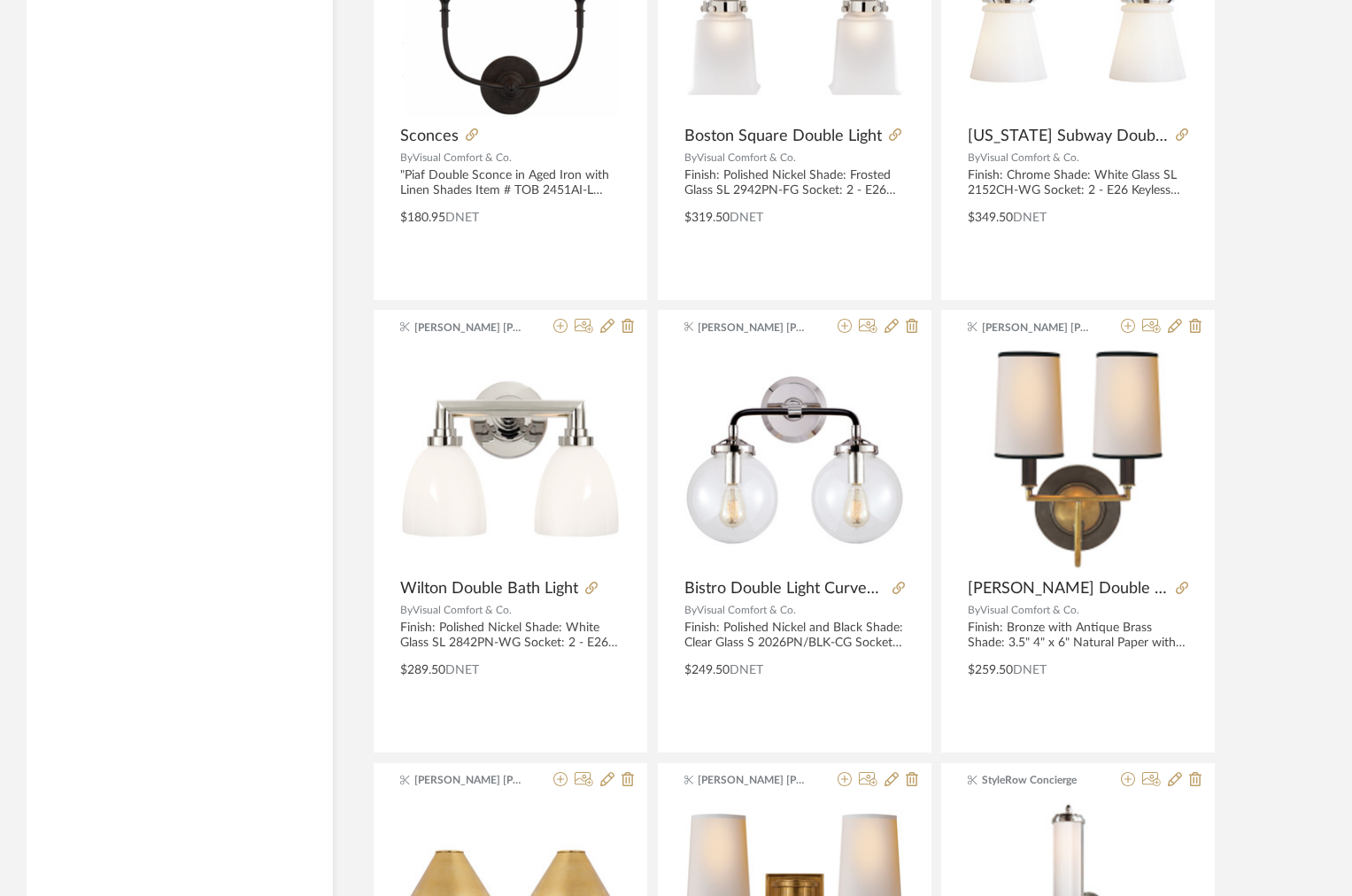
scroll to position [10210, 0]
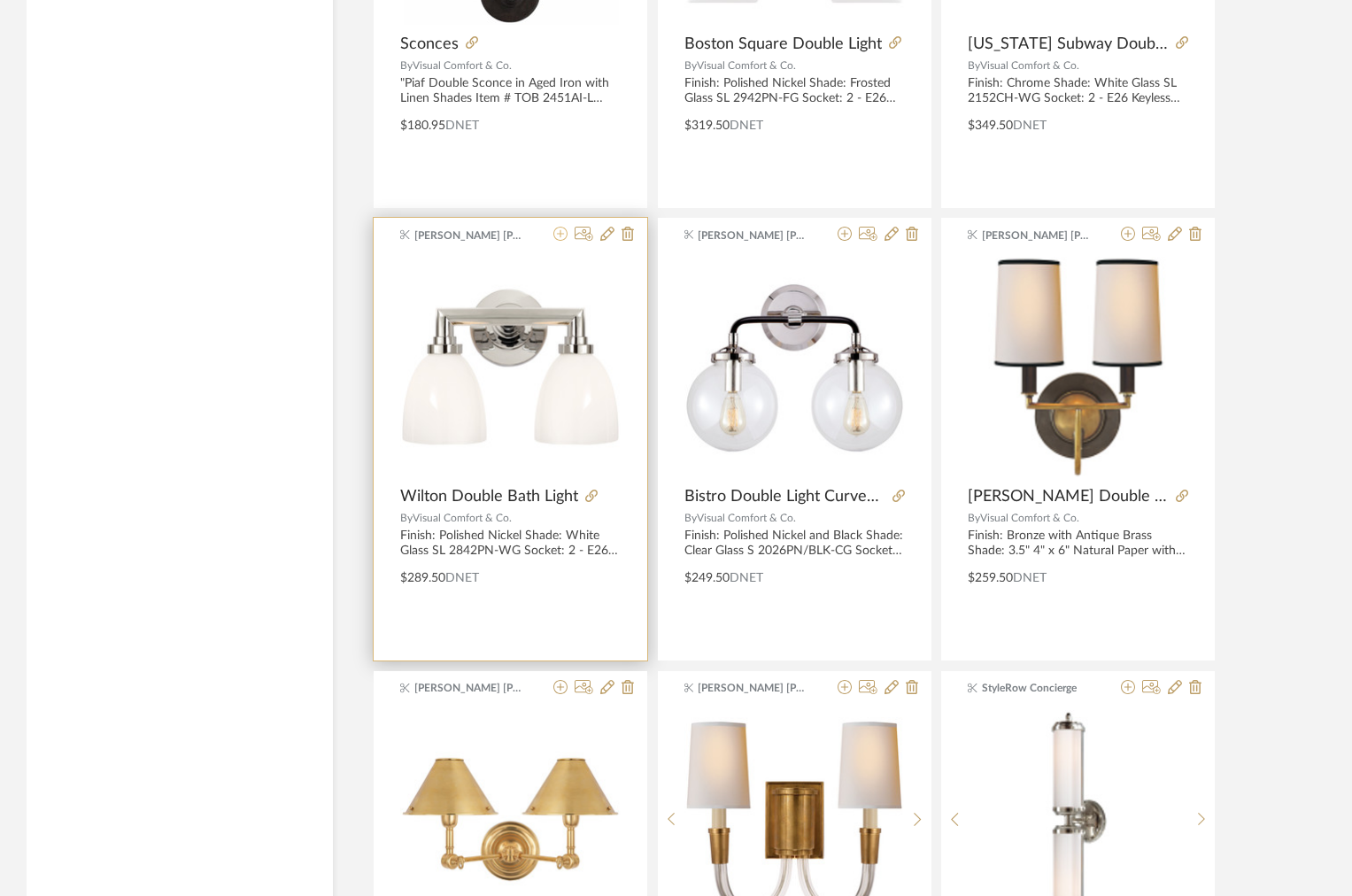
click at [562, 233] on icon at bounding box center [560, 233] width 14 height 14
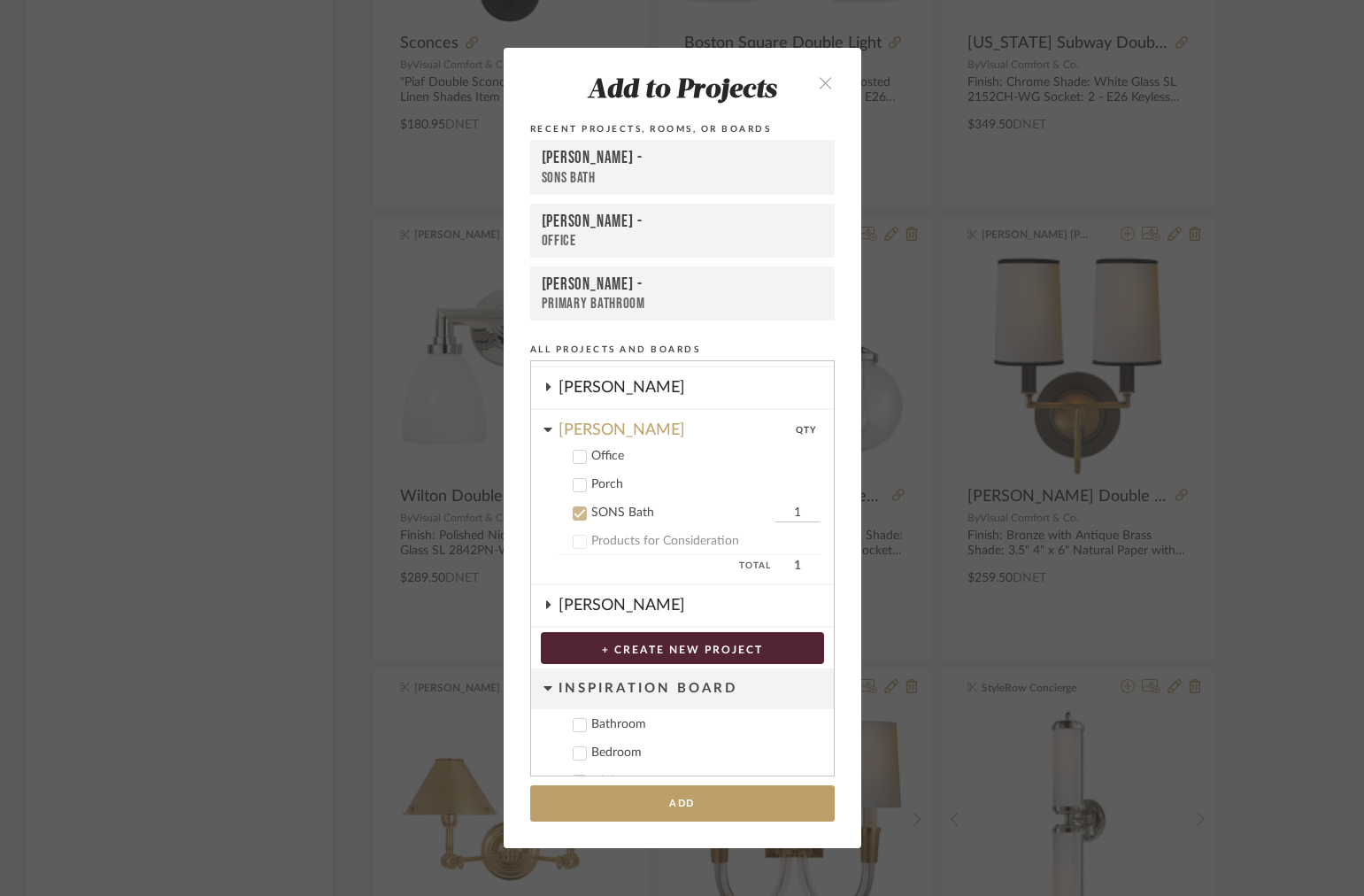
scroll to position [321, 0]
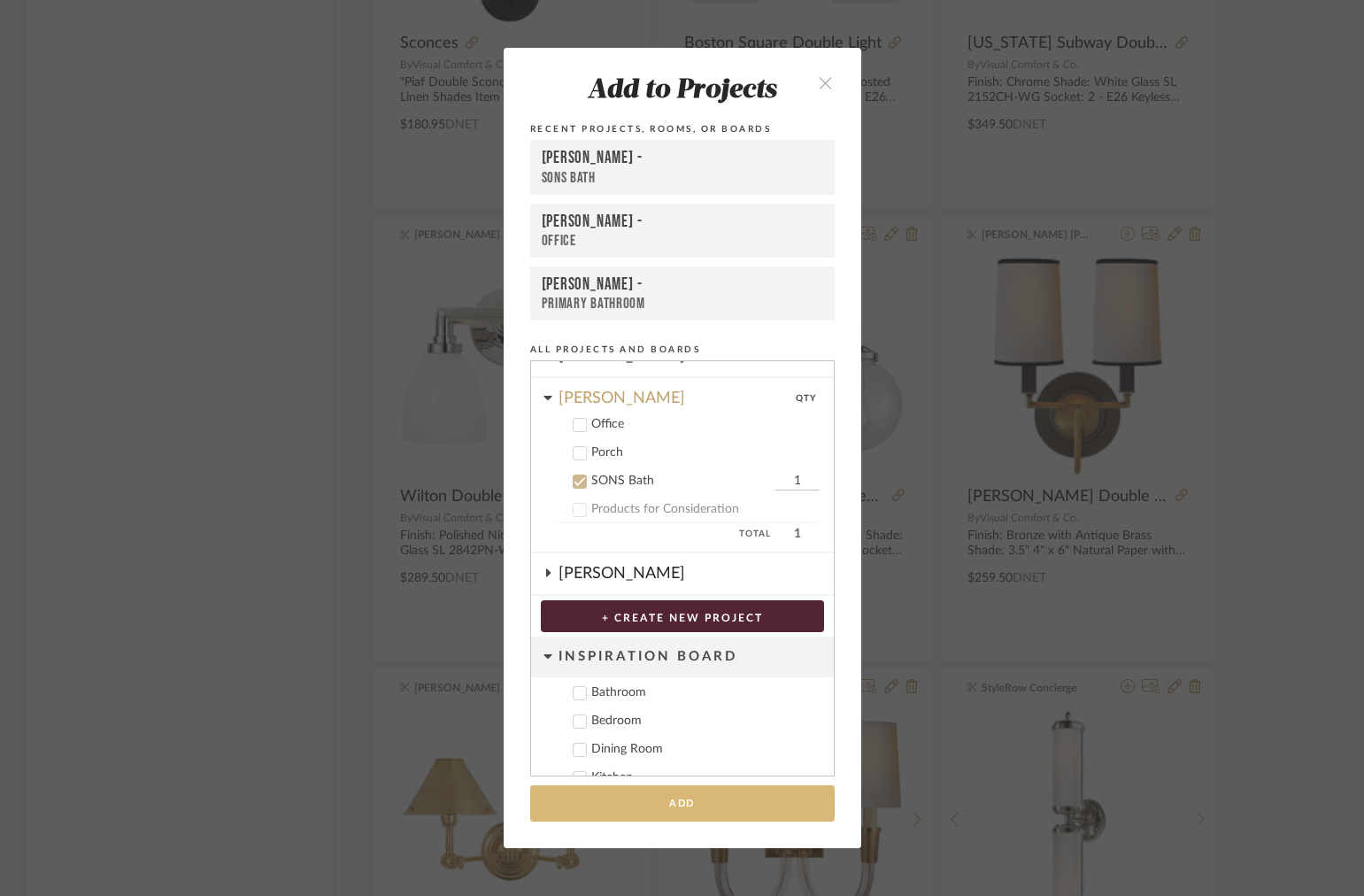
click at [628, 803] on button "Add" at bounding box center [682, 804] width 304 height 37
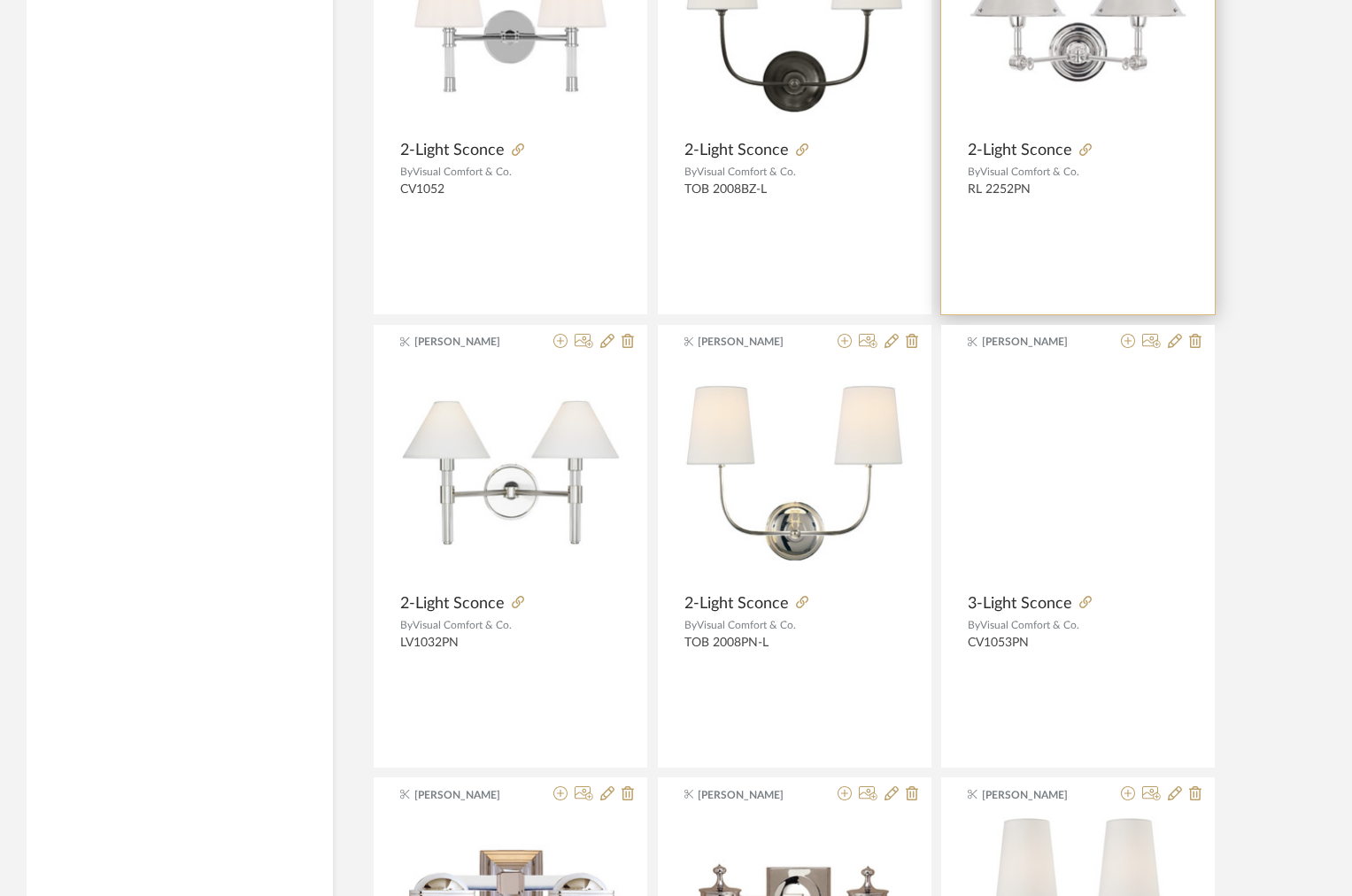
scroll to position [5154, 0]
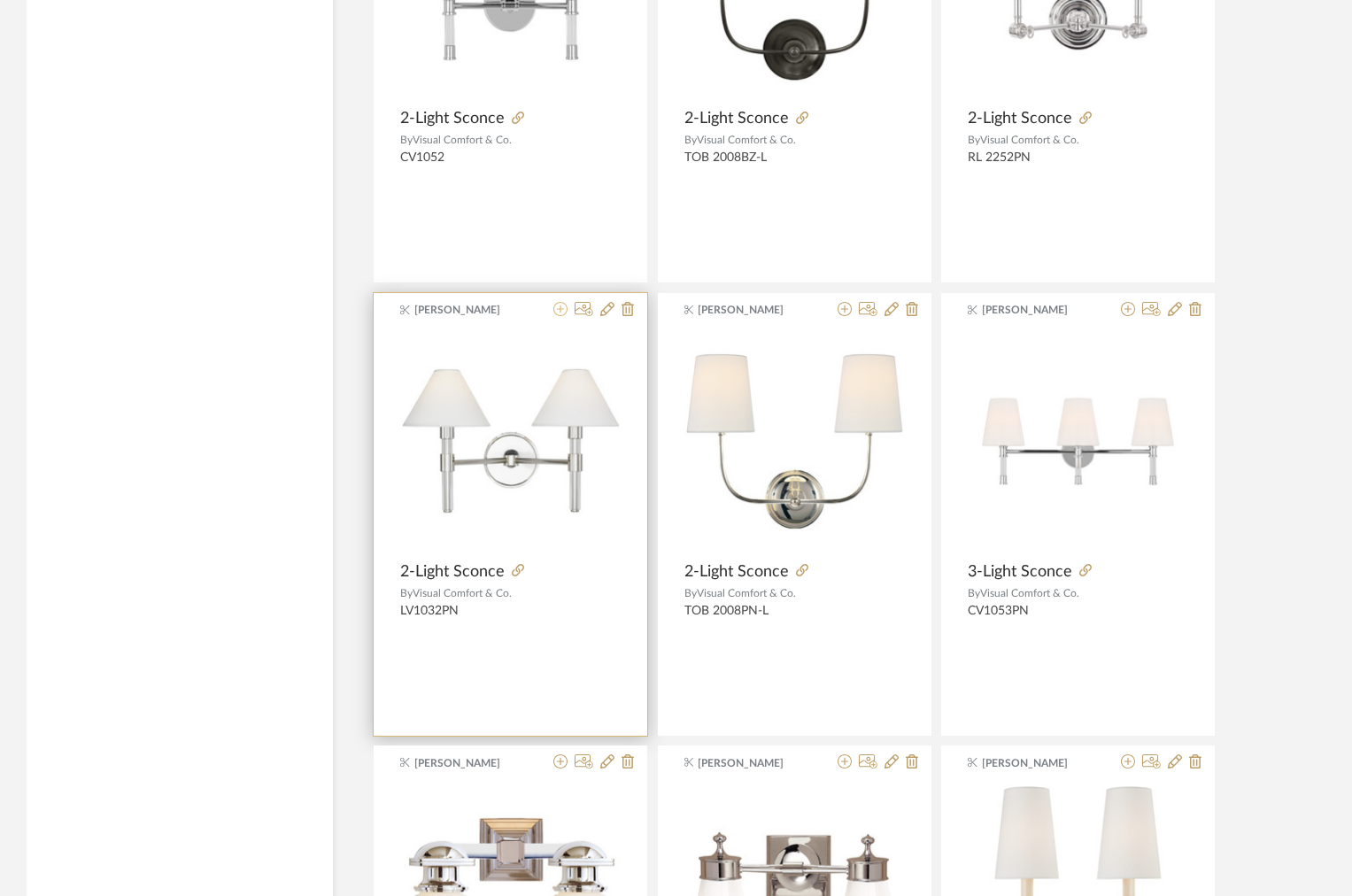
click at [561, 310] on icon at bounding box center [560, 308] width 14 height 14
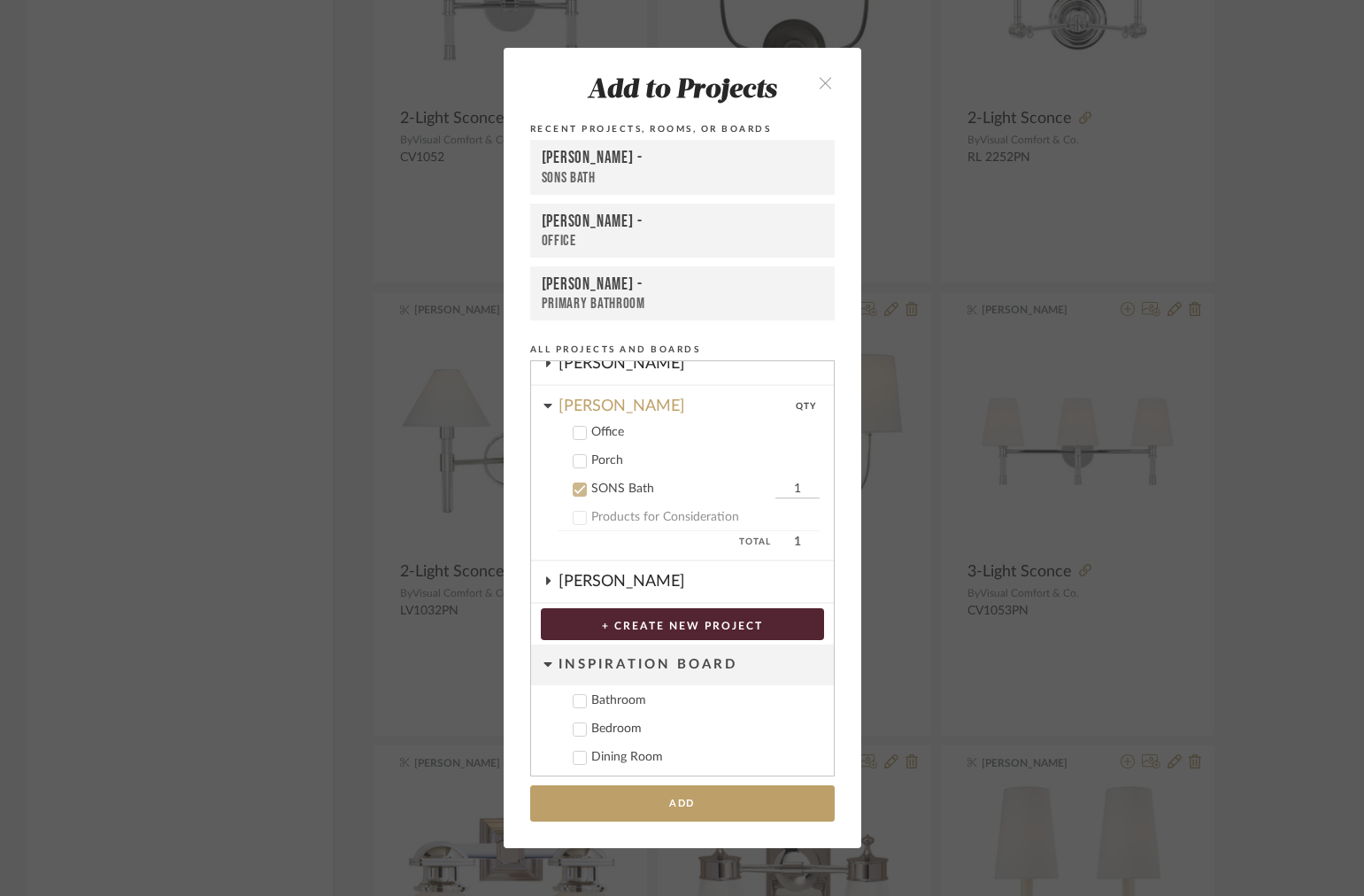
scroll to position [321, 0]
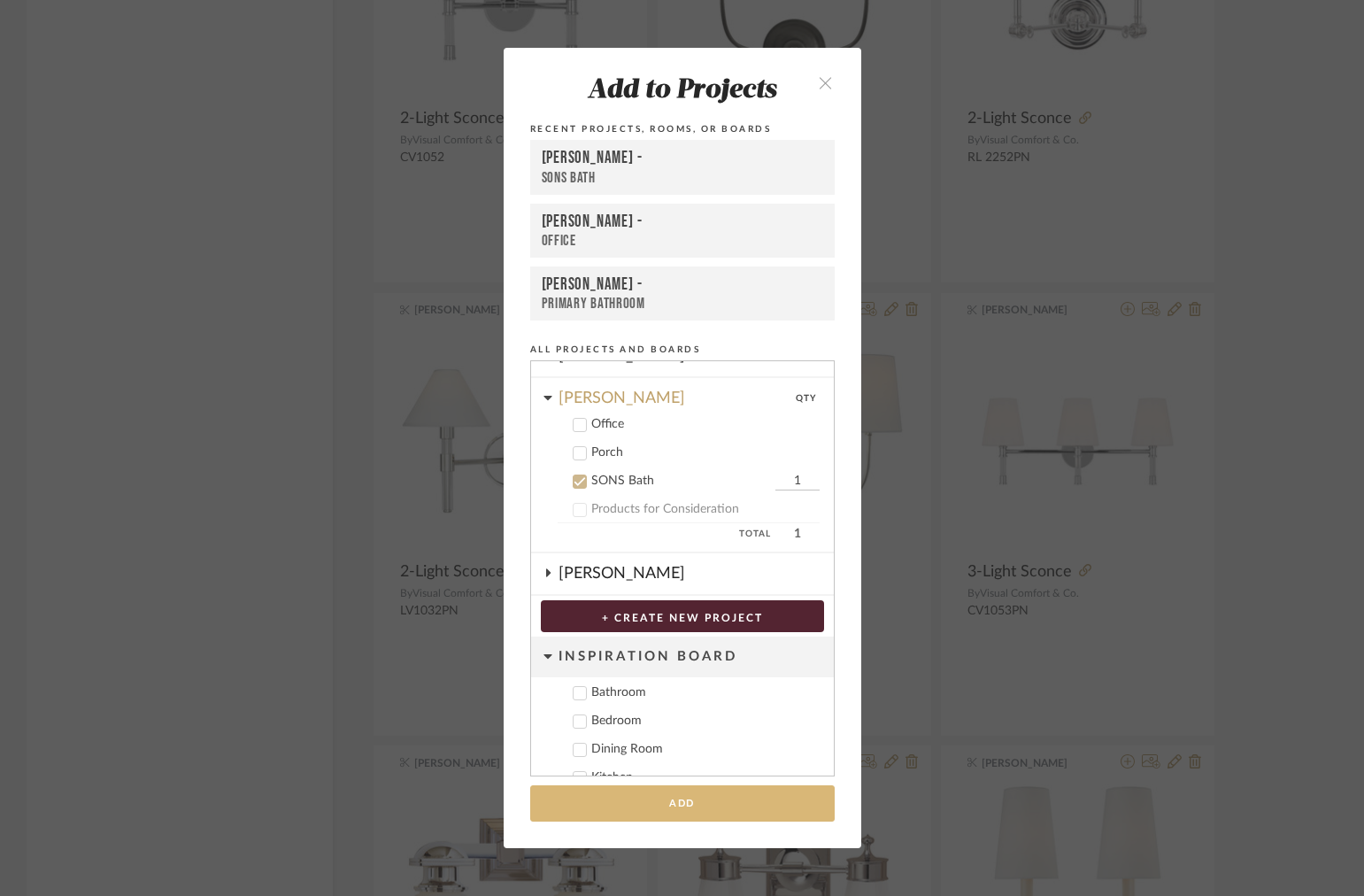
click at [658, 804] on button "Add" at bounding box center [682, 804] width 304 height 37
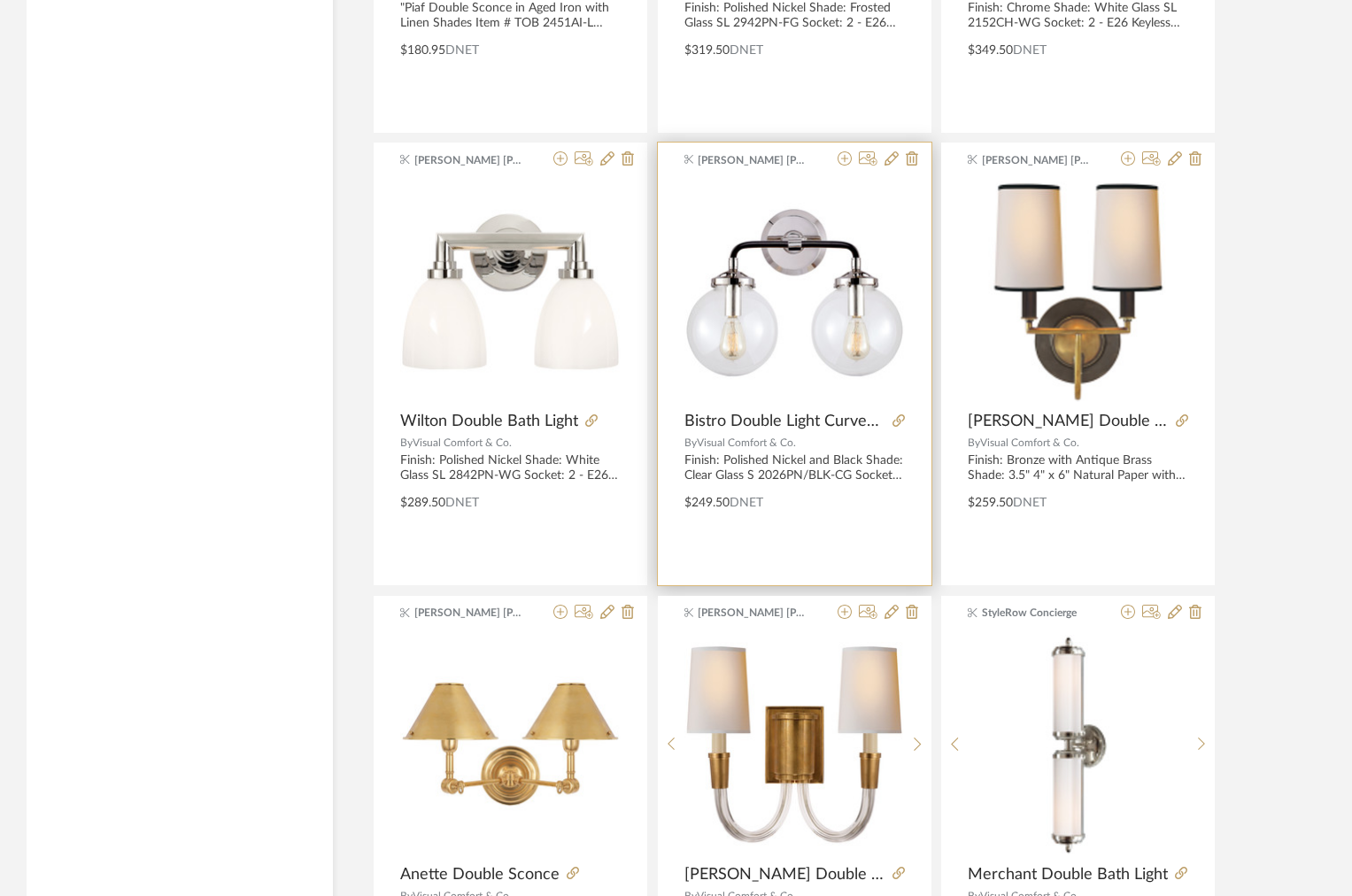
scroll to position [10614, 0]
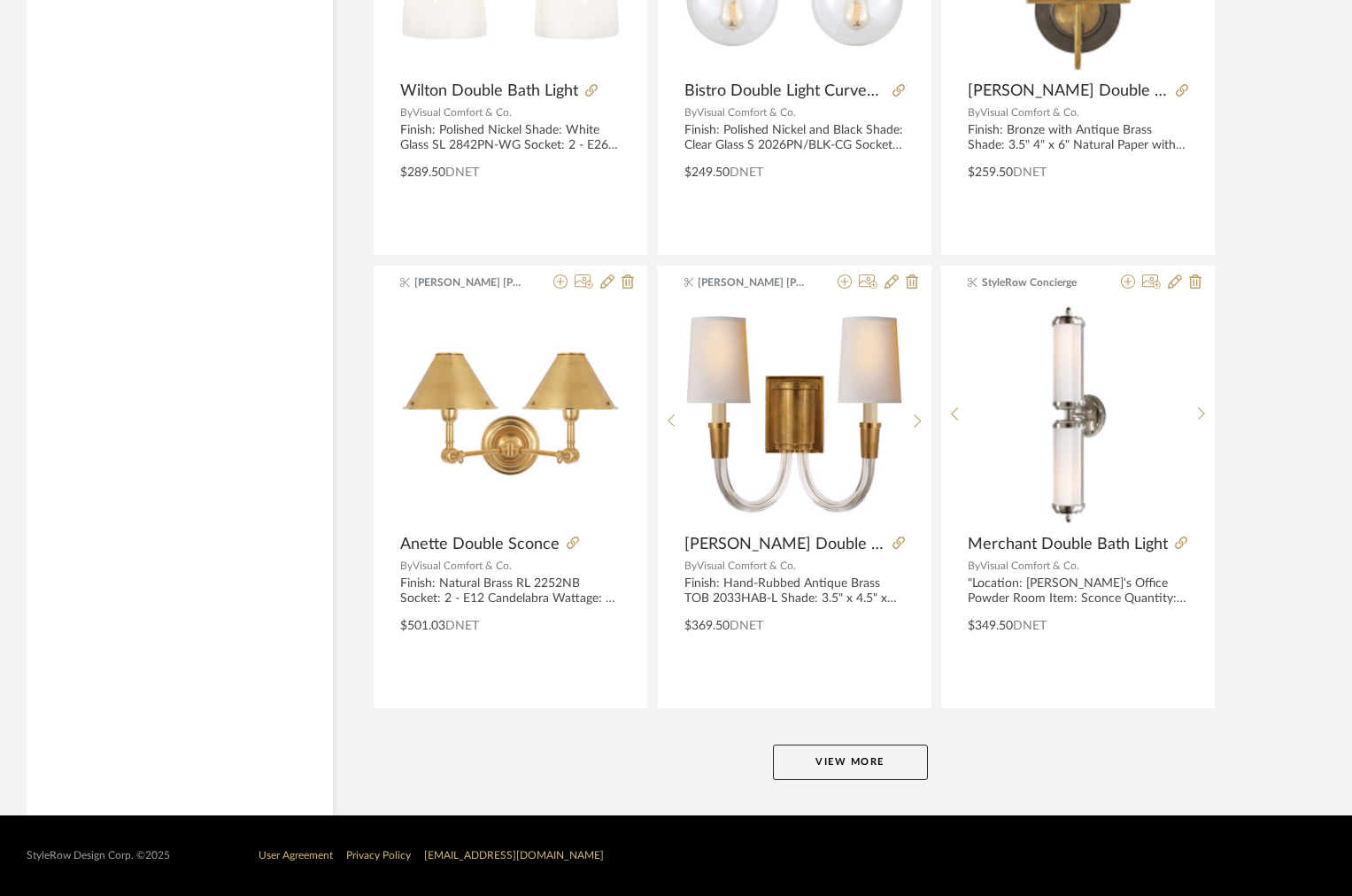
click at [814, 745] on button "View More" at bounding box center [850, 762] width 155 height 36
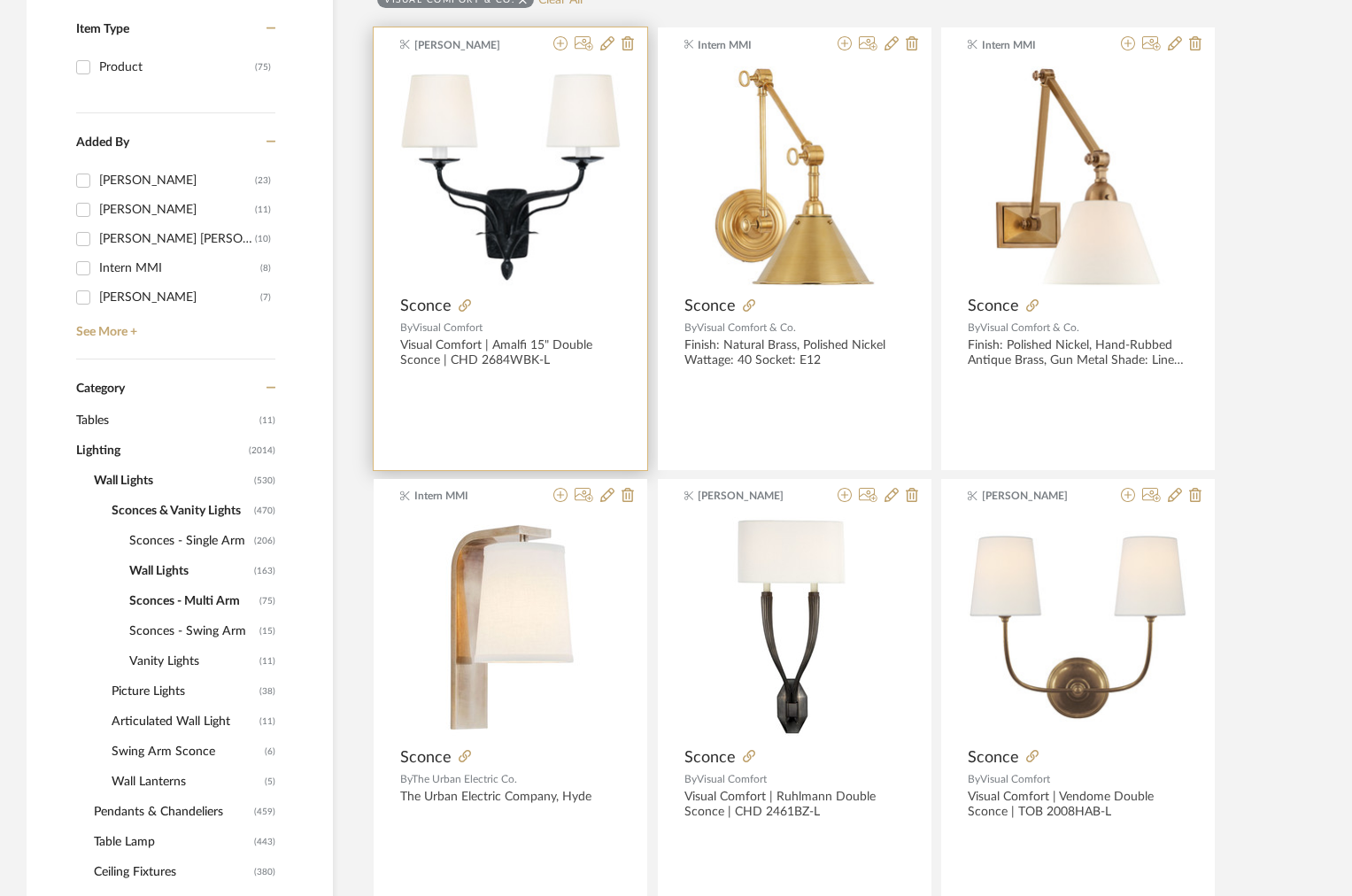
scroll to position [507, 0]
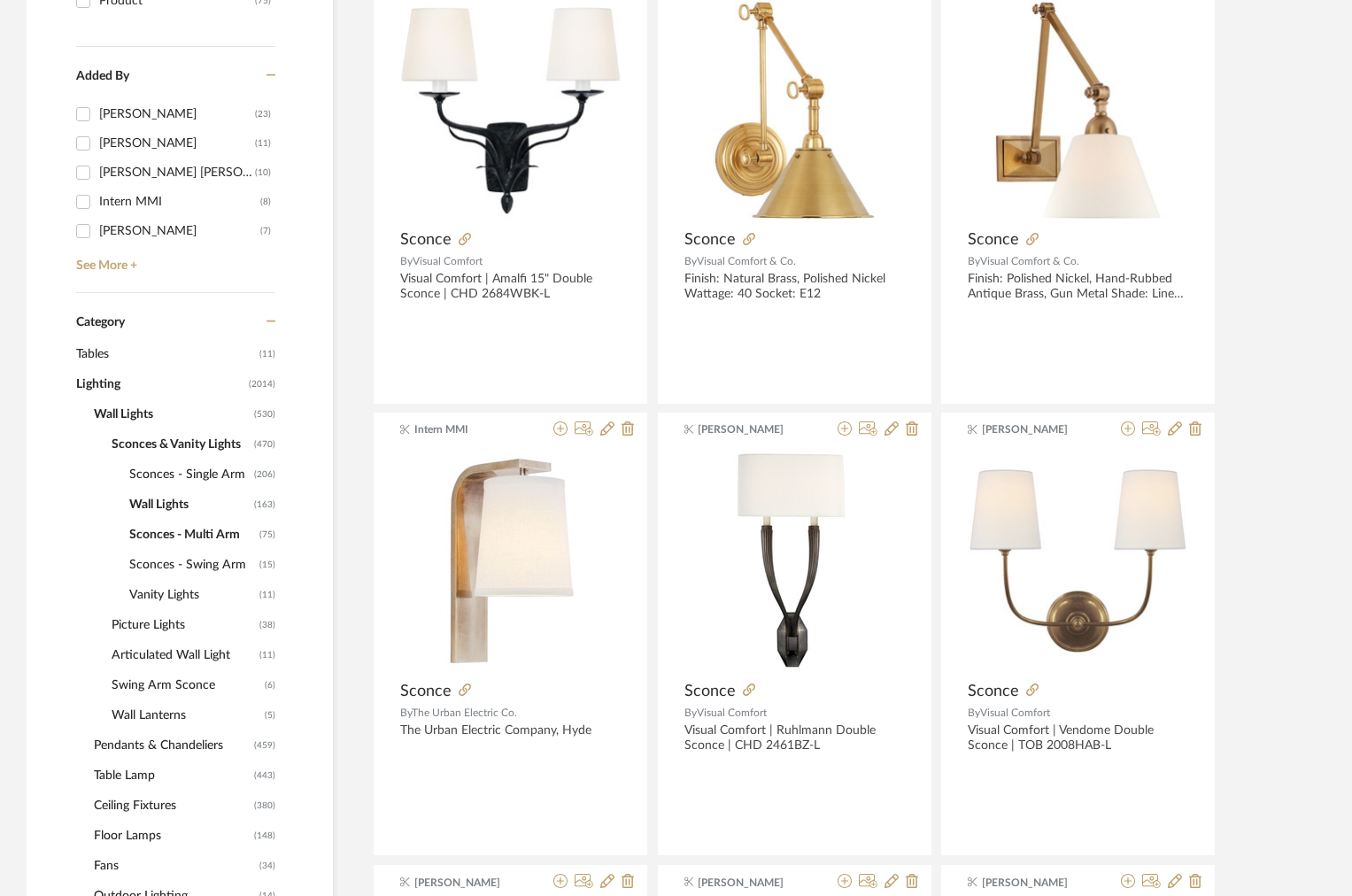
click at [166, 565] on span "Sconces - Swing Arm" at bounding box center [192, 565] width 125 height 30
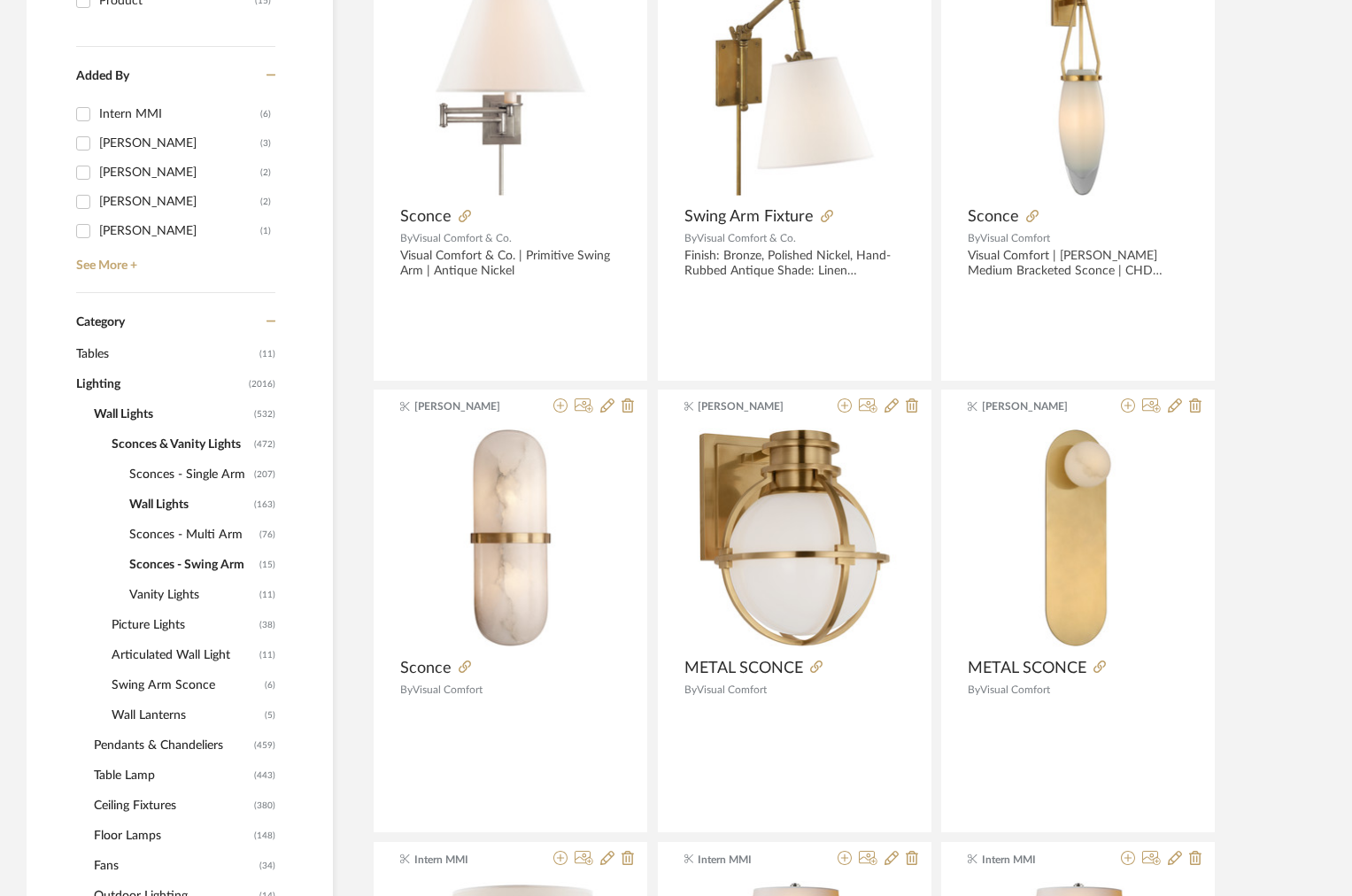
click at [178, 475] on span "Sconces - Single Arm" at bounding box center [189, 474] width 120 height 30
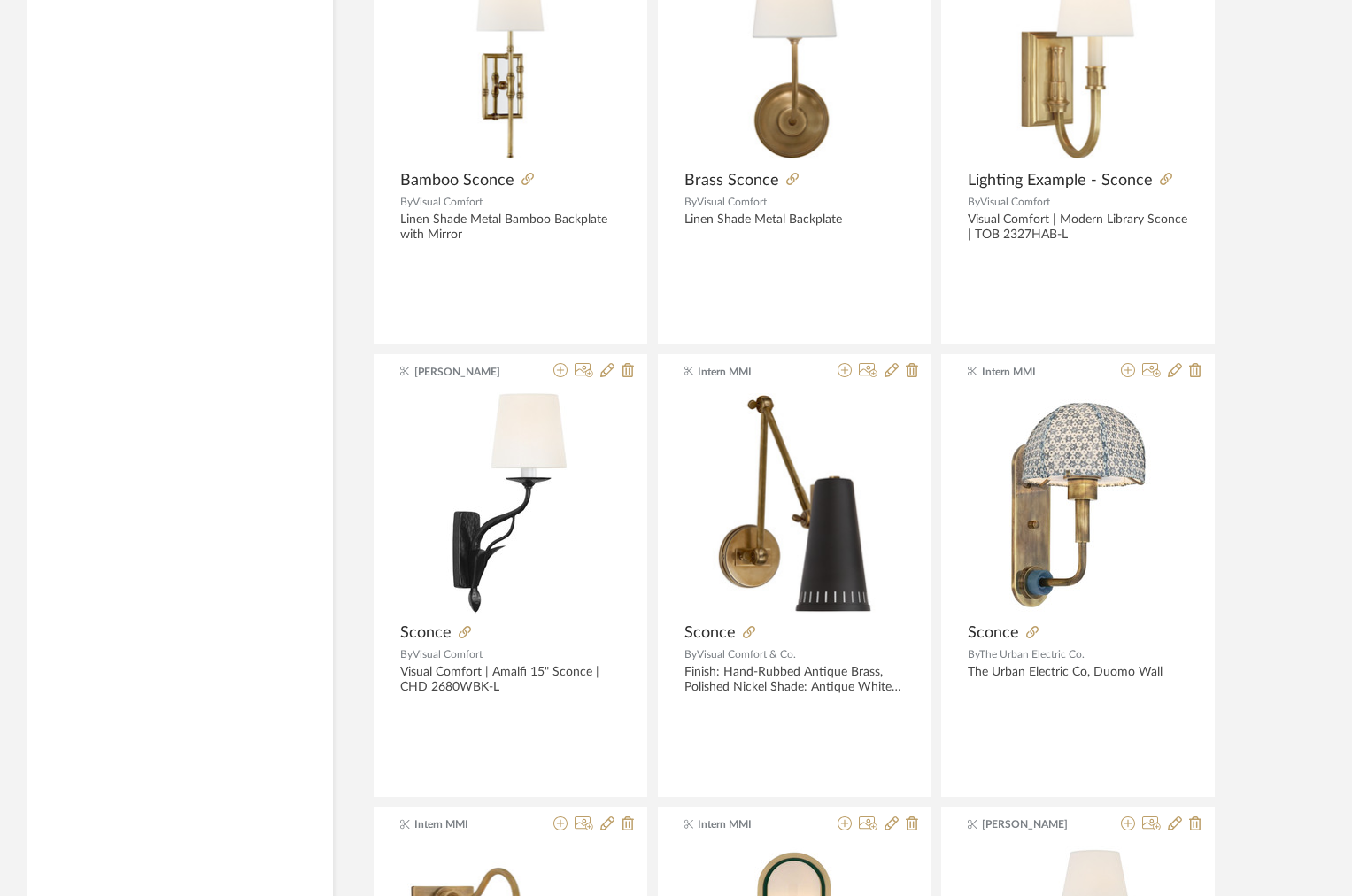
scroll to position [5181, 0]
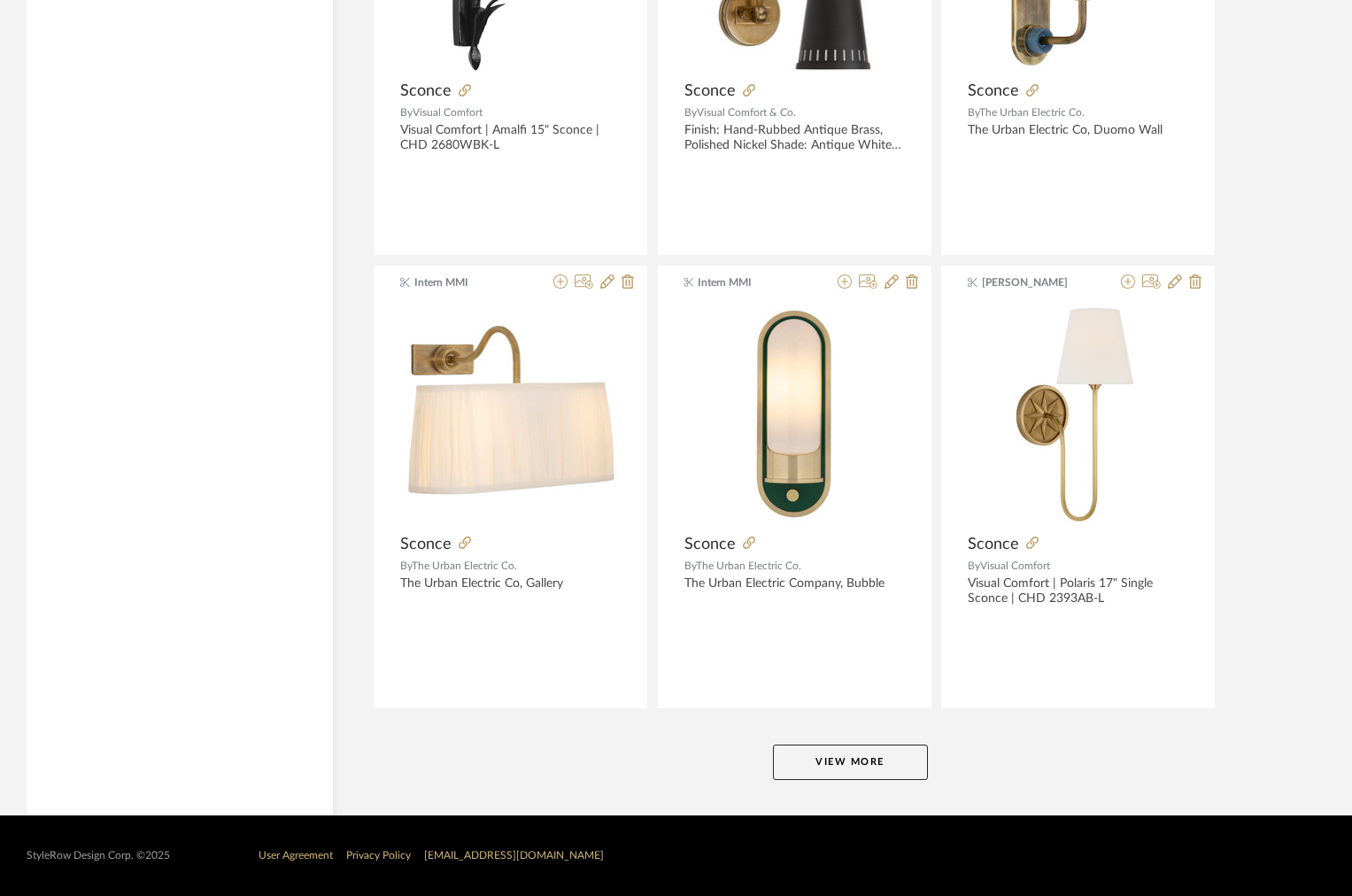
click at [885, 777] on button "View More" at bounding box center [850, 762] width 155 height 36
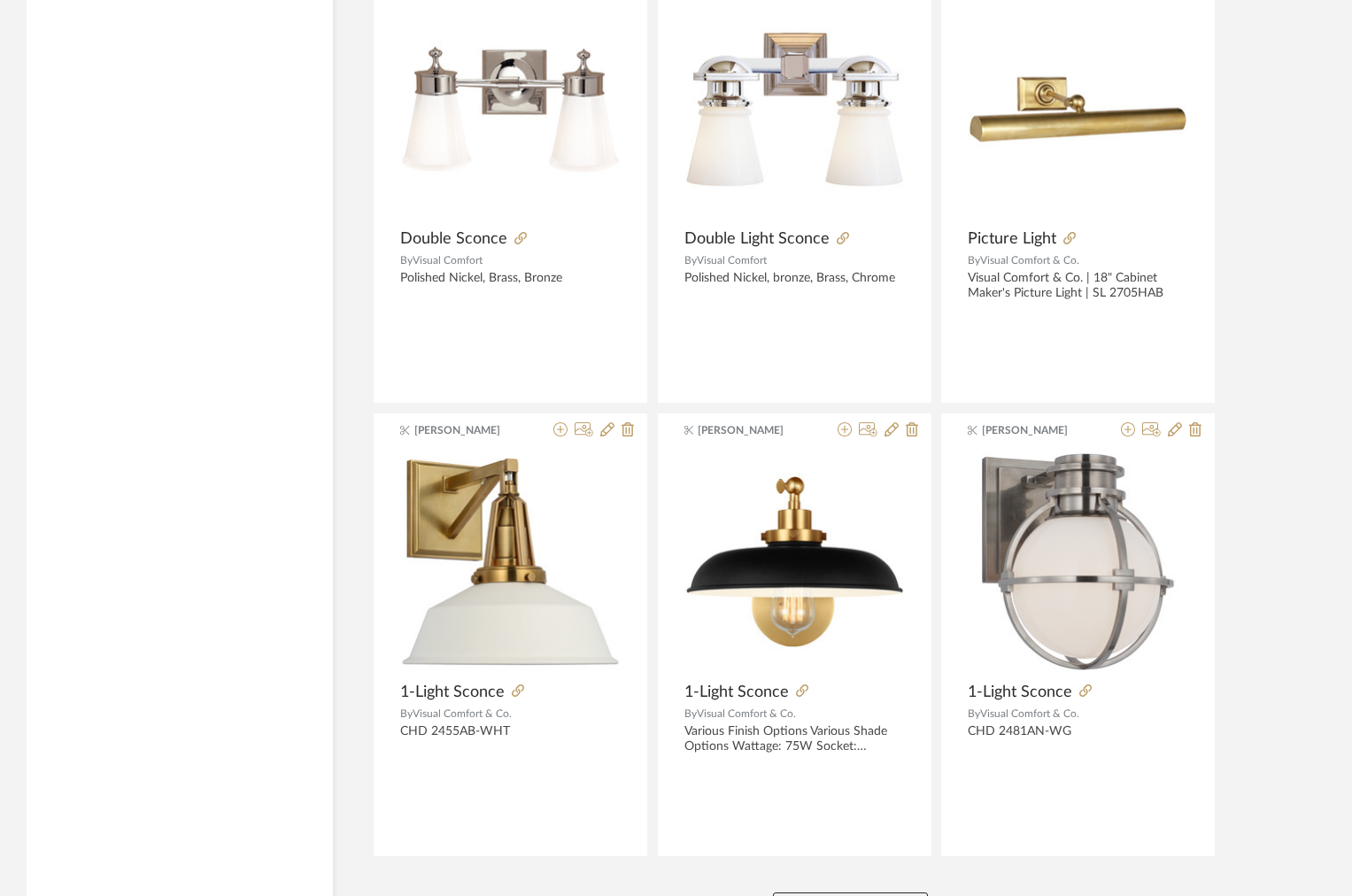
scroll to position [10614, 0]
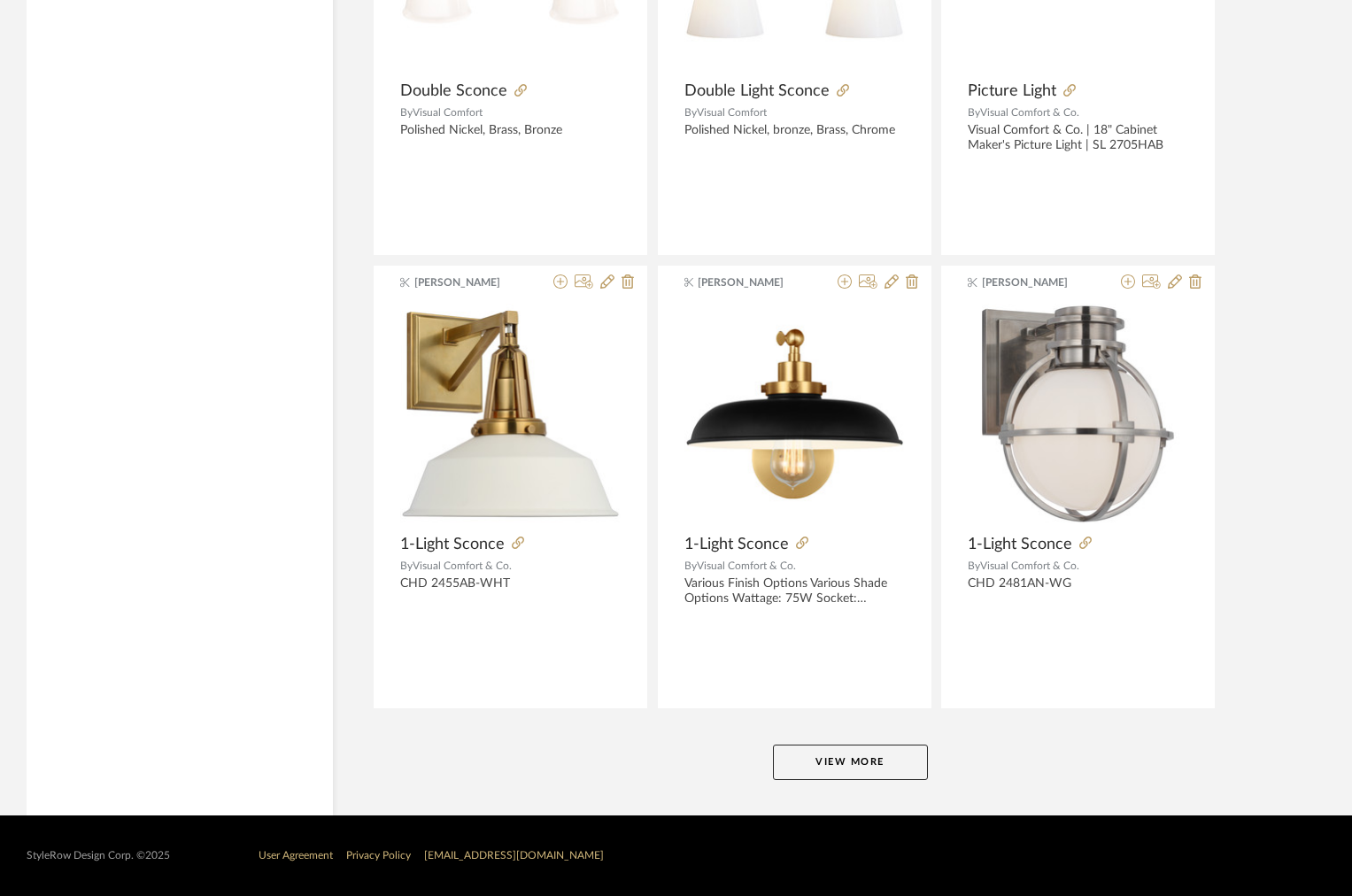
click at [832, 754] on button "View More" at bounding box center [850, 762] width 155 height 36
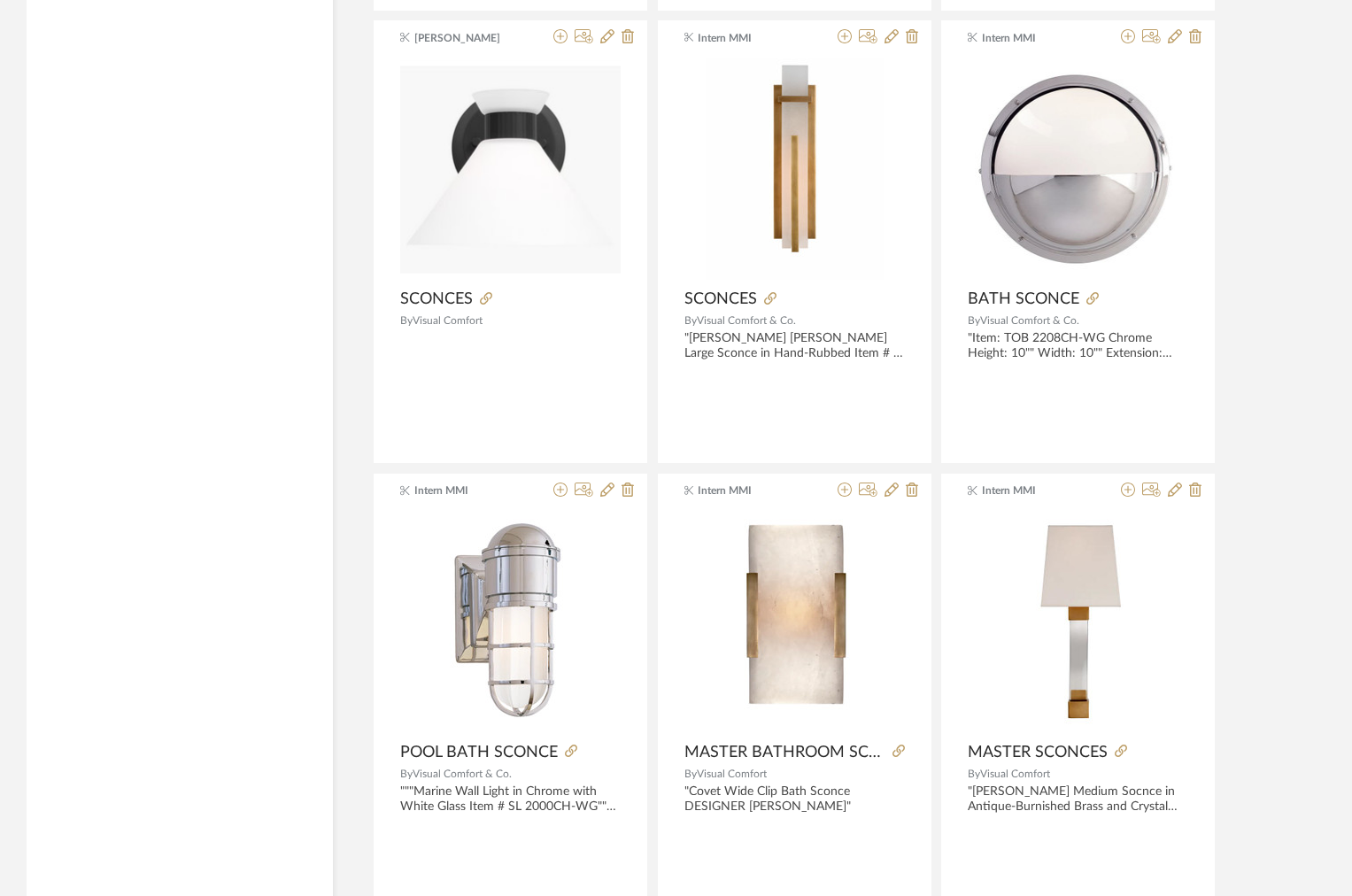
scroll to position [16047, 0]
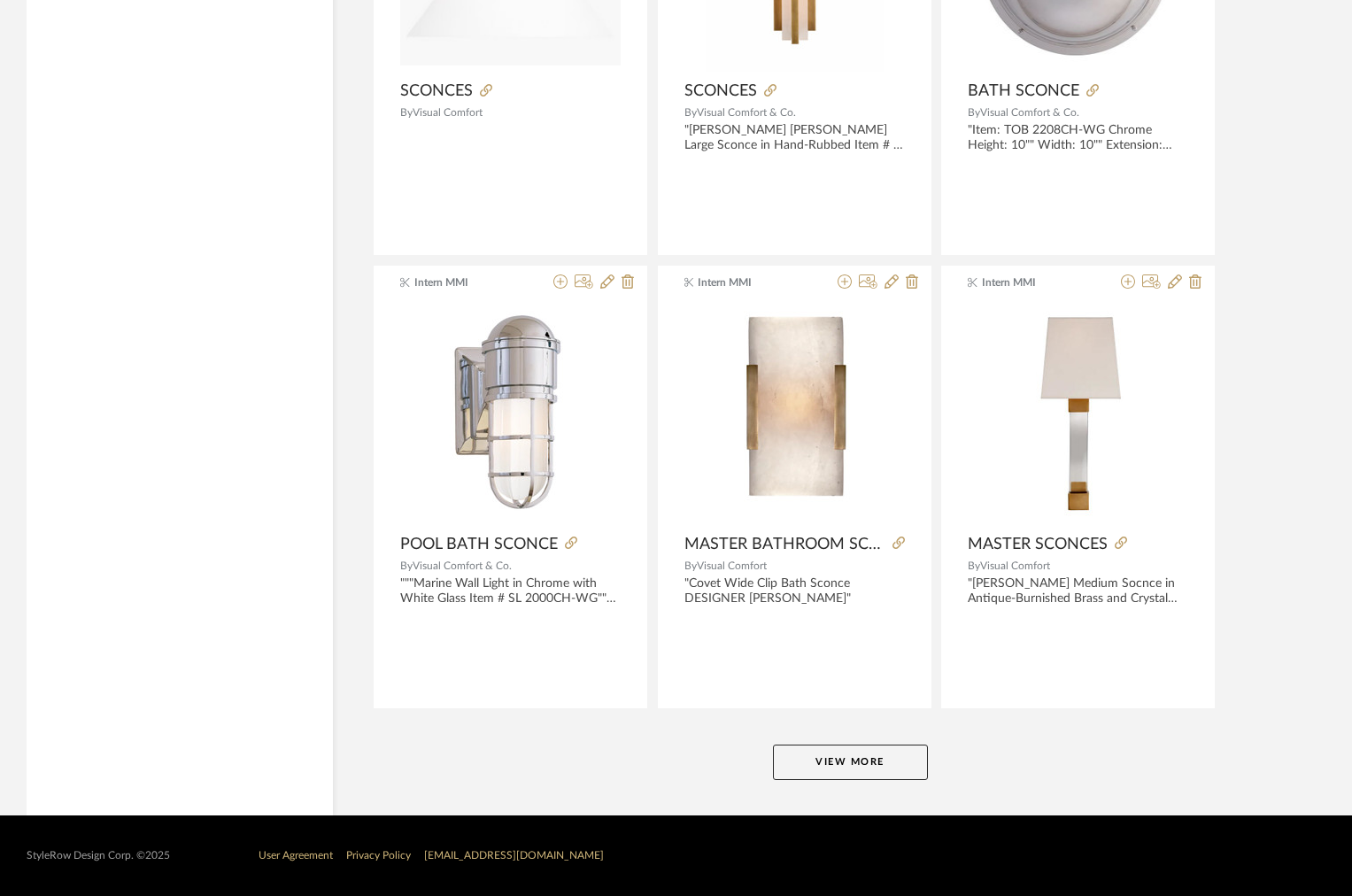
click at [832, 755] on button "View More" at bounding box center [850, 762] width 155 height 36
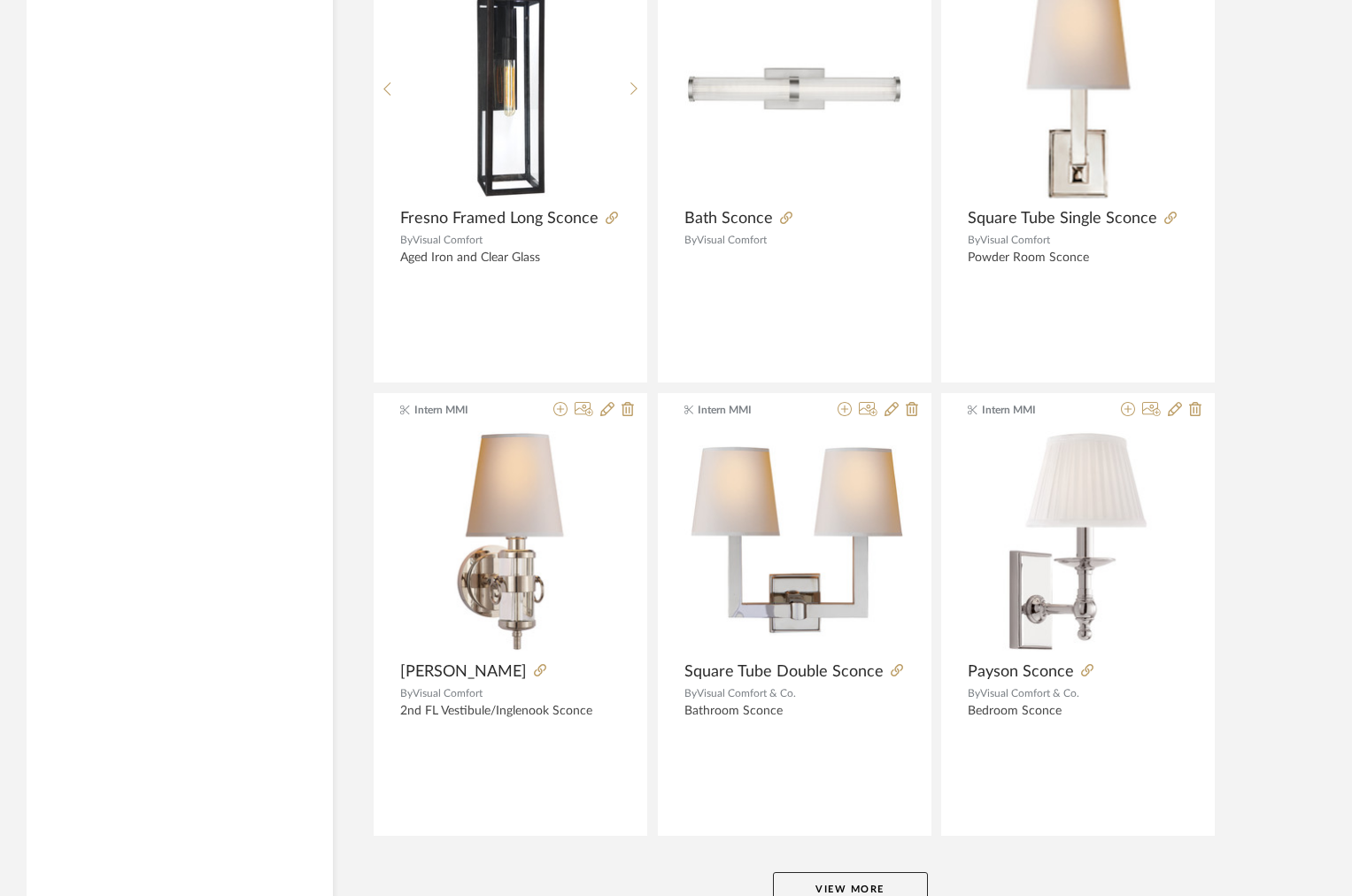
scroll to position [21481, 0]
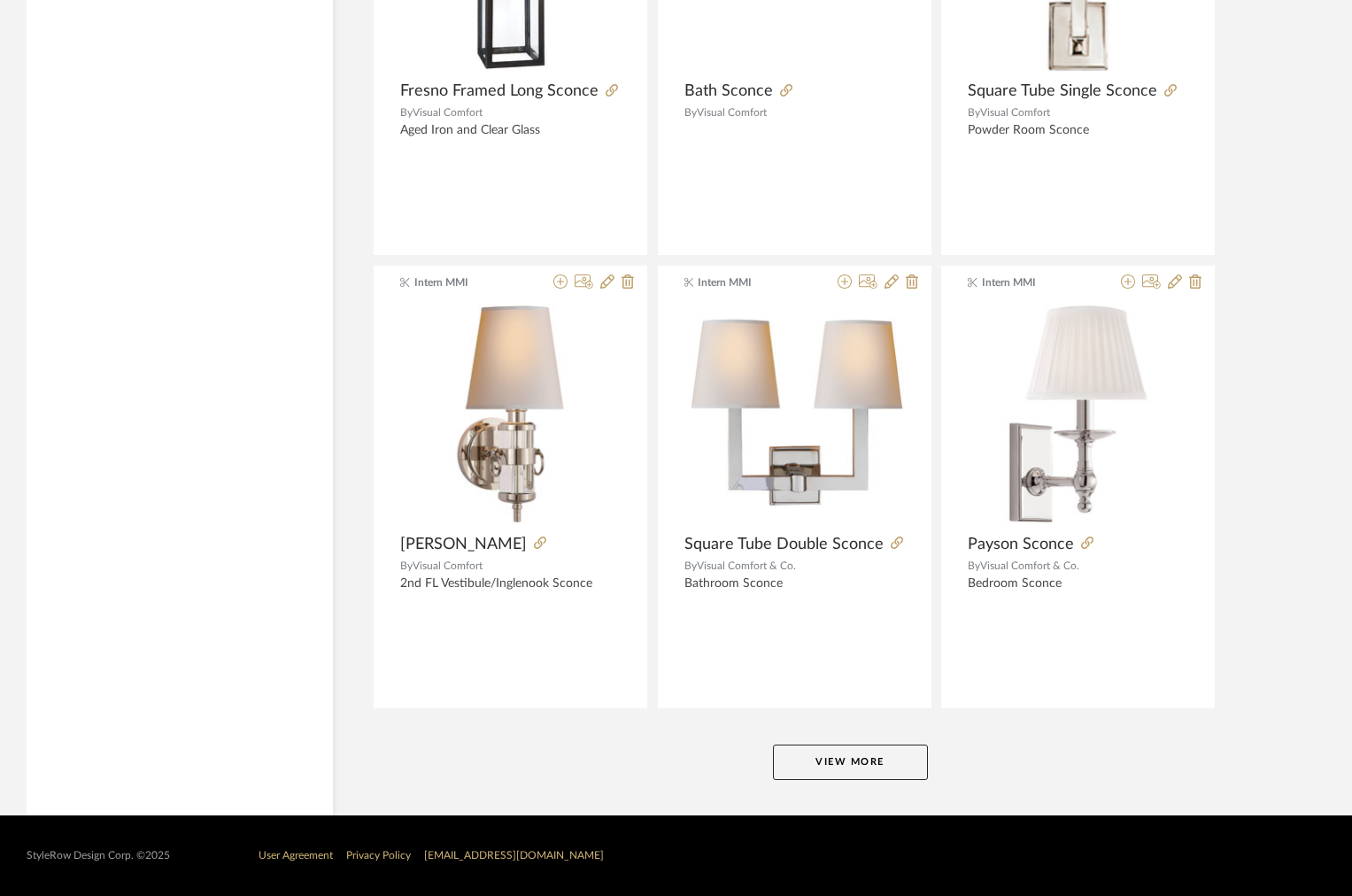
click at [809, 755] on button "View More" at bounding box center [850, 762] width 155 height 36
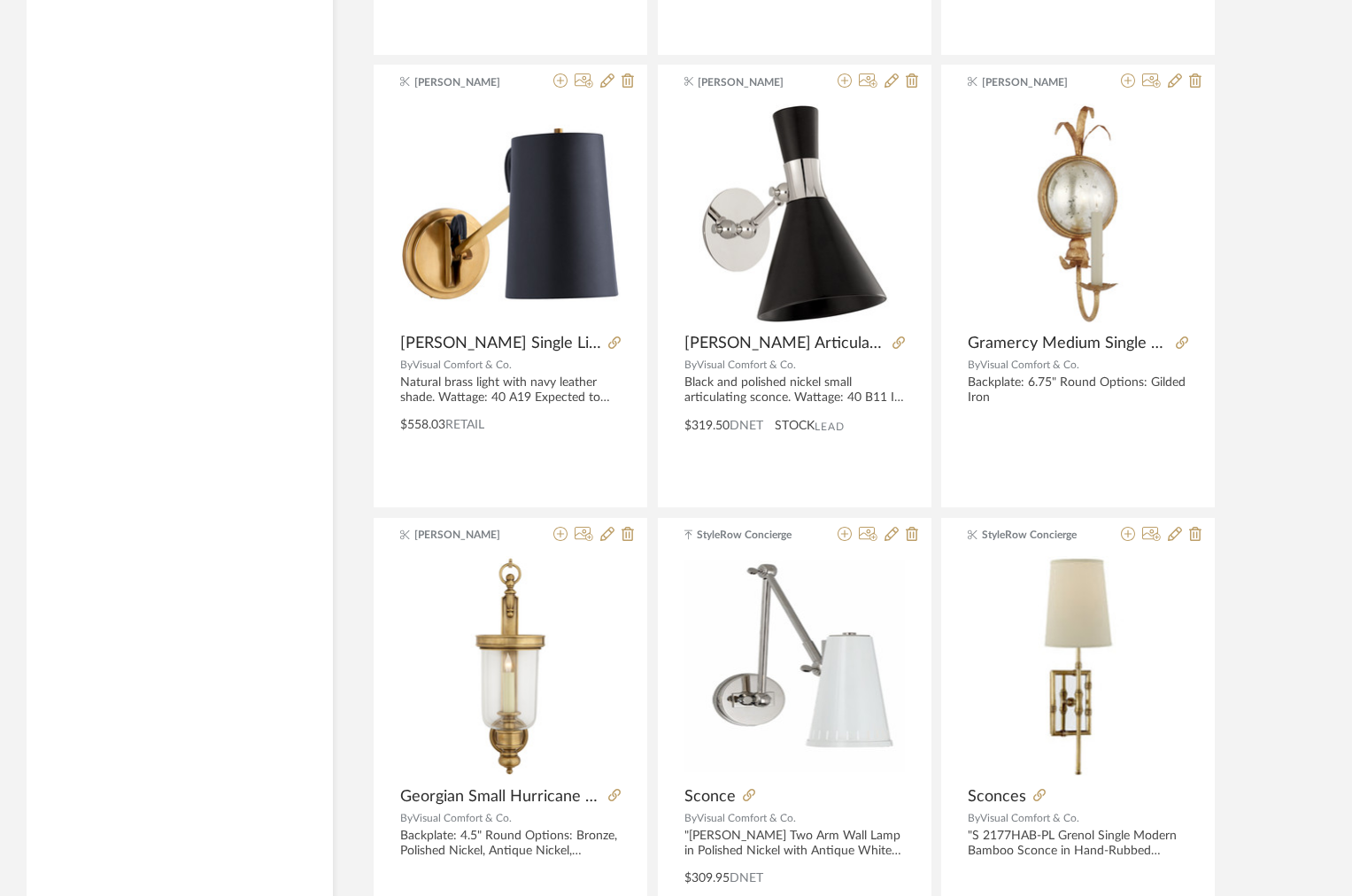
scroll to position [26914, 0]
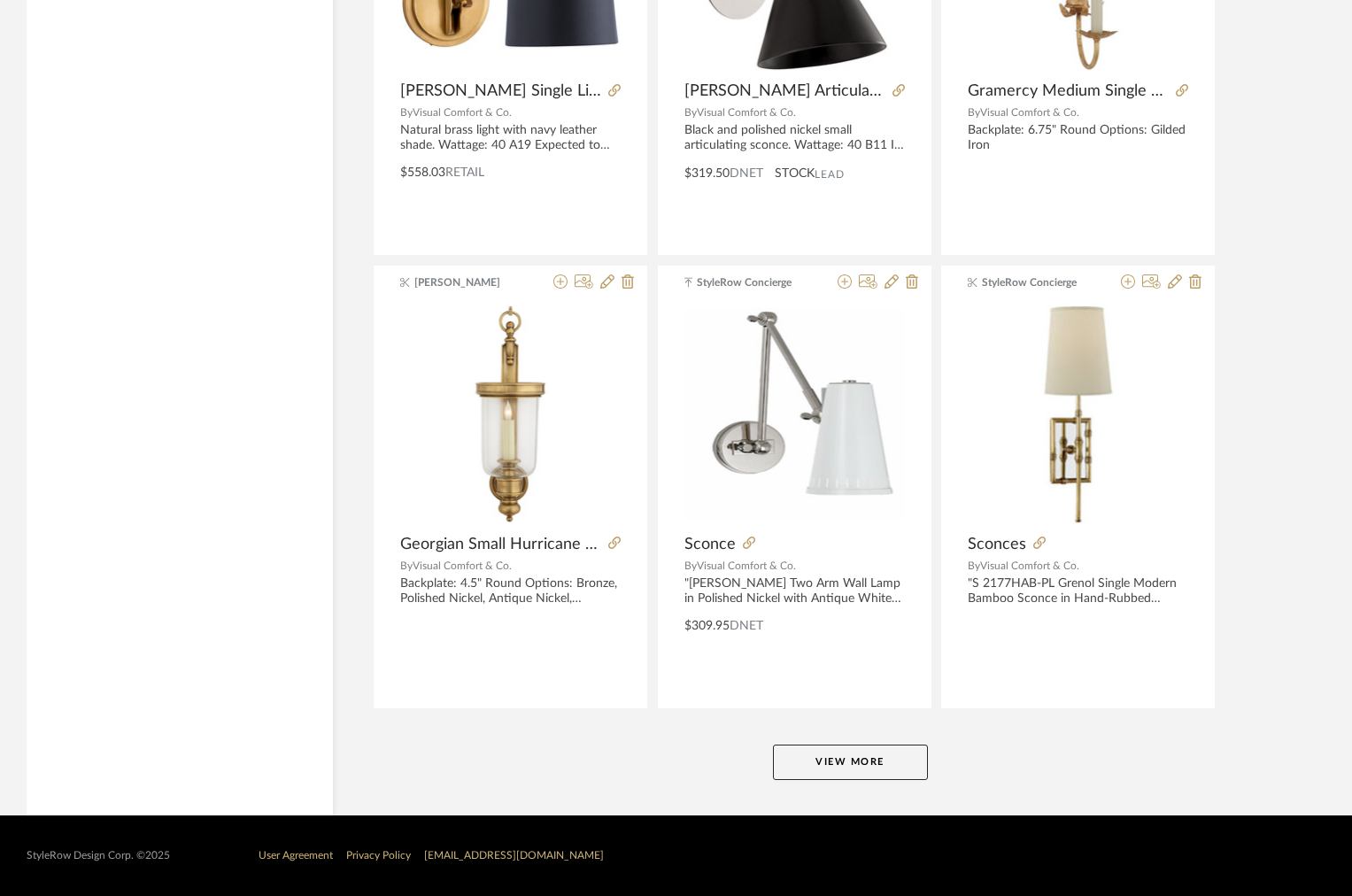
click at [808, 761] on button "View More" at bounding box center [850, 762] width 155 height 36
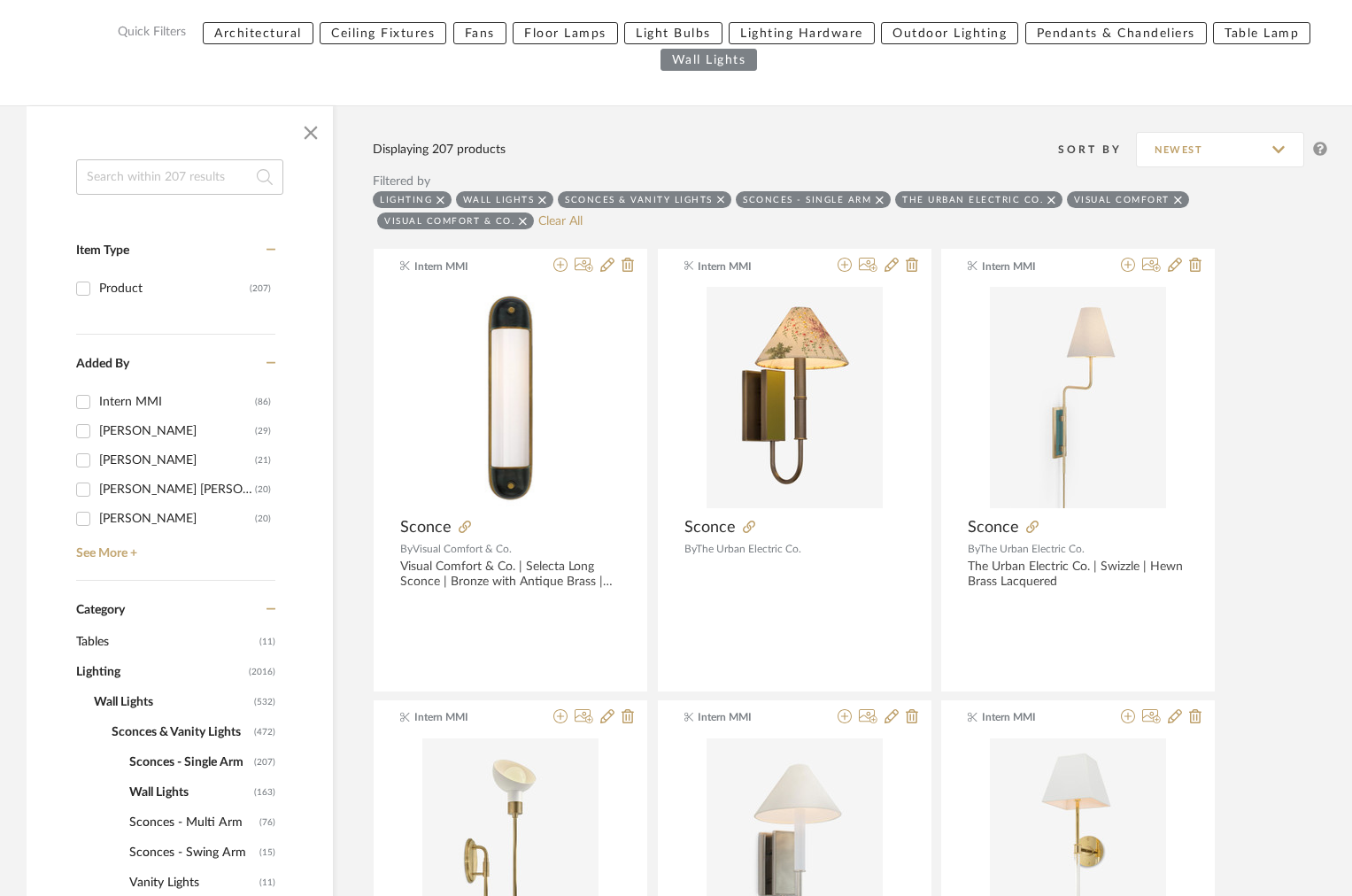
scroll to position [646, 0]
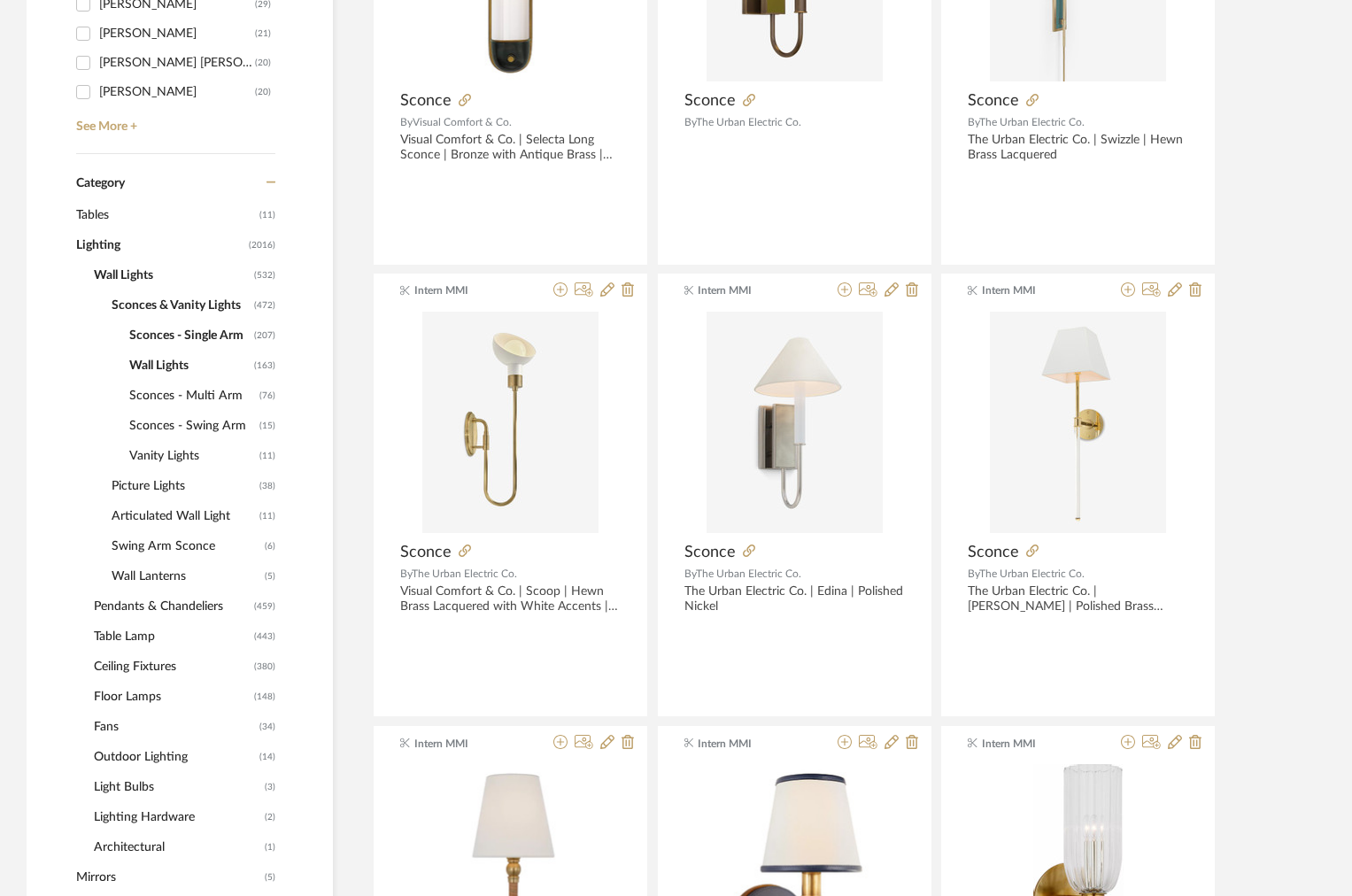
click at [110, 251] on span "Lighting" at bounding box center [160, 245] width 169 height 30
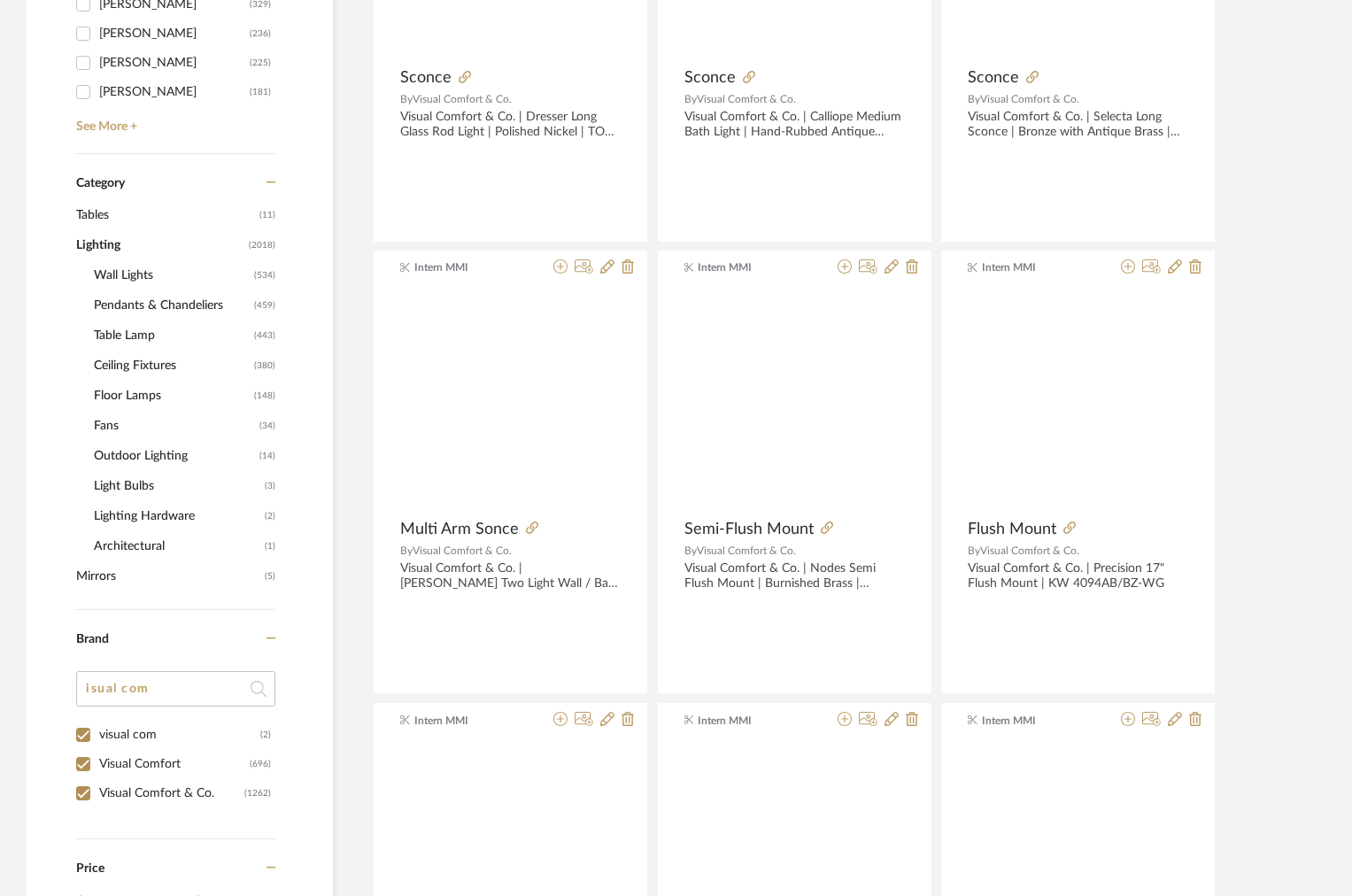
scroll to position [675, 0]
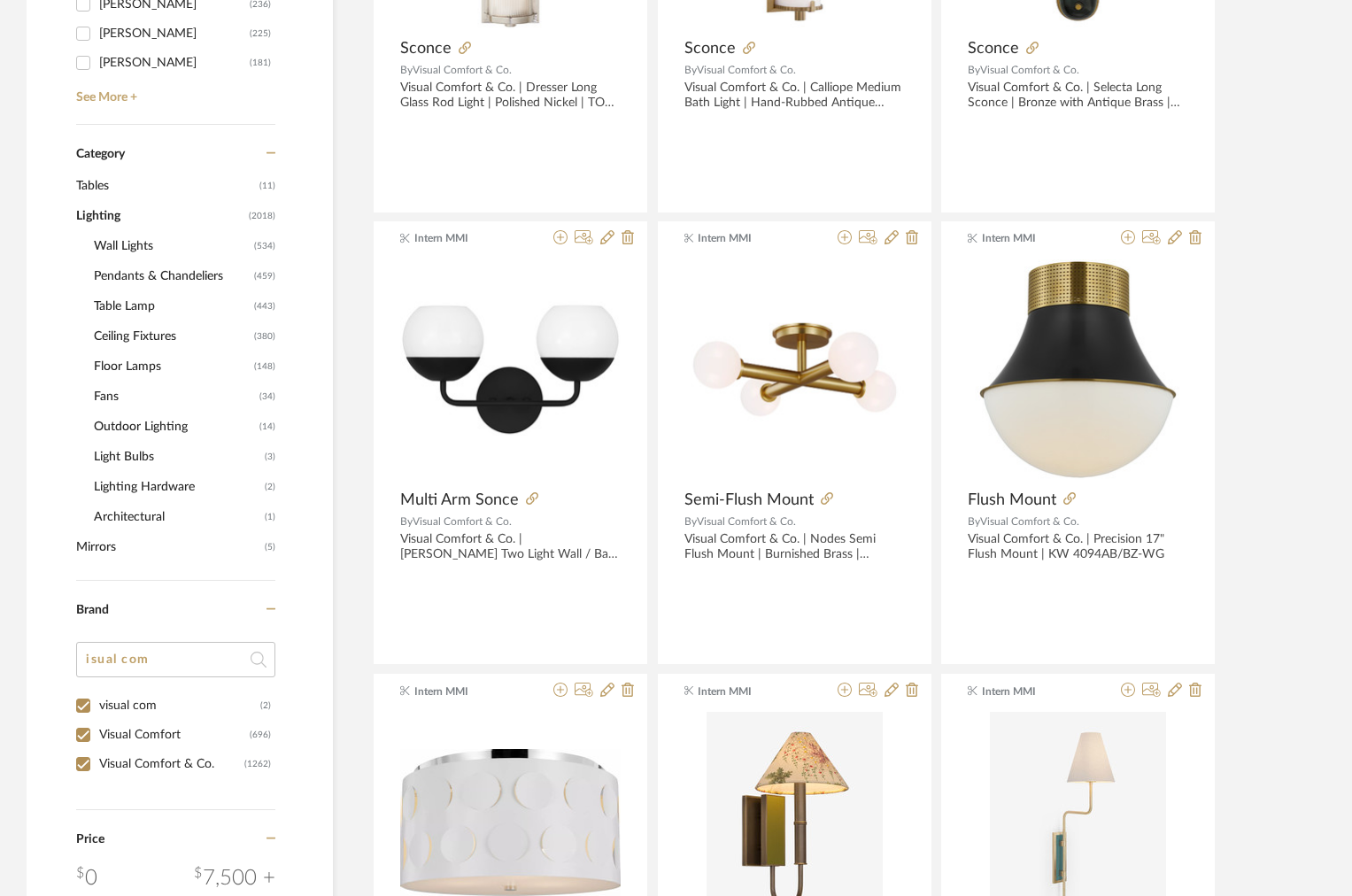
click at [97, 213] on span "Lighting" at bounding box center [160, 216] width 169 height 30
click at [91, 157] on span "Category" at bounding box center [100, 155] width 49 height 15
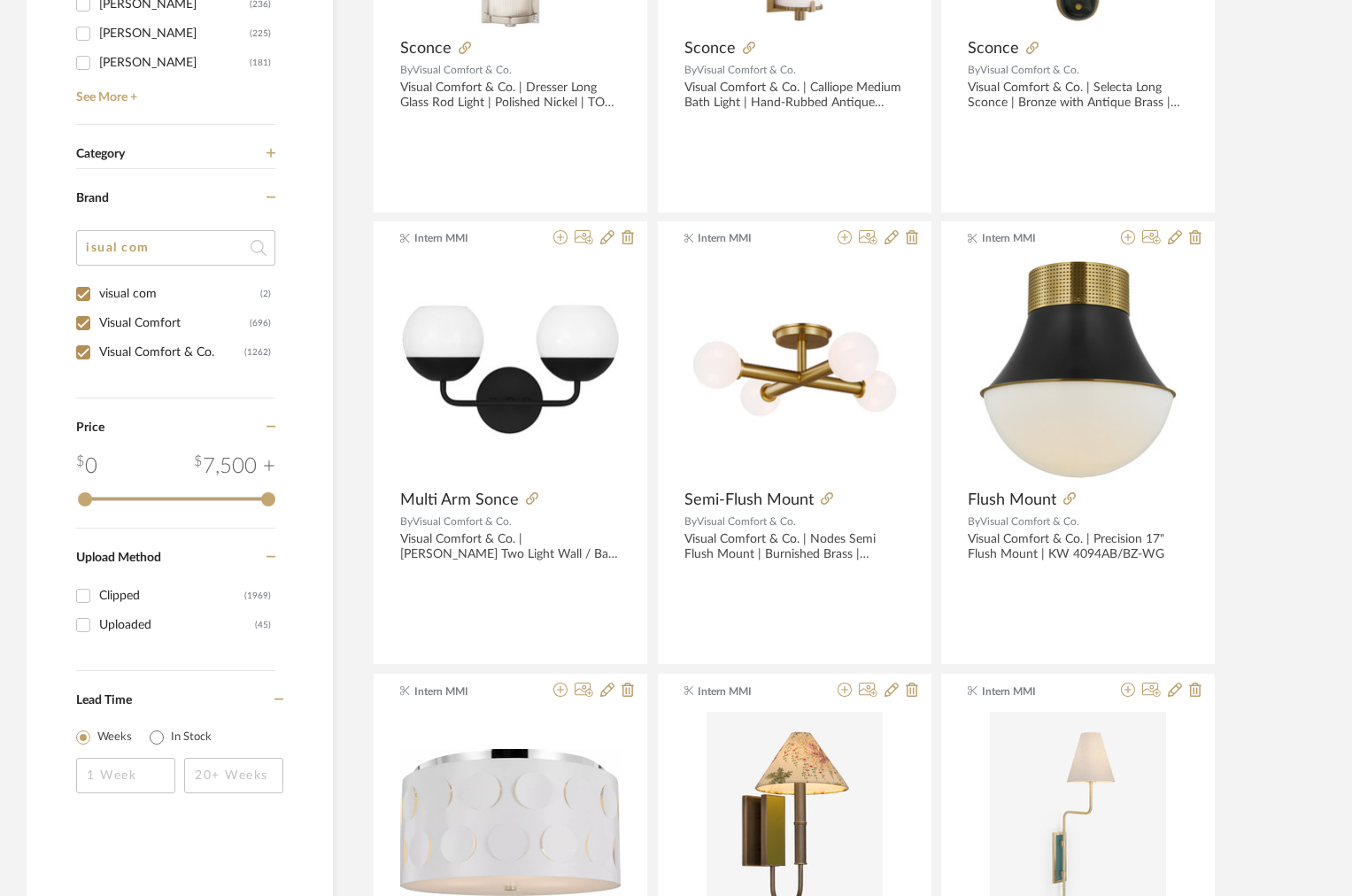
click at [91, 155] on span "Category" at bounding box center [100, 155] width 49 height 15
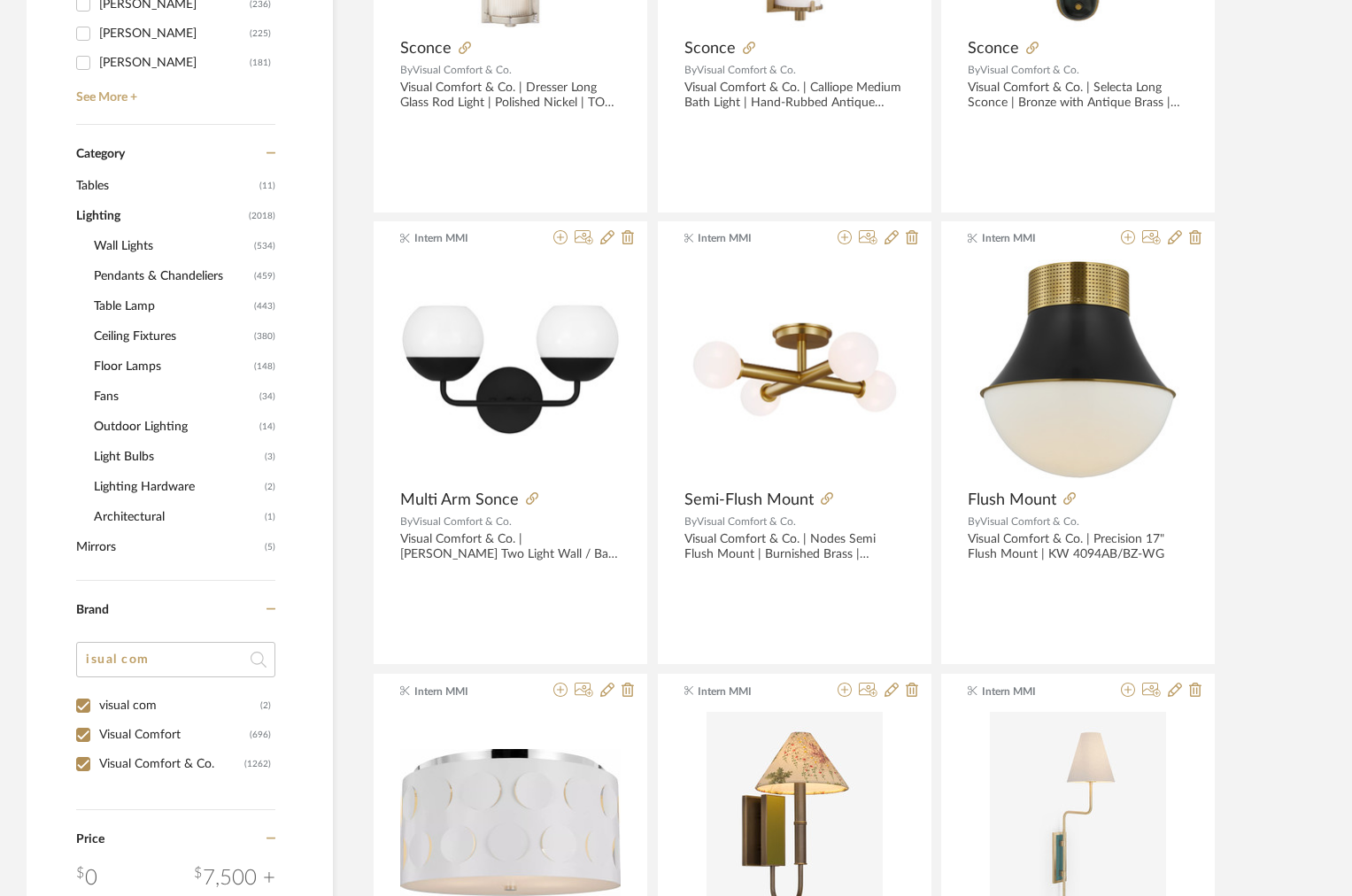
click at [93, 178] on span "Tables" at bounding box center [166, 185] width 179 height 30
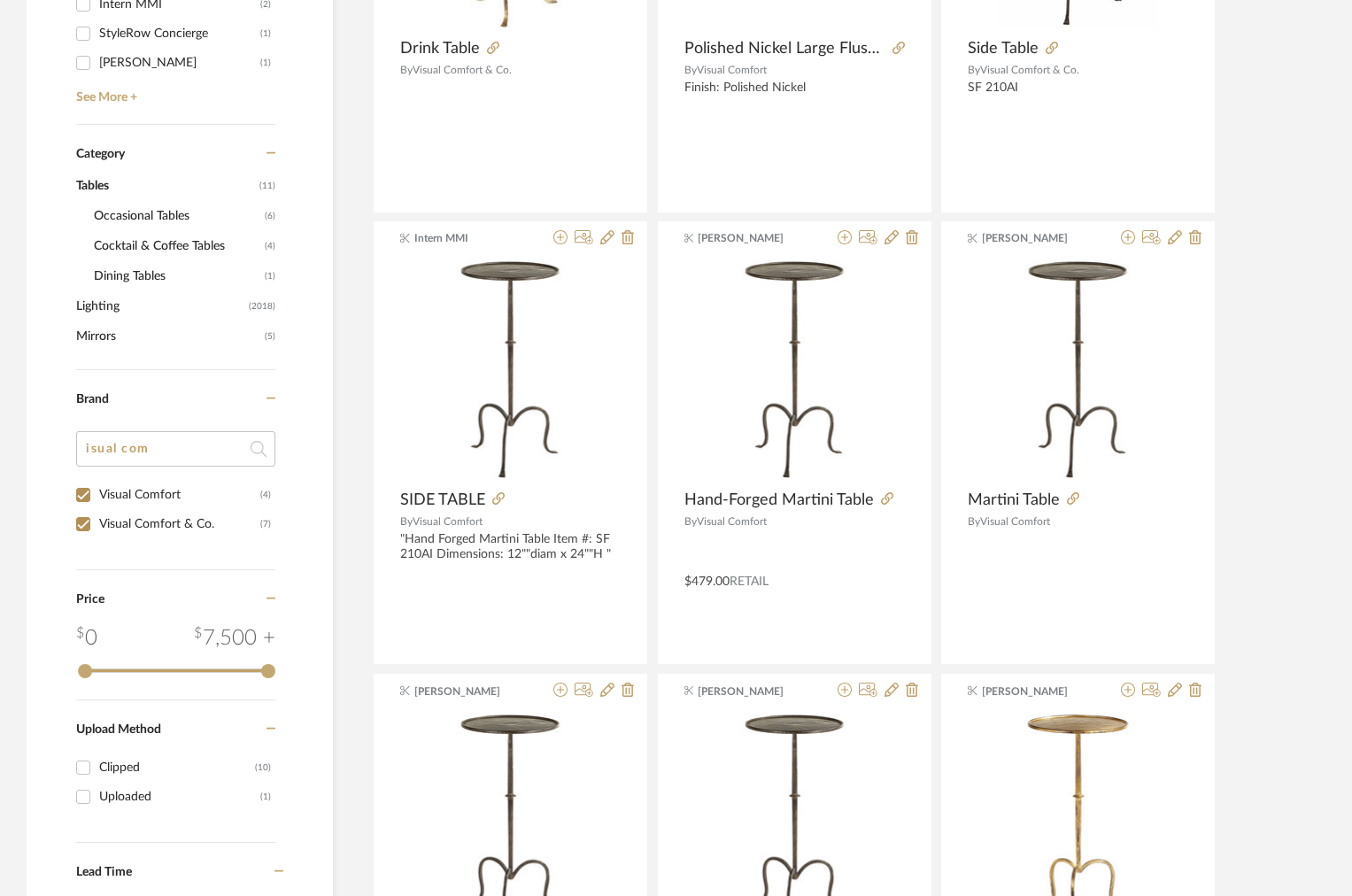
click at [93, 178] on span "Tables" at bounding box center [166, 185] width 179 height 30
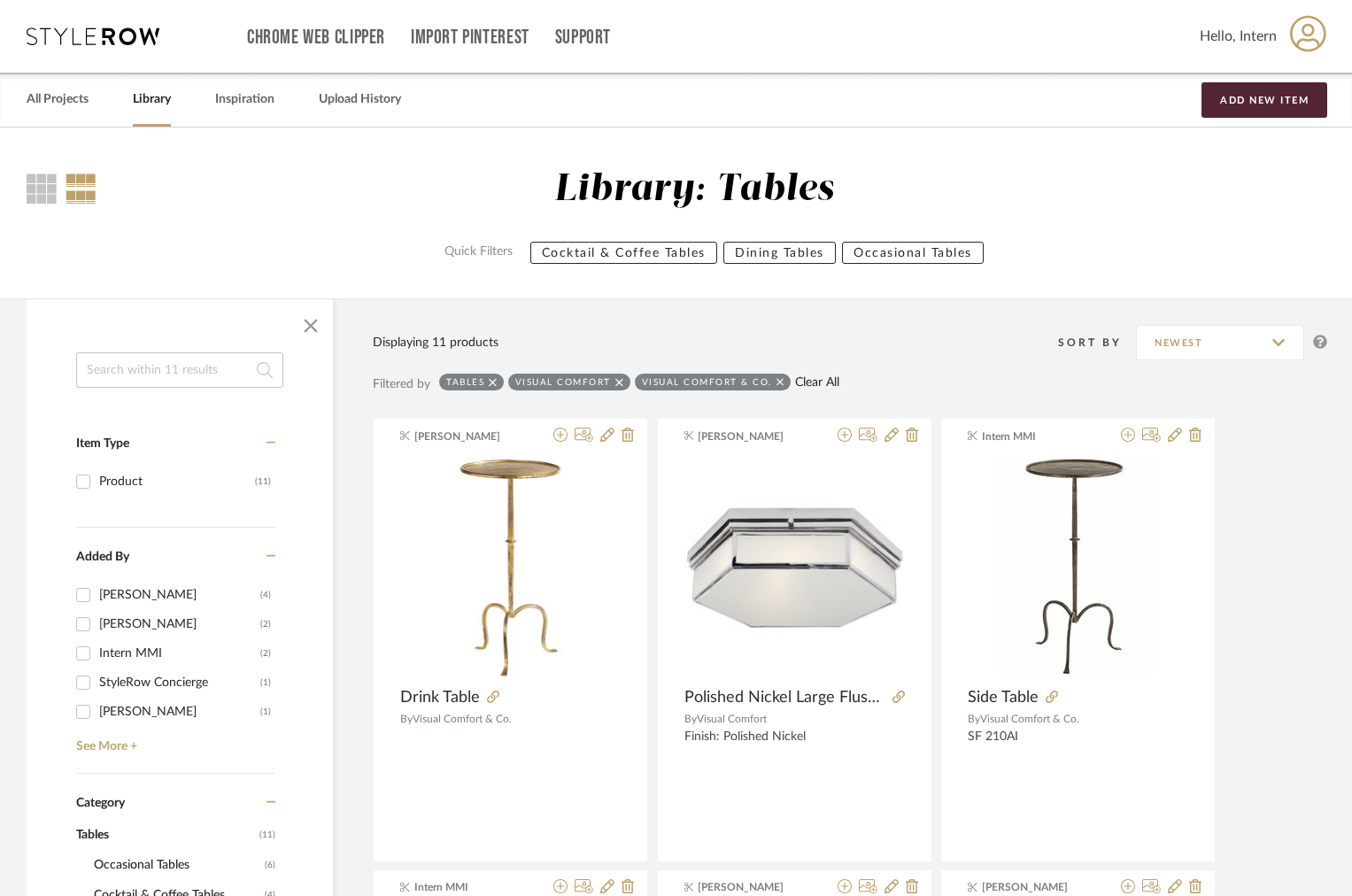
click at [802, 376] on link "Clear All" at bounding box center [817, 383] width 44 height 15
checkbox input "false"
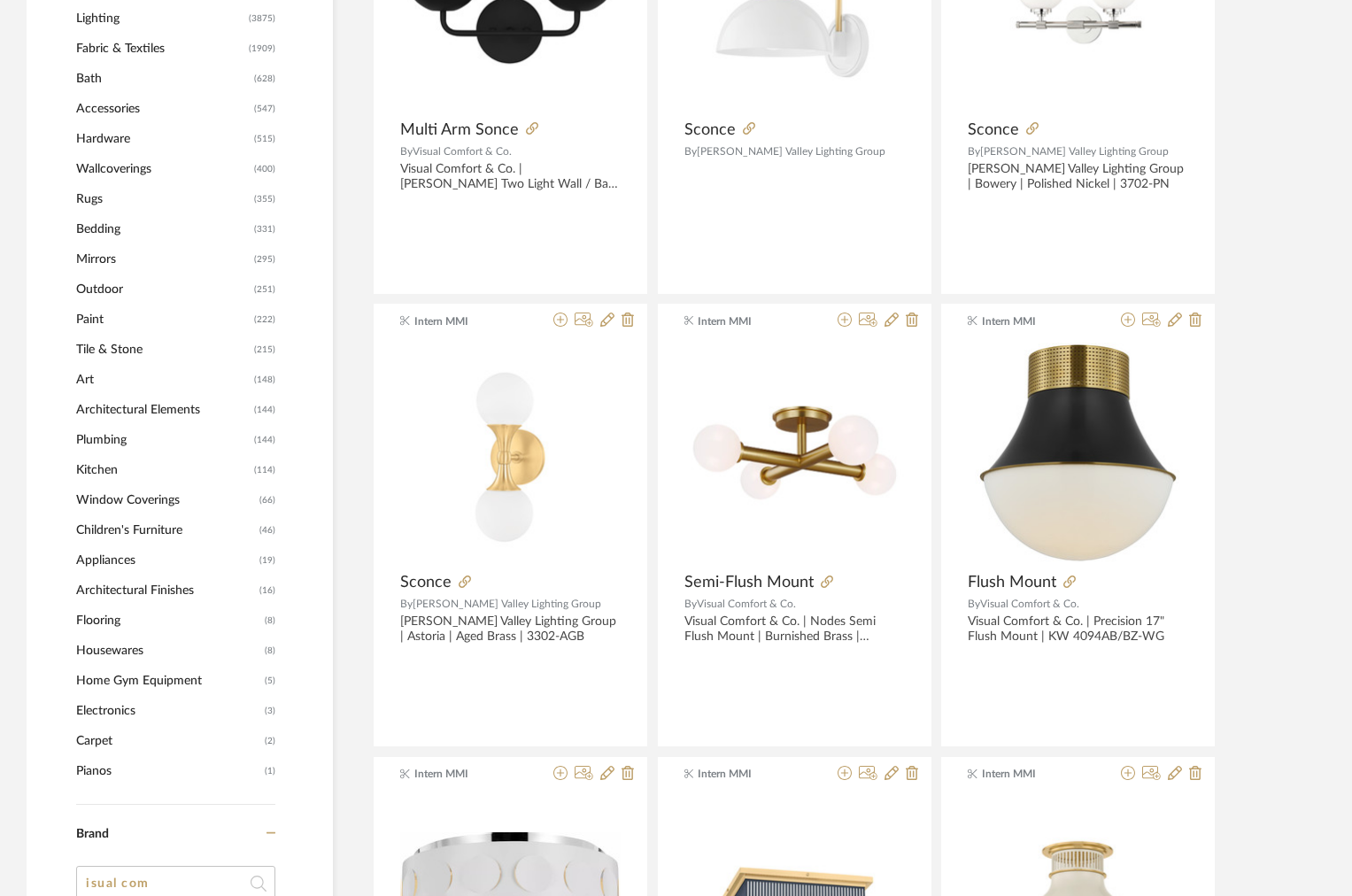
scroll to position [1048, 0]
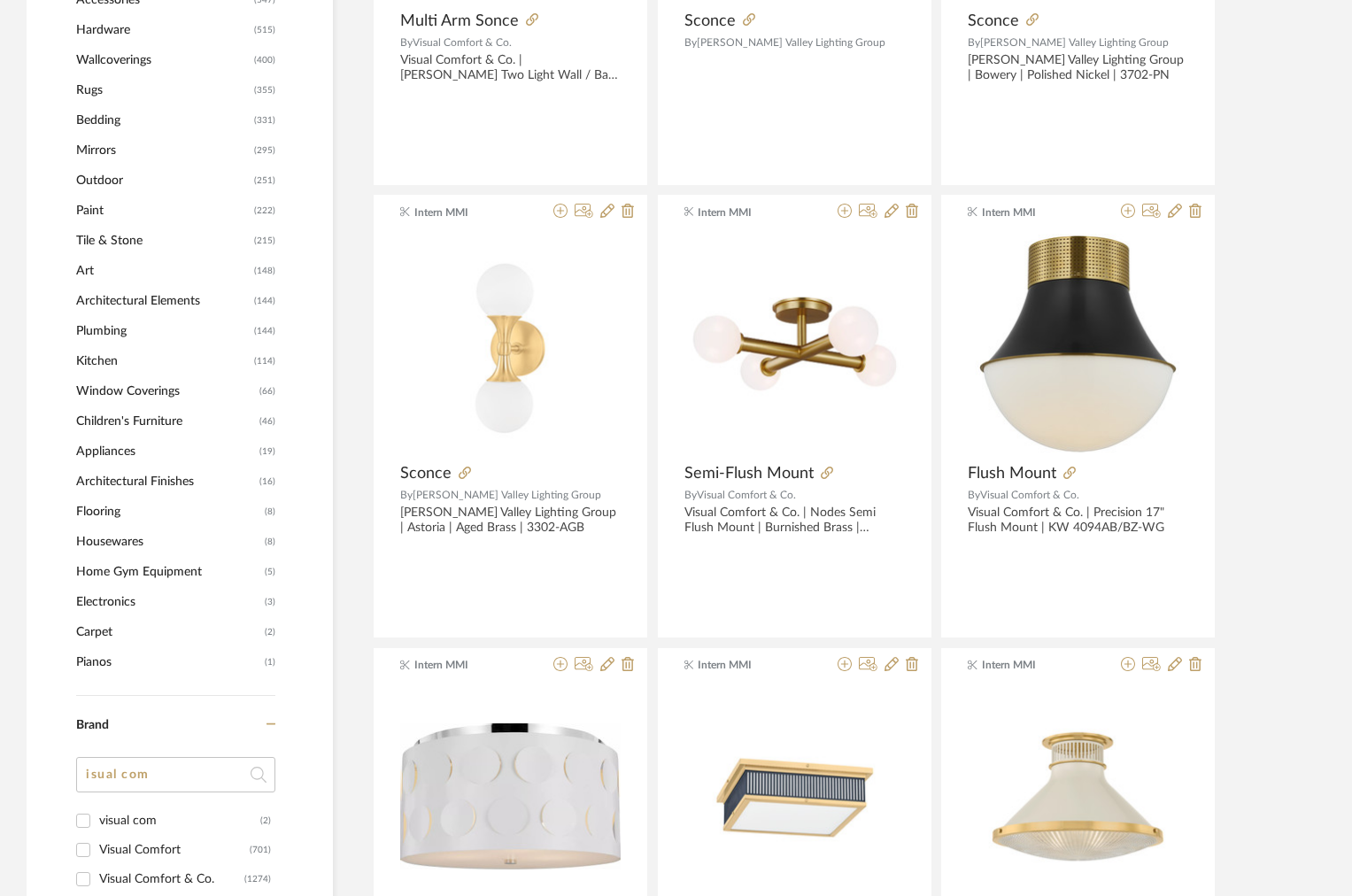
click at [104, 482] on span "Architectural Finishes" at bounding box center [166, 481] width 179 height 30
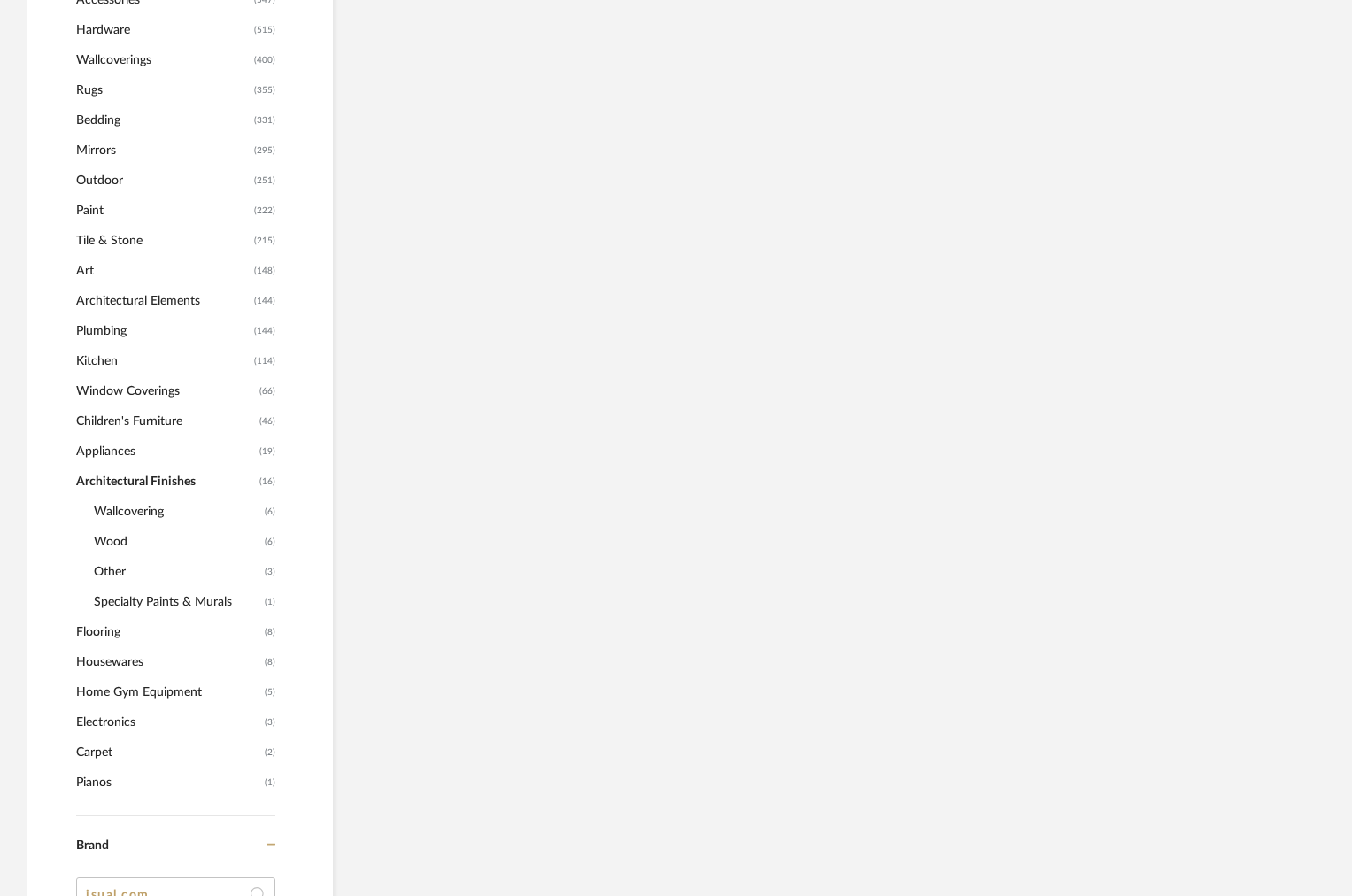
scroll to position [1045, 0]
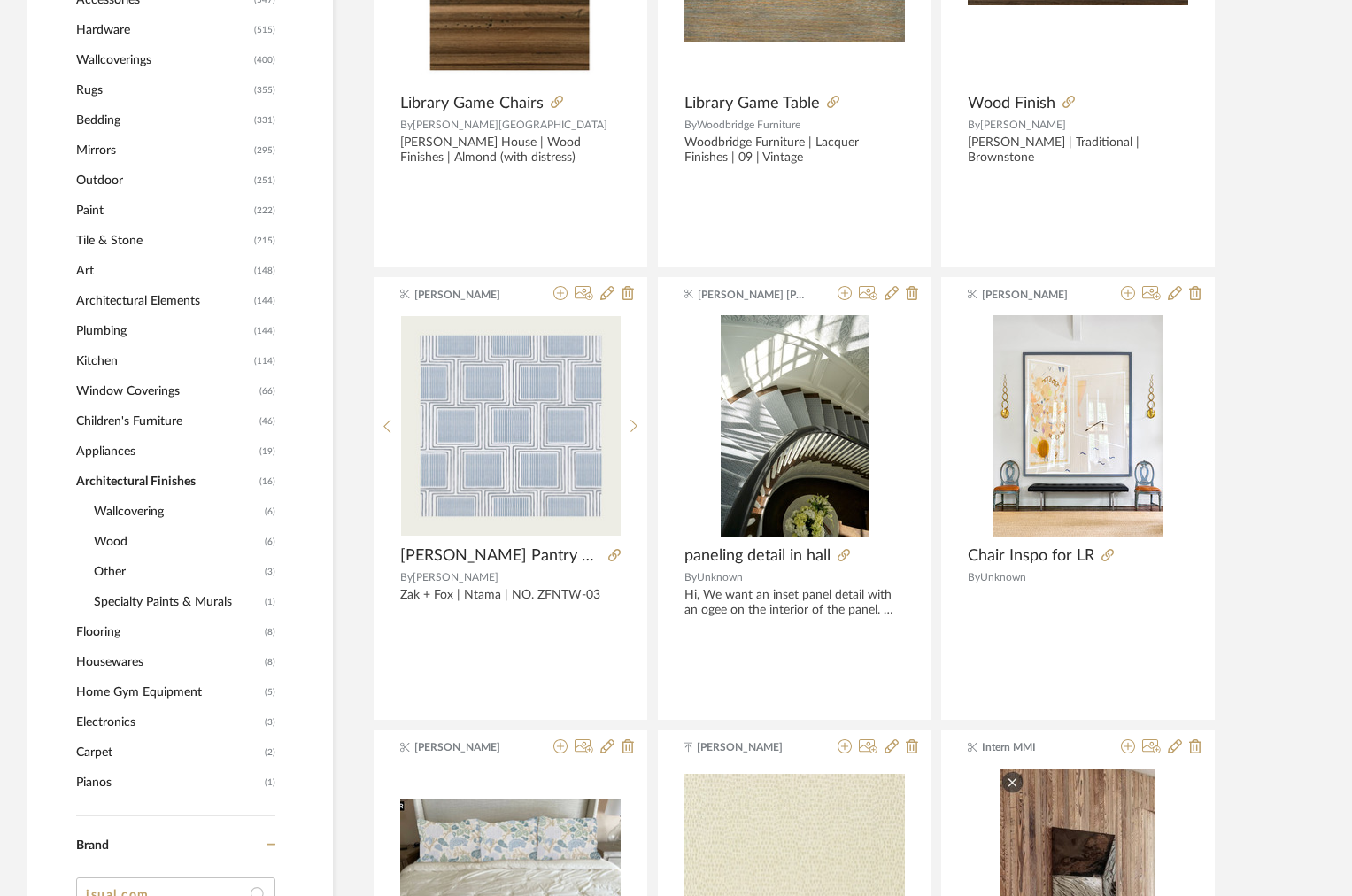
click at [103, 479] on span "Architectural Finishes" at bounding box center [166, 481] width 179 height 30
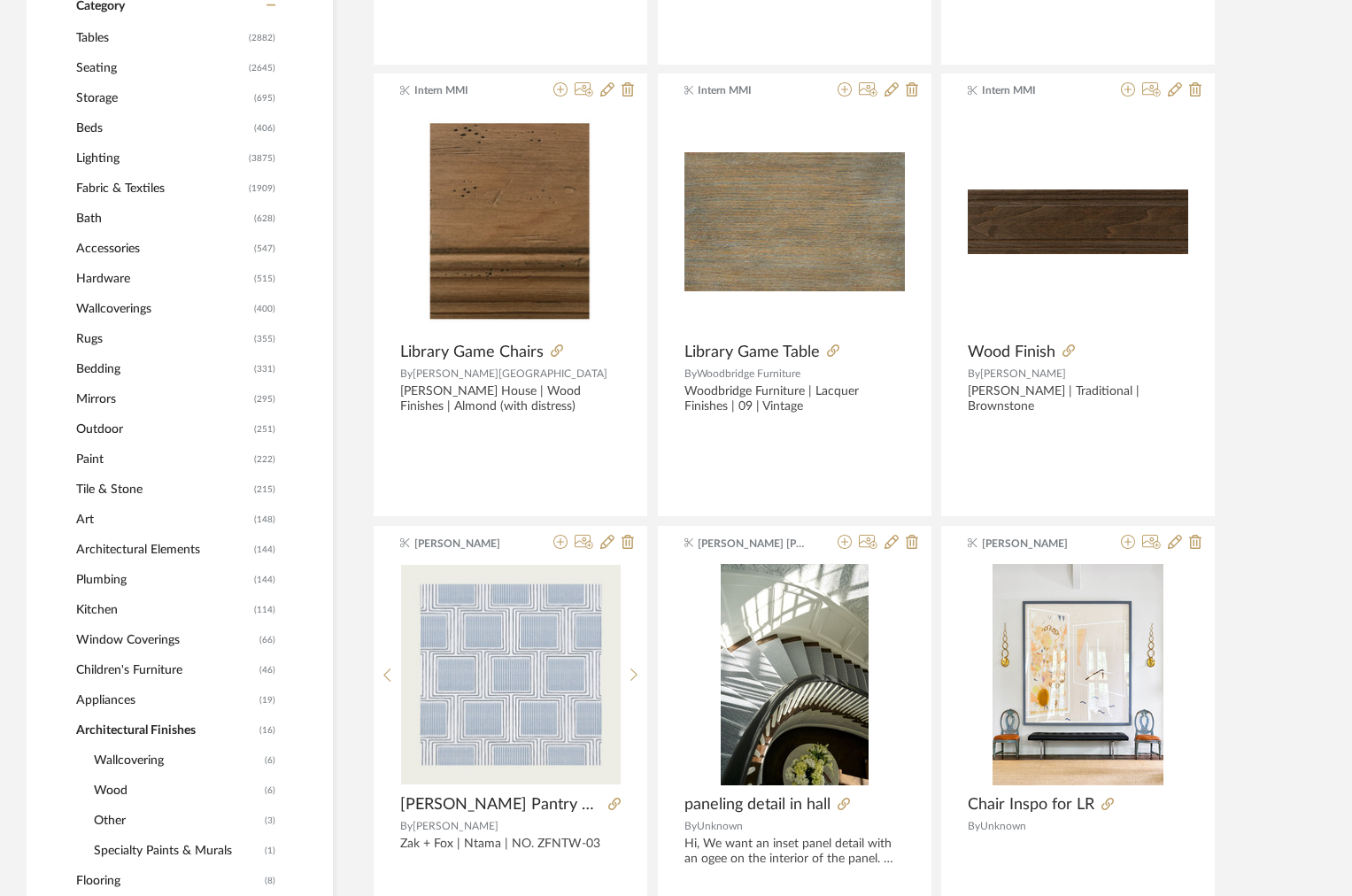
click at [147, 546] on span "Architectural Elements" at bounding box center [163, 549] width 173 height 30
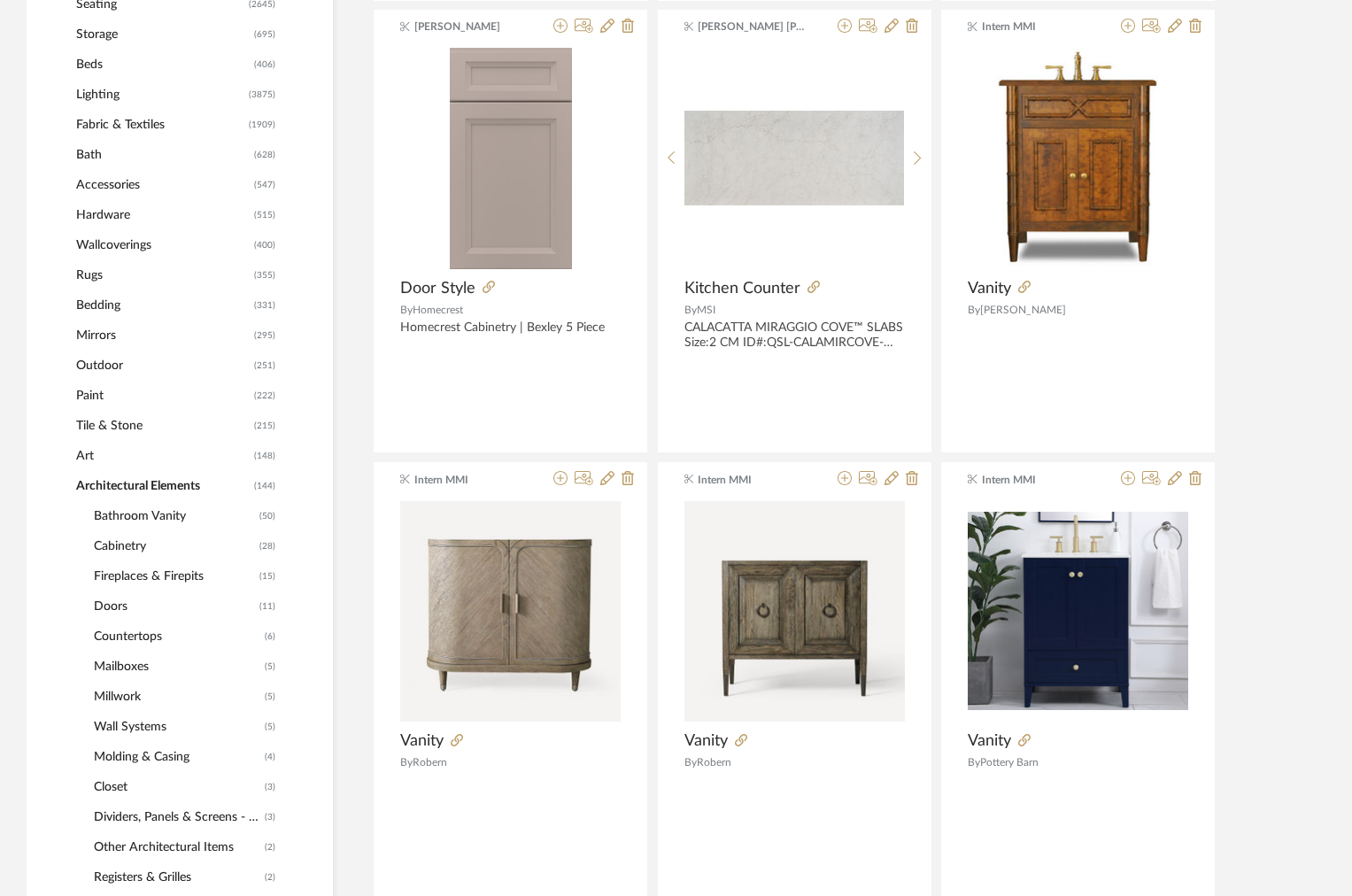
scroll to position [1012, 0]
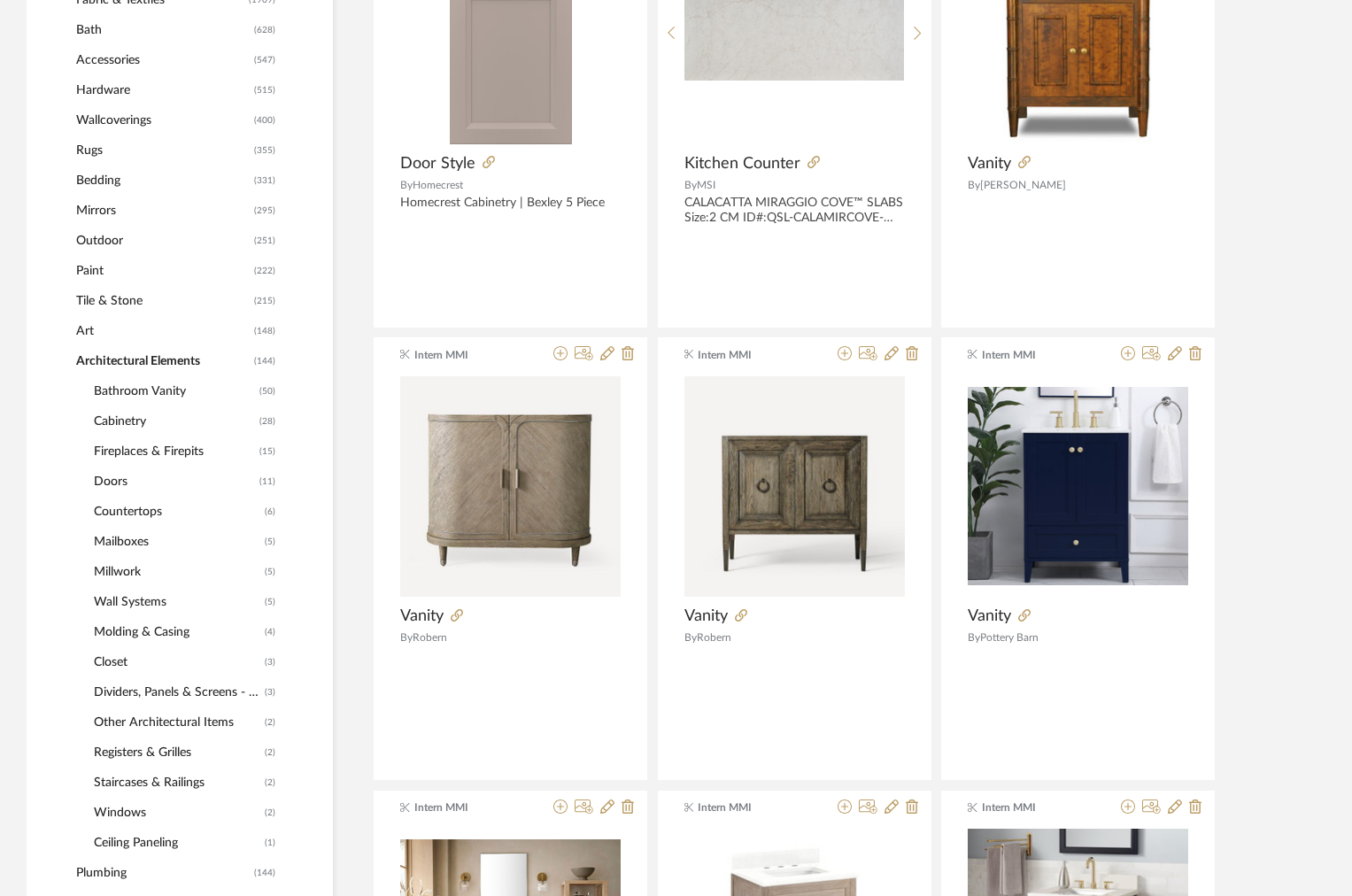
click at [129, 419] on span "Cabinetry" at bounding box center [173, 421] width 161 height 30
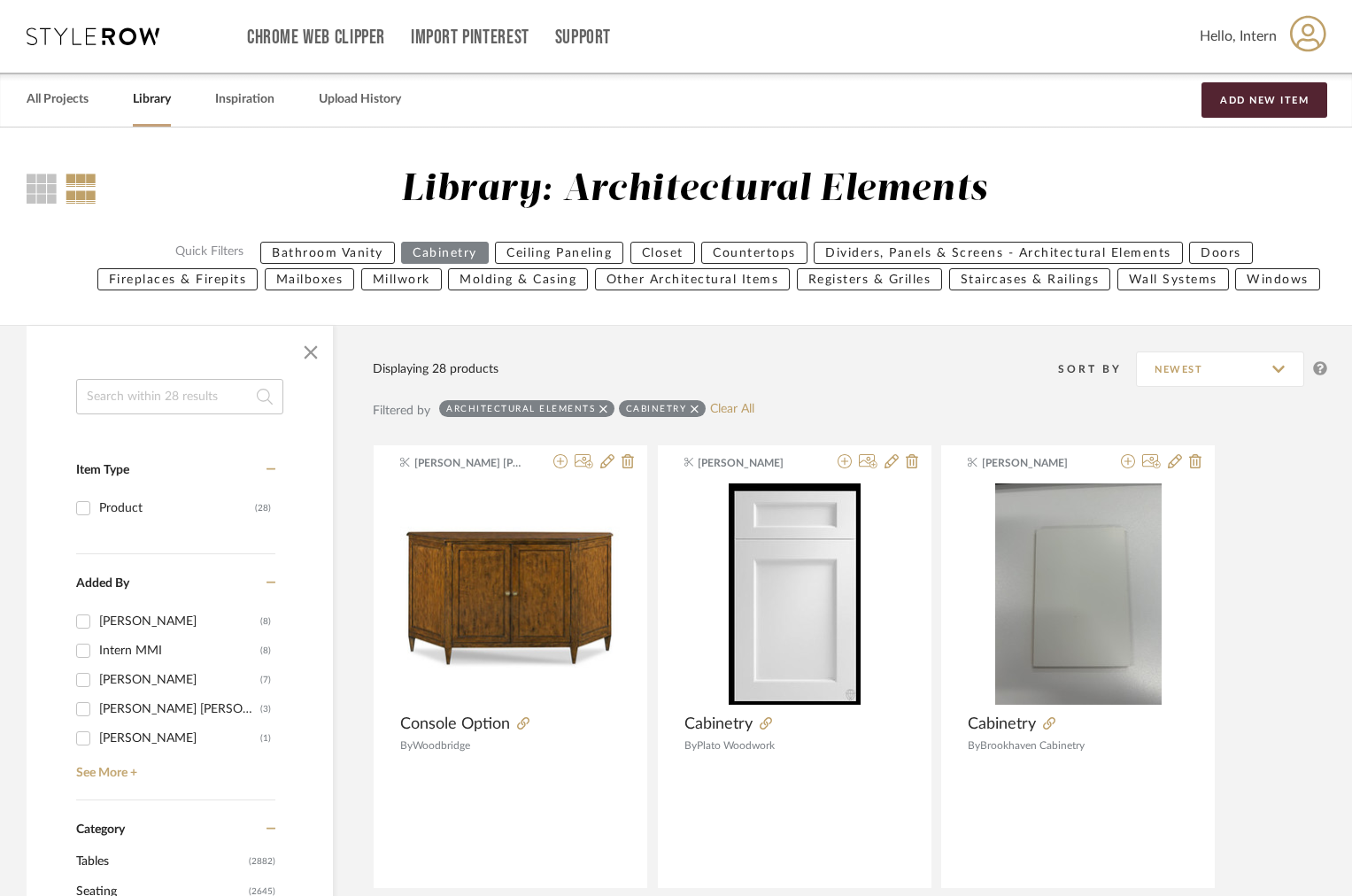
click at [694, 408] on icon at bounding box center [695, 408] width 8 height 13
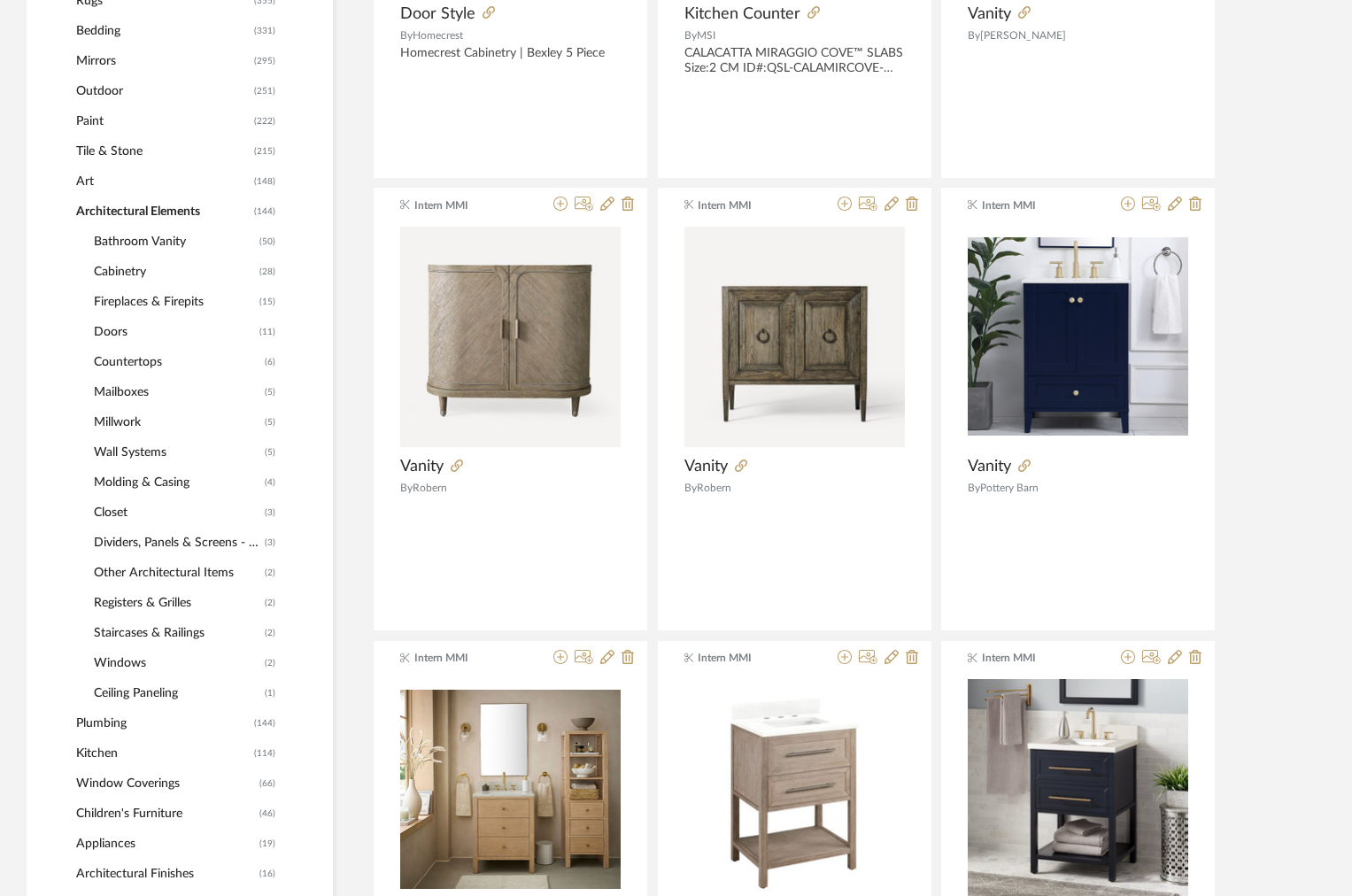
scroll to position [1162, 0]
click at [161, 241] on span "Bathroom Vanity" at bounding box center [173, 240] width 161 height 30
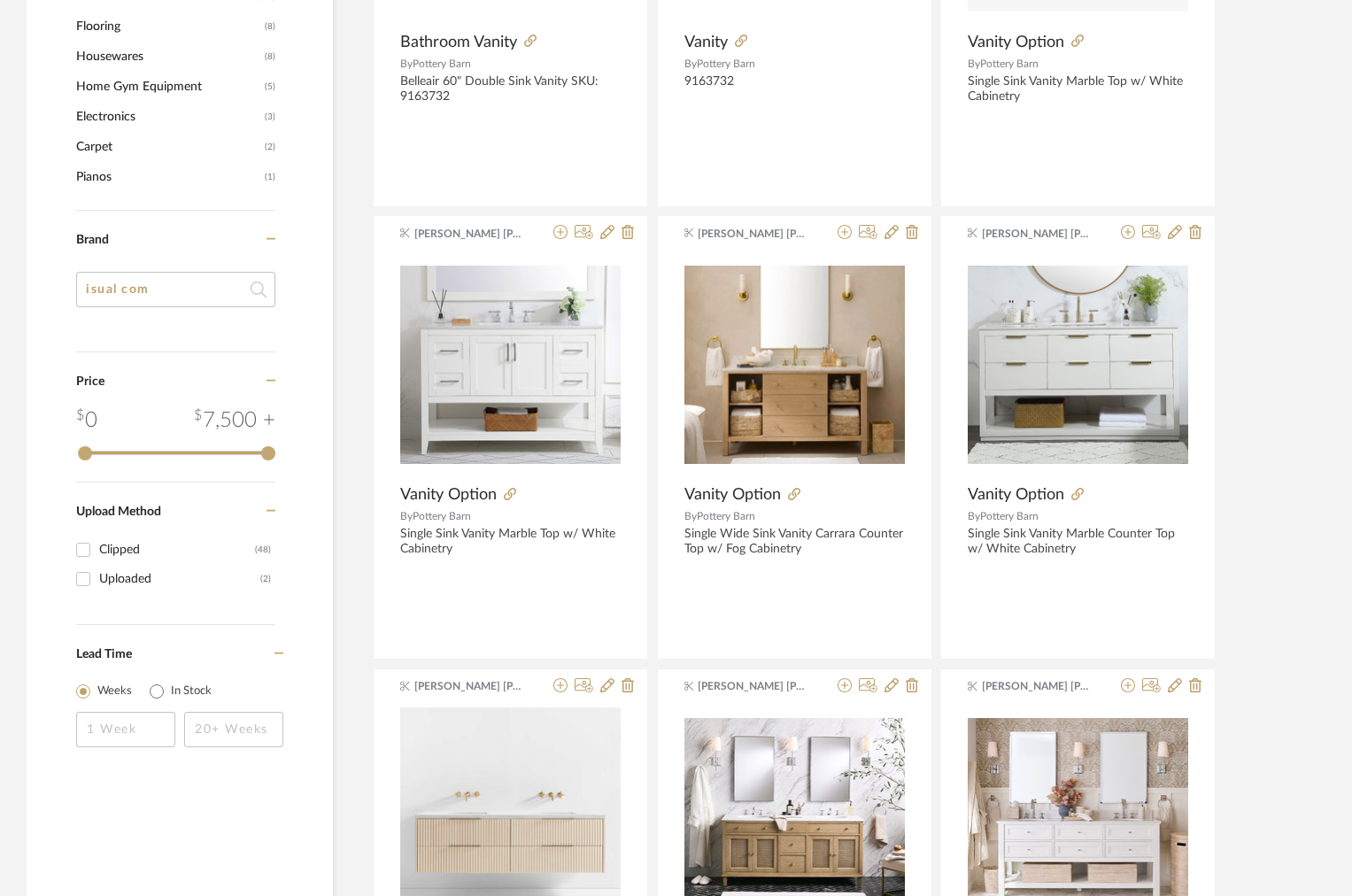
scroll to position [2052, 0]
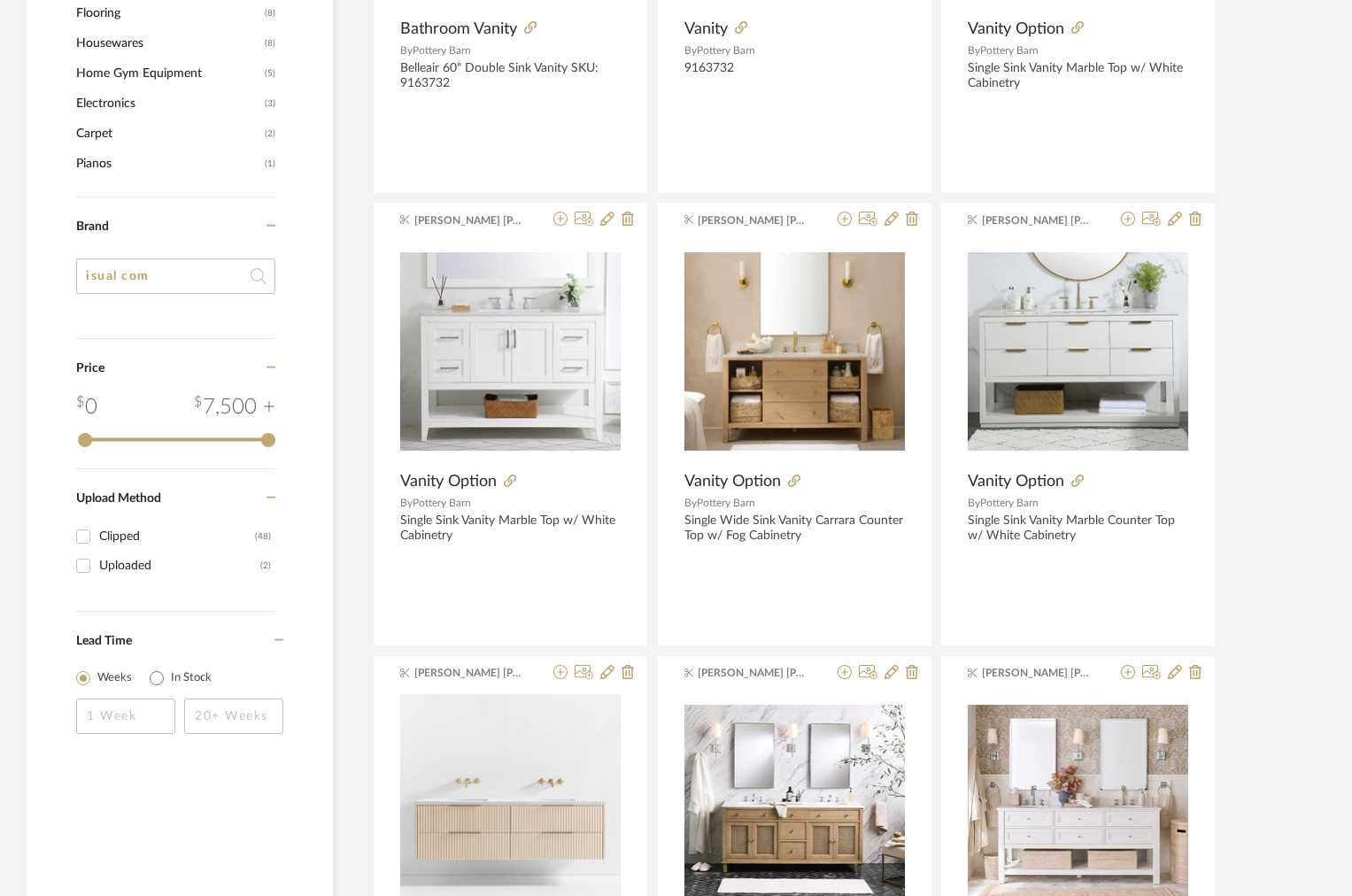
drag, startPoint x: 186, startPoint y: 285, endPoint x: 107, endPoint y: 279, distance: 79.2
click at [106, 279] on input "isual com" at bounding box center [175, 276] width 199 height 36
type input "is"
type input "ko"
type input "bo"
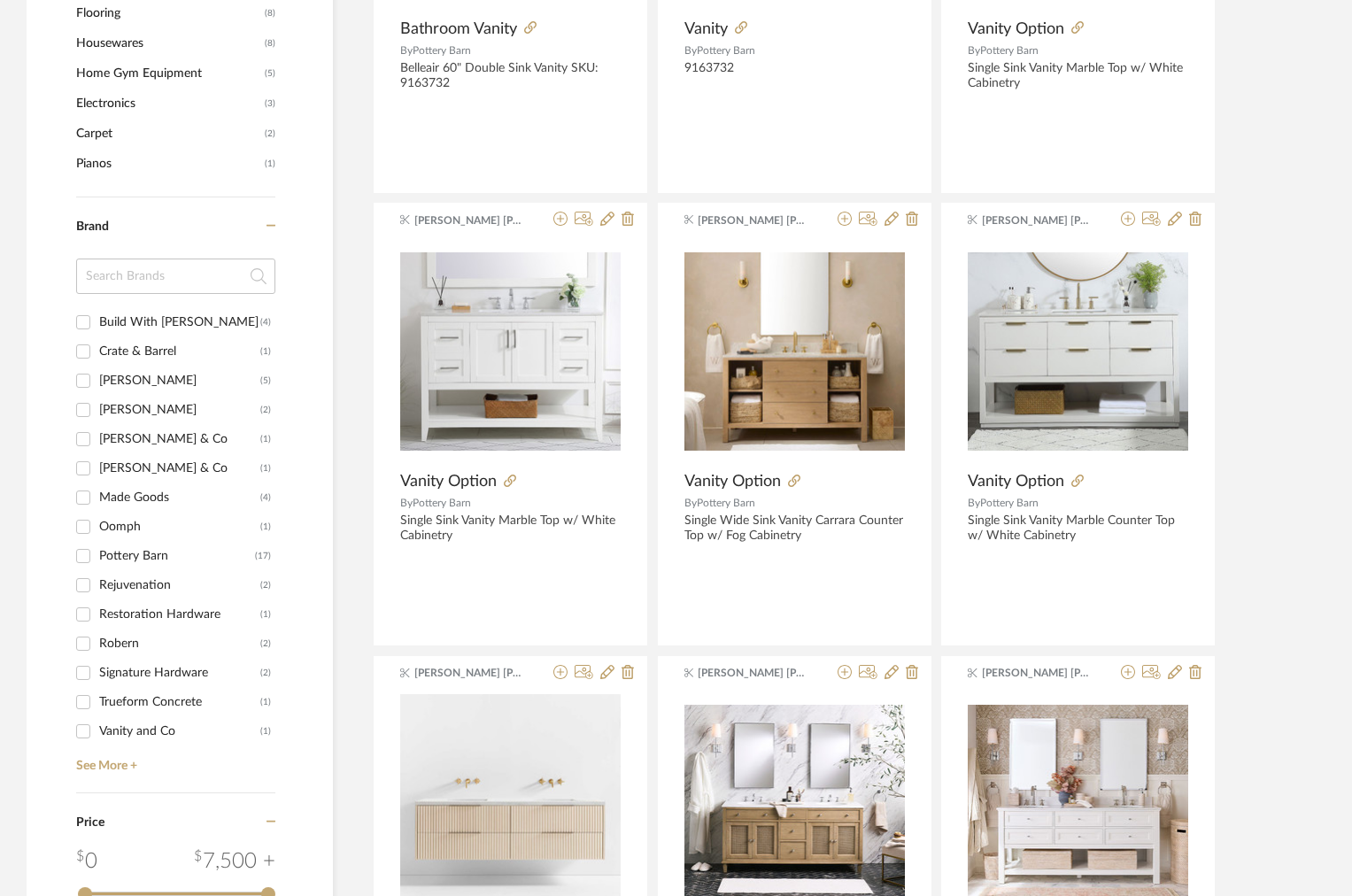
scroll to position [2063, 0]
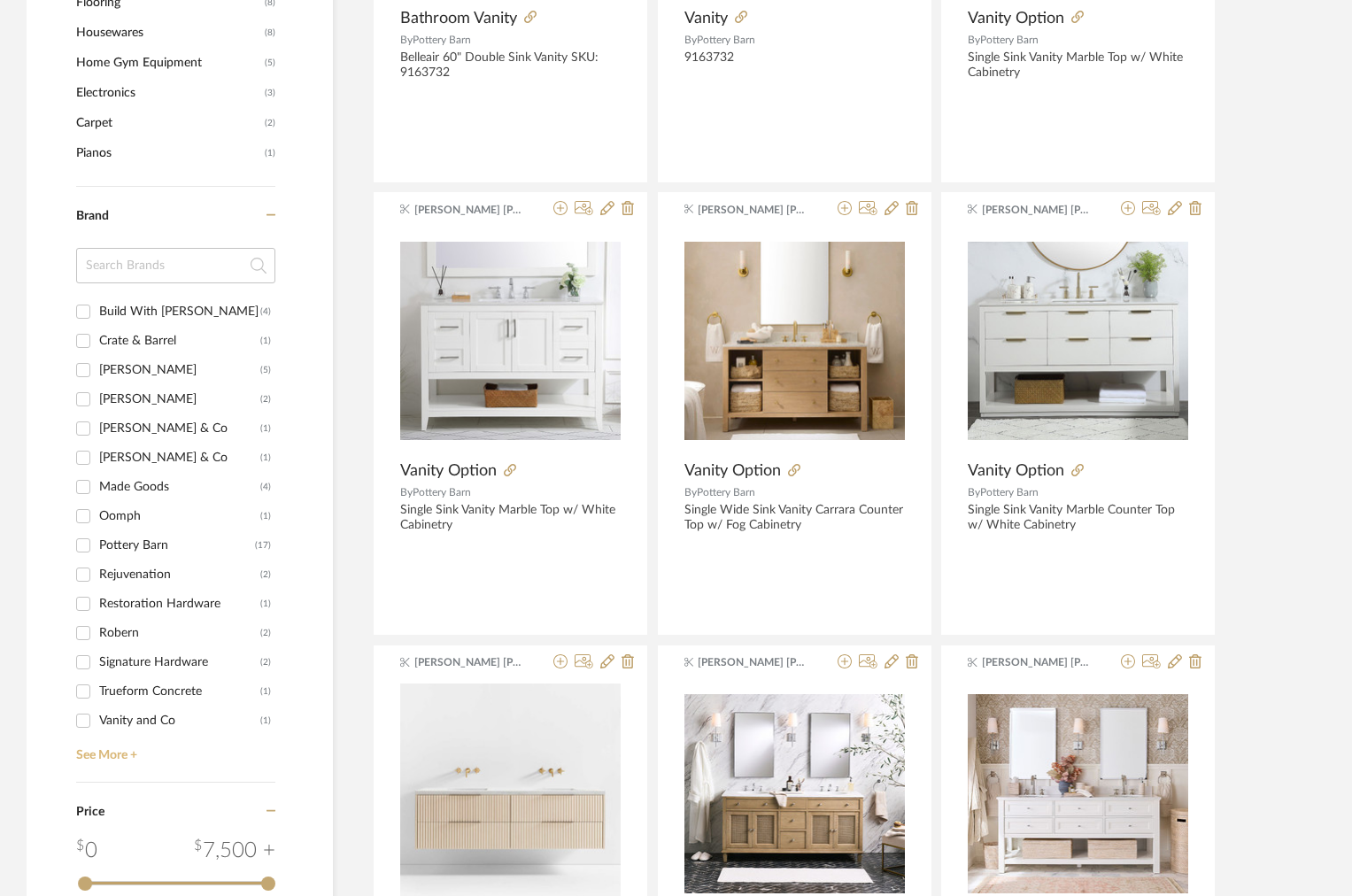
click at [113, 749] on link "See More +" at bounding box center [172, 749] width 203 height 28
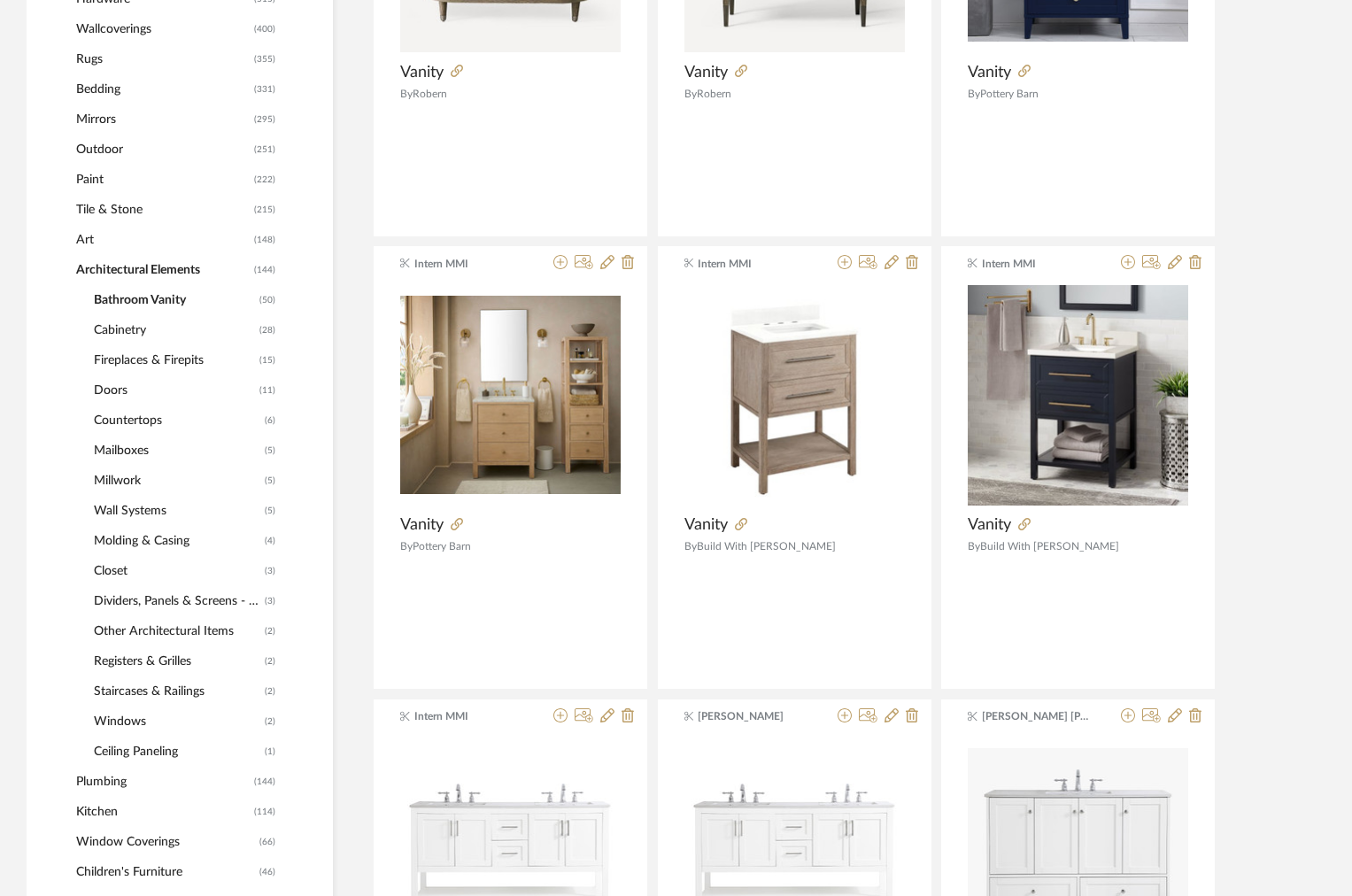
scroll to position [1083, 0]
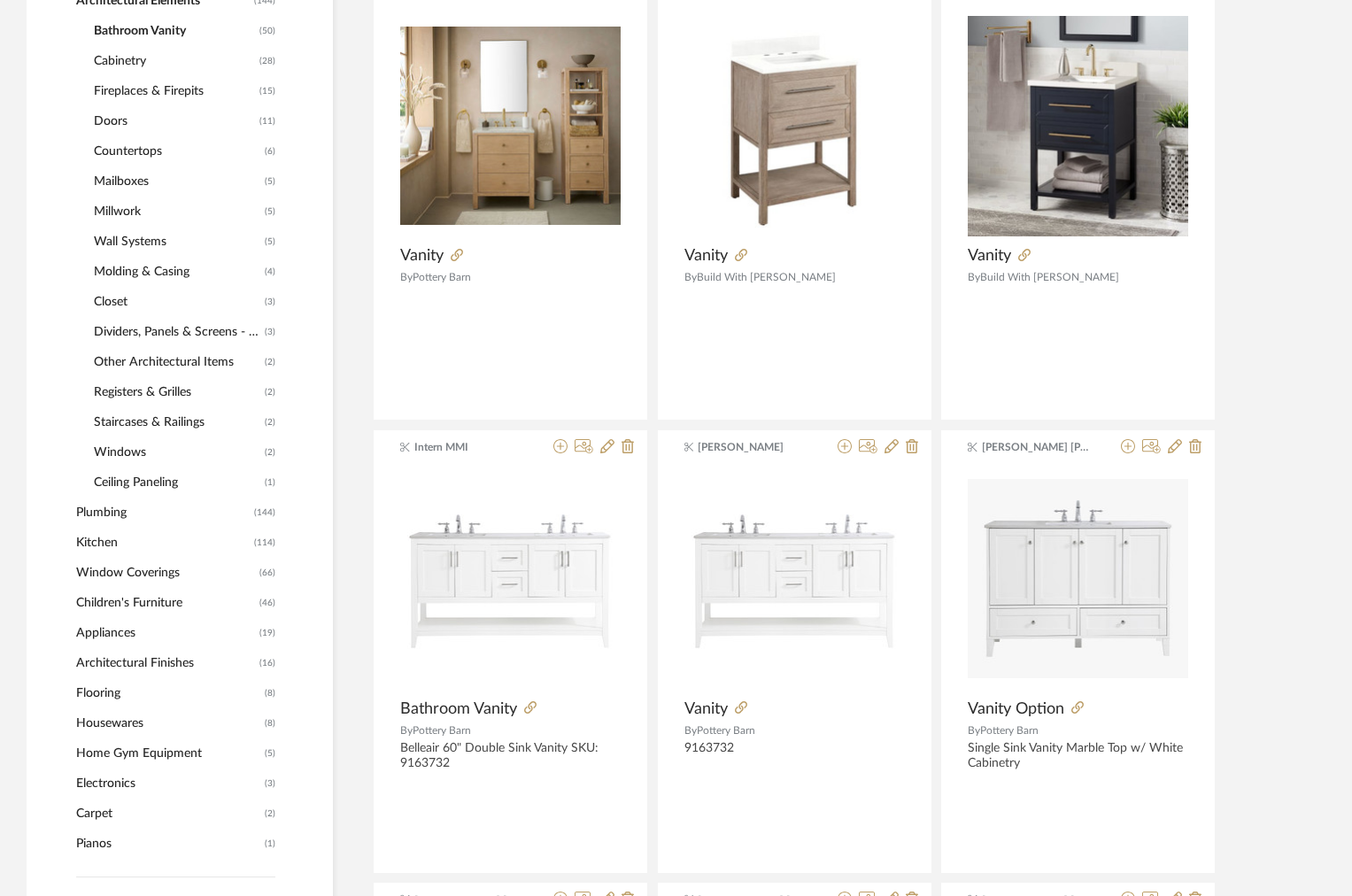
click at [100, 516] on span "Plumbing" at bounding box center [163, 512] width 173 height 30
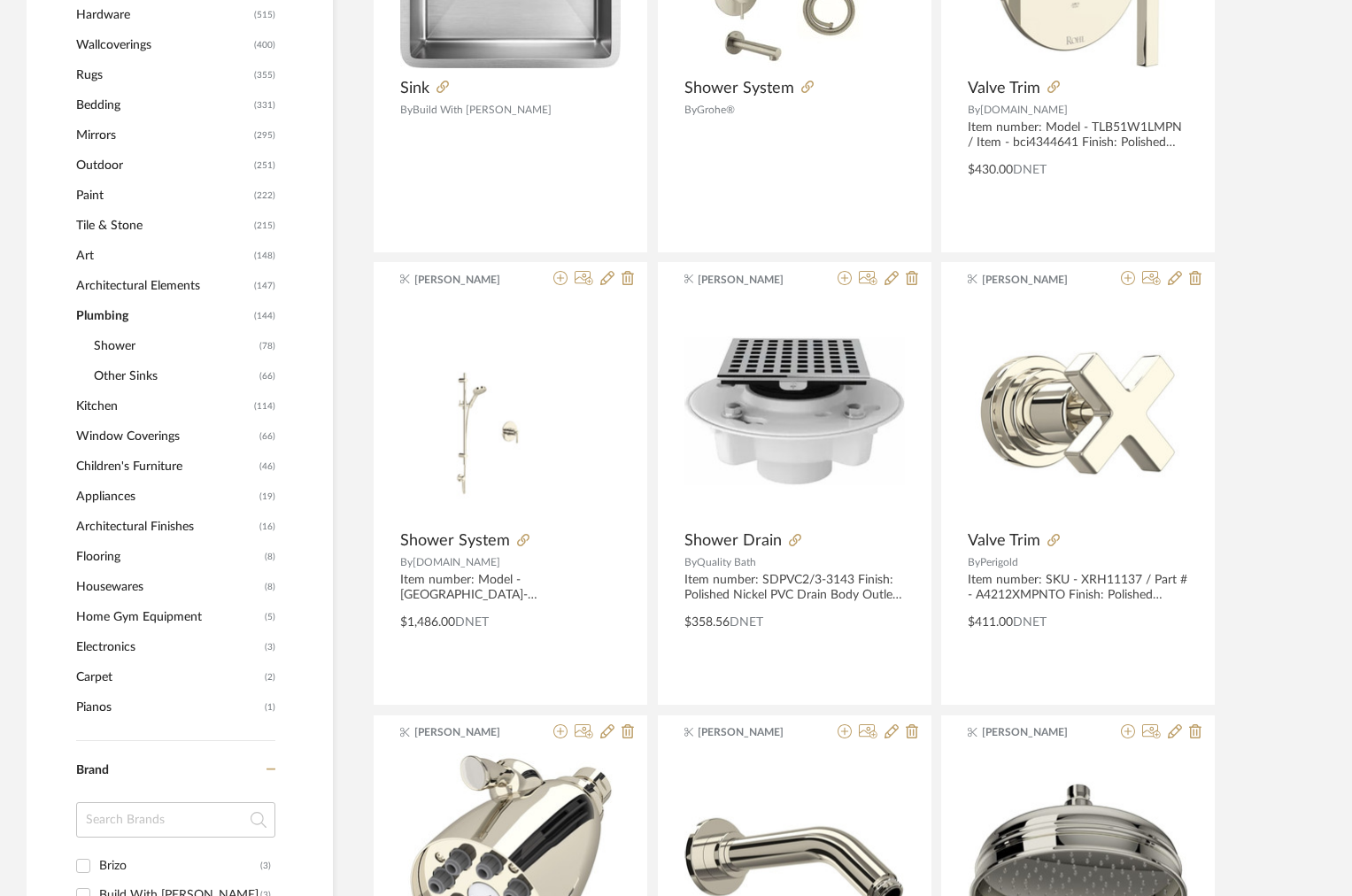
scroll to position [1059, 0]
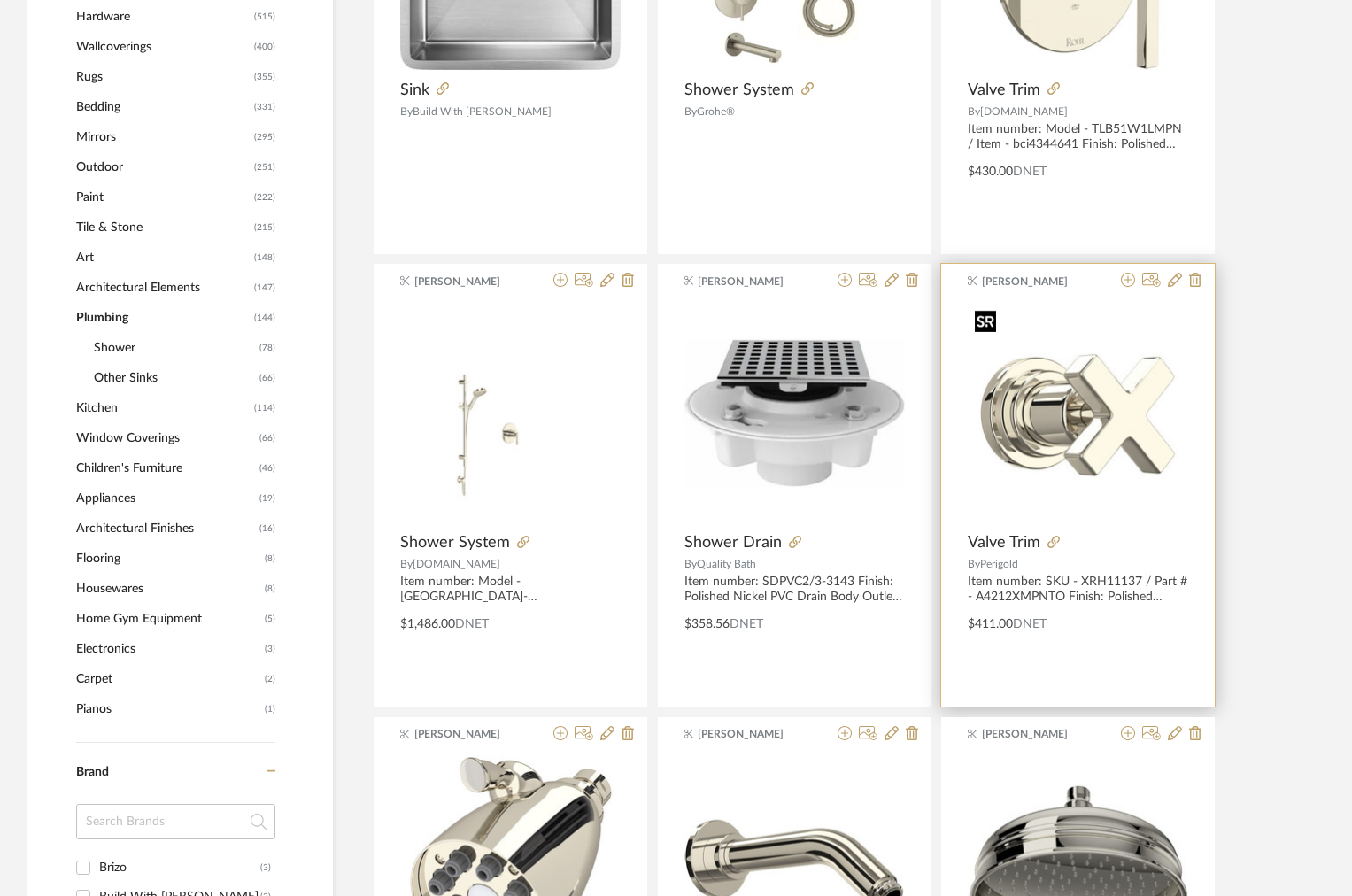
click at [1073, 415] on img "0" at bounding box center [1077, 412] width 221 height 221
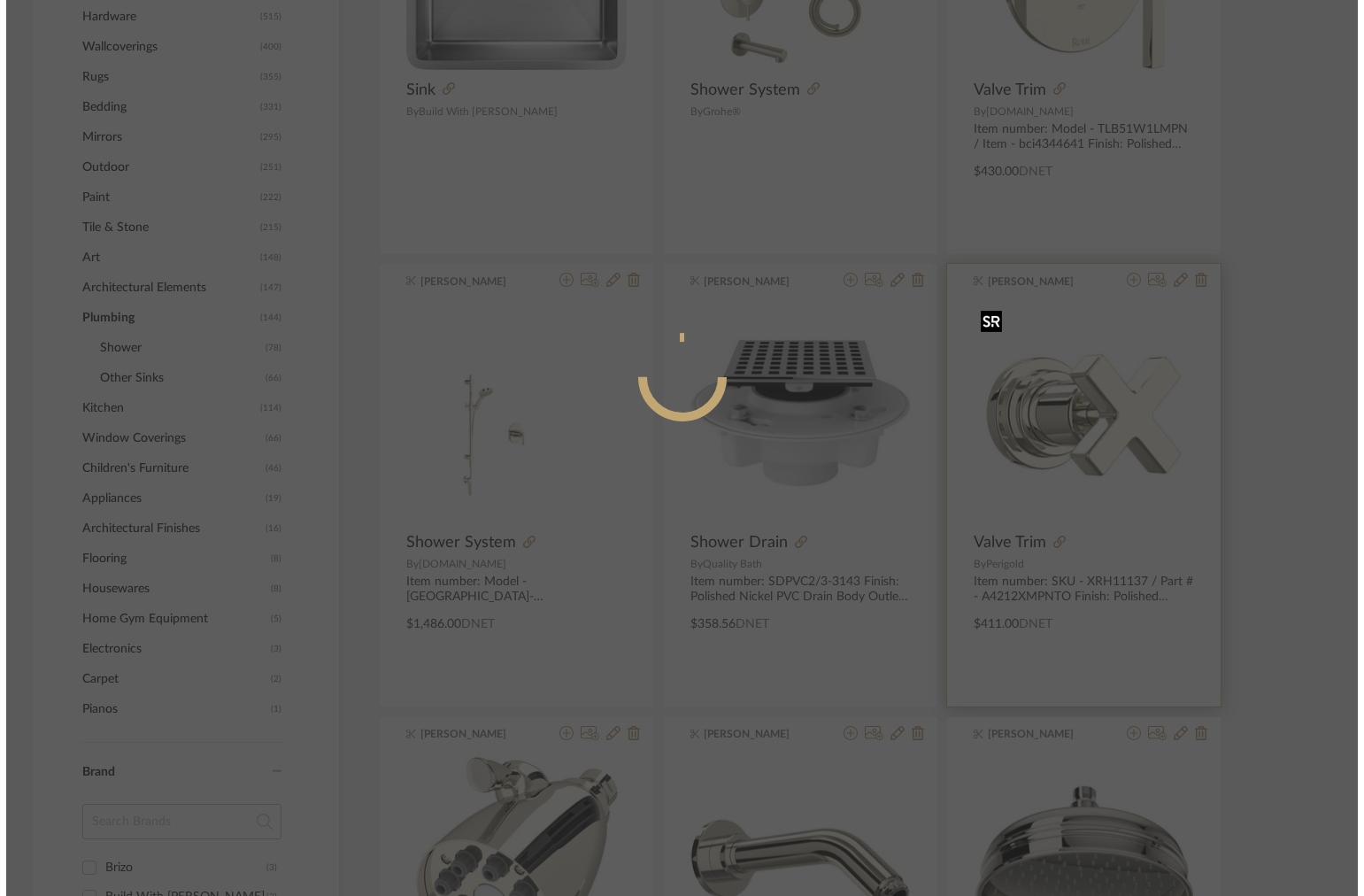
scroll to position [0, 0]
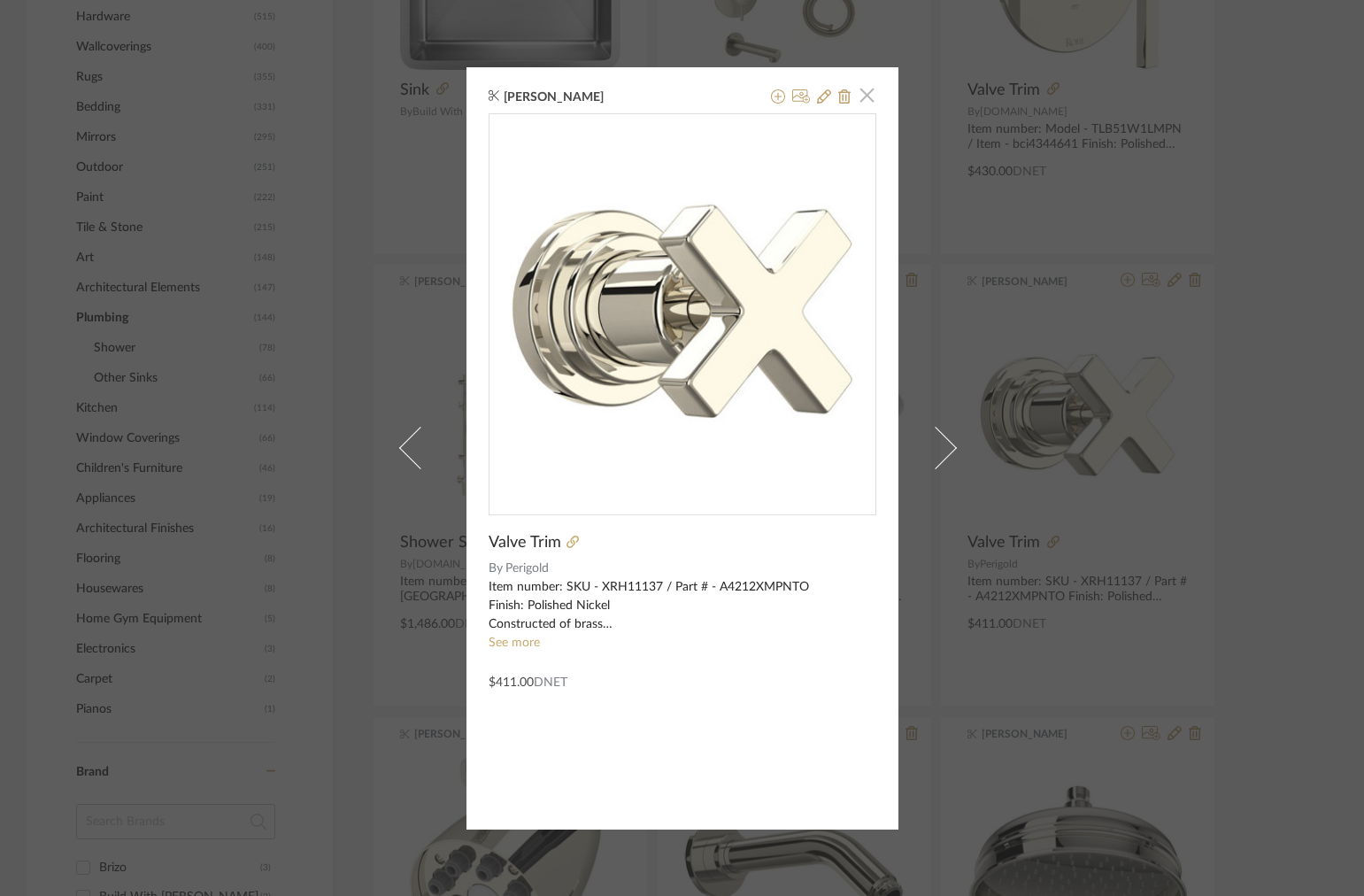
click at [856, 98] on span "button" at bounding box center [867, 95] width 36 height 36
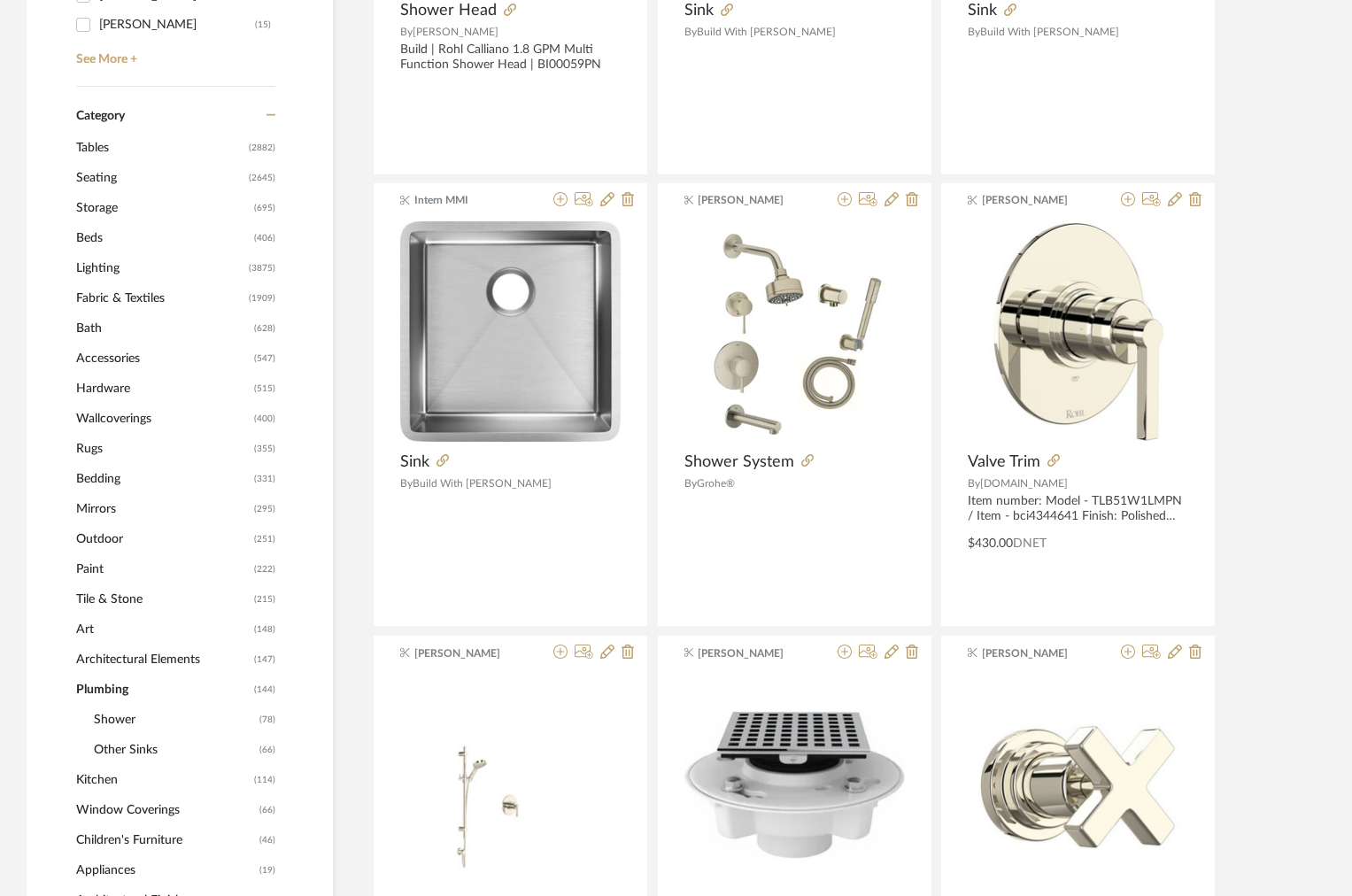
scroll to position [514, 0]
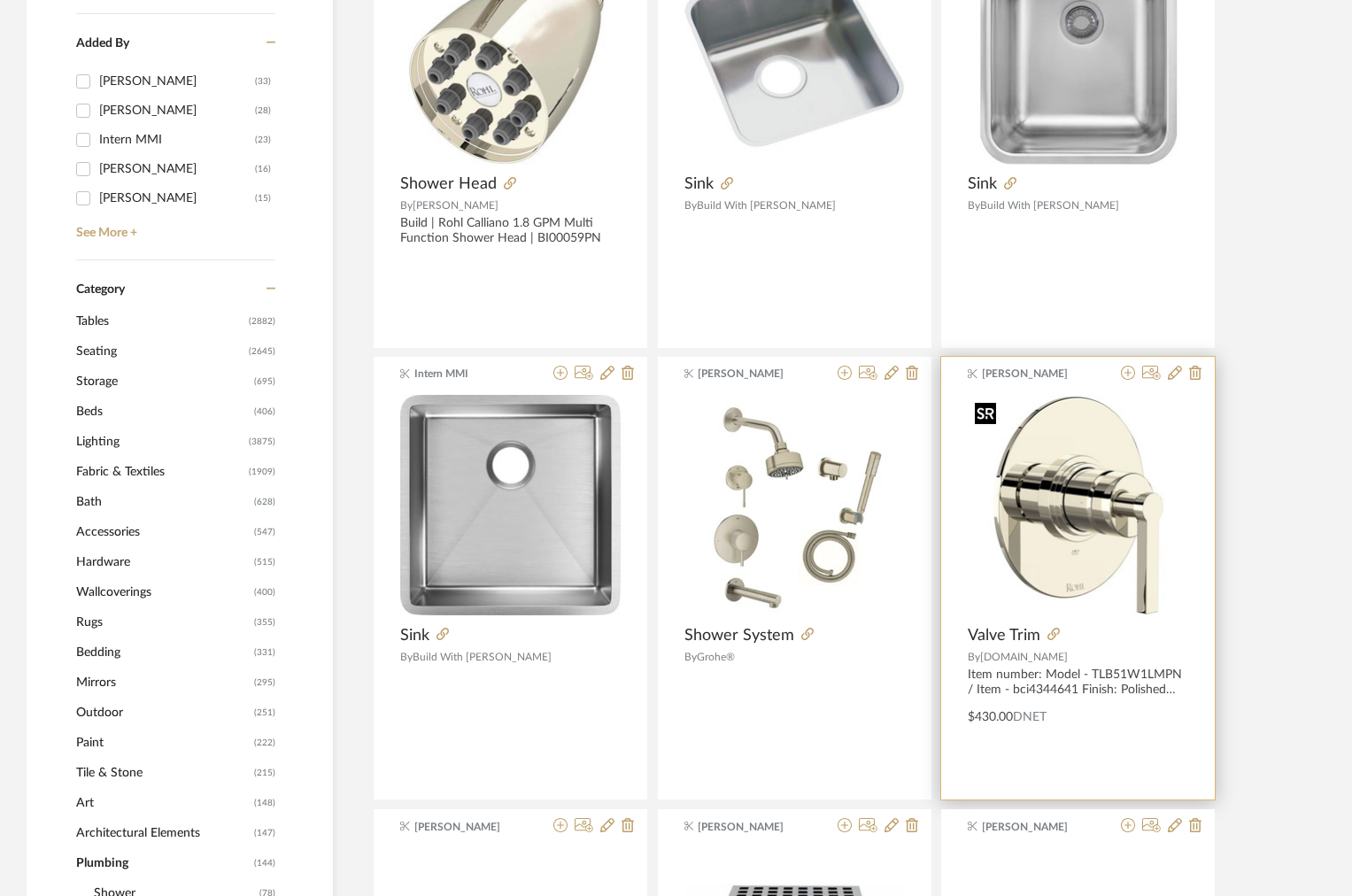
click at [1080, 557] on img "0" at bounding box center [1077, 505] width 221 height 221
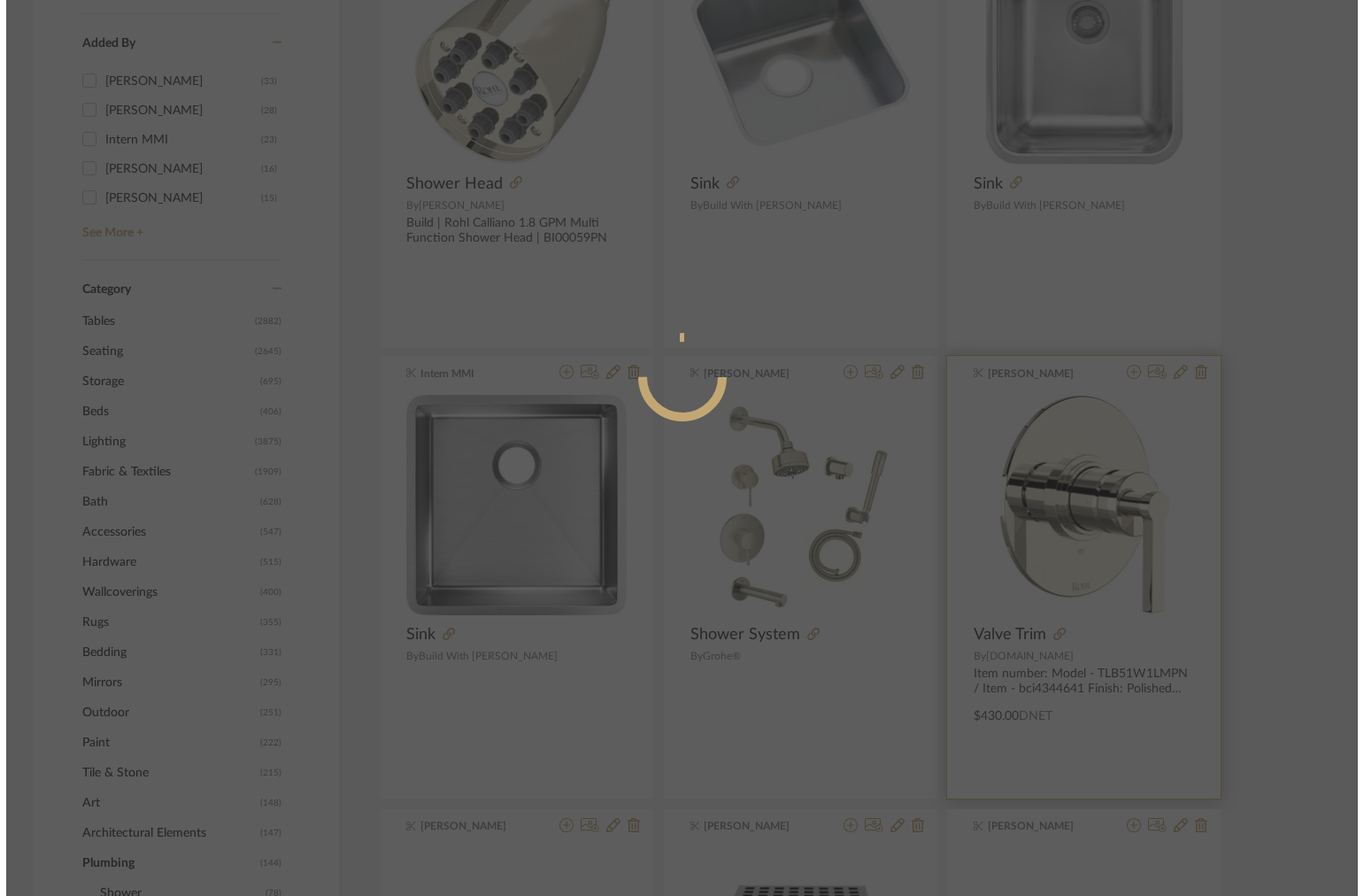
scroll to position [0, 0]
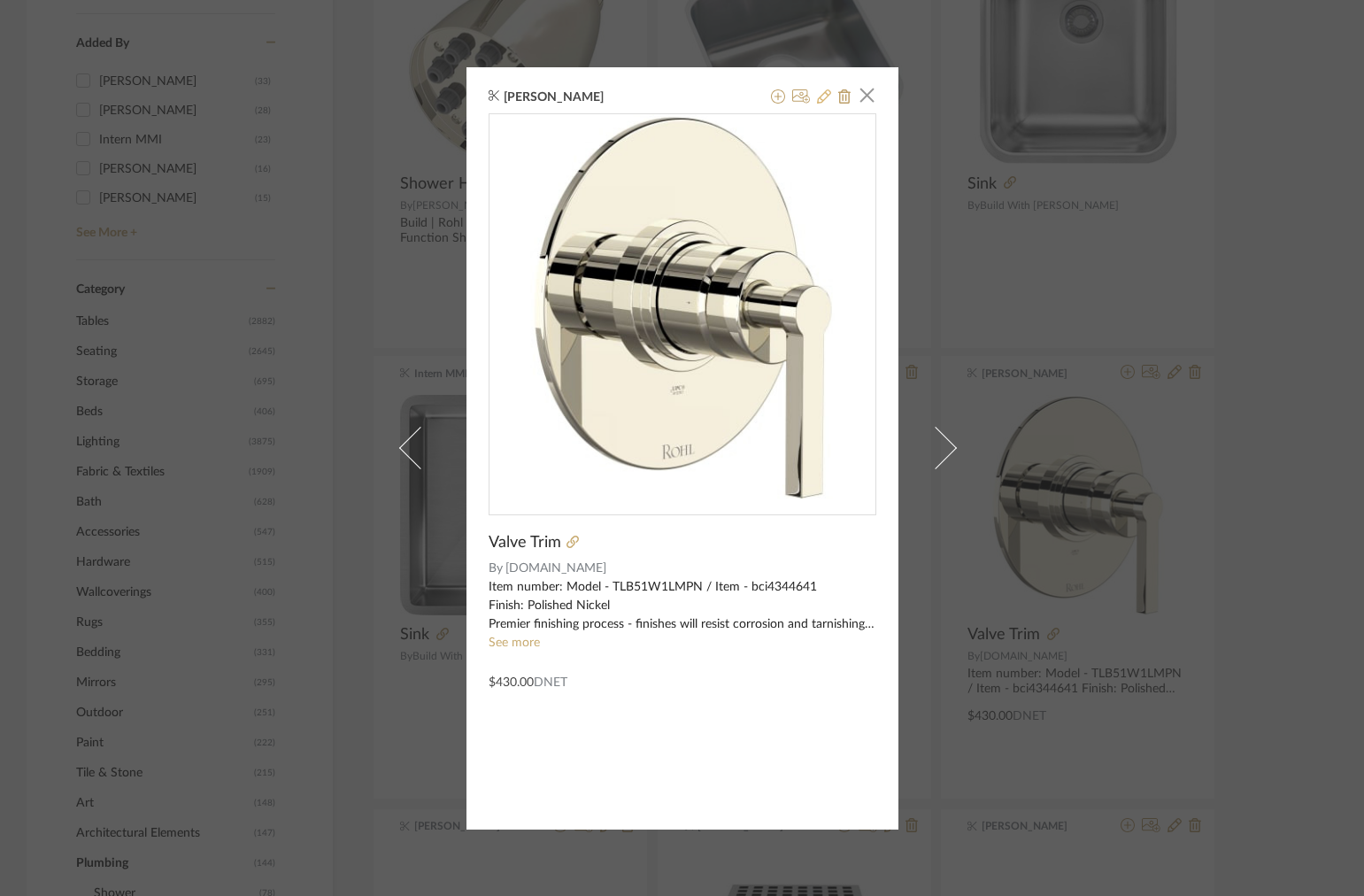
click at [817, 96] on icon at bounding box center [824, 96] width 14 height 14
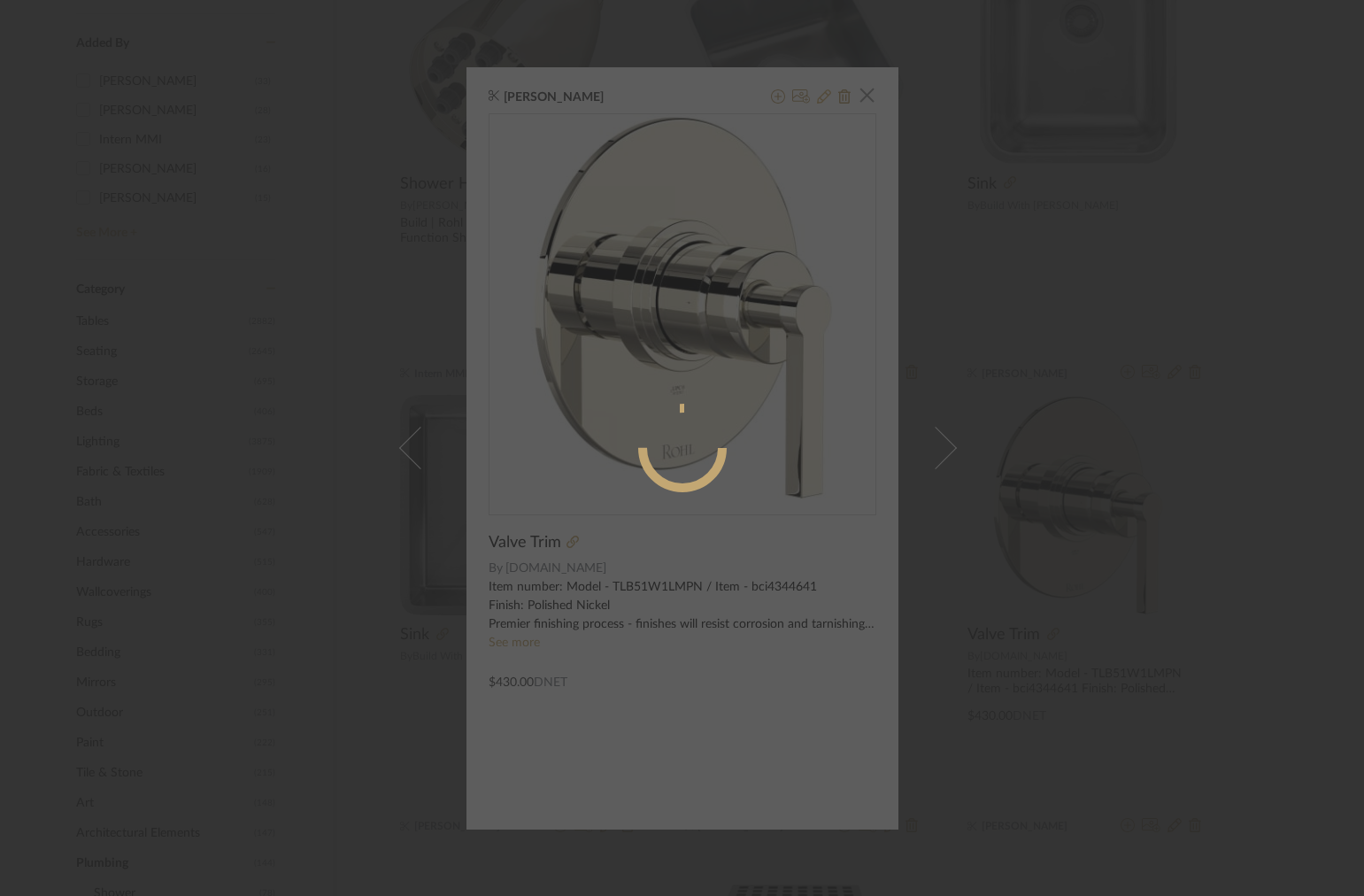
radio input "true"
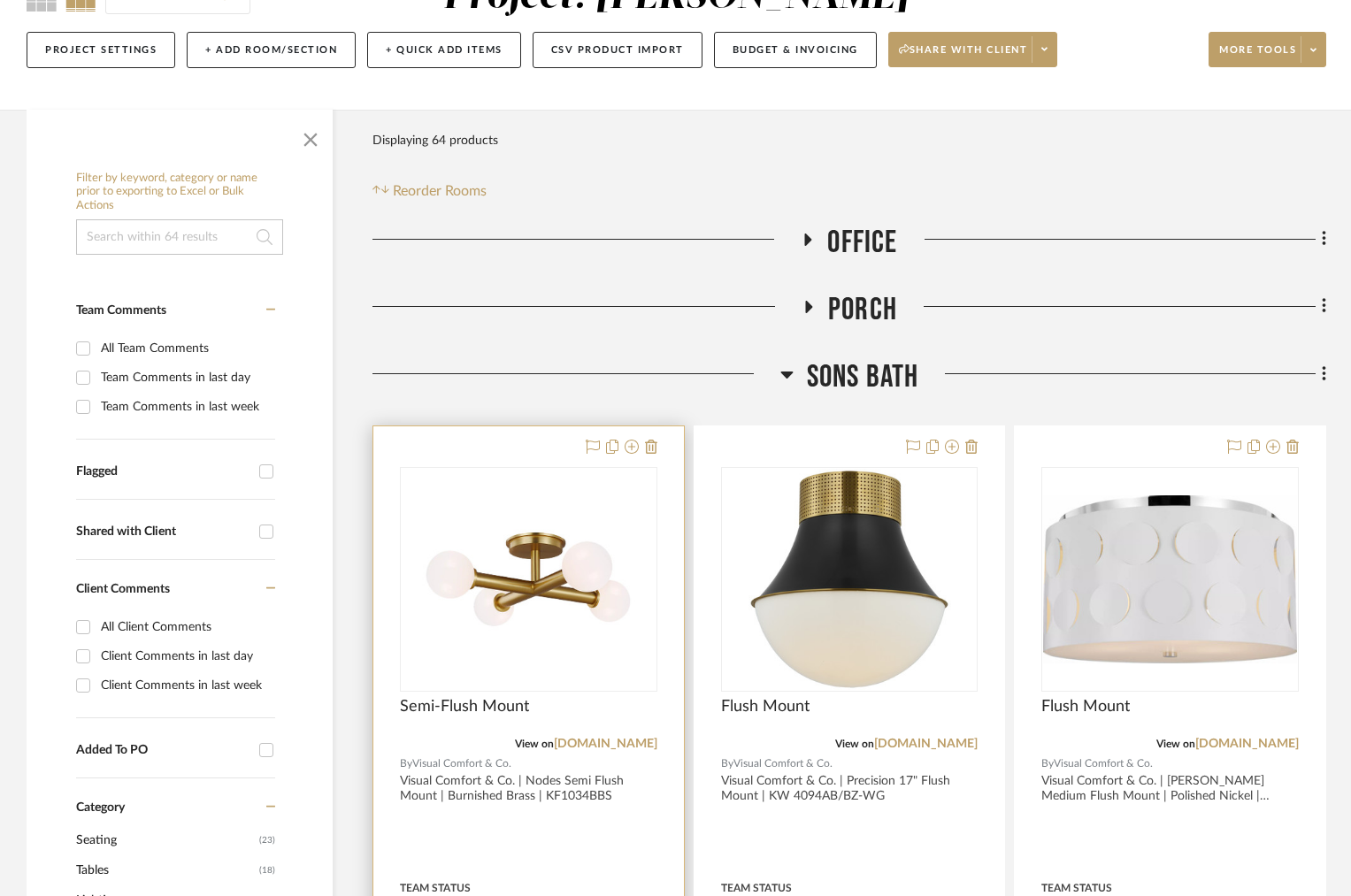
scroll to position [249, 0]
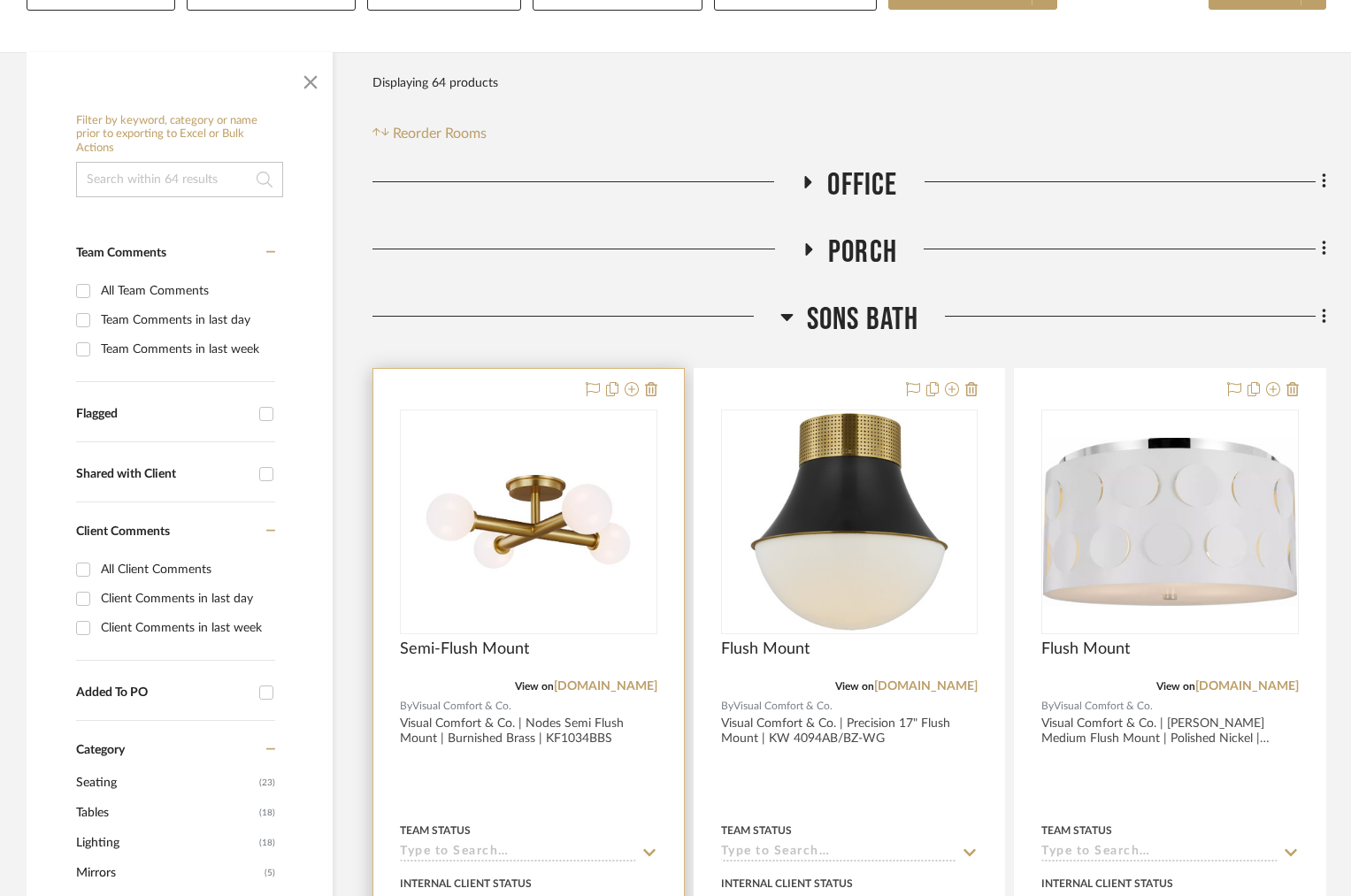
click at [576, 516] on div "0" at bounding box center [529, 522] width 256 height 223
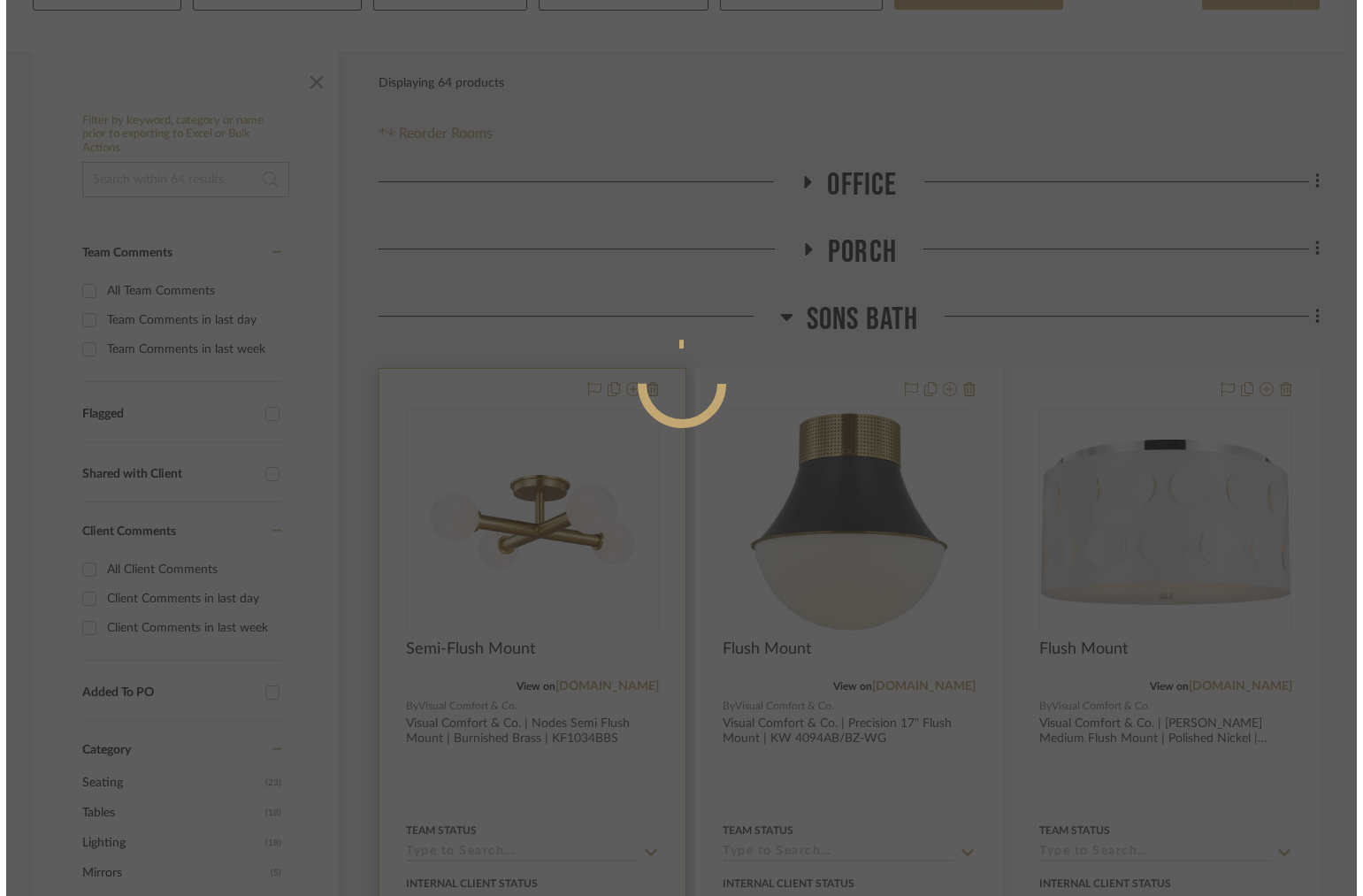
scroll to position [0, 0]
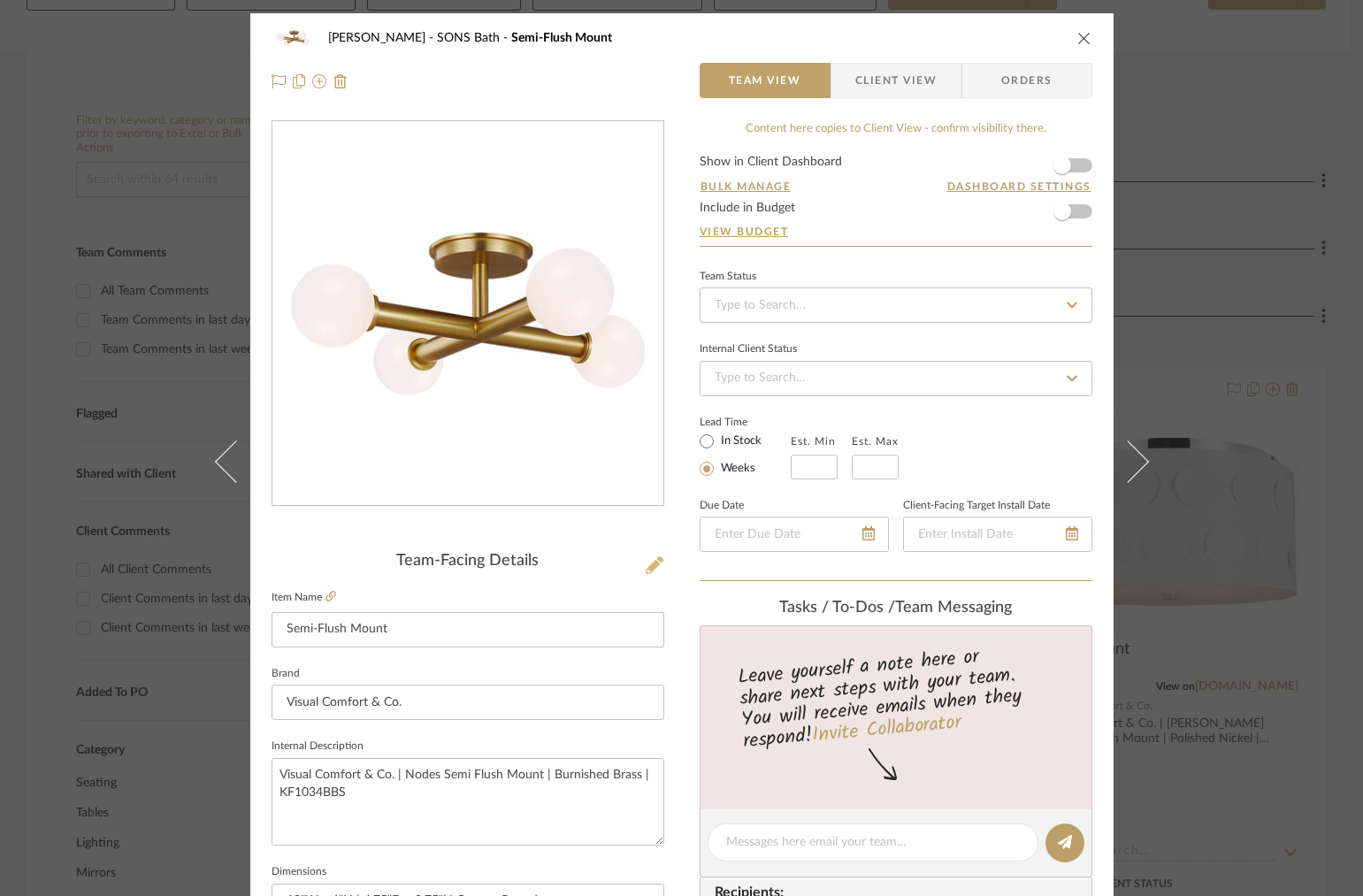
click at [656, 557] on icon at bounding box center [655, 565] width 17 height 17
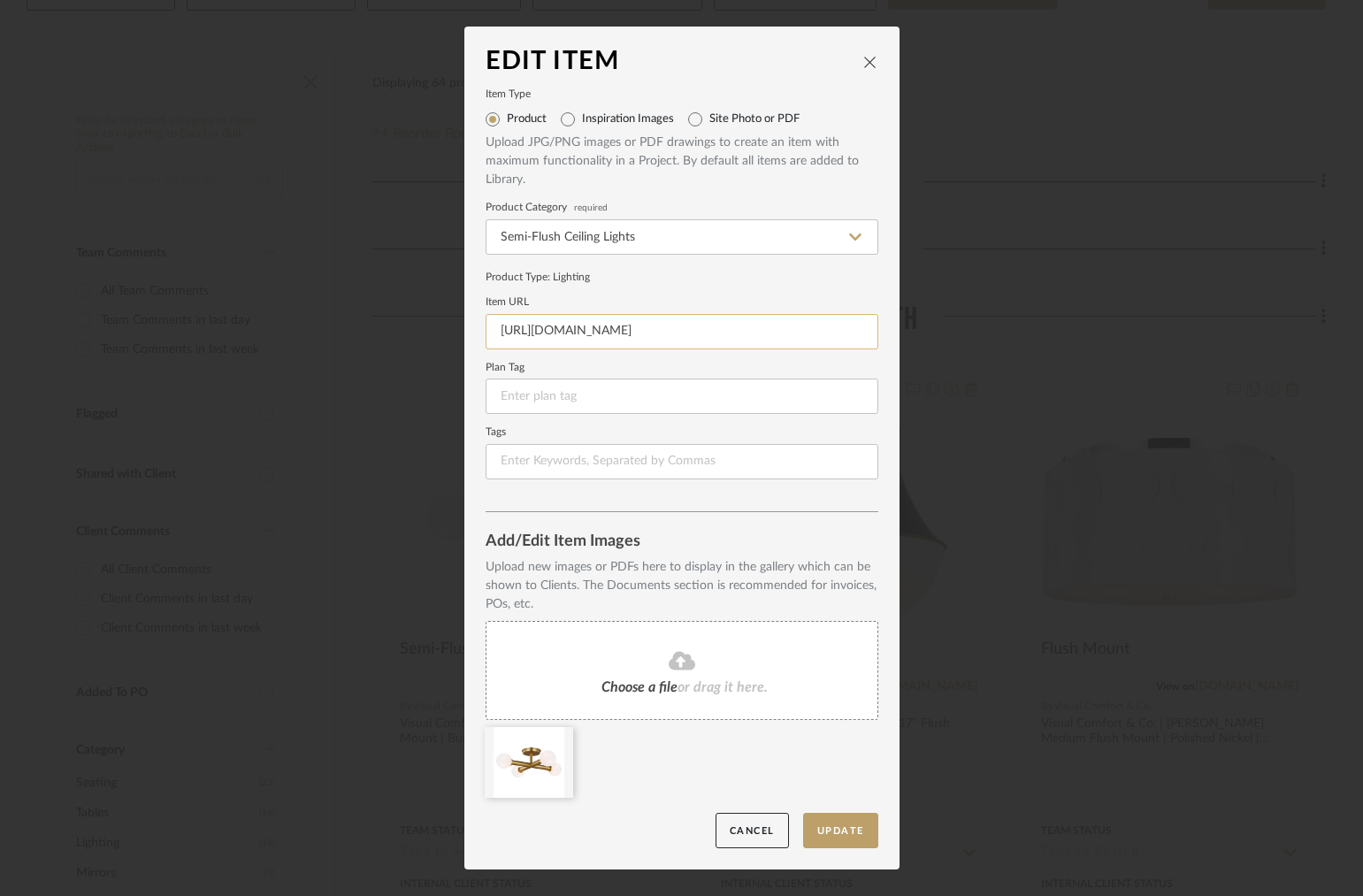
click at [732, 333] on input "https://www.visualcomfort.com/media/docs/spec_sheet/k/f/ss_kf1034bbs.pdf" at bounding box center [682, 331] width 393 height 36
paste input "nodes-semi-flush-mount-kf1034/?selected_product=KF1034BBS#2461=41051"
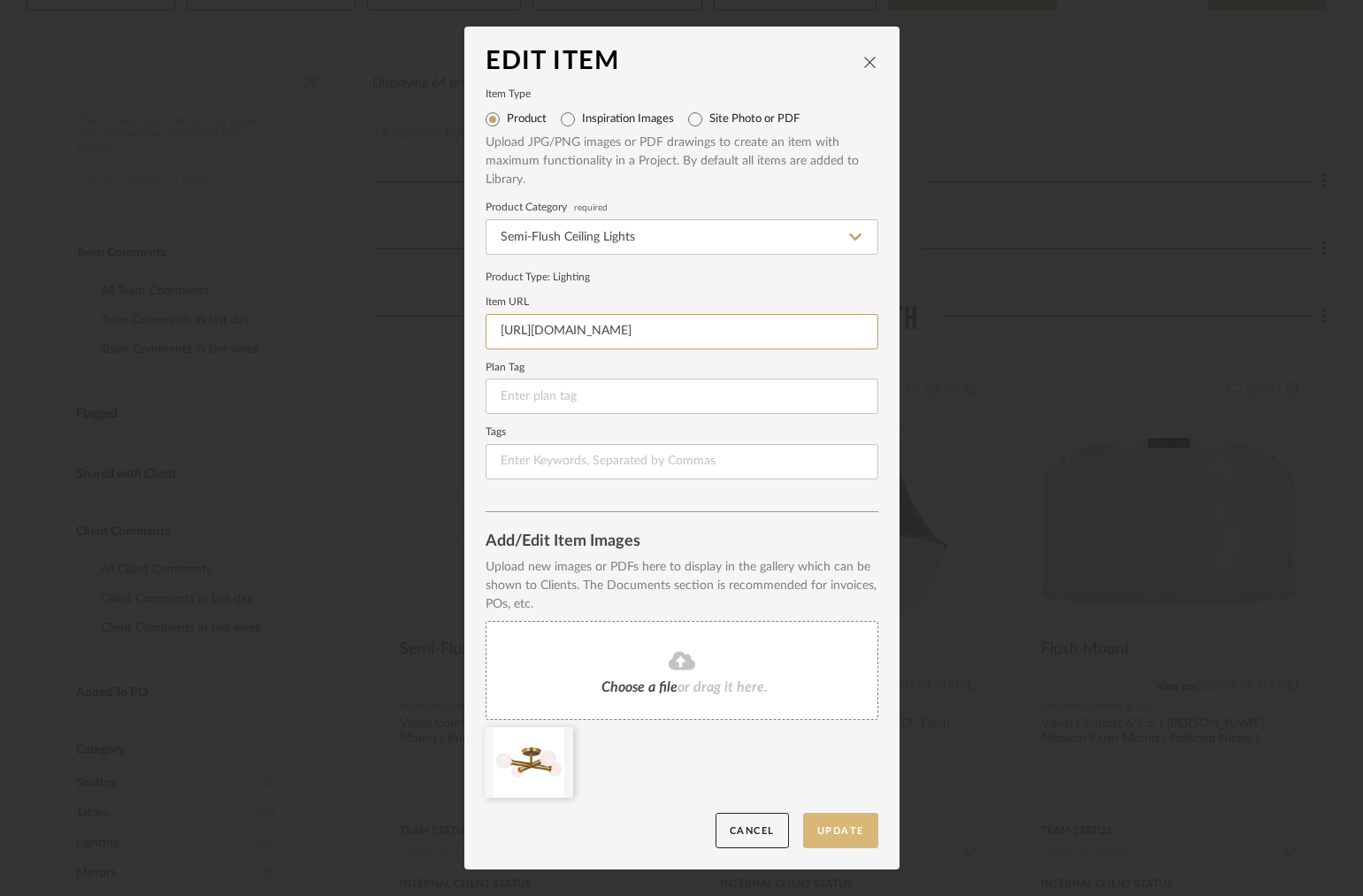
type input "https://www.visualcomfort.com/nodes-semi-flush-mount-kf1034/?selected_product=K…"
click at [855, 821] on button "Update" at bounding box center [840, 831] width 75 height 37
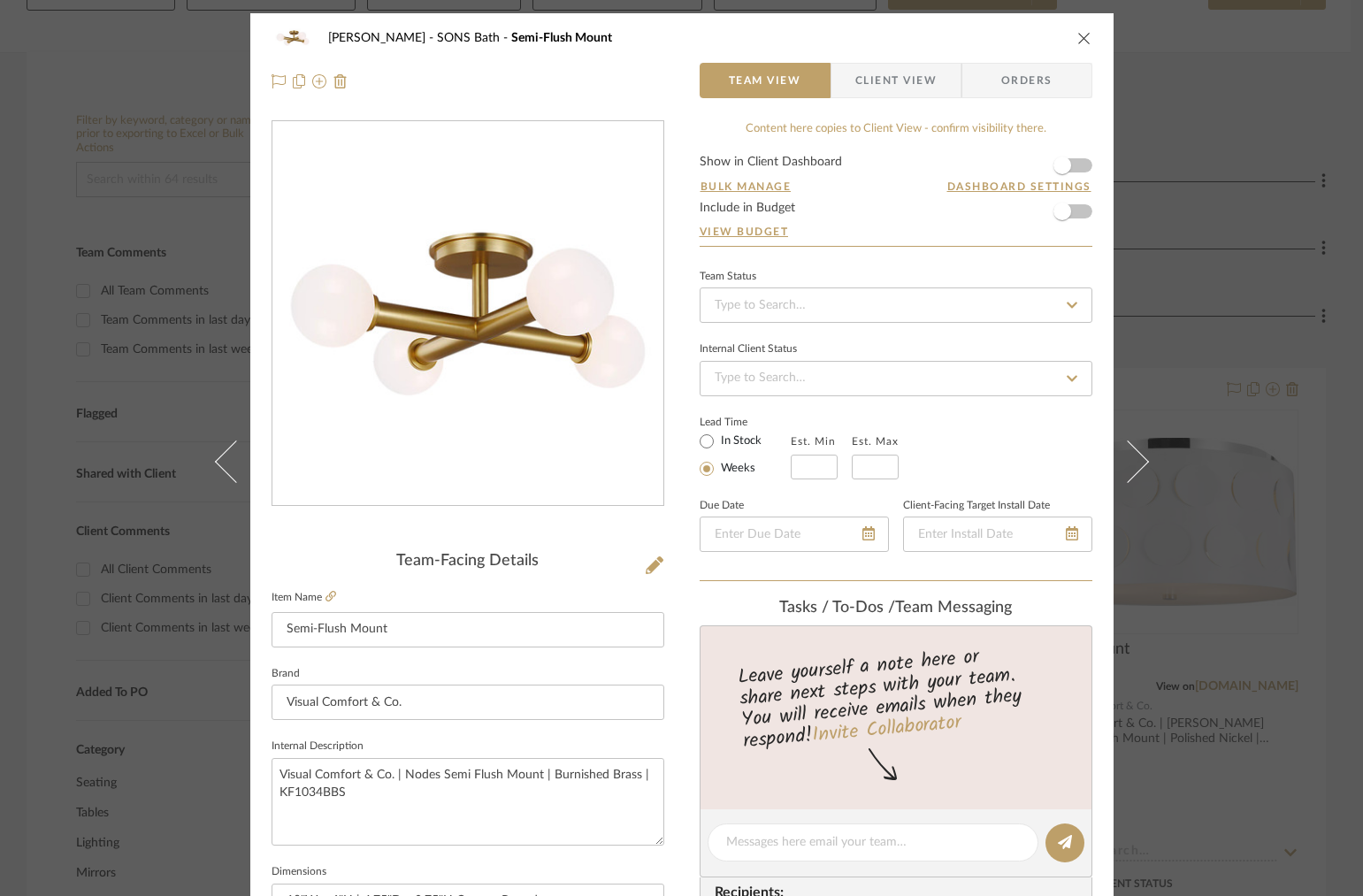
click at [1067, 50] on div "OYER SONS Bath Semi-Flush Mount" at bounding box center [682, 38] width 821 height 36
click at [1077, 42] on icon "close" at bounding box center [1084, 38] width 14 height 14
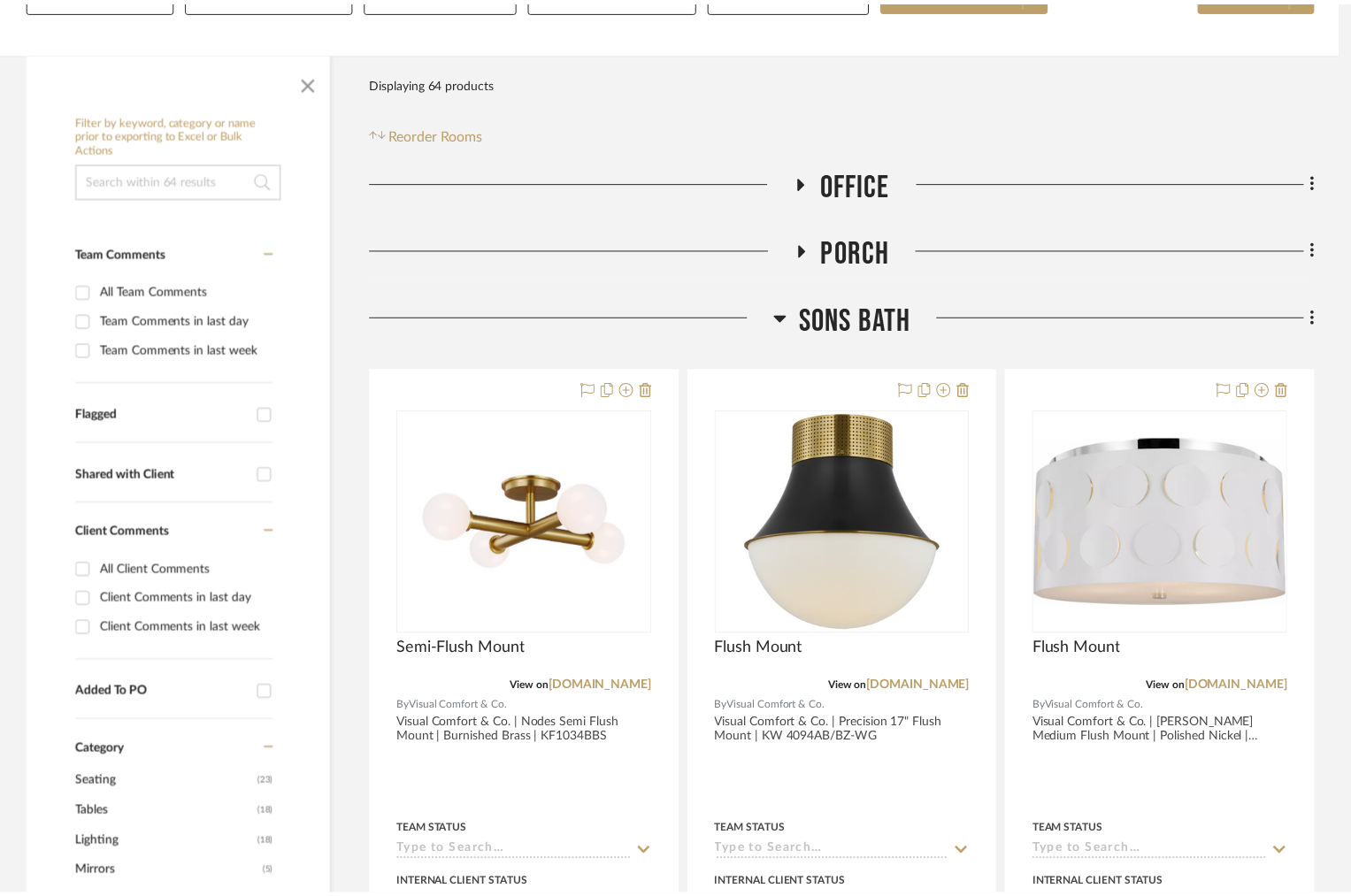
scroll to position [249, 0]
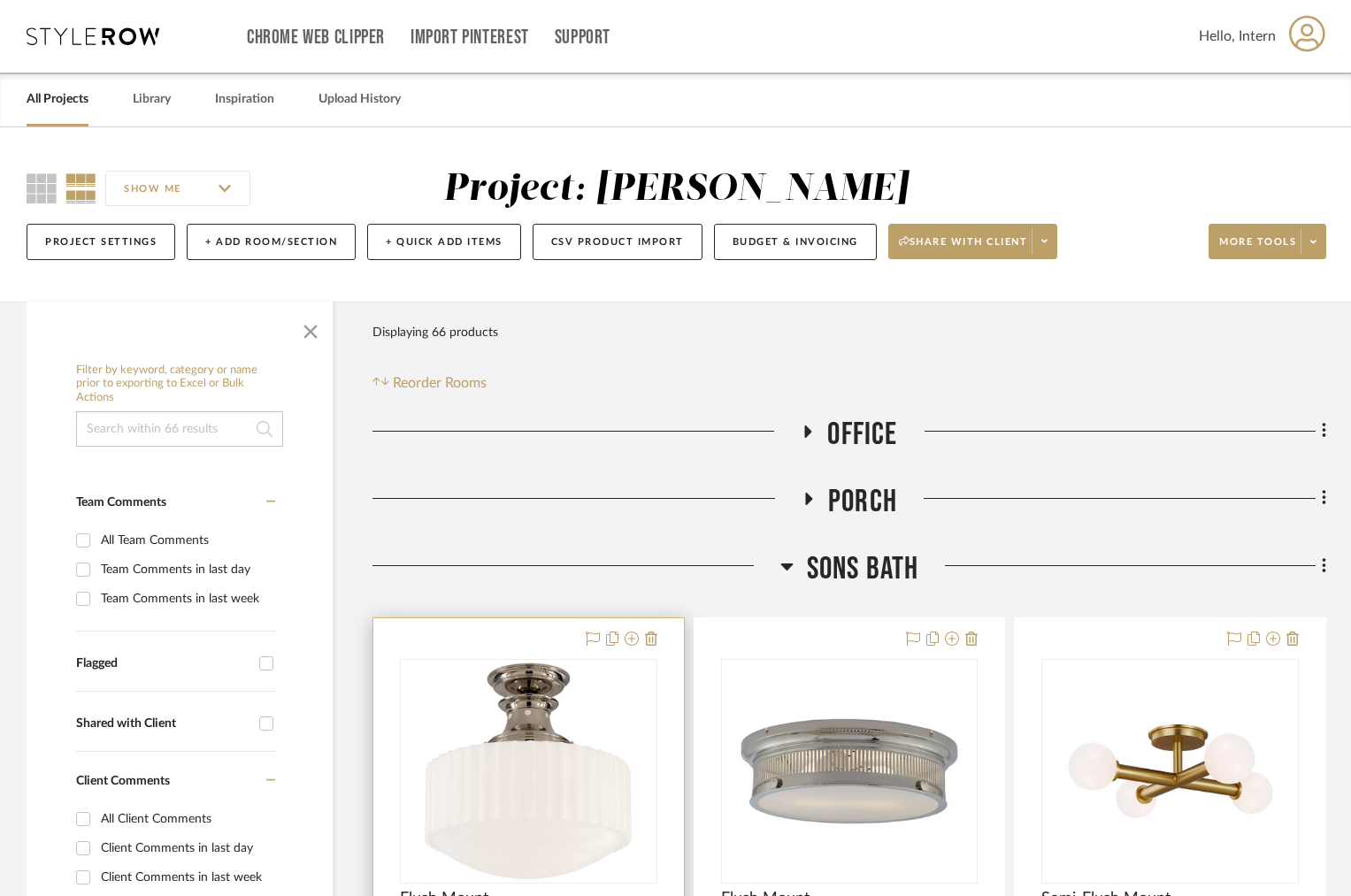
click at [0, 0] on img at bounding box center [0, 0] width 0 height 0
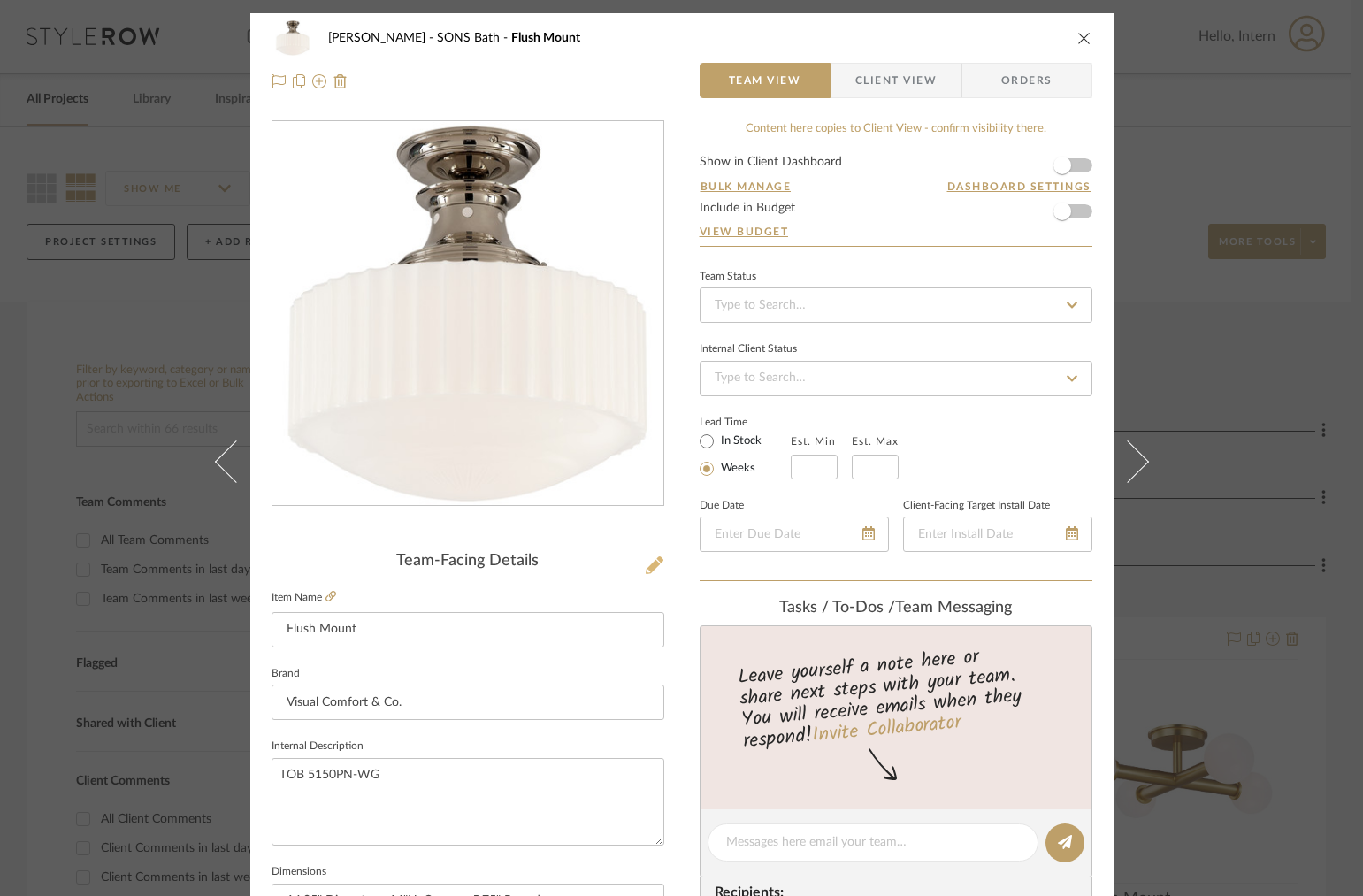
click at [656, 572] on button at bounding box center [655, 565] width 19 height 28
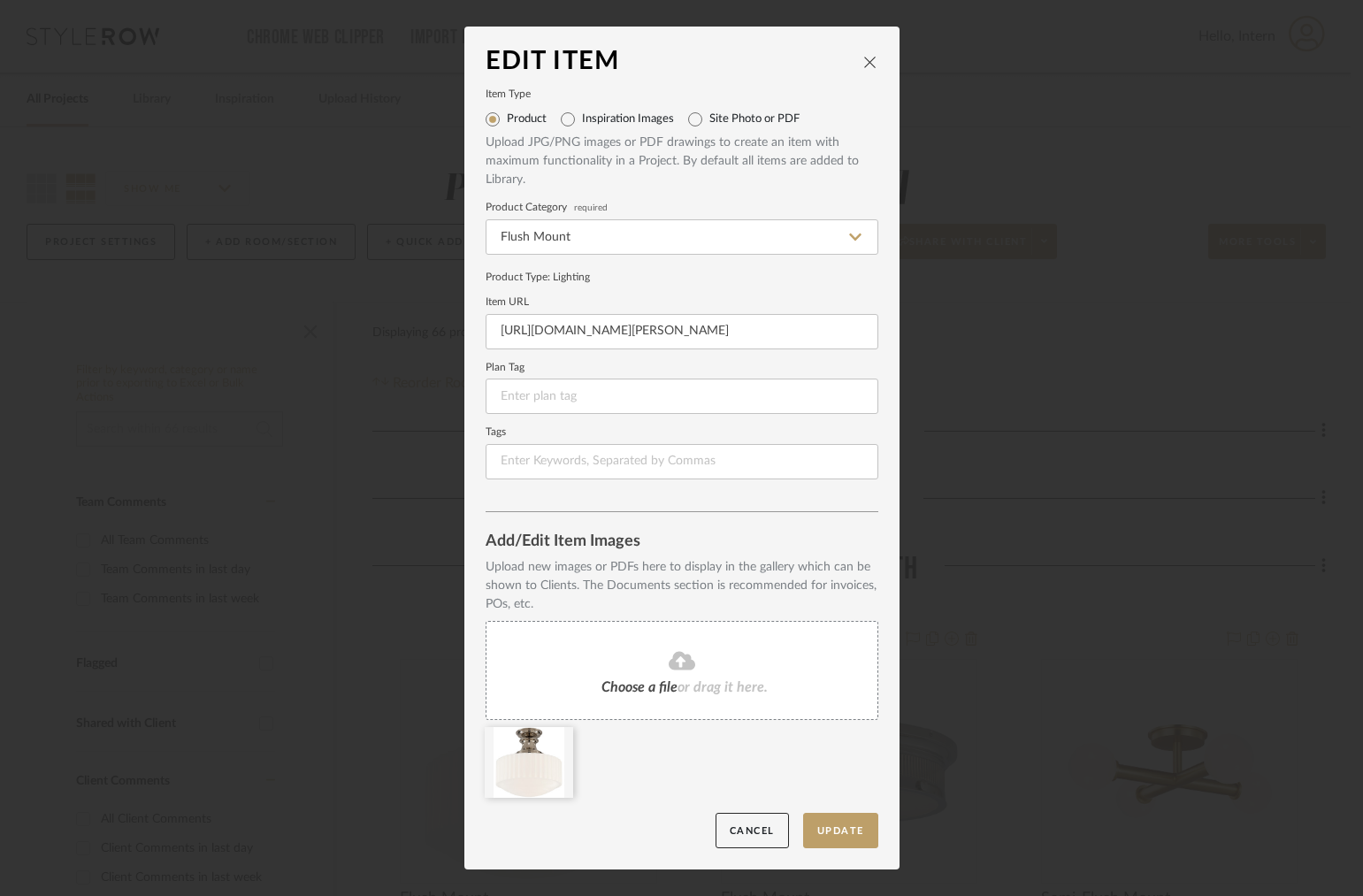
click at [645, 137] on div "Upload JPG/PNG images or PDF drawings to create an item with maximum functional…" at bounding box center [682, 162] width 393 height 56
click at [646, 709] on div "Choose a file or drag it here." at bounding box center [682, 670] width 393 height 99
click at [553, 742] on icon at bounding box center [559, 738] width 13 height 14
click at [862, 841] on button "Update" at bounding box center [840, 831] width 75 height 37
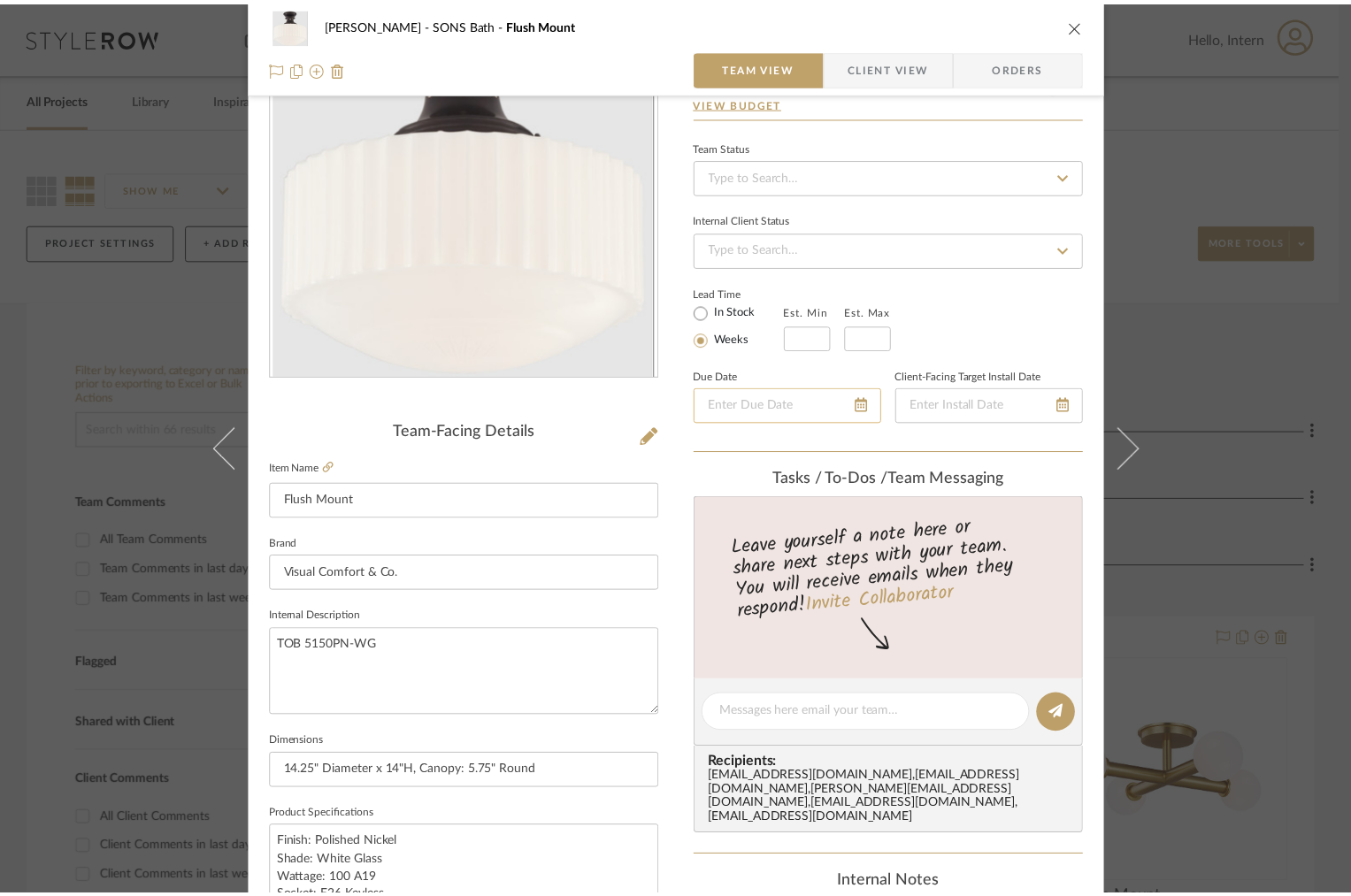
scroll to position [357, 0]
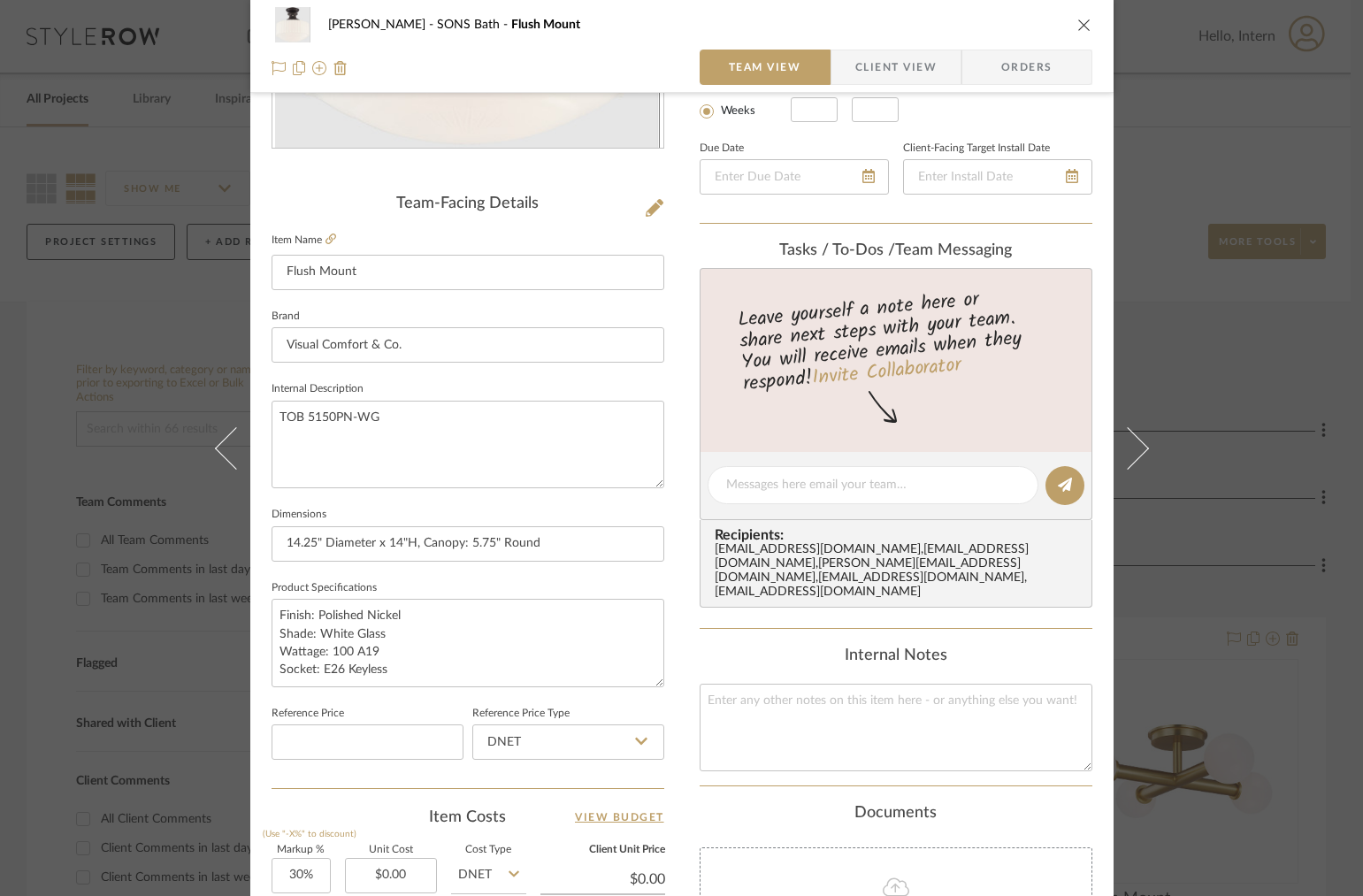
click at [1077, 31] on icon "close" at bounding box center [1084, 24] width 14 height 14
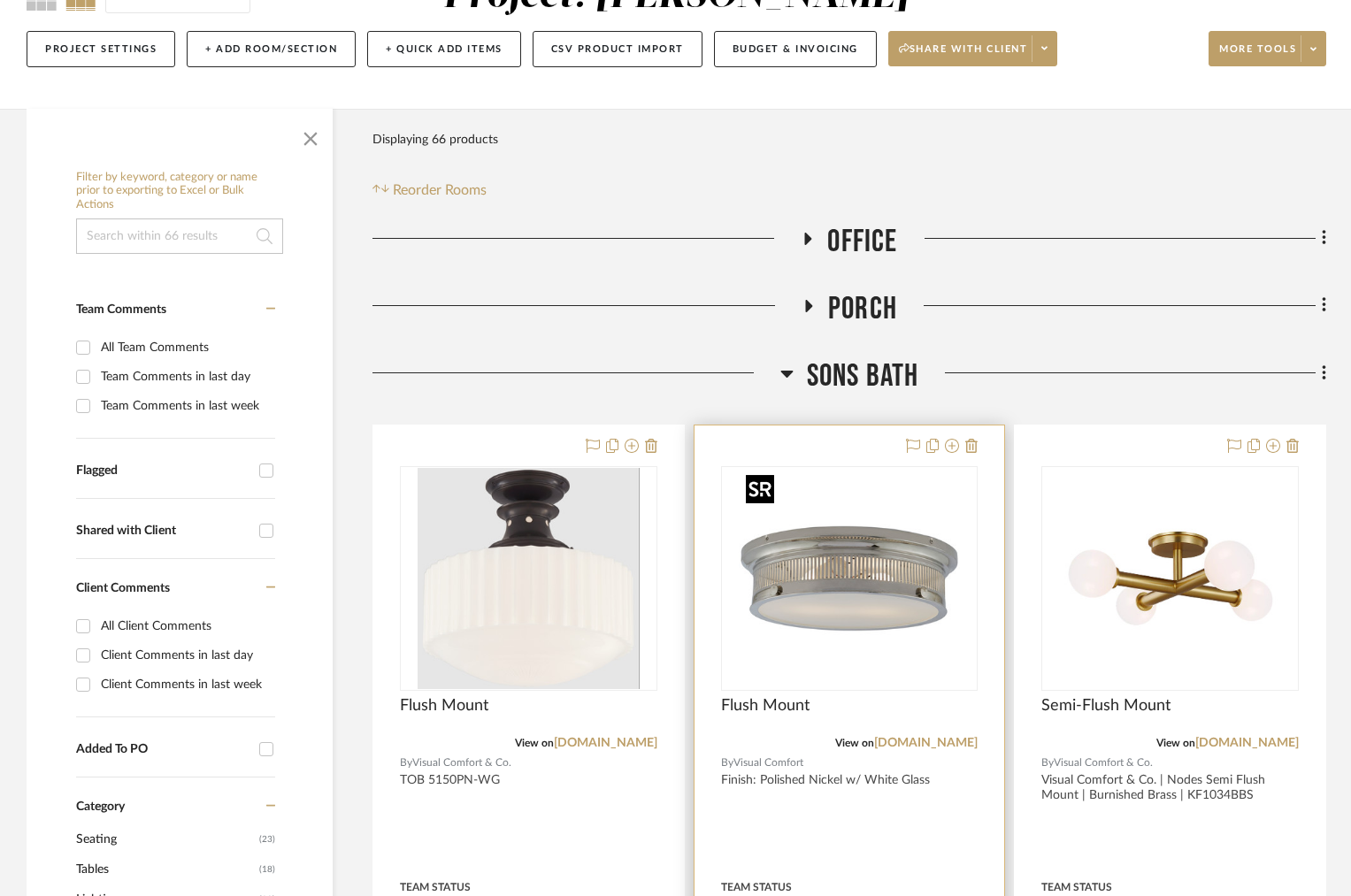
scroll to position [279, 0]
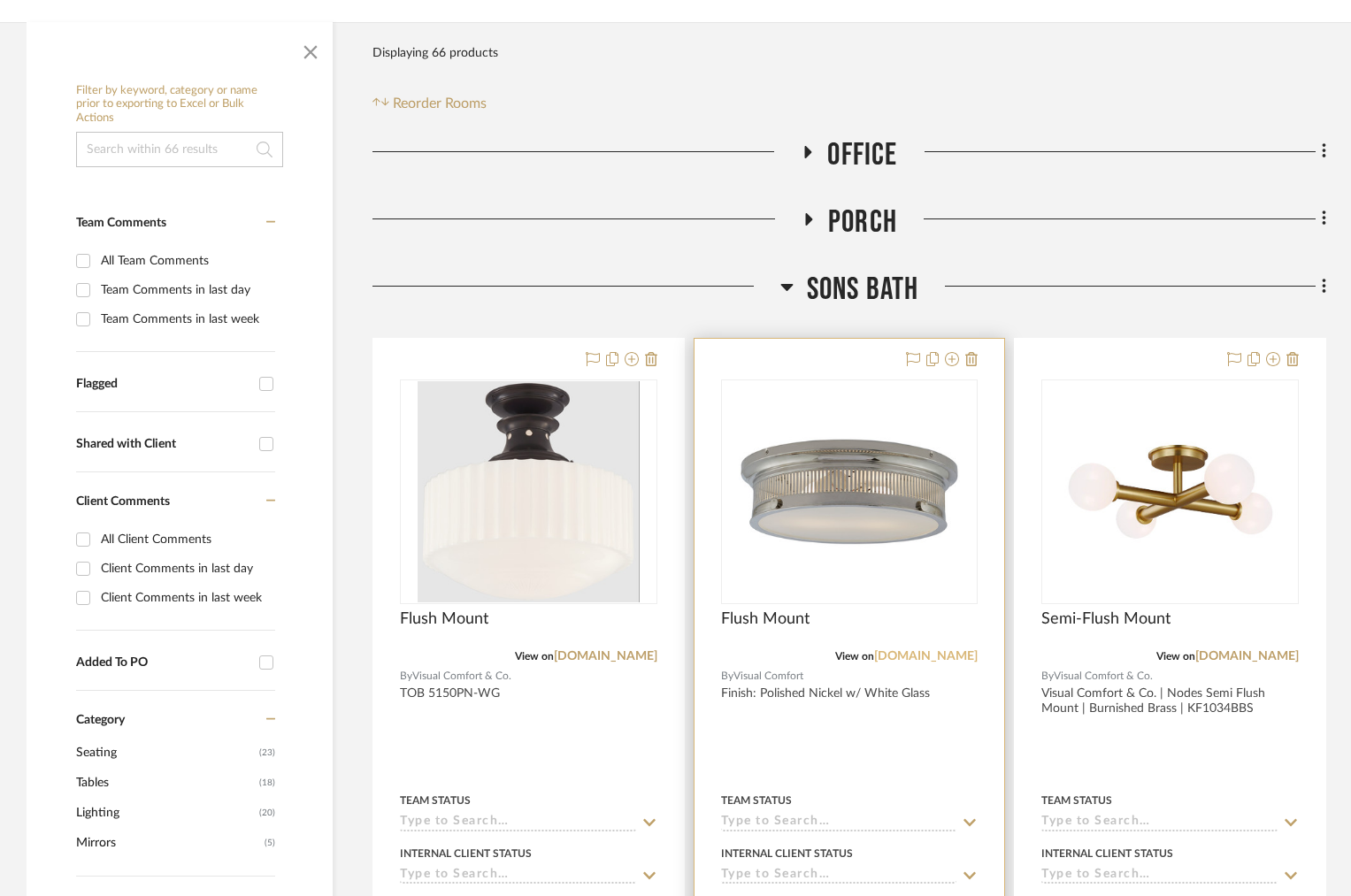
click at [924, 657] on link "[DOMAIN_NAME]" at bounding box center [925, 655] width 103 height 13
click at [972, 361] on icon at bounding box center [971, 359] width 13 height 14
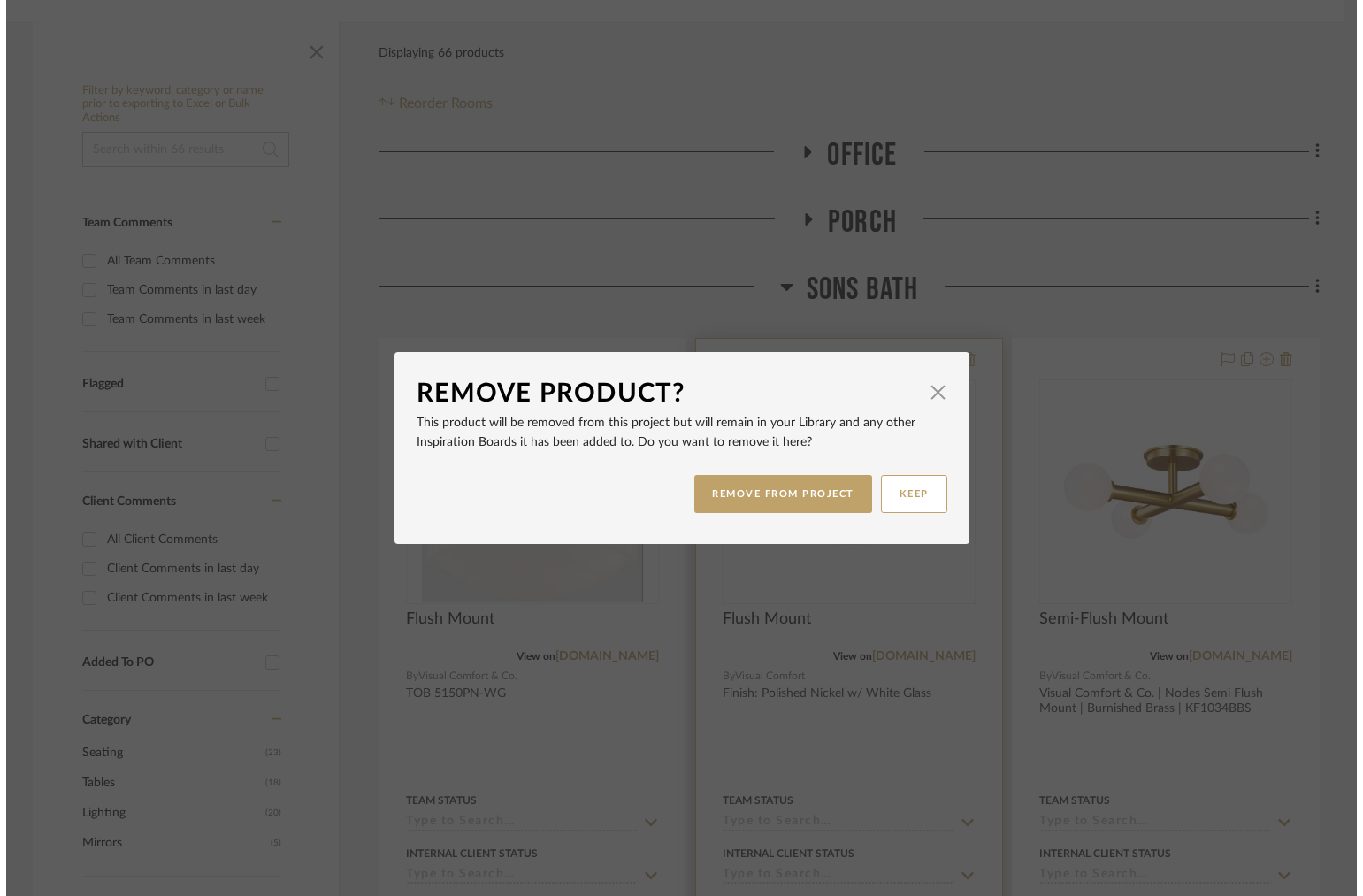
scroll to position [0, 0]
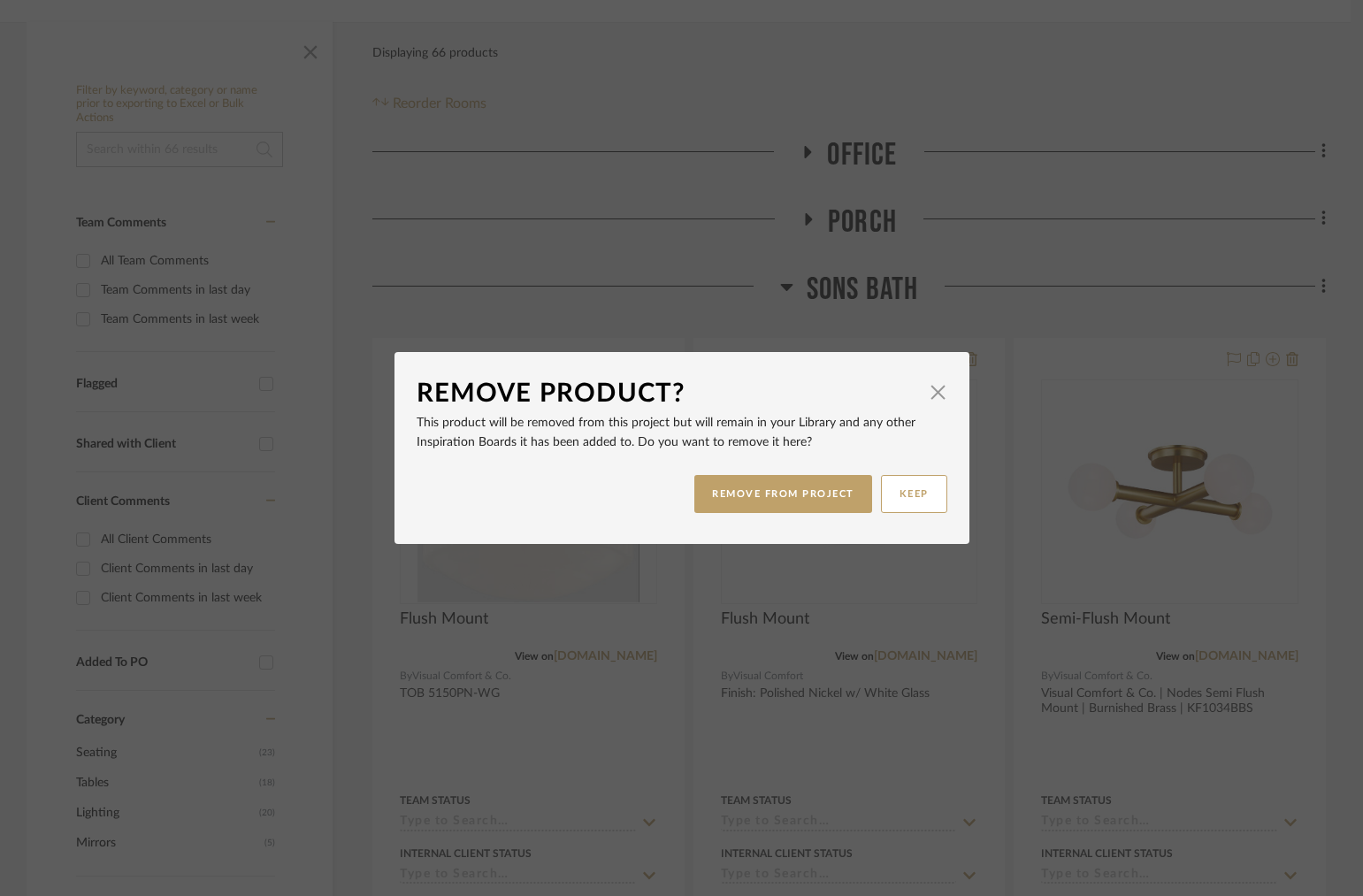
click at [805, 513] on div "REMOVE FROM PROJECT KEEP" at bounding box center [682, 494] width 530 height 56
click at [788, 498] on button "REMOVE FROM PROJECT" at bounding box center [783, 494] width 178 height 38
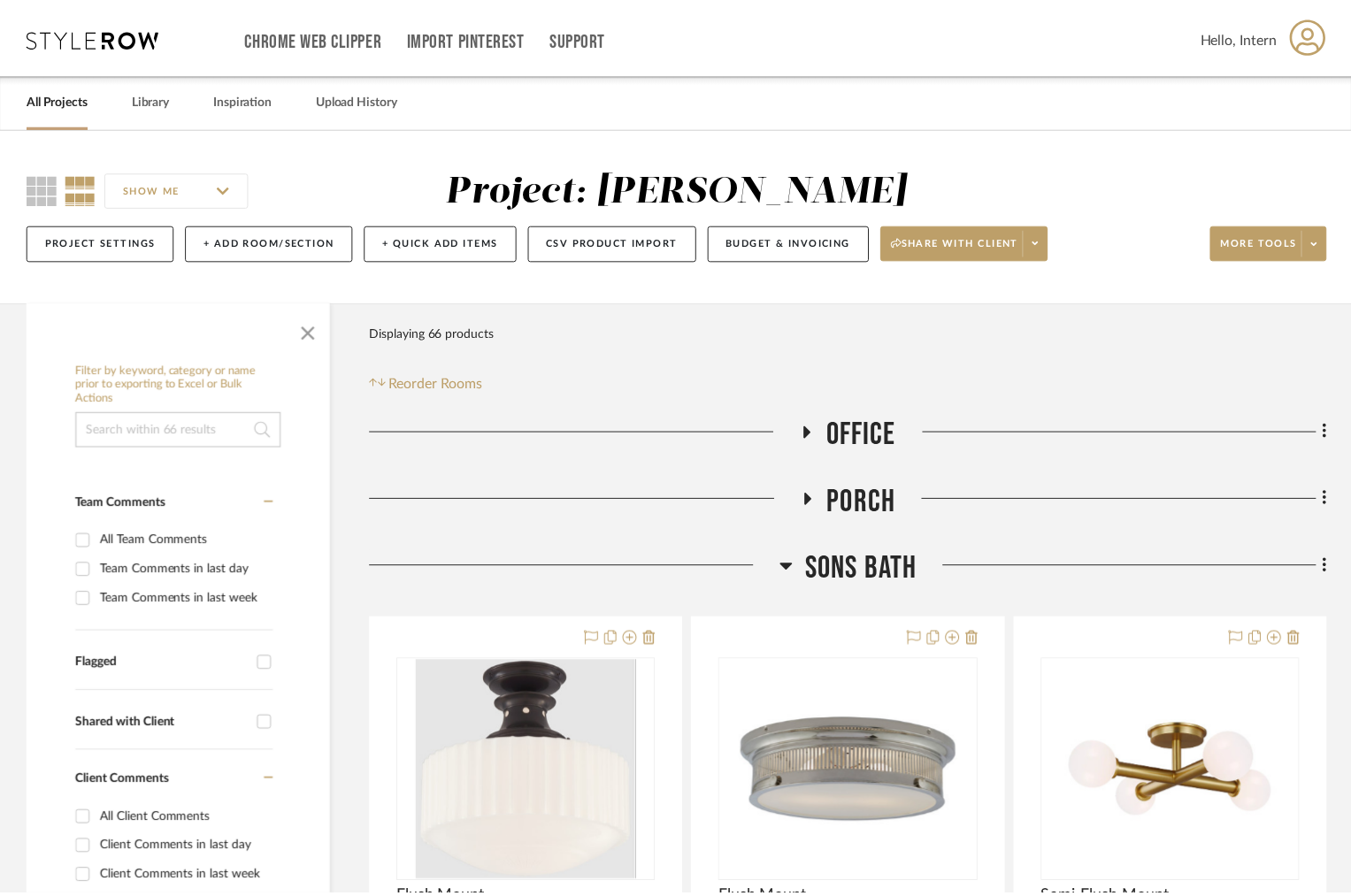
scroll to position [279, 0]
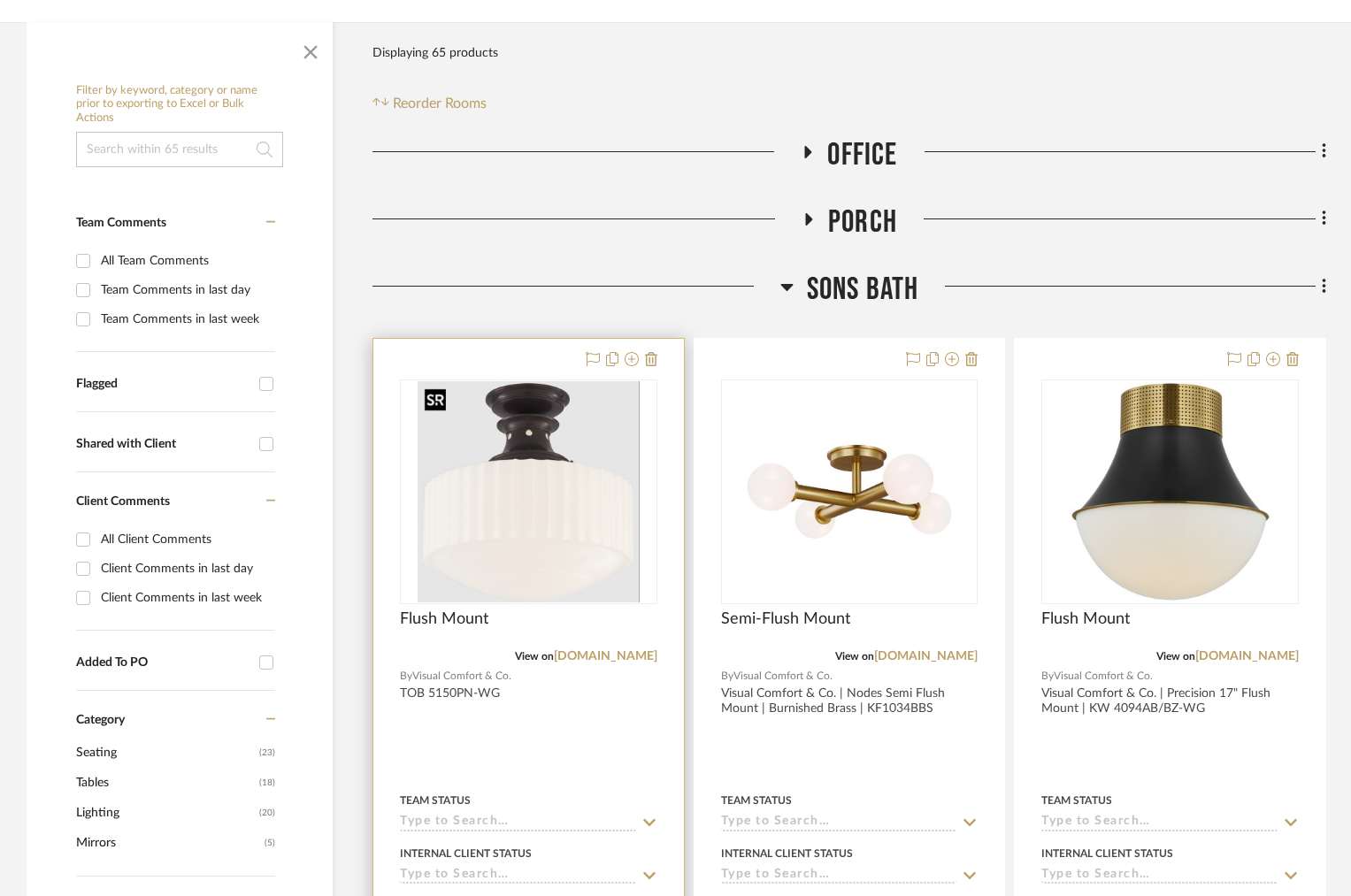
click at [586, 517] on img "0" at bounding box center [529, 492] width 222 height 221
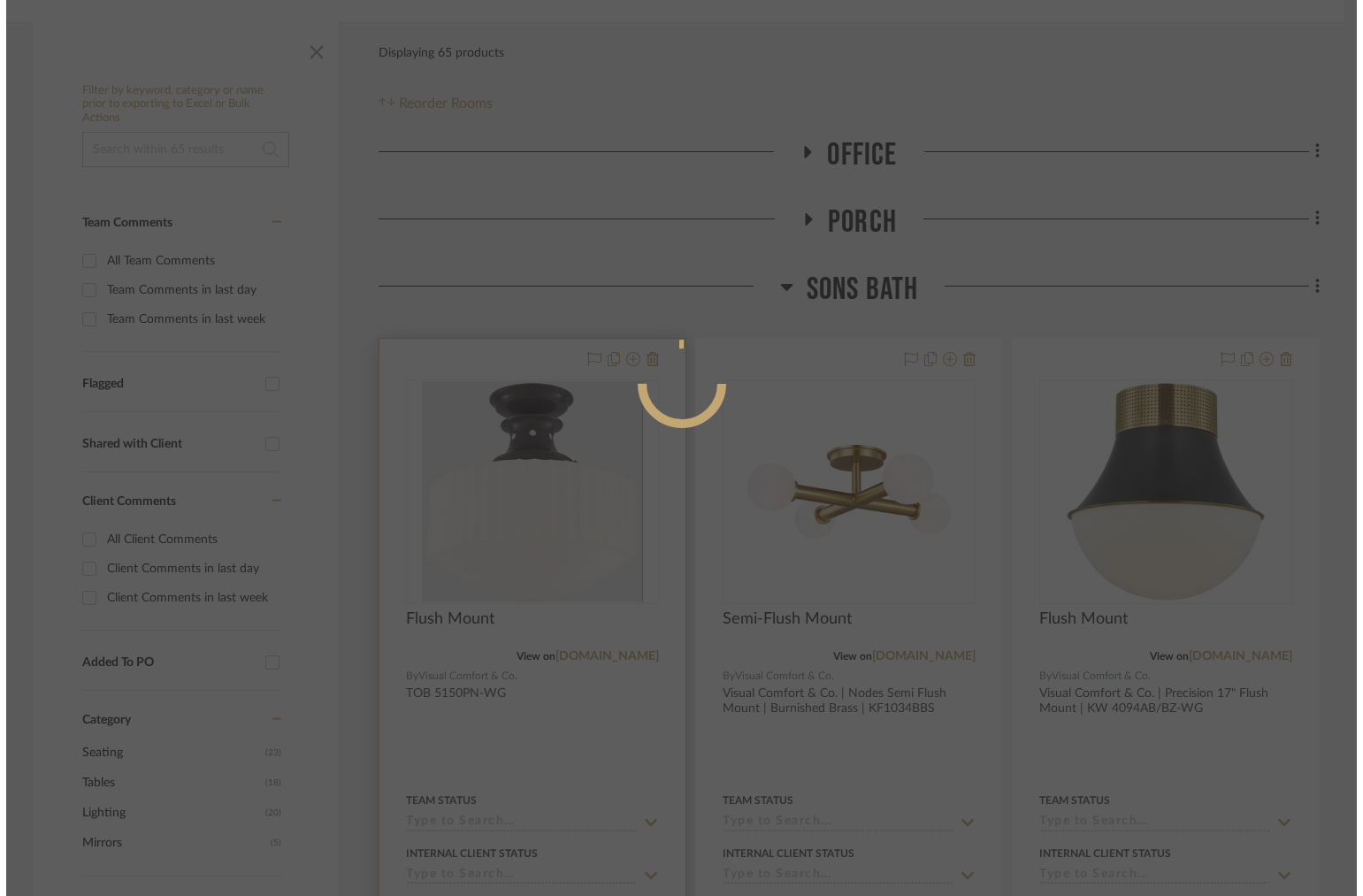
scroll to position [0, 0]
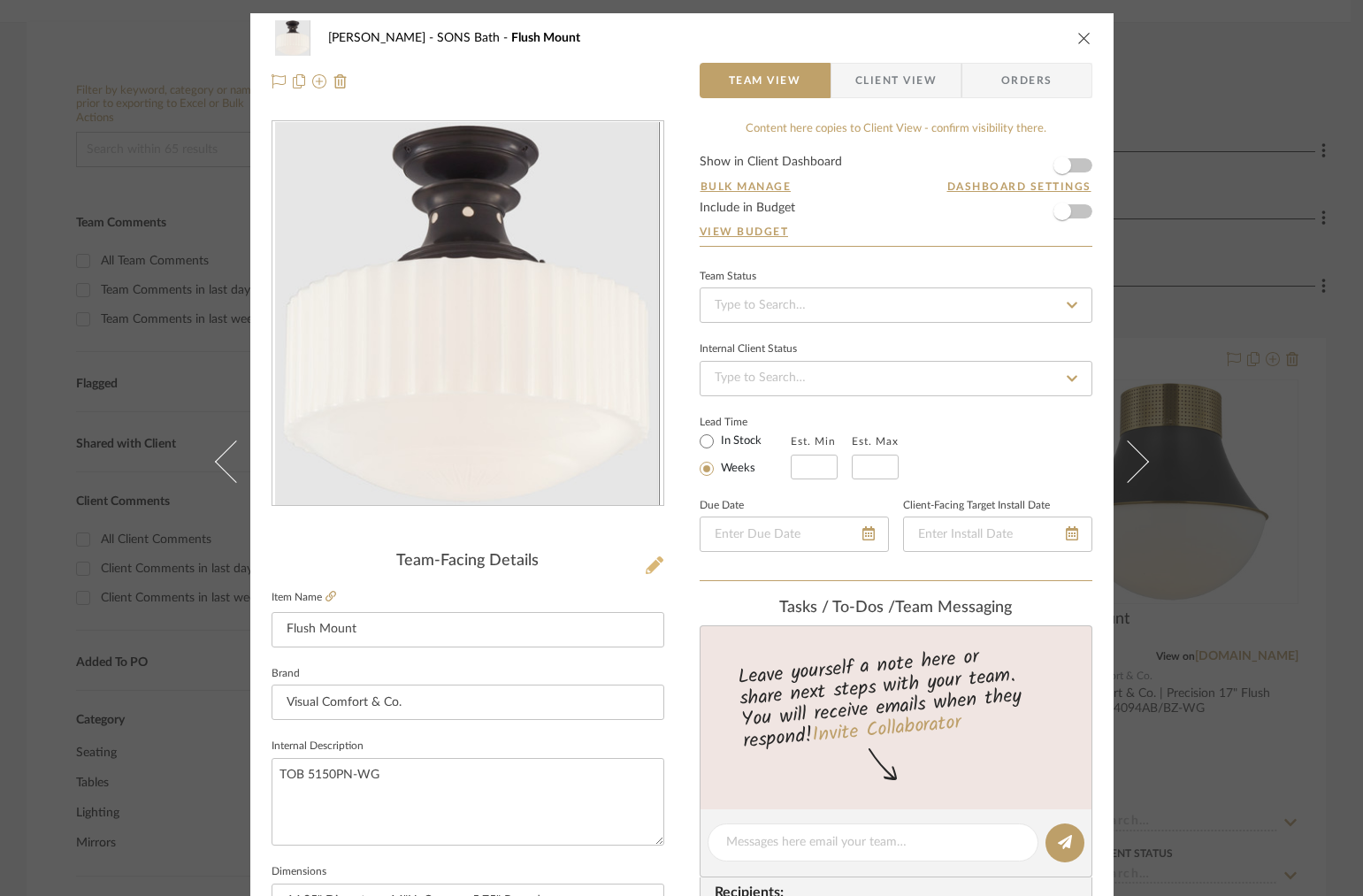
click at [646, 564] on icon at bounding box center [655, 565] width 17 height 17
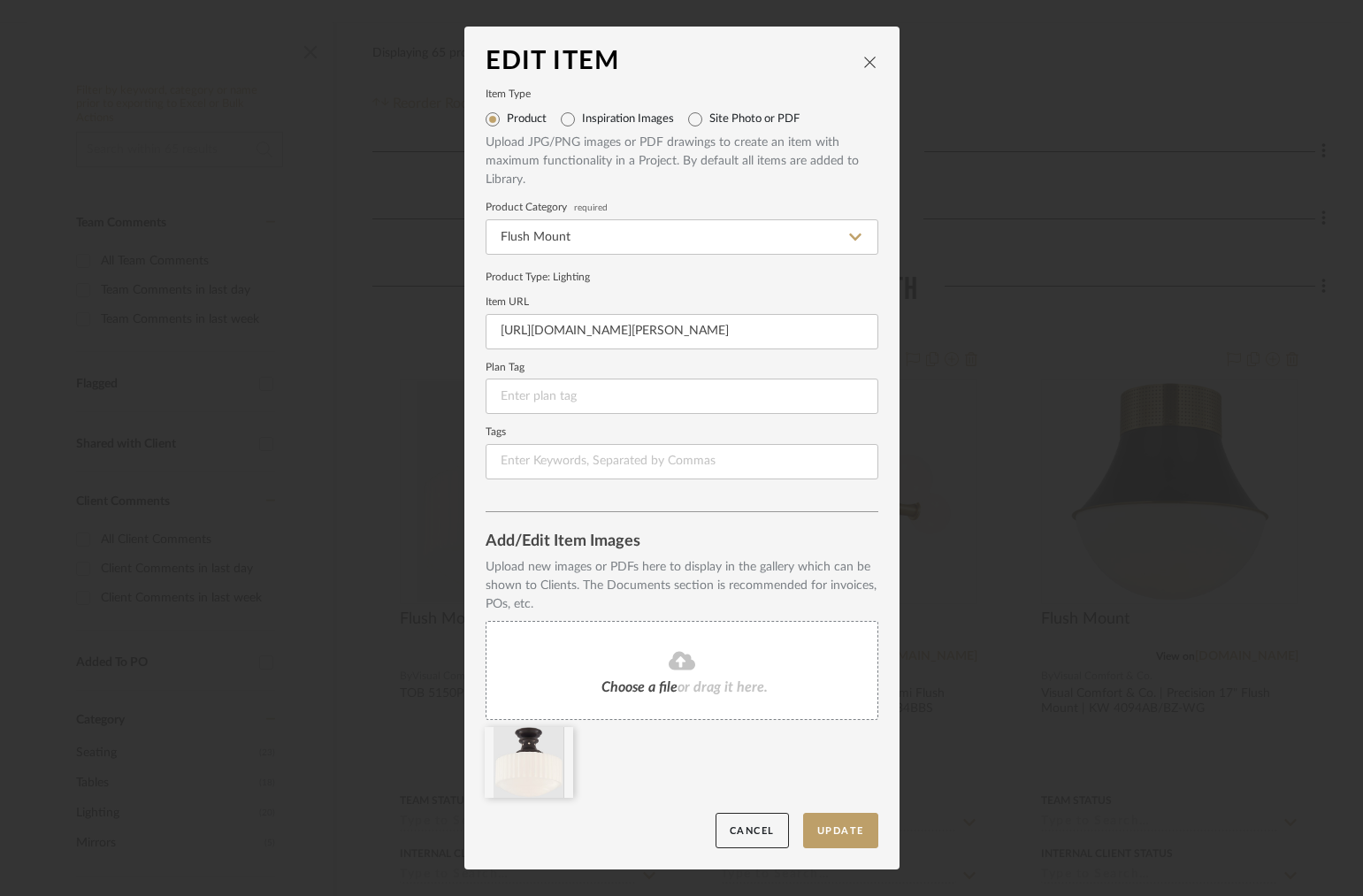
click at [675, 630] on div "Choose a file or drag it here." at bounding box center [682, 670] width 393 height 99
click at [553, 734] on icon at bounding box center [559, 738] width 13 height 14
click at [819, 830] on button "Update" at bounding box center [840, 831] width 75 height 37
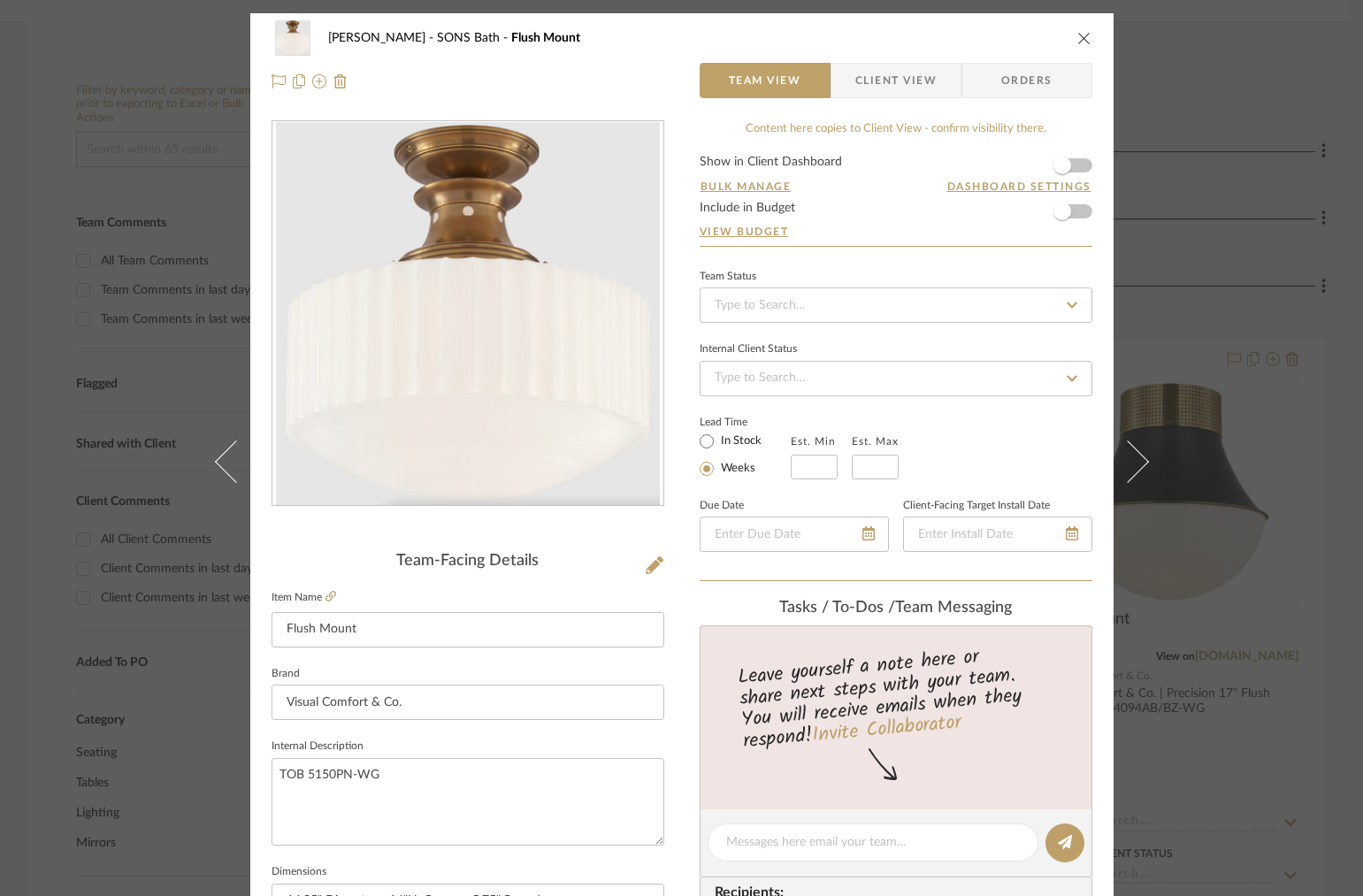
click at [1065, 33] on div "[PERSON_NAME] SONS Bath Flush Mount" at bounding box center [682, 38] width 821 height 36
click at [1077, 33] on icon "close" at bounding box center [1084, 38] width 14 height 14
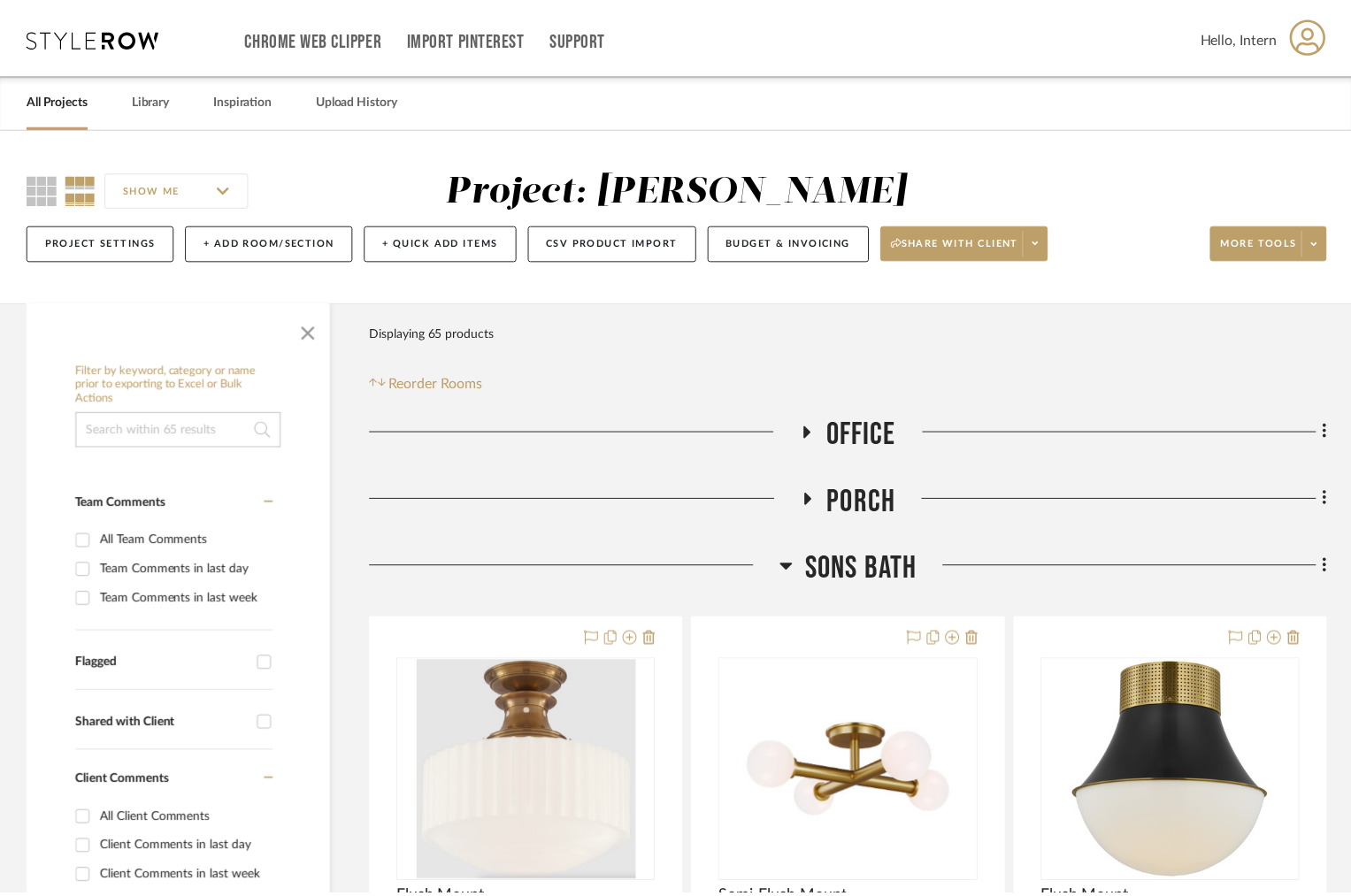
scroll to position [279, 0]
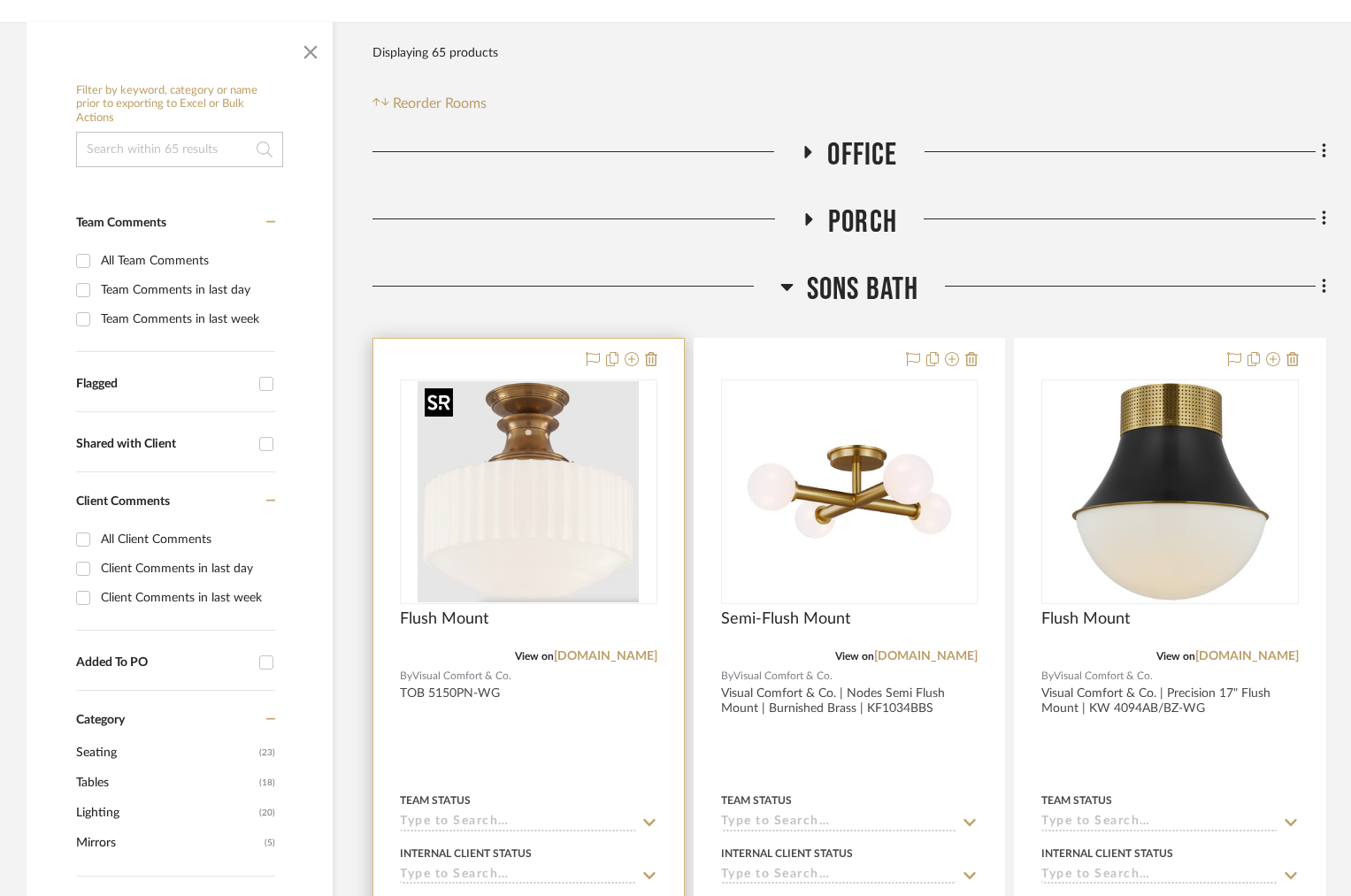
click at [579, 470] on img "0" at bounding box center [529, 492] width 221 height 221
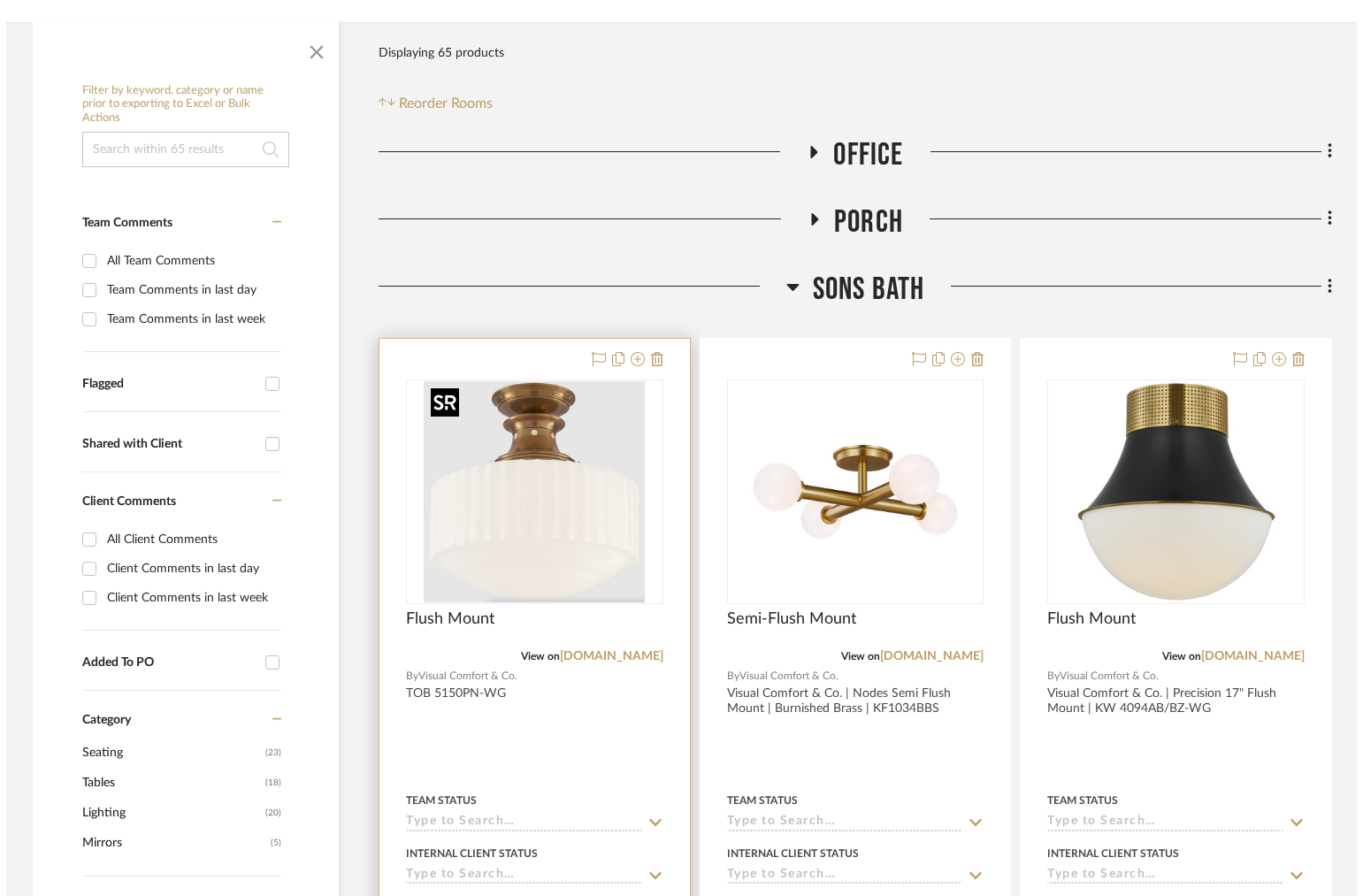
scroll to position [0, 0]
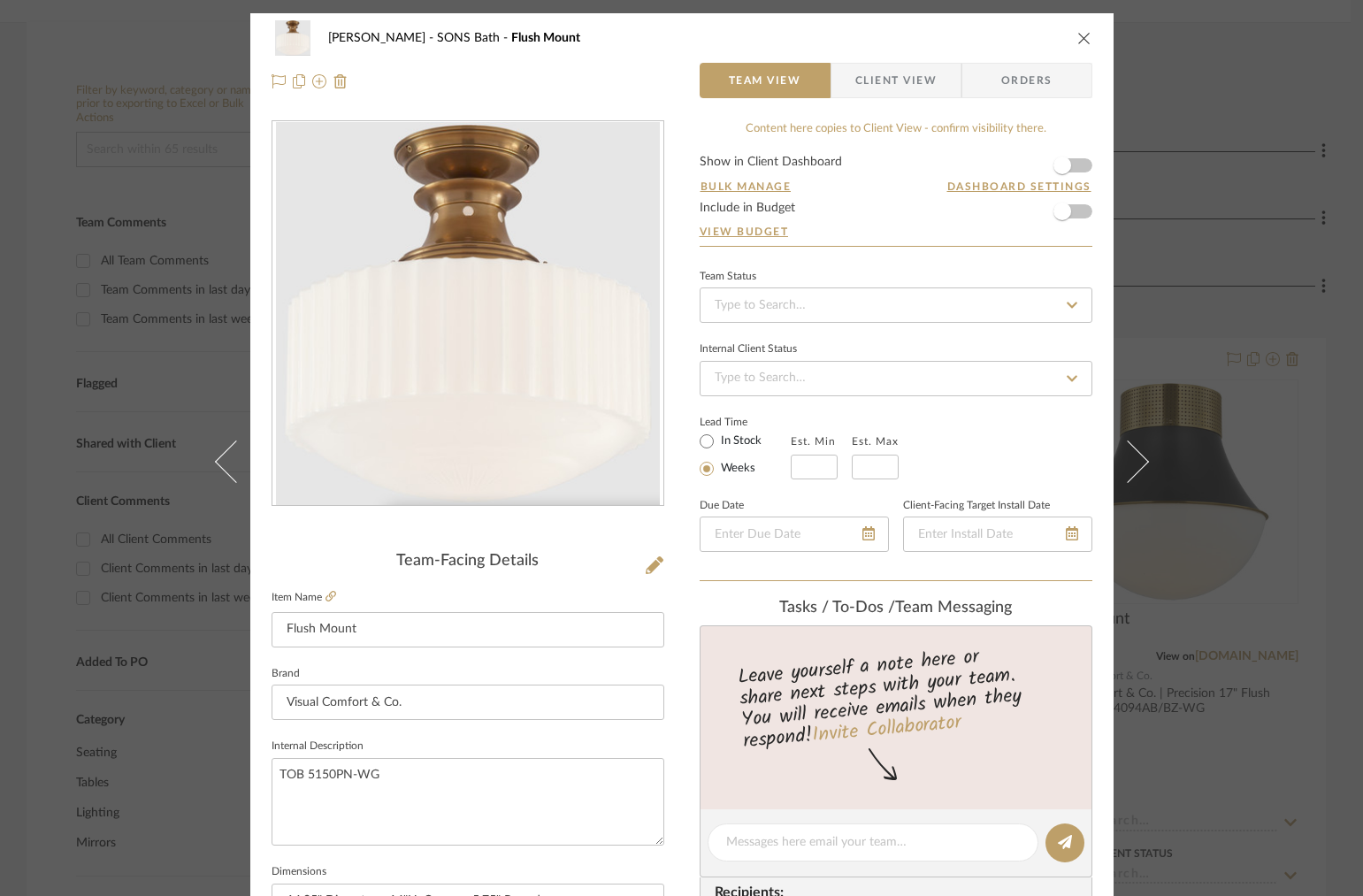
click at [861, 88] on span "Client View" at bounding box center [895, 80] width 82 height 36
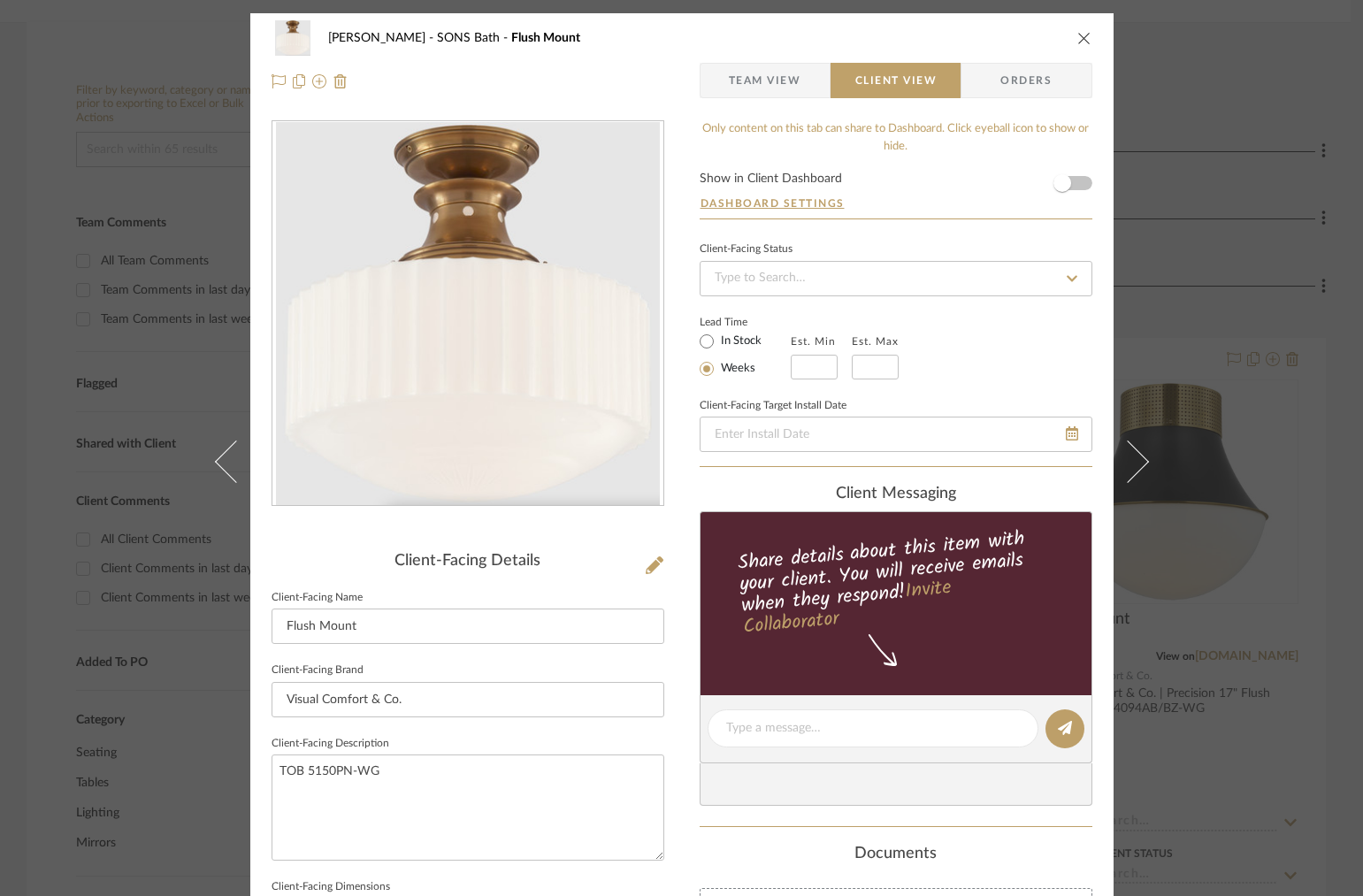
click at [786, 92] on span "Team View" at bounding box center [764, 80] width 72 height 36
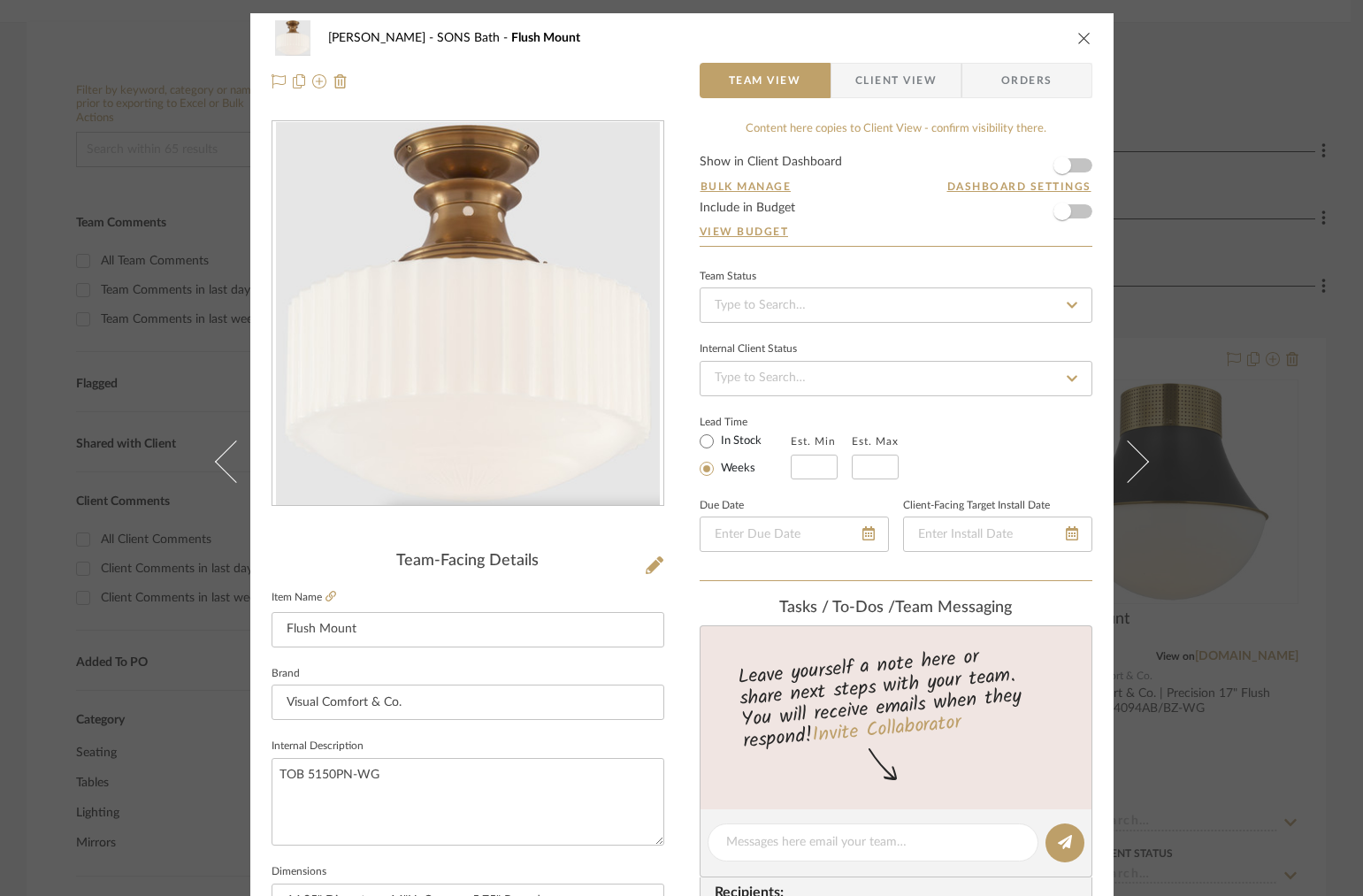
click at [885, 99] on div "[PERSON_NAME] SONS Bath Flush Mount Team View Client View Orders" at bounding box center [682, 60] width 863 height 92
click at [880, 88] on span "Client View" at bounding box center [895, 80] width 82 height 36
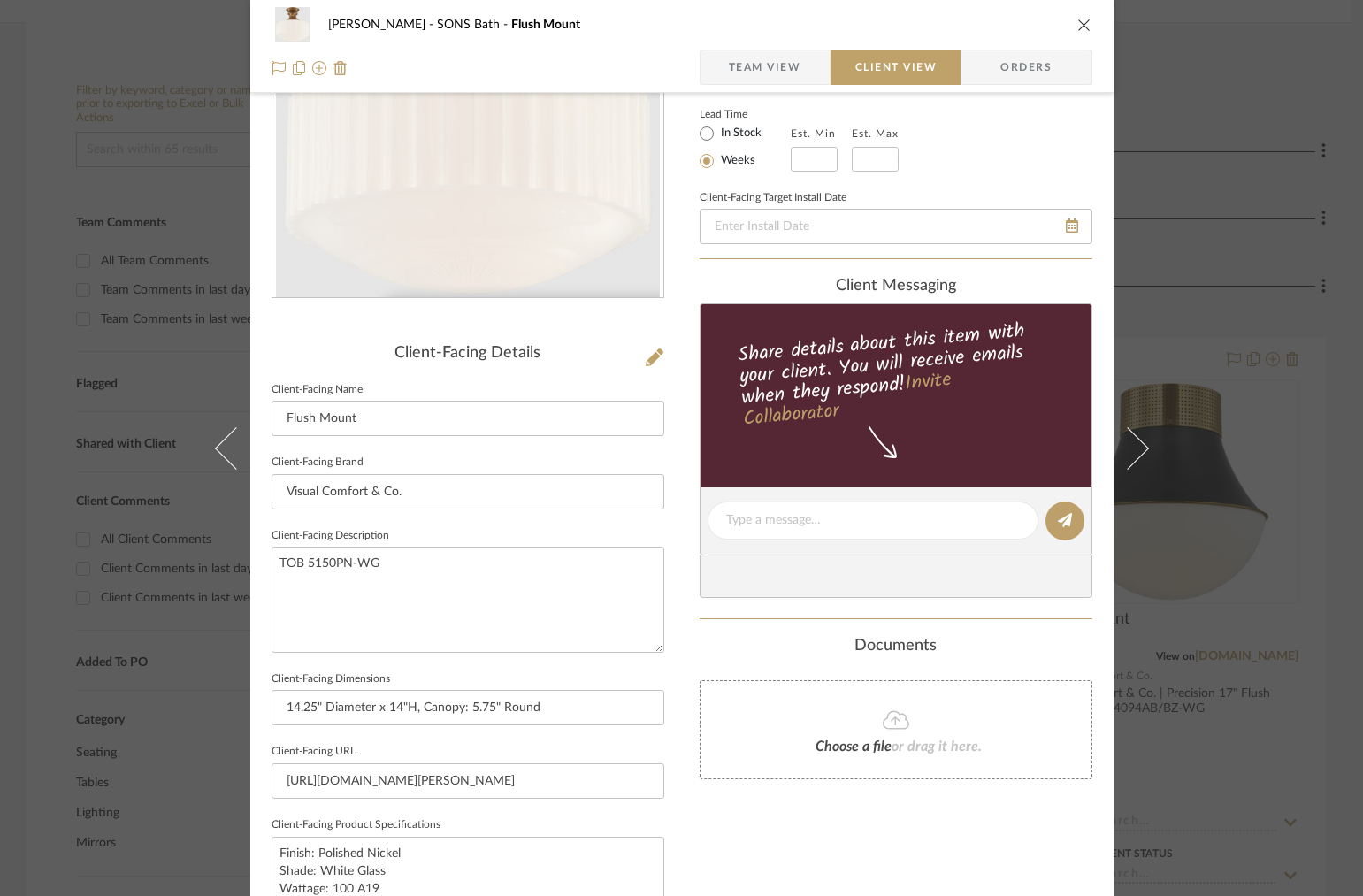
scroll to position [255, 0]
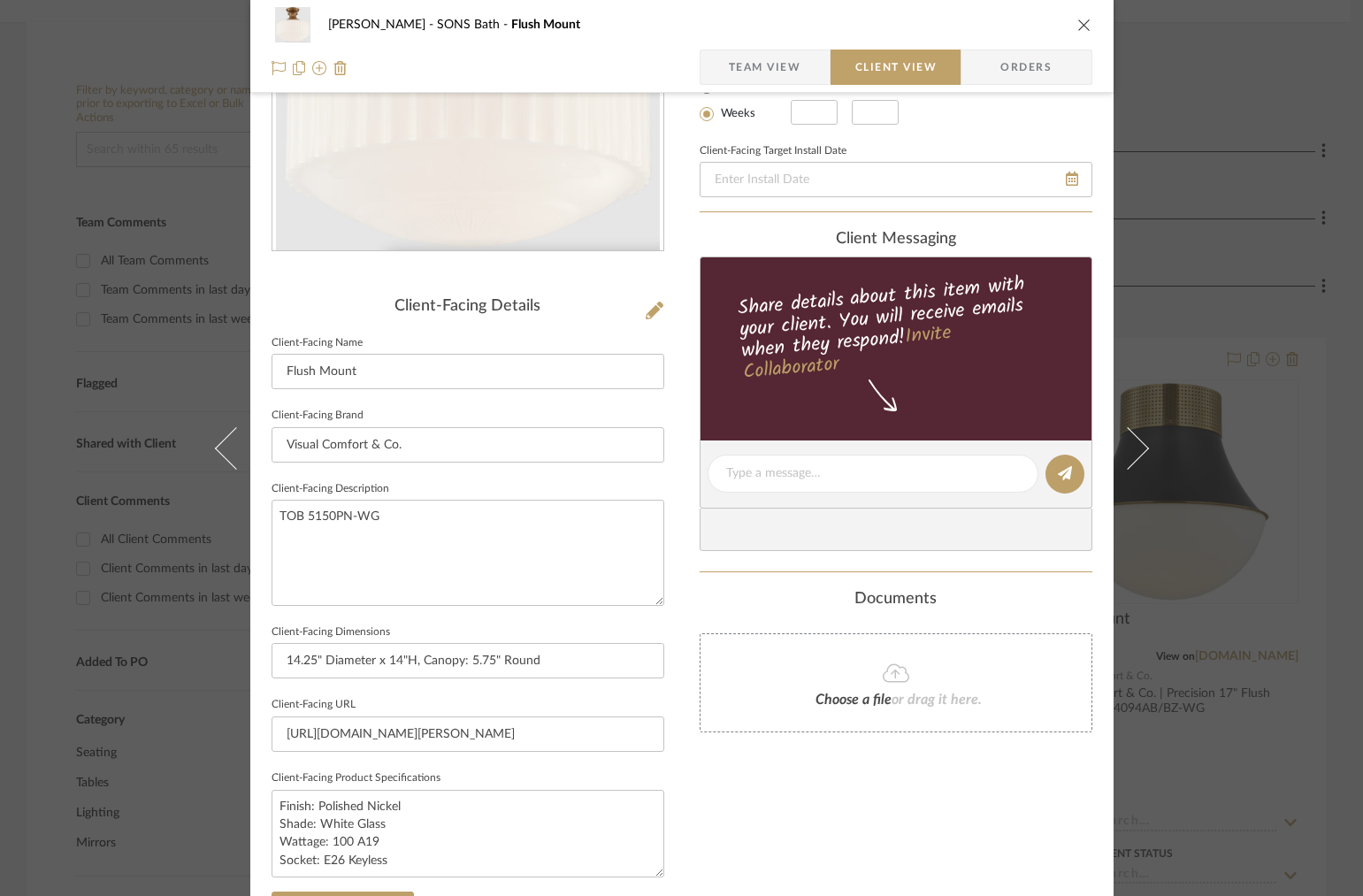
click at [1077, 27] on icon "close" at bounding box center [1084, 24] width 14 height 14
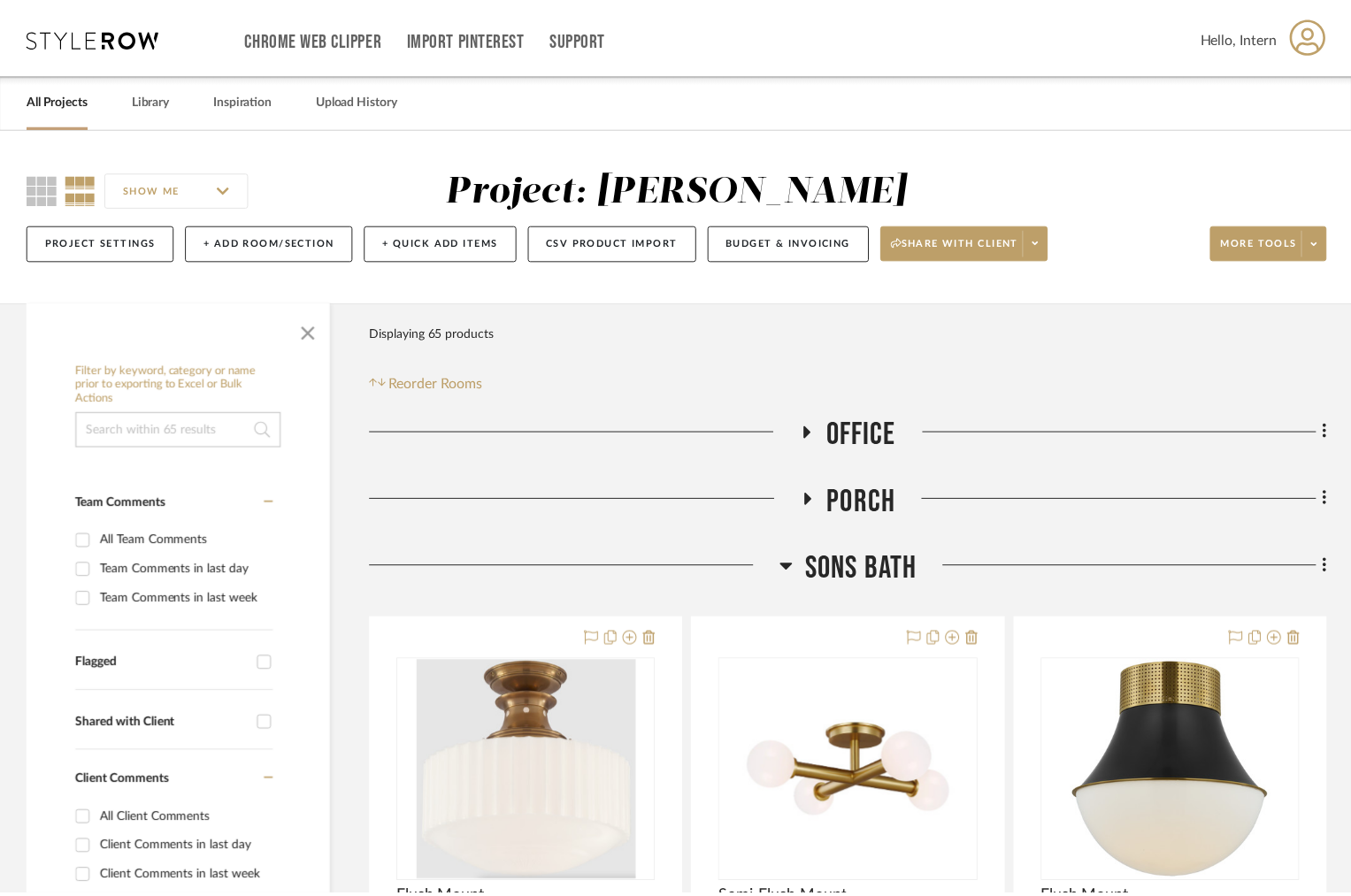
scroll to position [279, 0]
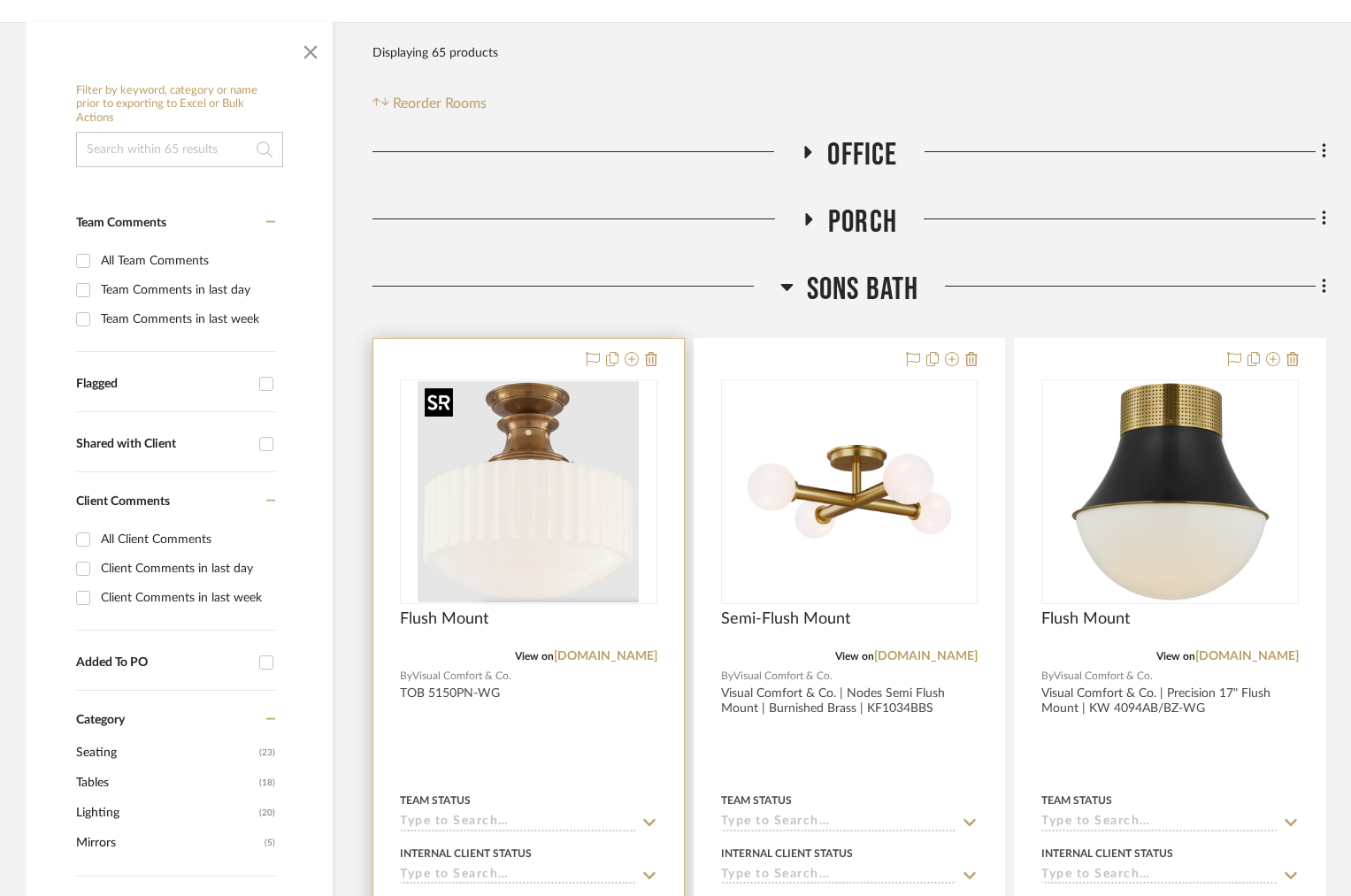
click at [536, 571] on img "0" at bounding box center [529, 492] width 221 height 221
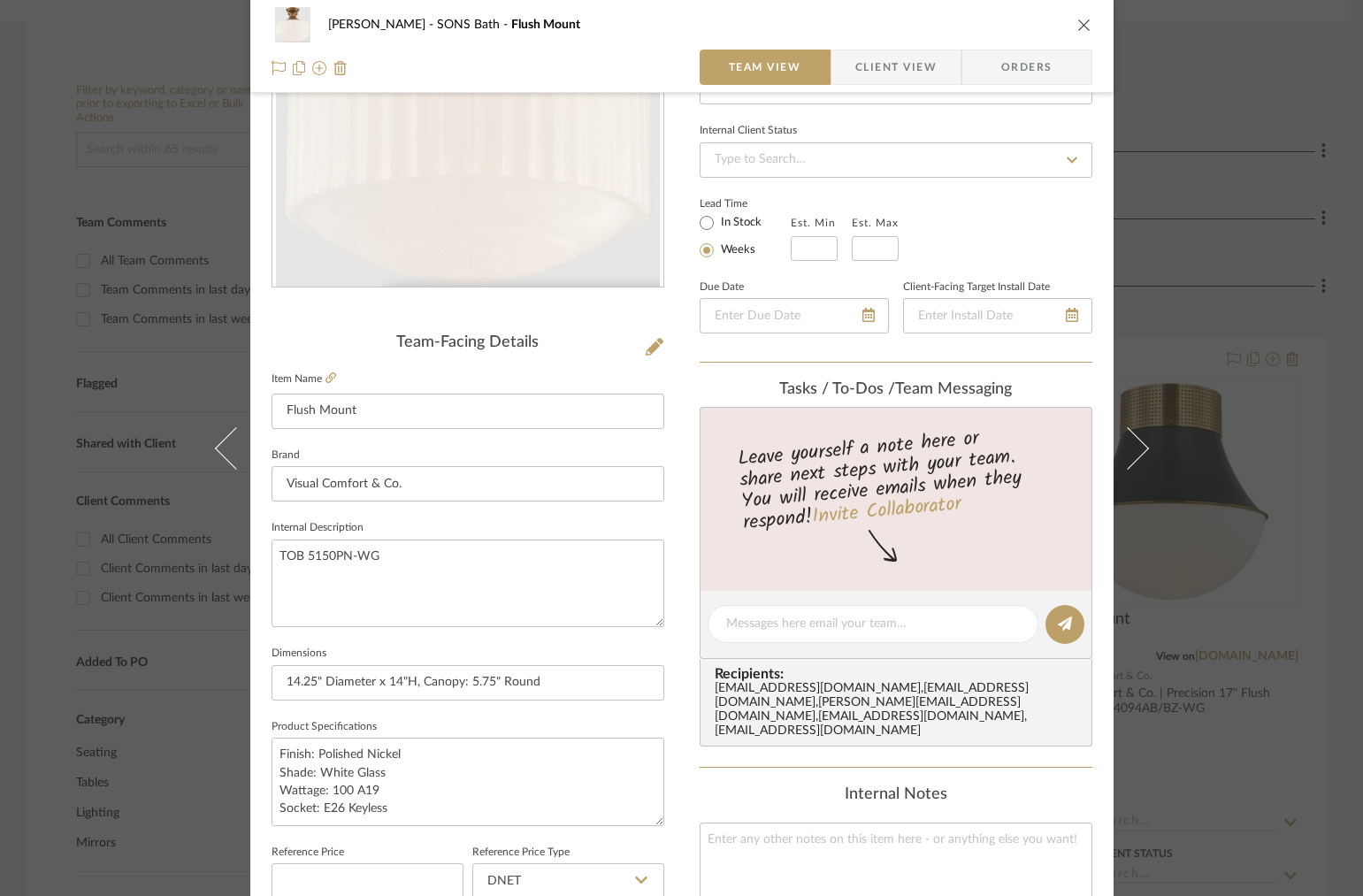
scroll to position [558, 0]
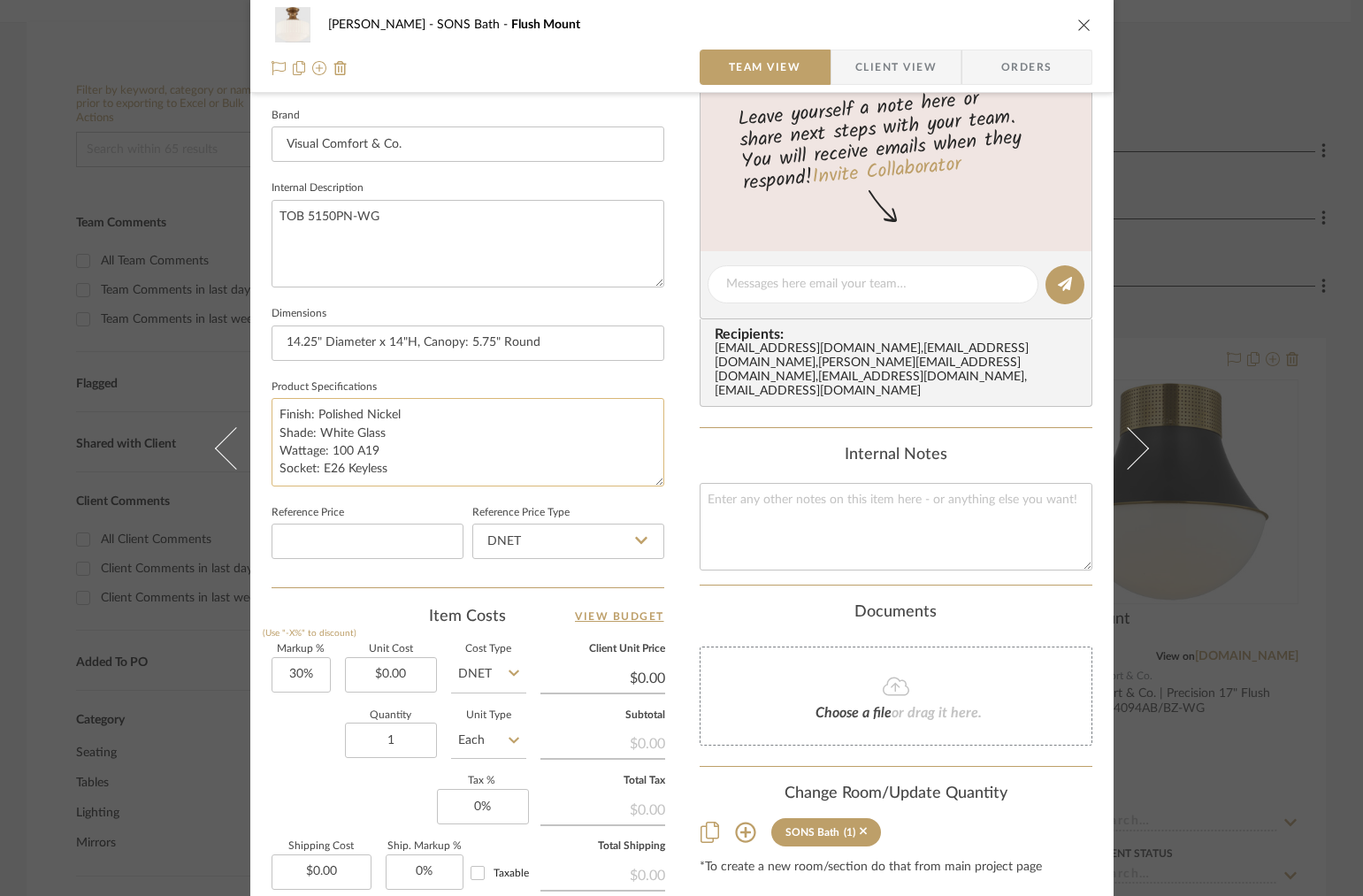
click at [321, 411] on textarea "Finish: Polished Nickel Shade: White Glass Wattage: 100 A19 Socket: E26 Keyless" at bounding box center [468, 441] width 393 height 88
click at [312, 408] on textarea "Finish: Polished Nickel Shade: White Glass Wattage: 100 A19 Socket: E26 Keyless" at bounding box center [468, 441] width 393 height 88
type textarea "Finish: Hand Rubbed Antique Brass, Polished Nickel Shade: White Glass Wattage: …"
click at [347, 408] on textarea "Finish: Hand Rubbed Antique Brass, Polished Nickel Shade: White Glass Wattage: …" at bounding box center [468, 441] width 393 height 88
click at [475, 416] on textarea "Finish: Hand-Rubbed Antique Brass, Polished Nickel Shade: White Glass Wattage: …" at bounding box center [468, 441] width 393 height 88
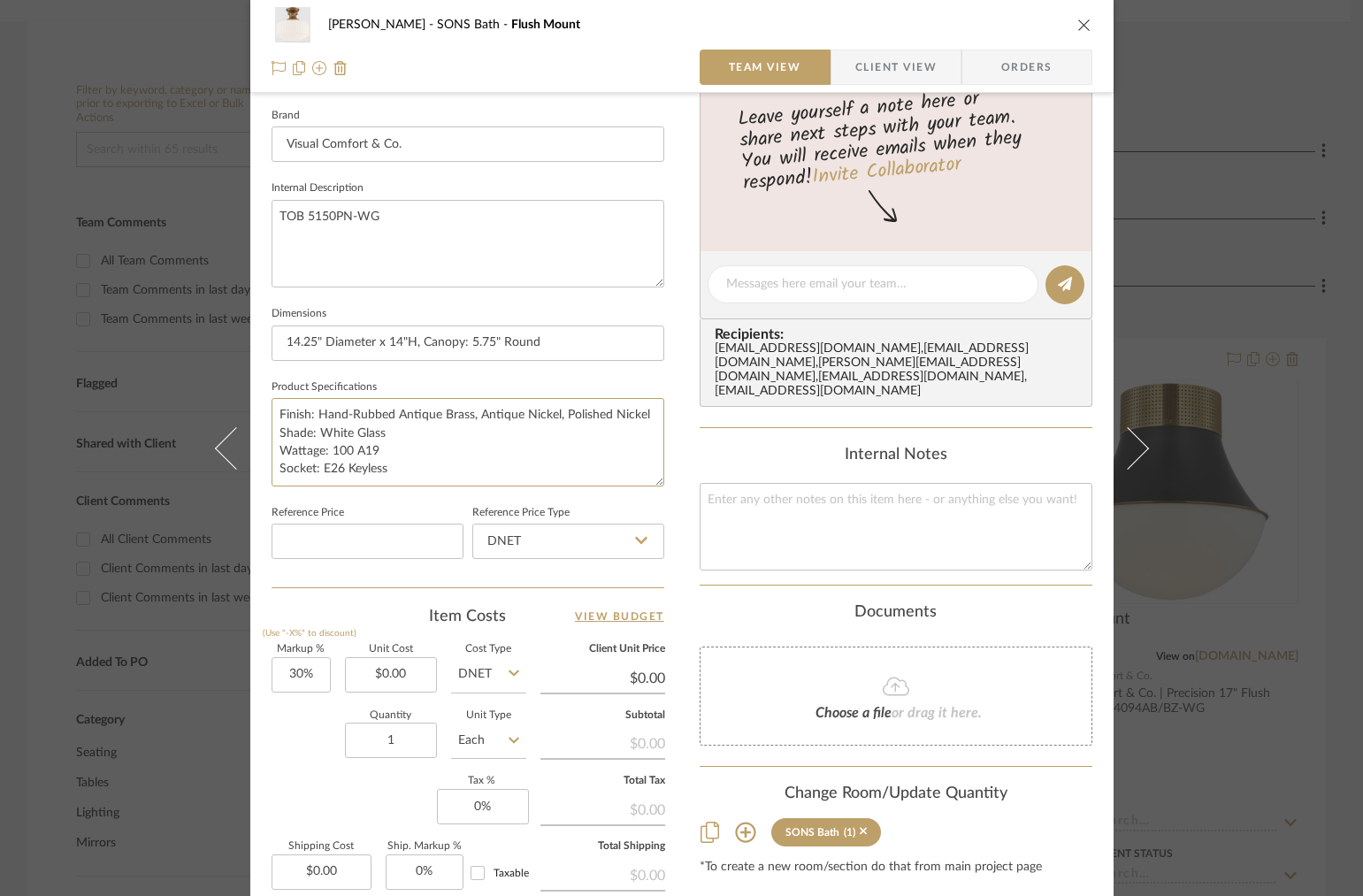
type textarea "Finish: Hand-Rubbed Antique Brass, Antique Nickel, Polished Nickel Shade: White…"
click at [646, 419] on textarea "Finish: Hand-Rubbed Antique Brass, Antique Nickel, Polished Nickel Shade: White…" at bounding box center [468, 441] width 393 height 88
type textarea "Finish: Hand-Rubbed Antique Brass, Antique Nickel, Polished Nickel, Bronze Shad…"
click at [1204, 195] on div "[PERSON_NAME] SONS Bath Flush Mount Team View Client View Orders Team-Facing De…" at bounding box center [682, 448] width 1363 height 896
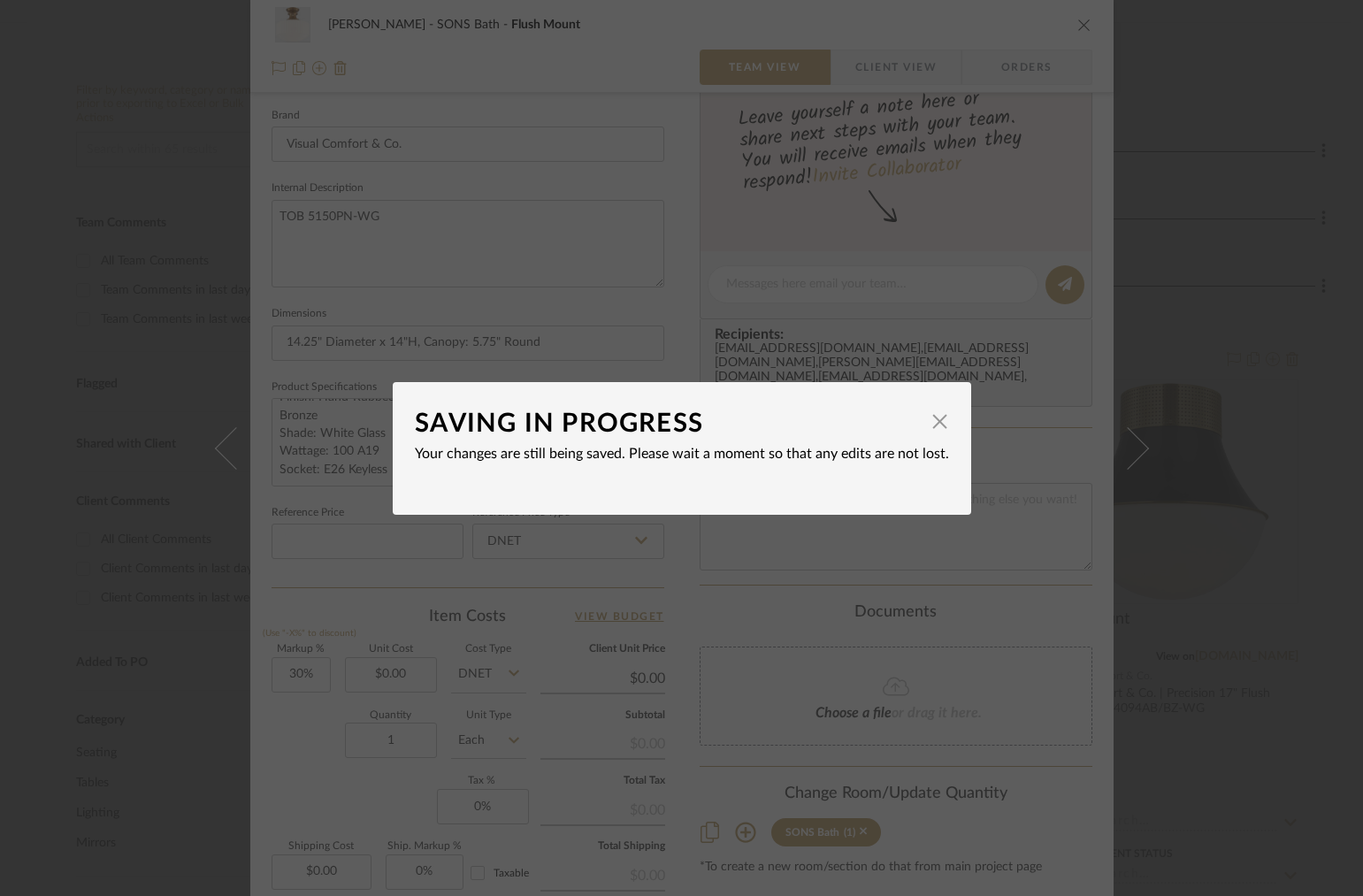
click at [1205, 194] on div "SAVING IN PROGRESS × Your changes are still being saved. Please wait a moment s…" at bounding box center [682, 448] width 1363 height 896
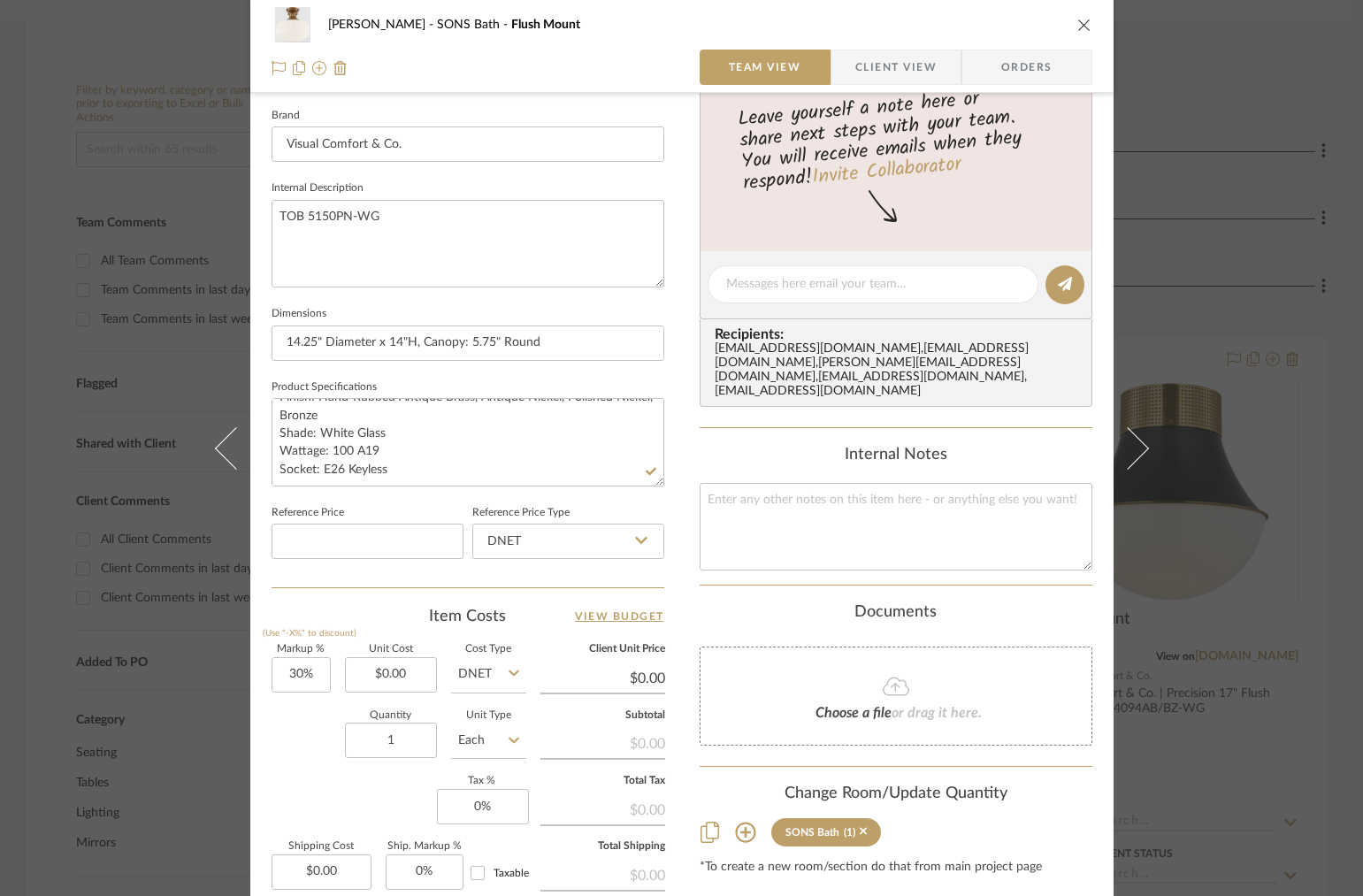
click at [1205, 194] on div "[PERSON_NAME] SONS Bath Flush Mount Team View Client View Orders Team-Facing De…" at bounding box center [682, 448] width 1363 height 896
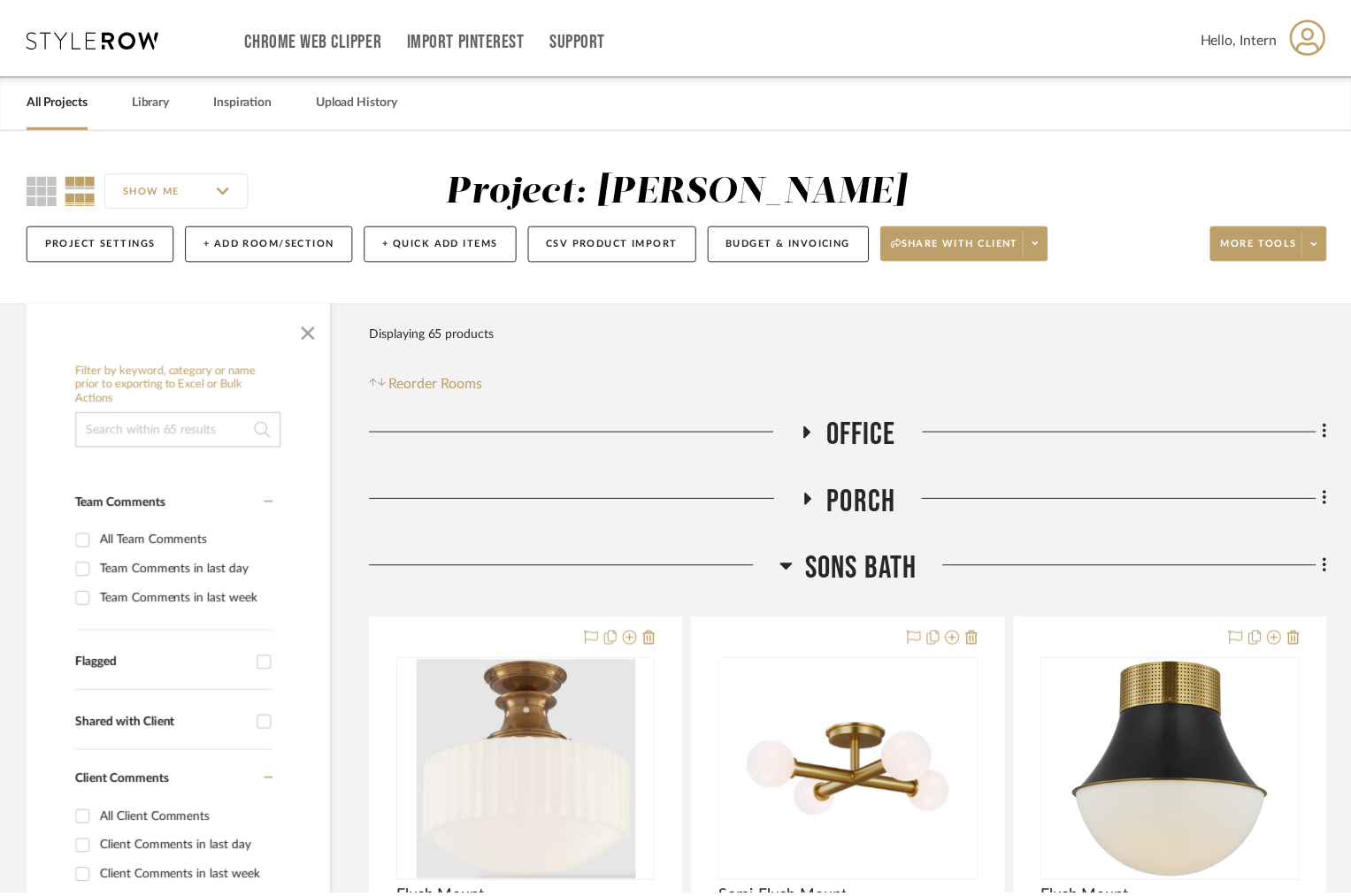
scroll to position [279, 0]
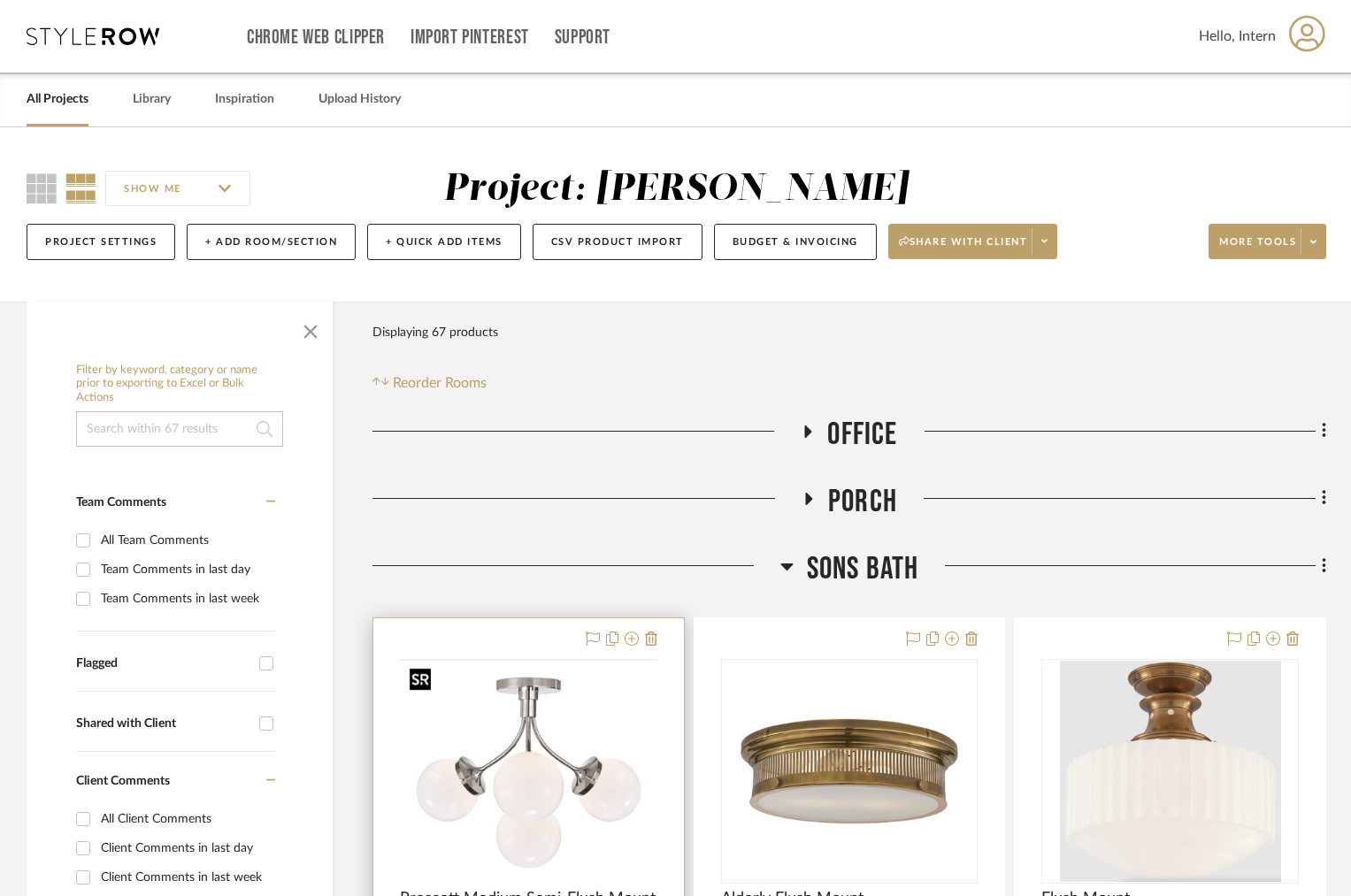
click at [0, 0] on img at bounding box center [0, 0] width 0 height 0
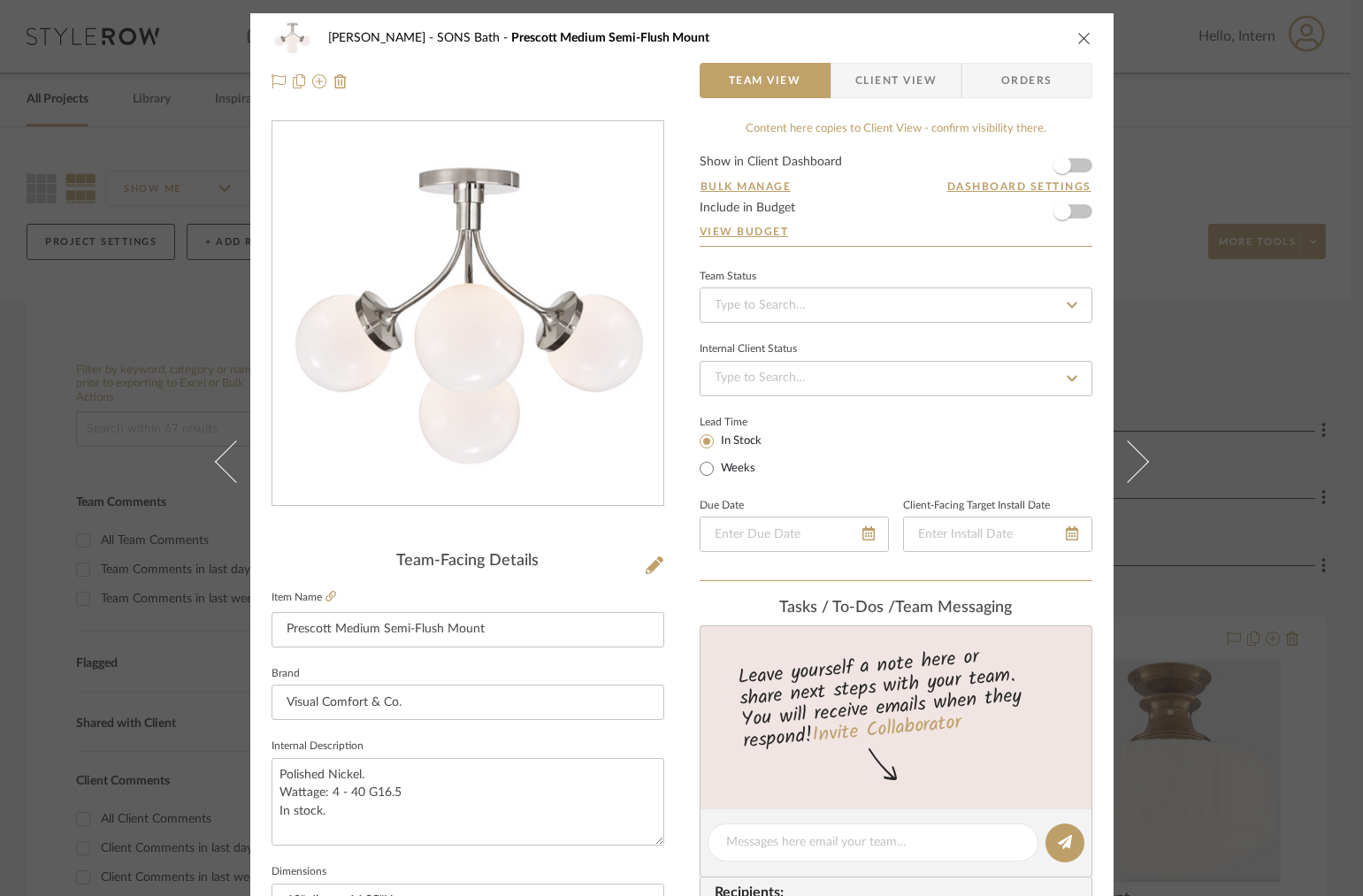
click at [874, 84] on span "Client View" at bounding box center [895, 80] width 82 height 36
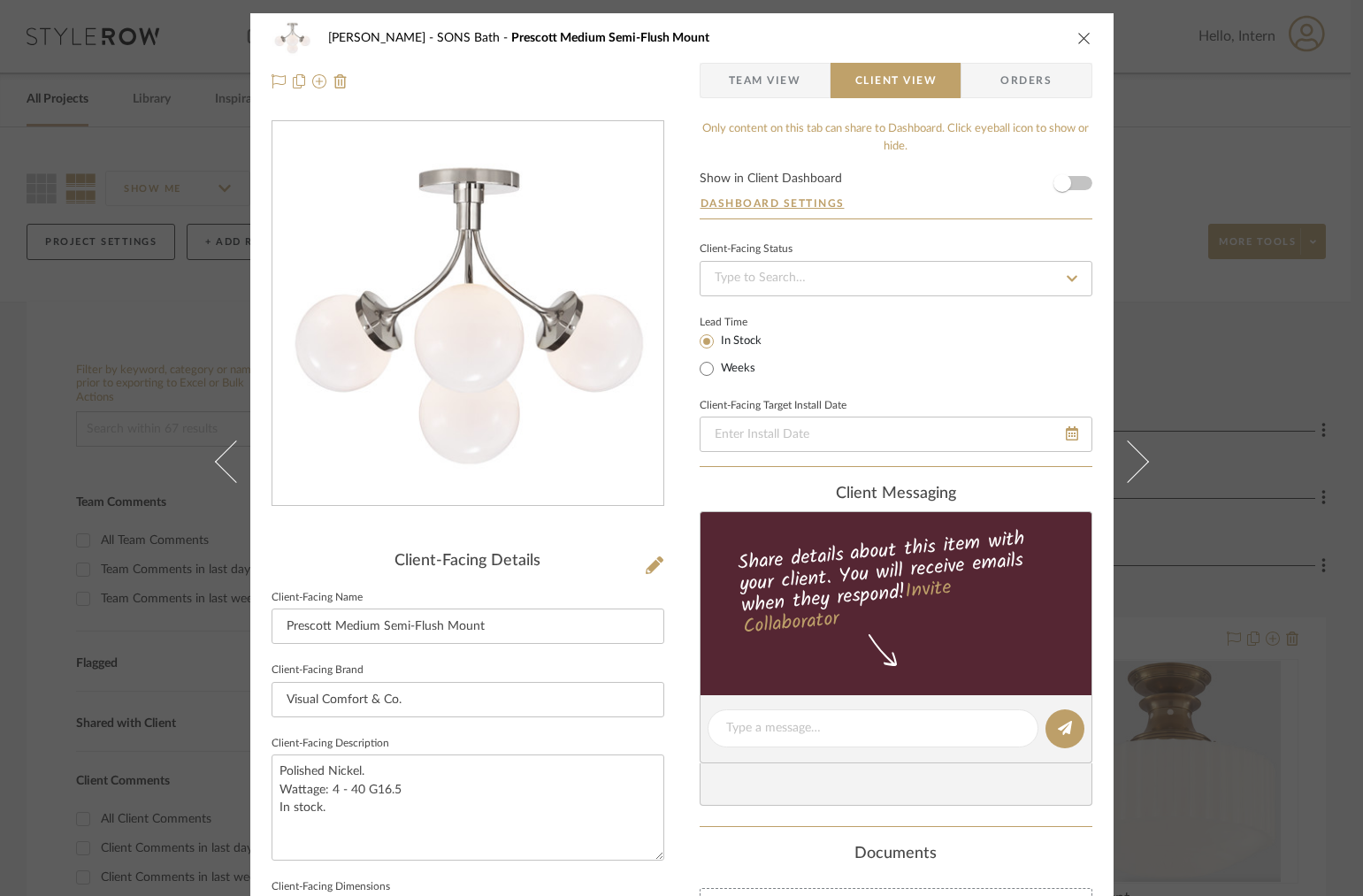
click at [781, 81] on span "Team View" at bounding box center [764, 80] width 72 height 36
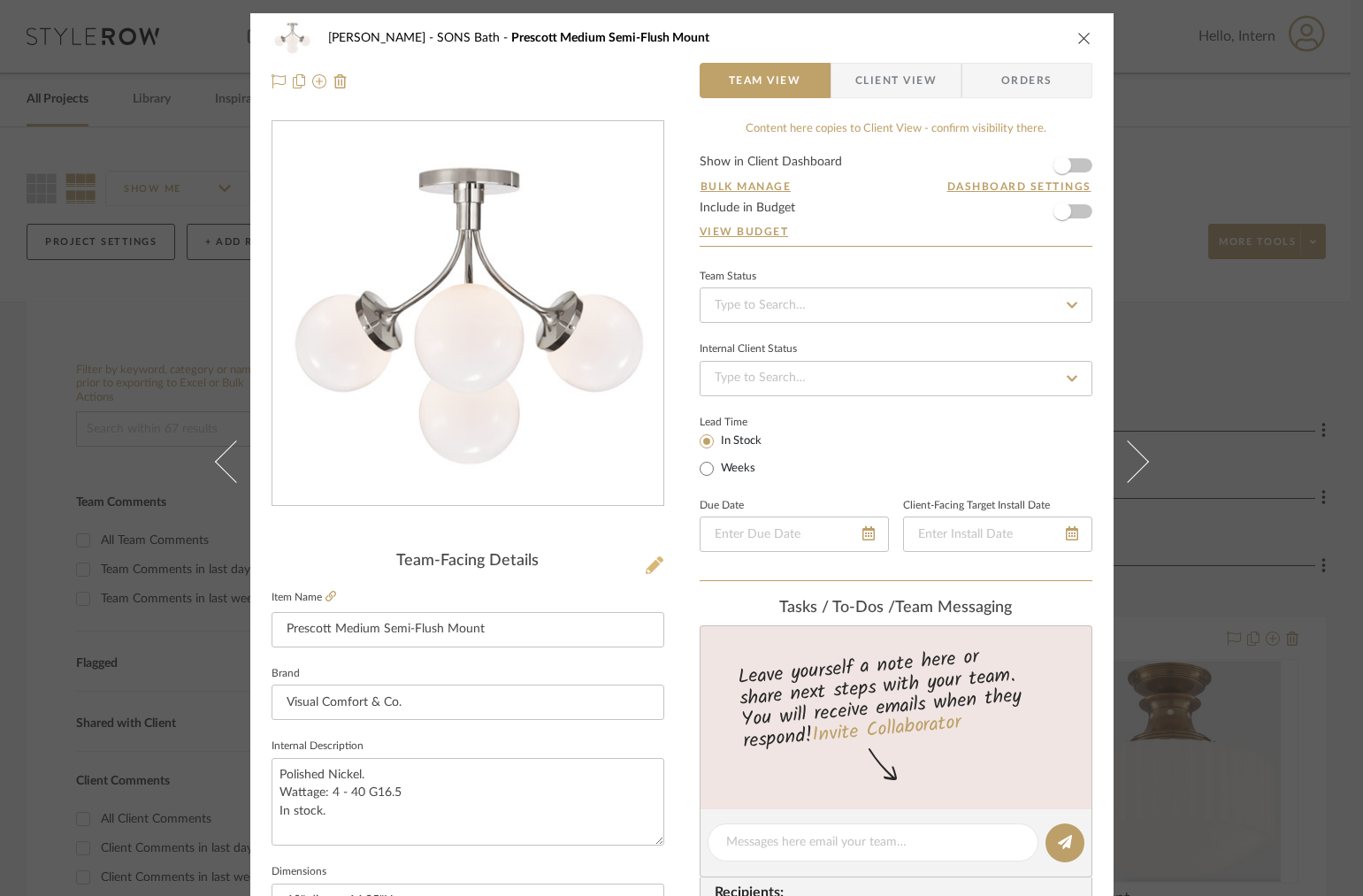
click at [649, 562] on icon at bounding box center [655, 565] width 17 height 17
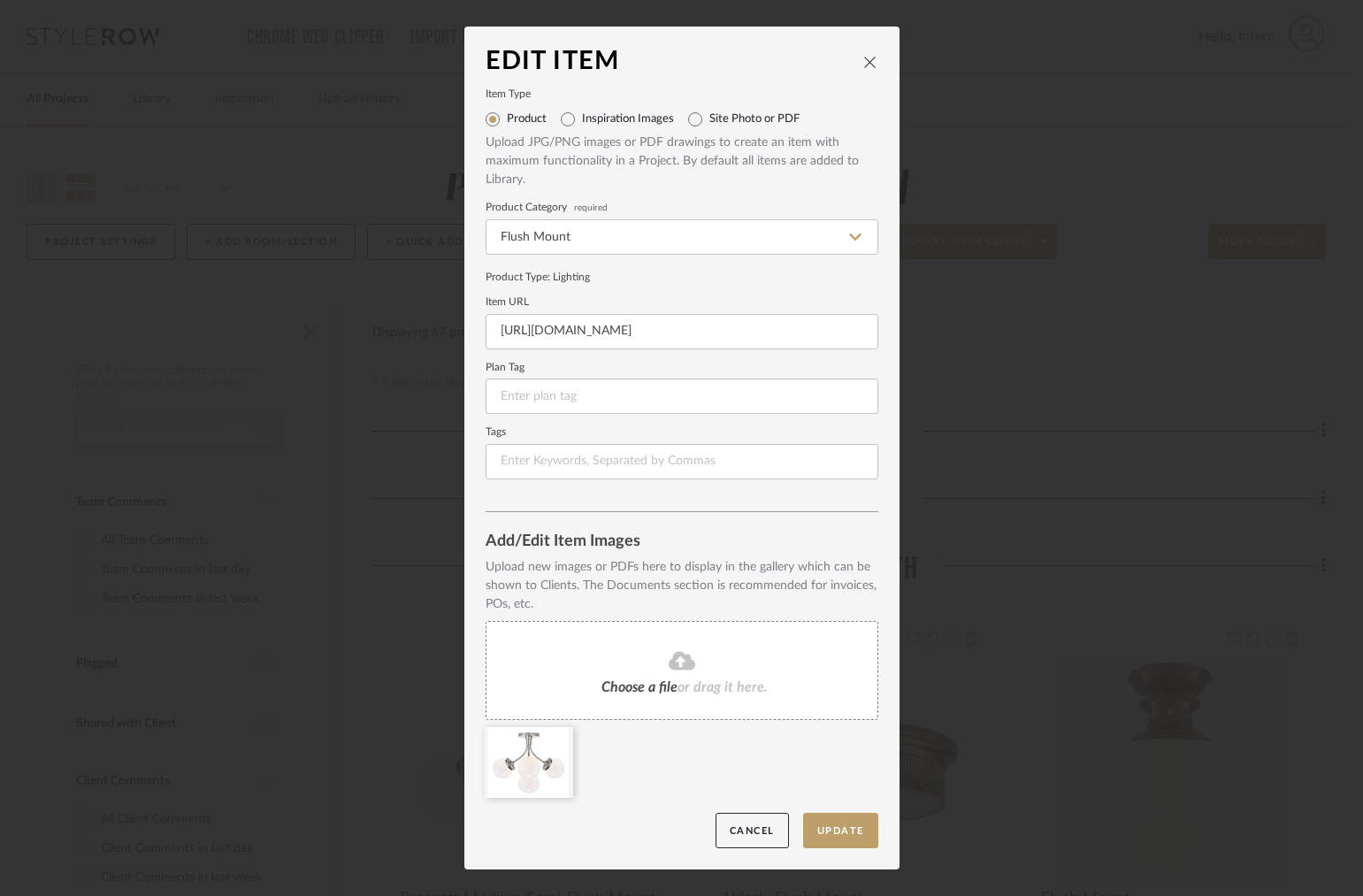
click at [631, 124] on label "Inspiration Images" at bounding box center [629, 119] width 92 height 14
click at [582, 124] on input "Inspiration Images" at bounding box center [567, 118] width 28 height 28
radio input "true"
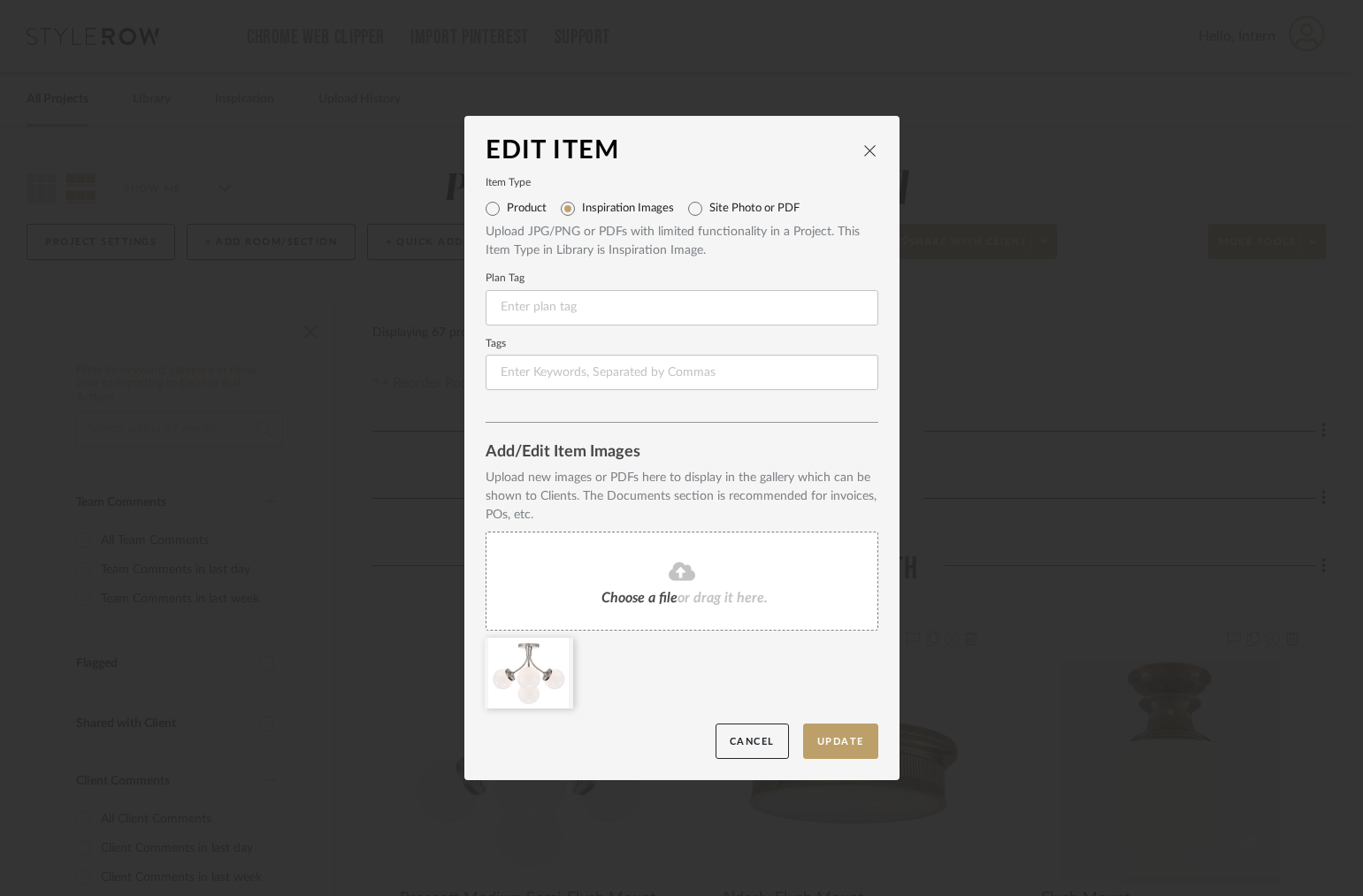
click at [619, 565] on fa-icon at bounding box center [682, 572] width 161 height 23
click at [561, 653] on div at bounding box center [528, 672] width 89 height 70
click at [553, 652] on icon at bounding box center [559, 649] width 13 height 14
click at [840, 751] on button "Update" at bounding box center [840, 742] width 75 height 37
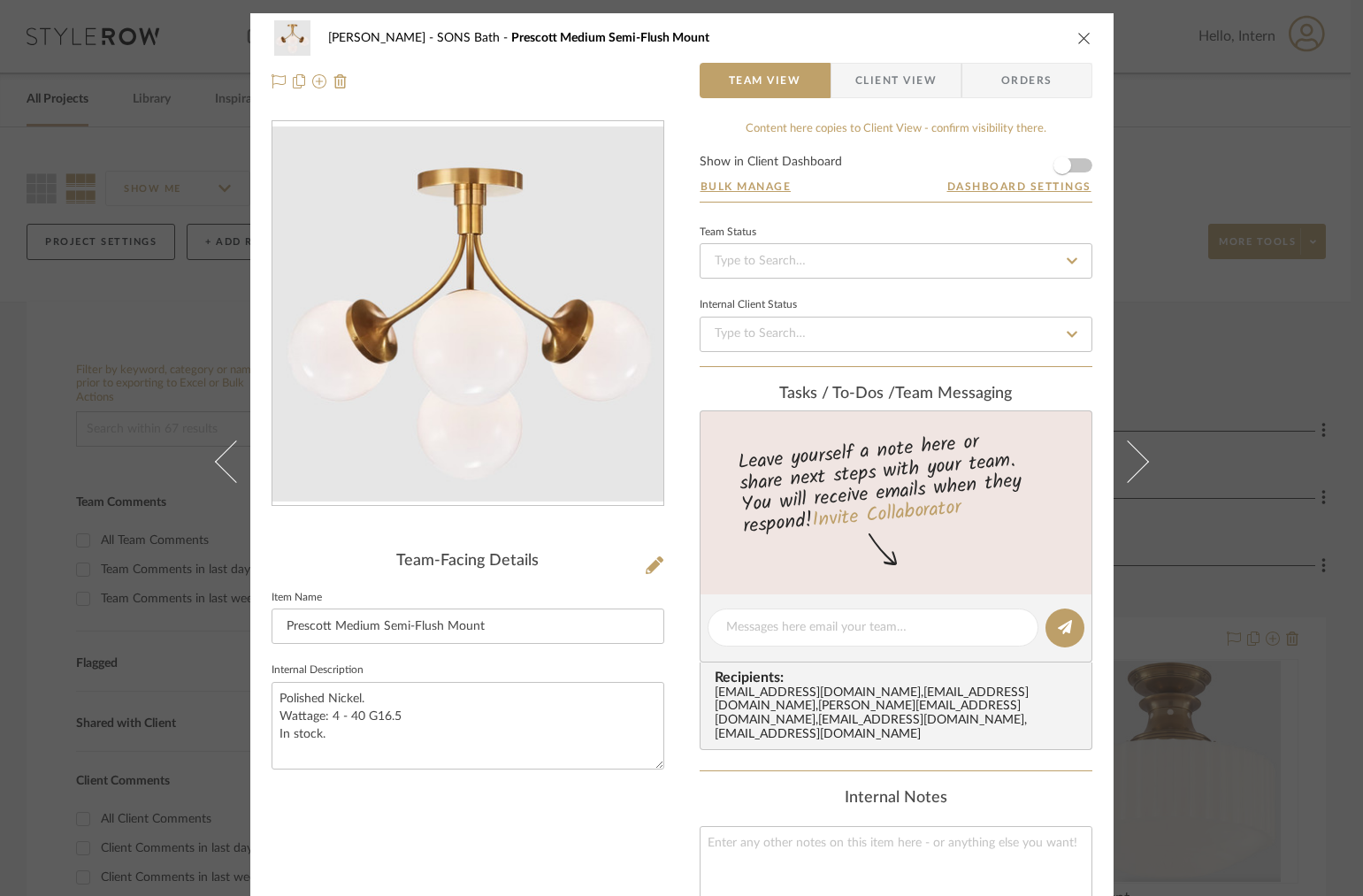
click at [1080, 35] on icon "close" at bounding box center [1084, 38] width 14 height 14
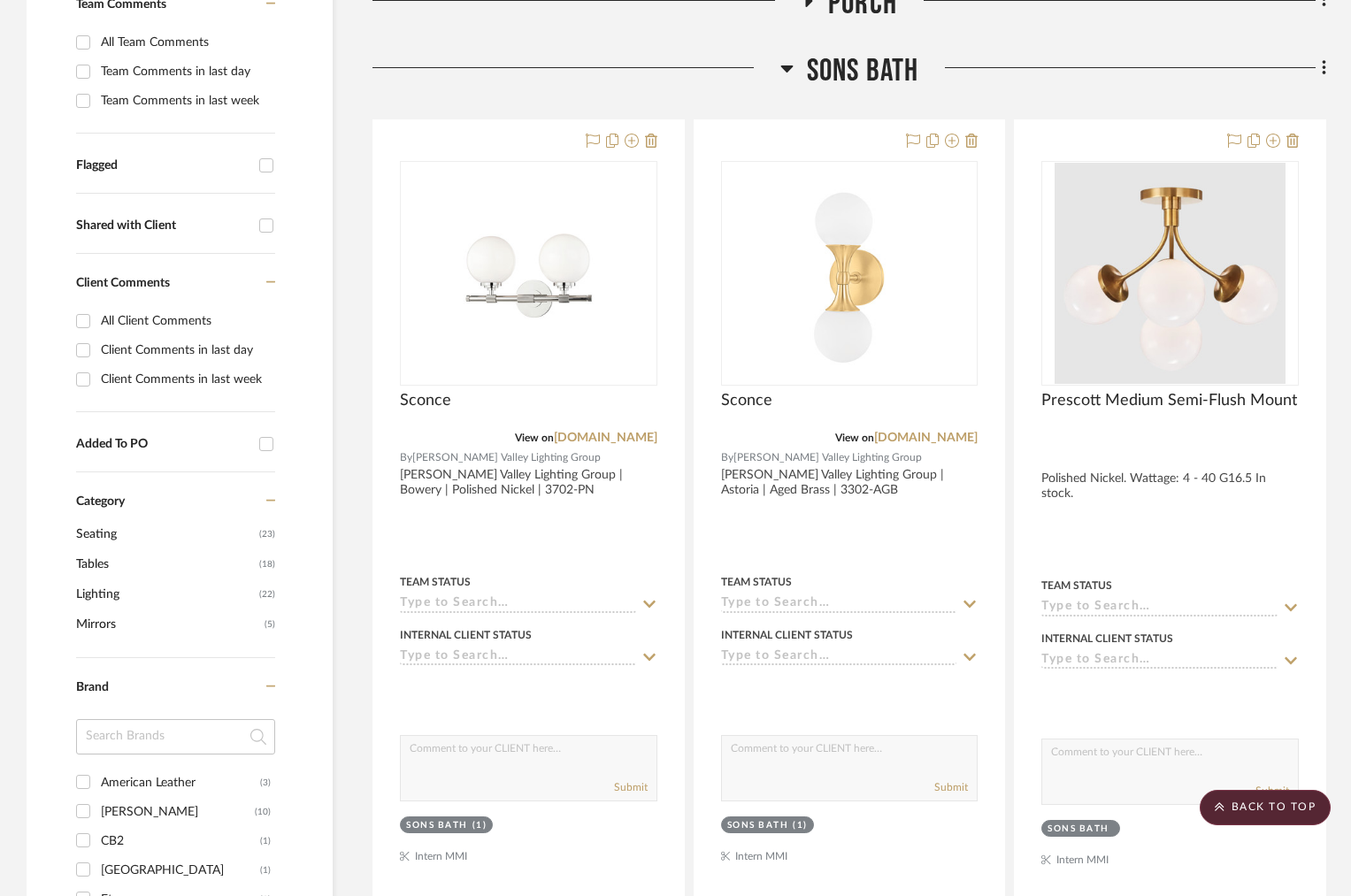
scroll to position [486, 0]
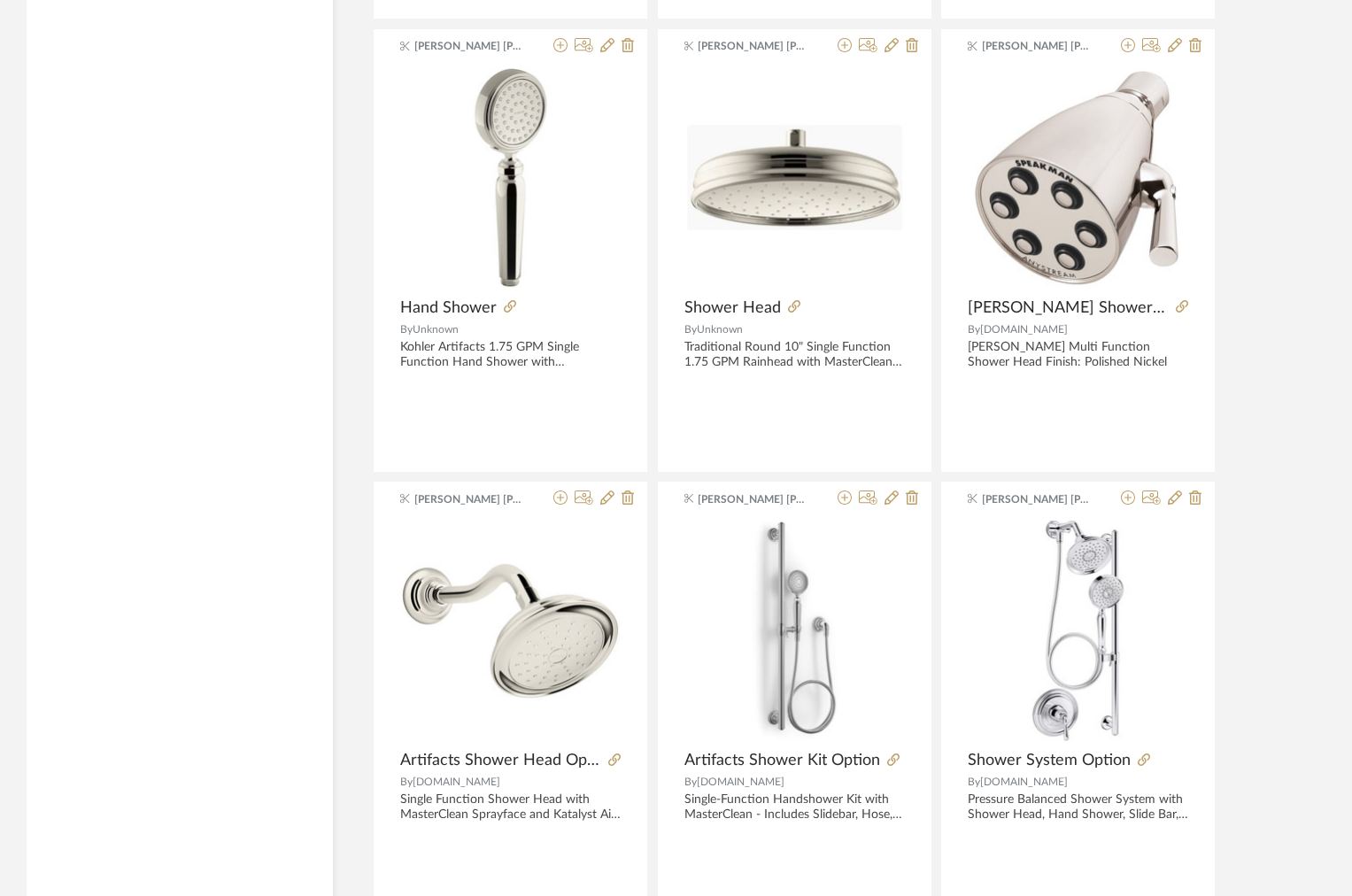
scroll to position [4227, 0]
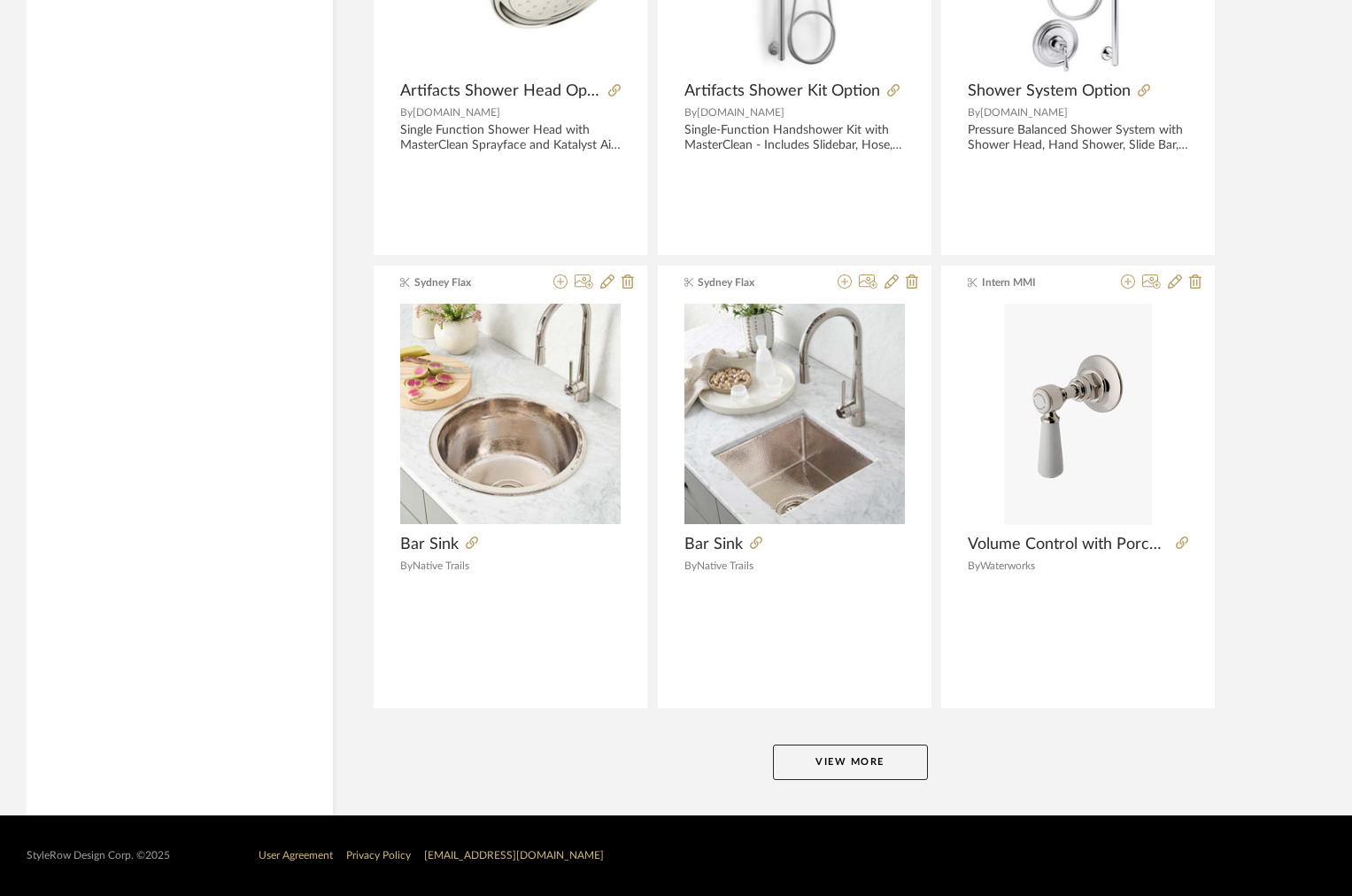
click at [856, 768] on button "View More" at bounding box center [850, 762] width 155 height 36
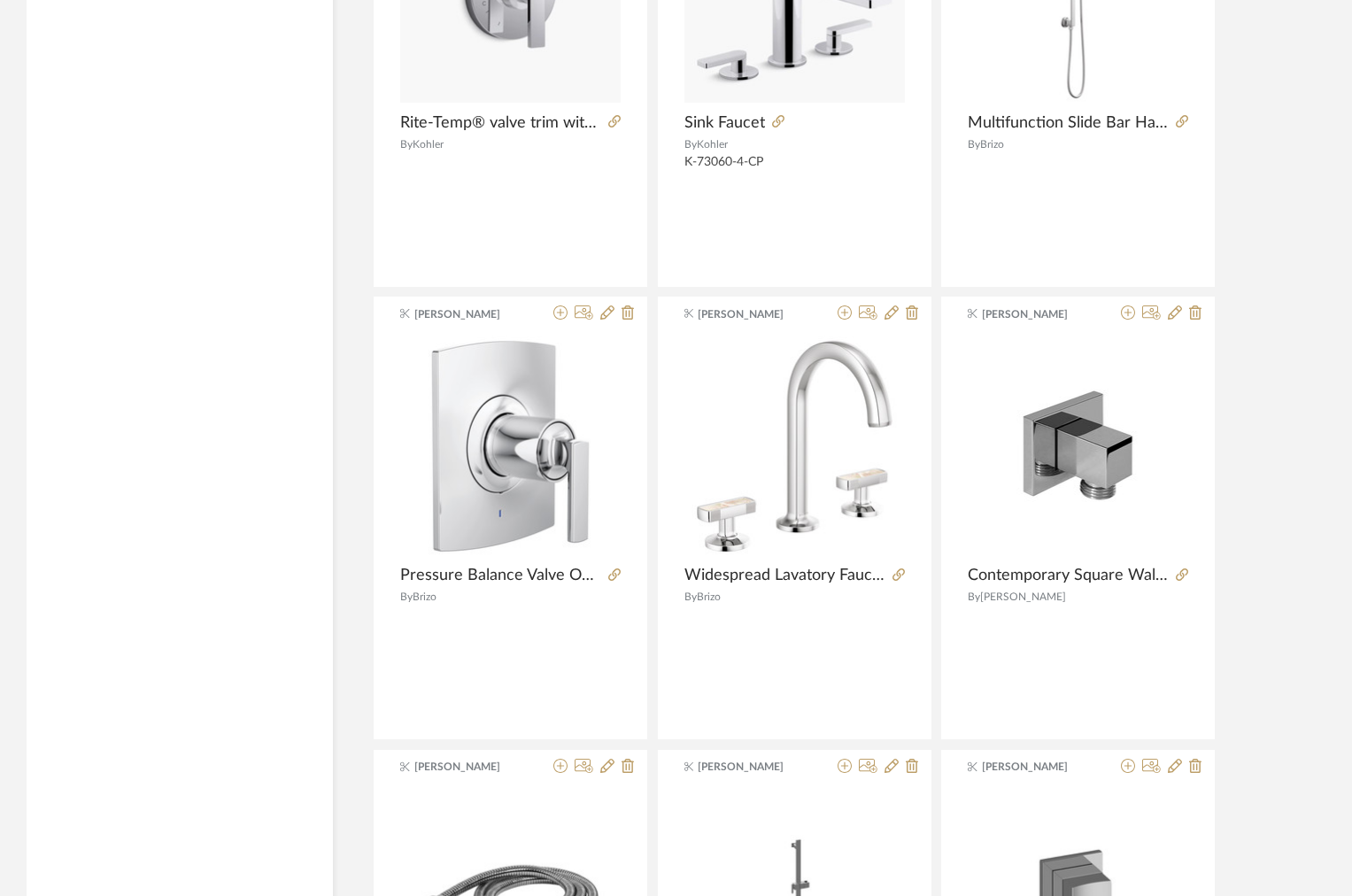
scroll to position [8754, 0]
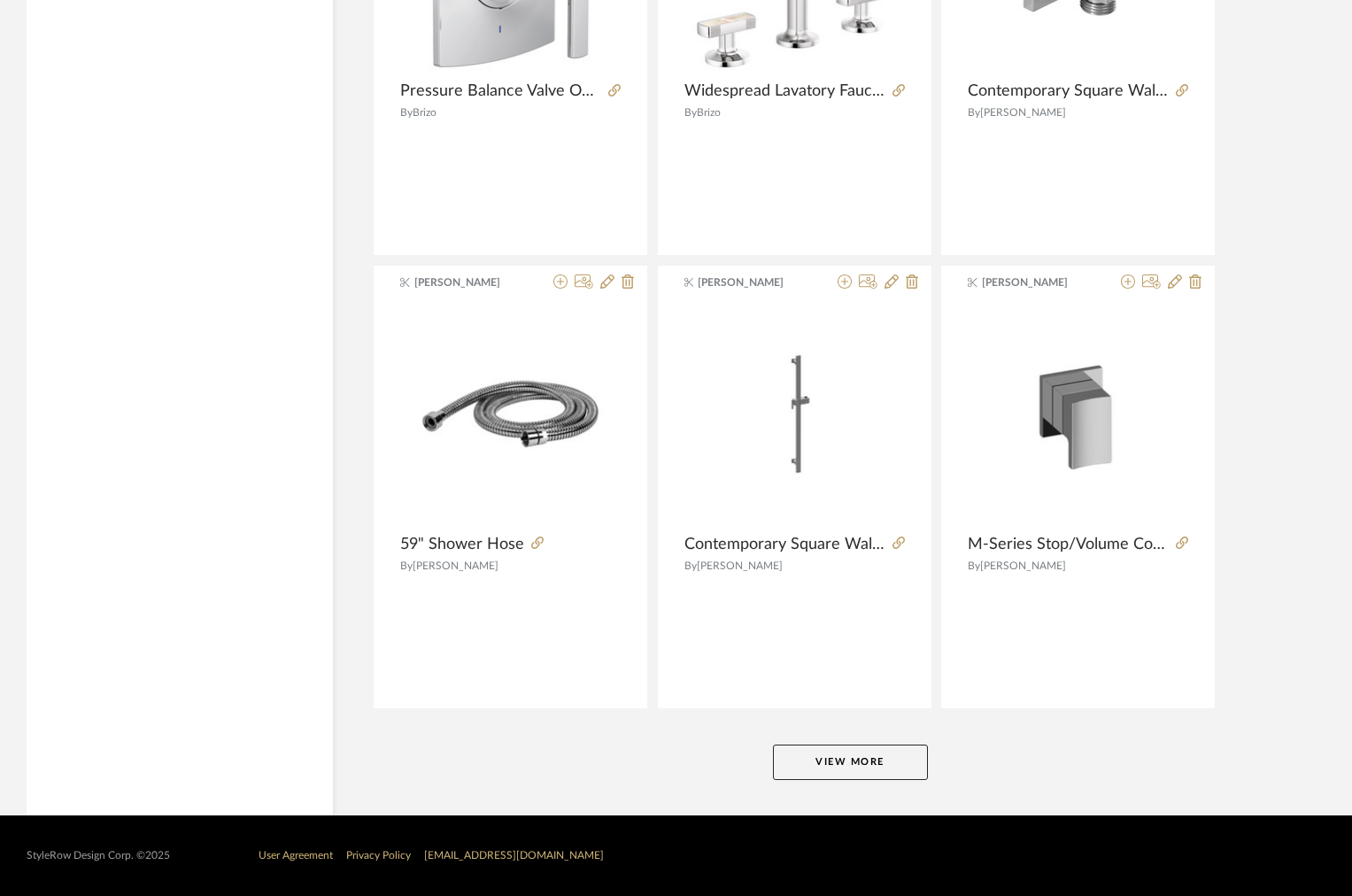
click at [854, 758] on button "View More" at bounding box center [850, 762] width 155 height 36
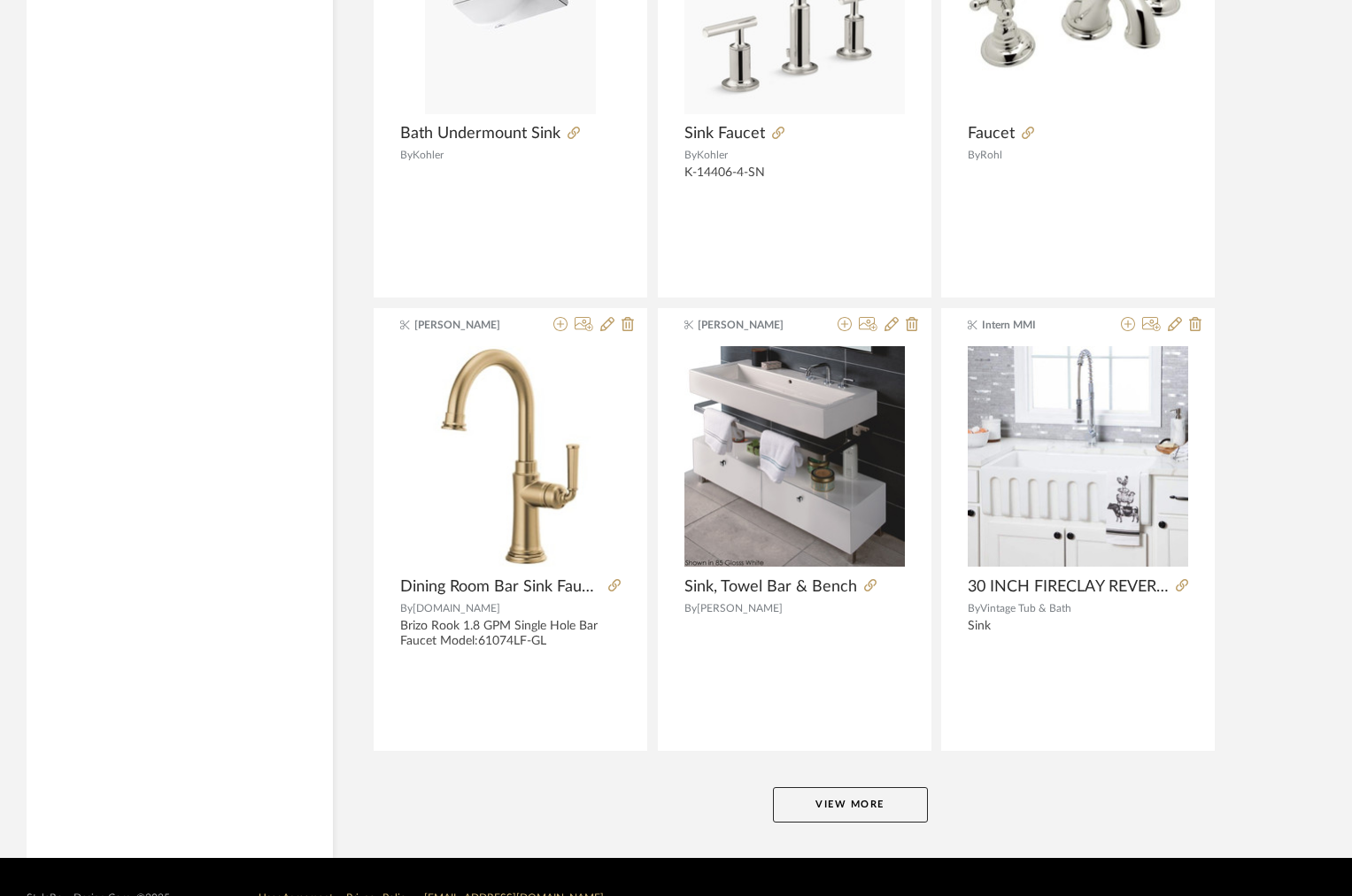
scroll to position [13281, 0]
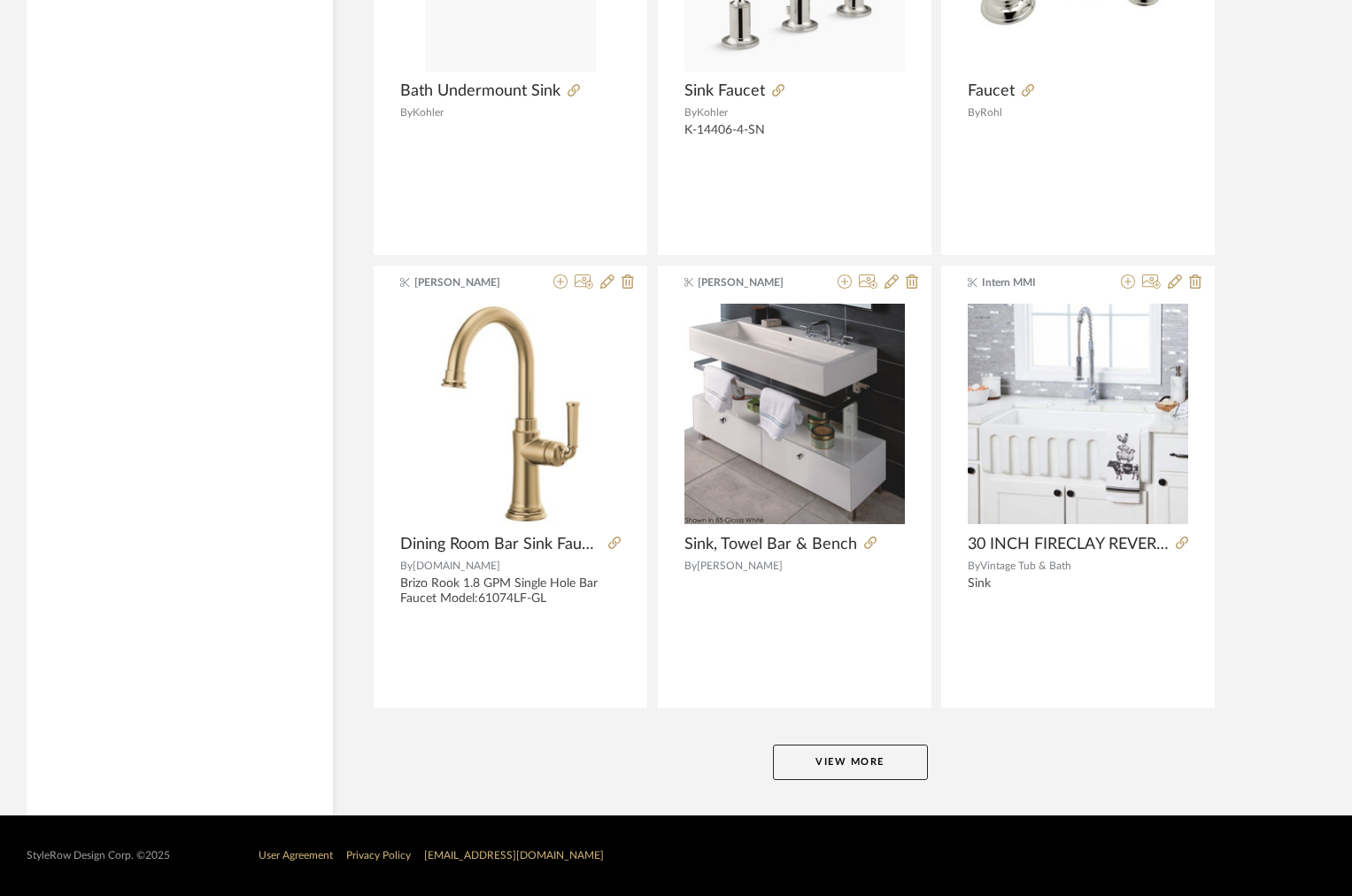
click at [854, 757] on button "View More" at bounding box center [850, 762] width 155 height 36
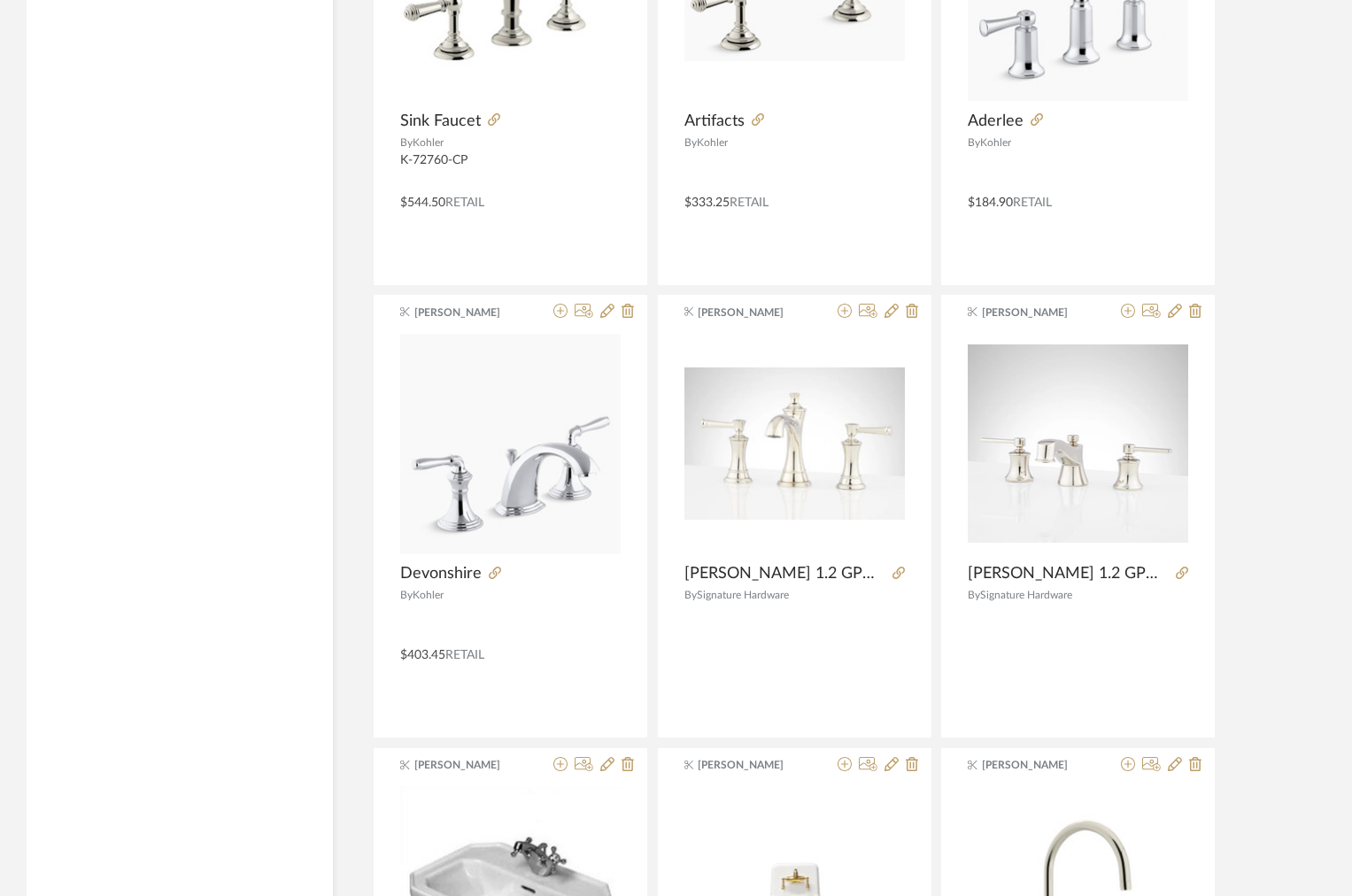
scroll to position [17809, 0]
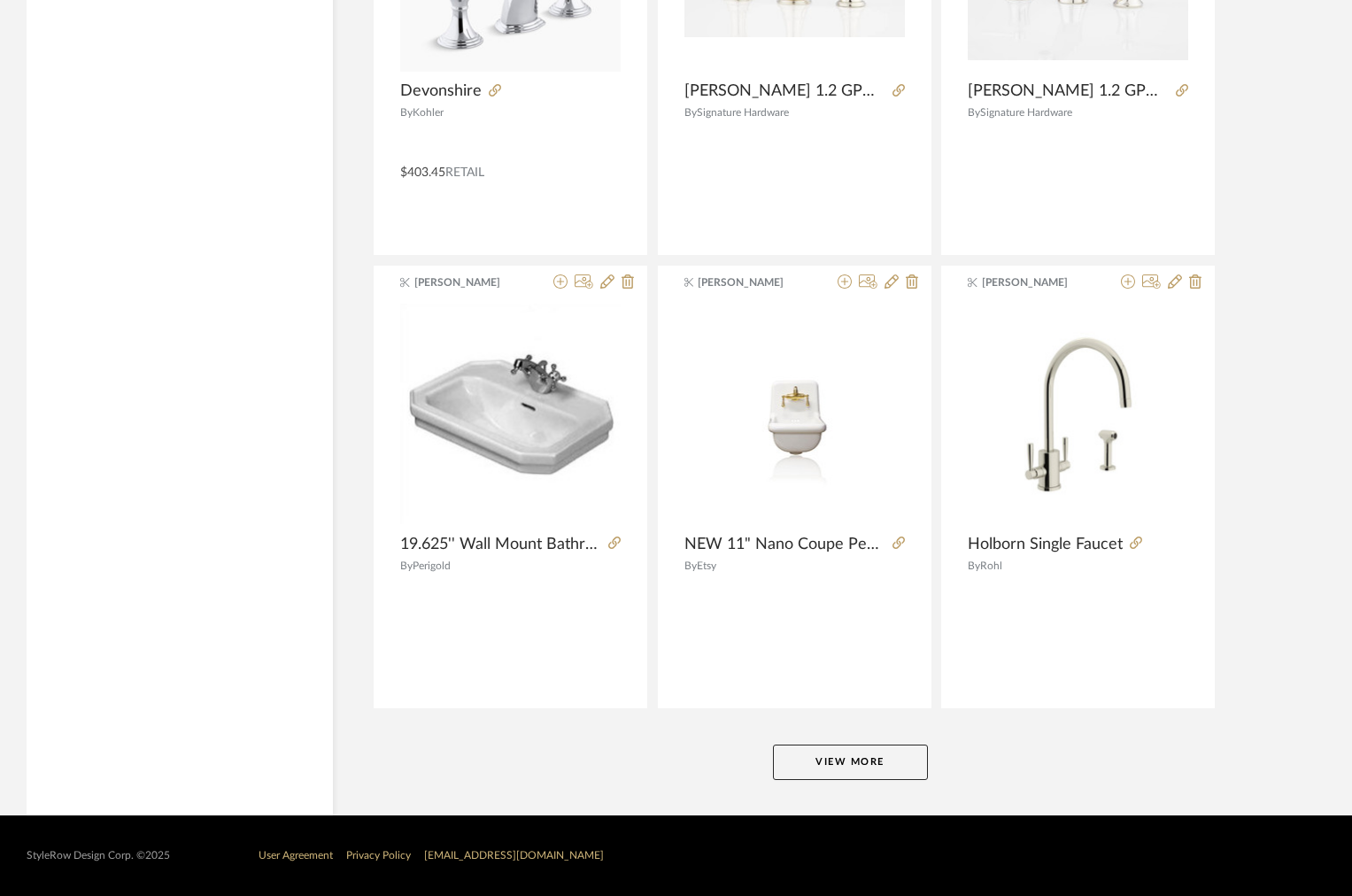
click at [822, 770] on button "View More" at bounding box center [850, 762] width 155 height 36
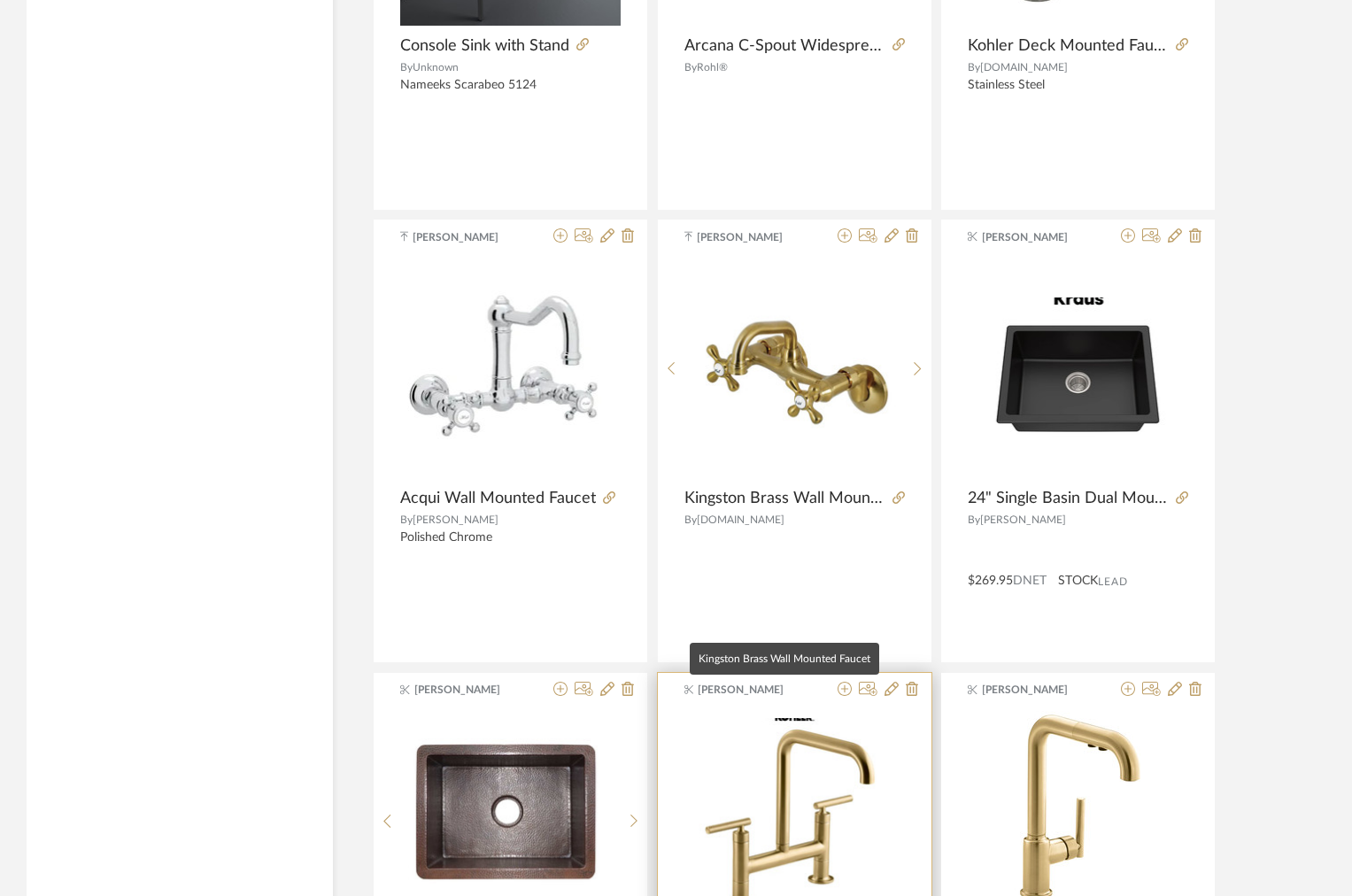
scroll to position [20896, 0]
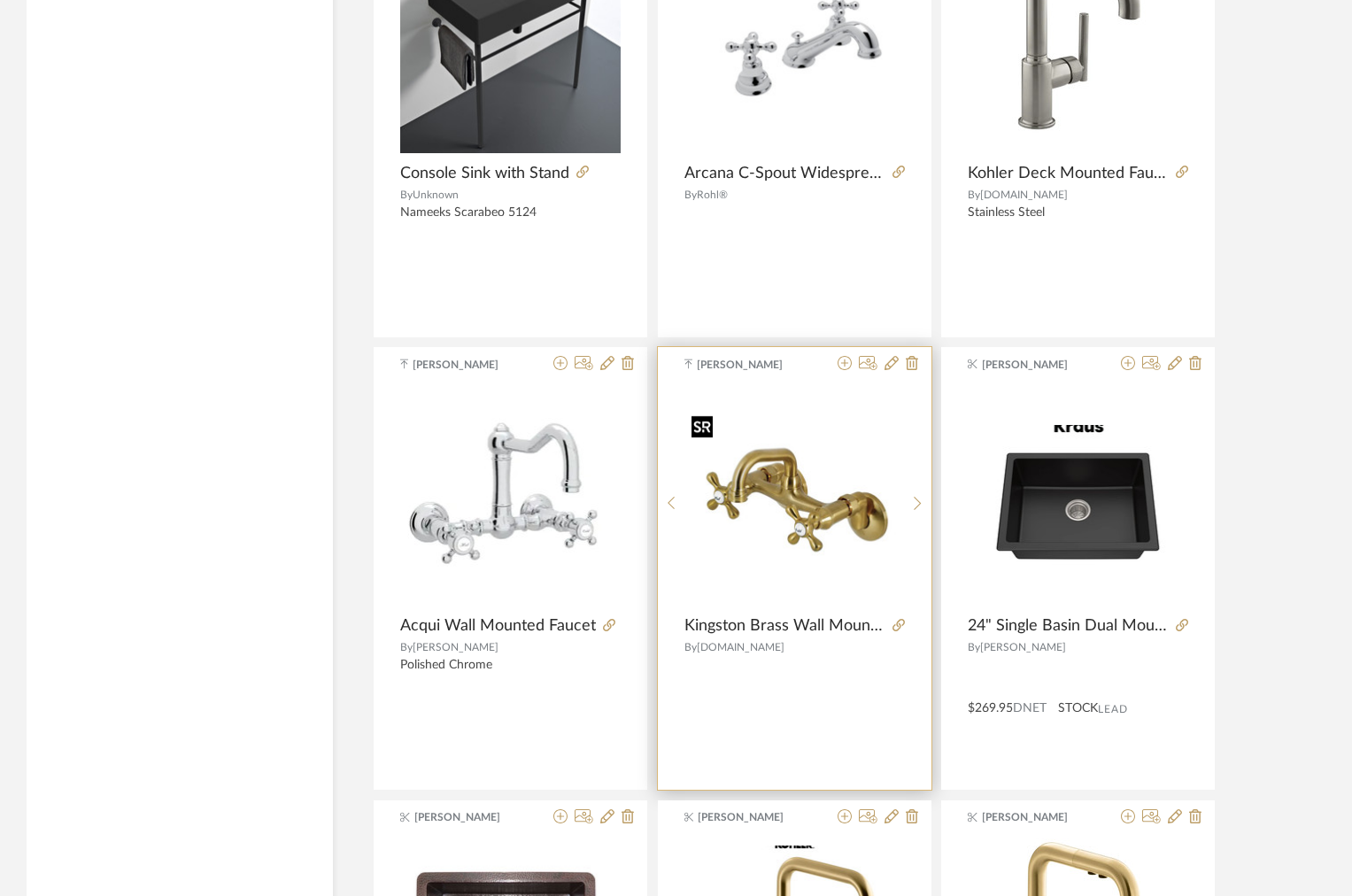
click at [802, 571] on img "0" at bounding box center [794, 496] width 220 height 175
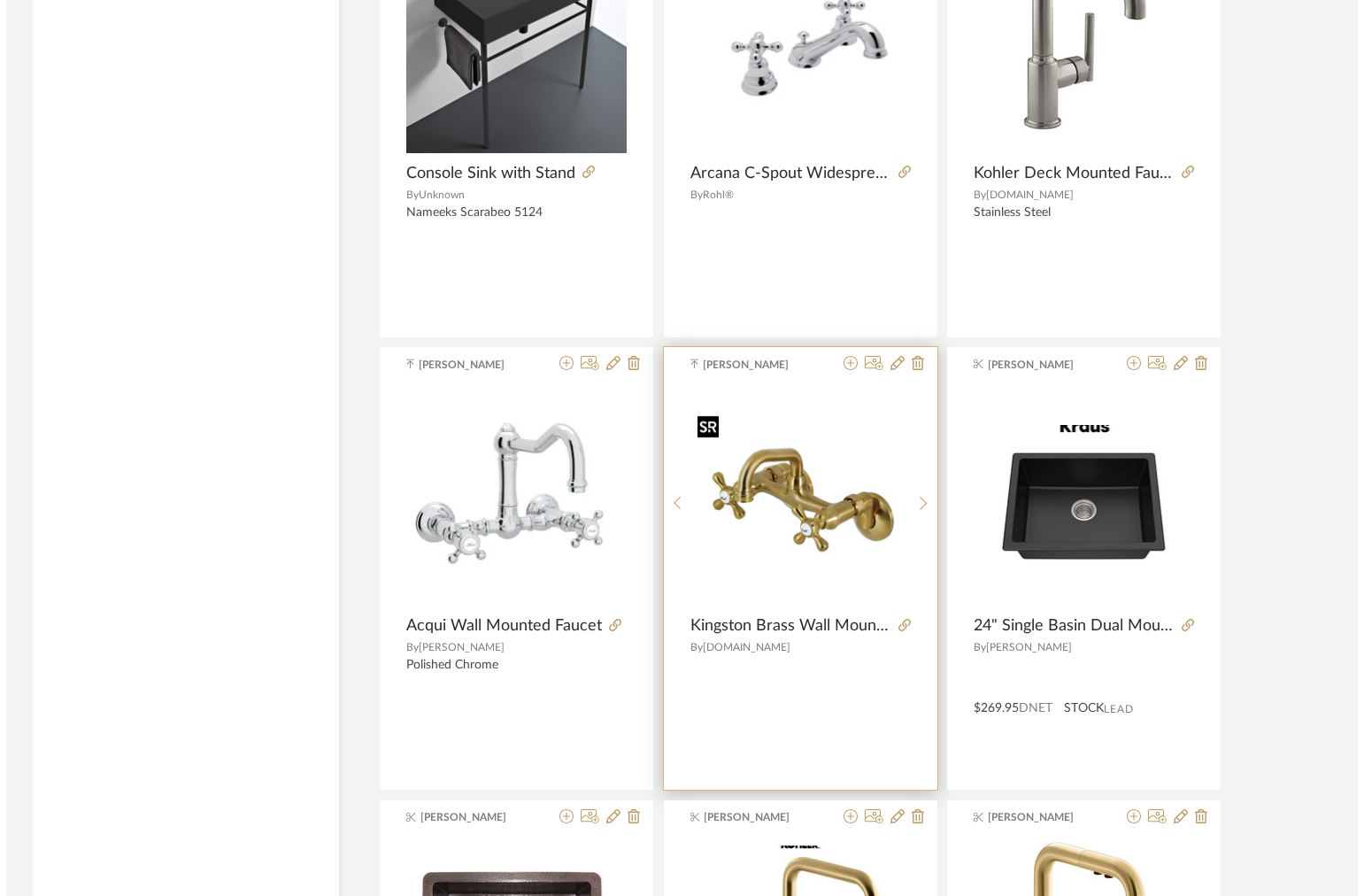
scroll to position [0, 0]
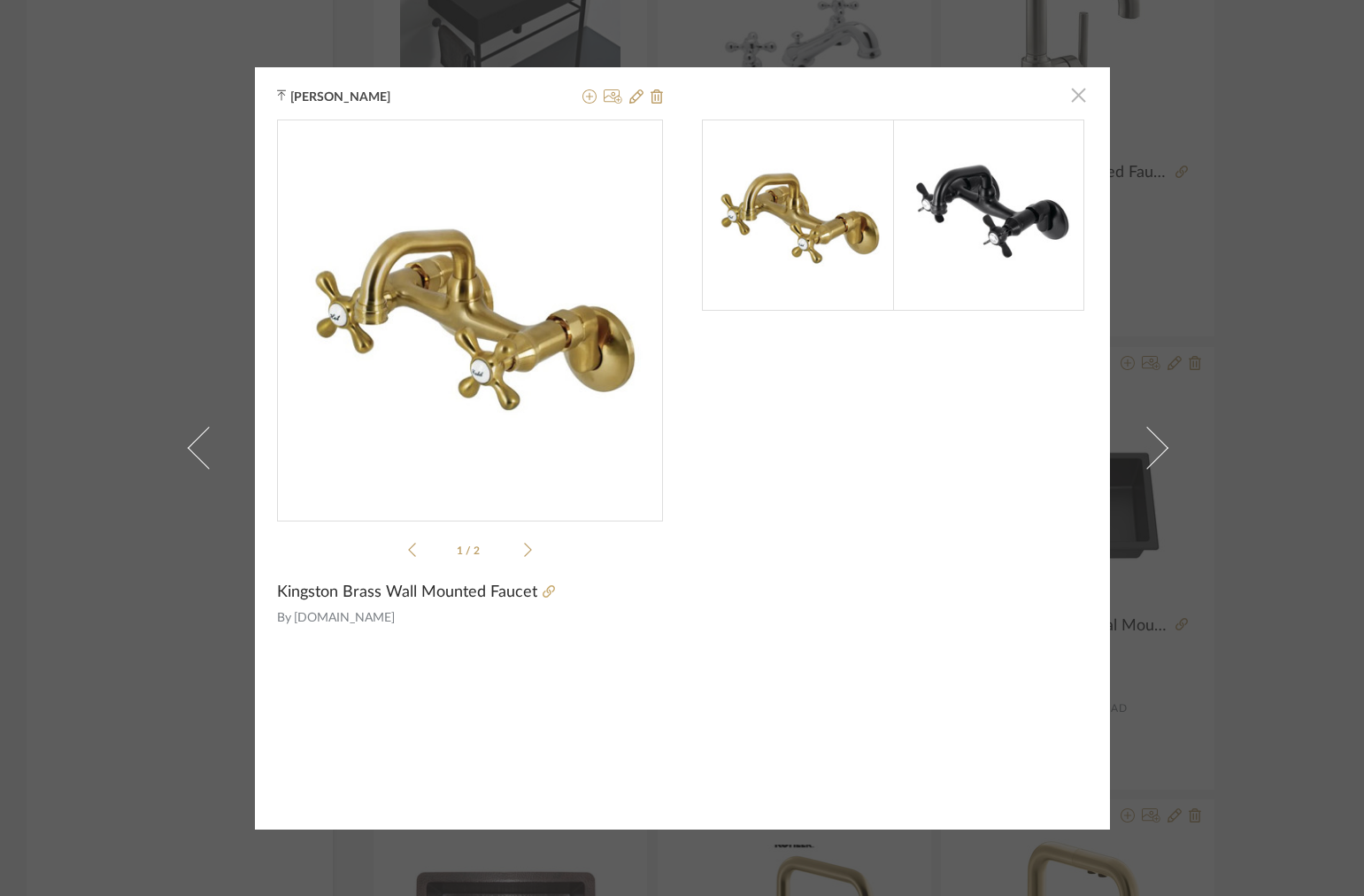
click at [1066, 90] on span "button" at bounding box center [1079, 95] width 36 height 36
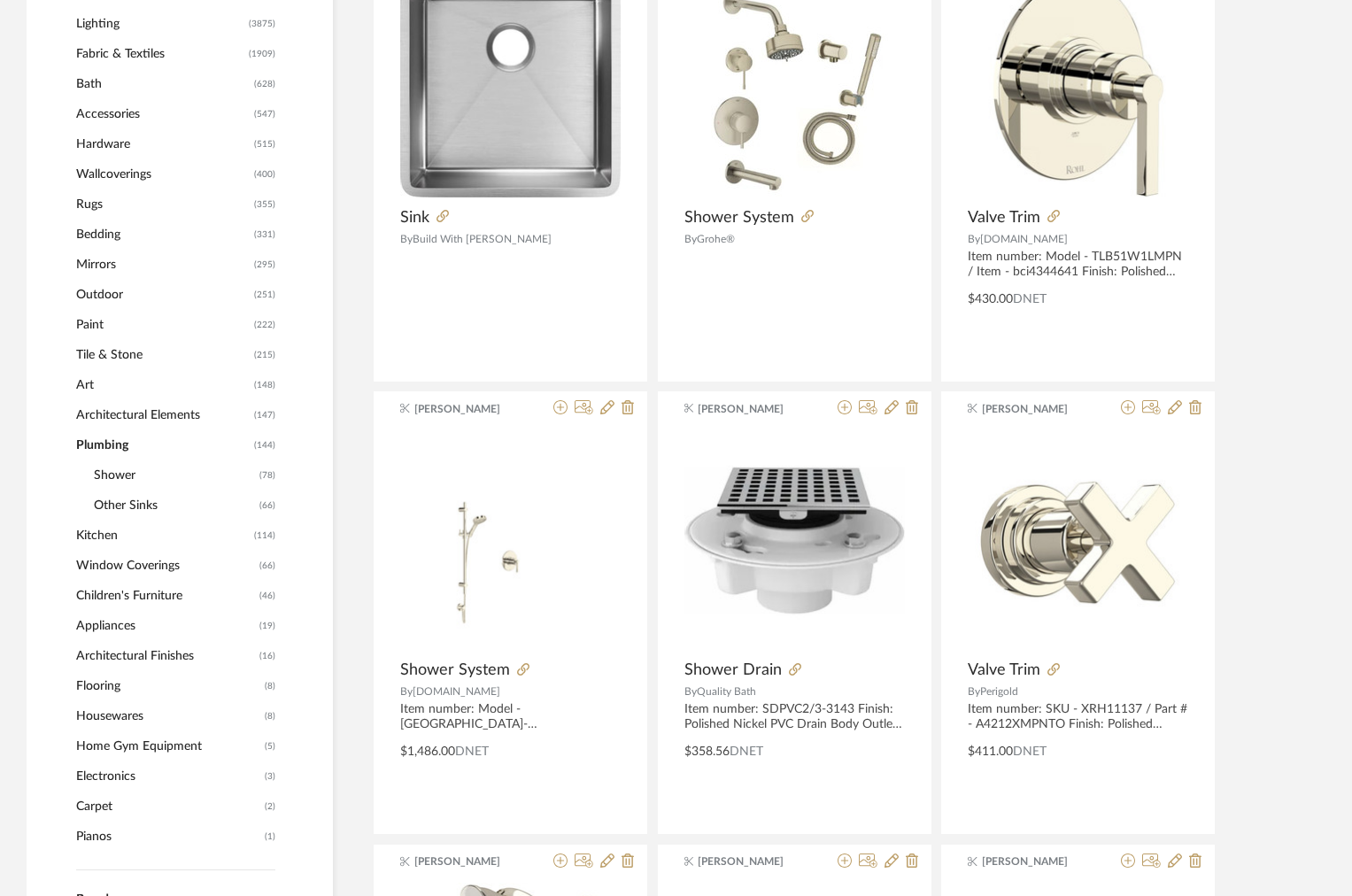
scroll to position [931, 0]
click at [121, 477] on span "Shower" at bounding box center [173, 476] width 161 height 30
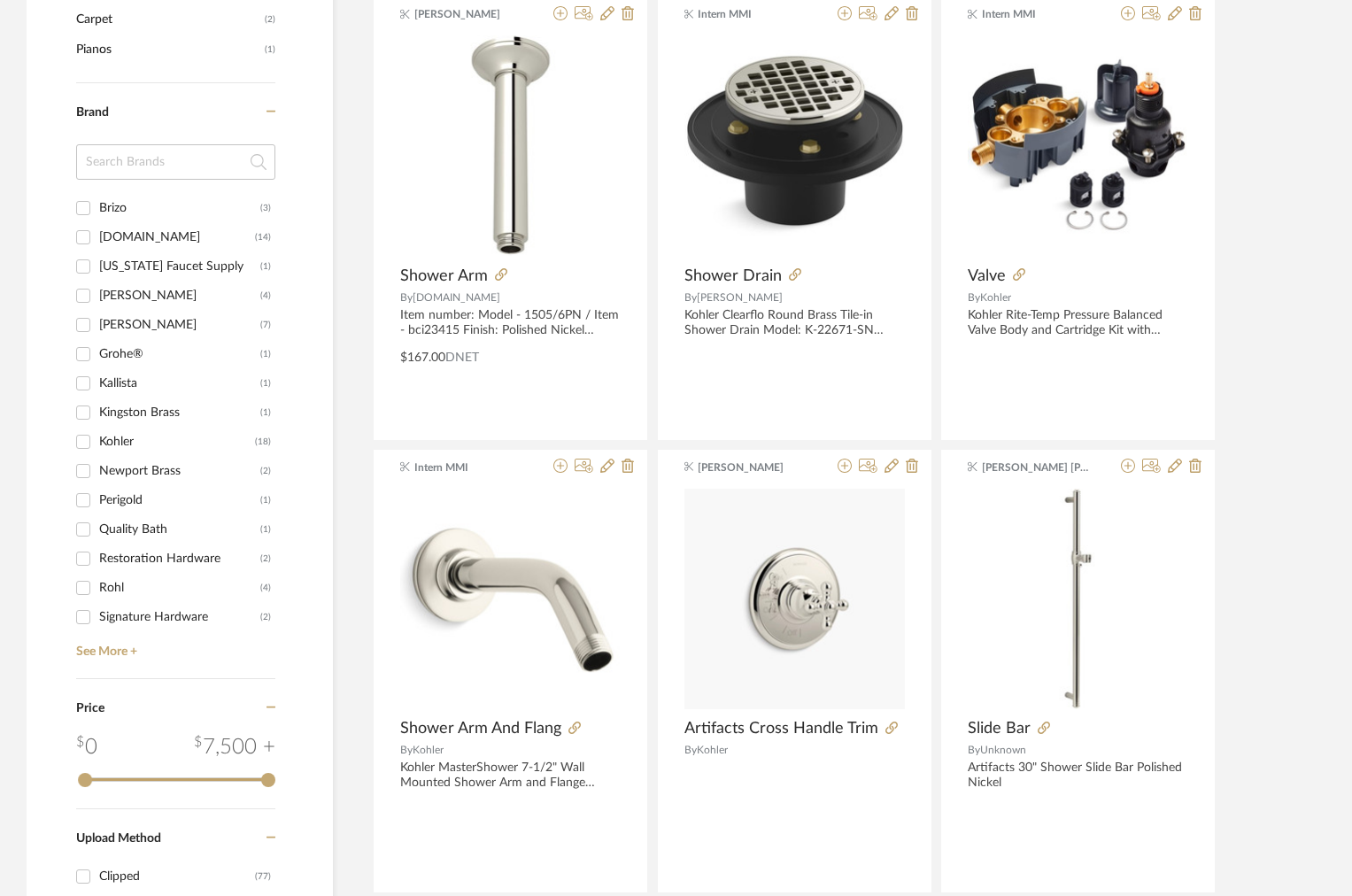
scroll to position [1703, 0]
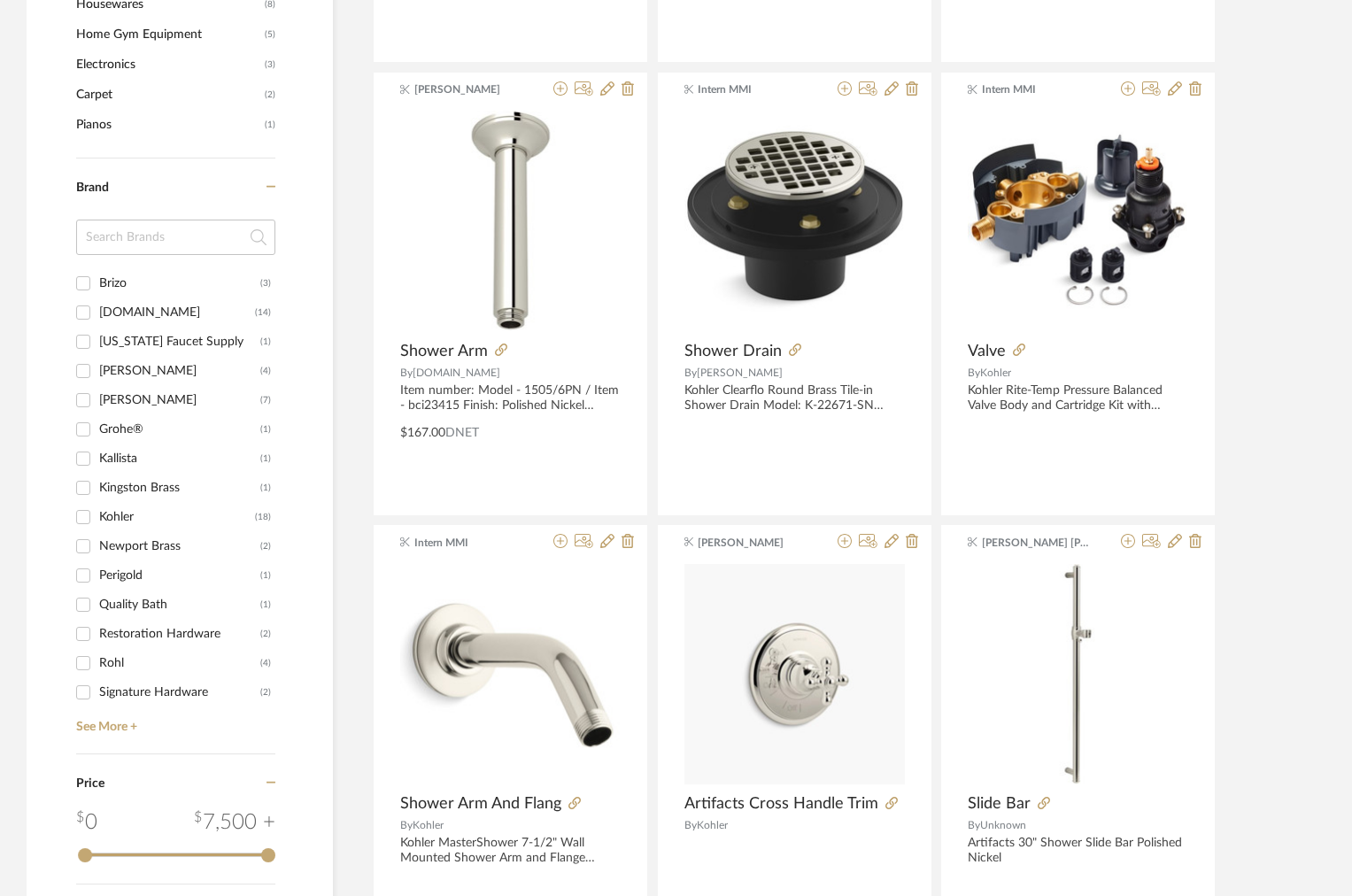
click at [166, 236] on input at bounding box center [175, 237] width 199 height 36
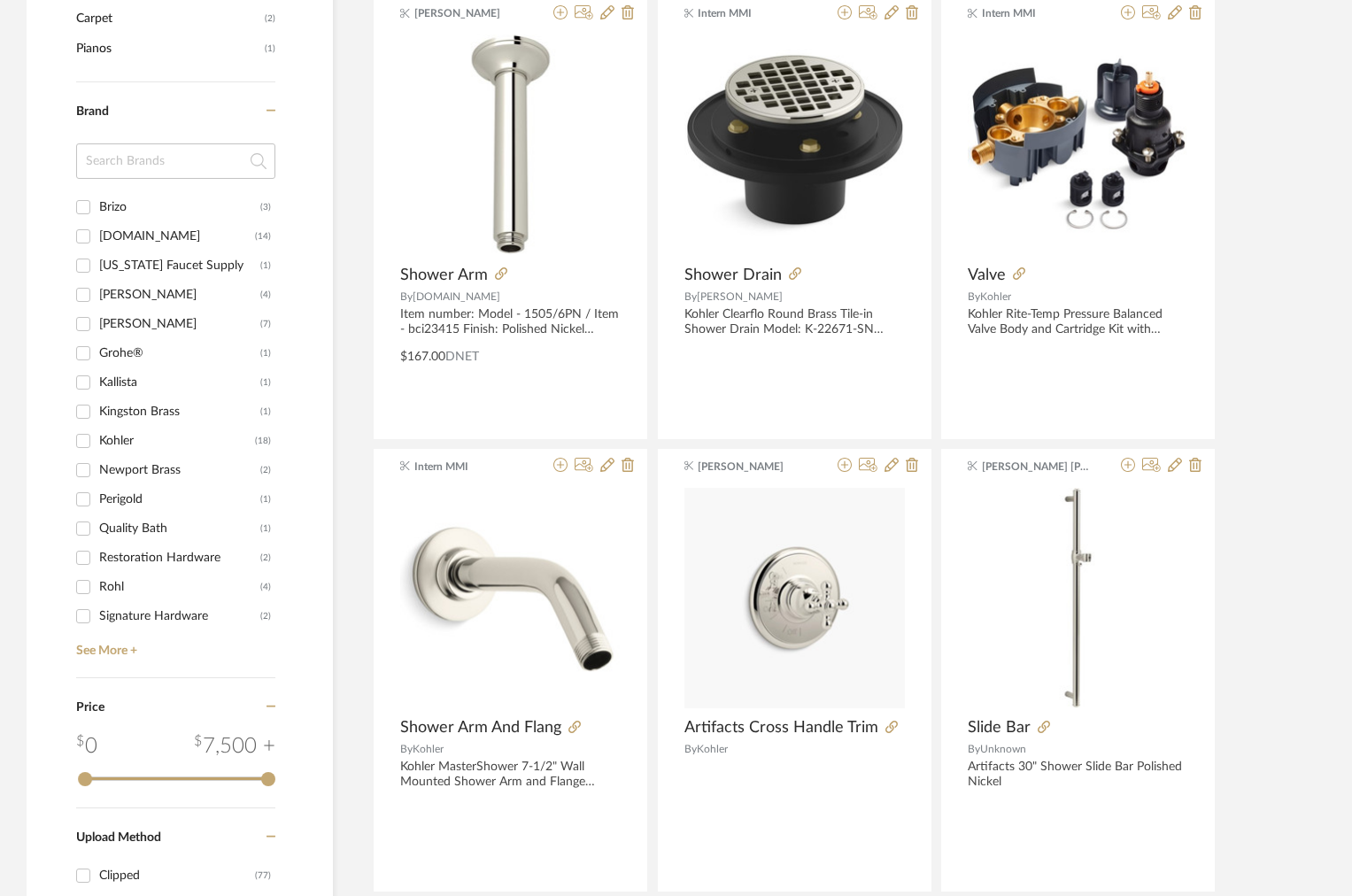
scroll to position [1804, 0]
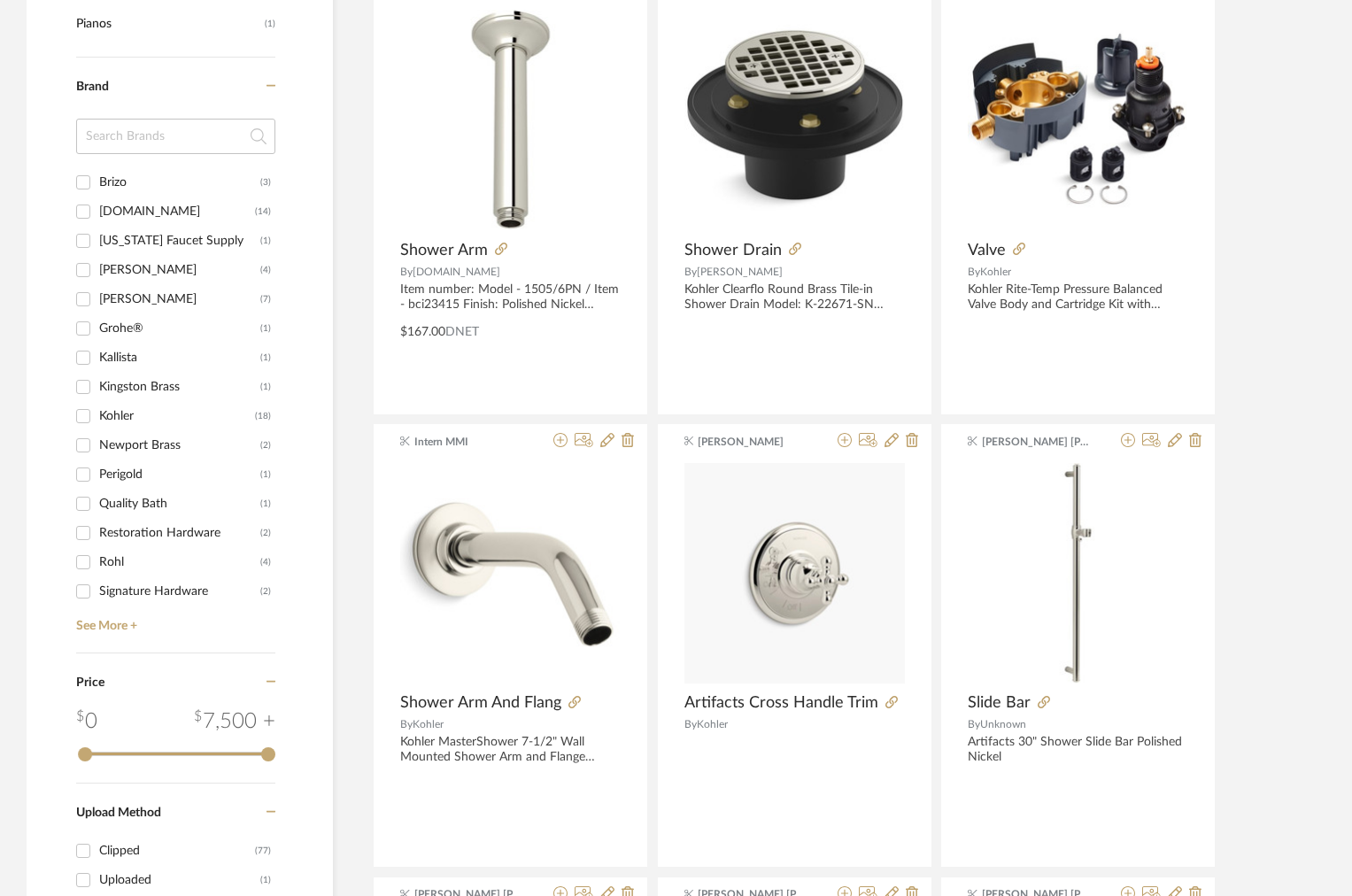
click at [107, 643] on div "Brand Brizo (3) [DOMAIN_NAME] (14) [US_STATE] Faucet Supply (1) [PERSON_NAME] (…" at bounding box center [175, 356] width 199 height 595
click at [105, 626] on link "See More +" at bounding box center [172, 619] width 203 height 28
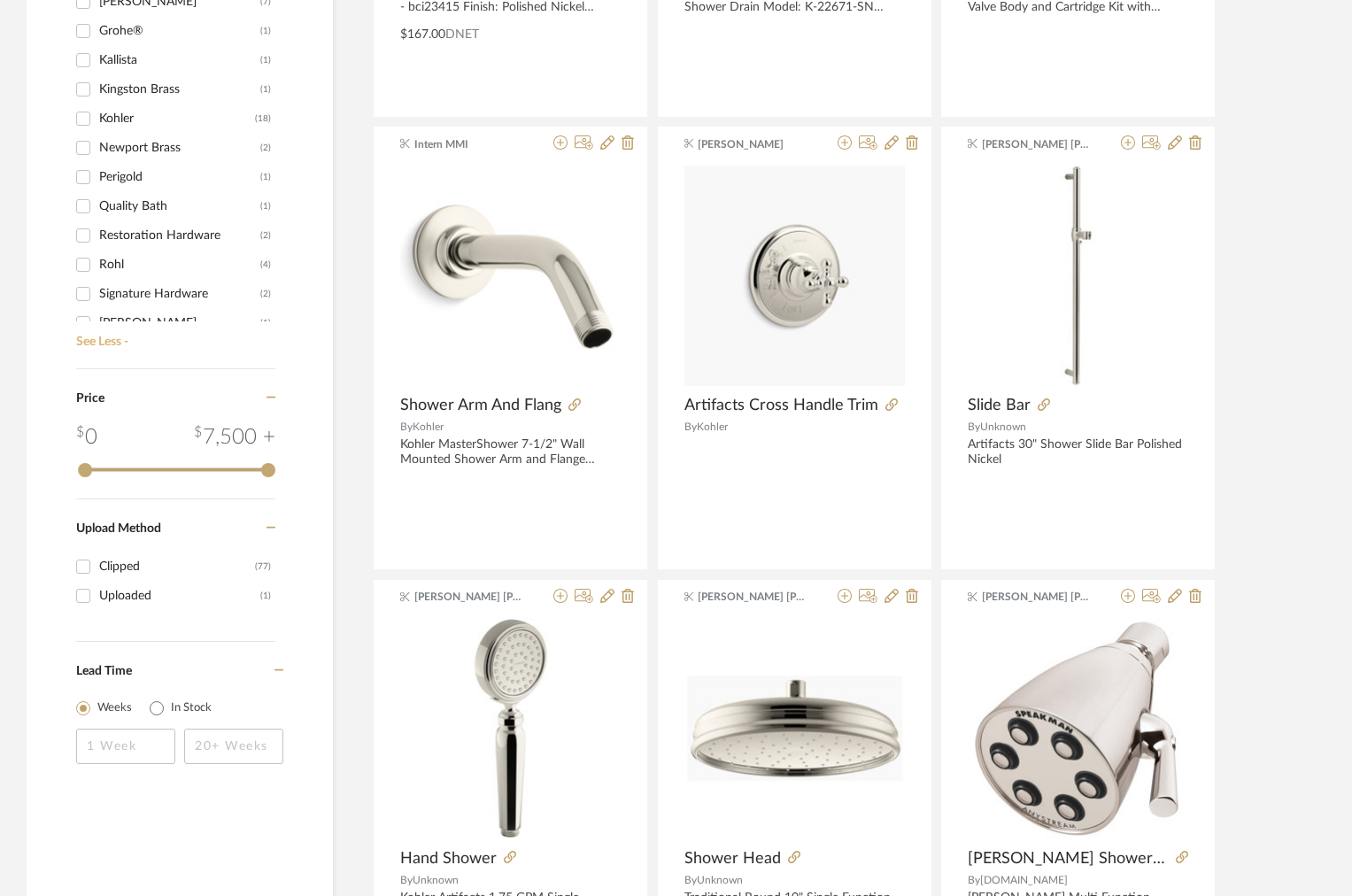
scroll to position [74, 0]
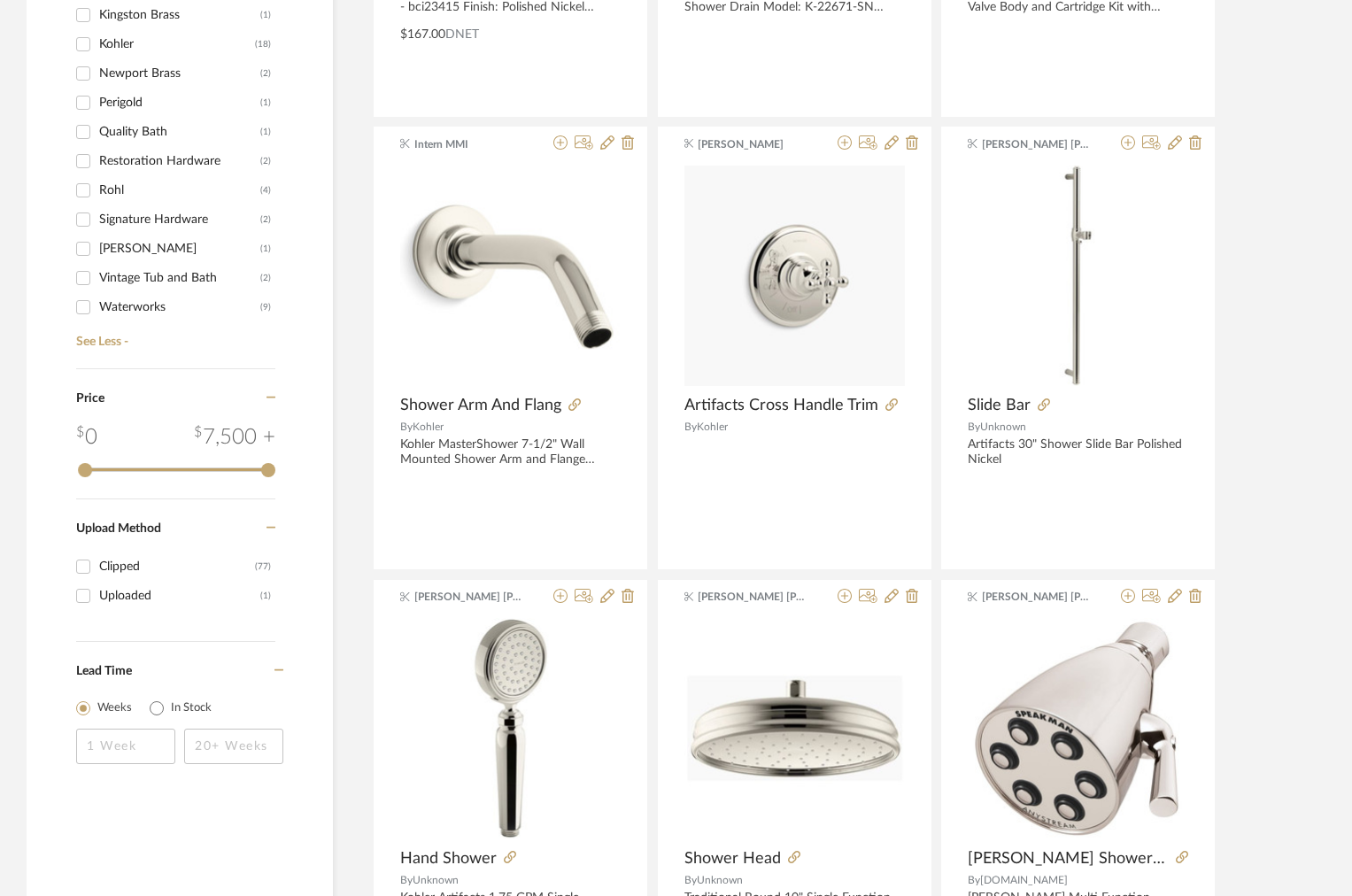
click at [125, 310] on div "Waterworks" at bounding box center [179, 306] width 161 height 28
click at [97, 310] on input "Waterworks (9)" at bounding box center [83, 306] width 28 height 28
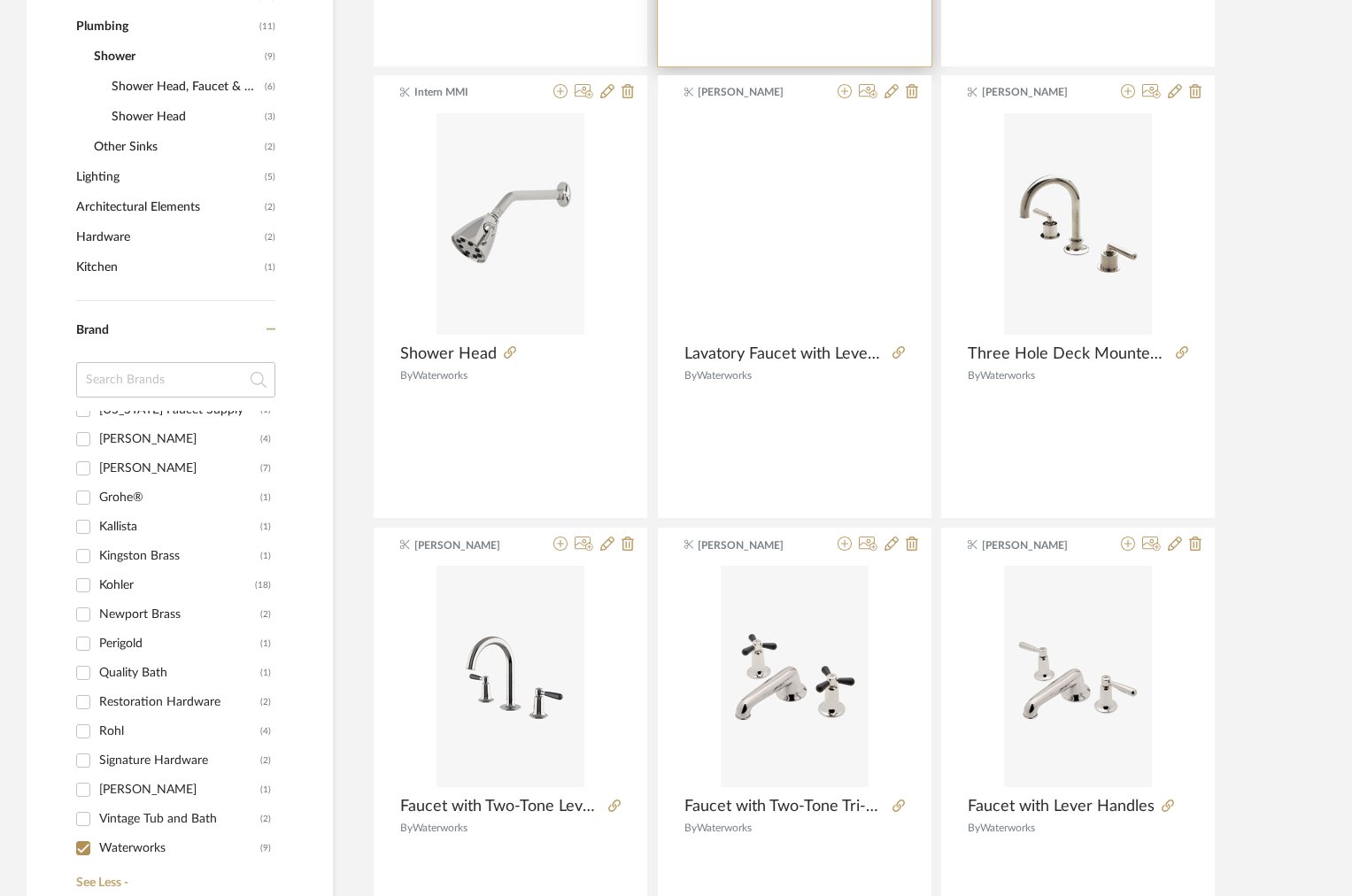
scroll to position [855, 0]
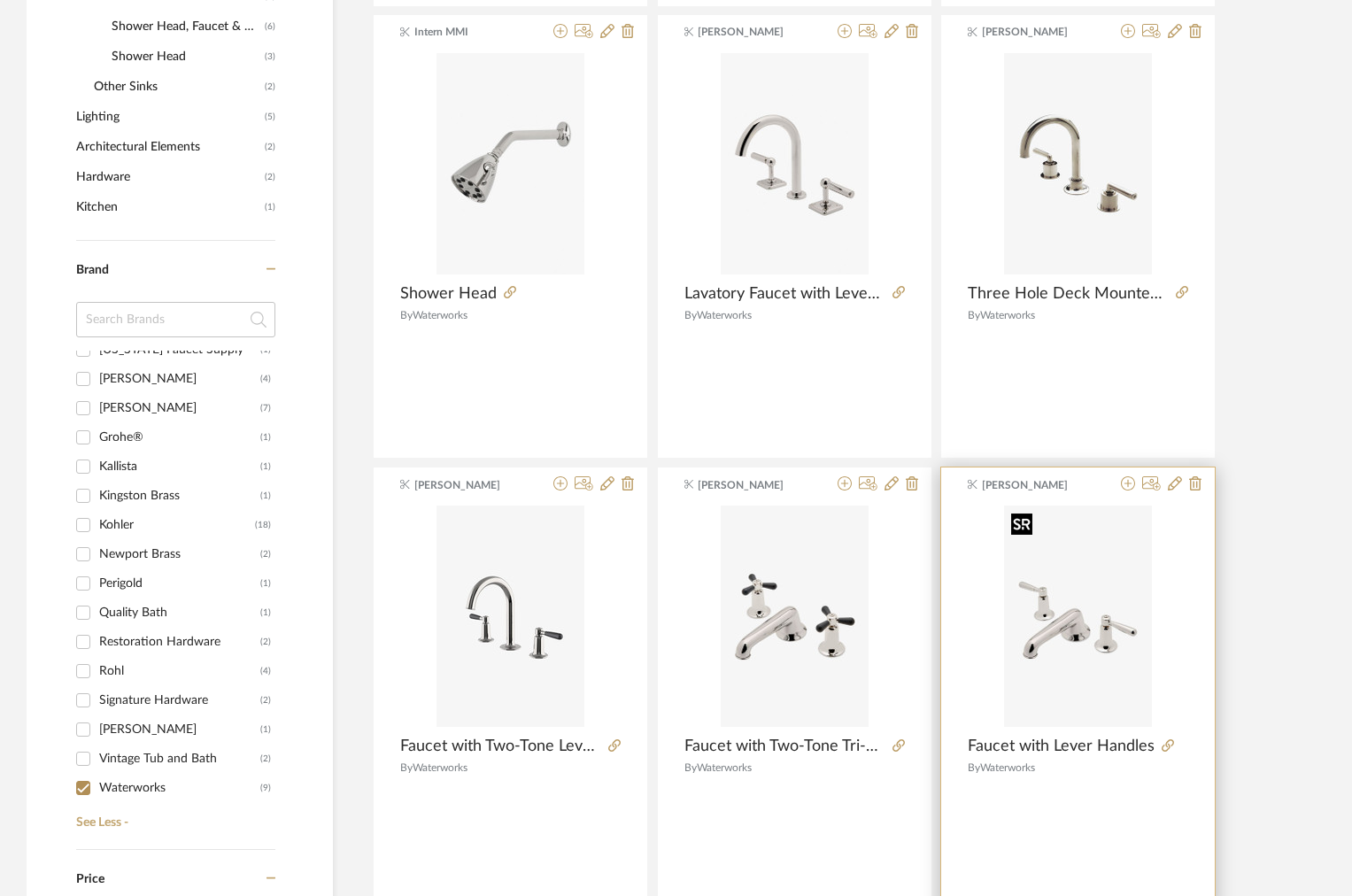
click at [1105, 666] on div at bounding box center [1077, 623] width 221 height 235
click at [1131, 484] on icon at bounding box center [1127, 483] width 14 height 14
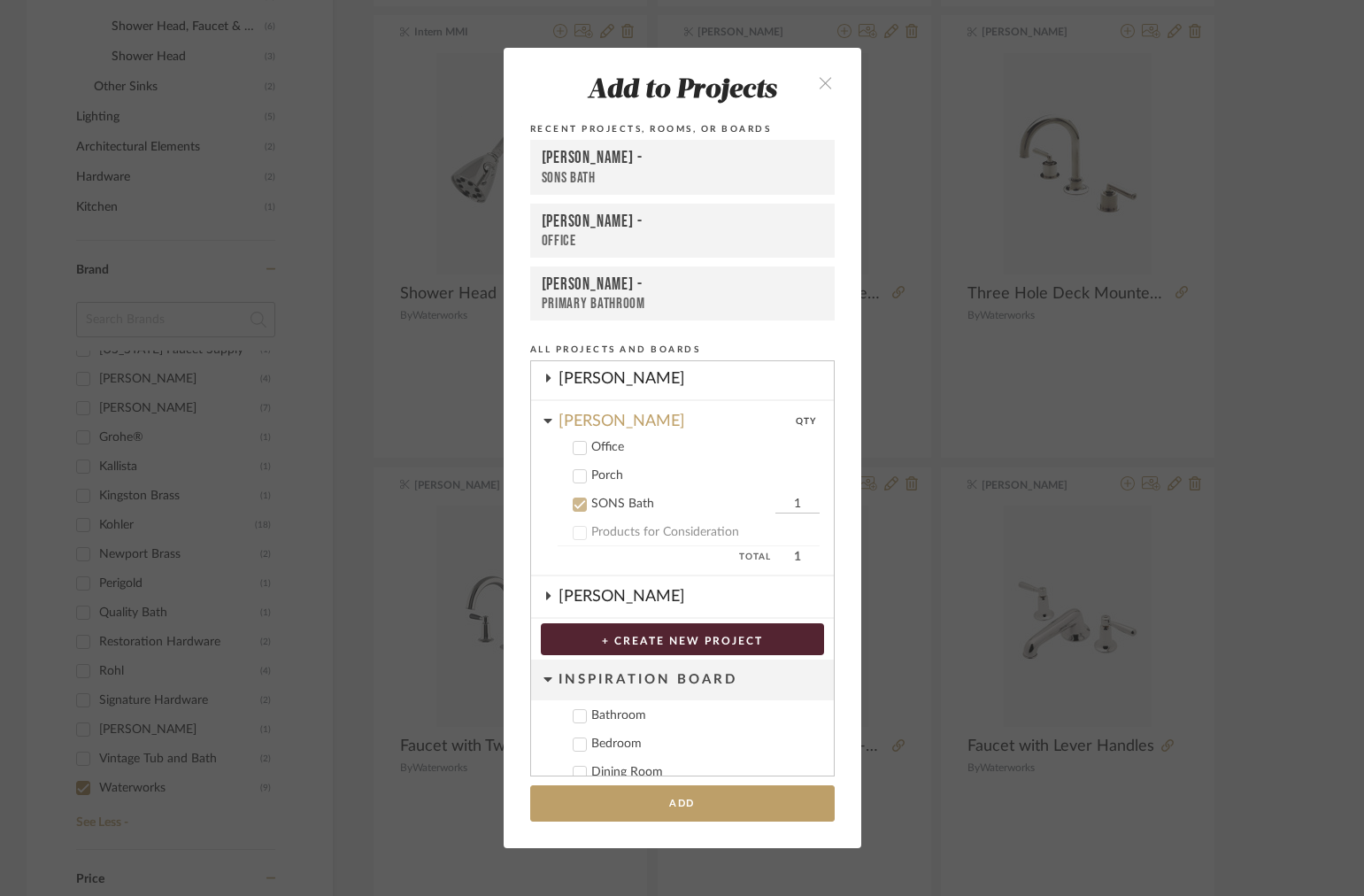
scroll to position [321, 0]
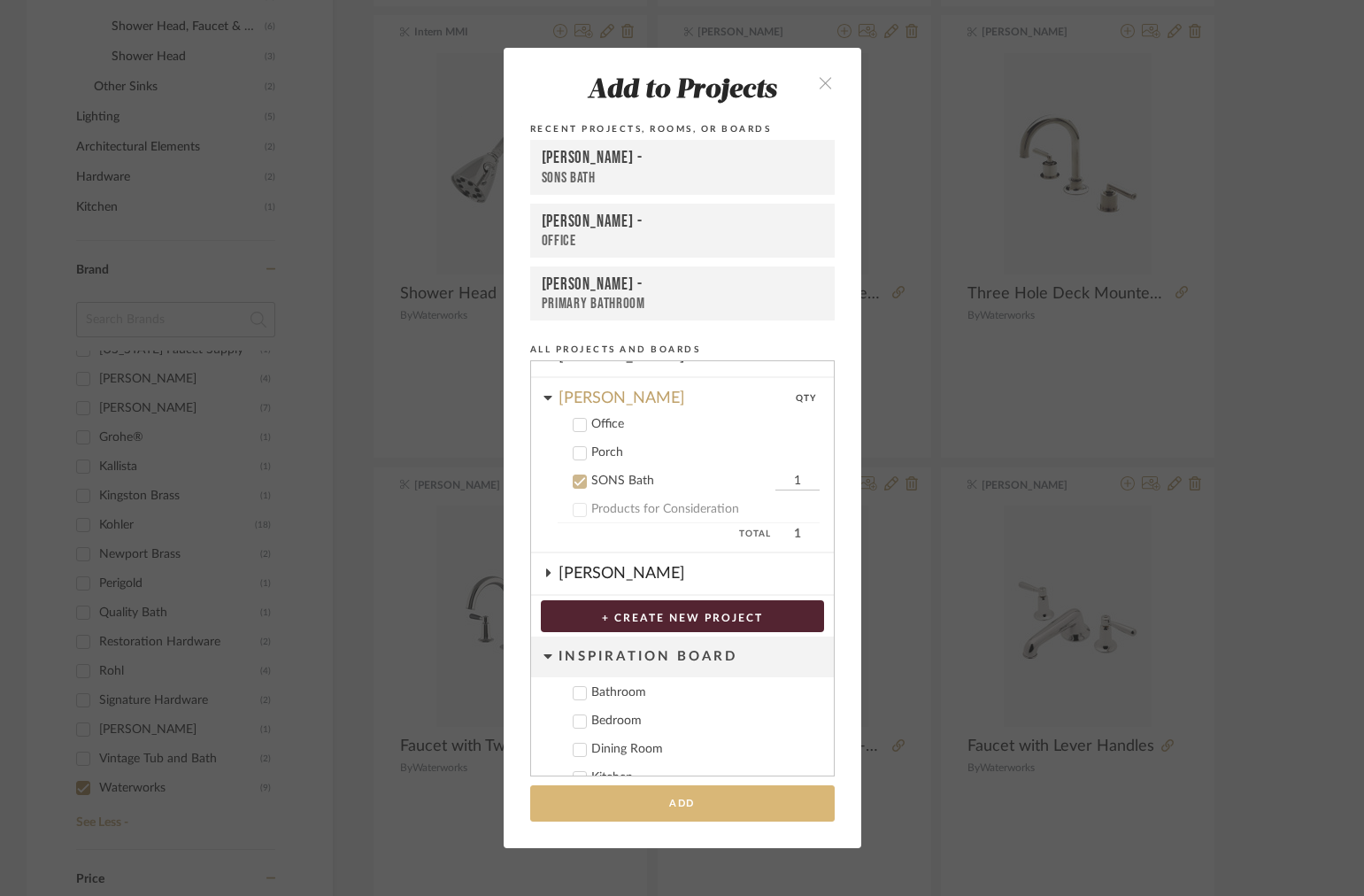
click at [617, 819] on button "Add" at bounding box center [682, 804] width 304 height 37
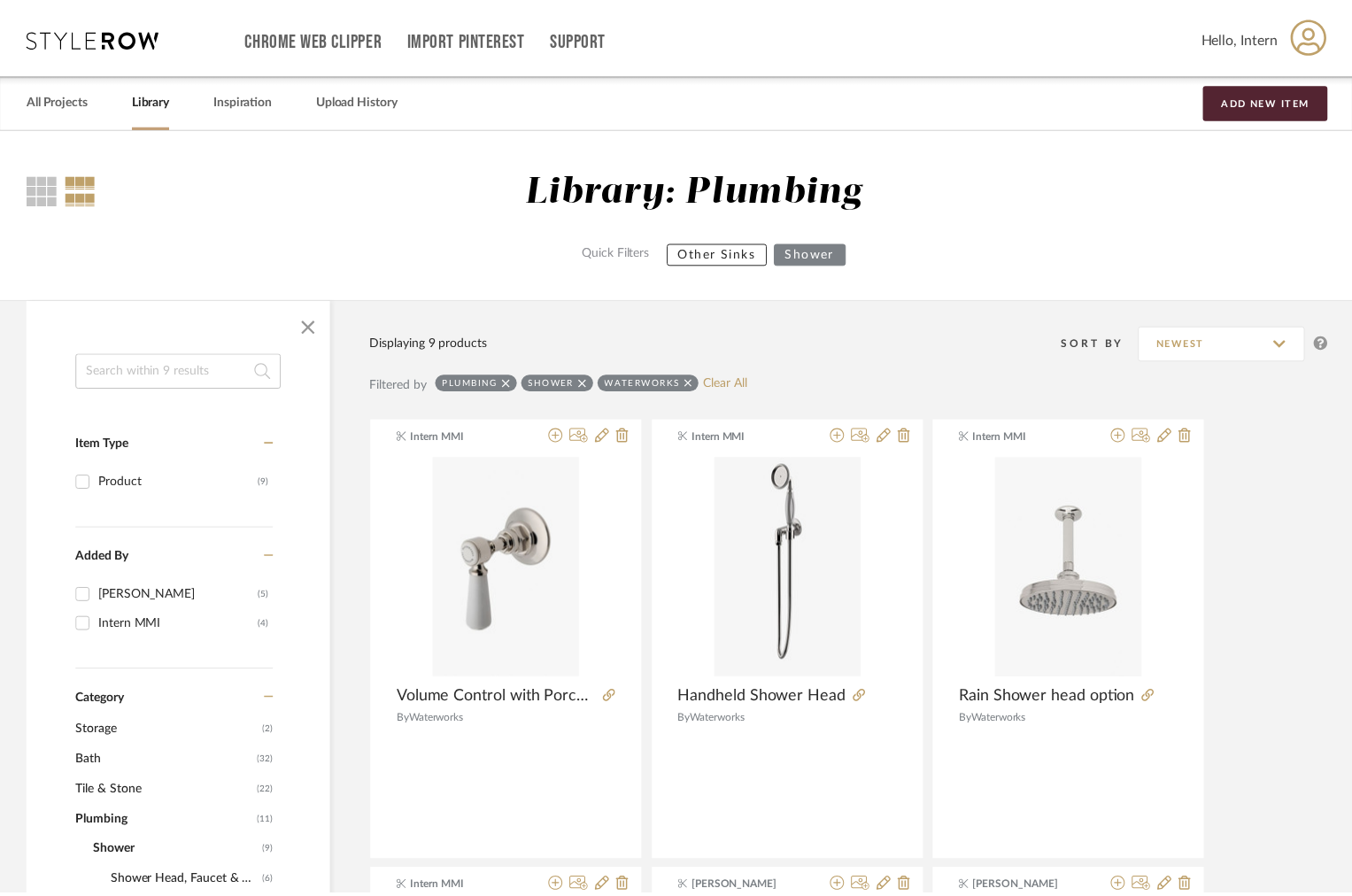
scroll to position [855, 0]
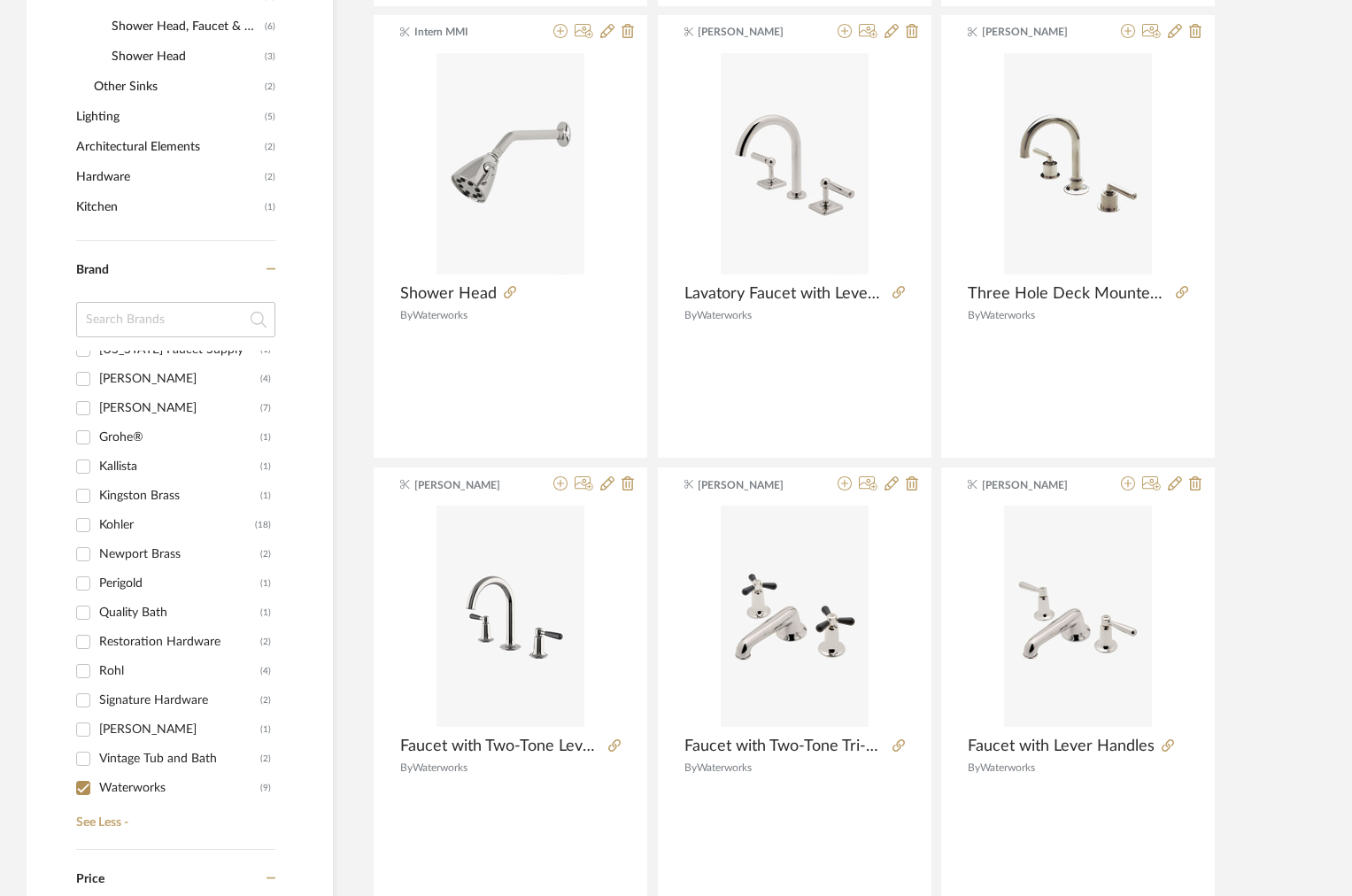
click at [165, 342] on div at bounding box center [175, 326] width 199 height 49
click at [147, 323] on input at bounding box center [175, 319] width 199 height 36
click at [68, 785] on div "Item Type Product (9) Added By [PERSON_NAME] (5) Intern MMI (4) Category Storag…" at bounding box center [180, 379] width 306 height 1764
click at [92, 787] on input "Waterworks (9)" at bounding box center [83, 787] width 28 height 28
checkbox input "false"
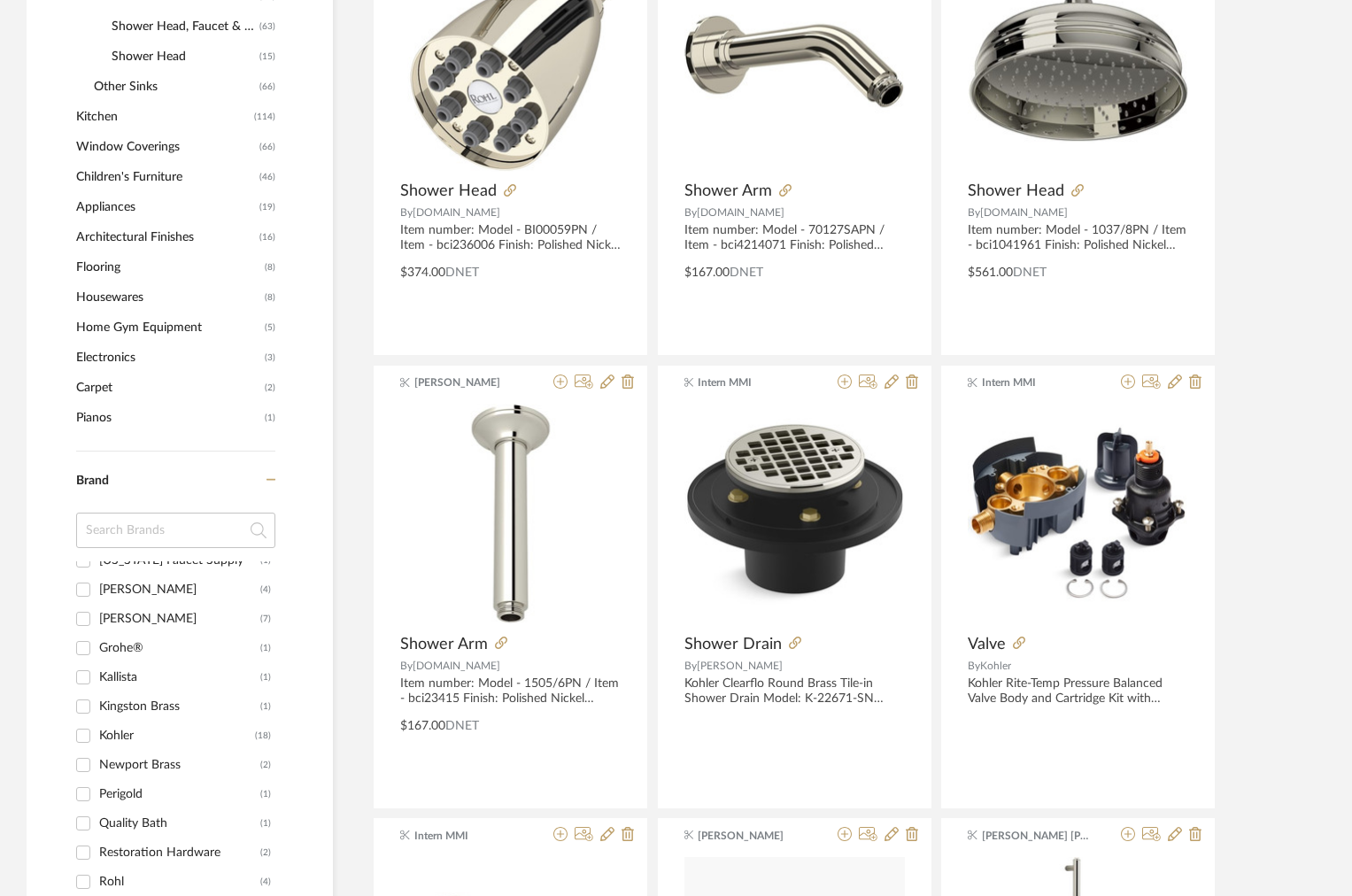
scroll to position [1501, 0]
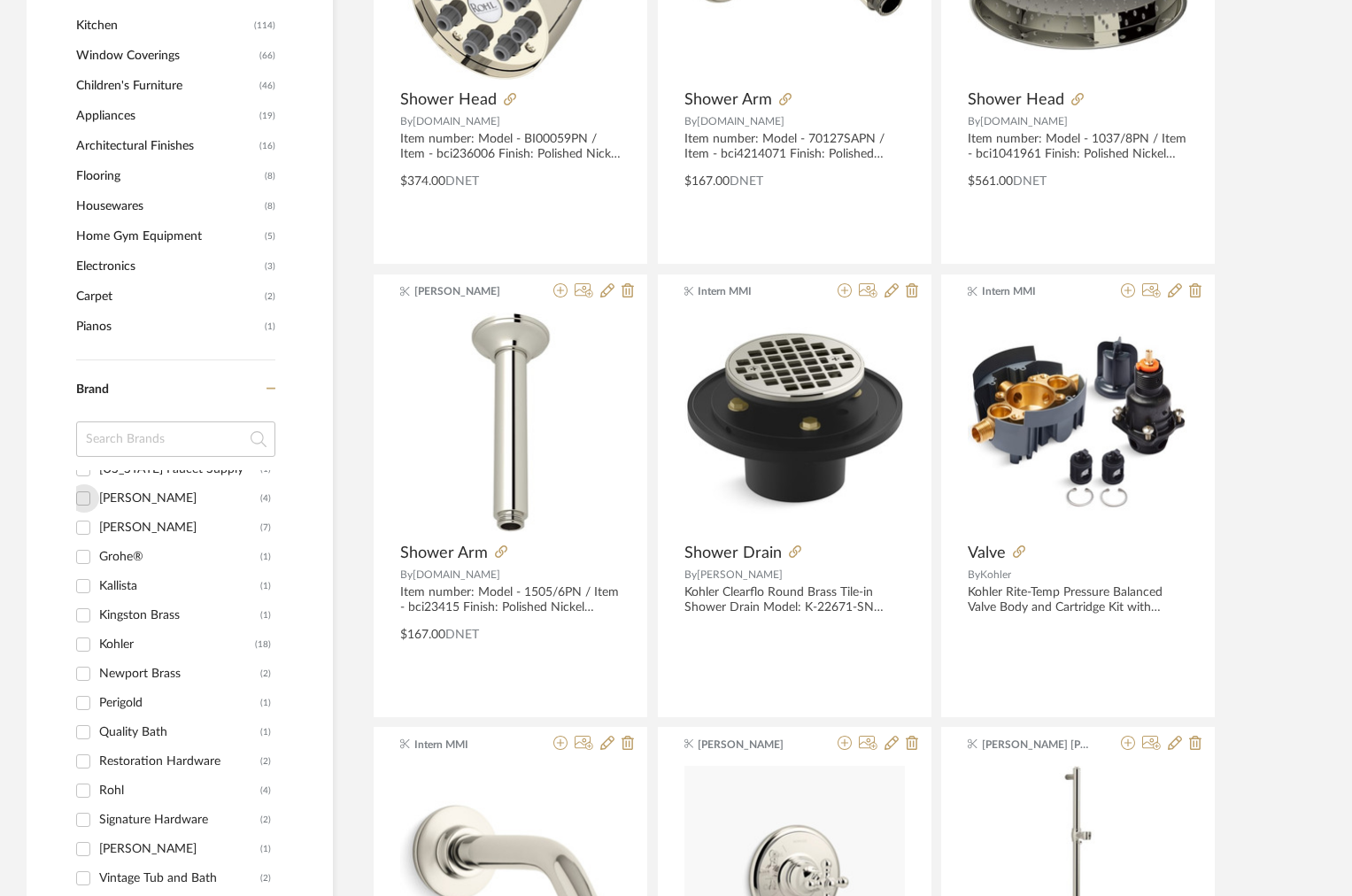
click at [91, 503] on input "[PERSON_NAME] (4)" at bounding box center [83, 498] width 28 height 28
checkbox input "true"
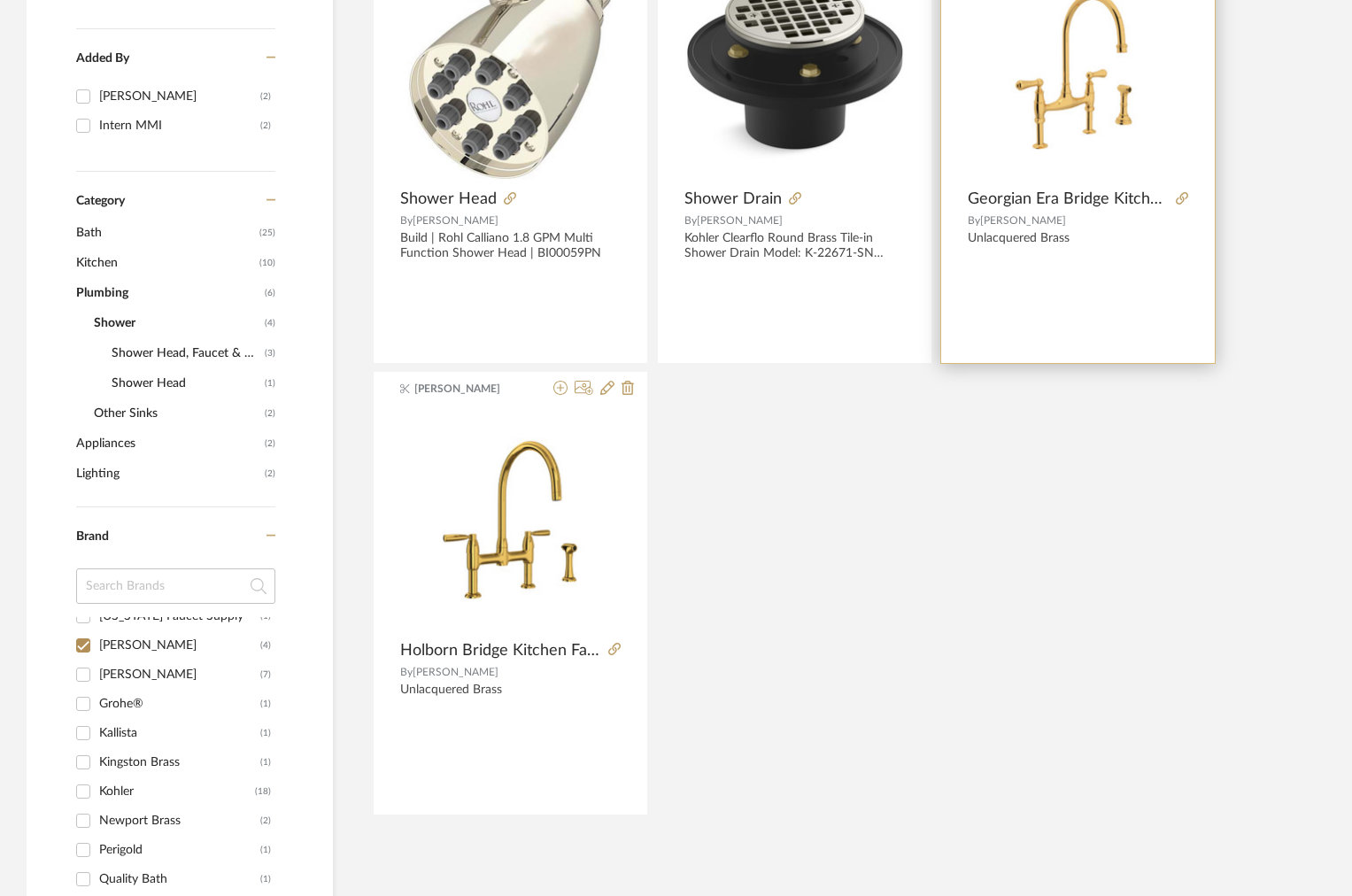
scroll to position [547, 0]
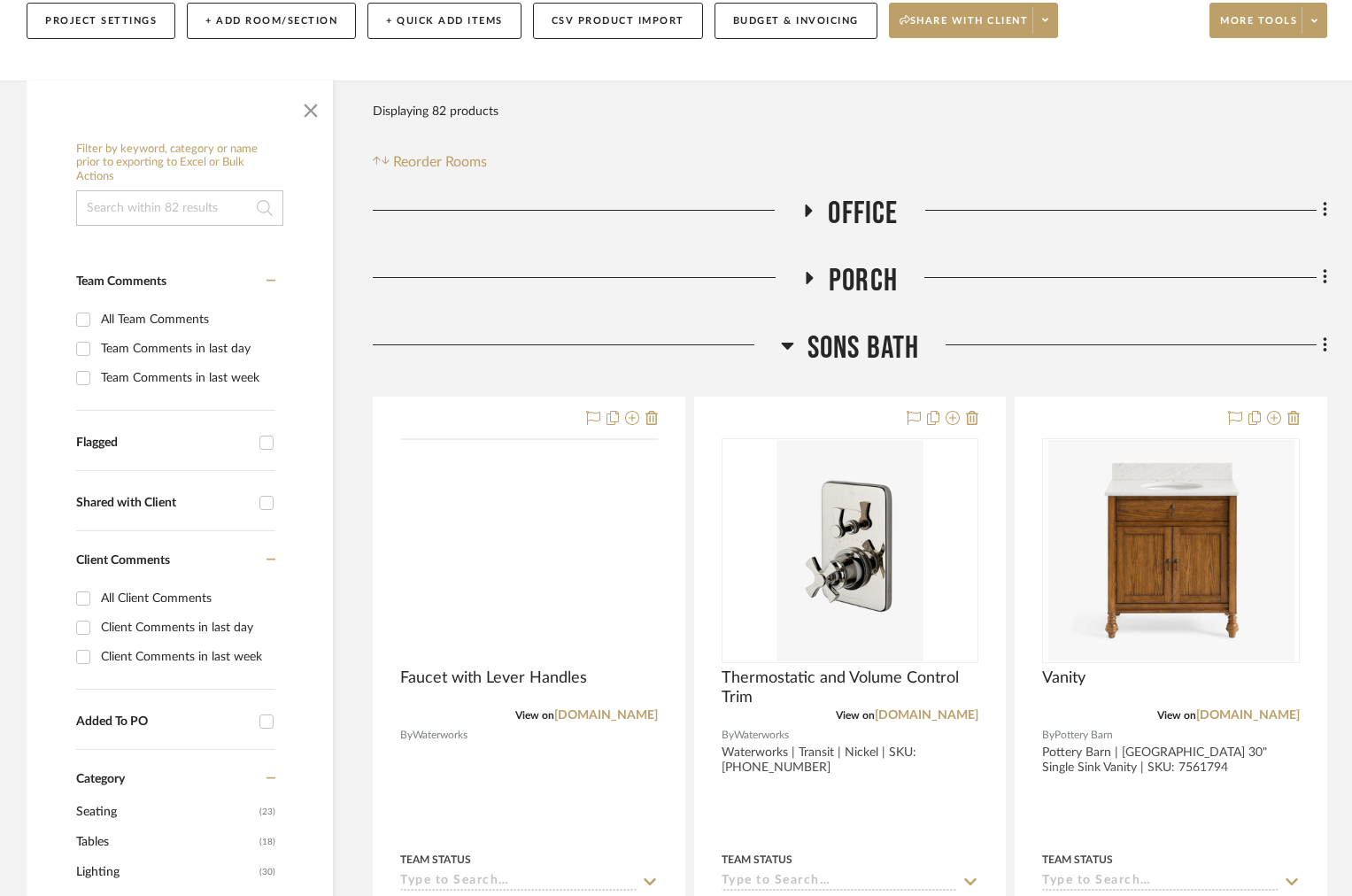
scroll to position [307, 0]
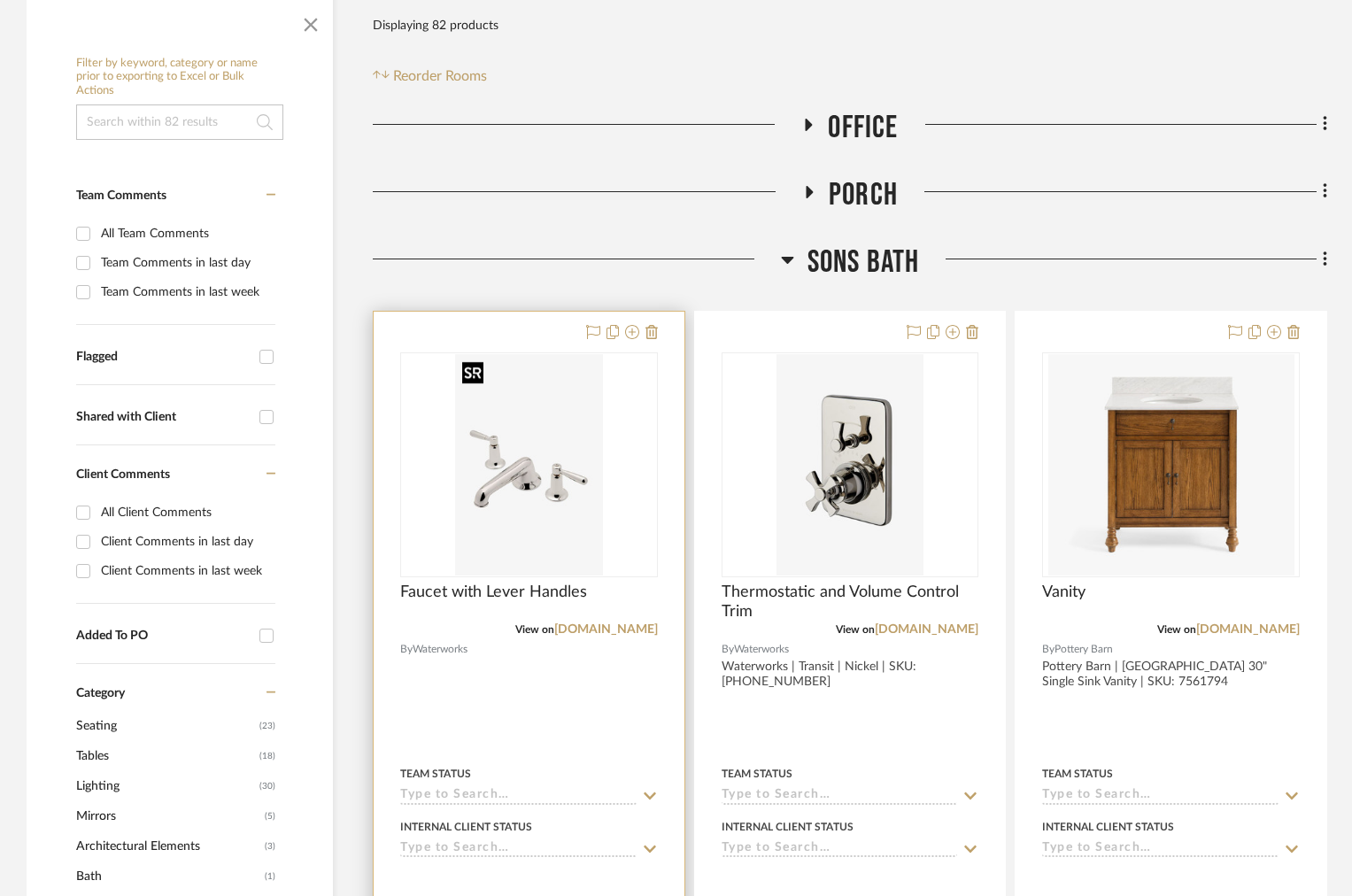
click at [0, 0] on img at bounding box center [0, 0] width 0 height 0
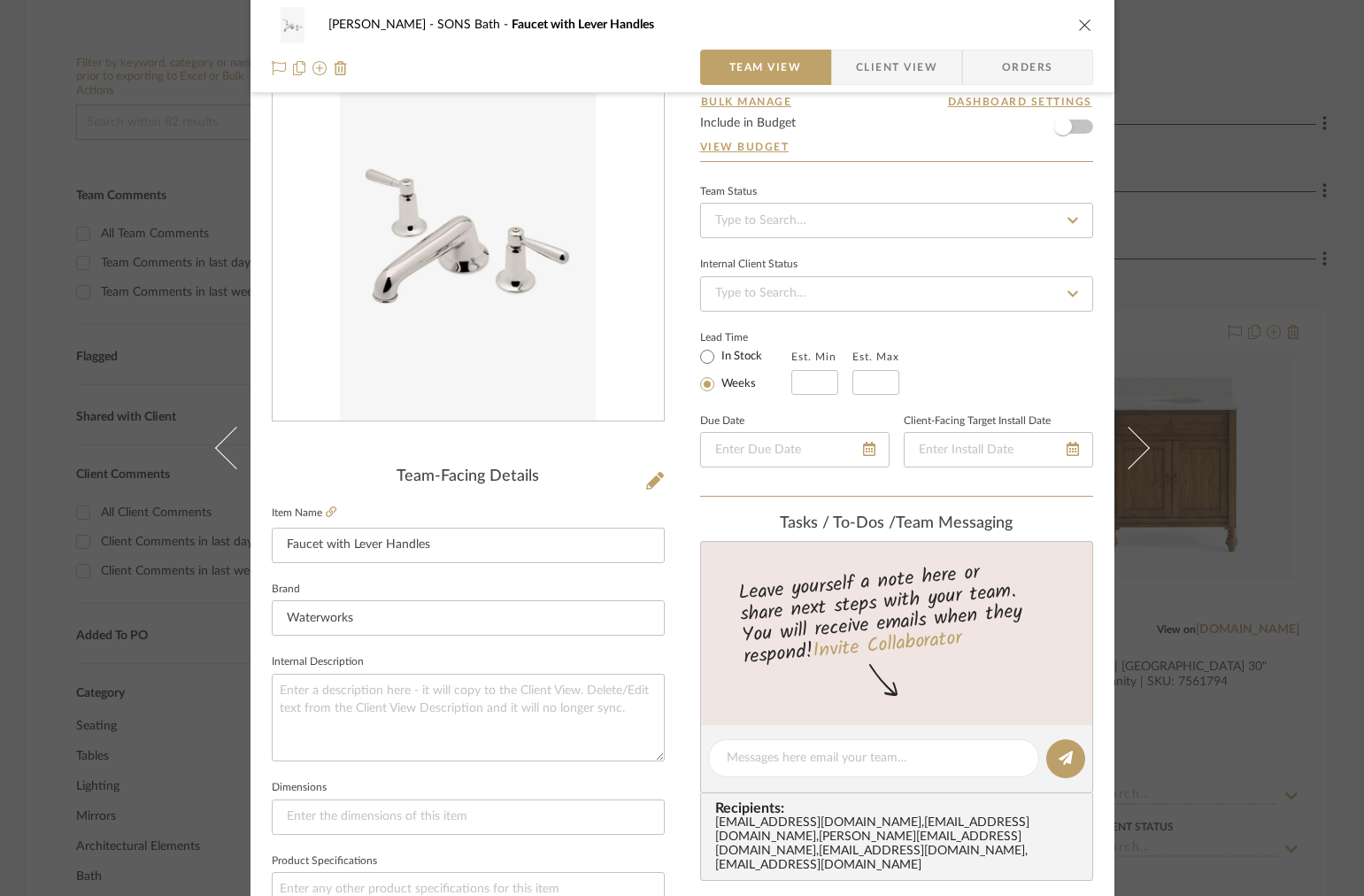
scroll to position [383, 0]
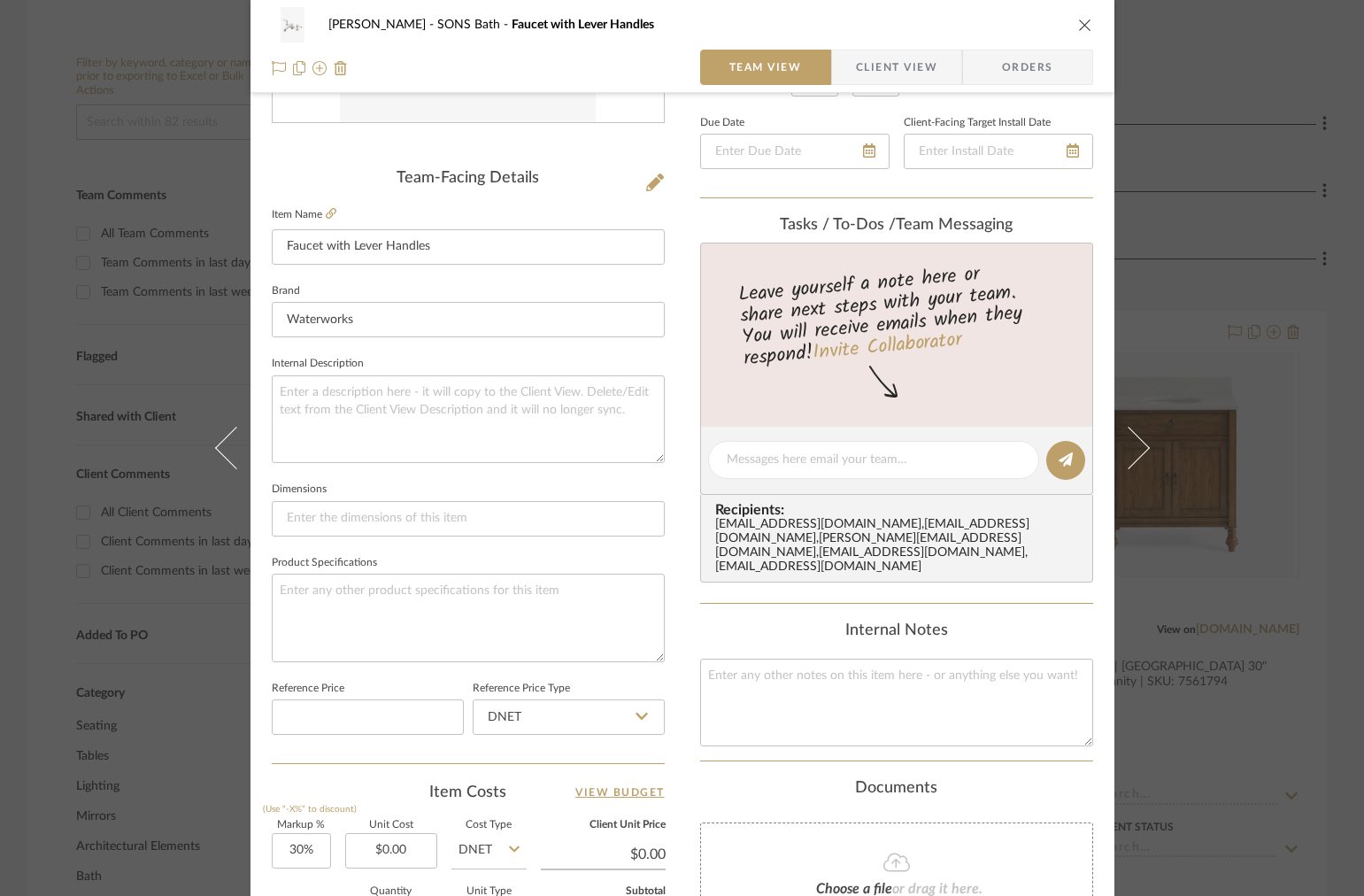
click at [1082, 38] on div "[PERSON_NAME] SONS Bath Faucet with Lever Handles" at bounding box center [682, 24] width 822 height 36
click at [1084, 30] on icon "close" at bounding box center [1085, 24] width 14 height 14
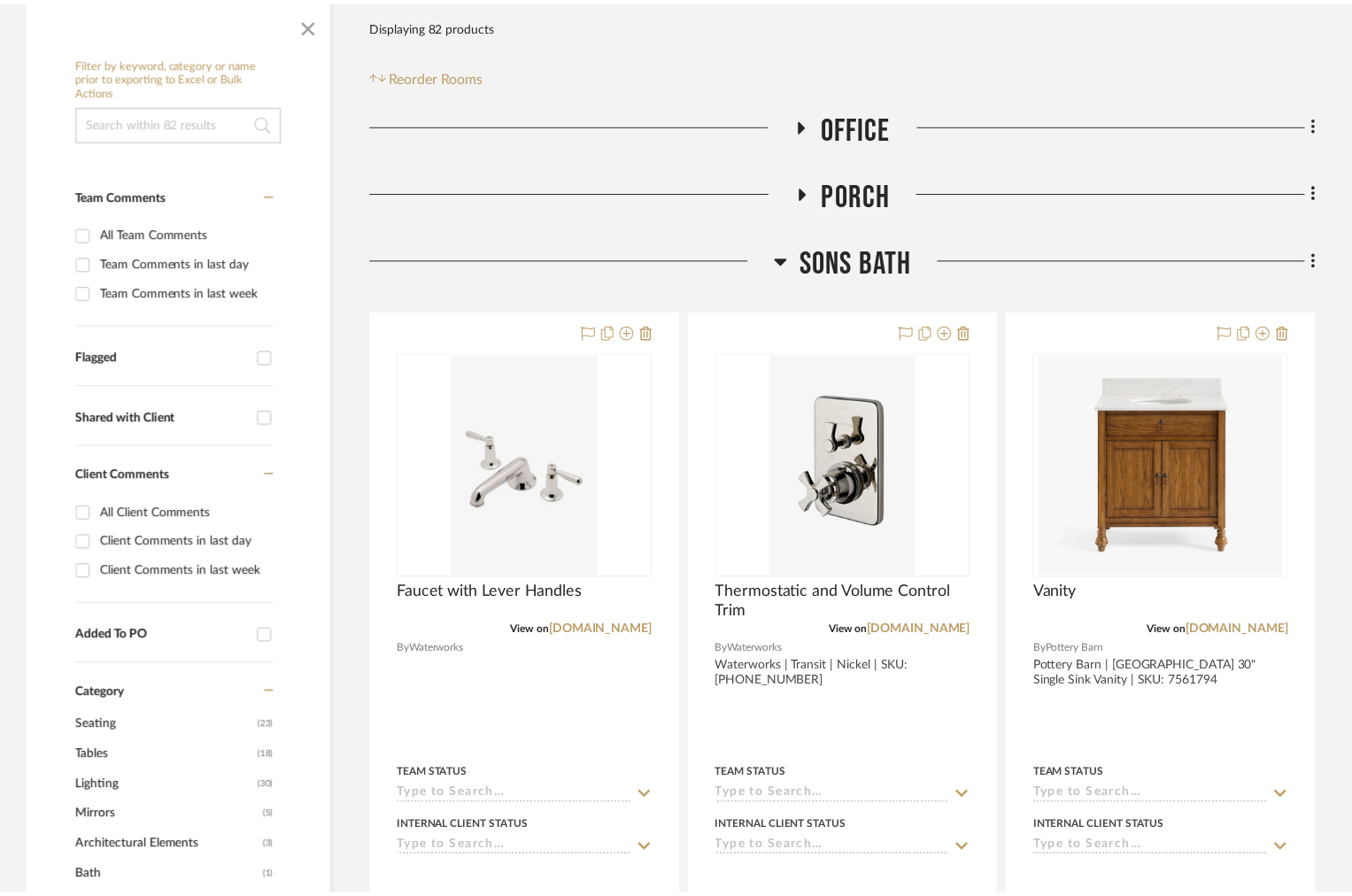
scroll to position [307, 0]
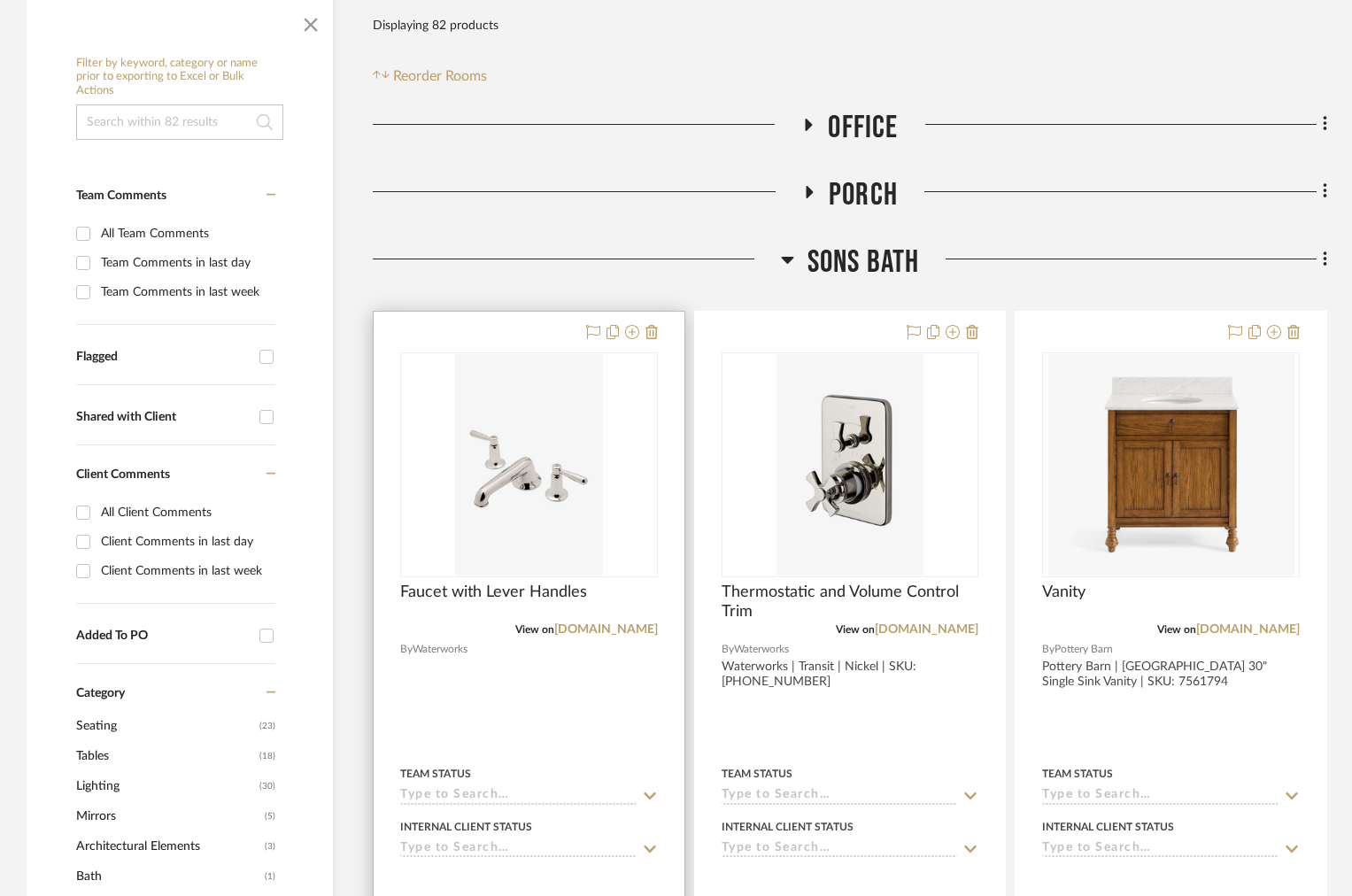
click at [658, 336] on div at bounding box center [529, 698] width 310 height 775
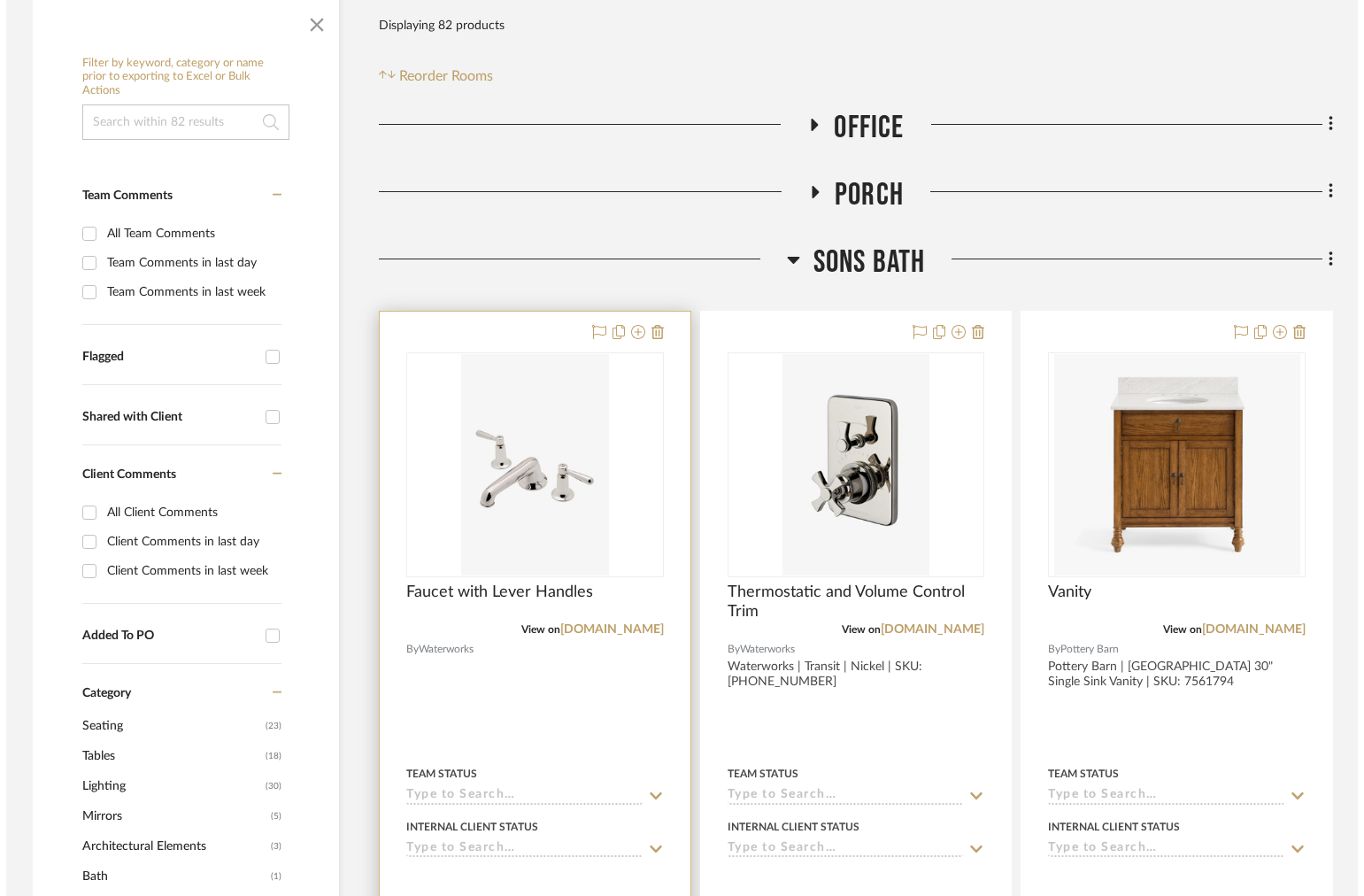
scroll to position [0, 0]
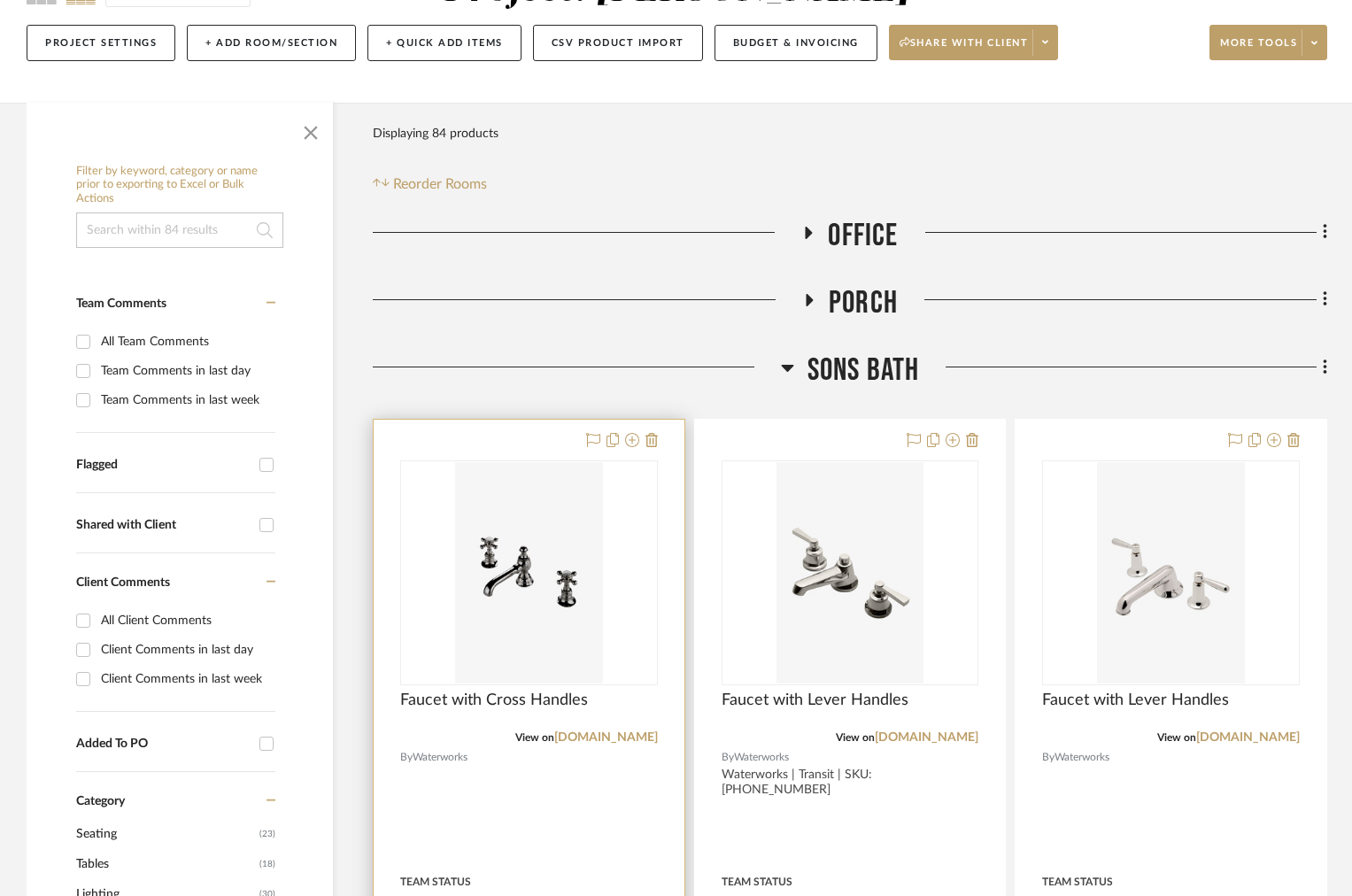
scroll to position [220, 0]
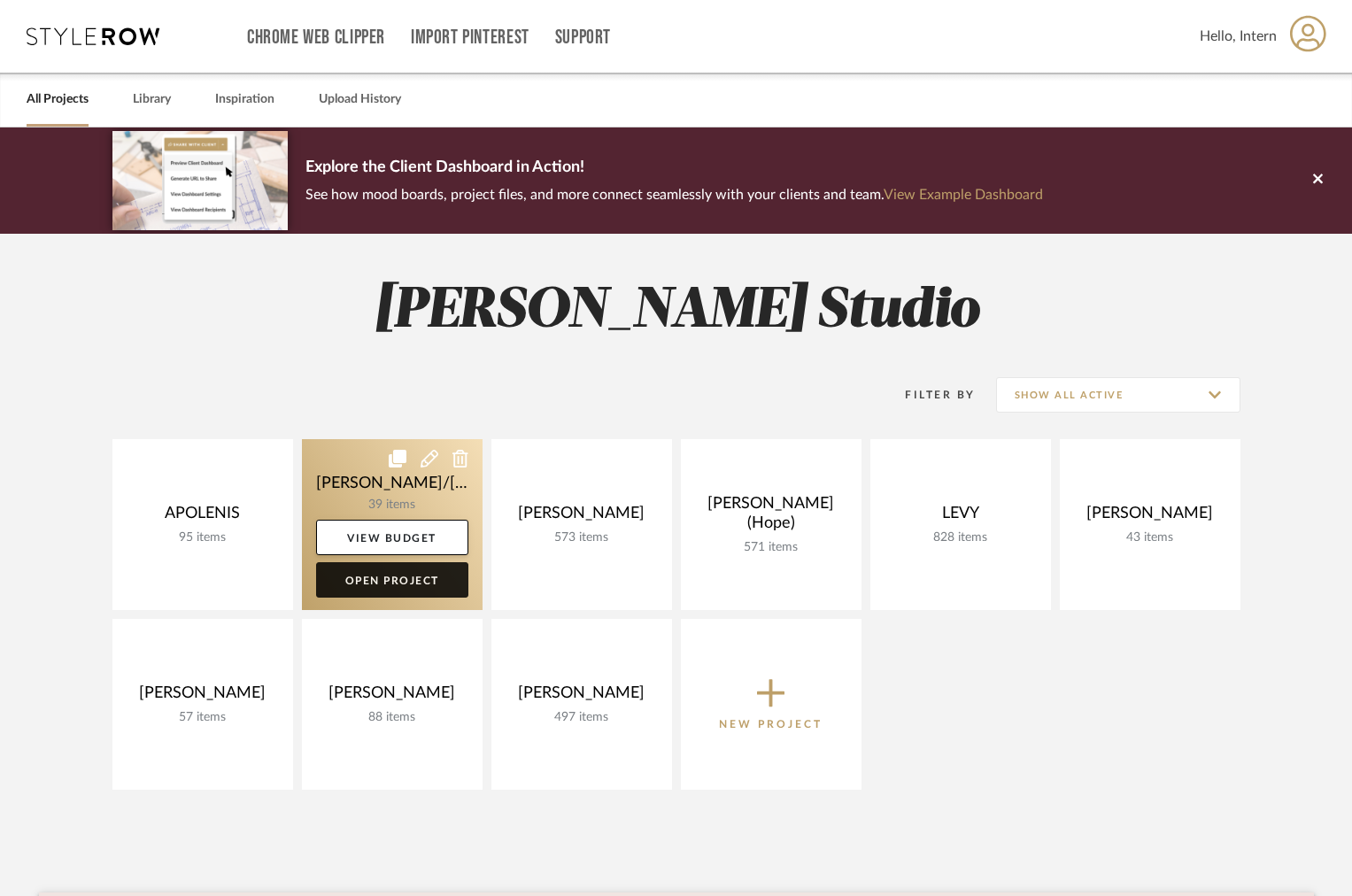
click at [427, 585] on link "Open Project" at bounding box center [392, 579] width 152 height 36
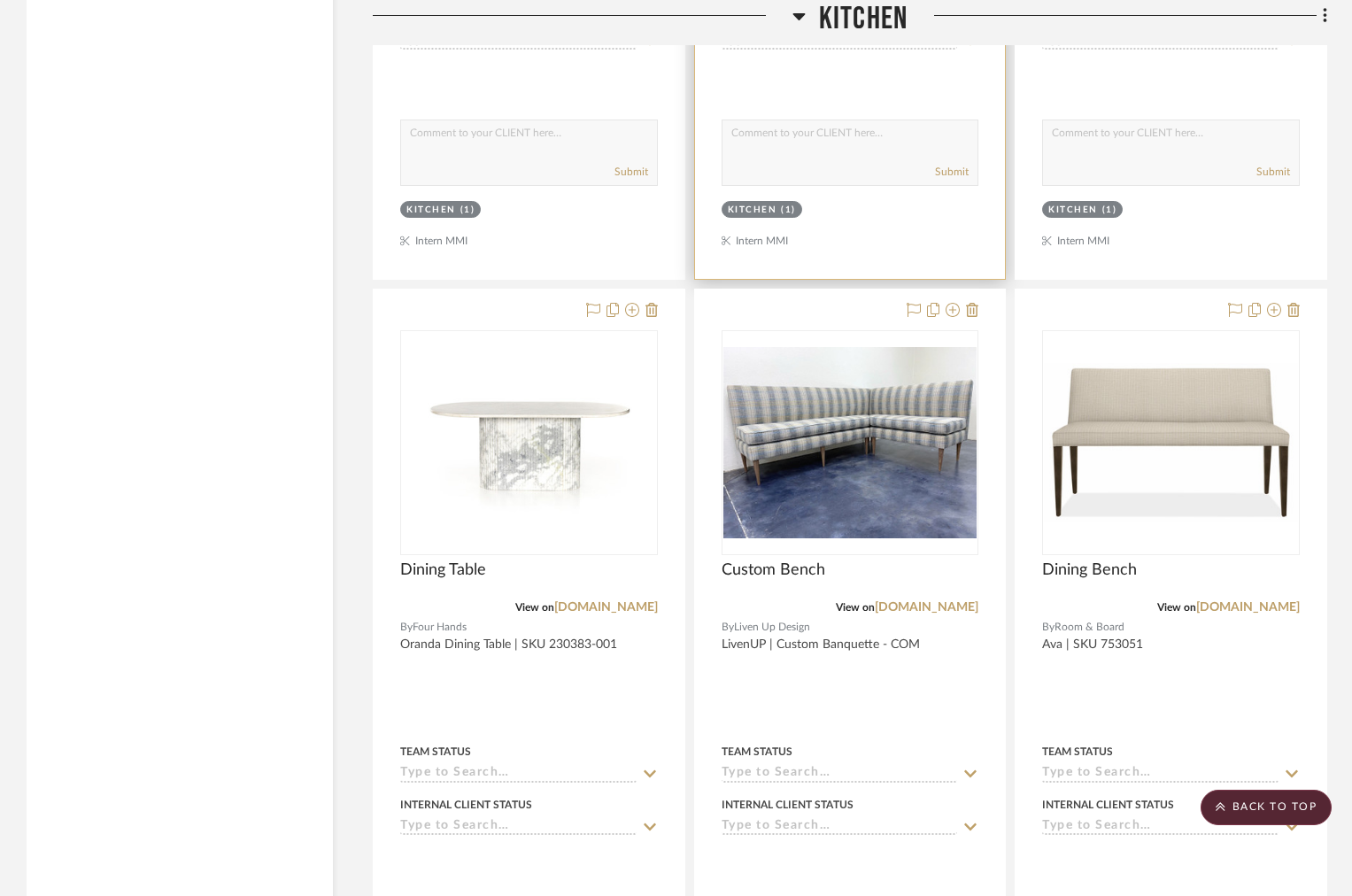
scroll to position [4372, 0]
